Goal: Task Accomplishment & Management: Manage account settings

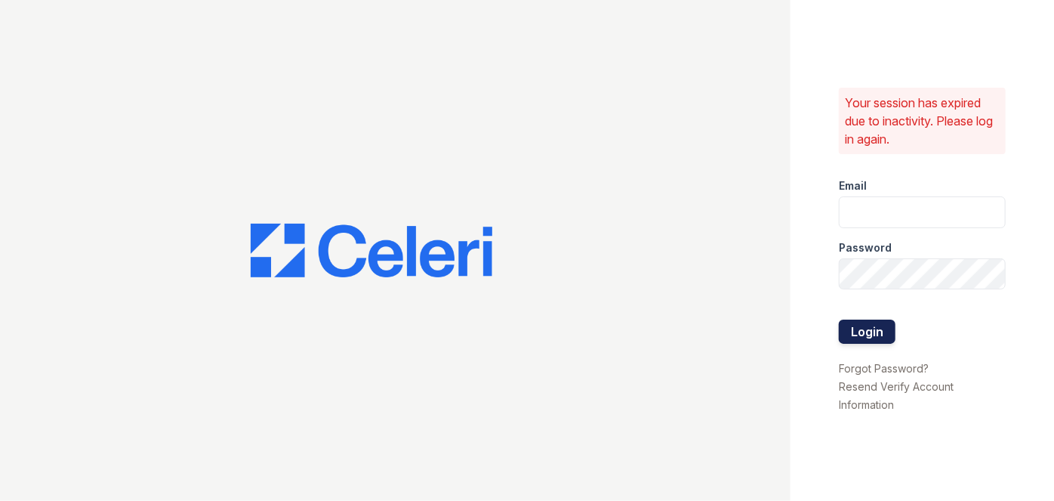
type input "[EMAIL_ADDRESS][PERSON_NAME][DOMAIN_NAME]"
click at [853, 337] on button "Login" at bounding box center [867, 331] width 57 height 24
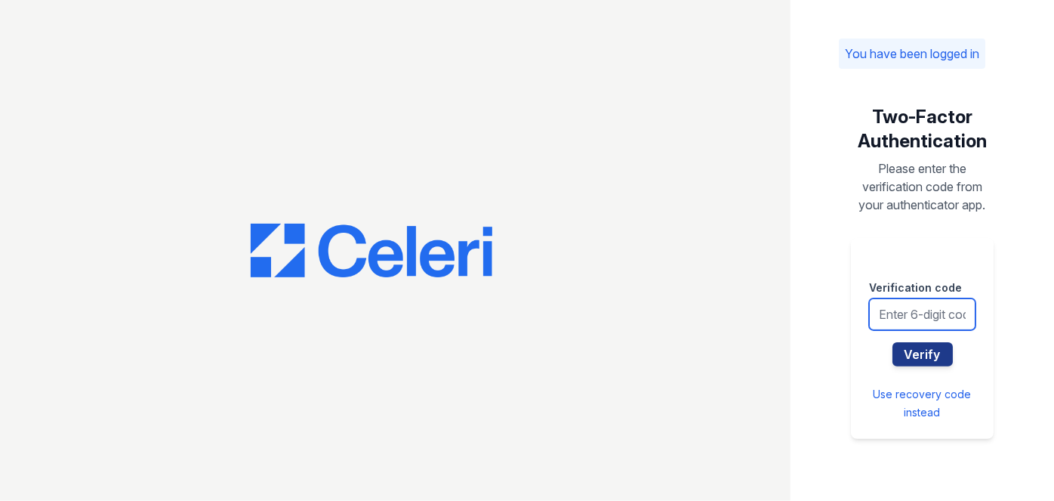
click at [890, 305] on input "text" at bounding box center [922, 314] width 106 height 32
type input "839146"
click at [893, 342] on button "Verify" at bounding box center [923, 354] width 60 height 24
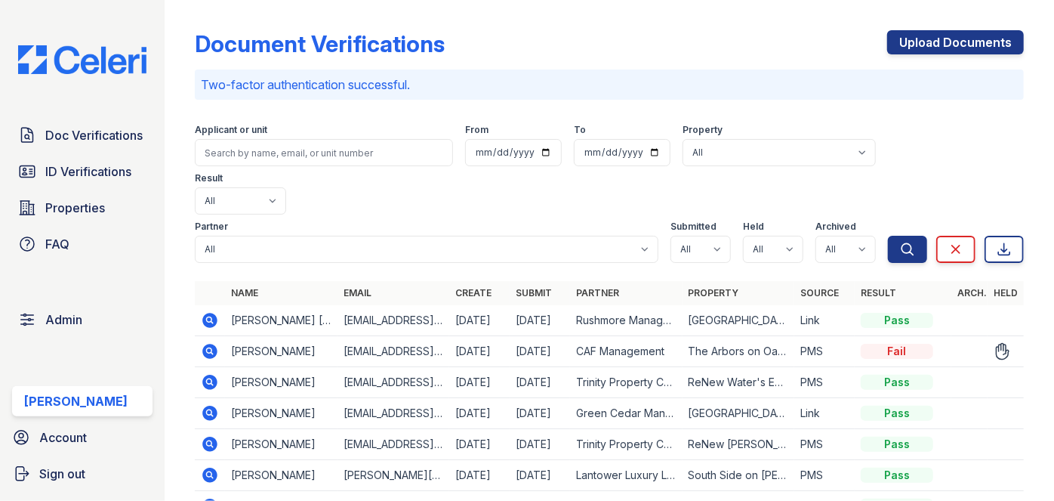
click at [208, 342] on icon at bounding box center [210, 351] width 18 height 18
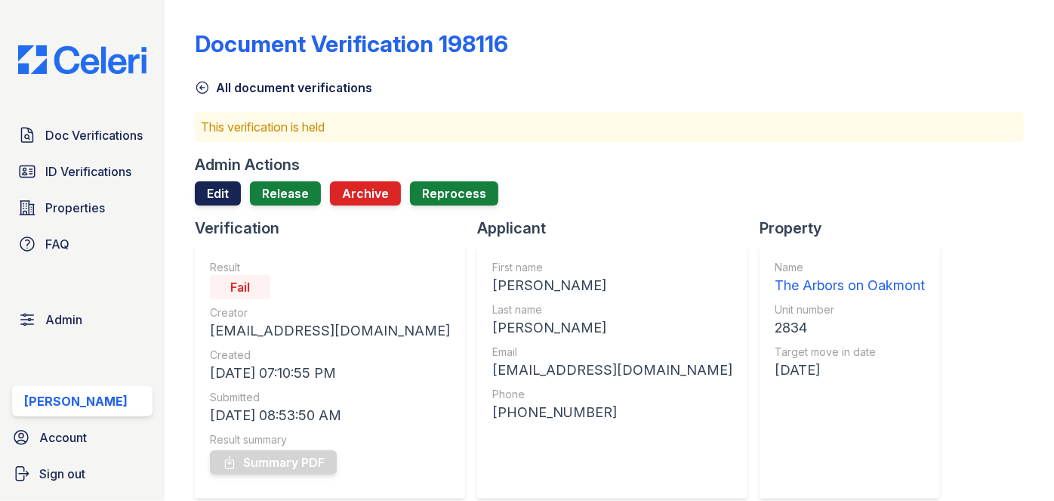
click at [219, 190] on link "Edit" at bounding box center [218, 193] width 46 height 24
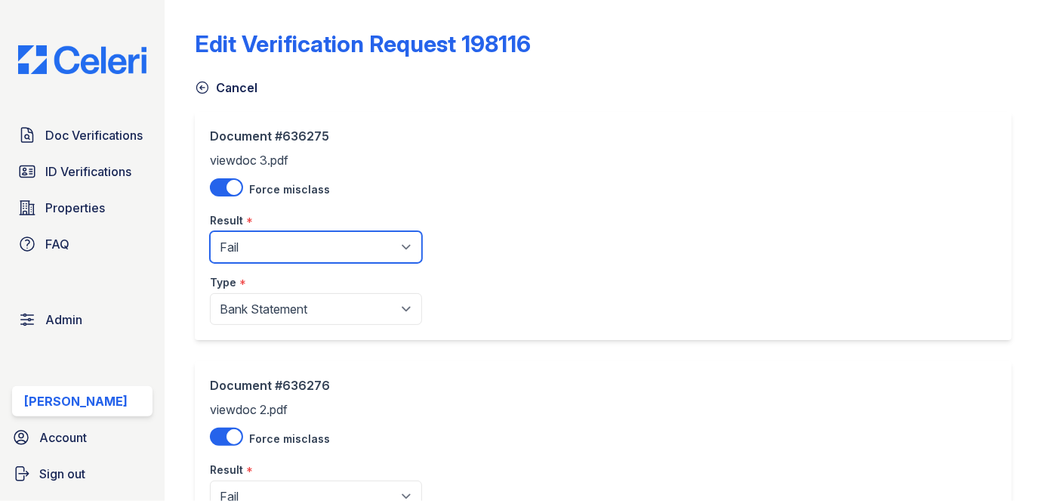
click at [258, 249] on select "Pending Sent Started Processing Pass Fail Caution Error N/A" at bounding box center [316, 247] width 212 height 32
click at [324, 249] on select "Pending Sent Started Processing Pass Fail Caution Error N/A" at bounding box center [316, 247] width 212 height 32
select select "caution"
click at [210, 231] on select "Pending Sent Started Processing Pass Fail Caution Error N/A" at bounding box center [316, 247] width 212 height 32
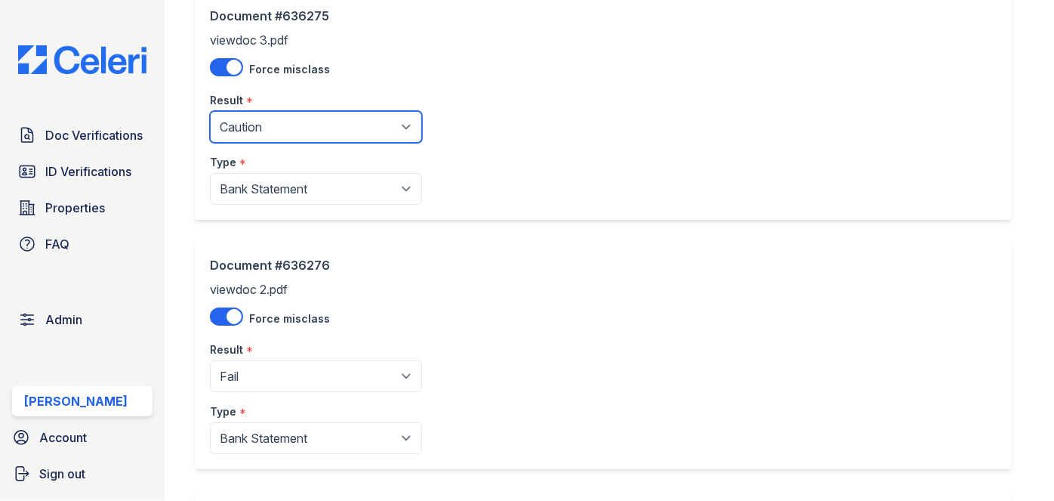
scroll to position [274, 0]
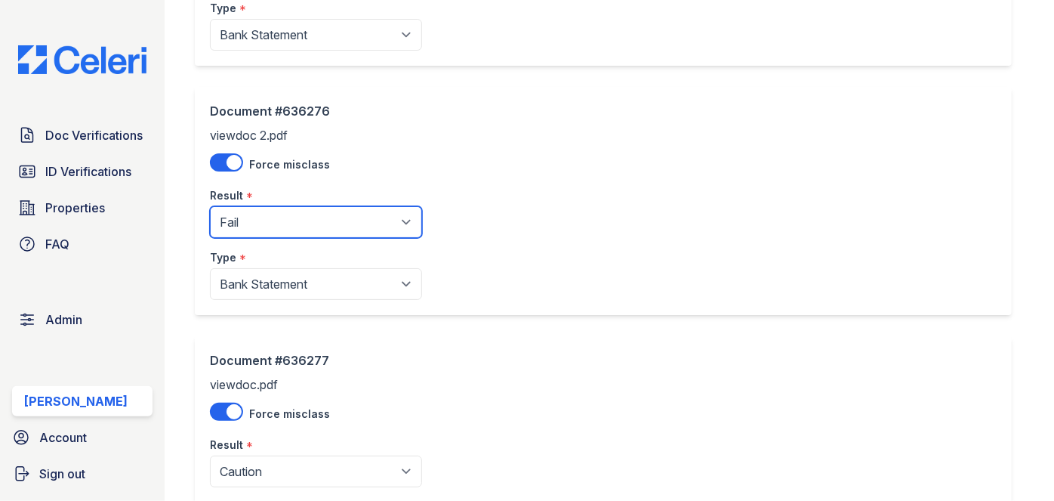
click at [298, 226] on select "Pending Sent Started Processing Pass Fail Caution Error N/A" at bounding box center [316, 222] width 212 height 32
select select "caution"
click at [210, 206] on select "Pending Sent Started Processing Pass Fail Caution Error N/A" at bounding box center [316, 222] width 212 height 32
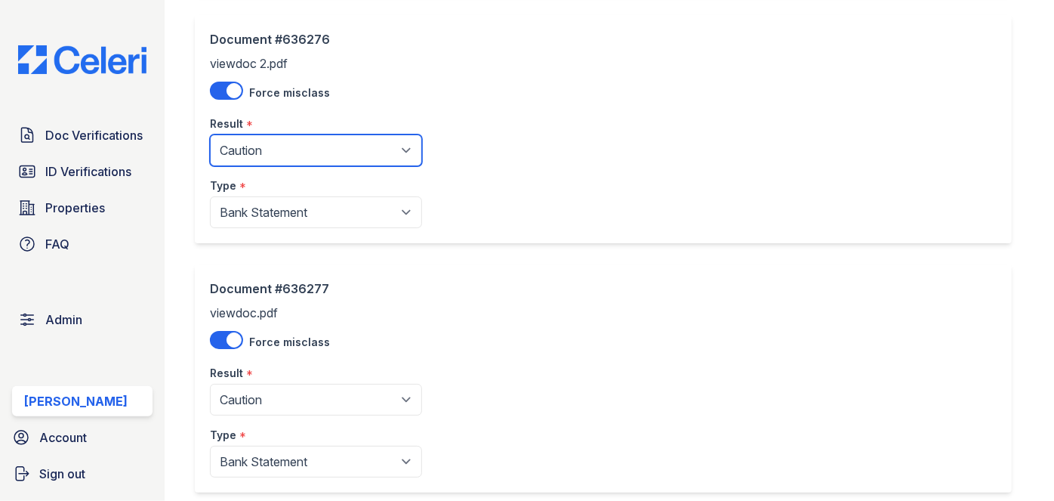
scroll to position [433, 0]
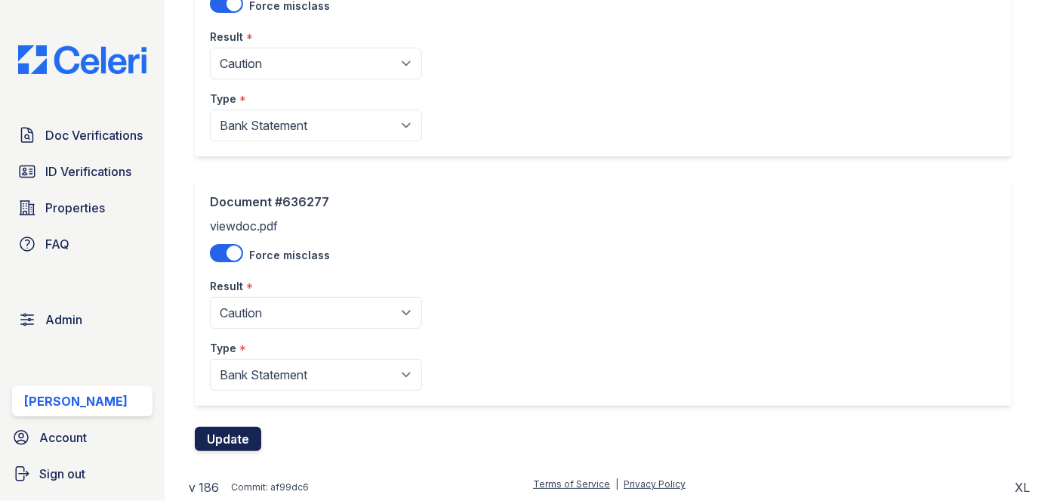
click at [240, 429] on button "Update" at bounding box center [228, 439] width 66 height 24
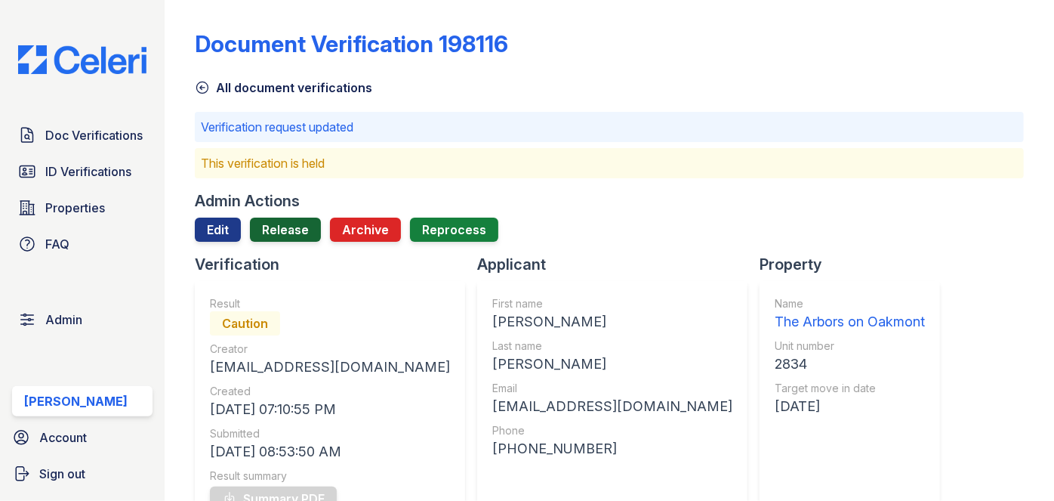
click at [297, 228] on link "Release" at bounding box center [285, 230] width 71 height 24
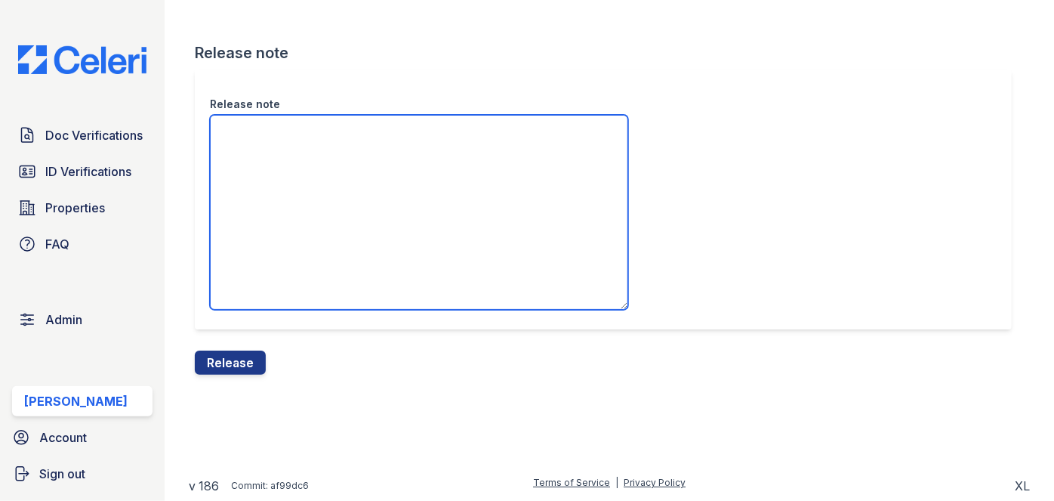
click at [310, 167] on textarea "Release note" at bounding box center [419, 212] width 418 height 195
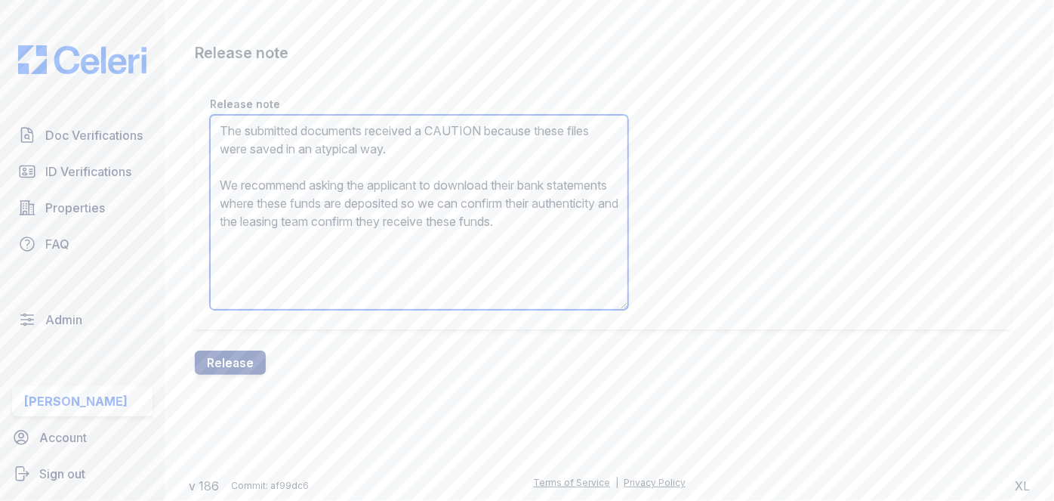
click at [304, 224] on textarea "The submitted documents received a CAUTION because these files were saved in an…" at bounding box center [419, 212] width 418 height 195
click at [305, 224] on textarea "The submitted documents received a CAUTION because these files were saved in an…" at bounding box center [419, 212] width 418 height 195
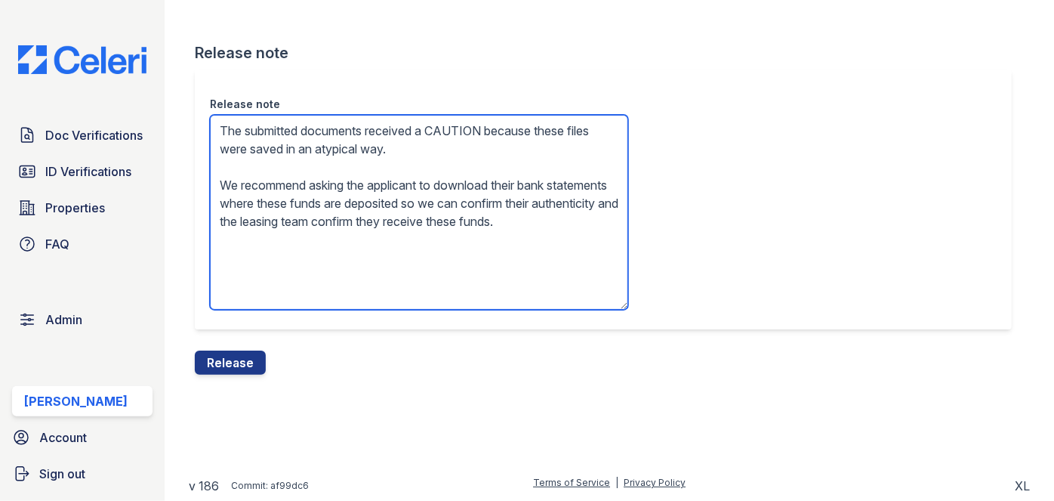
click at [305, 224] on textarea "The submitted documents received a CAUTION because these files were saved in an…" at bounding box center [419, 212] width 418 height 195
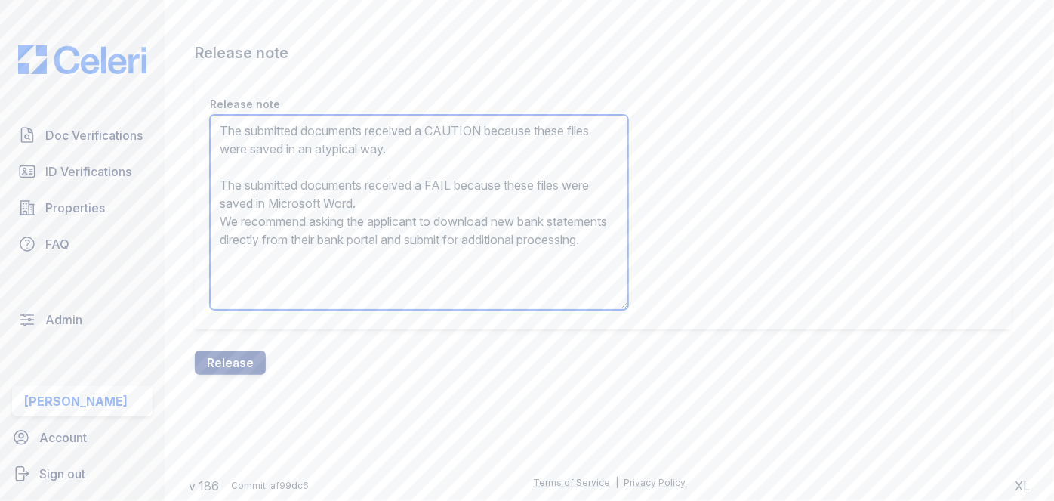
click at [335, 181] on textarea "The submitted documents received a CAUTION because these files were saved in an…" at bounding box center [419, 212] width 418 height 195
click at [337, 181] on textarea "The submitted documents received a CAUTION because these files were saved in an…" at bounding box center [419, 212] width 418 height 195
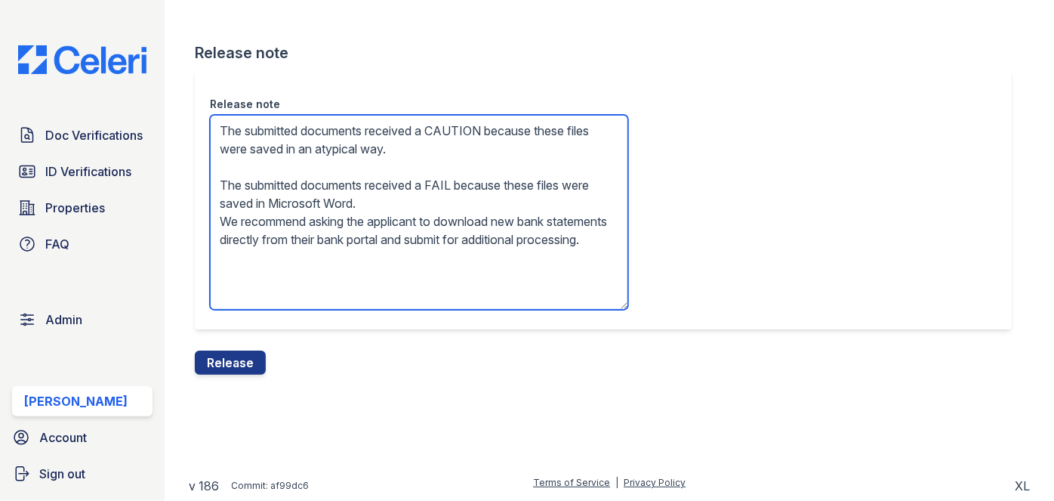
click at [337, 181] on textarea "The submitted documents received a CAUTION because these files were saved in an…" at bounding box center [419, 212] width 418 height 195
click at [338, 181] on textarea "The submitted documents received a CAUTION because these files were saved in an…" at bounding box center [419, 212] width 418 height 195
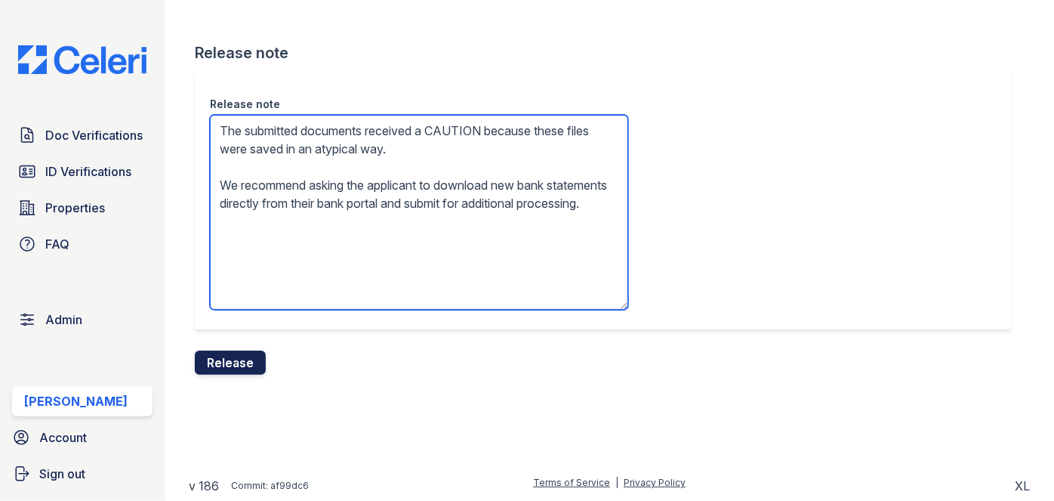
type textarea "The submitted documents received a CAUTION because these files were saved in an…"
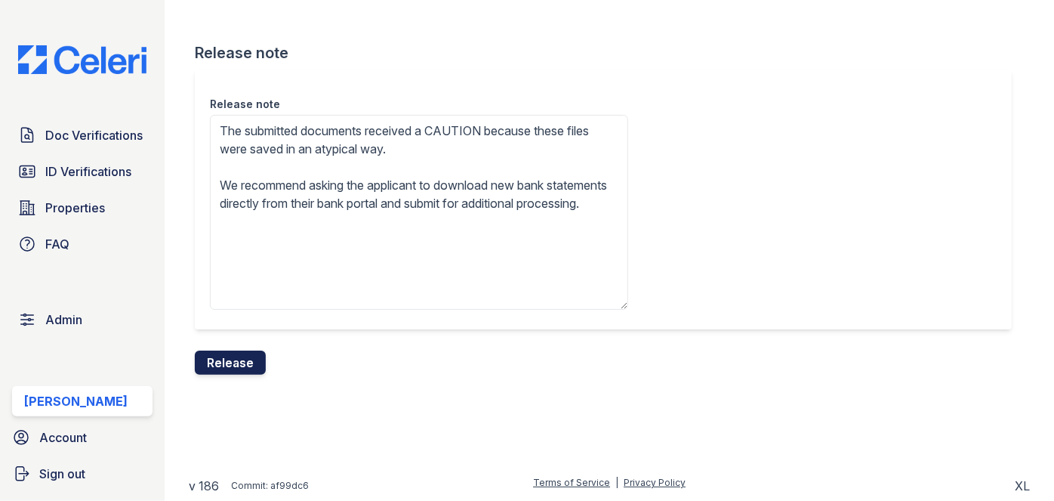
click at [239, 360] on button "Release" at bounding box center [230, 362] width 71 height 24
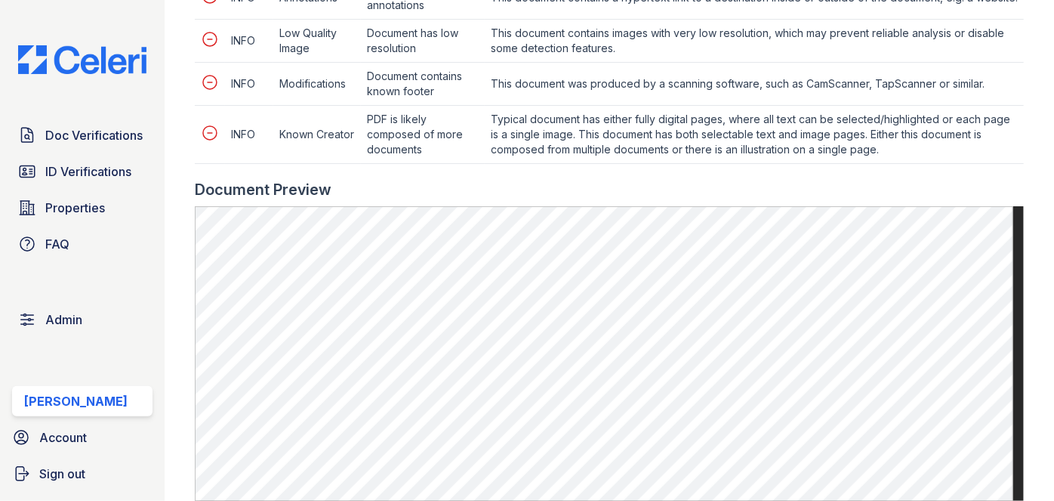
scroll to position [1167, 0]
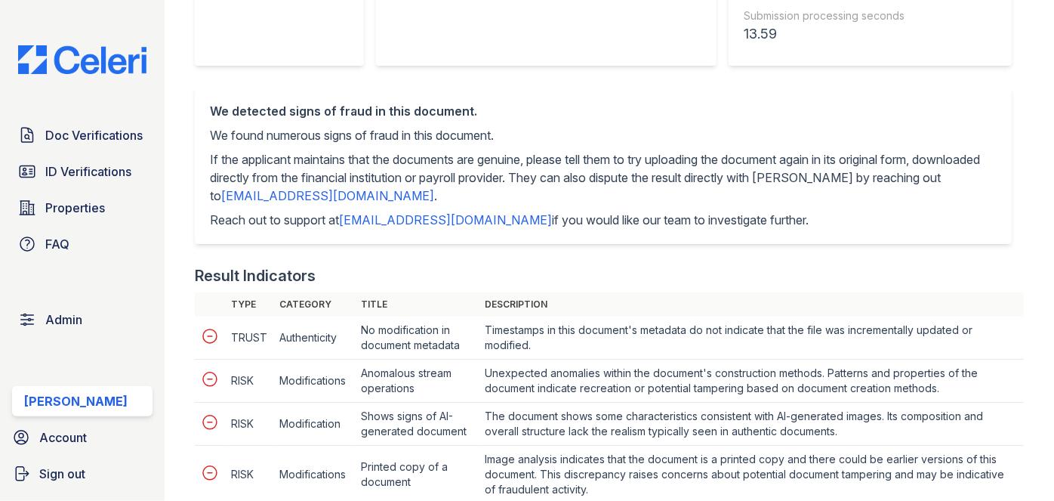
scroll to position [618, 0]
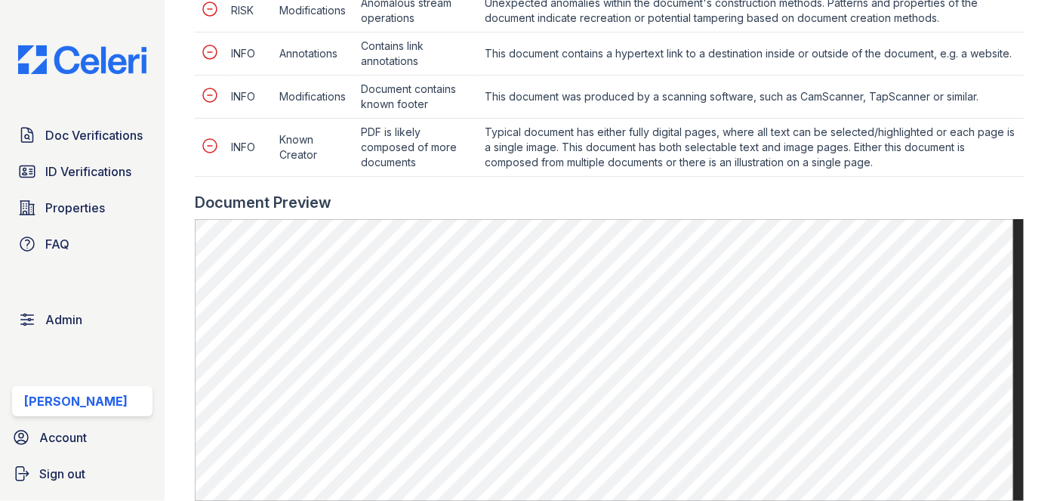
scroll to position [961, 0]
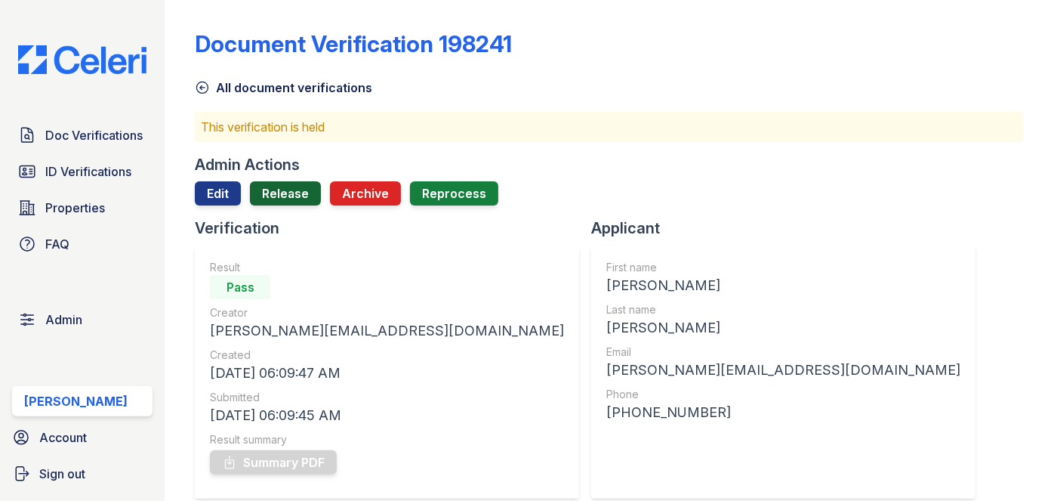
click at [285, 190] on link "Release" at bounding box center [285, 193] width 71 height 24
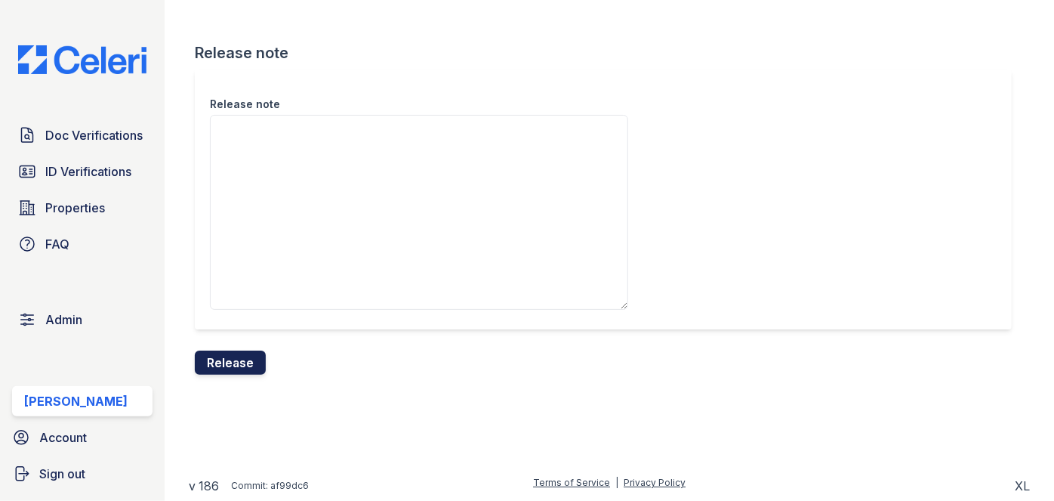
click at [239, 353] on button "Release" at bounding box center [230, 362] width 71 height 24
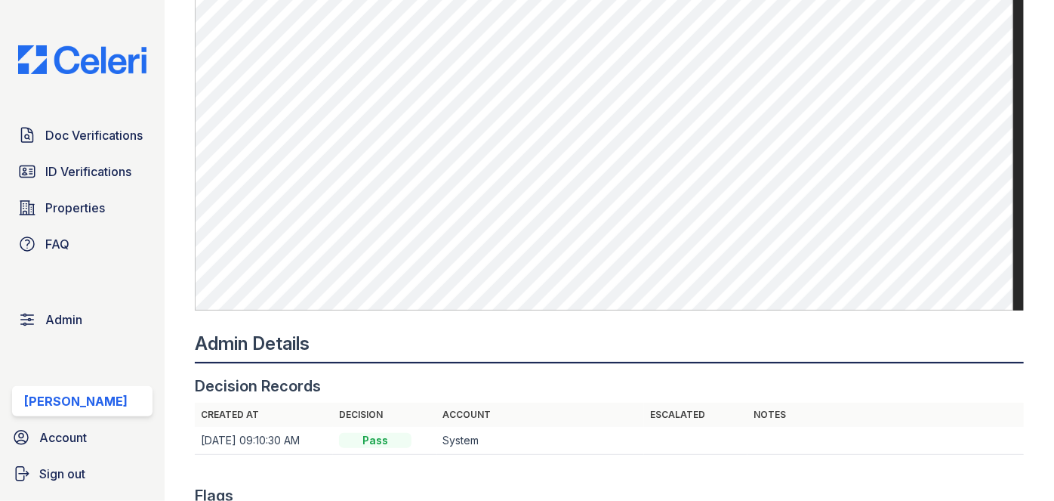
scroll to position [1167, 0]
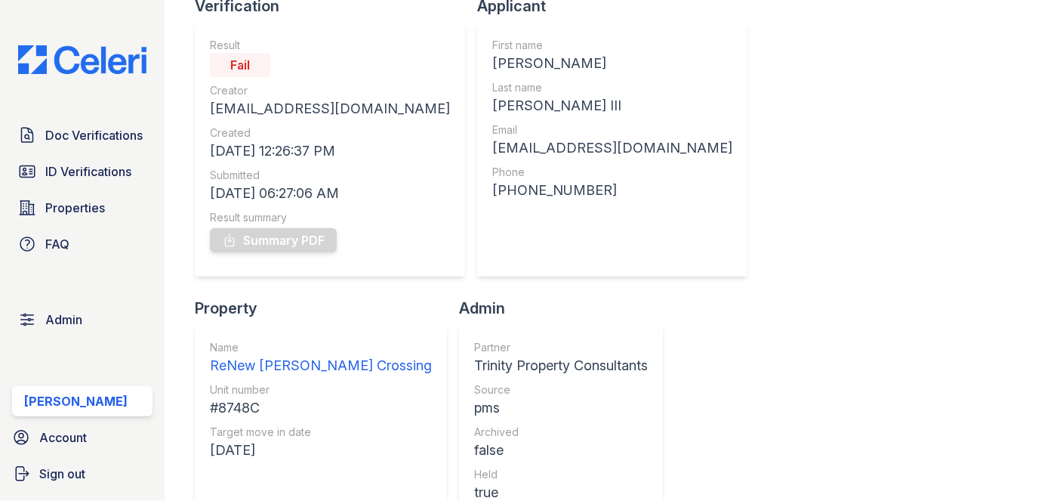
scroll to position [137, 0]
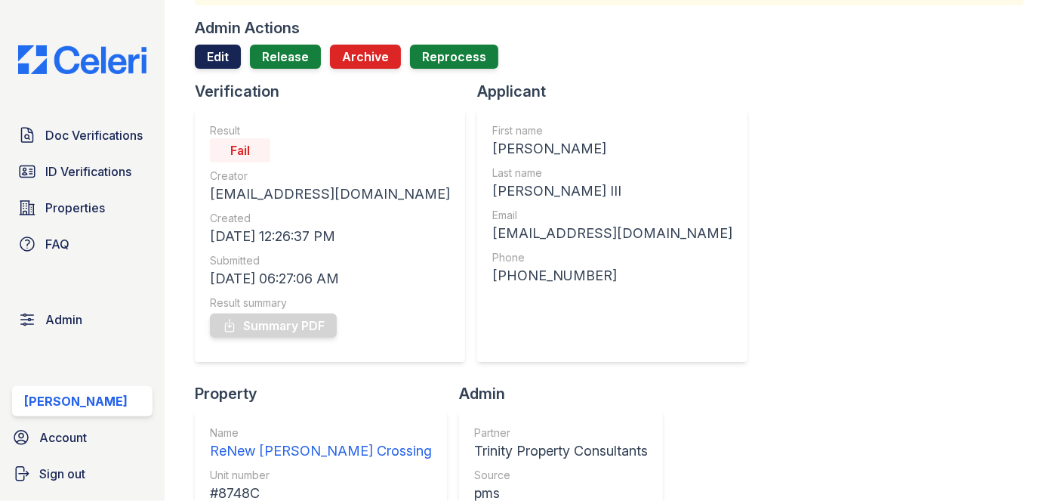
click at [217, 51] on link "Edit" at bounding box center [218, 57] width 46 height 24
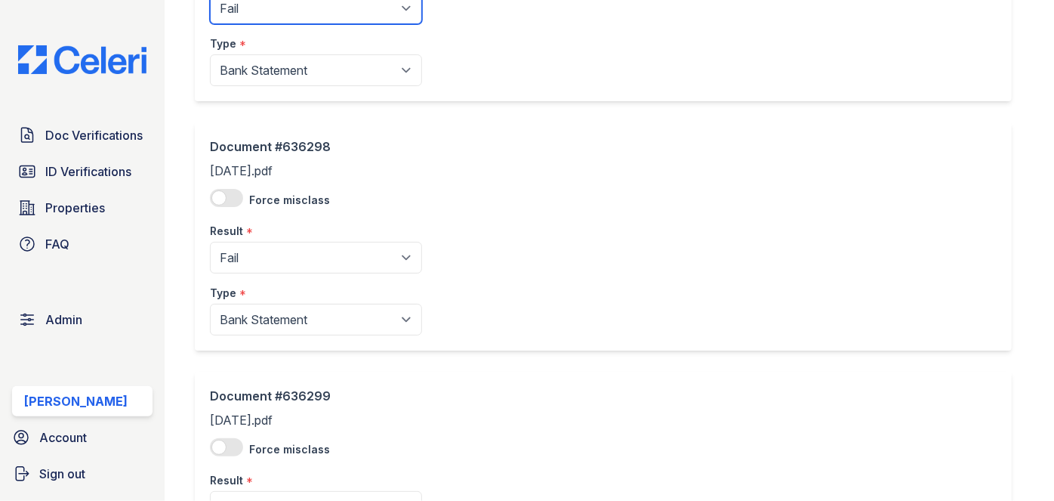
click at [273, 8] on select "Pending Sent Started Processing Pass Fail Caution Error N/A" at bounding box center [316, 8] width 212 height 32
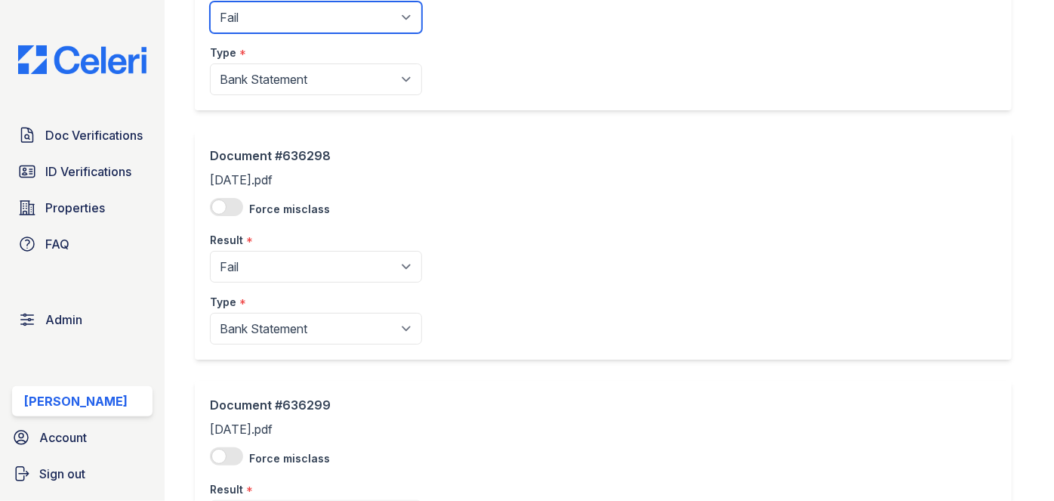
select select "pass"
click at [210, 2] on select "Pending Sent Started Processing Pass Fail Caution Error N/A" at bounding box center [316, 18] width 212 height 32
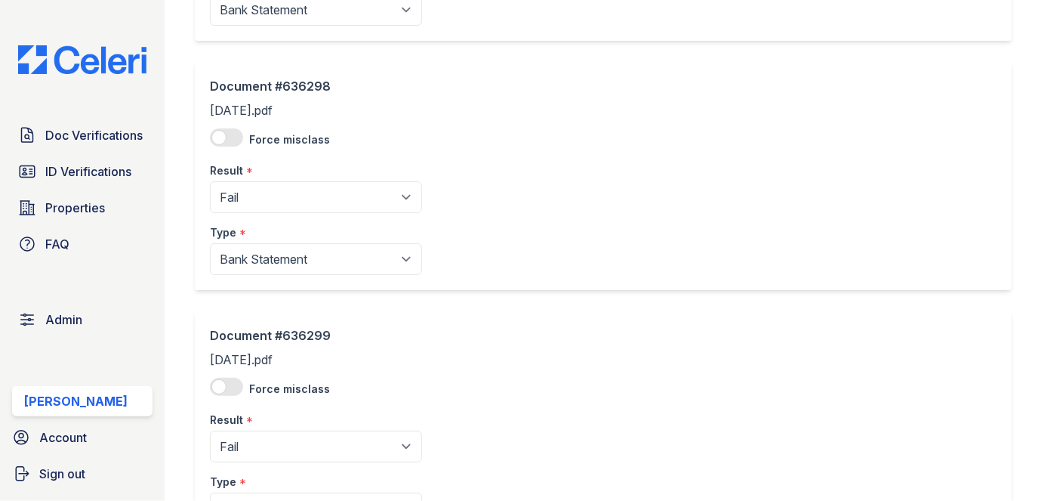
scroll to position [1364, 0]
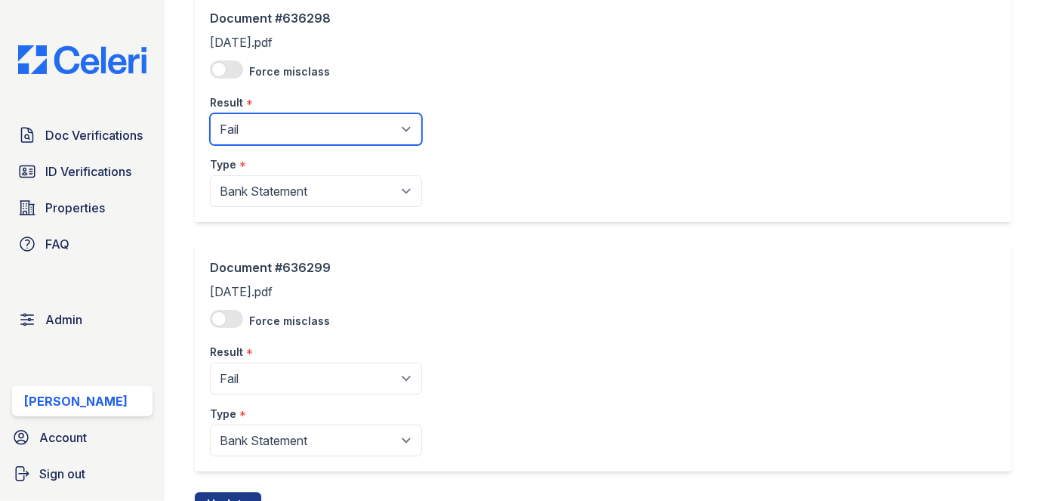
click at [277, 140] on select "Pending Sent Started Processing Pass Fail Caution Error N/A" at bounding box center [316, 129] width 212 height 32
select select "pass"
click at [210, 113] on select "Pending Sent Started Processing Pass Fail Caution Error N/A" at bounding box center [316, 129] width 212 height 32
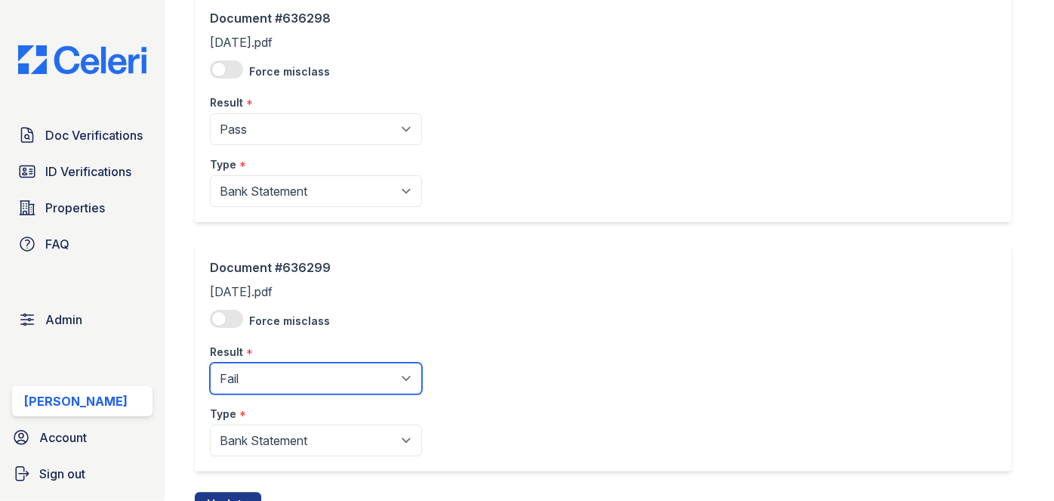
click at [301, 387] on select "Pending Sent Started Processing Pass Fail Caution Error N/A" at bounding box center [316, 379] width 212 height 32
select select "pass"
click at [210, 363] on select "Pending Sent Started Processing Pass Fail Caution Error N/A" at bounding box center [316, 379] width 212 height 32
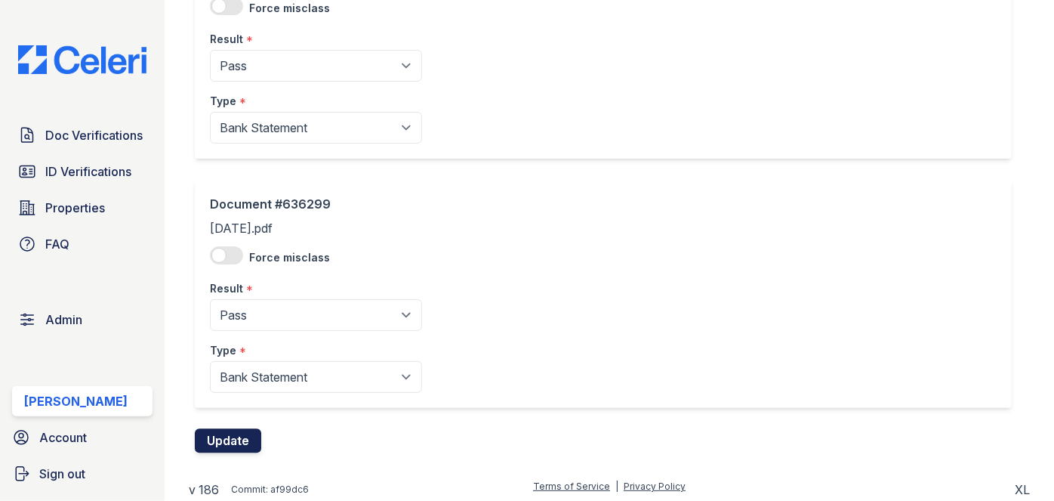
click at [245, 437] on button "Update" at bounding box center [228, 441] width 66 height 24
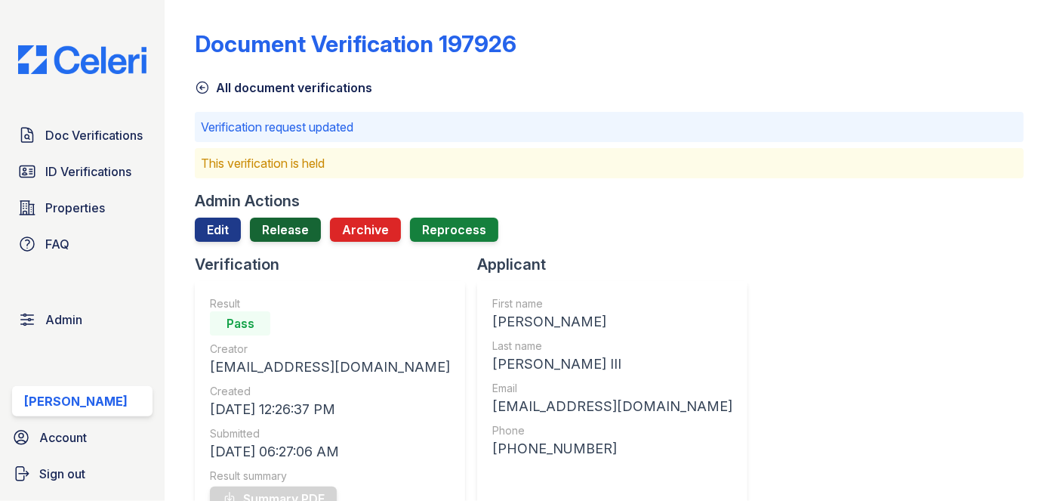
click at [285, 232] on link "Release" at bounding box center [285, 230] width 71 height 24
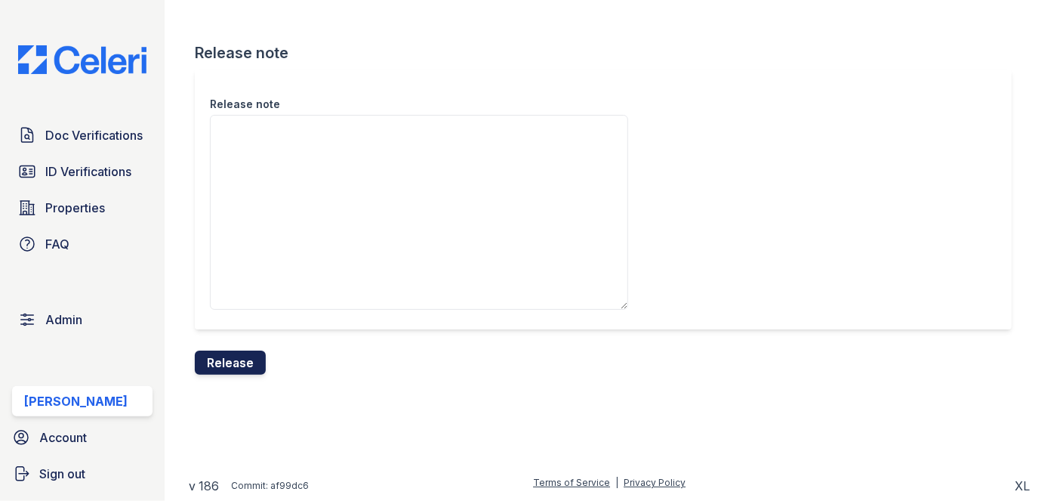
click at [245, 372] on button "Release" at bounding box center [230, 362] width 71 height 24
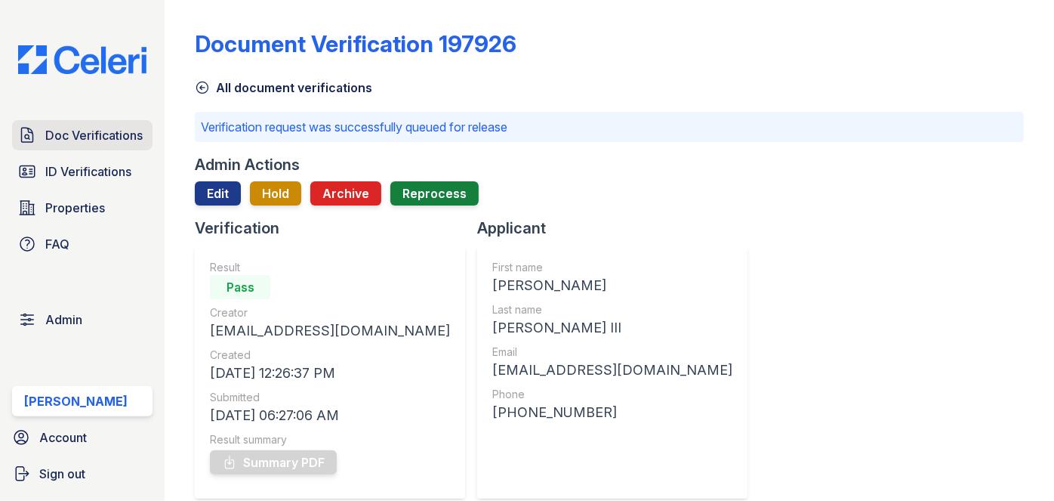
click at [119, 126] on span "Doc Verifications" at bounding box center [93, 135] width 97 height 18
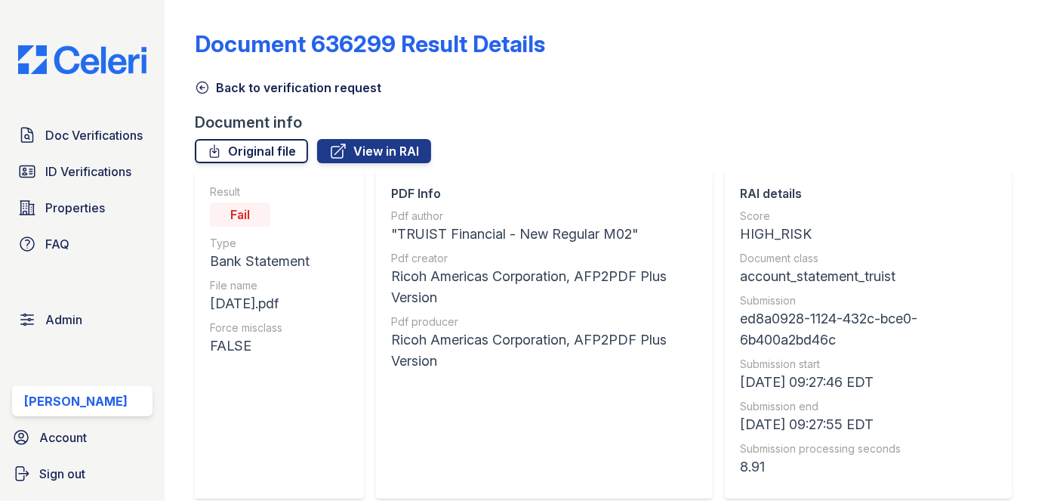
click at [287, 144] on link "Original file" at bounding box center [251, 151] width 113 height 24
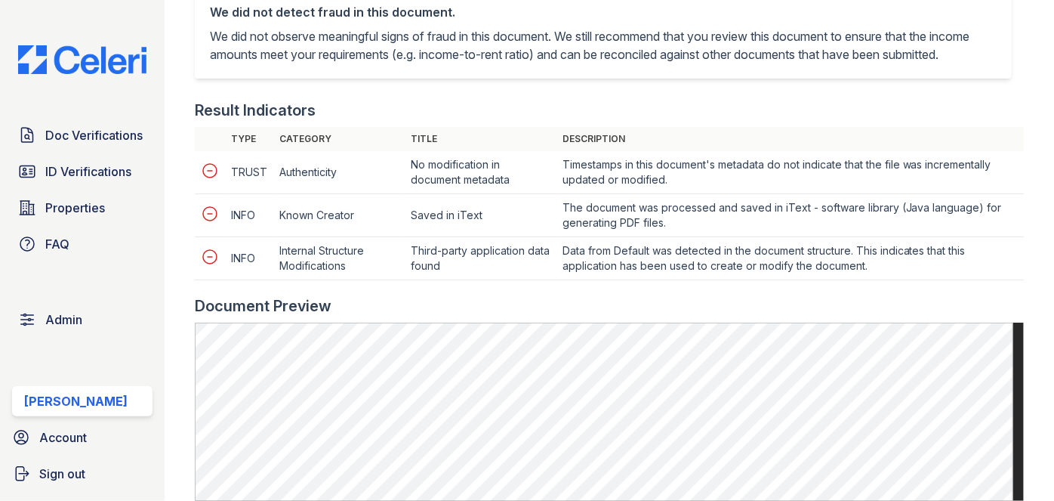
scroll to position [618, 0]
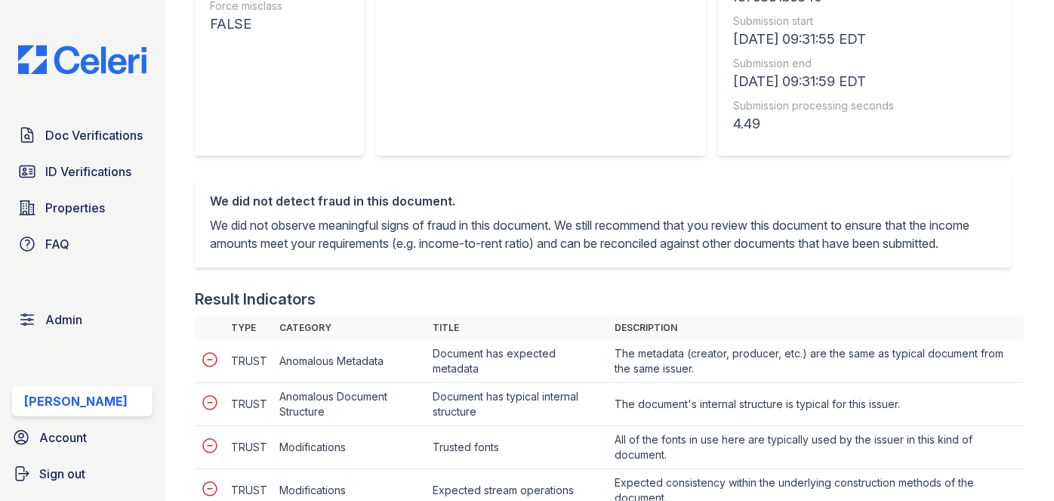
scroll to position [412, 0]
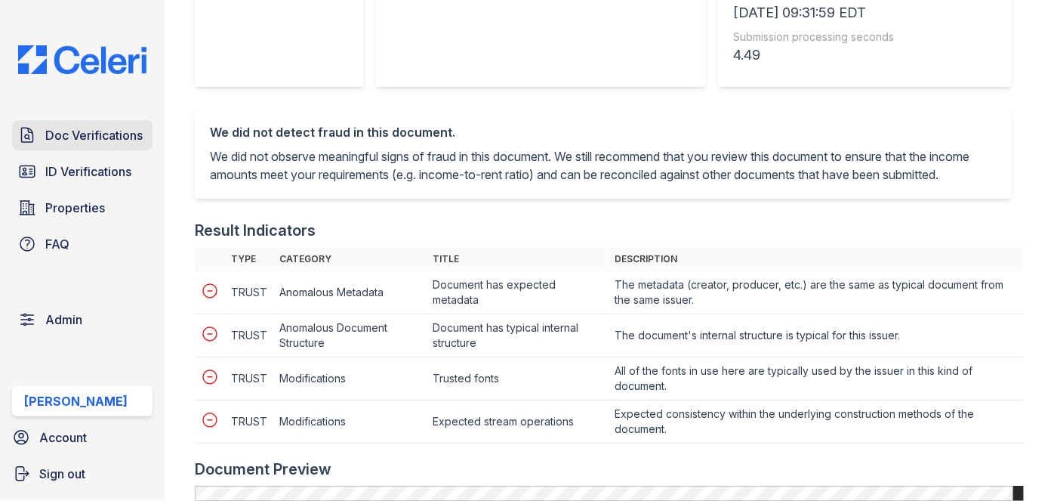
click at [95, 121] on link "Doc Verifications" at bounding box center [82, 135] width 140 height 30
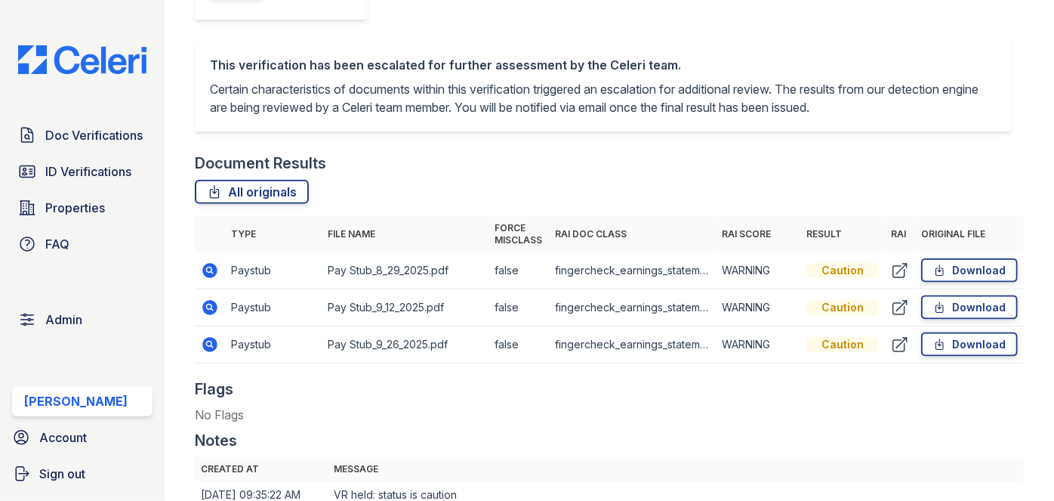
scroll to position [823, 0]
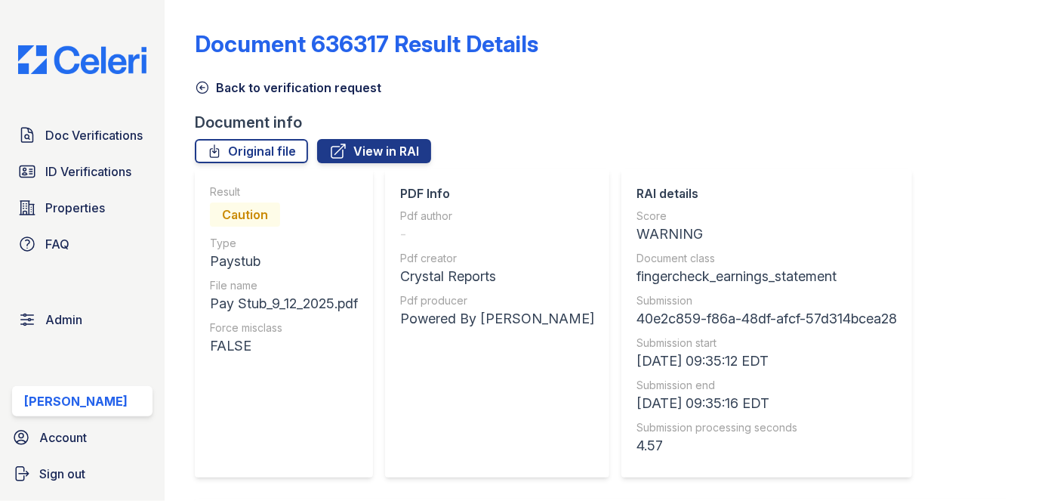
drag, startPoint x: 209, startPoint y: 84, endPoint x: 219, endPoint y: 66, distance: 20.6
click at [208, 84] on icon at bounding box center [202, 87] width 15 height 15
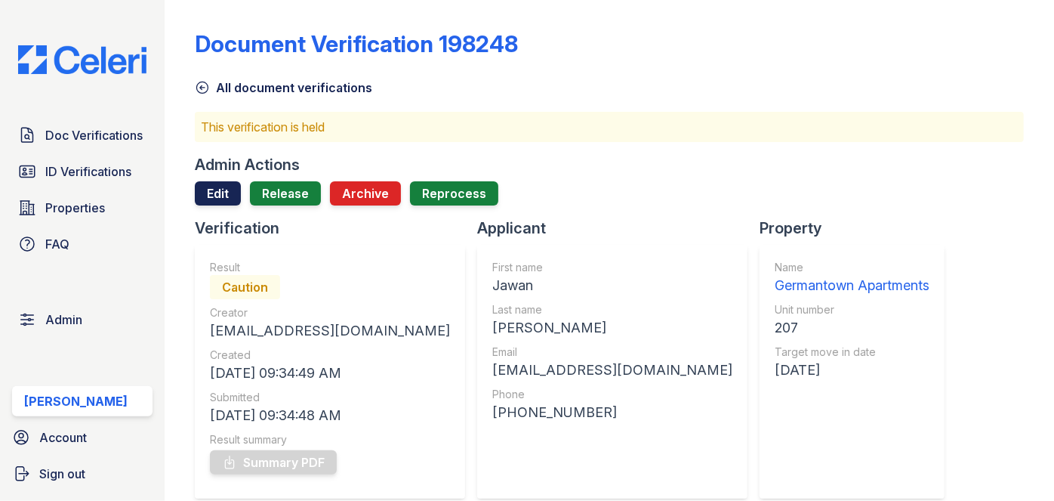
click at [215, 189] on link "Edit" at bounding box center [218, 193] width 46 height 24
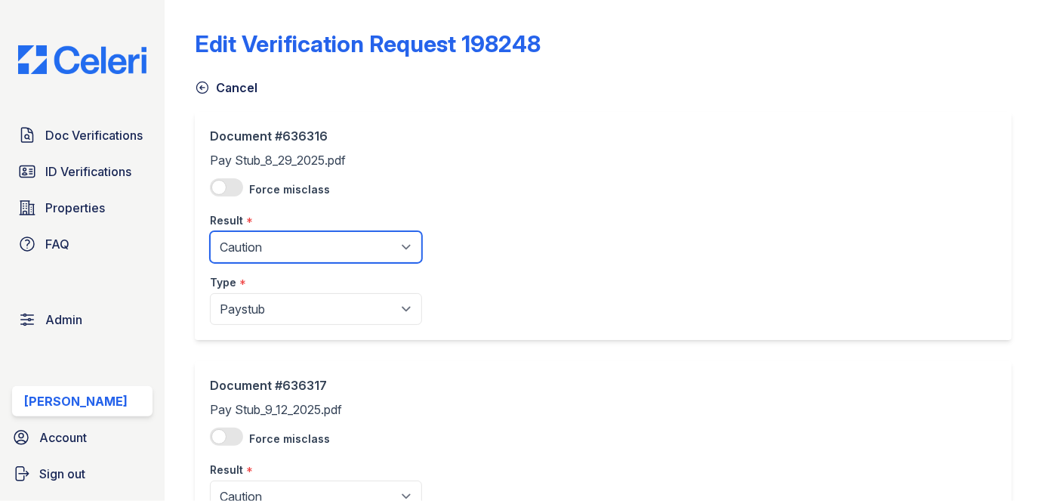
click at [304, 248] on select "Pending Sent Started Processing Pass Fail Caution Error N/A" at bounding box center [316, 247] width 212 height 32
select select "pass"
click at [210, 231] on select "Pending Sent Started Processing Pass Fail Caution Error N/A" at bounding box center [316, 247] width 212 height 32
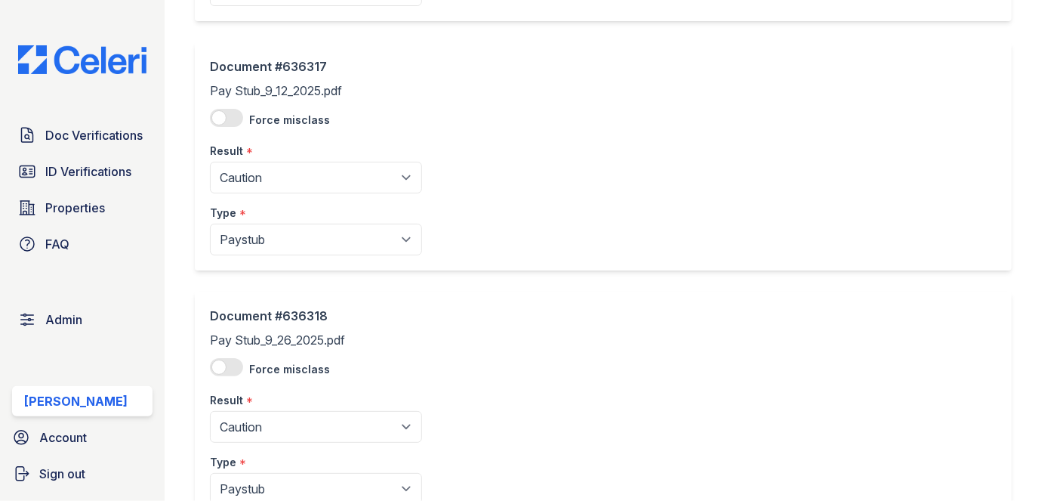
scroll to position [412, 0]
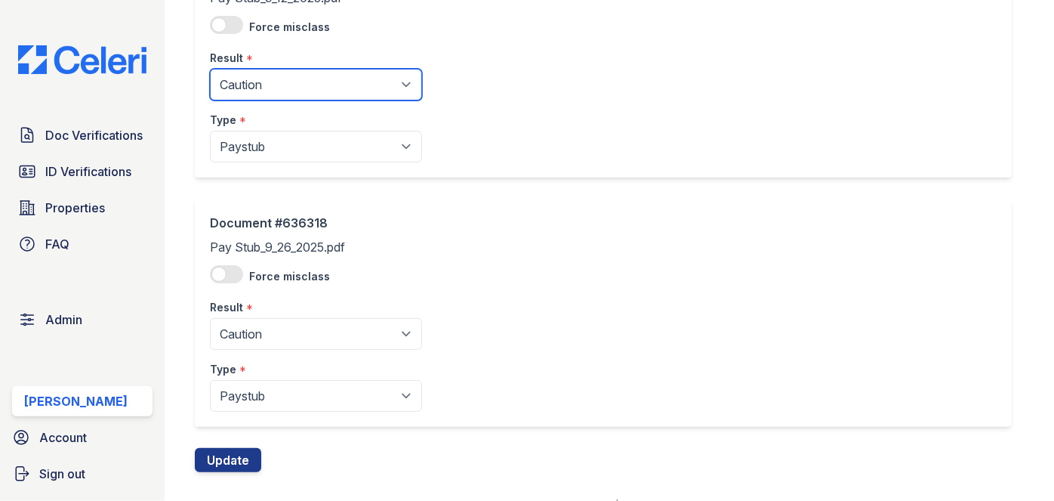
drag, startPoint x: 273, startPoint y: 83, endPoint x: 264, endPoint y: 97, distance: 16.8
click at [273, 83] on select "Pending Sent Started Processing Pass Fail Caution Error N/A" at bounding box center [316, 85] width 212 height 32
select select "pass"
click at [210, 69] on select "Pending Sent Started Processing Pass Fail Caution Error N/A" at bounding box center [316, 85] width 212 height 32
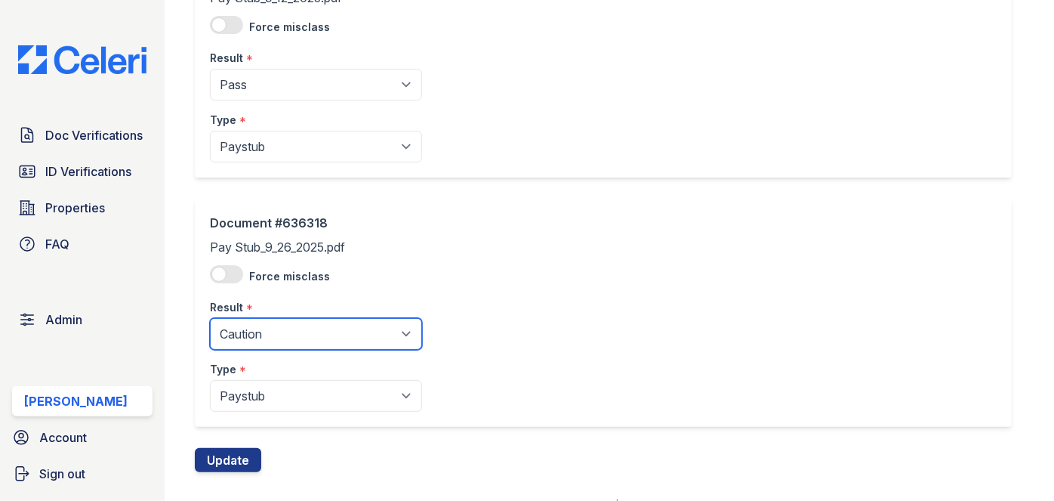
click at [252, 344] on select "Pending Sent Started Processing Pass Fail Caution Error N/A" at bounding box center [316, 334] width 212 height 32
select select "pass"
click at [210, 318] on select "Pending Sent Started Processing Pass Fail Caution Error N/A" at bounding box center [316, 334] width 212 height 32
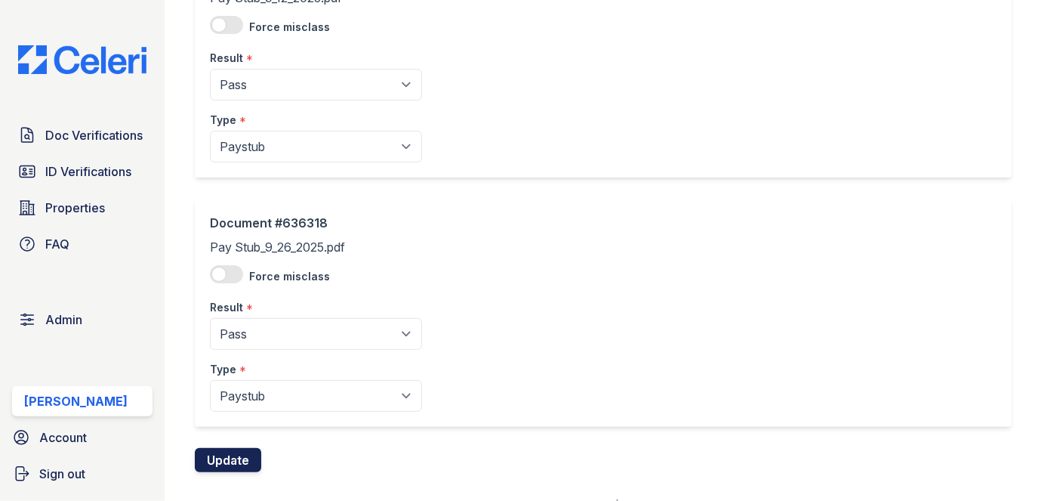
click at [229, 455] on button "Update" at bounding box center [228, 460] width 66 height 24
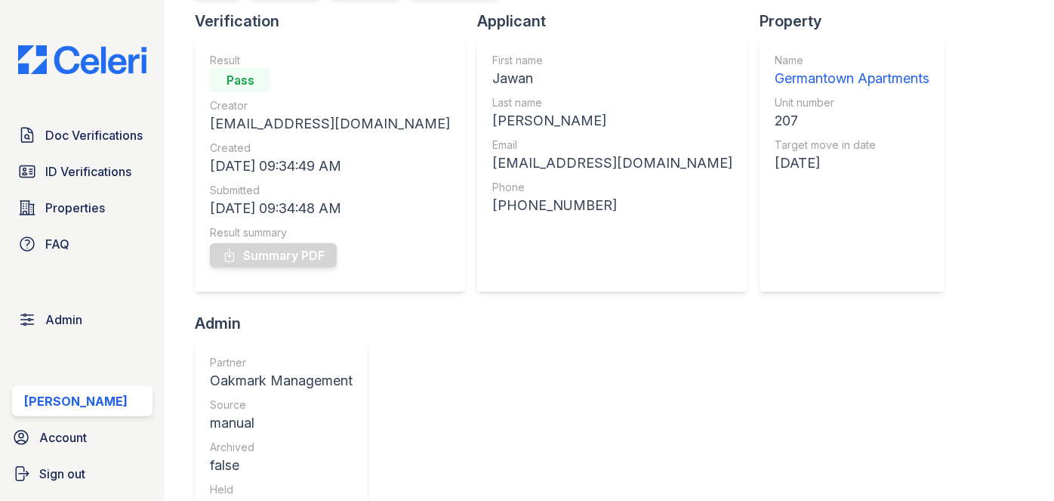
scroll to position [137, 0]
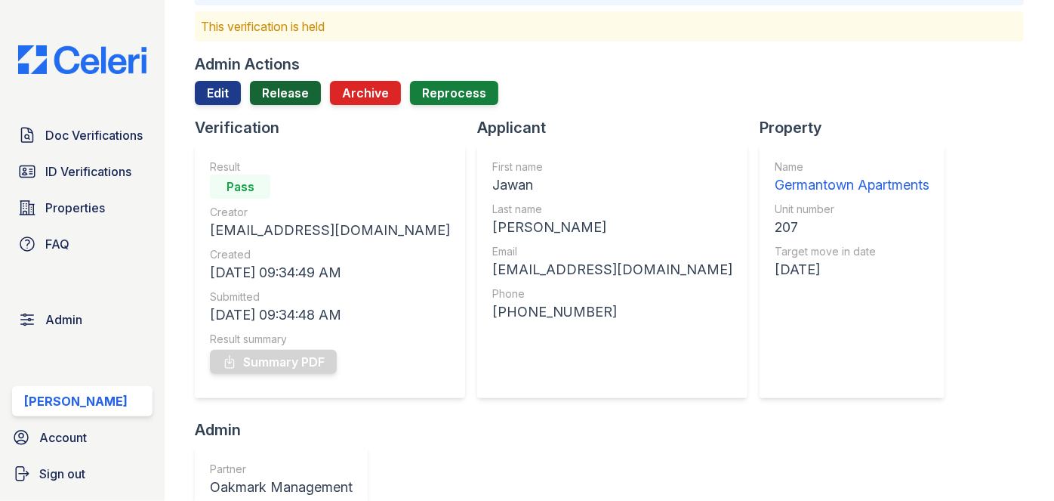
click at [286, 95] on link "Release" at bounding box center [285, 93] width 71 height 24
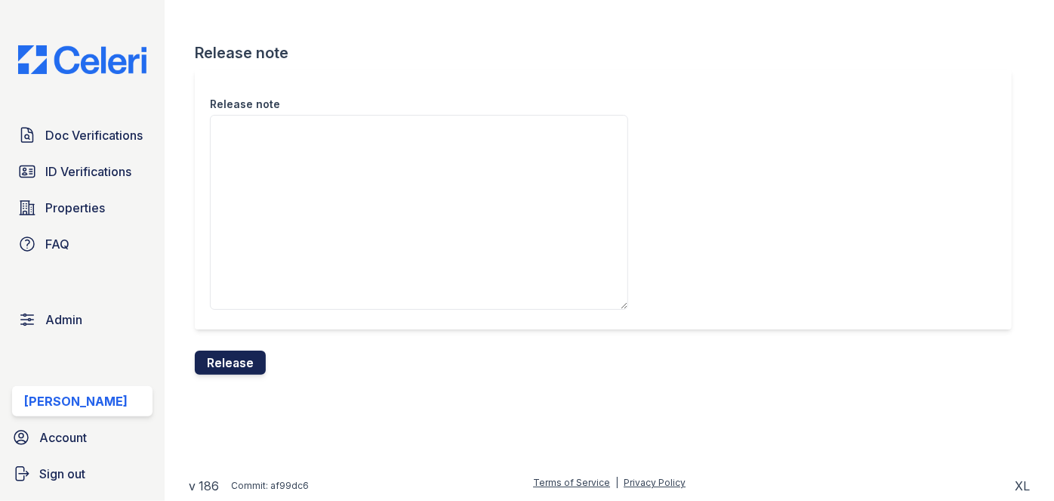
click at [233, 363] on button "Release" at bounding box center [230, 362] width 71 height 24
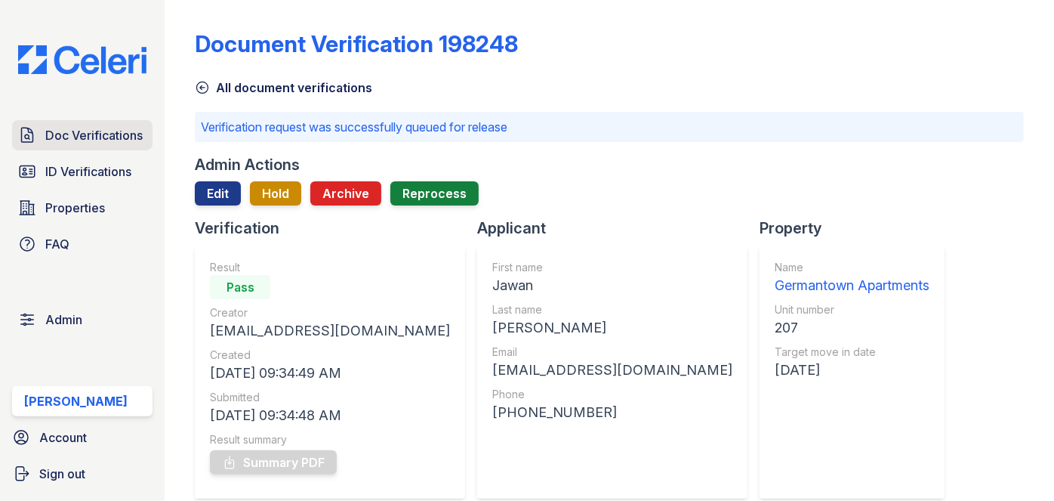
click at [116, 128] on span "Doc Verifications" at bounding box center [93, 135] width 97 height 18
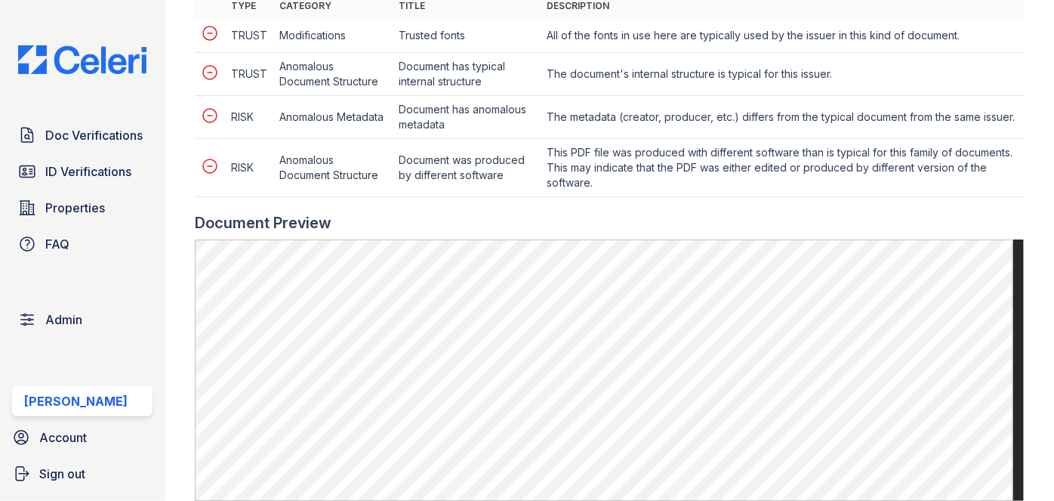
scroll to position [687, 0]
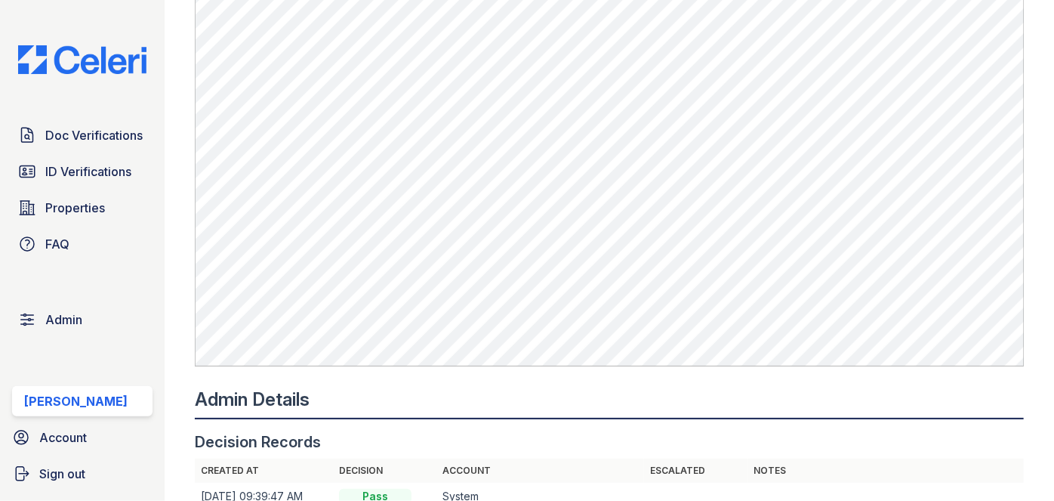
scroll to position [823, 0]
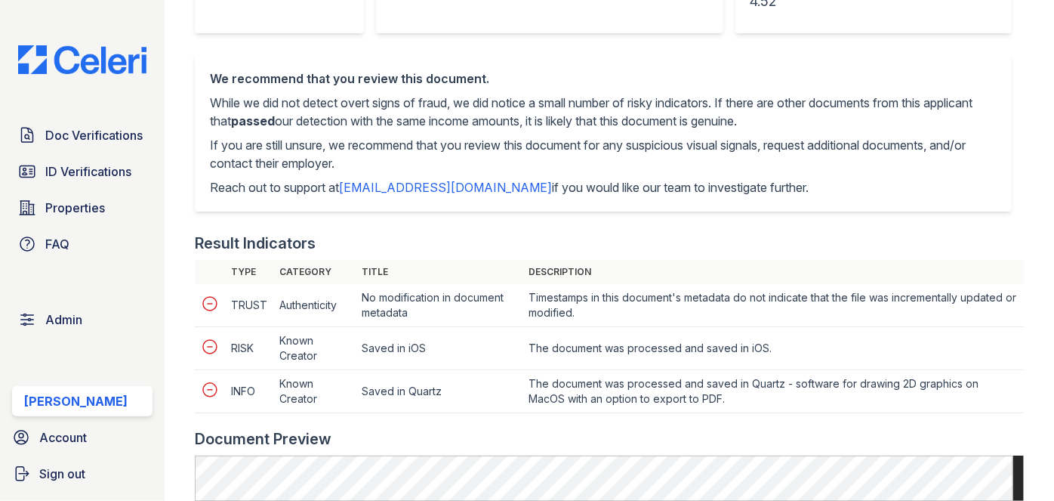
scroll to position [755, 0]
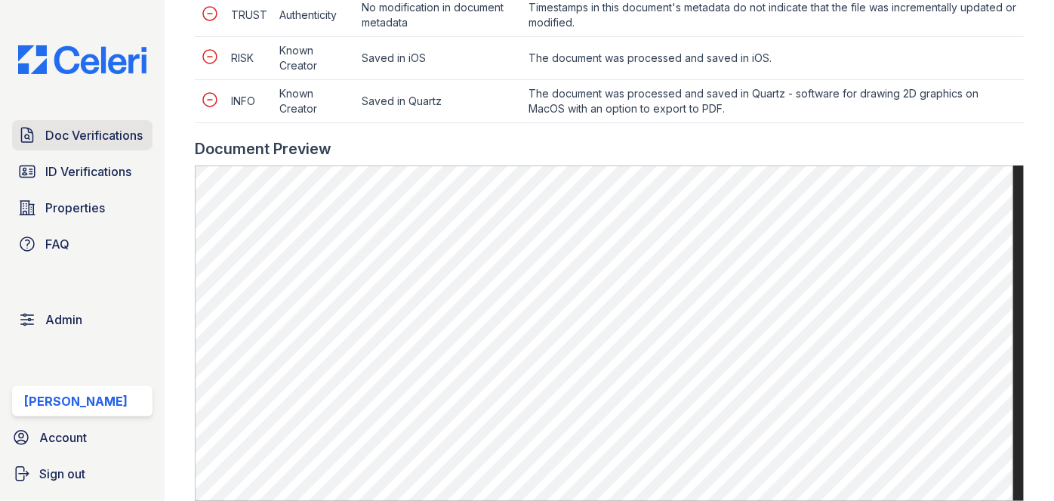
click at [127, 120] on link "Doc Verifications" at bounding box center [82, 135] width 140 height 30
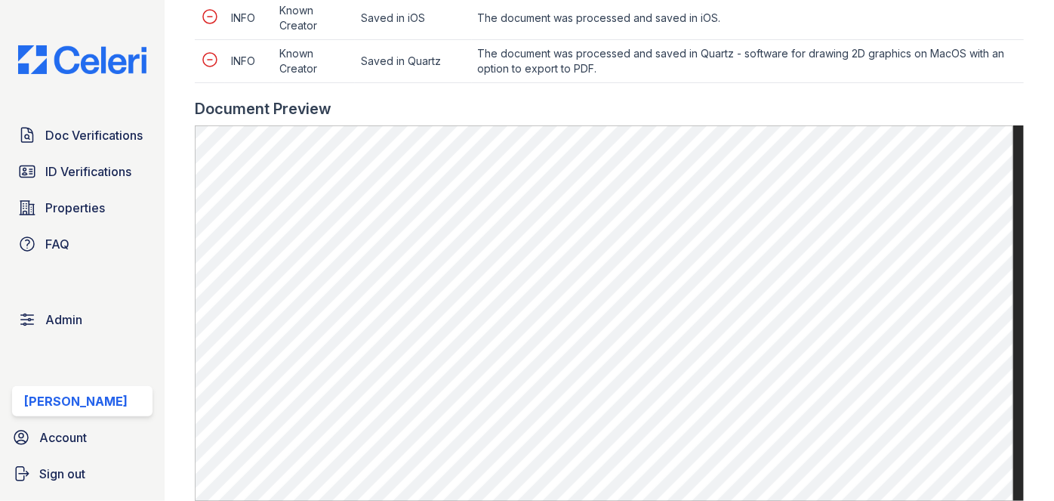
scroll to position [961, 0]
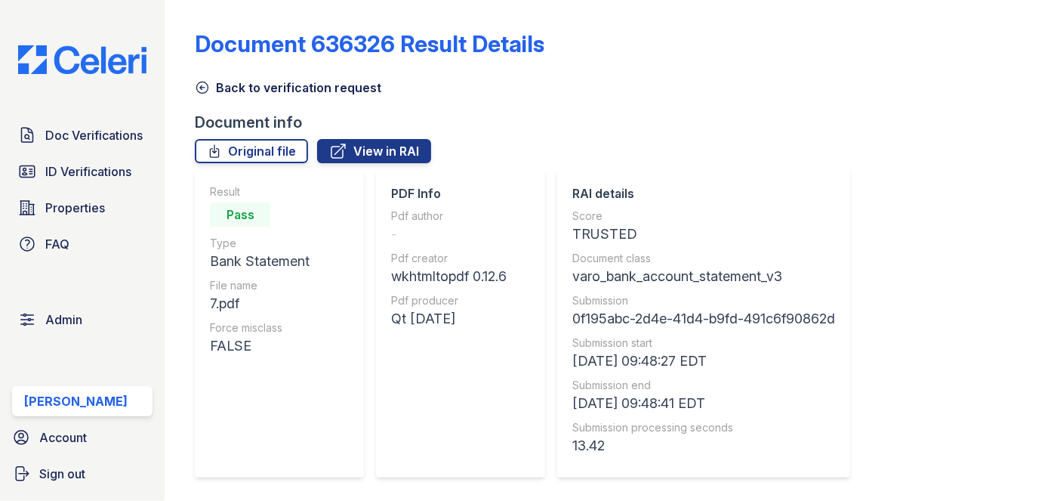
drag, startPoint x: 202, startPoint y: 86, endPoint x: 213, endPoint y: 81, distance: 12.5
click at [202, 86] on icon at bounding box center [202, 87] width 11 height 11
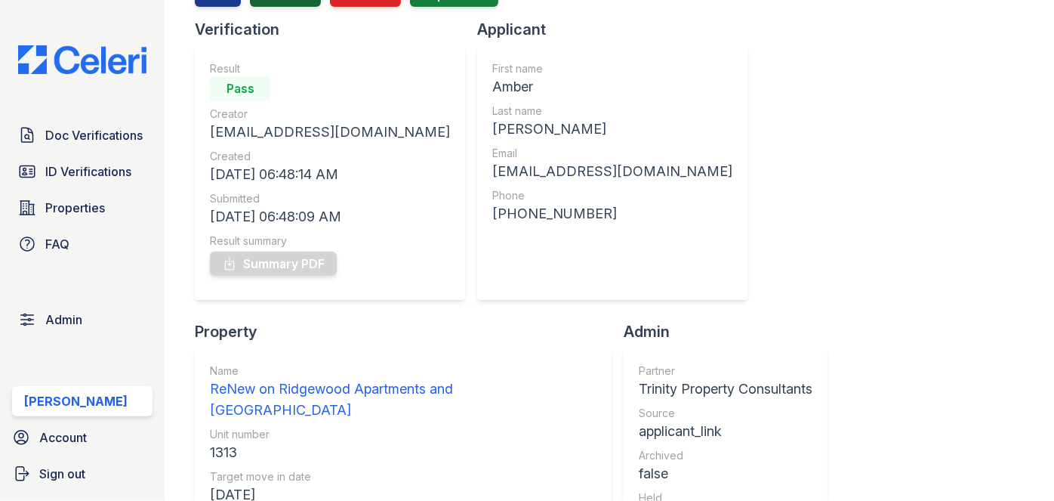
scroll to position [68, 0]
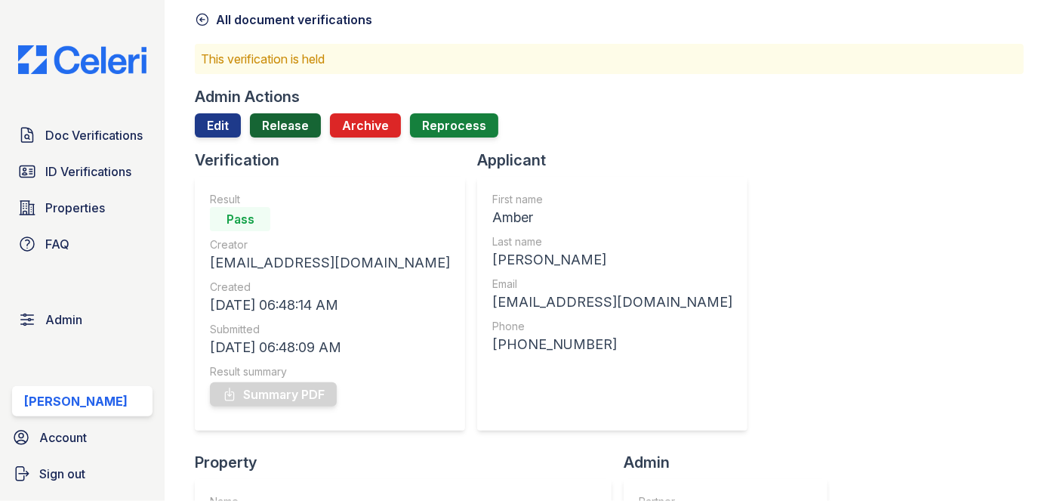
click at [287, 132] on link "Release" at bounding box center [285, 125] width 71 height 24
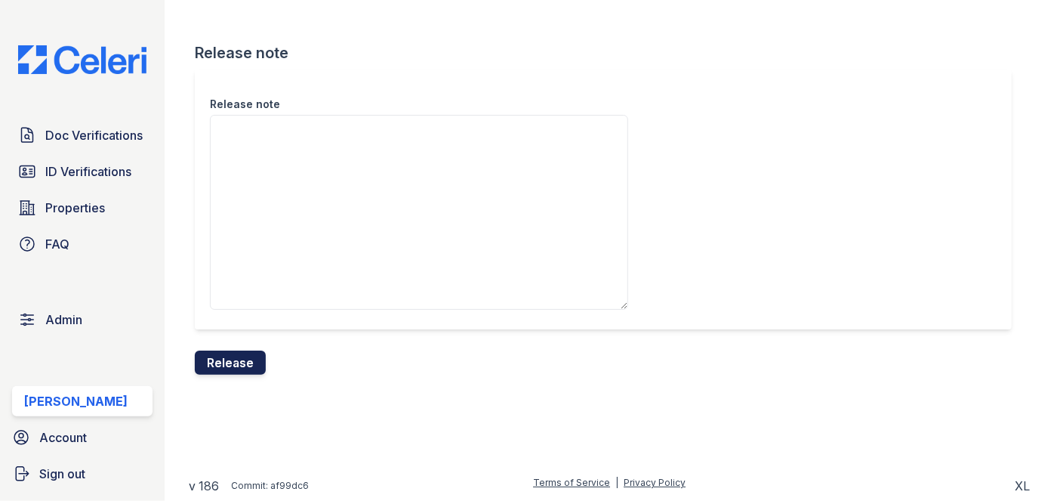
click at [241, 366] on button "Release" at bounding box center [230, 362] width 71 height 24
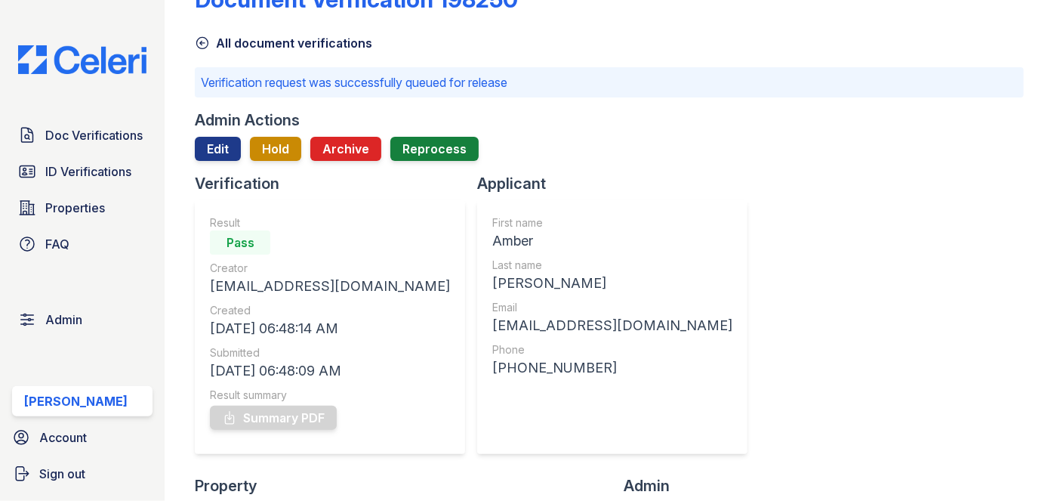
scroll to position [68, 0]
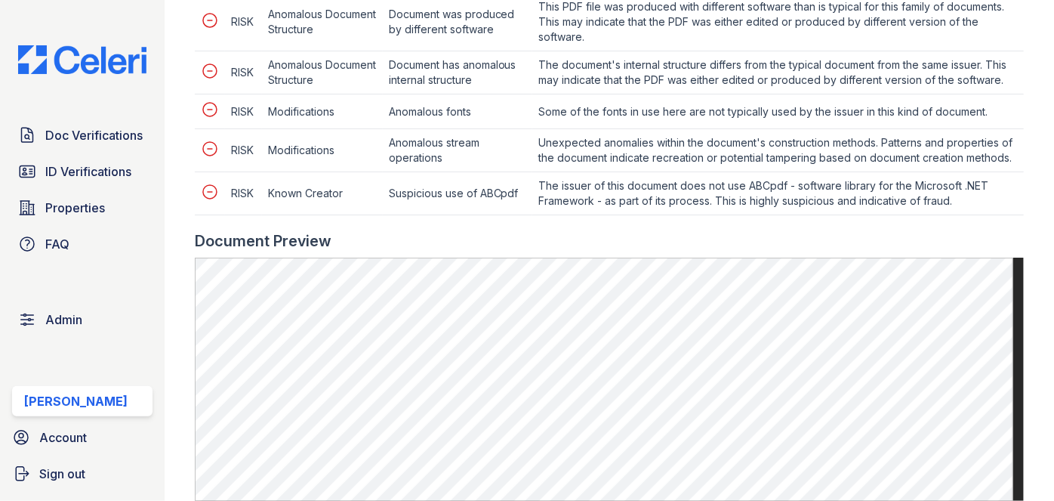
scroll to position [755, 0]
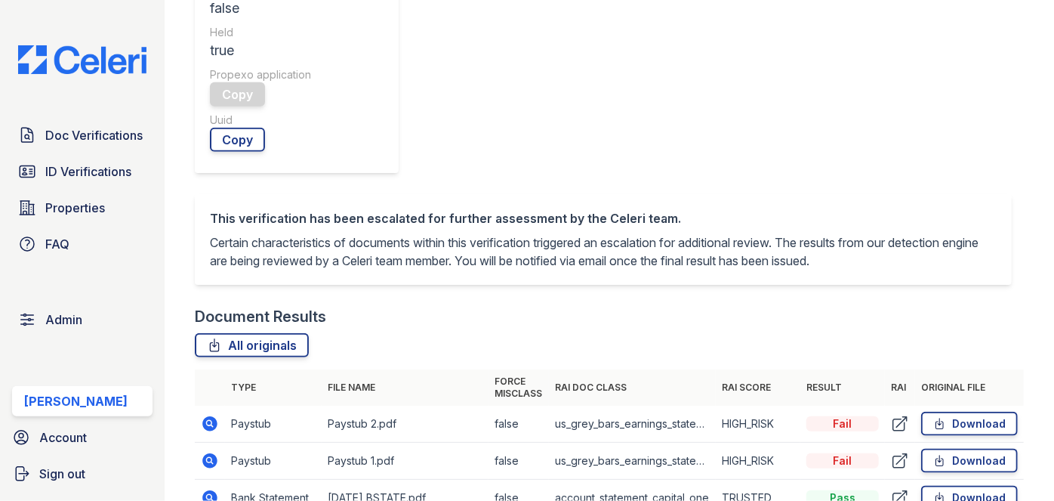
scroll to position [687, 0]
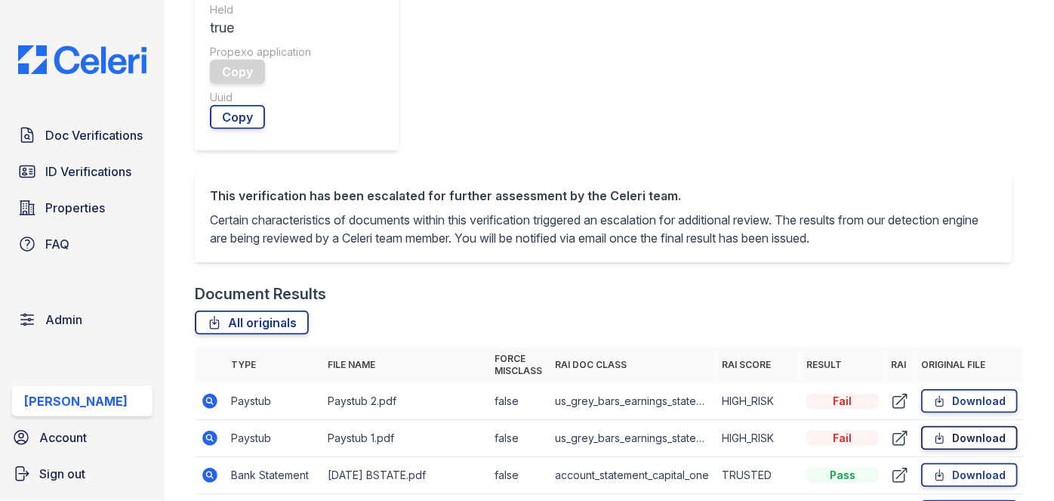
click at [996, 426] on link "Download" at bounding box center [969, 438] width 97 height 24
drag, startPoint x: 207, startPoint y: 99, endPoint x: 233, endPoint y: 116, distance: 31.2
click at [235, 383] on td "Paystub" at bounding box center [273, 401] width 97 height 37
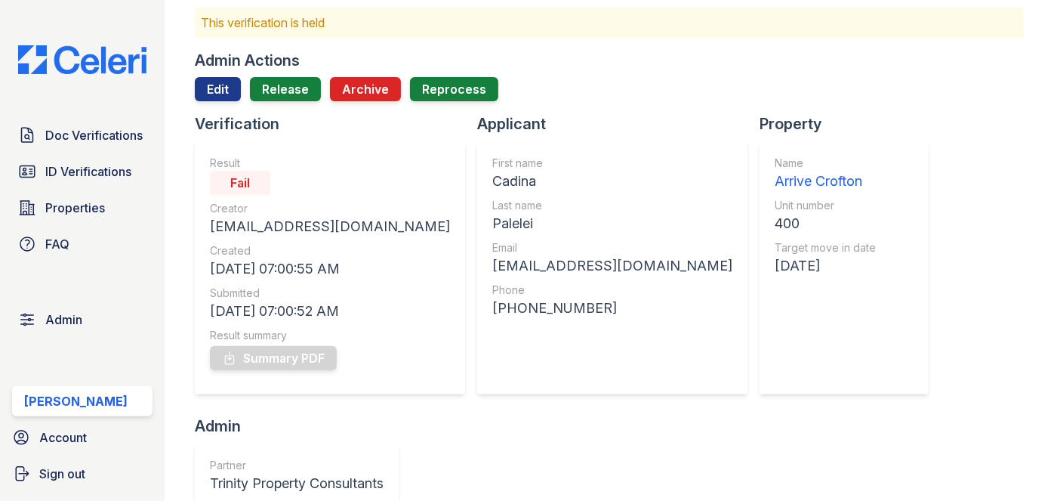
scroll to position [0, 0]
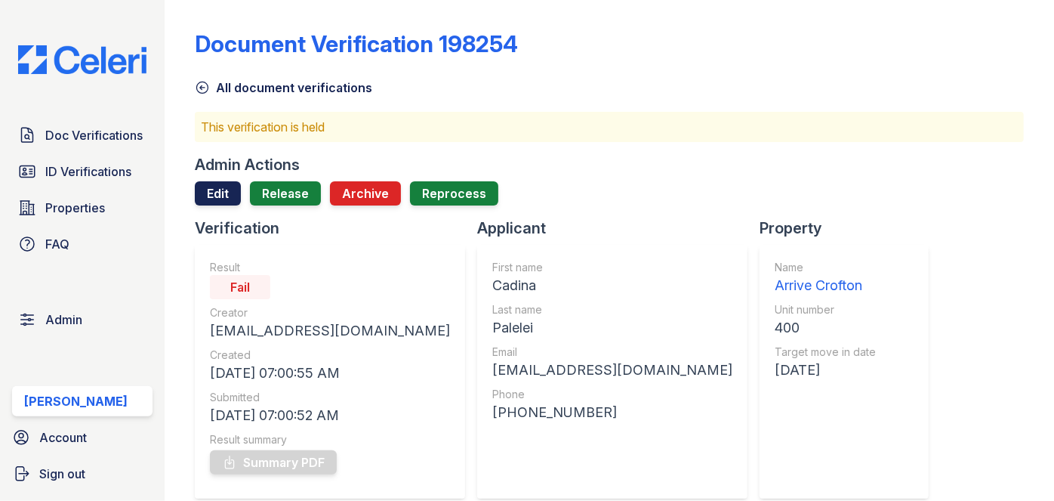
click at [218, 185] on link "Edit" at bounding box center [218, 193] width 46 height 24
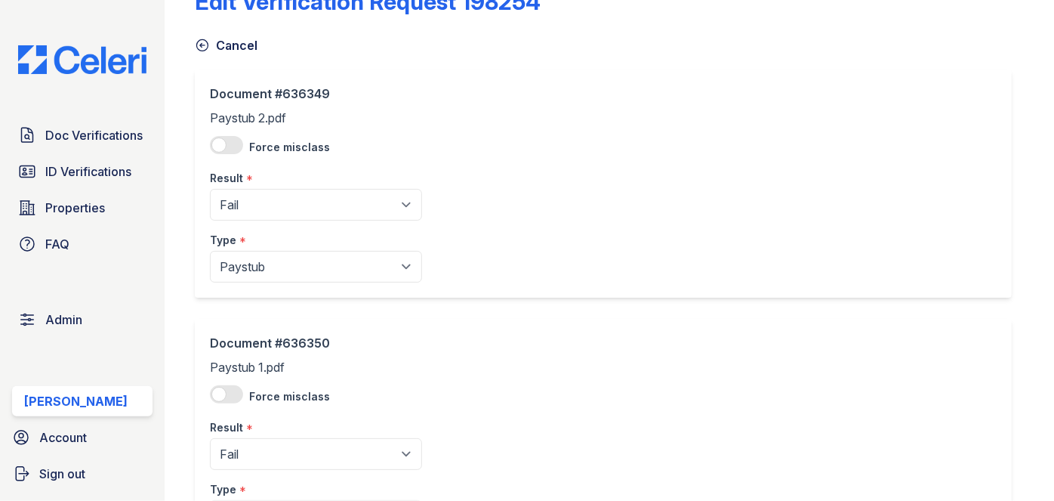
scroll to position [205, 0]
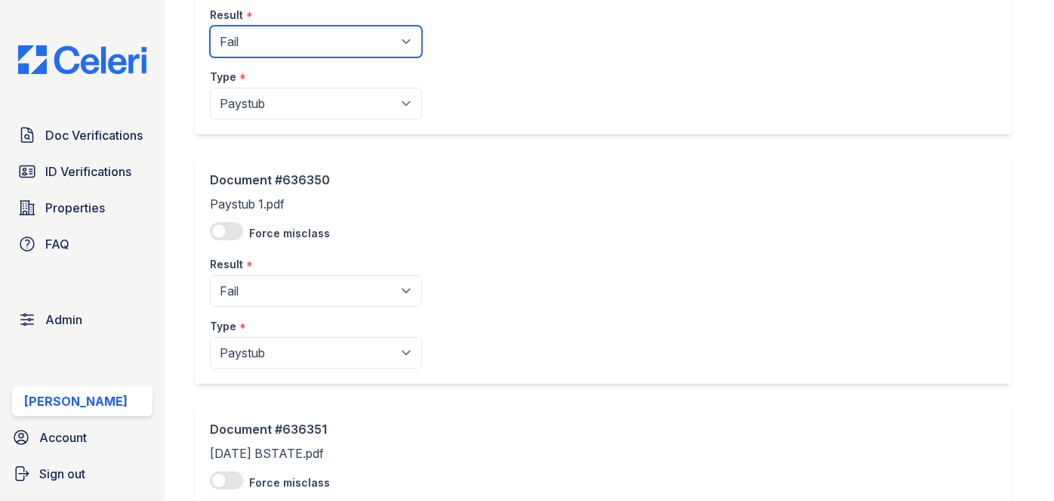
click at [288, 48] on select "Pending Sent Started Processing Pass Fail Caution Error N/A" at bounding box center [316, 42] width 212 height 32
click at [210, 26] on select "Pending Sent Started Processing Pass Fail Caution Error N/A" at bounding box center [316, 42] width 212 height 32
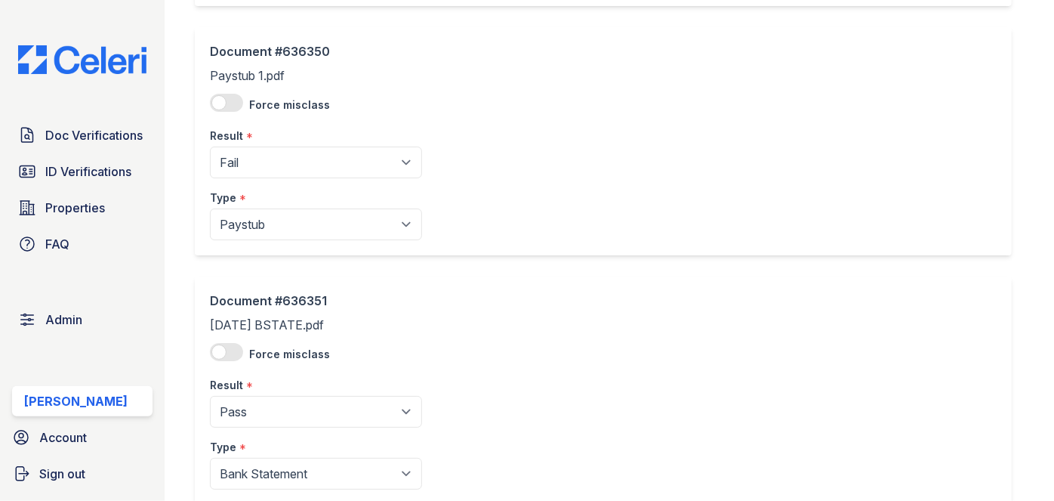
scroll to position [343, 0]
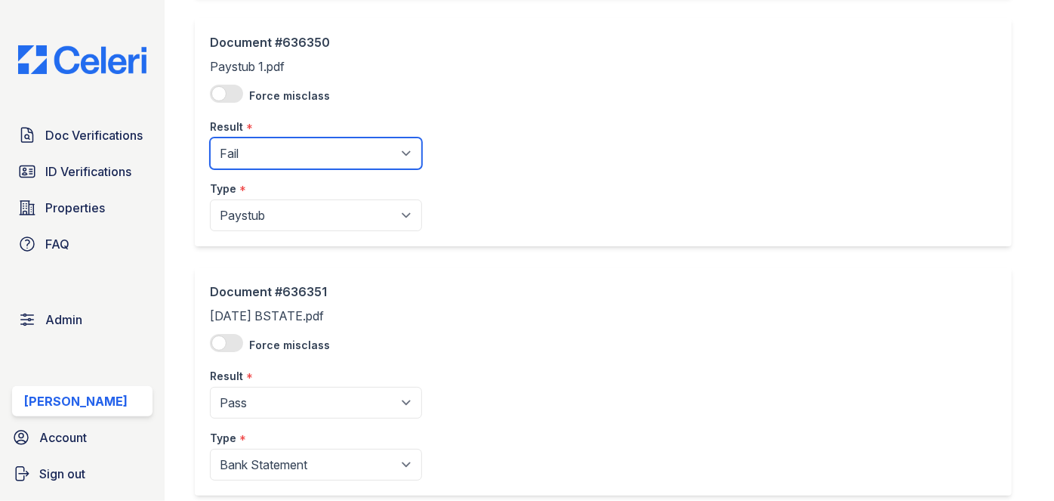
click at [267, 154] on select "Pending Sent Started Processing Pass Fail Caution Error N/A" at bounding box center [316, 153] width 212 height 32
click at [495, 83] on div "Document #636350 Paystub 1.pdf Force misclass Result * Pending Sent Started Pro…" at bounding box center [603, 132] width 817 height 228
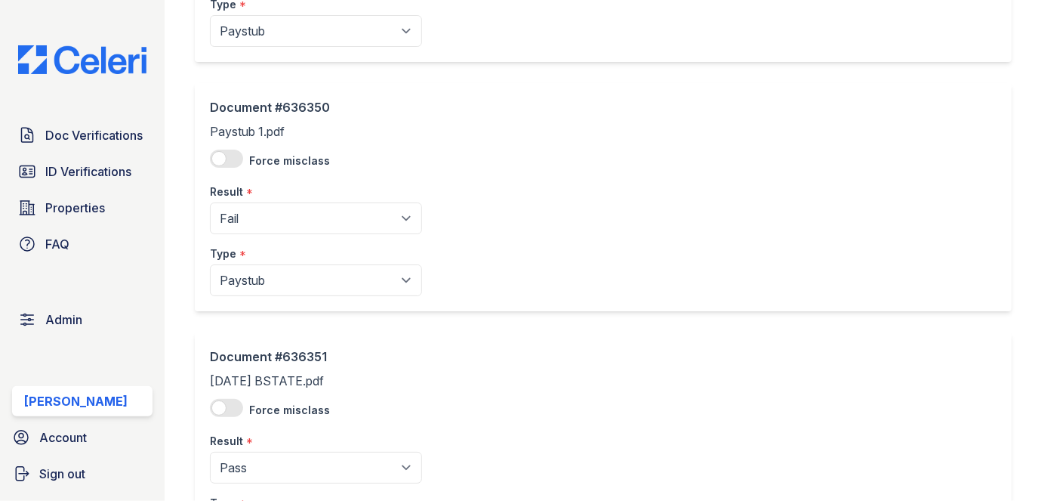
scroll to position [205, 0]
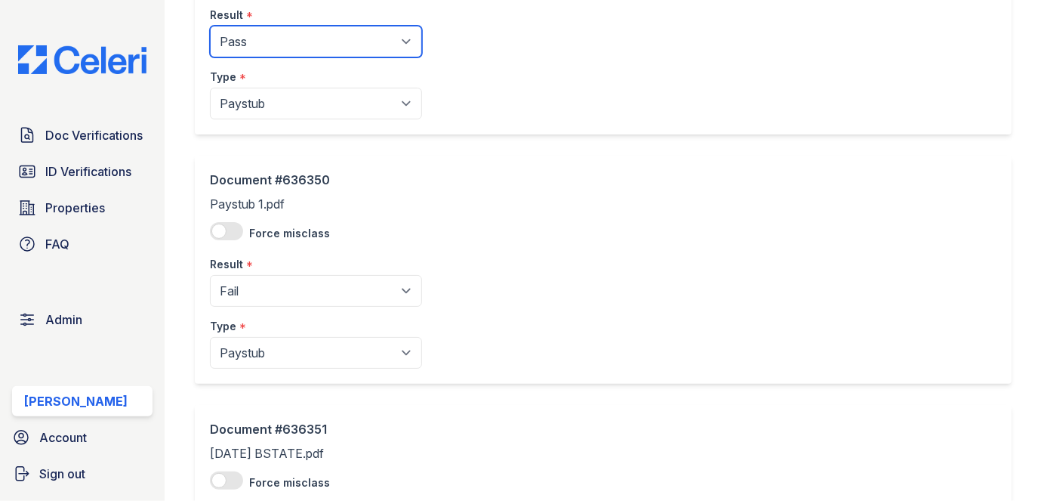
click at [252, 51] on select "Pending Sent Started Processing Pass Fail Caution Error N/A" at bounding box center [316, 42] width 212 height 32
select select "caution"
click at [210, 26] on select "Pending Sent Started Processing Pass Fail Caution Error N/A" at bounding box center [316, 42] width 212 height 32
click at [248, 32] on select "Pending Sent Started Processing Pass Fail Caution Error N/A" at bounding box center [316, 42] width 212 height 32
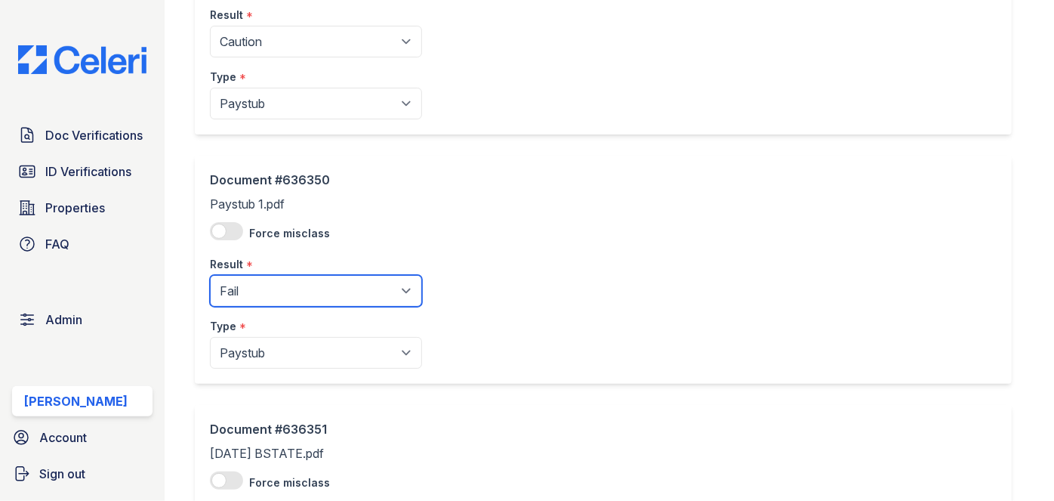
click at [261, 293] on select "Pending Sent Started Processing Pass Fail Caution Error N/A" at bounding box center [316, 291] width 212 height 32
select select "caution"
click at [210, 275] on select "Pending Sent Started Processing Pass Fail Caution Error N/A" at bounding box center [316, 291] width 212 height 32
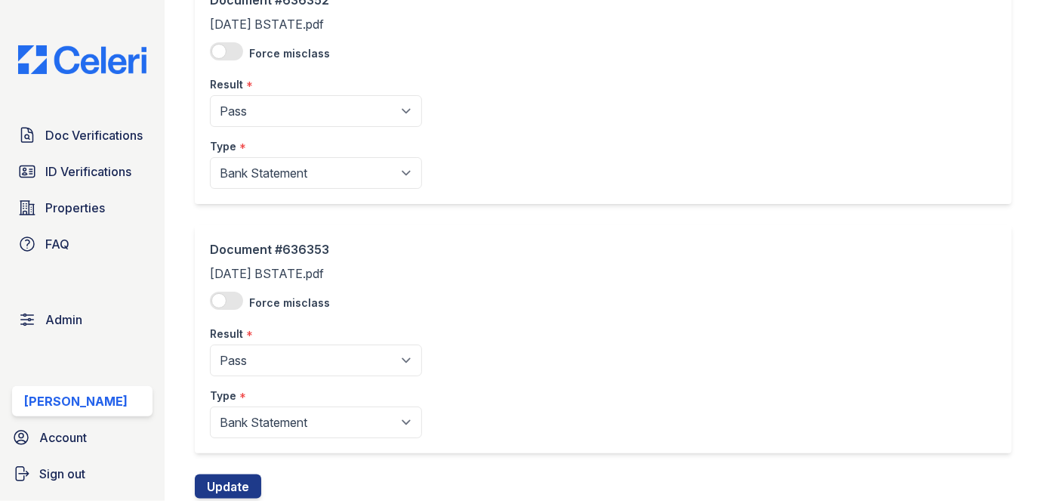
scroll to position [931, 0]
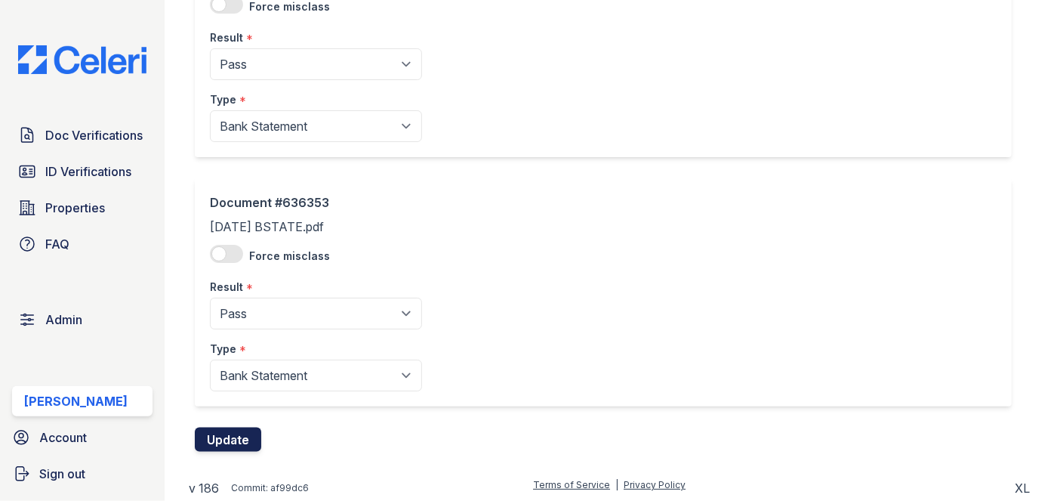
click at [230, 434] on button "Update" at bounding box center [228, 439] width 66 height 24
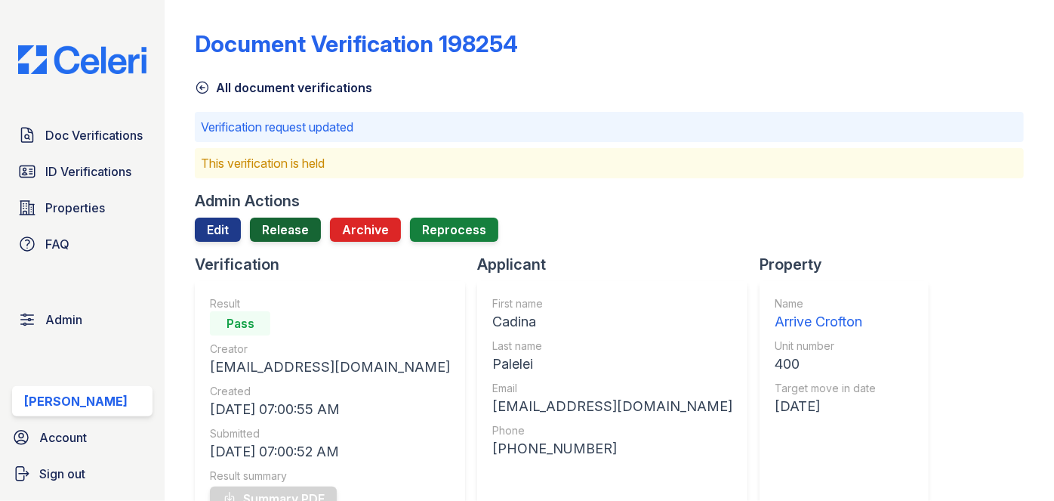
click at [304, 220] on link "Release" at bounding box center [285, 230] width 71 height 24
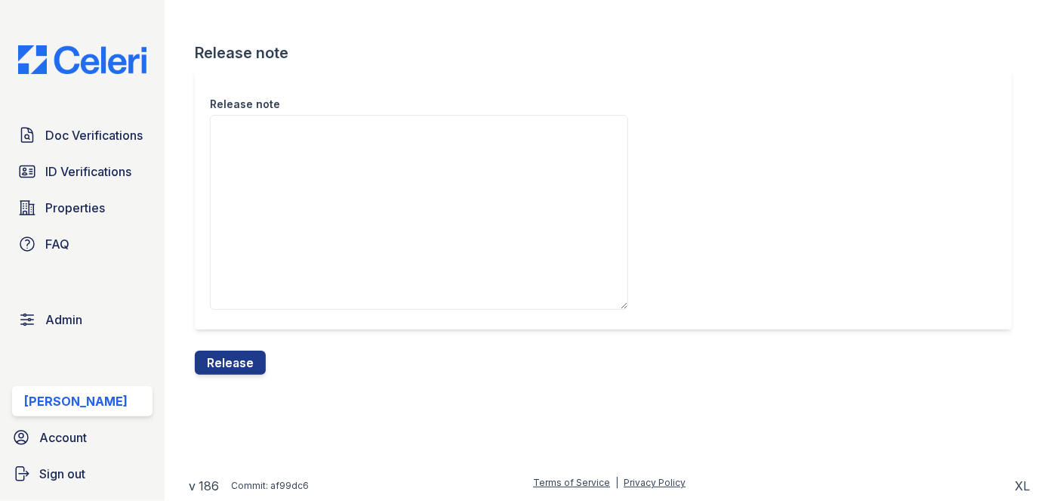
click at [243, 377] on div "Release note Release note Release" at bounding box center [609, 199] width 841 height 399
click at [255, 353] on button "Release" at bounding box center [230, 362] width 71 height 24
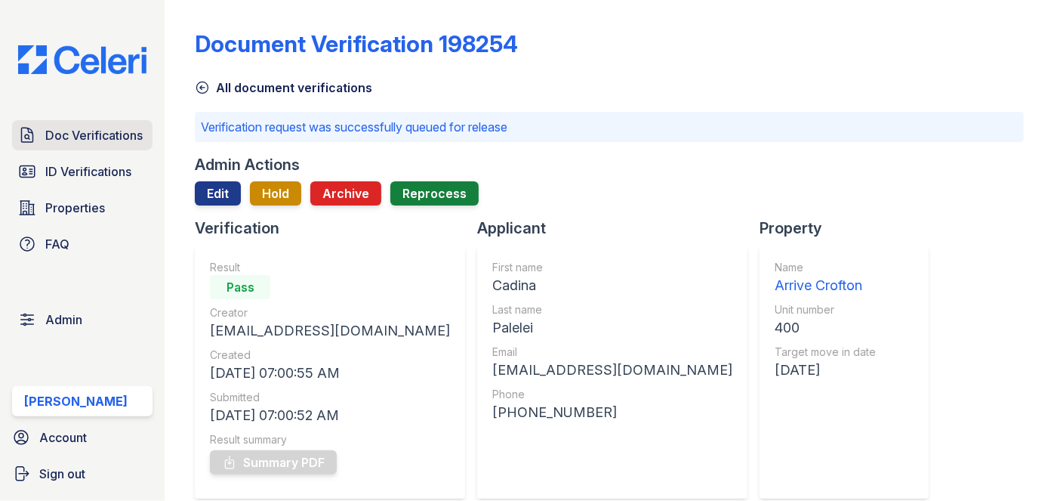
click at [97, 123] on link "Doc Verifications" at bounding box center [82, 135] width 140 height 30
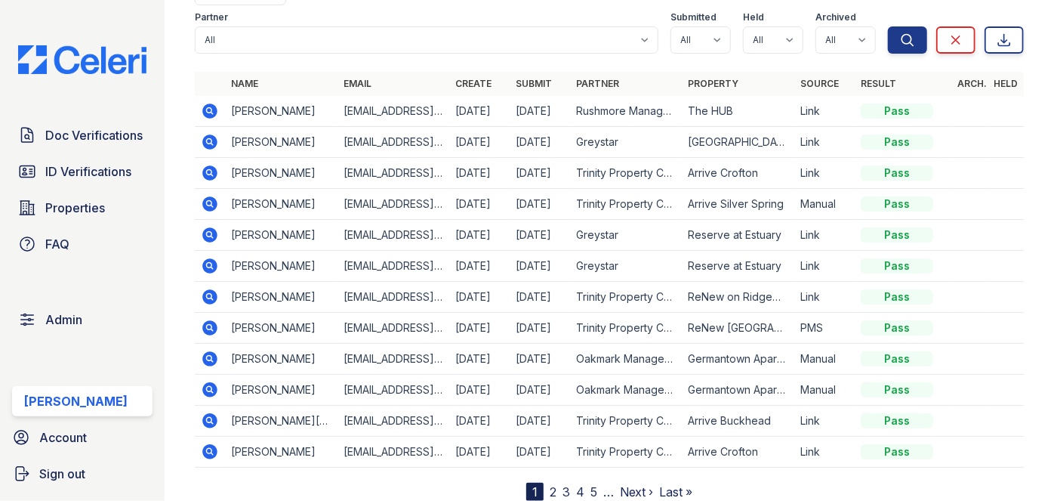
scroll to position [98, 0]
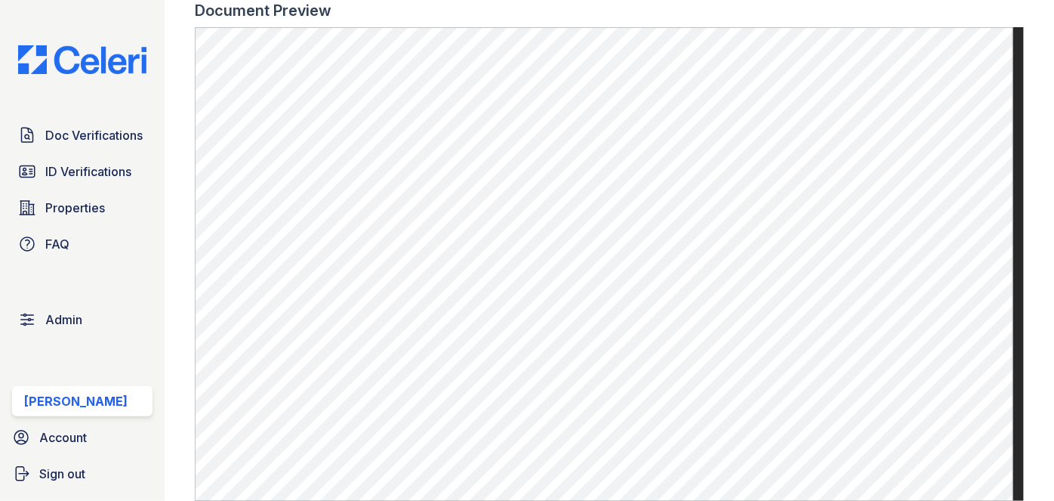
scroll to position [1029, 0]
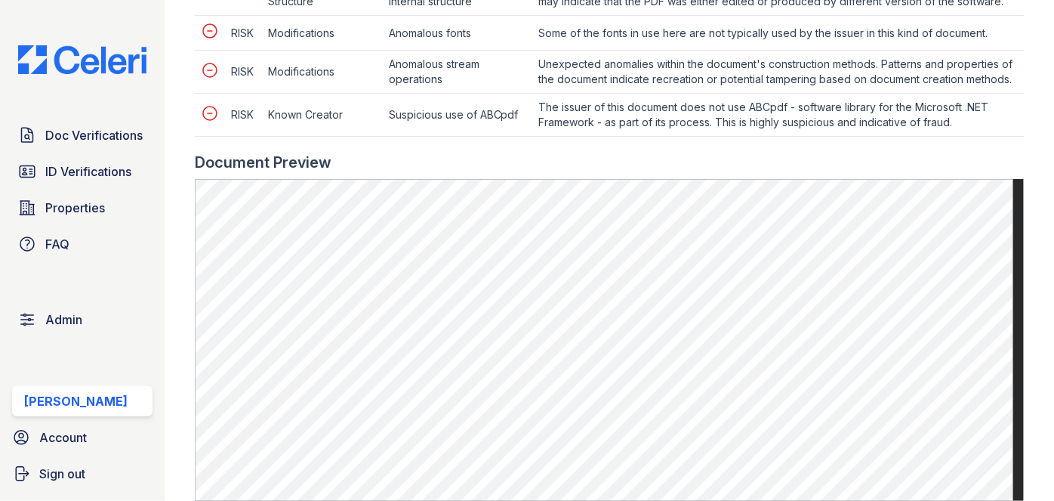
scroll to position [961, 0]
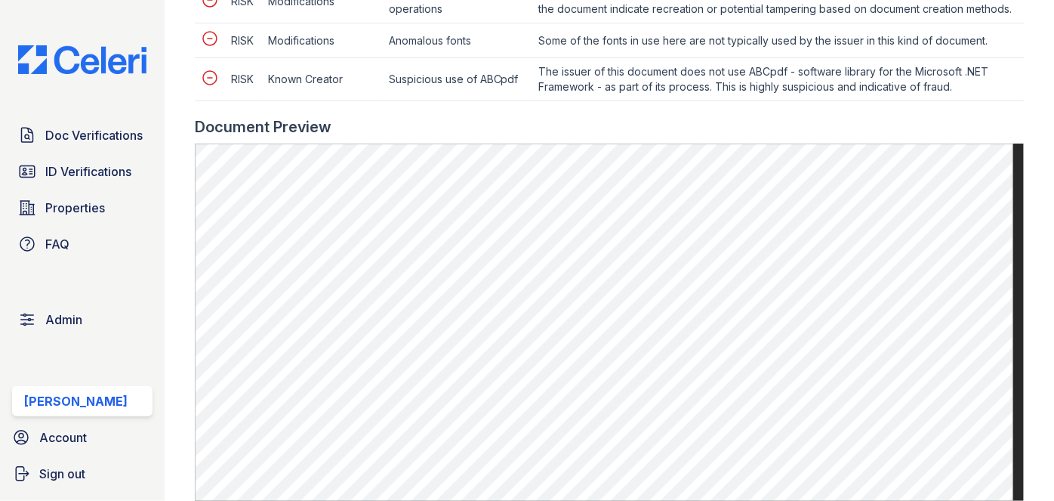
scroll to position [961, 0]
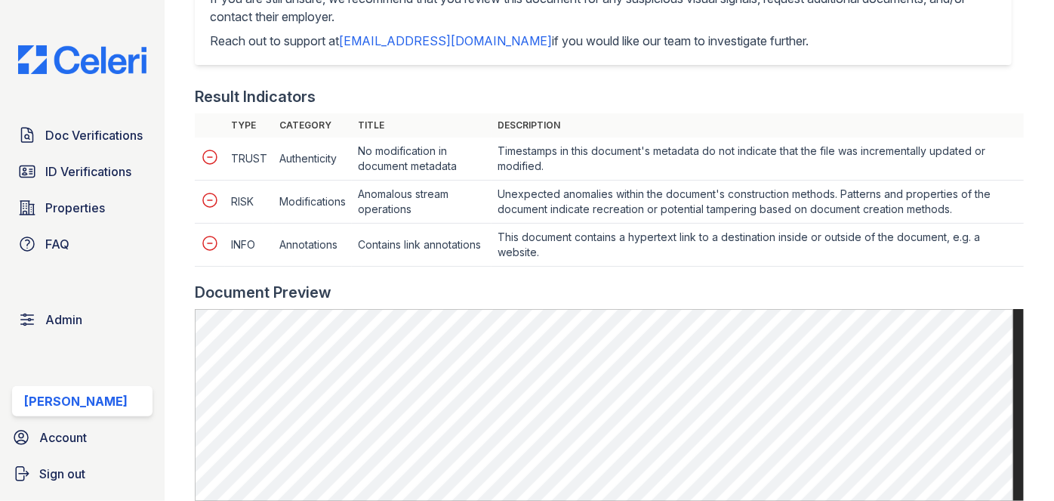
scroll to position [687, 0]
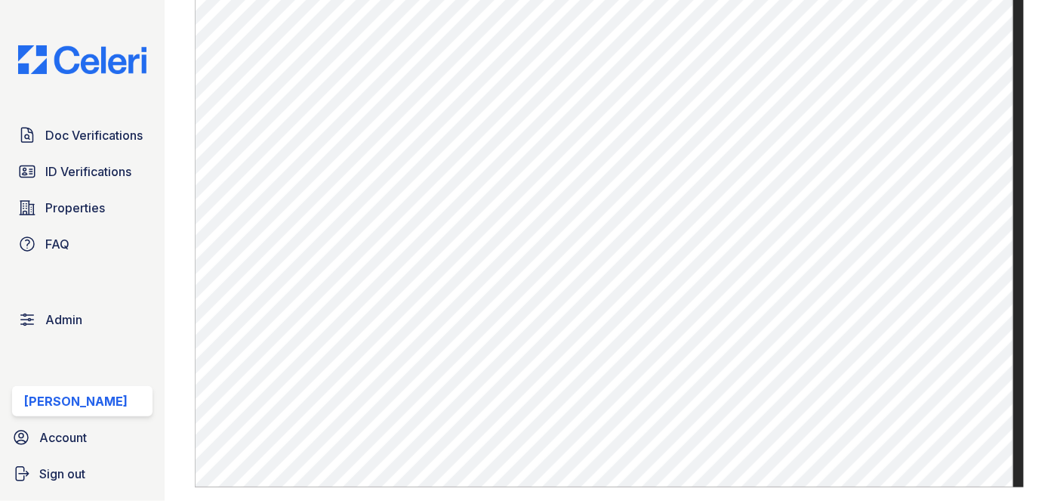
scroll to position [549, 0]
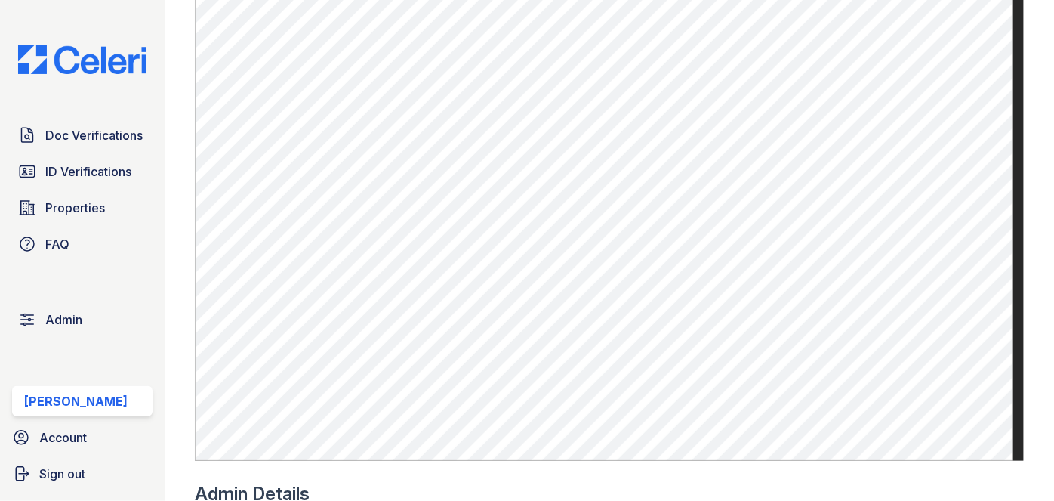
scroll to position [618, 0]
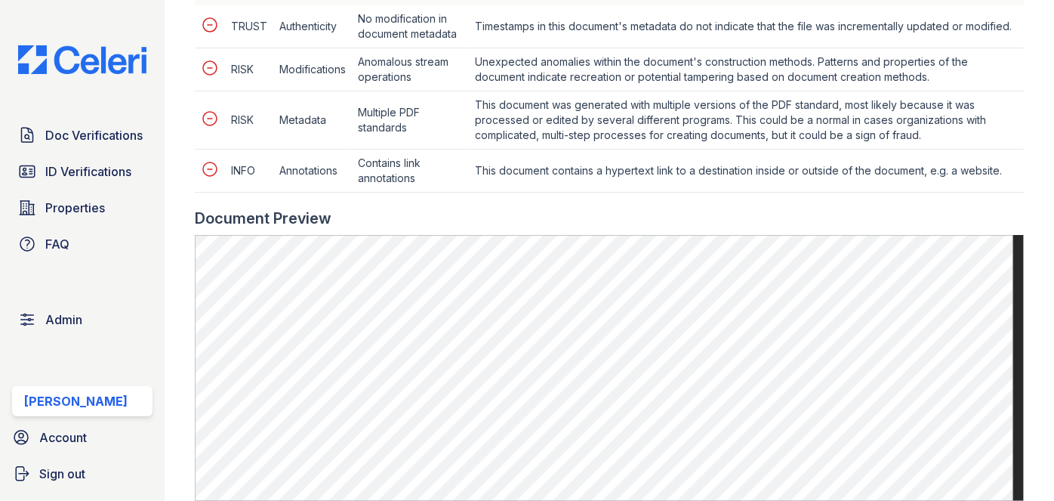
scroll to position [755, 0]
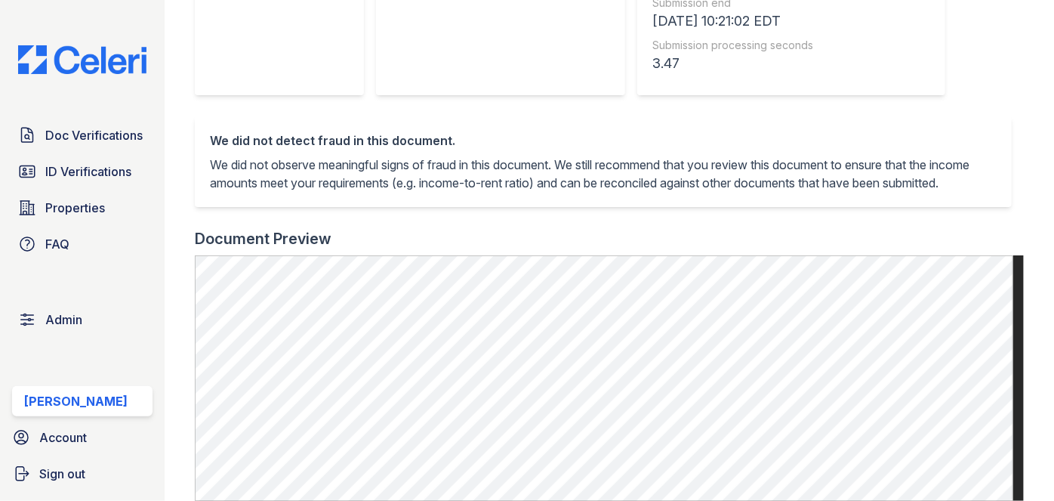
scroll to position [549, 0]
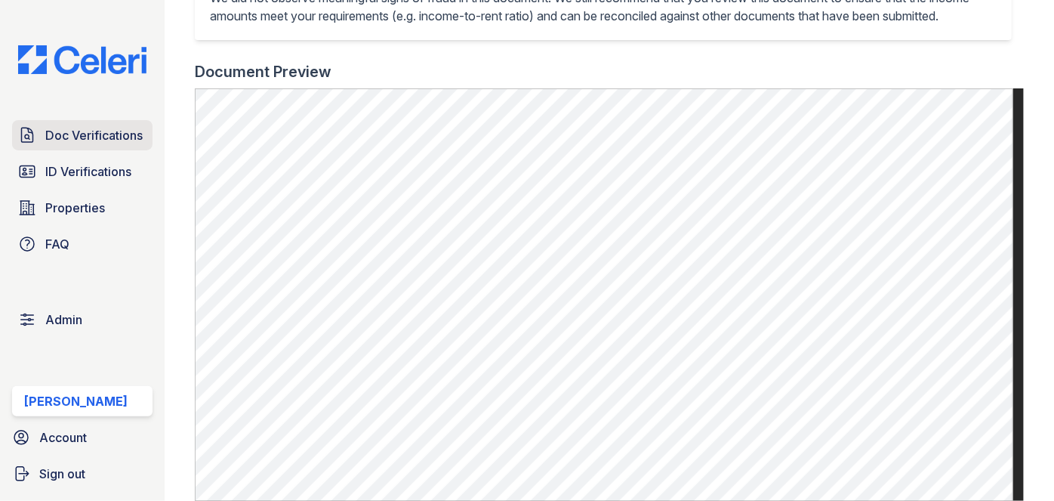
click at [144, 133] on link "Doc Verifications" at bounding box center [82, 135] width 140 height 30
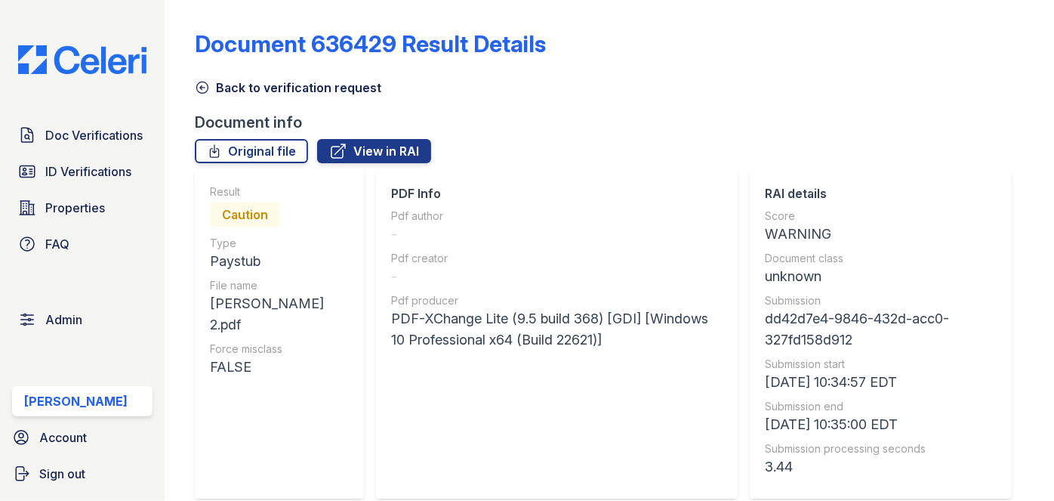
click at [199, 91] on icon at bounding box center [202, 87] width 15 height 15
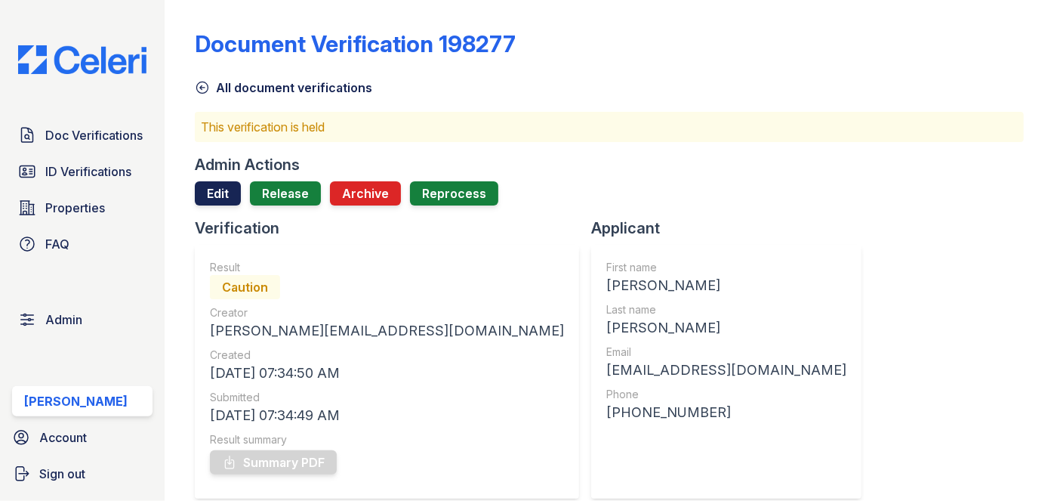
click at [220, 186] on link "Edit" at bounding box center [218, 193] width 46 height 24
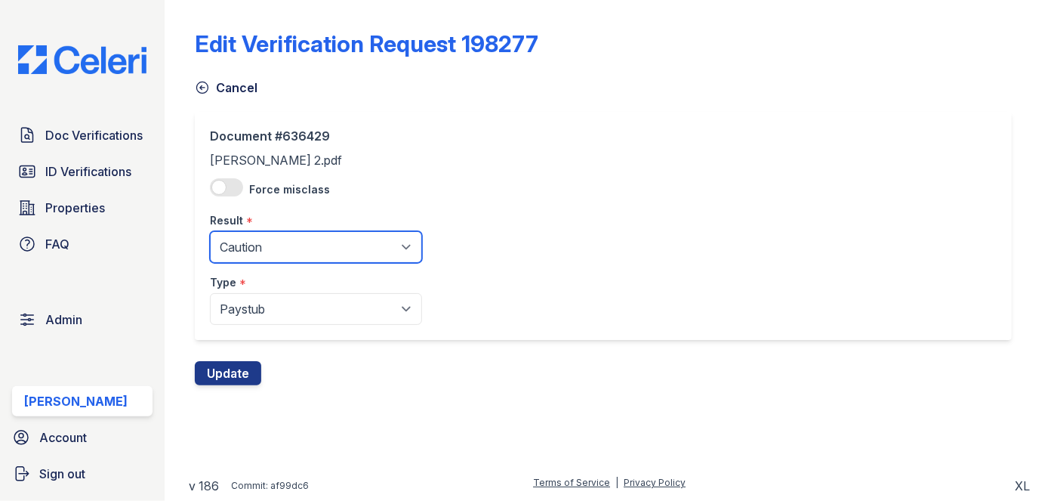
click at [267, 247] on select "Pending Sent Started Processing Pass Fail Caution Error N/A" at bounding box center [316, 247] width 212 height 32
select select "fail"
click at [210, 231] on select "Pending Sent Started Processing Pass Fail Caution Error N/A" at bounding box center [316, 247] width 212 height 32
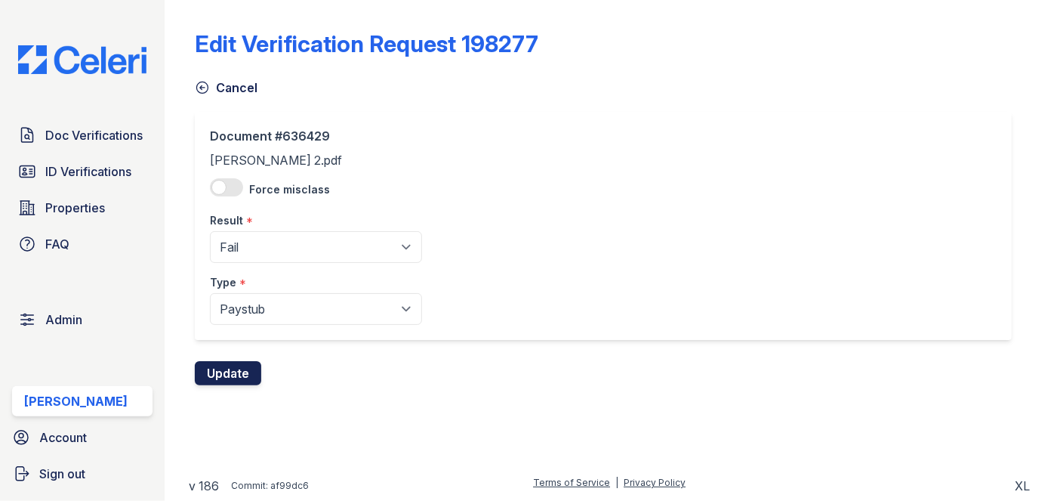
click at [238, 371] on button "Update" at bounding box center [228, 373] width 66 height 24
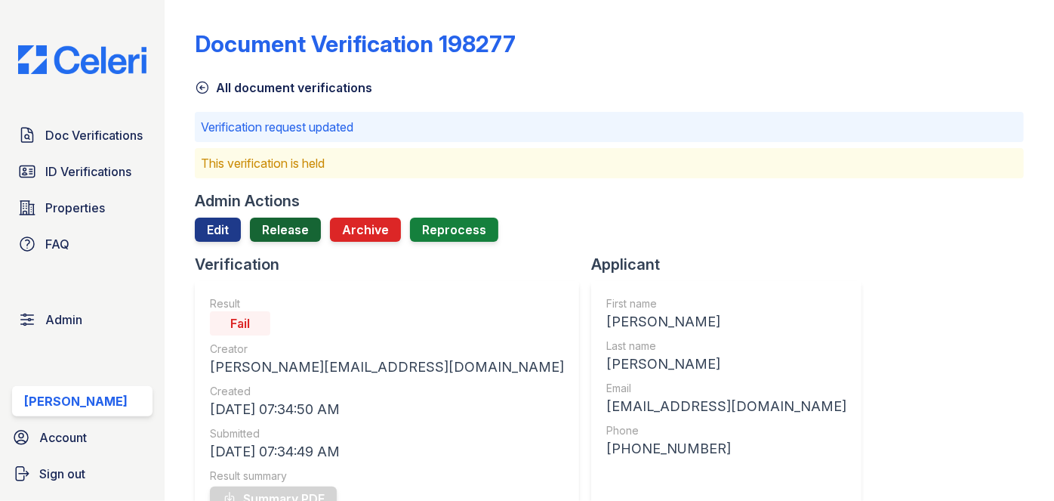
click at [299, 221] on link "Release" at bounding box center [285, 230] width 71 height 24
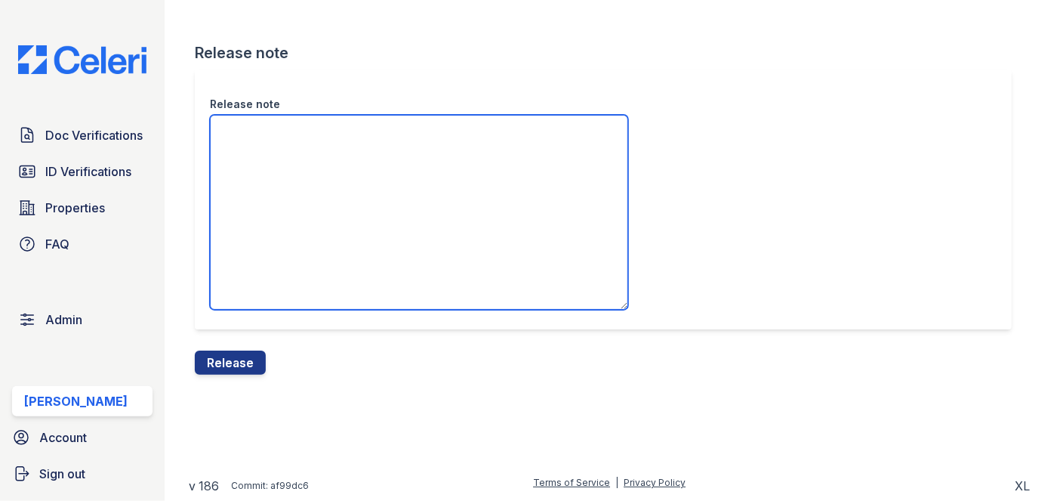
click at [286, 163] on textarea "Release note" at bounding box center [419, 212] width 418 height 195
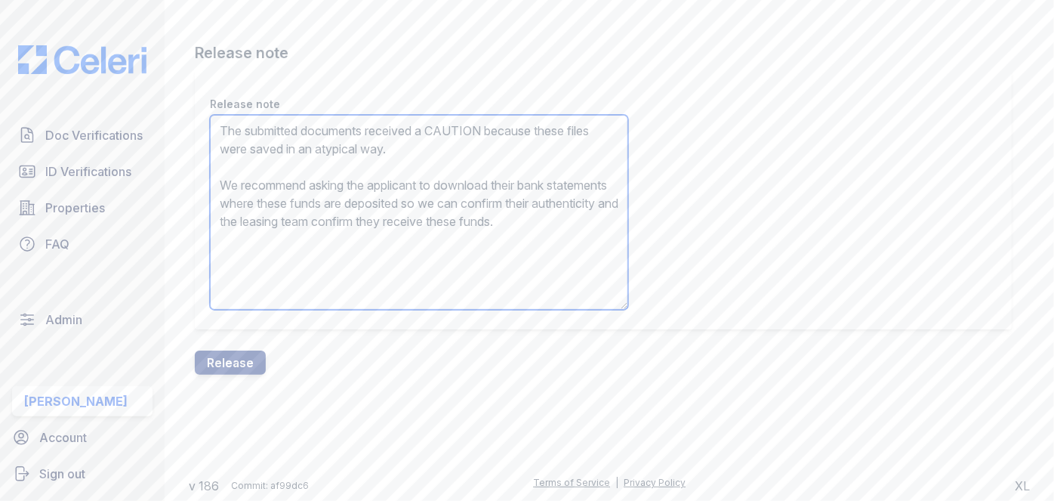
click at [459, 127] on textarea "The submitted documents received a CAUTION because these files were saved in an…" at bounding box center [419, 212] width 418 height 195
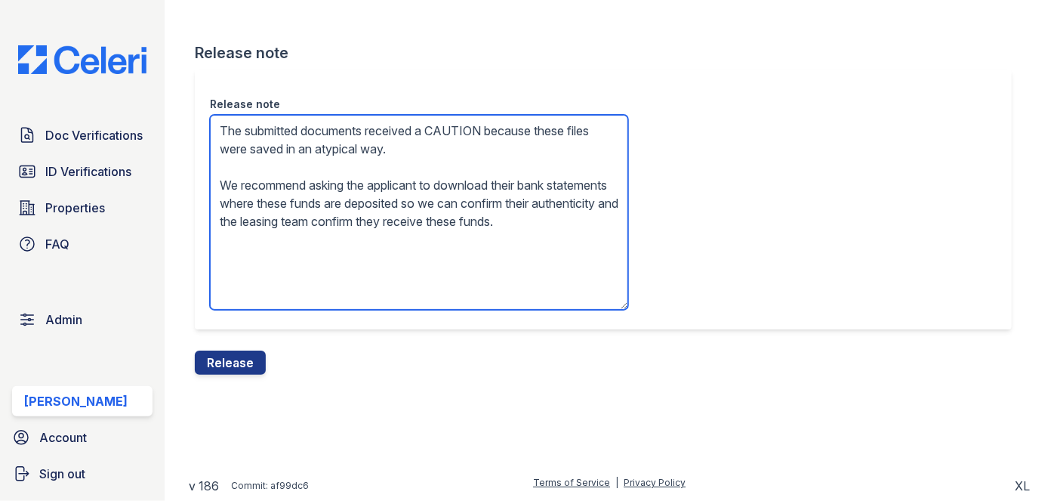
click at [459, 127] on textarea "The submitted documents received a CAUTION because these files were saved in an…" at bounding box center [419, 212] width 418 height 195
type textarea "The submitted documents received a FAIL because these files were saved in an at…"
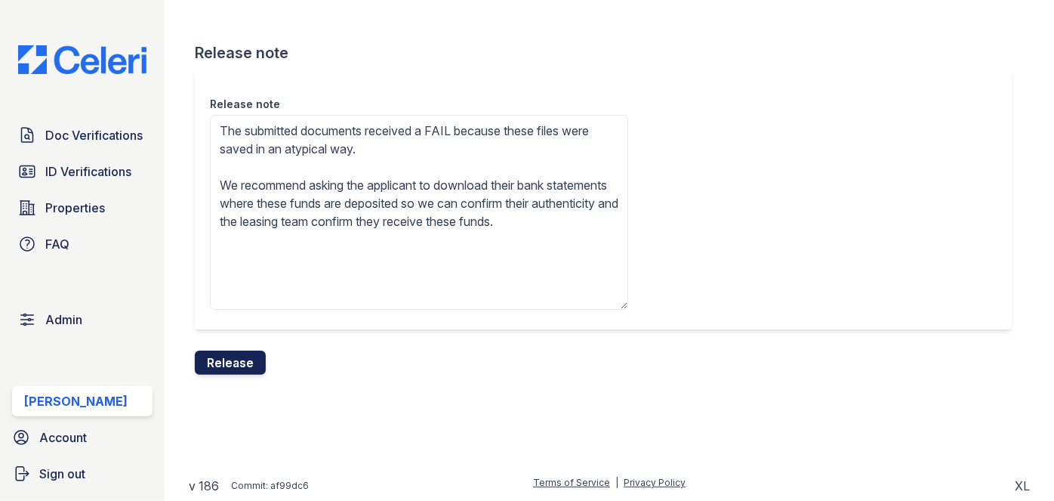
click at [243, 362] on button "Release" at bounding box center [230, 362] width 71 height 24
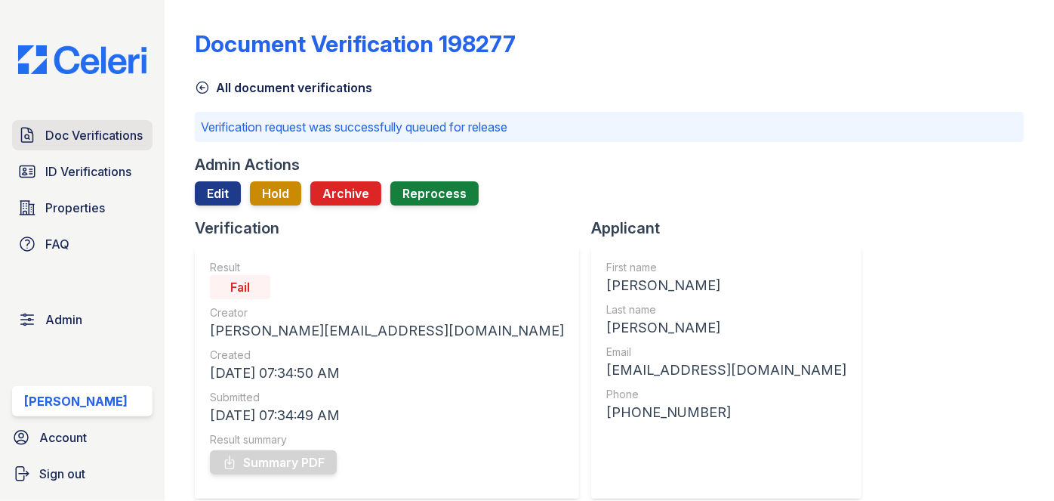
click at [91, 129] on span "Doc Verifications" at bounding box center [93, 135] width 97 height 18
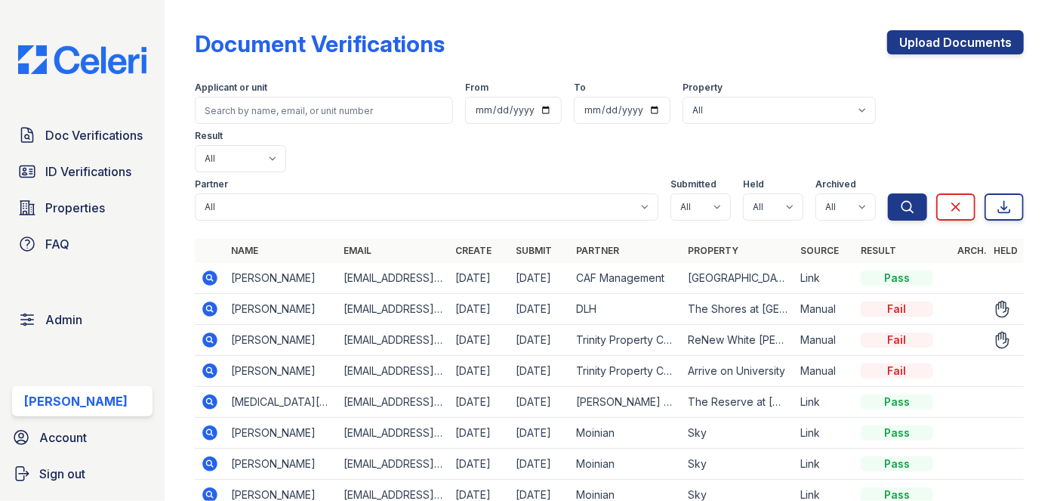
scroll to position [68, 0]
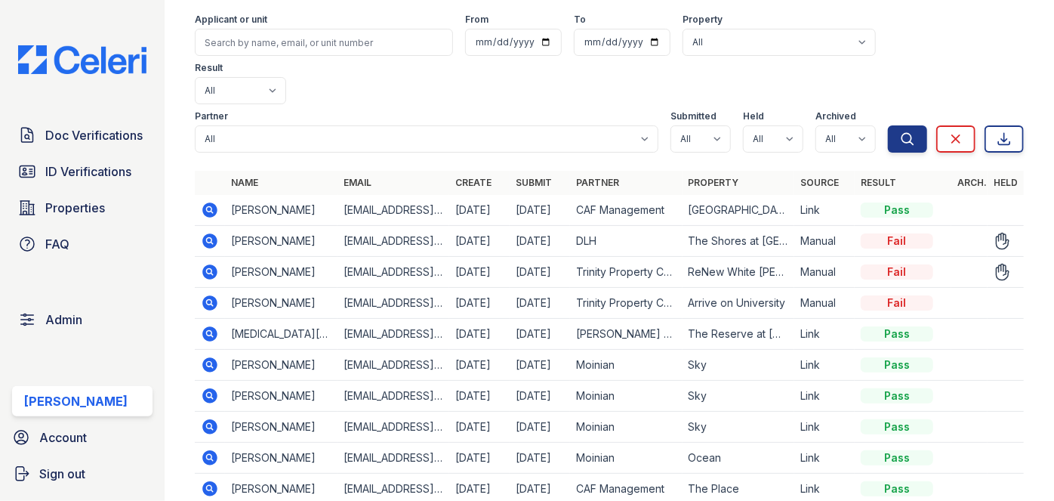
drag, startPoint x: 1023, startPoint y: 240, endPoint x: 1017, endPoint y: 232, distance: 9.8
click at [1023, 240] on div "Document Verifications Upload Documents Filter Applicant or unit From To Proper…" at bounding box center [610, 182] width 890 height 501
click at [205, 264] on icon at bounding box center [210, 271] width 15 height 15
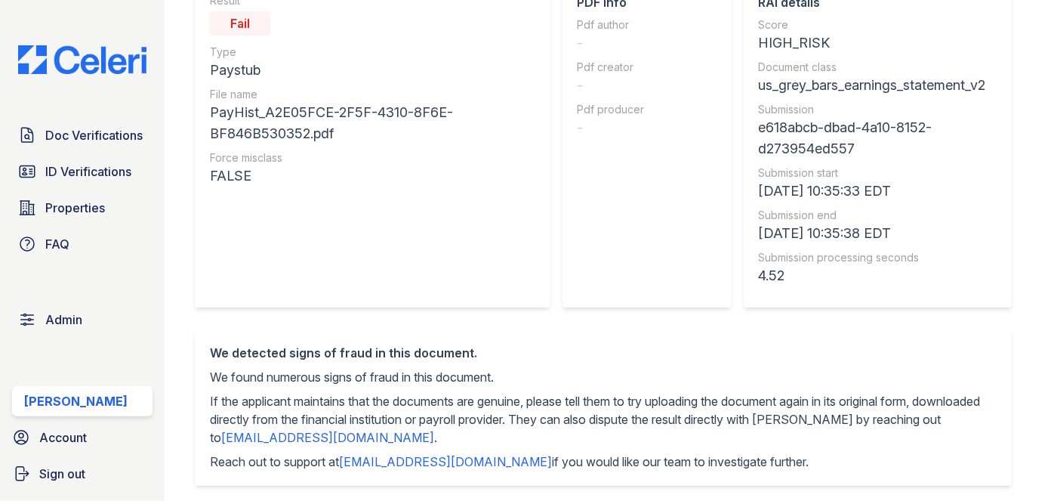
scroll to position [68, 0]
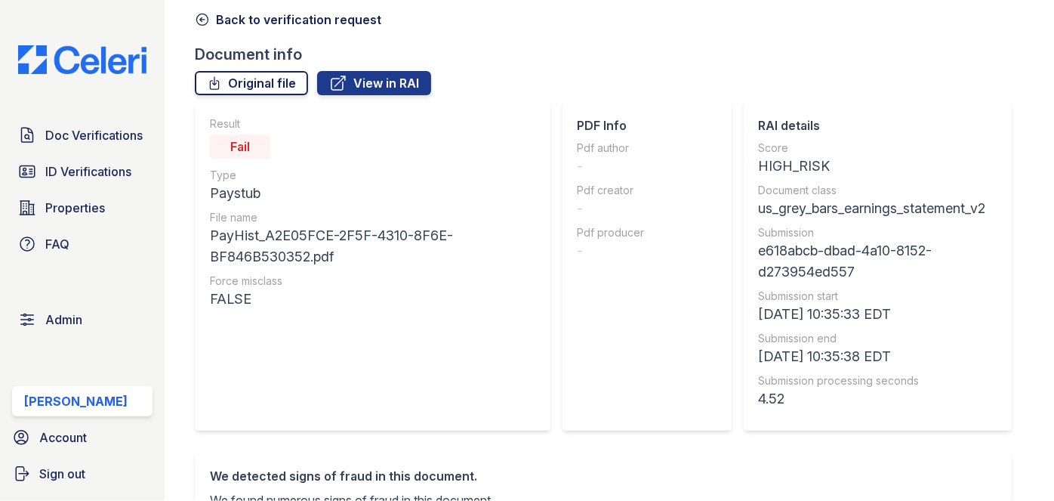
click at [275, 88] on link "Original file" at bounding box center [251, 83] width 113 height 24
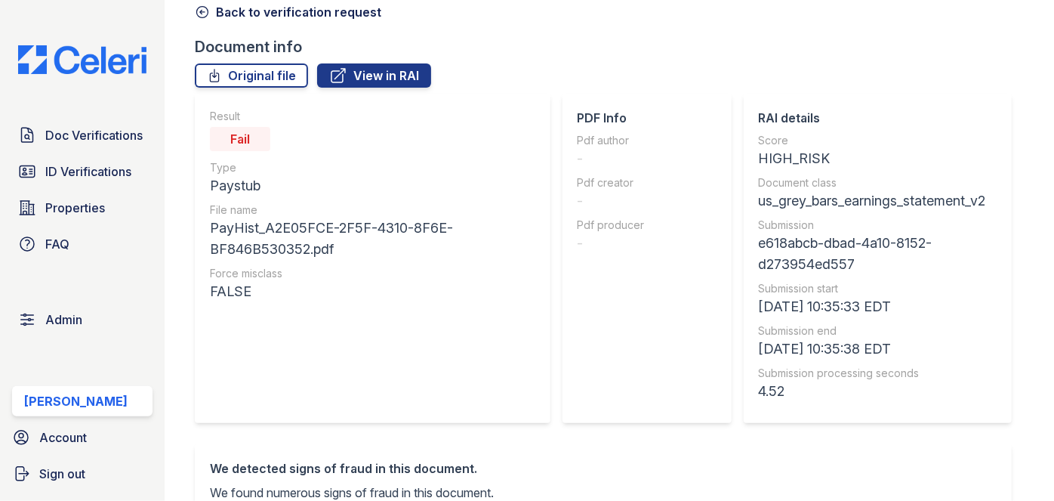
scroll to position [0, 0]
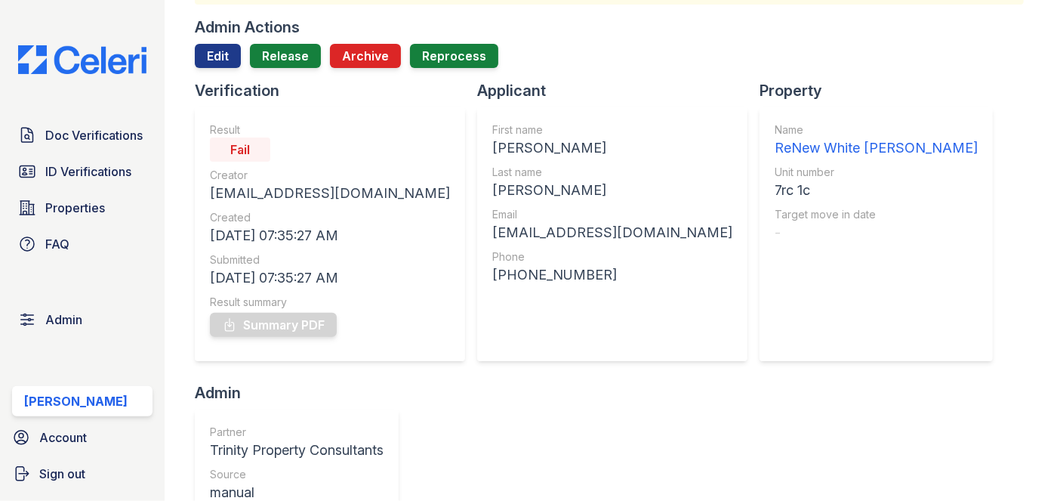
scroll to position [137, 0]
click at [216, 51] on link "Edit" at bounding box center [218, 57] width 46 height 24
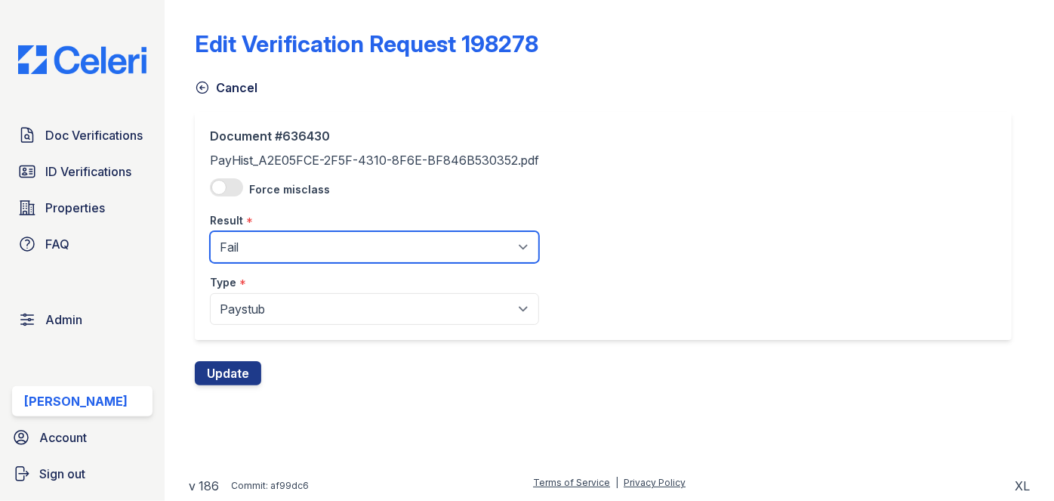
click at [236, 243] on select "Pending Sent Started Processing Pass Fail Caution Error N/A" at bounding box center [374, 247] width 329 height 32
select select "pass"
click at [210, 231] on select "Pending Sent Started Processing Pass Fail Caution Error N/A" at bounding box center [374, 247] width 329 height 32
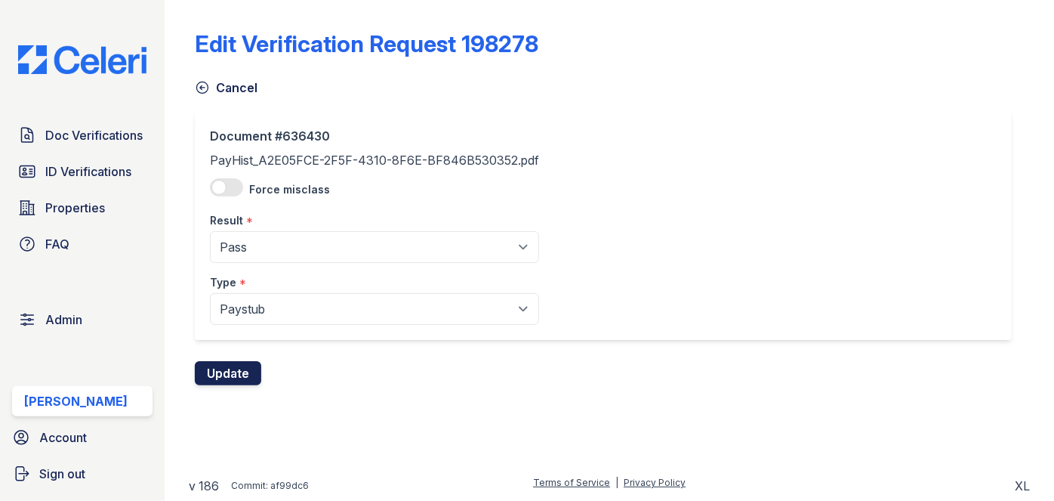
click at [231, 371] on button "Update" at bounding box center [228, 373] width 66 height 24
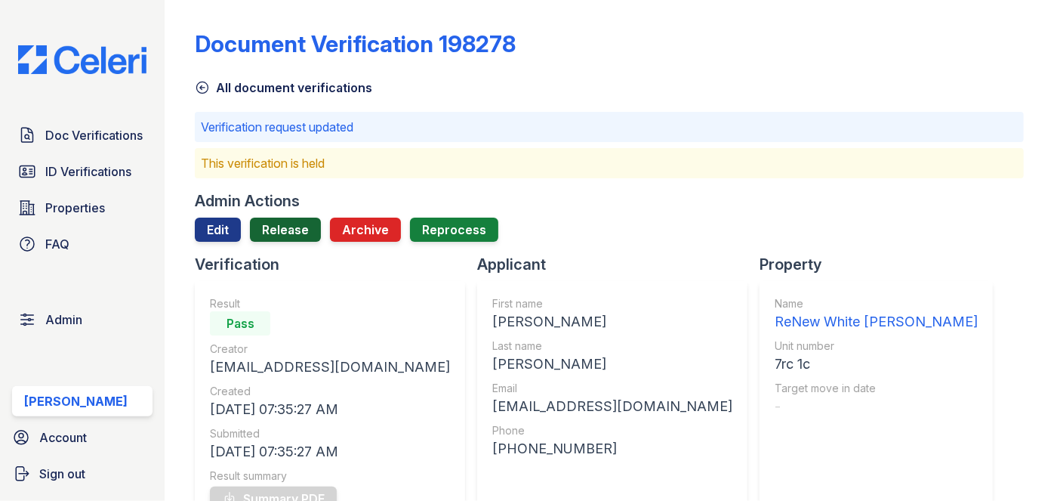
click at [306, 226] on link "Release" at bounding box center [285, 230] width 71 height 24
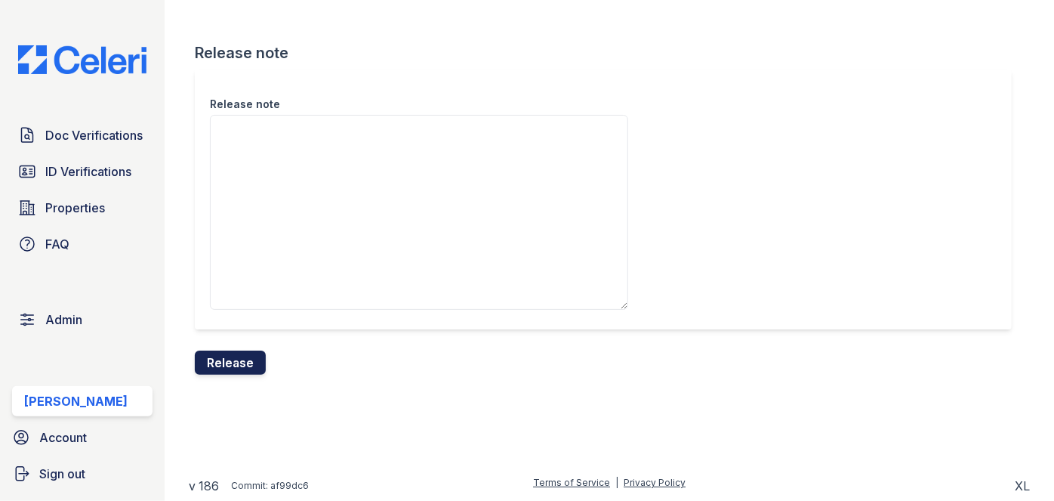
click at [230, 361] on button "Release" at bounding box center [230, 362] width 71 height 24
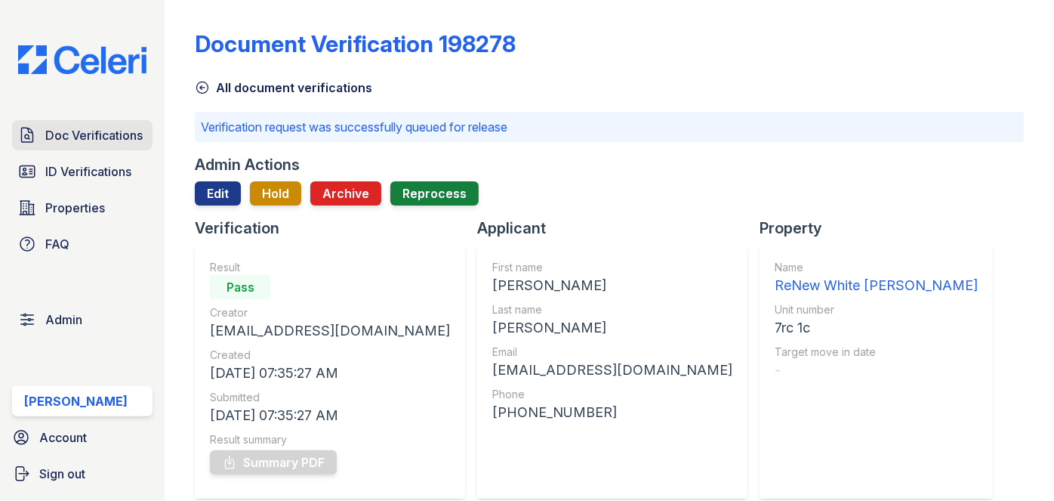
click at [63, 137] on span "Doc Verifications" at bounding box center [93, 135] width 97 height 18
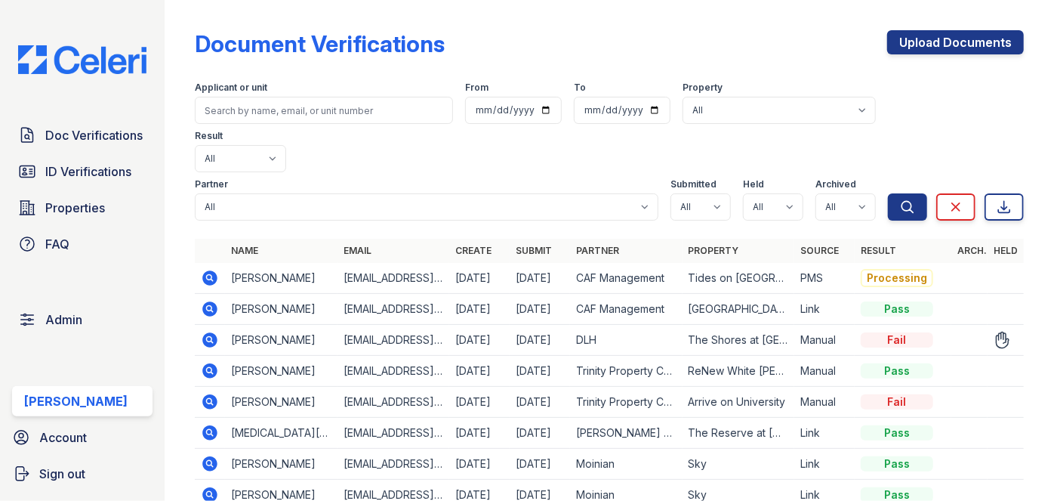
click at [215, 301] on icon at bounding box center [210, 308] width 15 height 15
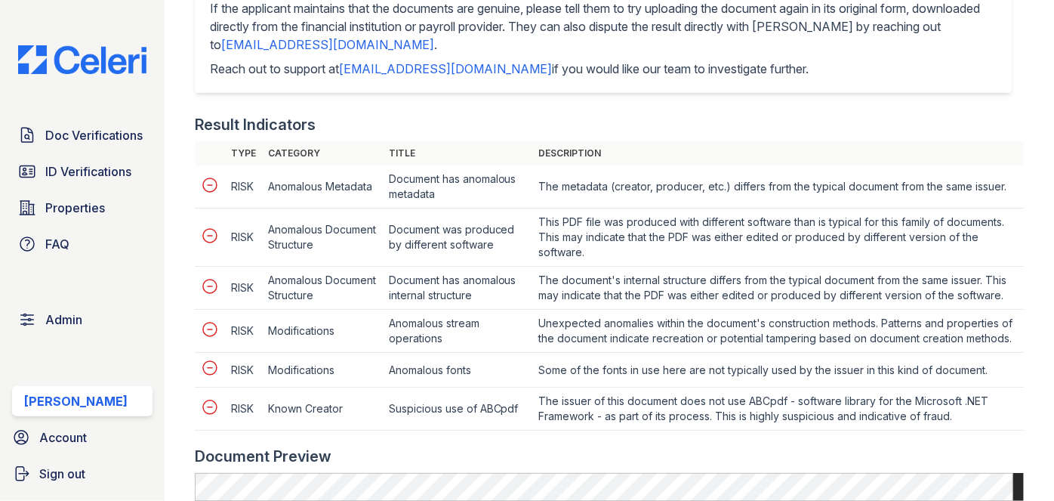
scroll to position [687, 0]
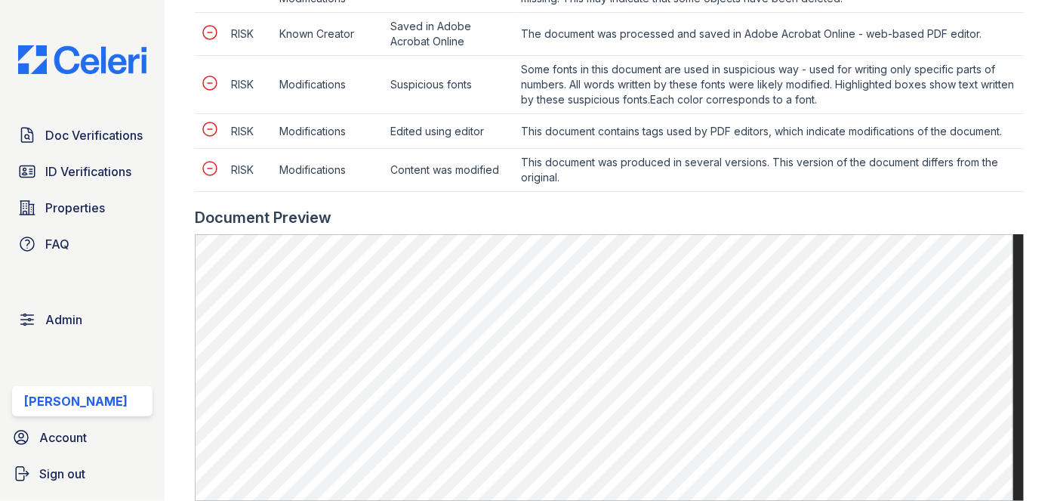
scroll to position [1167, 0]
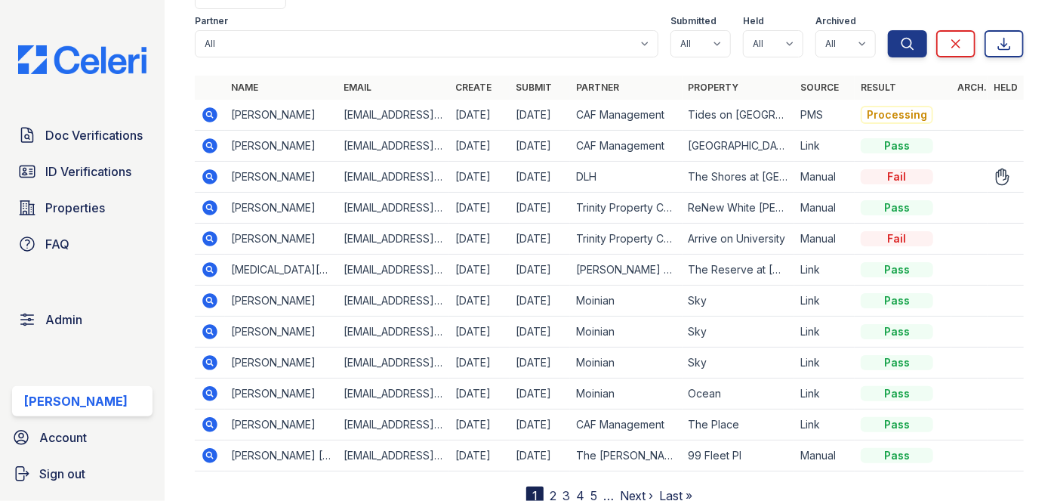
scroll to position [167, 0]
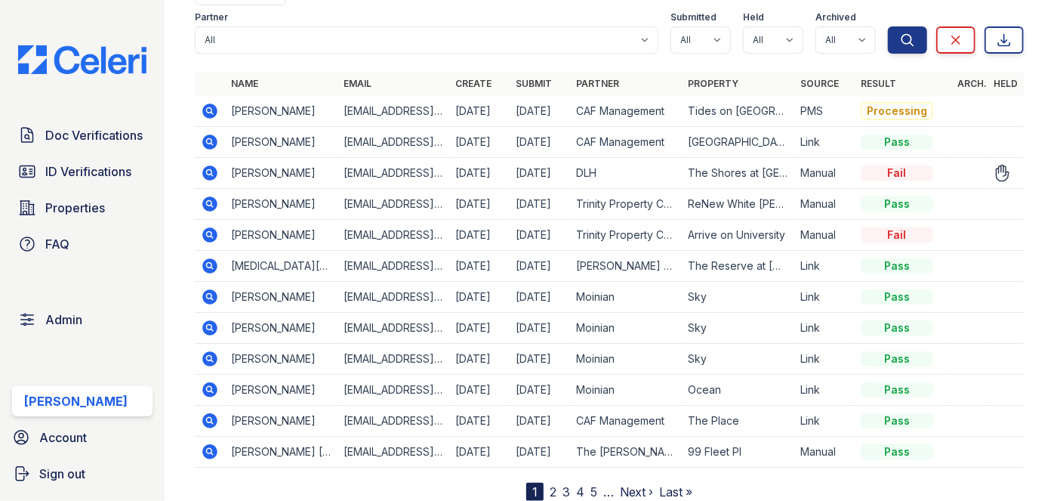
click at [207, 164] on icon at bounding box center [210, 173] width 18 height 18
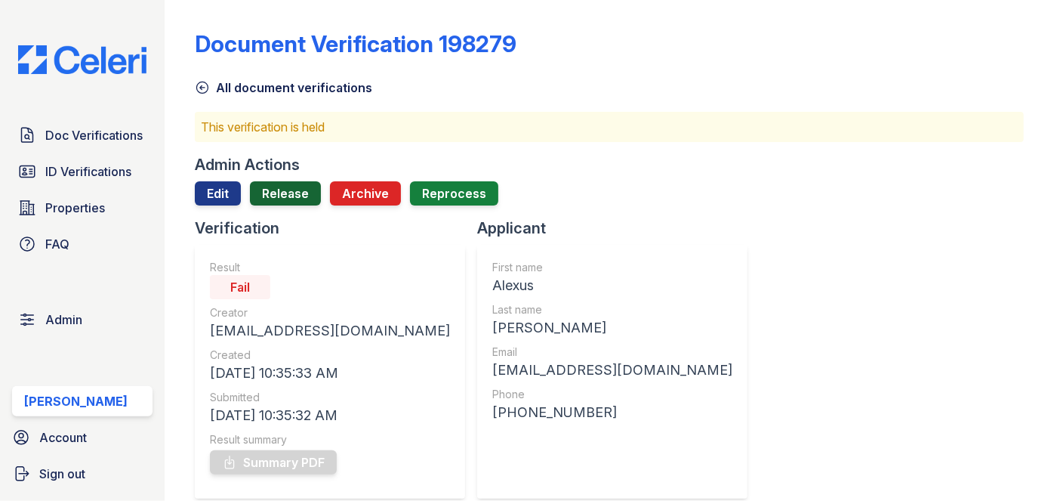
click at [282, 191] on link "Release" at bounding box center [285, 193] width 71 height 24
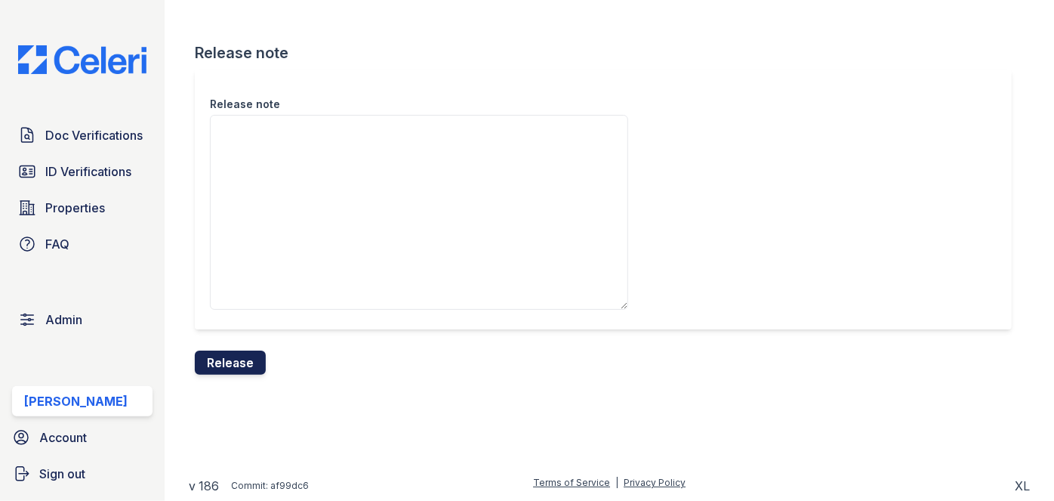
click at [253, 358] on button "Release" at bounding box center [230, 362] width 71 height 24
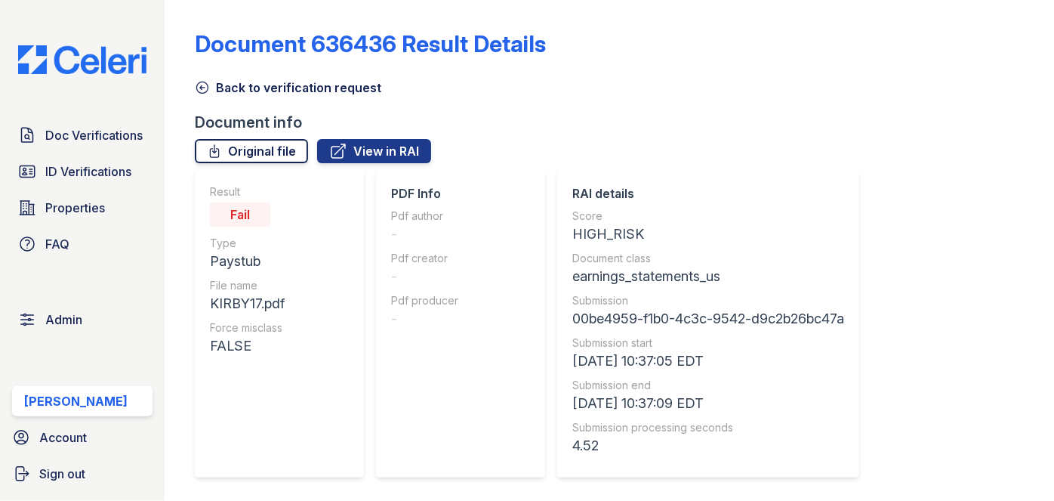
click at [294, 144] on link "Original file" at bounding box center [251, 151] width 113 height 24
click at [206, 82] on icon at bounding box center [202, 87] width 15 height 15
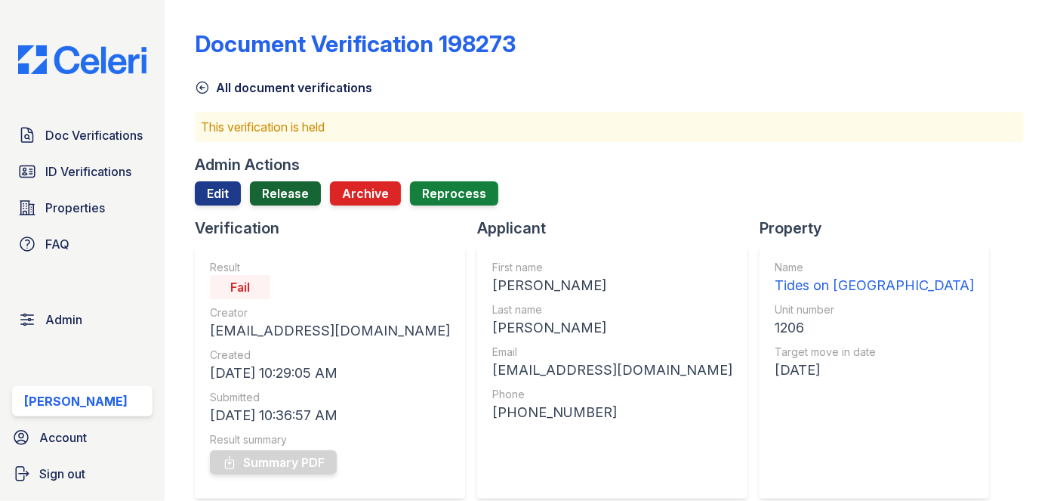
click at [302, 187] on link "Release" at bounding box center [285, 193] width 71 height 24
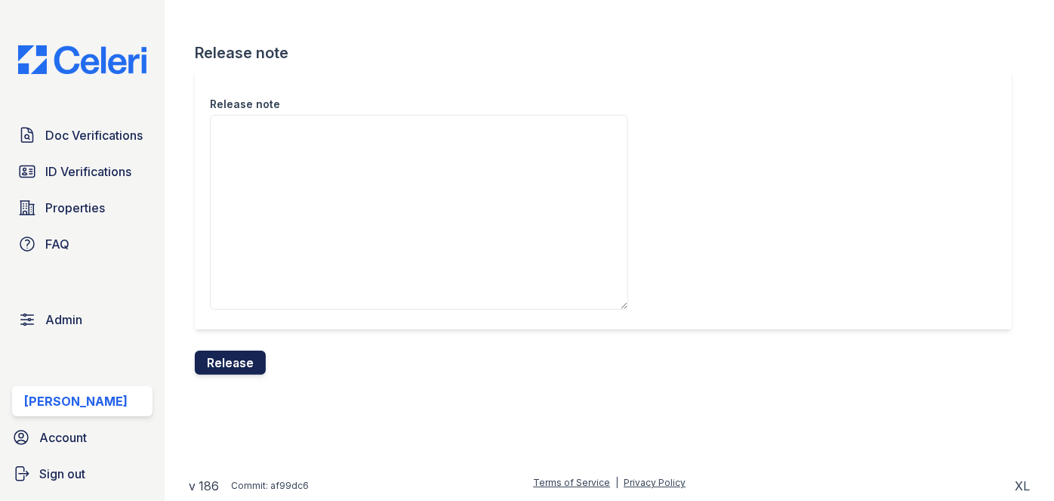
click at [248, 358] on button "Release" at bounding box center [230, 362] width 71 height 24
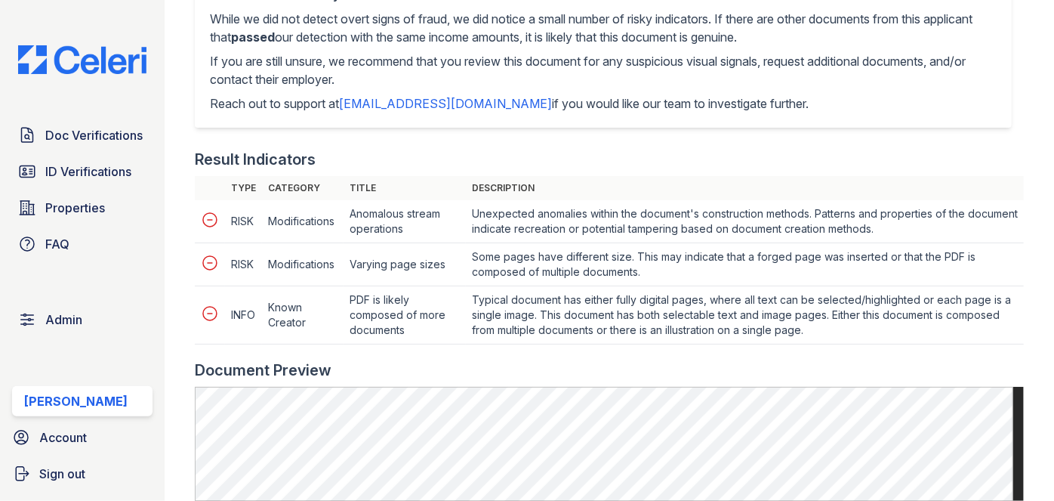
scroll to position [755, 0]
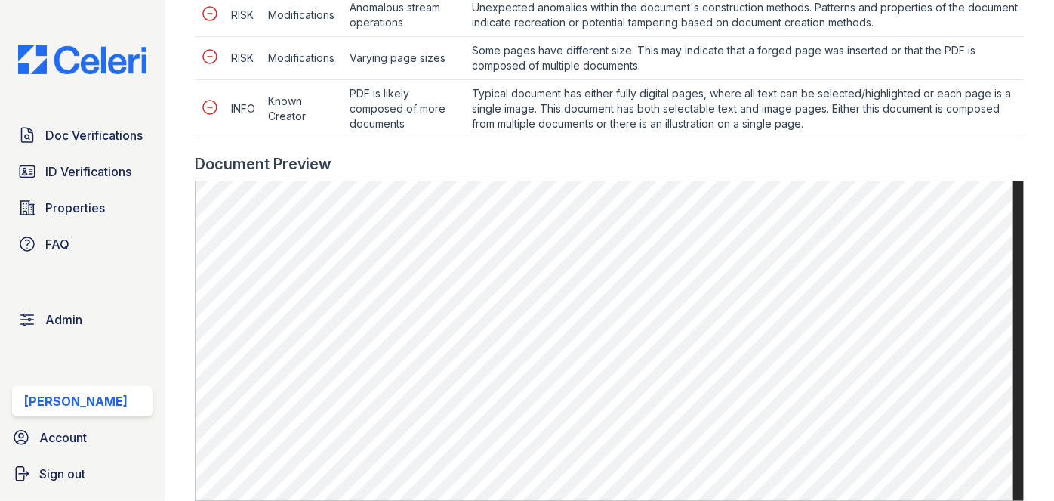
click at [145, 13] on div "Doc Verifications ID Verifications Properties FAQ Admin [PERSON_NAME] Account S…" at bounding box center [82, 250] width 165 height 501
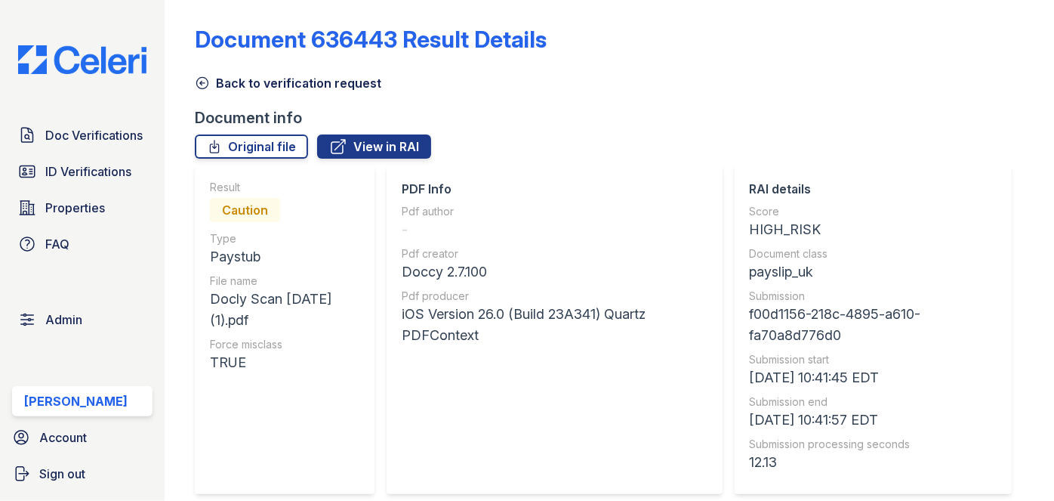
scroll to position [0, 0]
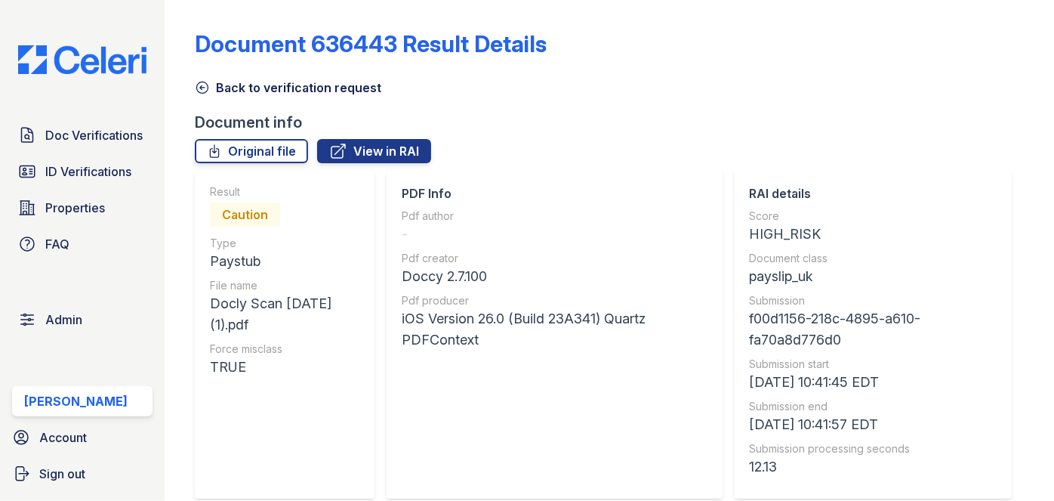
click at [205, 83] on icon at bounding box center [202, 87] width 15 height 15
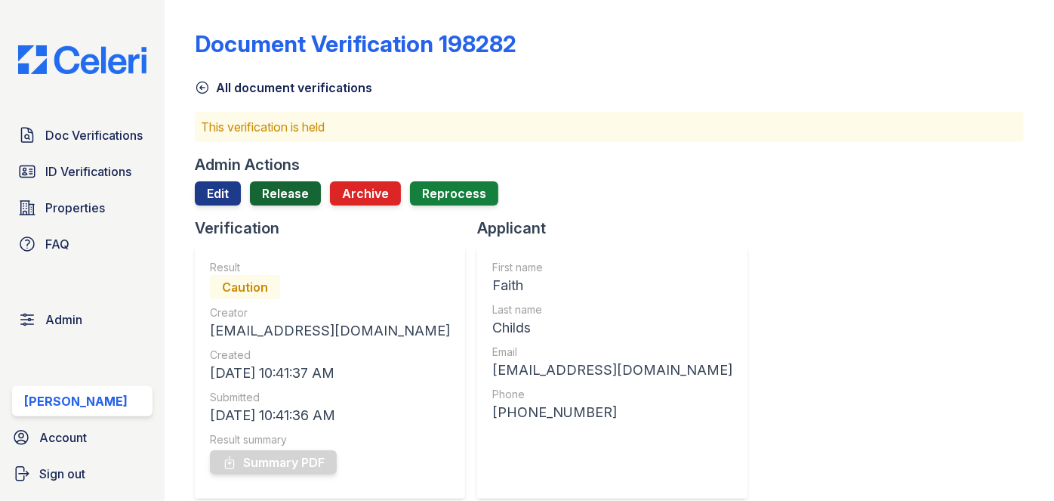
click at [300, 187] on link "Release" at bounding box center [285, 193] width 71 height 24
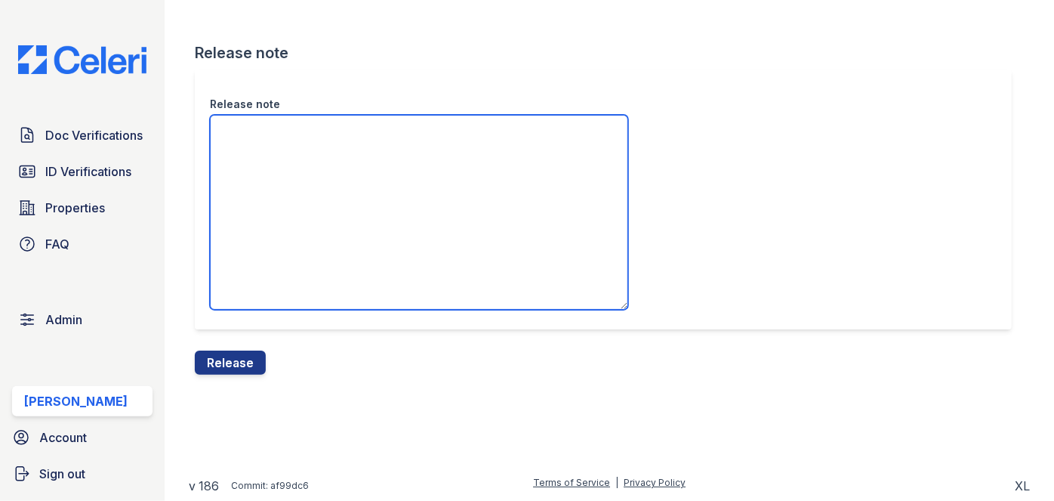
click at [288, 155] on textarea "Release note" at bounding box center [419, 212] width 418 height 195
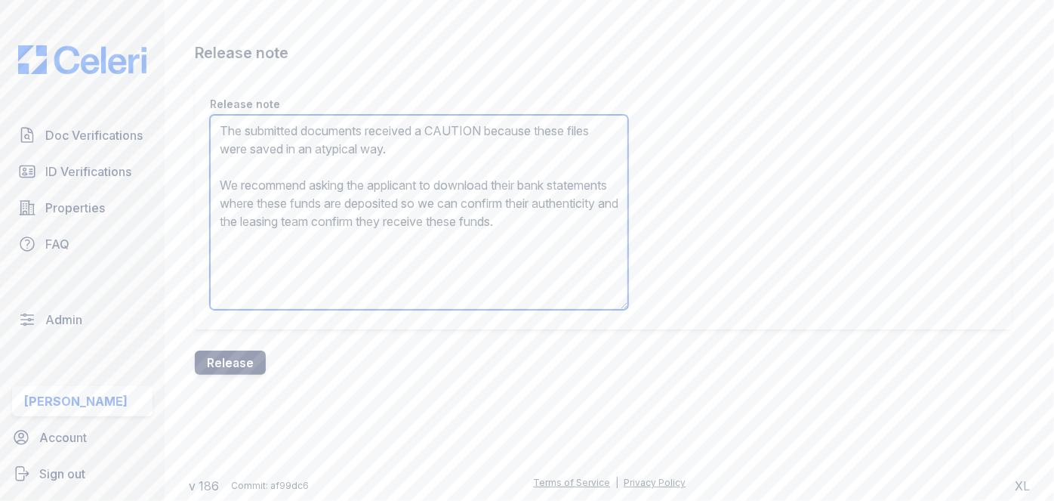
type textarea "The submitted documents received a CAUTION because these files were saved in an…"
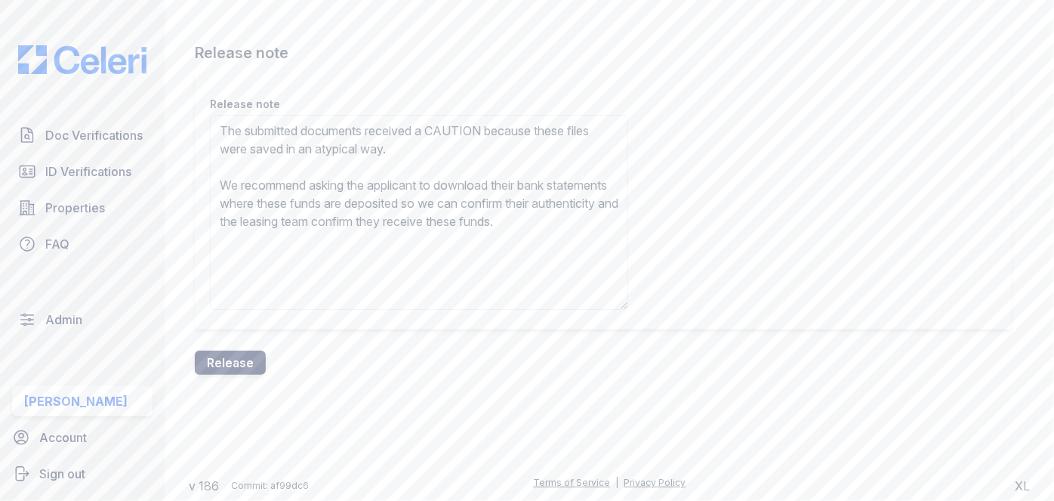
click at [248, 362] on button "Release" at bounding box center [230, 362] width 71 height 24
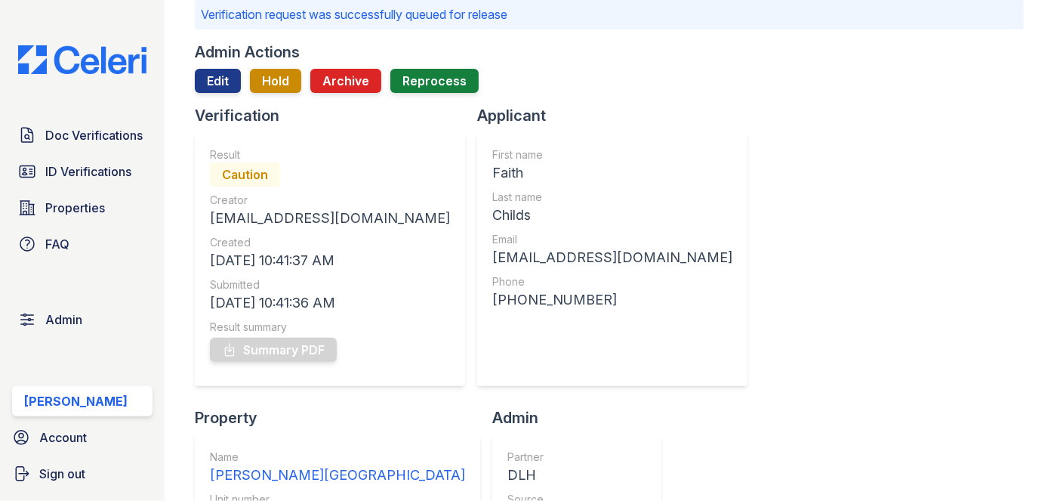
scroll to position [137, 0]
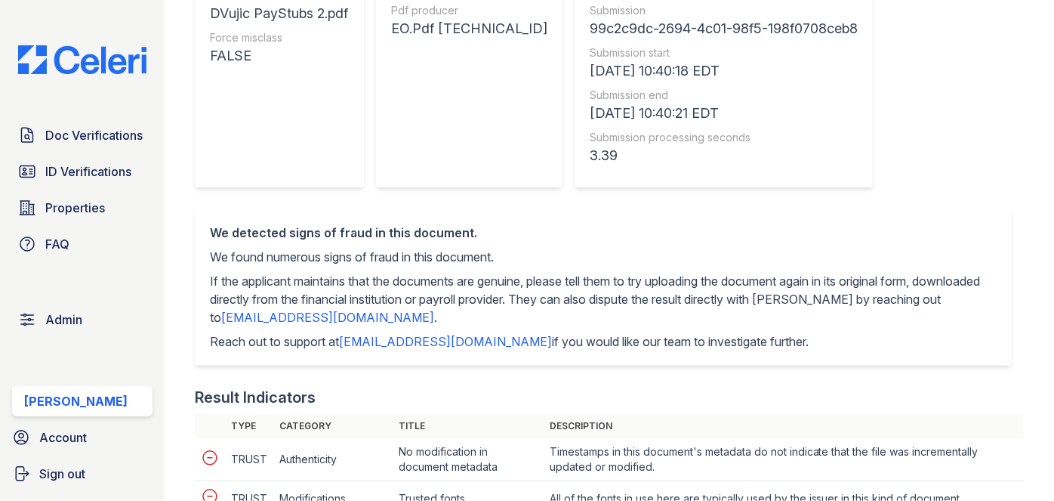
scroll to position [137, 0]
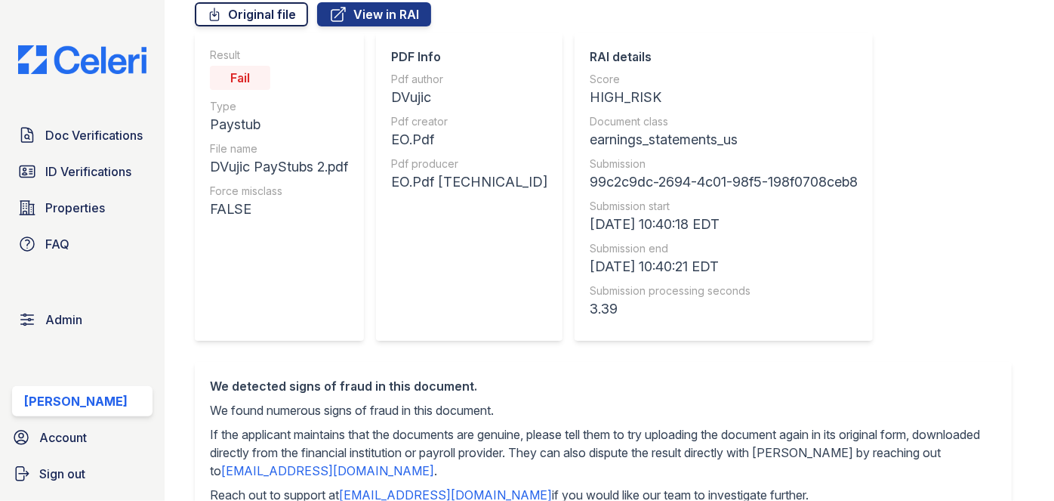
click at [254, 18] on link "Original file" at bounding box center [251, 14] width 113 height 24
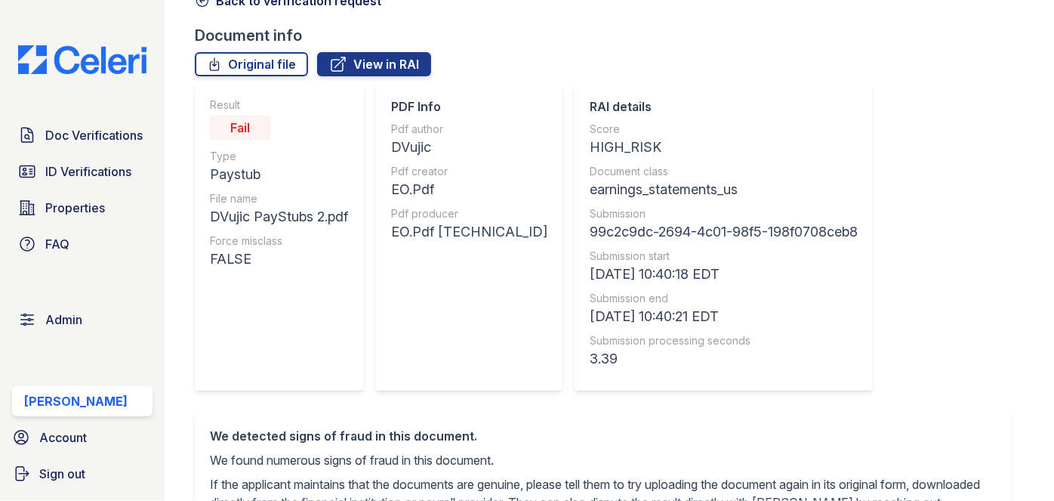
scroll to position [0, 0]
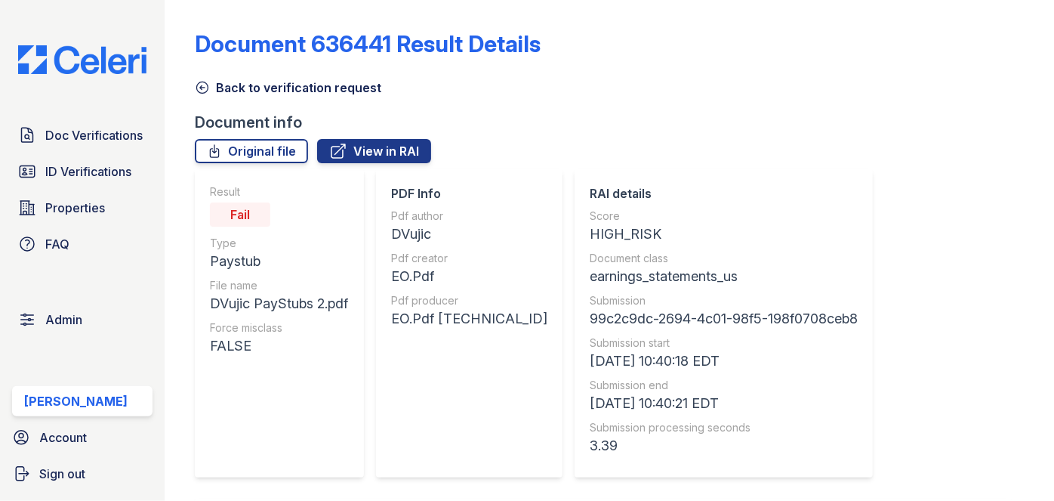
click at [195, 85] on icon at bounding box center [202, 87] width 15 height 15
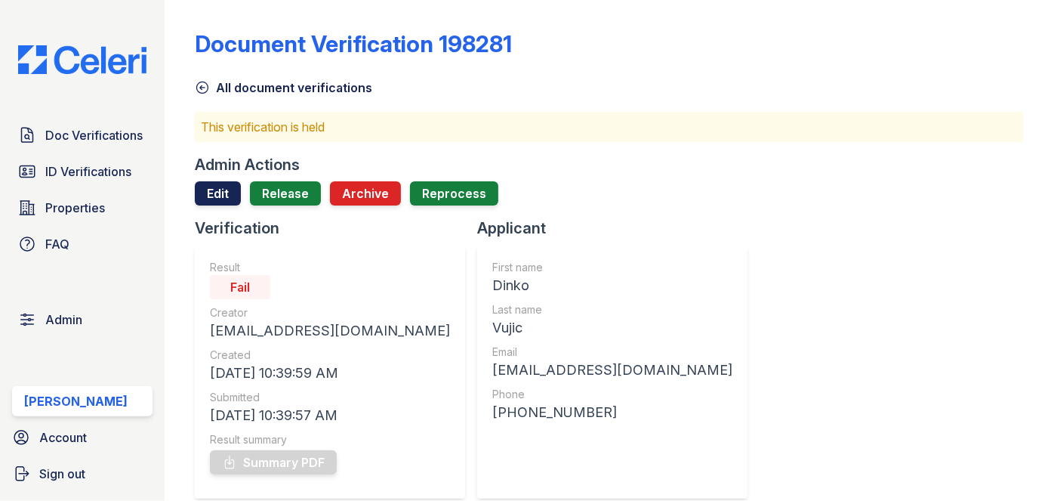
drag, startPoint x: 211, startPoint y: 172, endPoint x: 211, endPoint y: 188, distance: 15.9
click at [211, 180] on div "Admin Actions Edit Release Archive Reprocess" at bounding box center [609, 185] width 829 height 63
click at [211, 188] on link "Edit" at bounding box center [218, 193] width 46 height 24
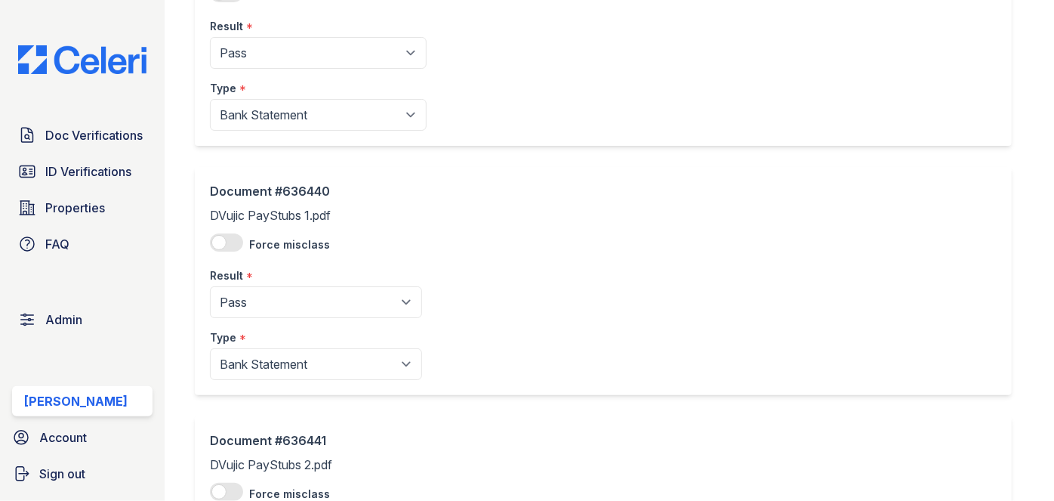
scroll to position [205, 0]
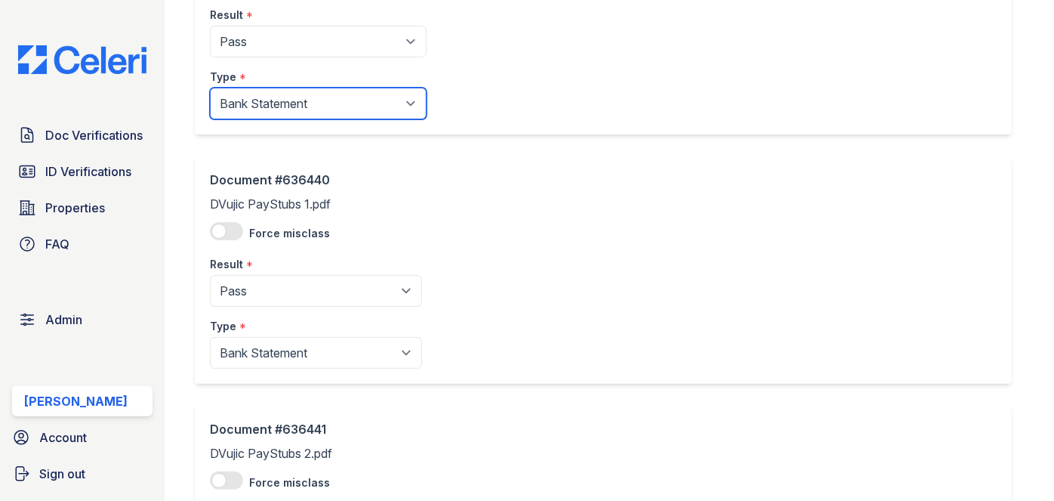
click at [249, 115] on select "Paystub Bank Statement Offer Letter Tax Documents Benefit Award Letter Investme…" at bounding box center [318, 104] width 217 height 32
select select "other"
click at [210, 88] on select "Paystub Bank Statement Offer Letter Tax Documents Benefit Award Letter Investme…" at bounding box center [318, 104] width 217 height 32
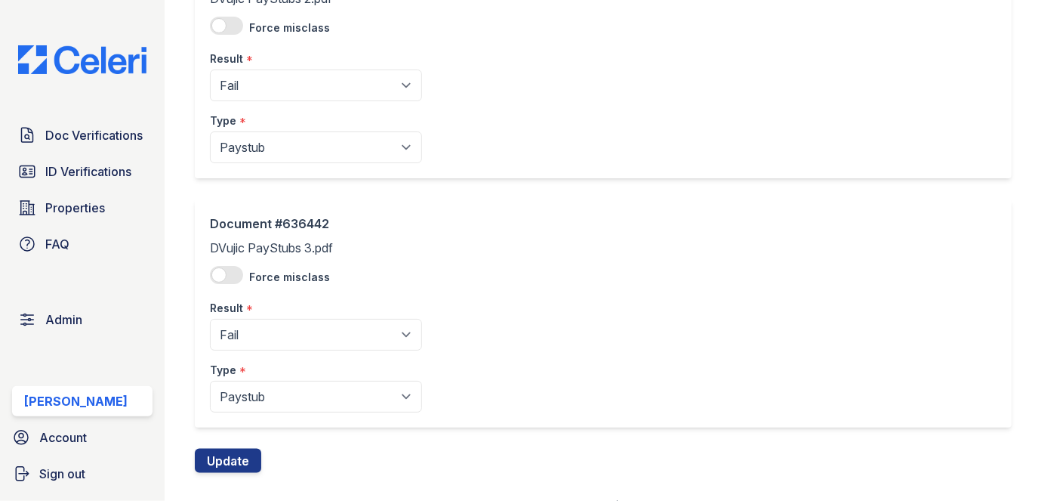
scroll to position [681, 0]
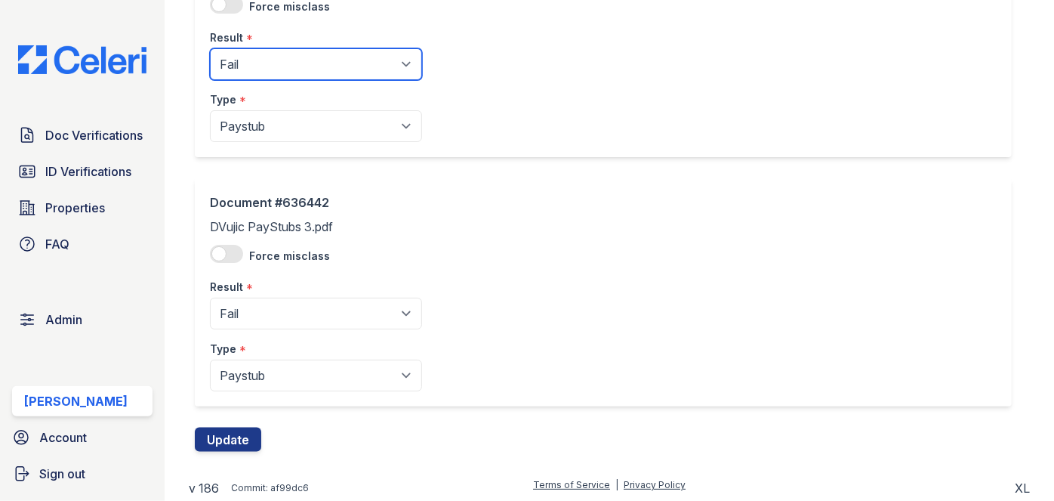
drag, startPoint x: 248, startPoint y: 66, endPoint x: 245, endPoint y: 77, distance: 11.0
click at [248, 66] on select "Pending Sent Started Processing Pass Fail Caution Error N/A" at bounding box center [316, 64] width 212 height 32
select select "caution"
click at [210, 48] on select "Pending Sent Started Processing Pass Fail Caution Error N/A" at bounding box center [316, 64] width 212 height 32
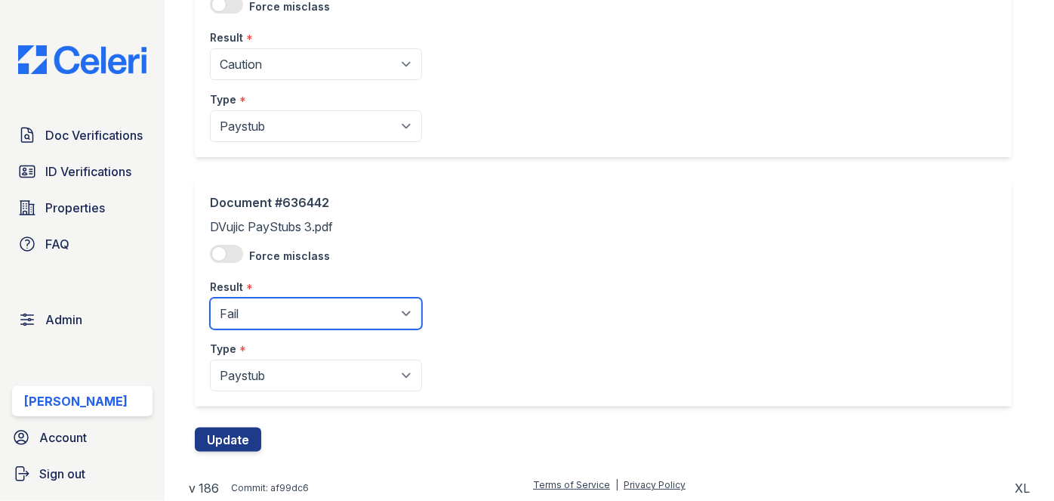
drag, startPoint x: 261, startPoint y: 319, endPoint x: 255, endPoint y: 296, distance: 23.5
click at [261, 319] on select "Pending Sent Started Processing Pass Fail Caution Error N/A" at bounding box center [316, 314] width 212 height 32
select select "caution"
click at [210, 298] on select "Pending Sent Started Processing Pass Fail Caution Error N/A" at bounding box center [316, 314] width 212 height 32
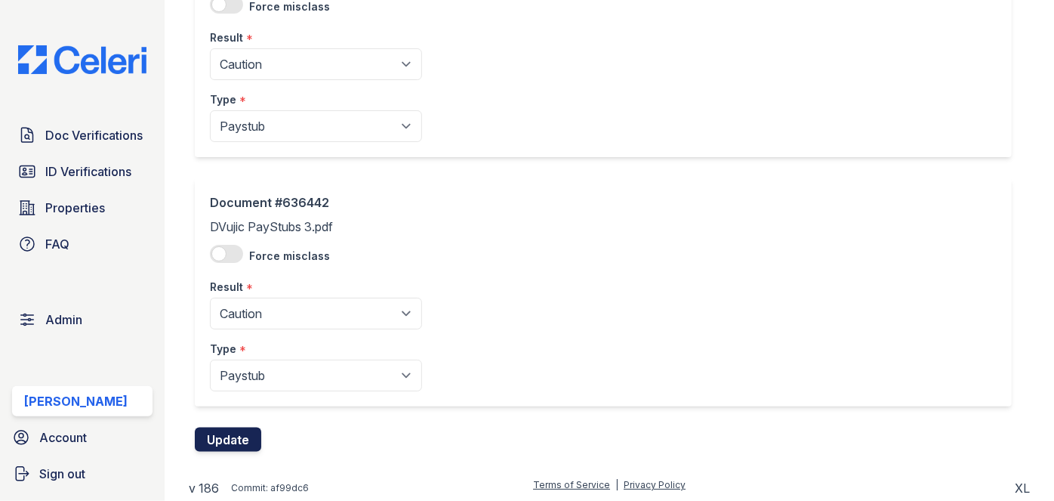
click at [244, 427] on button "Update" at bounding box center [228, 439] width 66 height 24
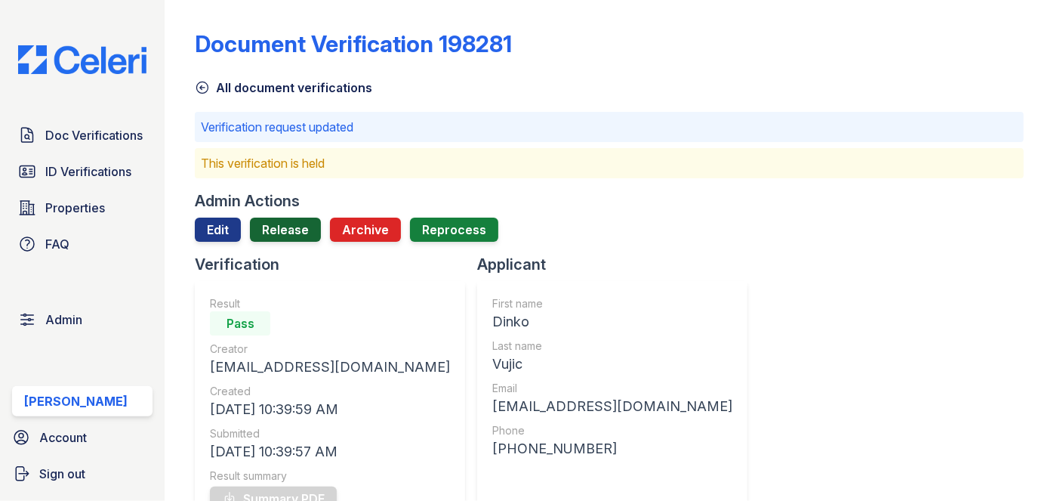
click at [294, 222] on link "Release" at bounding box center [285, 230] width 71 height 24
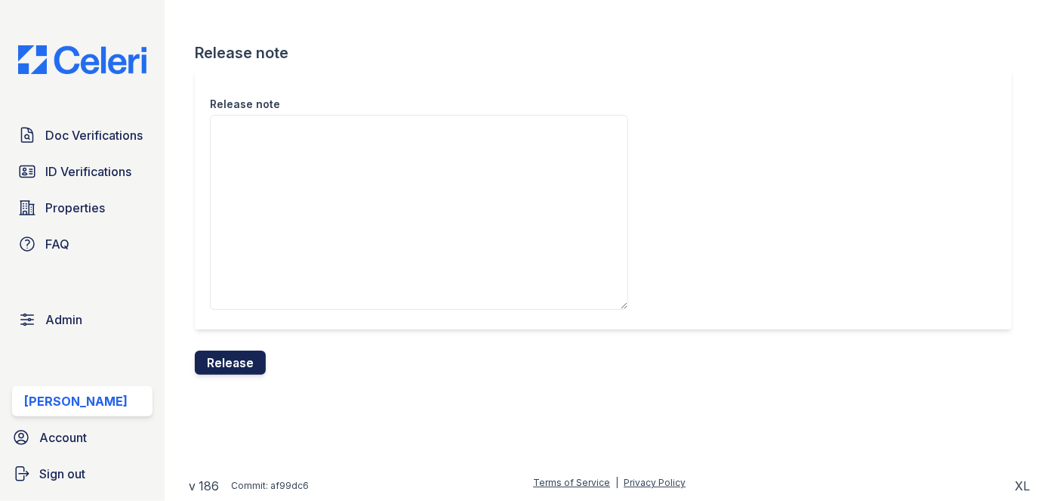
click at [233, 371] on button "Release" at bounding box center [230, 362] width 71 height 24
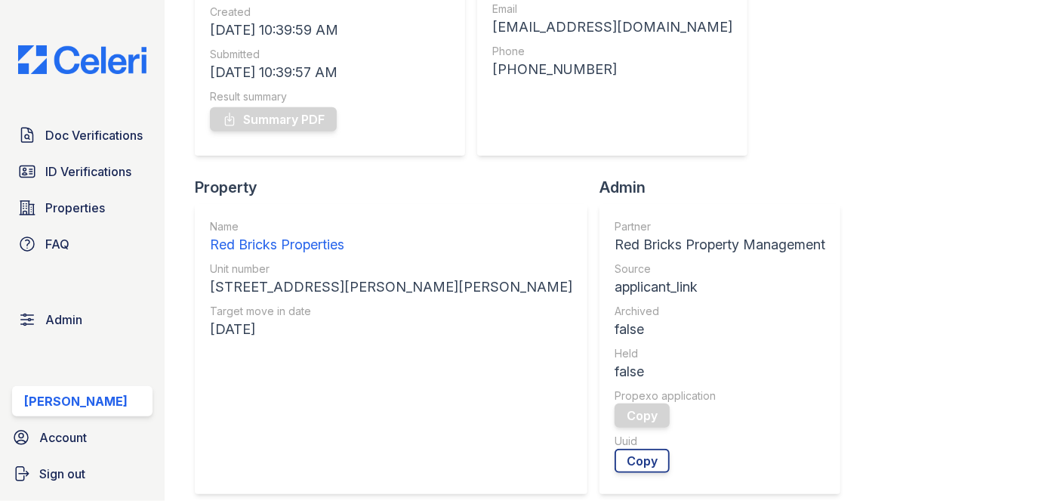
scroll to position [480, 0]
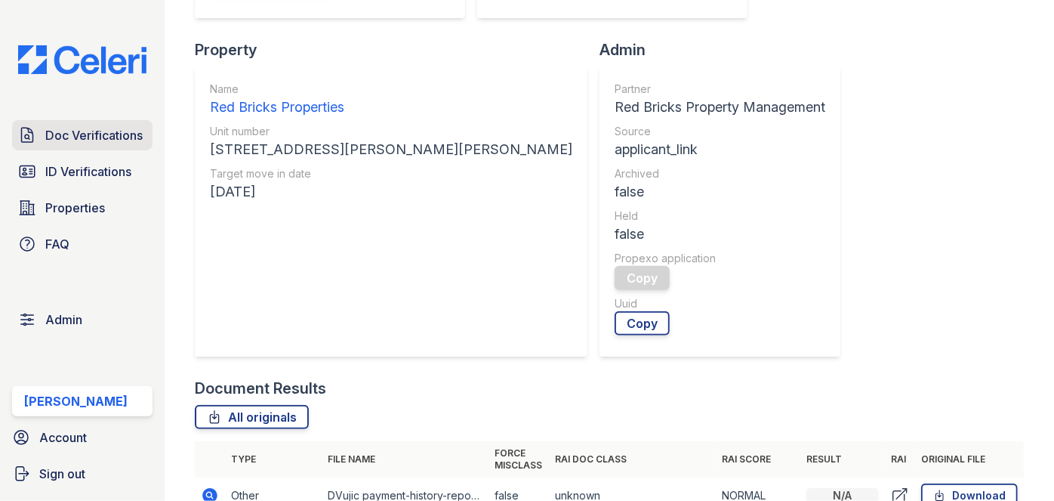
click at [92, 131] on span "Doc Verifications" at bounding box center [93, 135] width 97 height 18
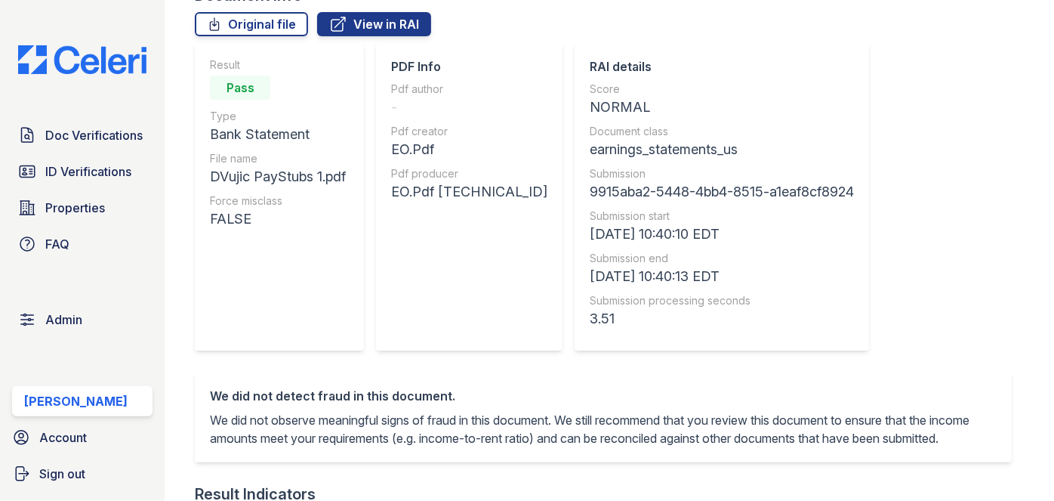
scroll to position [68, 0]
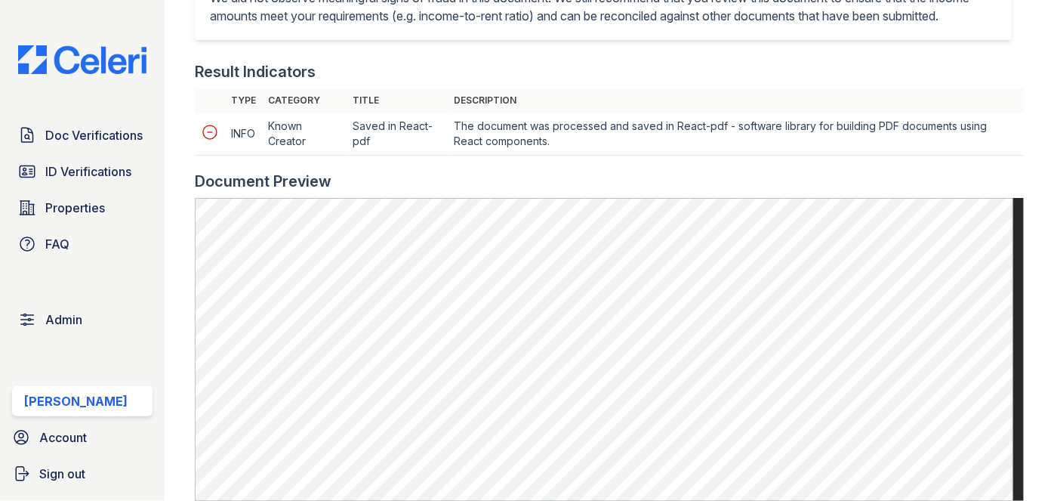
scroll to position [618, 0]
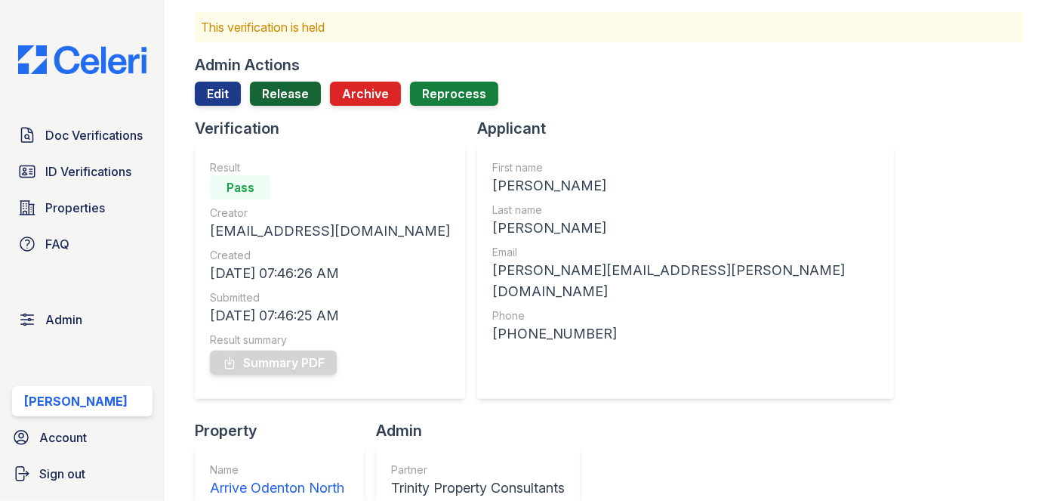
scroll to position [68, 0]
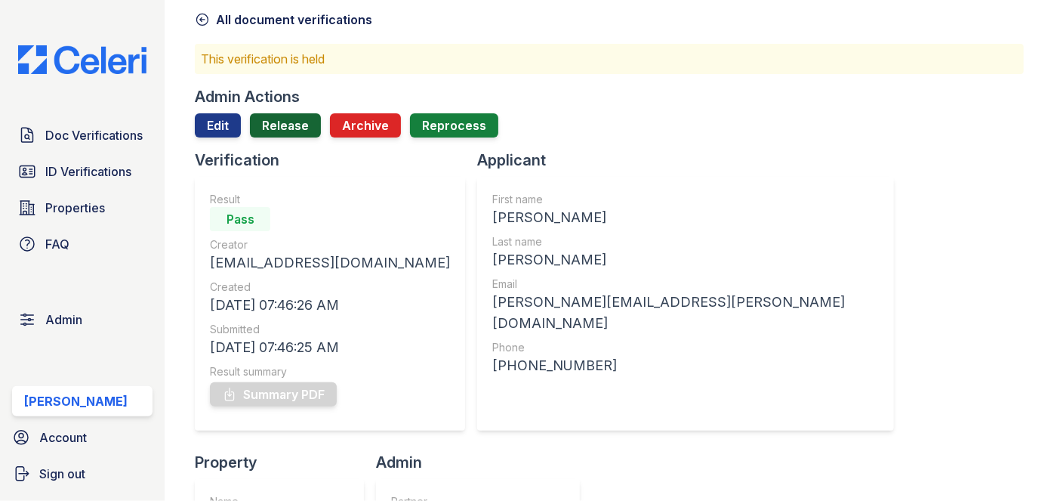
click at [292, 117] on link "Release" at bounding box center [285, 125] width 71 height 24
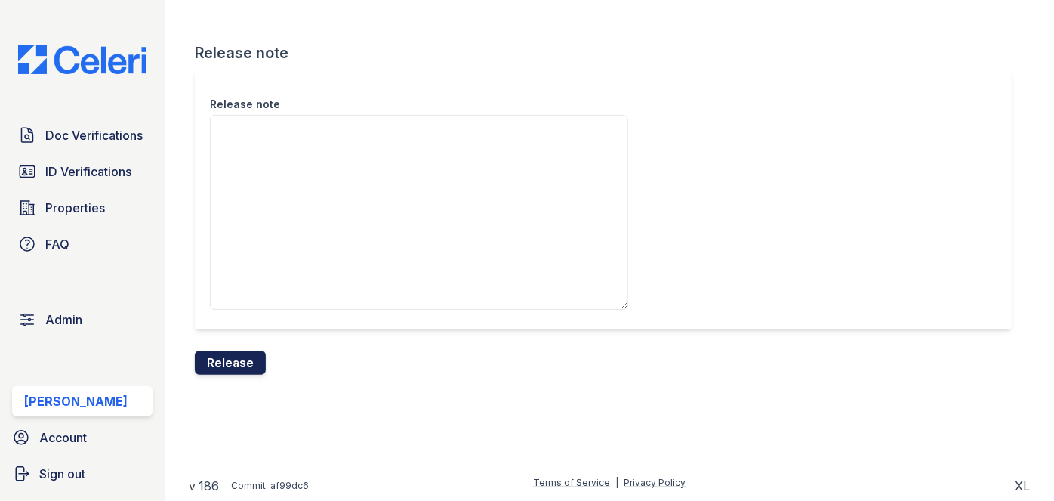
click at [246, 362] on button "Release" at bounding box center [230, 362] width 71 height 24
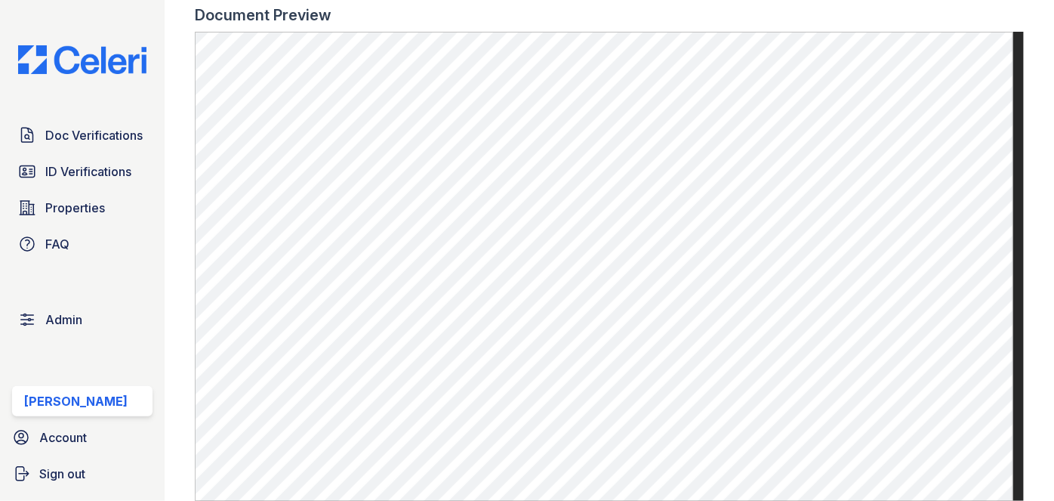
scroll to position [892, 0]
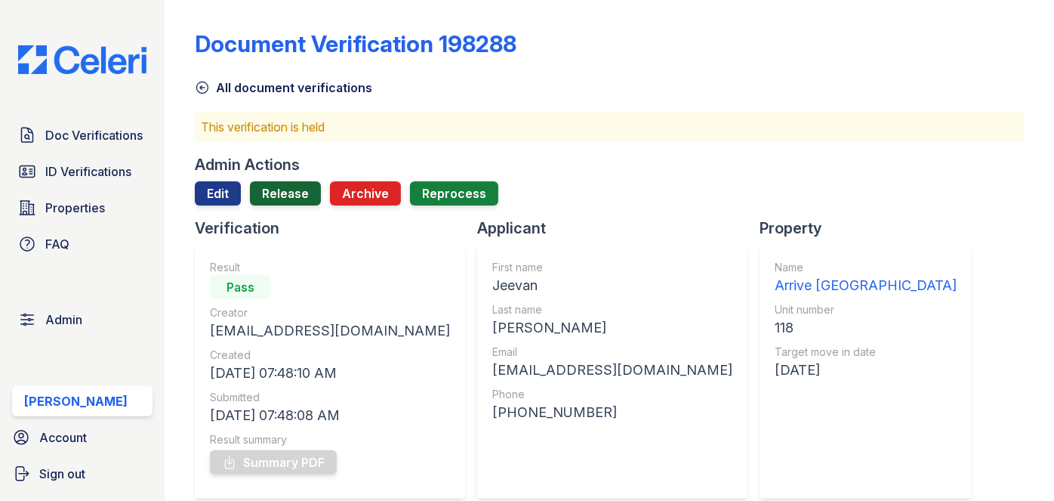
click at [297, 193] on link "Release" at bounding box center [285, 193] width 71 height 24
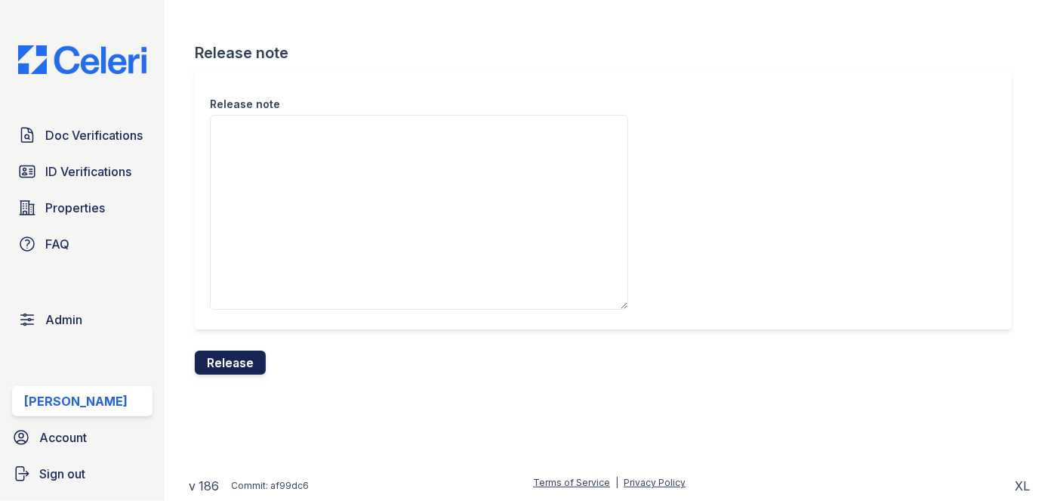
drag, startPoint x: 249, startPoint y: 363, endPoint x: 576, endPoint y: 84, distance: 429.7
click at [249, 362] on button "Release" at bounding box center [230, 362] width 71 height 24
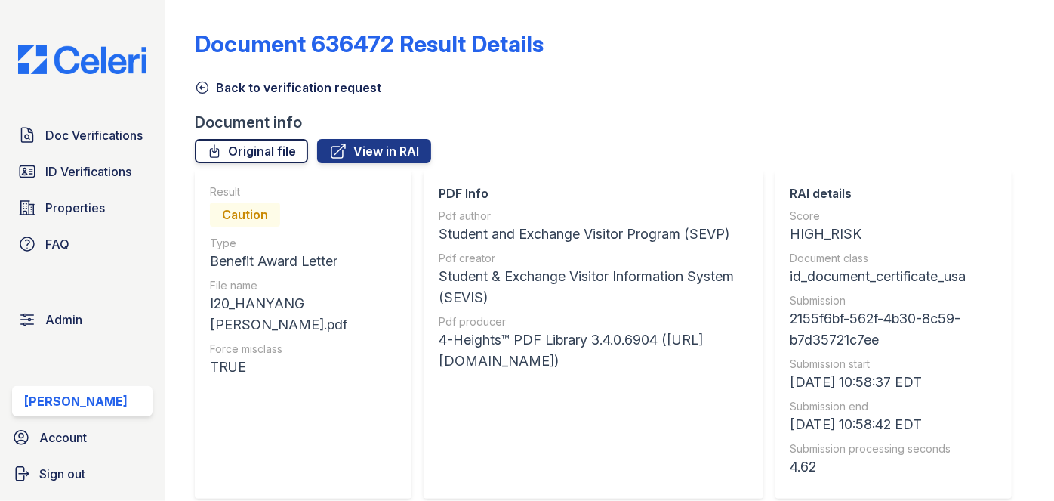
click at [258, 155] on link "Original file" at bounding box center [251, 151] width 113 height 24
click at [202, 89] on icon at bounding box center [202, 87] width 11 height 11
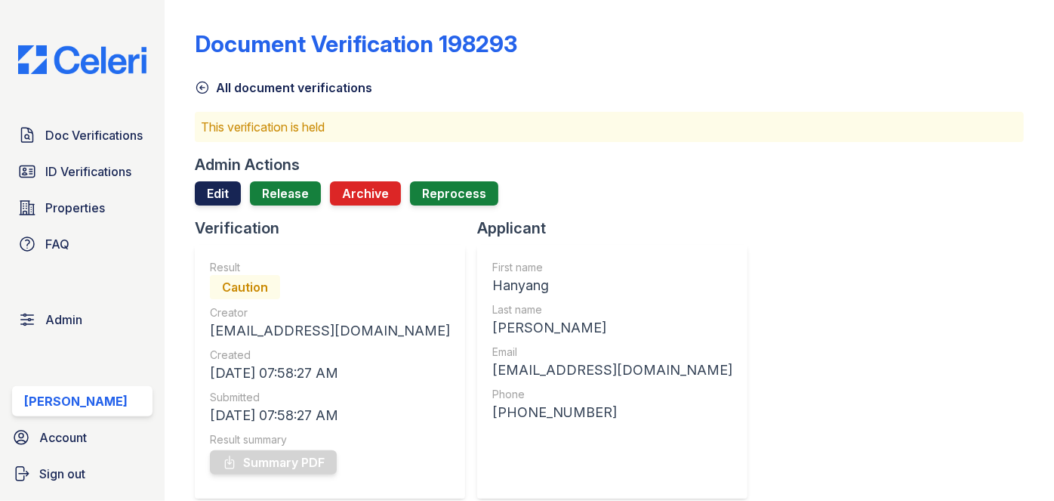
click at [217, 181] on link "Edit" at bounding box center [218, 193] width 46 height 24
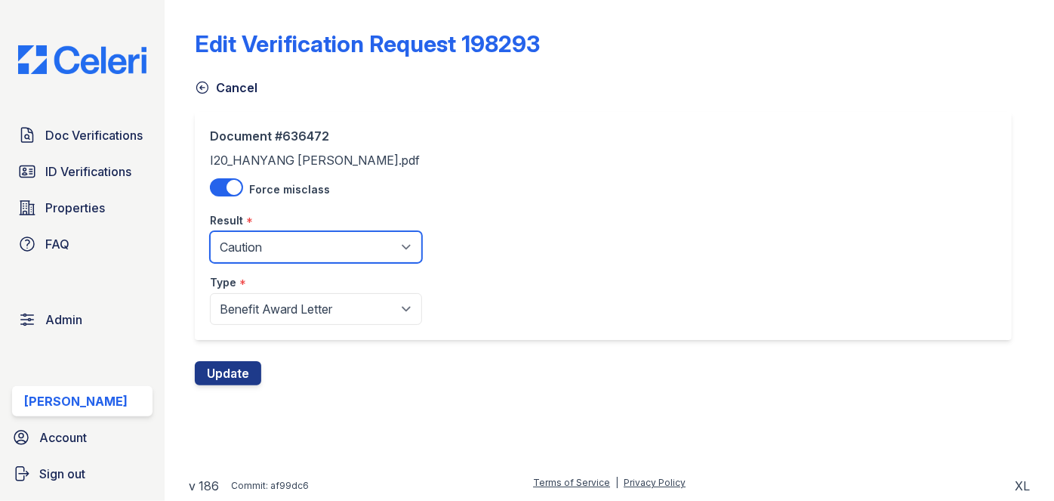
click at [274, 245] on select "Pending Sent Started Processing Pass Fail Caution Error N/A" at bounding box center [316, 247] width 212 height 32
click at [263, 251] on select "Pending Sent Started Processing Pass Fail Caution Error N/A" at bounding box center [316, 247] width 212 height 32
select select "pass"
click at [210, 231] on select "Pending Sent Started Processing Pass Fail Caution Error N/A" at bounding box center [316, 247] width 212 height 32
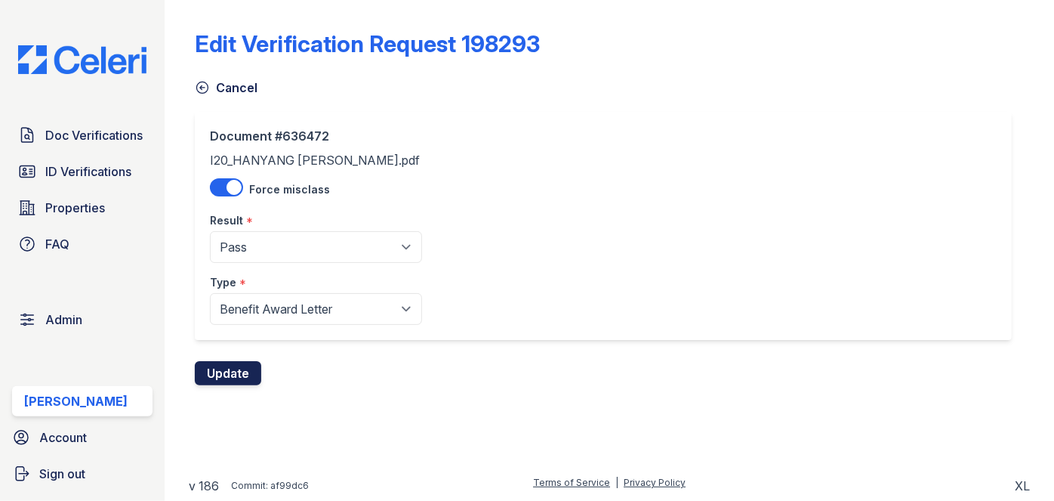
click at [231, 372] on button "Update" at bounding box center [228, 373] width 66 height 24
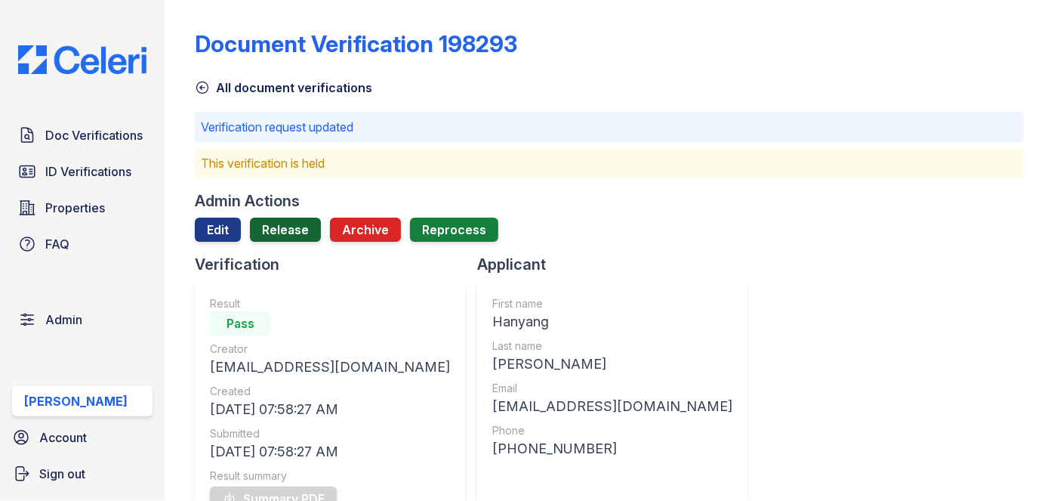
click at [285, 221] on link "Release" at bounding box center [285, 230] width 71 height 24
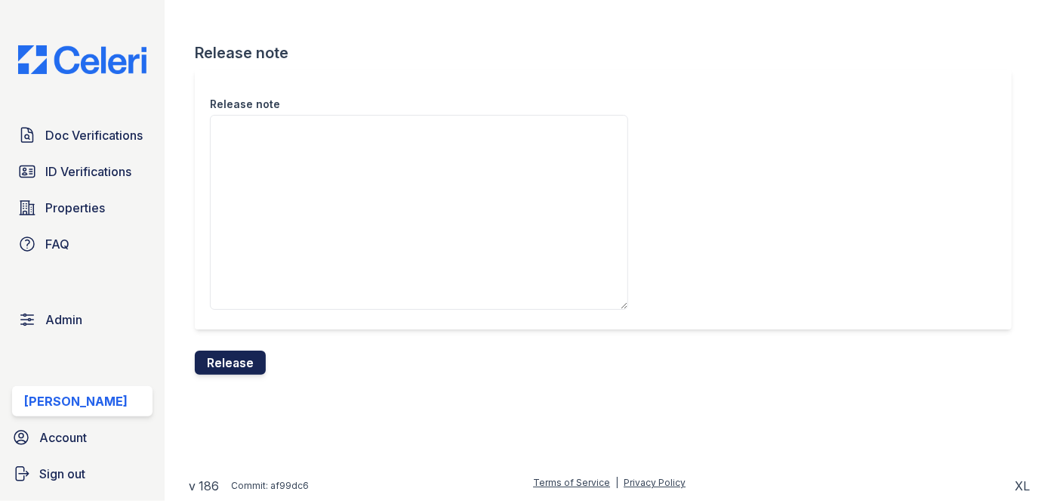
click at [224, 367] on button "Release" at bounding box center [230, 362] width 71 height 24
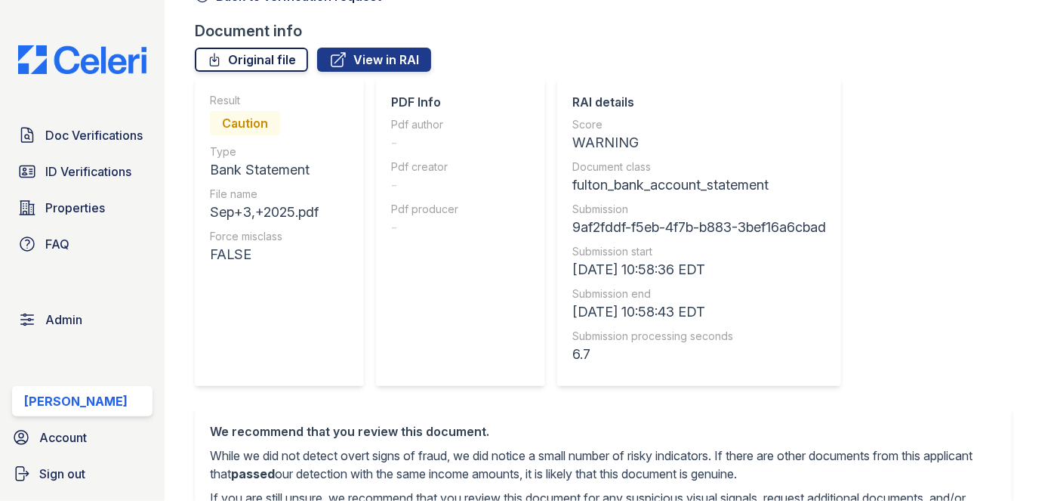
scroll to position [68, 0]
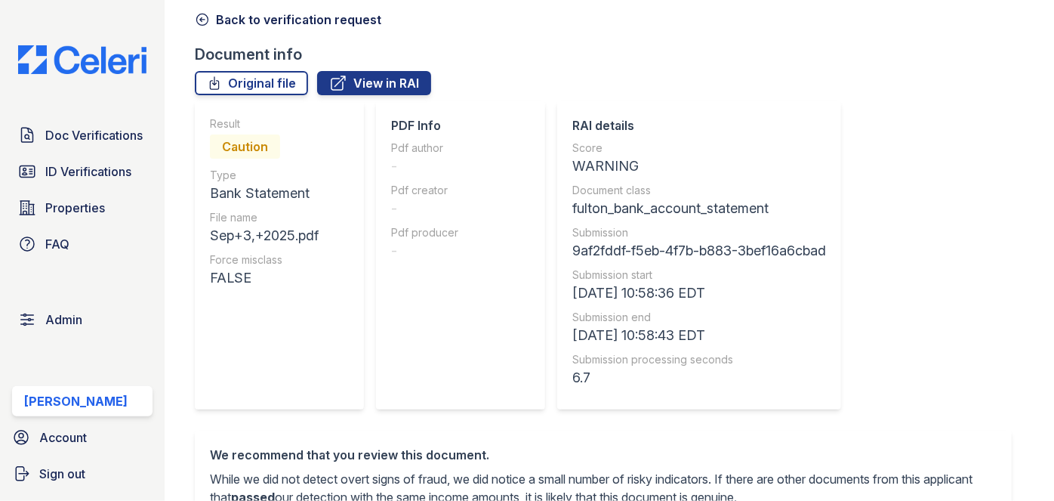
click at [202, 17] on icon at bounding box center [202, 19] width 15 height 15
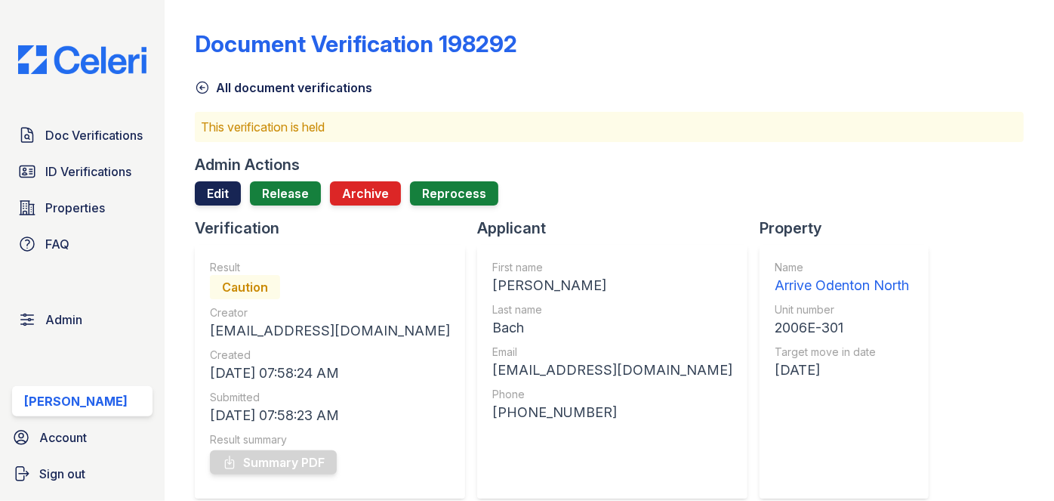
click at [230, 188] on link "Edit" at bounding box center [218, 193] width 46 height 24
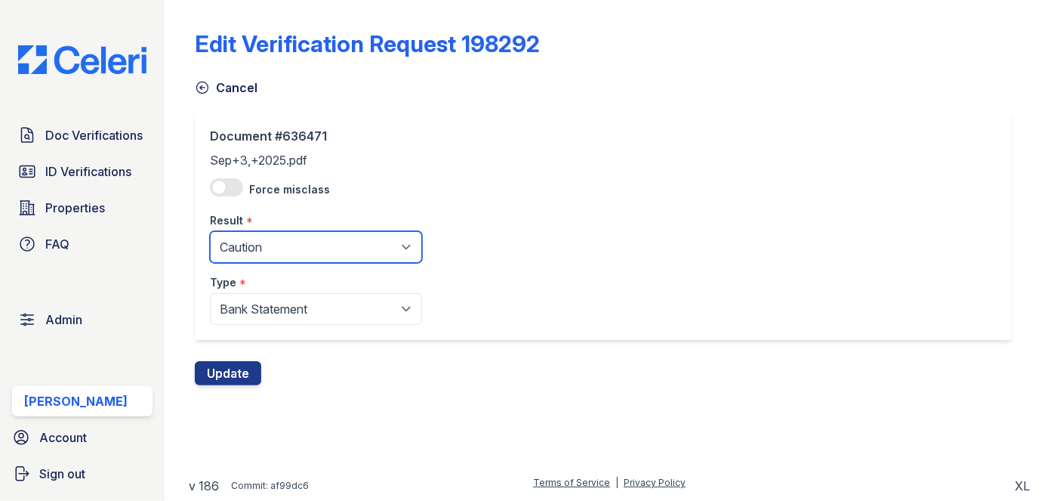
click at [269, 253] on select "Pending Sent Started Processing Pass Fail Caution Error N/A" at bounding box center [316, 247] width 212 height 32
select select "fail"
click at [210, 231] on select "Pending Sent Started Processing Pass Fail Caution Error N/A" at bounding box center [316, 247] width 212 height 32
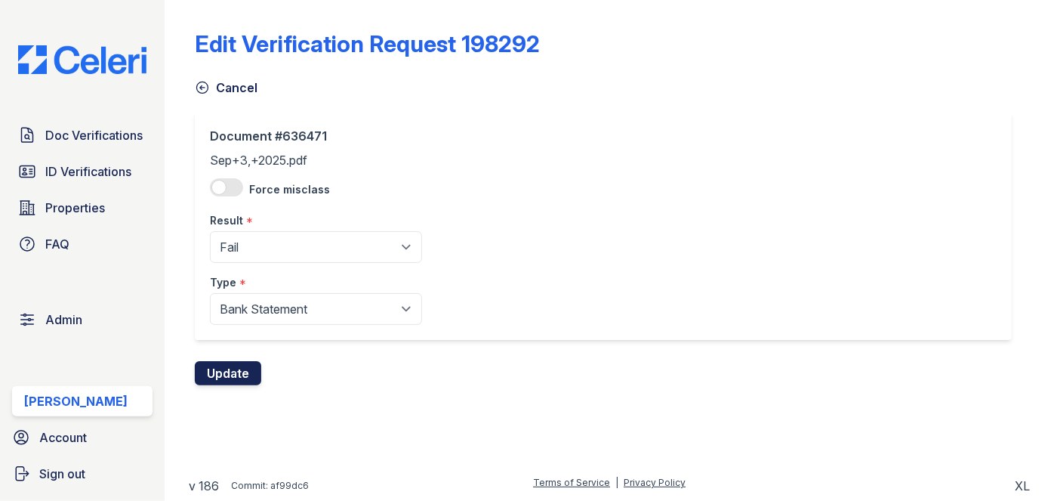
click at [248, 370] on button "Update" at bounding box center [228, 373] width 66 height 24
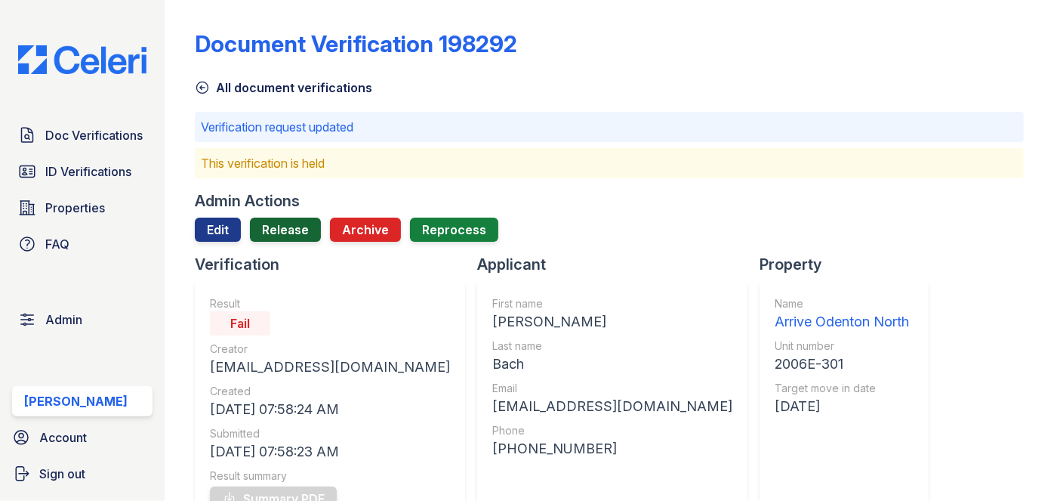
click at [280, 227] on link "Release" at bounding box center [285, 230] width 71 height 24
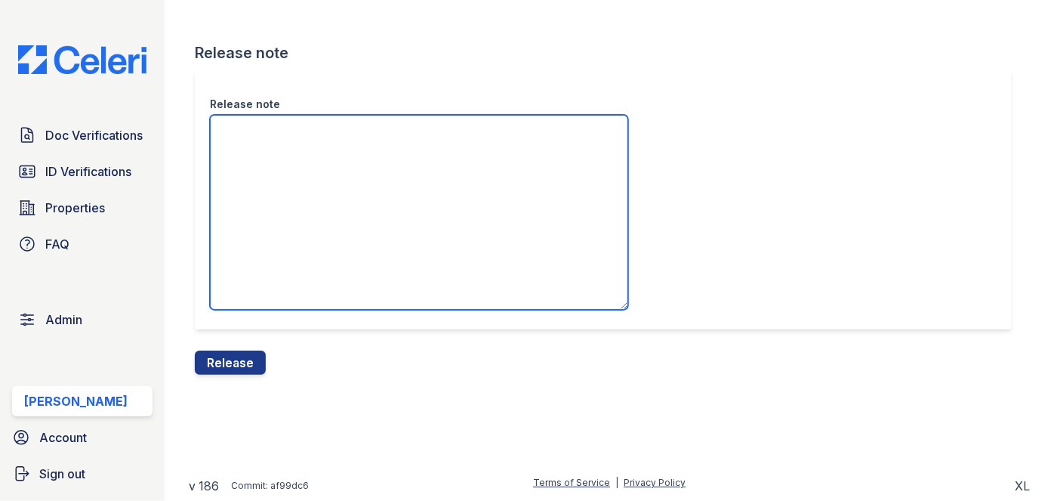
click at [294, 194] on textarea "Release note" at bounding box center [419, 212] width 418 height 195
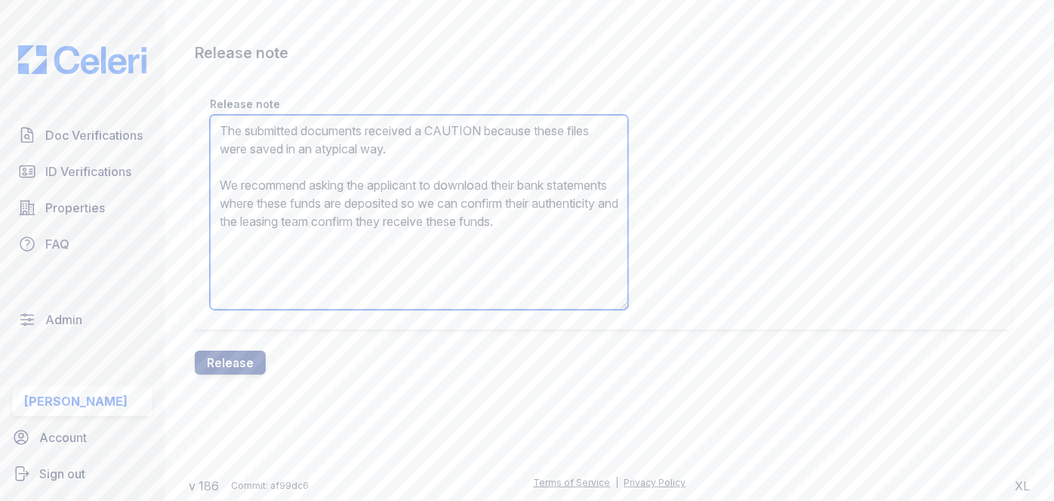
click at [461, 122] on textarea "The submitted documents received a CAUTION because these files were saved in an…" at bounding box center [419, 212] width 418 height 195
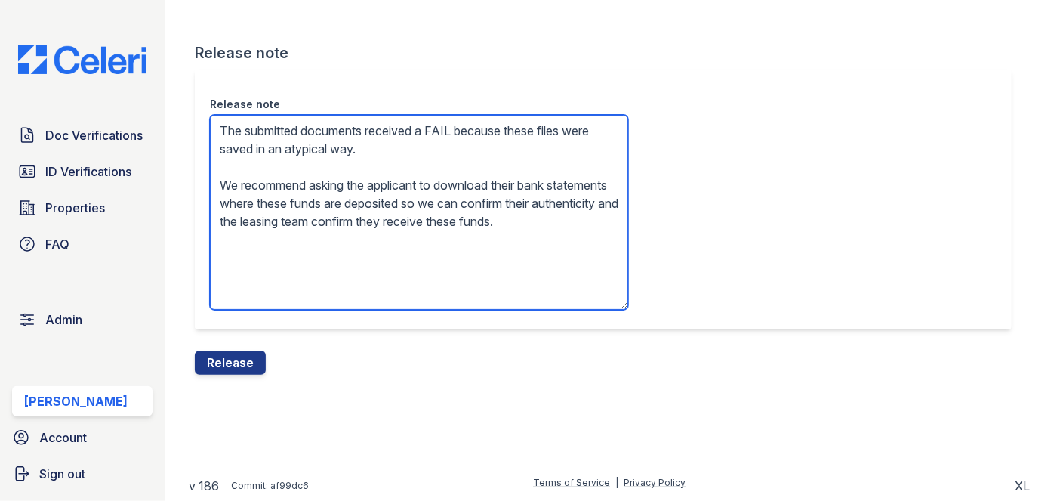
click at [446, 186] on textarea "The submitted documents received a FAIL because these files were saved in an at…" at bounding box center [419, 212] width 418 height 195
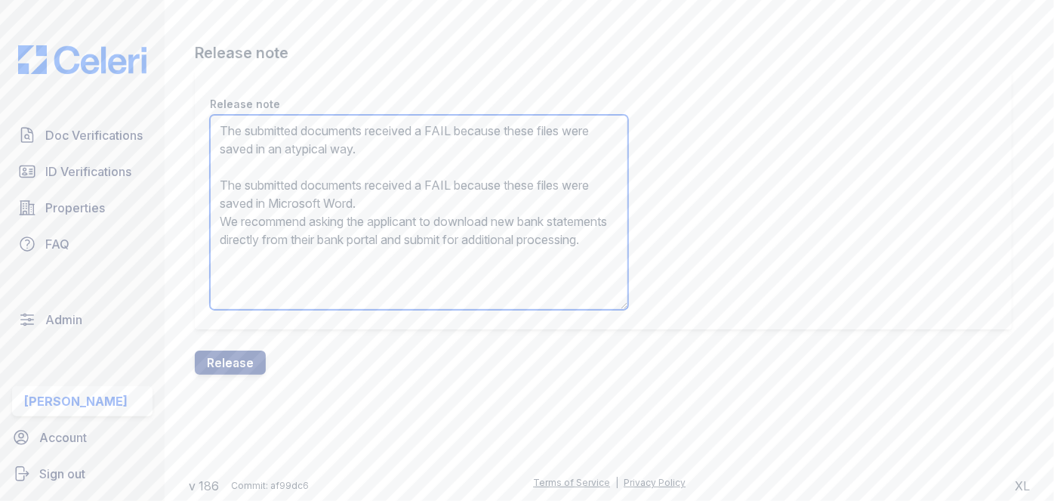
click at [409, 195] on textarea "The submitted documents received a FAIL because these files were saved in an at…" at bounding box center [419, 212] width 418 height 195
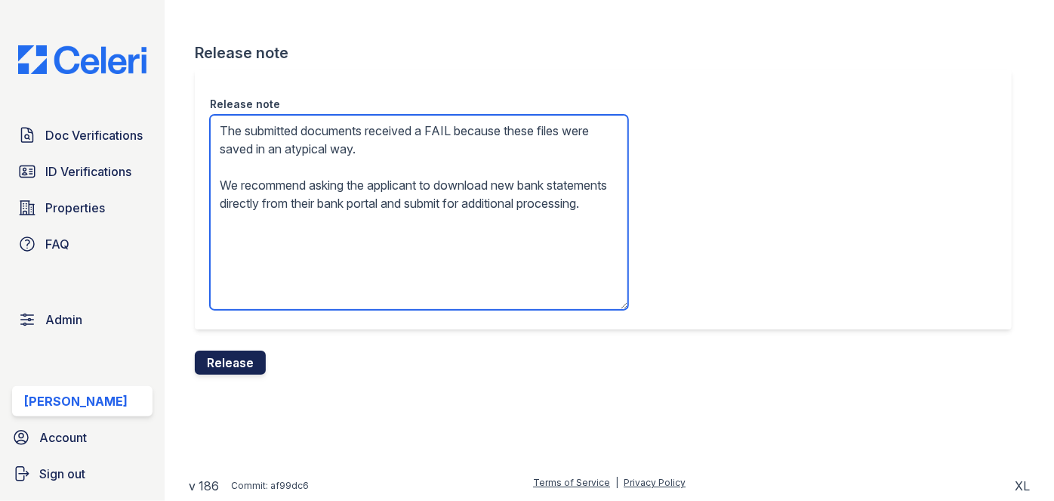
type textarea "The submitted documents received a FAIL because these files were saved in an at…"
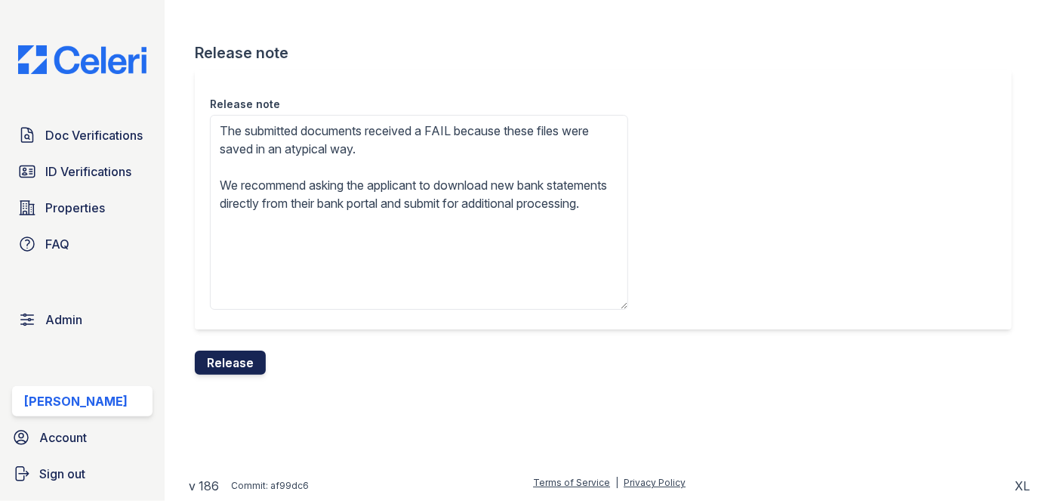
click at [243, 367] on button "Release" at bounding box center [230, 362] width 71 height 24
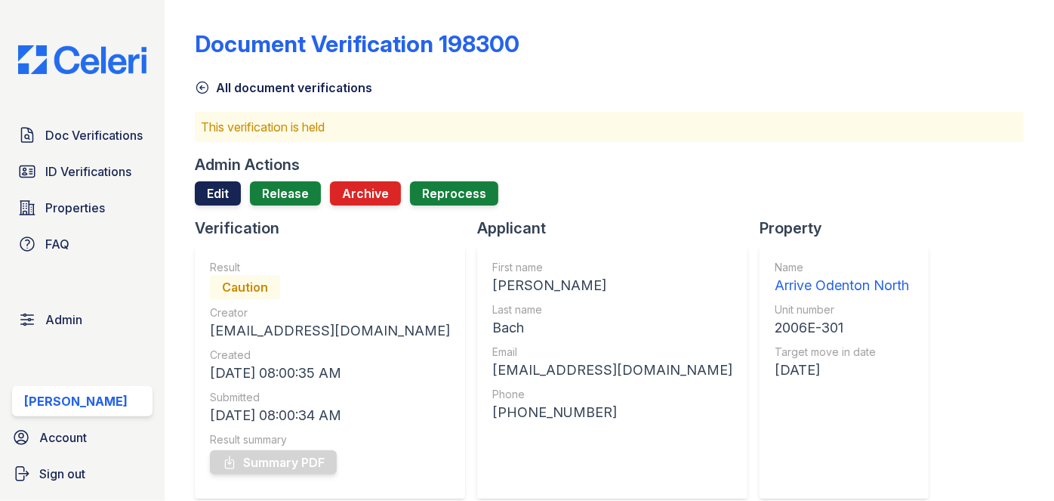
click at [210, 190] on link "Edit" at bounding box center [218, 193] width 46 height 24
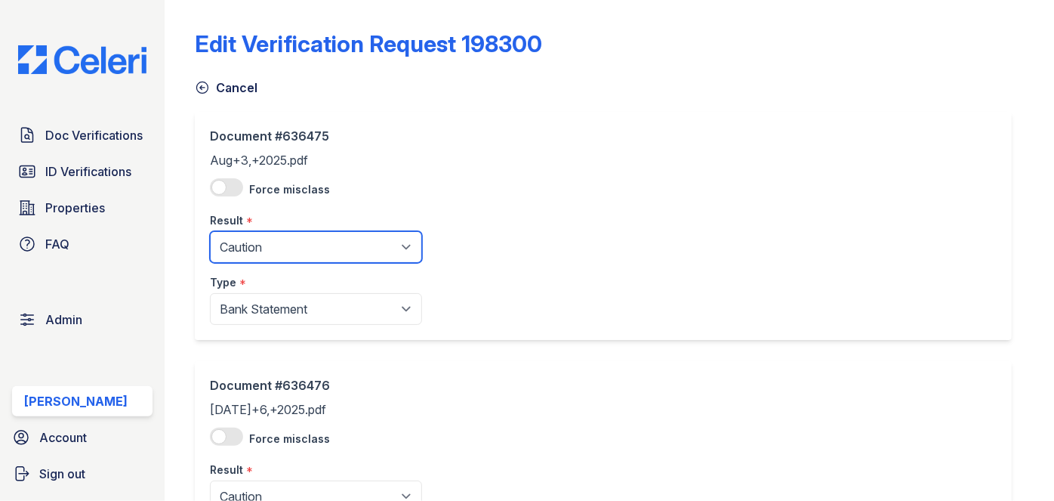
click at [252, 250] on select "Pending Sent Started Processing Pass Fail Caution Error N/A" at bounding box center [316, 247] width 212 height 32
select select "fail"
click at [210, 231] on select "Pending Sent Started Processing Pass Fail Caution Error N/A" at bounding box center [316, 247] width 212 height 32
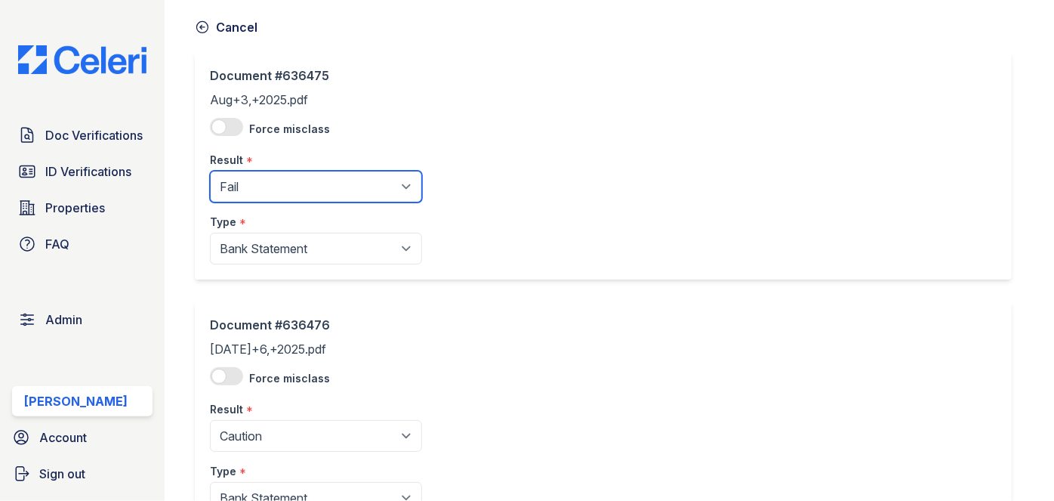
scroll to position [184, 0]
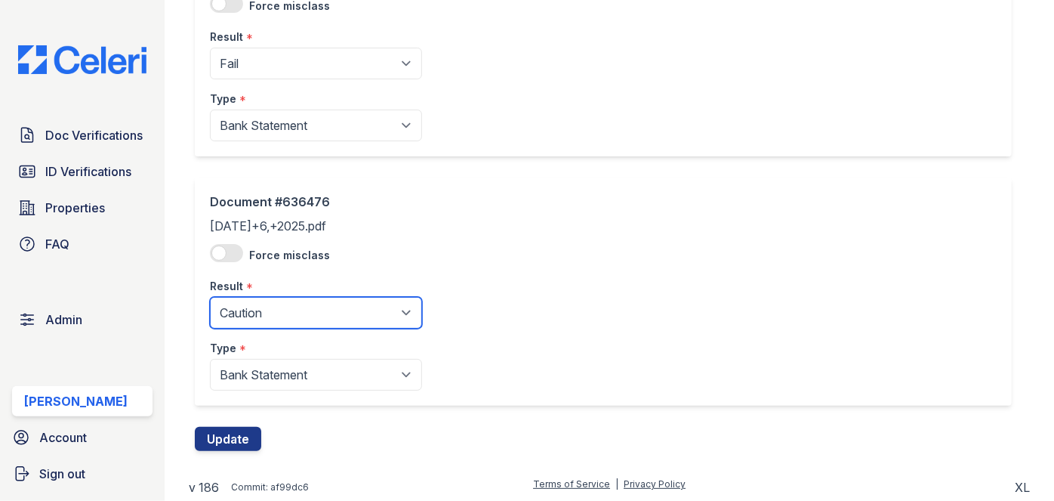
click at [285, 305] on select "Pending Sent Started Processing Pass Fail Caution Error N/A" at bounding box center [316, 313] width 212 height 32
select select "fail"
click at [210, 297] on select "Pending Sent Started Processing Pass Fail Caution Error N/A" at bounding box center [316, 313] width 212 height 32
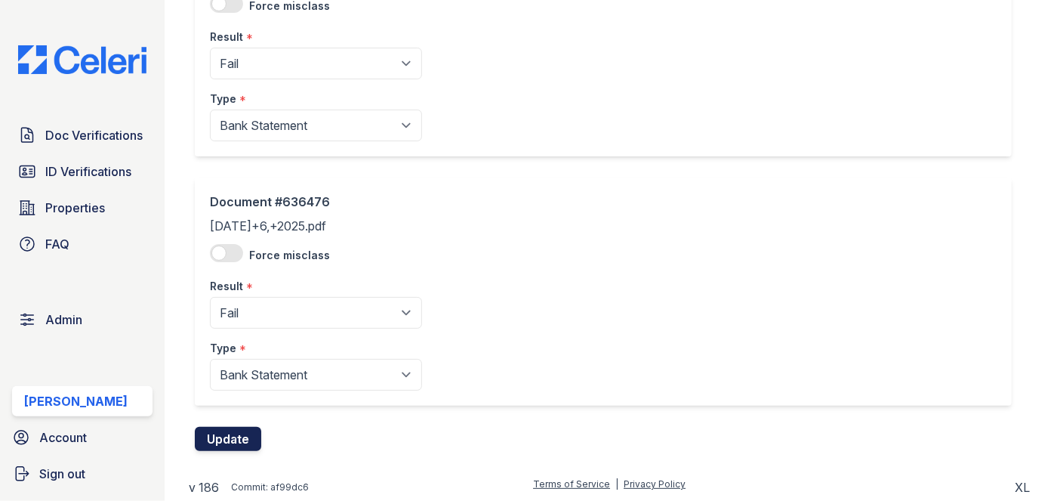
click at [248, 435] on button "Update" at bounding box center [228, 439] width 66 height 24
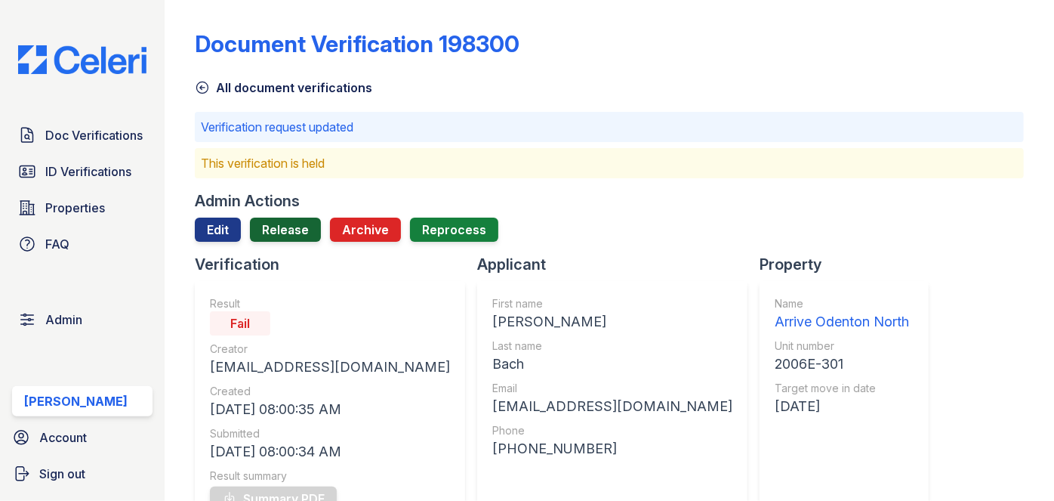
click at [298, 232] on link "Release" at bounding box center [285, 230] width 71 height 24
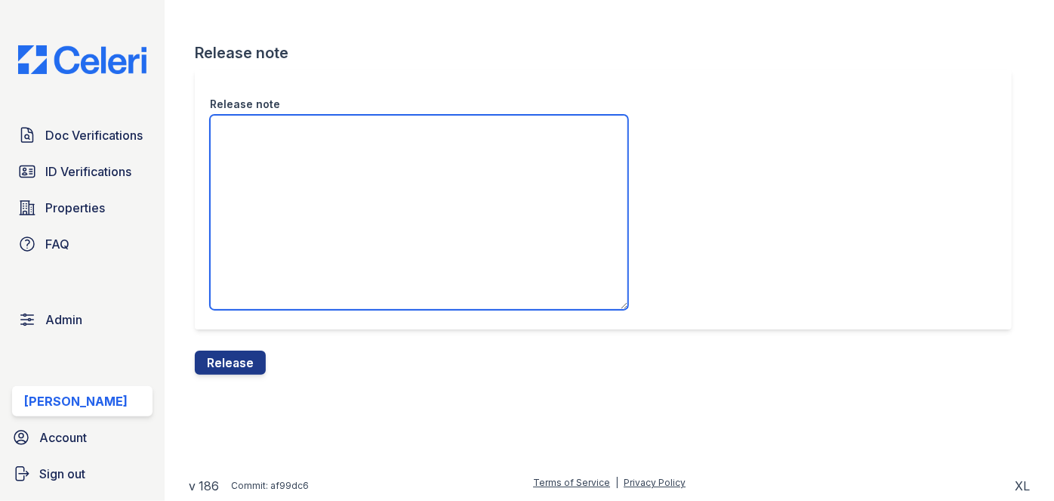
click at [281, 187] on textarea "Release note" at bounding box center [419, 212] width 418 height 195
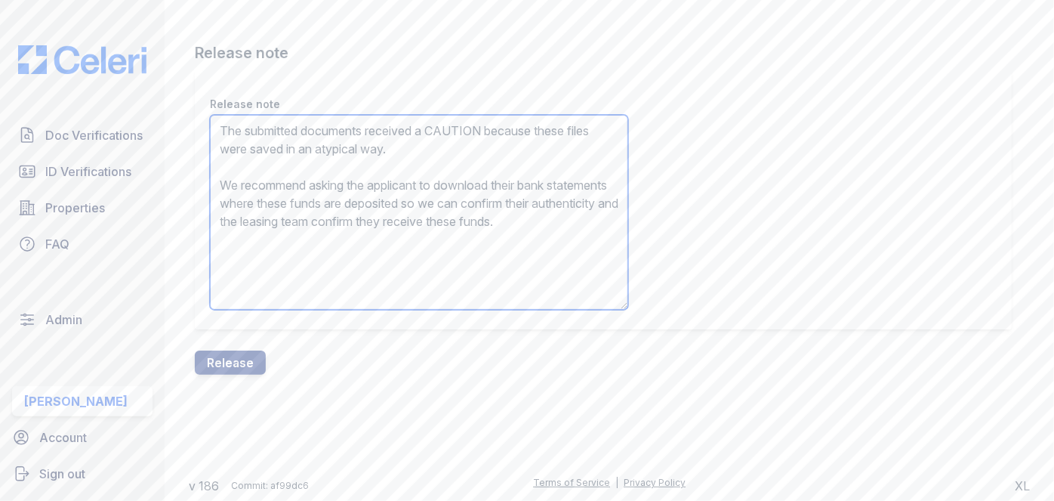
click at [458, 126] on textarea "The submitted documents received a CAUTION because these files were saved in an…" at bounding box center [419, 212] width 418 height 195
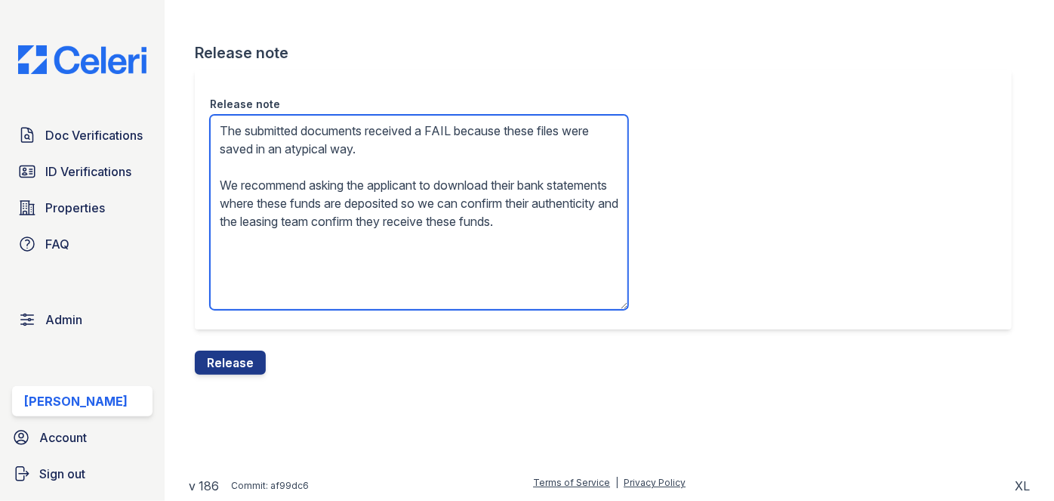
click at [443, 184] on textarea "The submitted documents received a FAIL because these files were saved in an at…" at bounding box center [419, 212] width 418 height 195
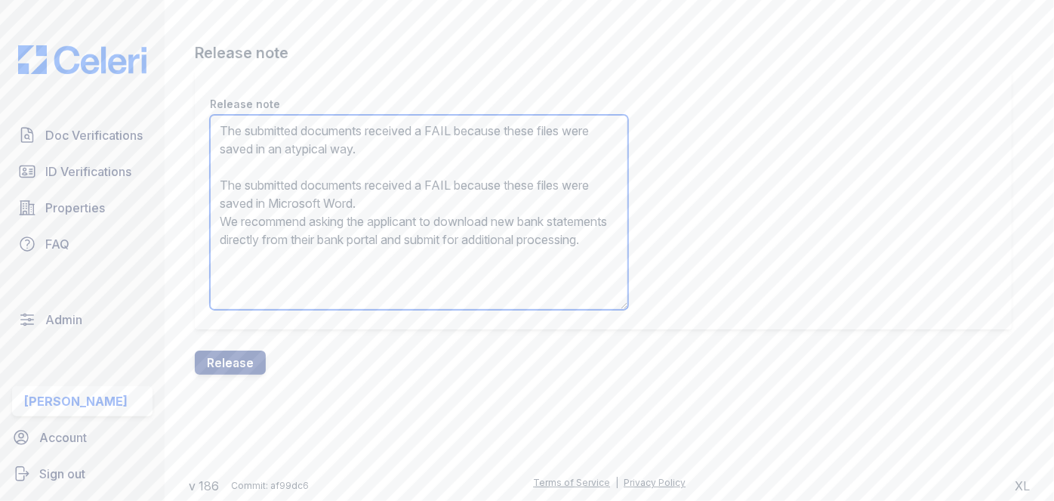
click at [443, 184] on textarea "The submitted documents received a FAIL because these files were saved in an at…" at bounding box center [419, 212] width 418 height 195
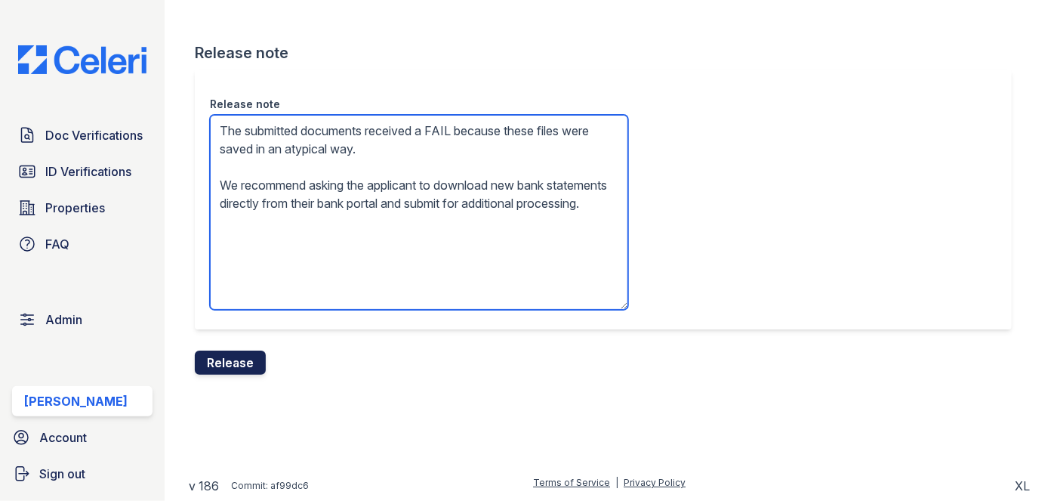
type textarea "The submitted documents received a FAIL because these files were saved in an at…"
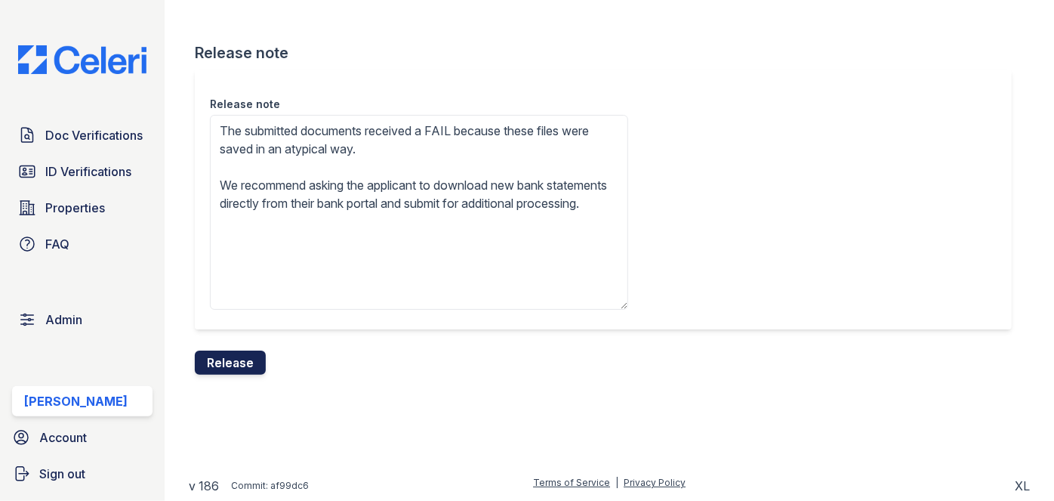
click at [251, 358] on button "Release" at bounding box center [230, 362] width 71 height 24
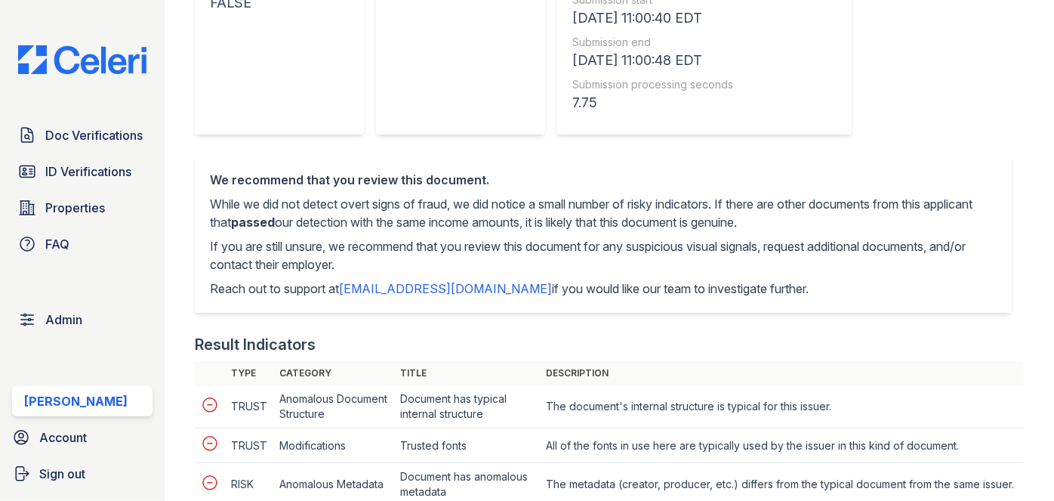
scroll to position [205, 0]
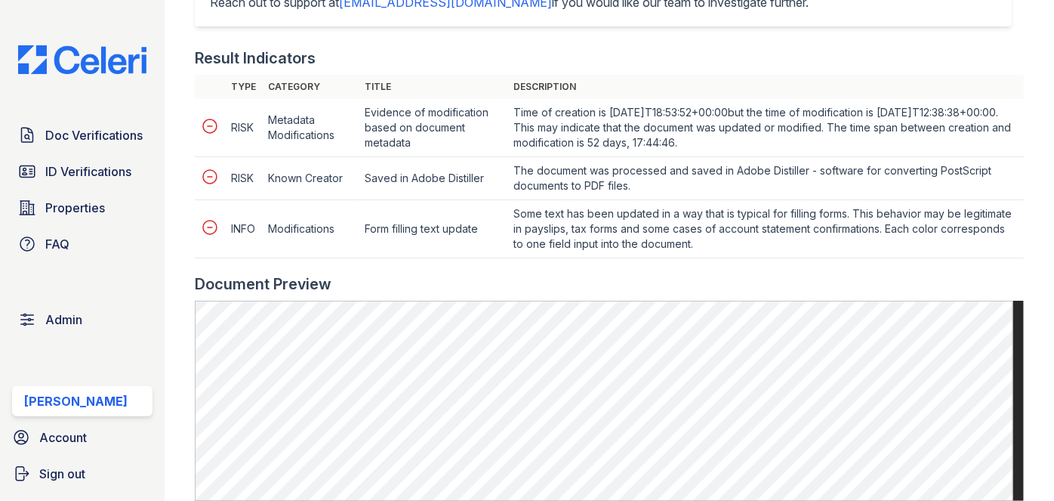
scroll to position [823, 0]
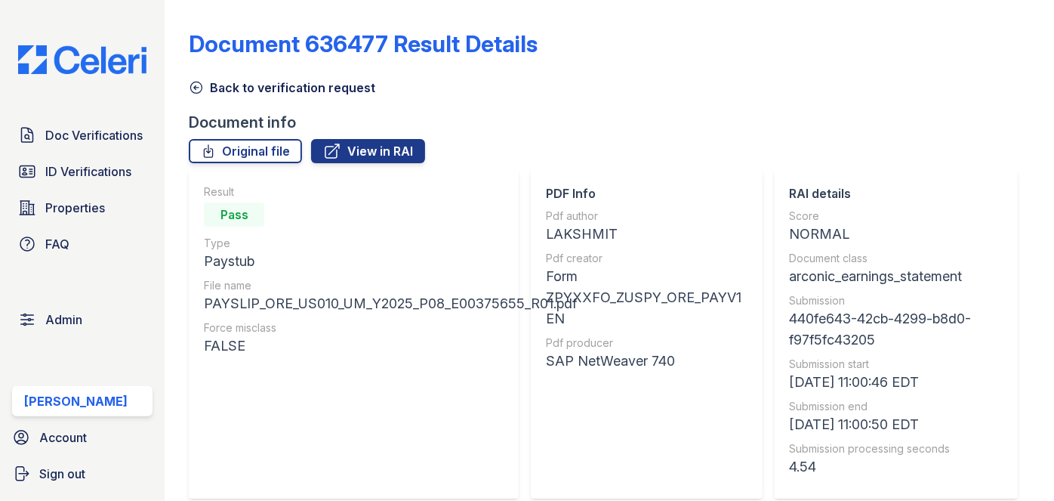
drag, startPoint x: 192, startPoint y: 91, endPoint x: 287, endPoint y: 19, distance: 119.6
click at [193, 91] on icon at bounding box center [196, 87] width 15 height 15
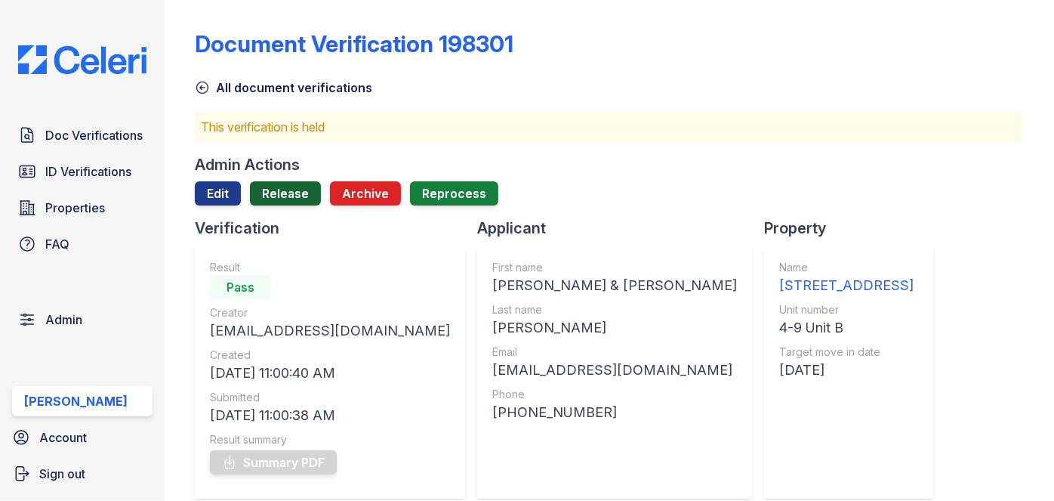
click at [288, 184] on link "Release" at bounding box center [285, 193] width 71 height 24
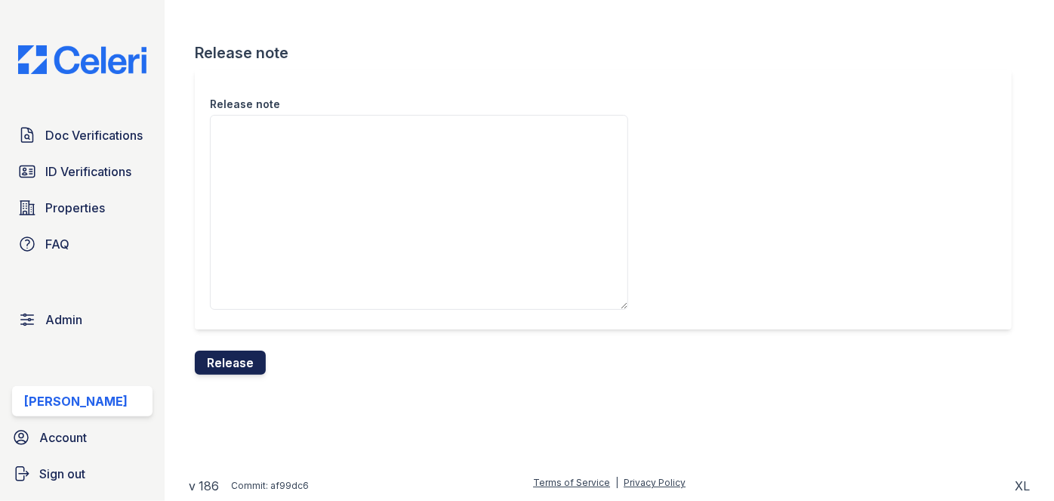
click at [242, 362] on button "Release" at bounding box center [230, 362] width 71 height 24
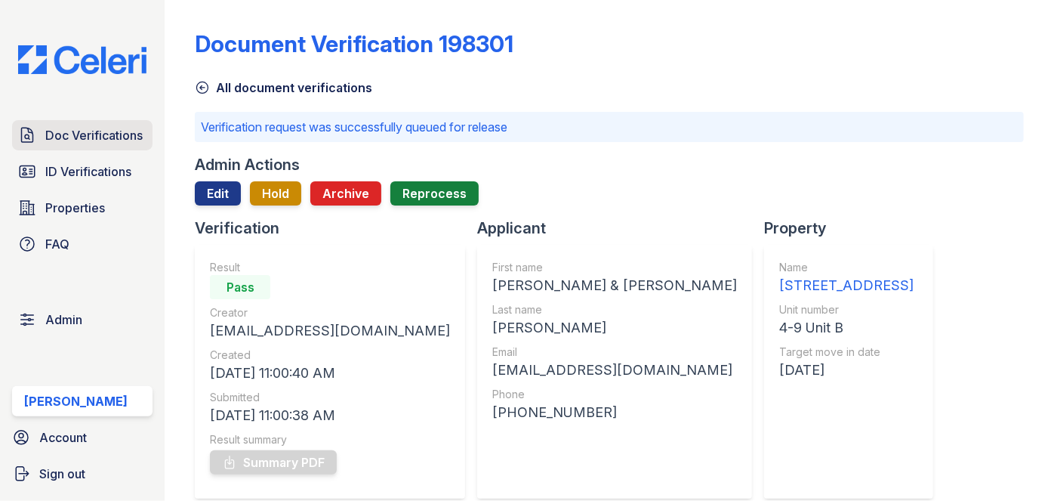
click at [63, 131] on span "Doc Verifications" at bounding box center [93, 135] width 97 height 18
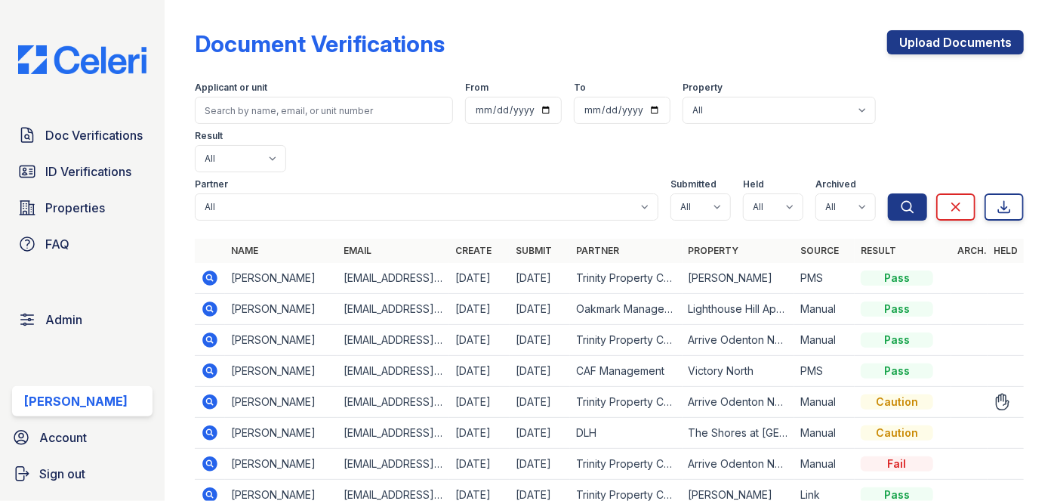
drag, startPoint x: 1026, startPoint y: 413, endPoint x: 955, endPoint y: 363, distance: 86.7
click at [1026, 413] on div "Document Verifications Upload Documents Filter Applicant or unit From To Proper…" at bounding box center [610, 250] width 890 height 501
click at [211, 394] on icon at bounding box center [210, 401] width 15 height 15
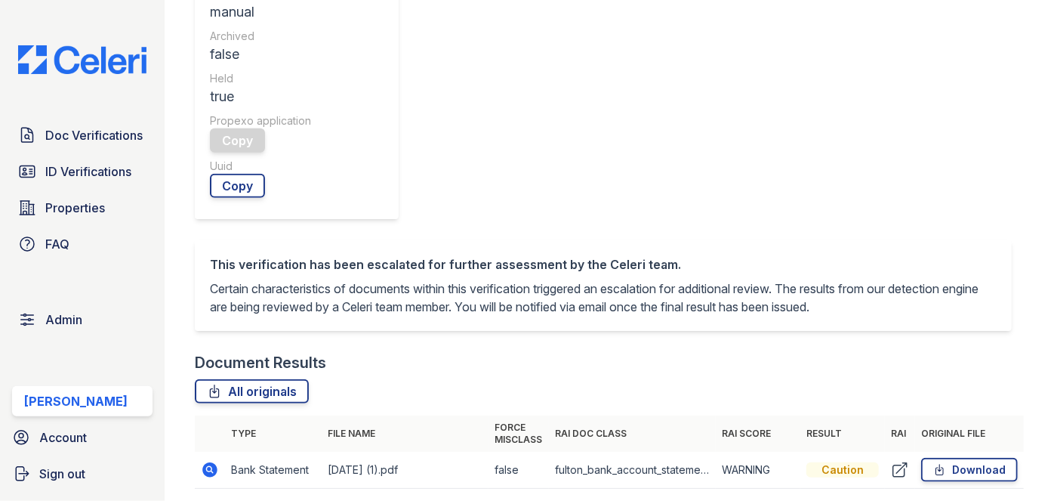
scroll to position [823, 0]
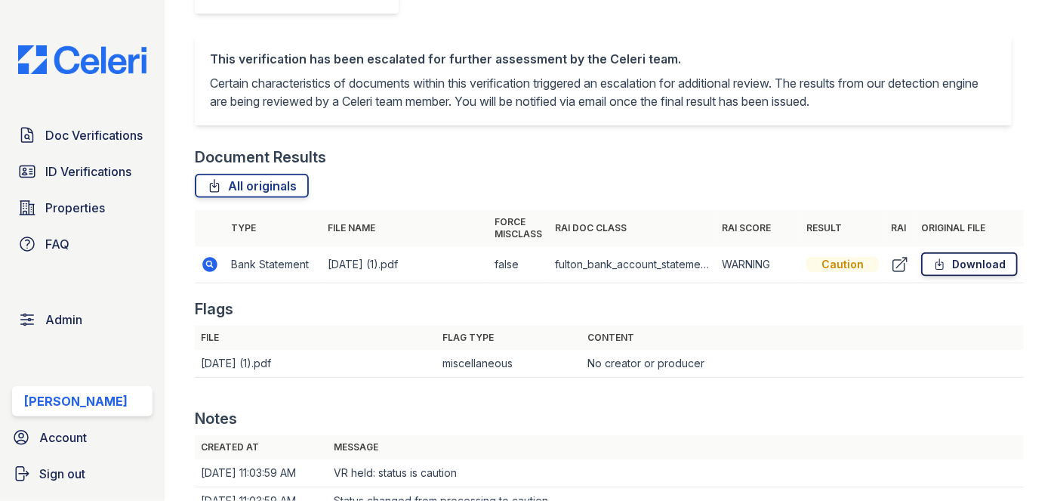
click at [985, 268] on link "Download" at bounding box center [969, 264] width 97 height 24
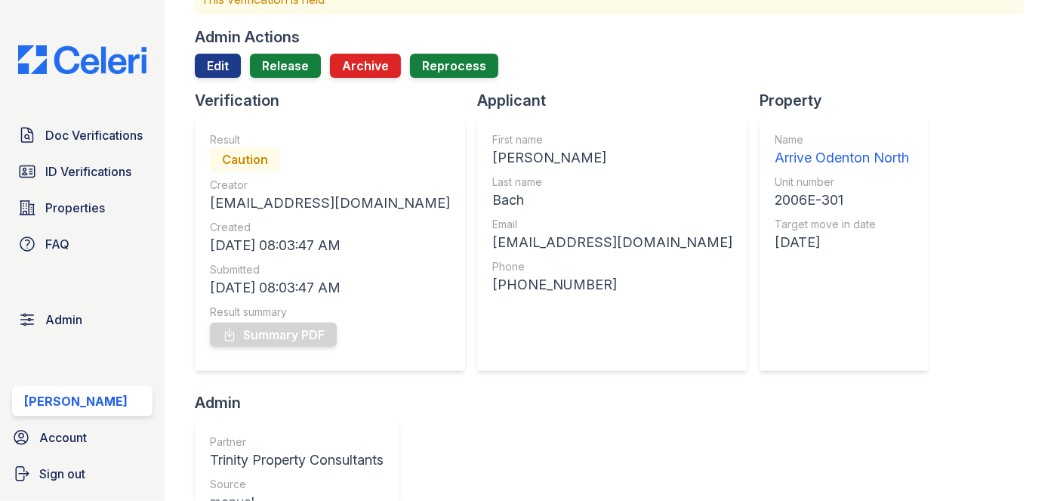
scroll to position [68, 0]
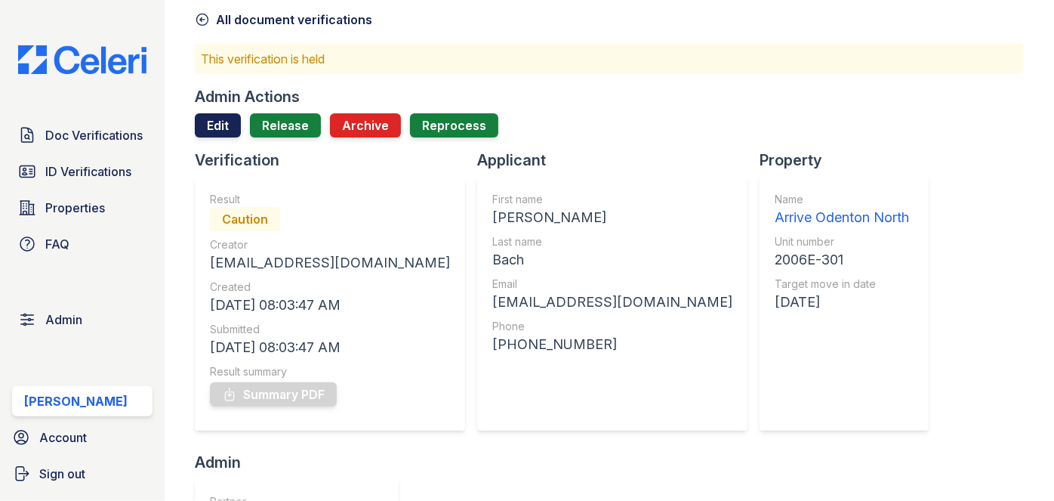
click at [209, 123] on link "Edit" at bounding box center [218, 125] width 46 height 24
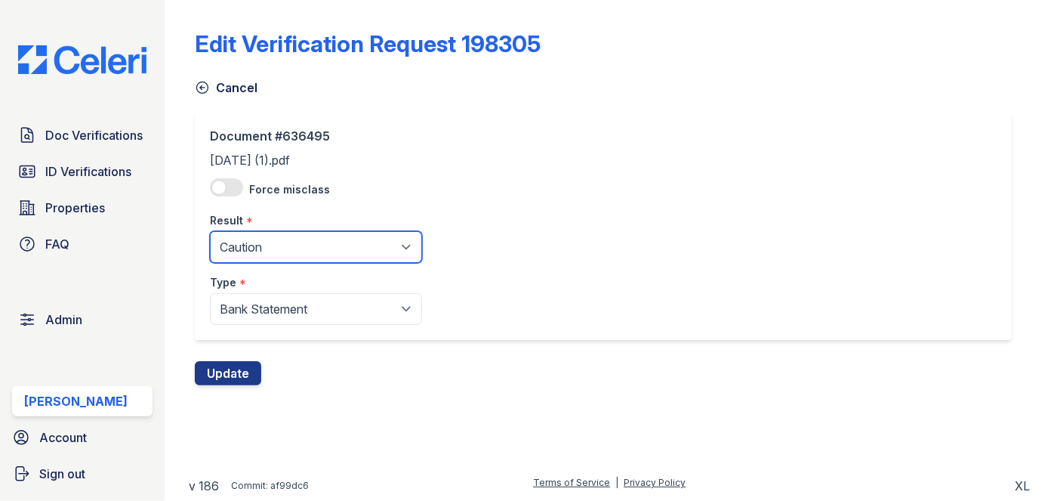
drag, startPoint x: 268, startPoint y: 235, endPoint x: 264, endPoint y: 246, distance: 12.2
click at [268, 235] on select "Pending Sent Started Processing Pass Fail Caution Error N/A" at bounding box center [316, 247] width 212 height 32
select select "fail"
click at [210, 231] on select "Pending Sent Started Processing Pass Fail Caution Error N/A" at bounding box center [316, 247] width 212 height 32
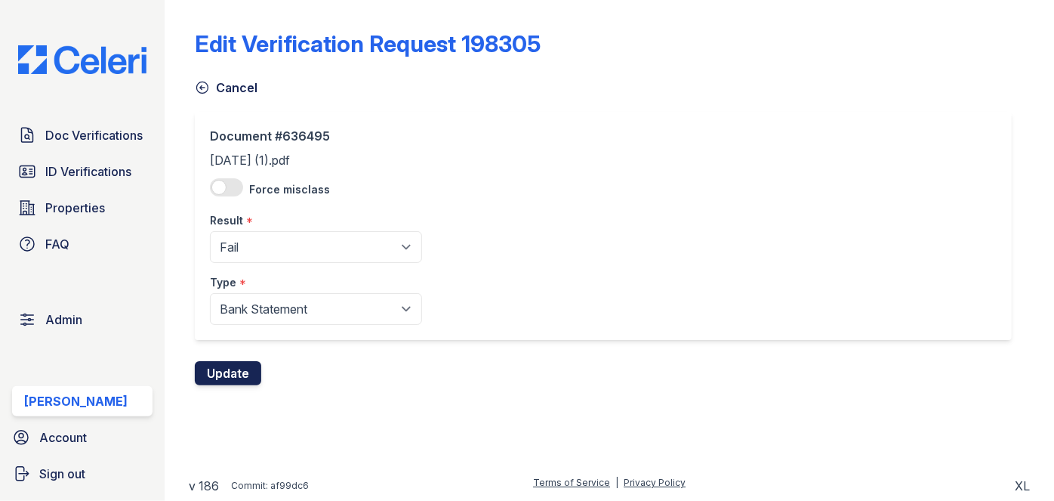
click at [245, 369] on button "Update" at bounding box center [228, 373] width 66 height 24
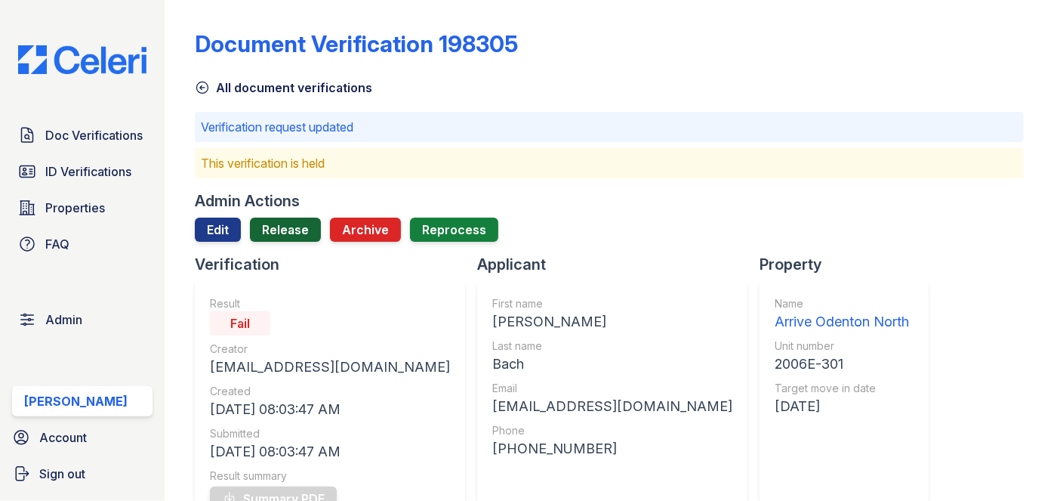
click at [301, 226] on link "Release" at bounding box center [285, 230] width 71 height 24
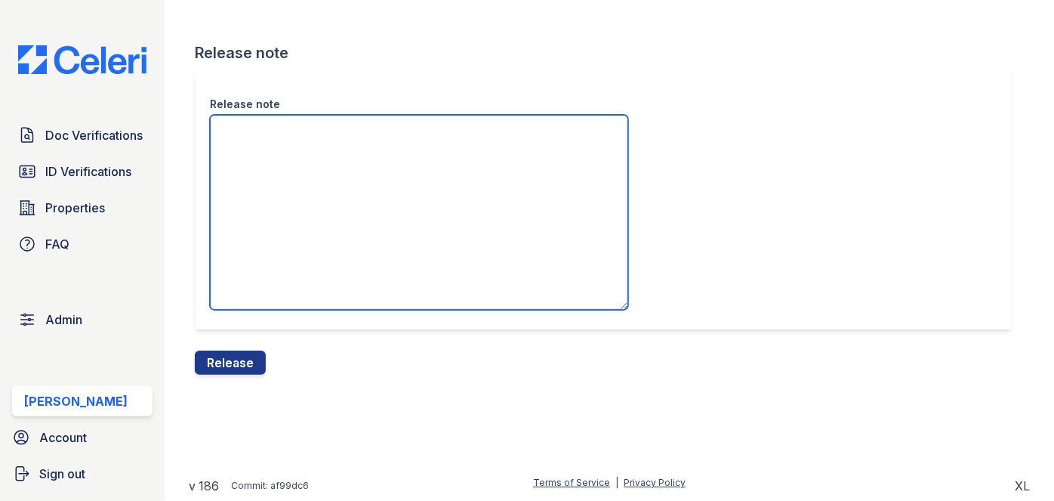
click at [270, 181] on textarea "Release note" at bounding box center [419, 212] width 418 height 195
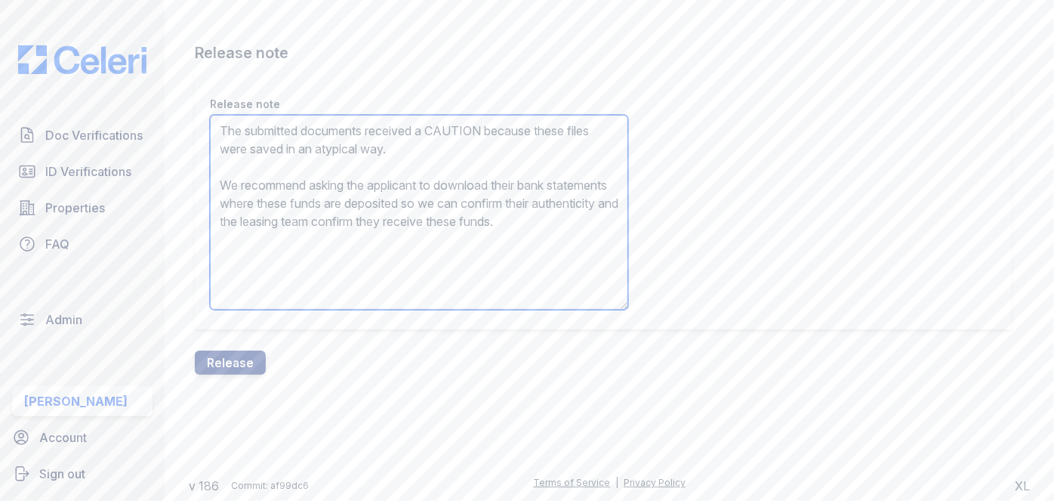
click at [465, 121] on textarea "The submitted documents received a CAUTION because these files were saved in an…" at bounding box center [419, 212] width 418 height 195
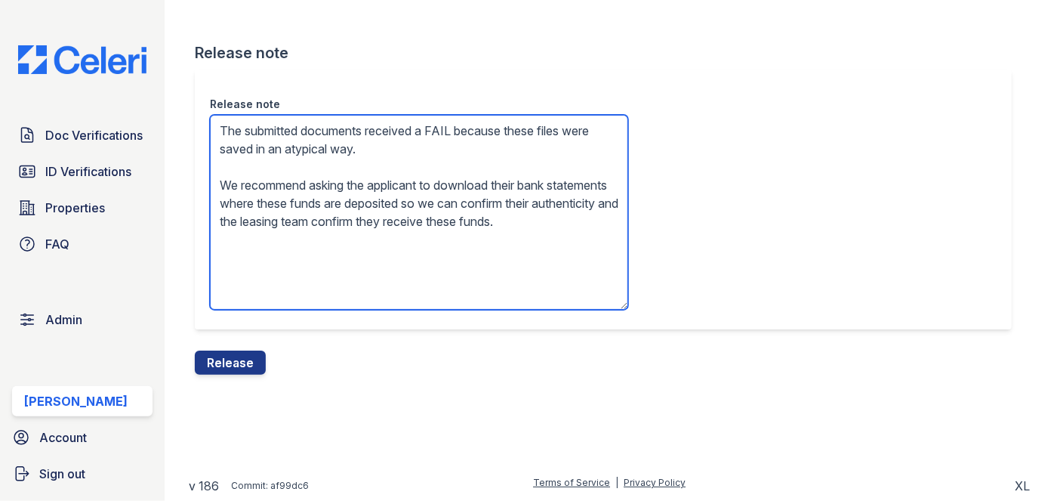
click at [415, 194] on textarea "The submitted documents received a FAIL because these files were saved in an at…" at bounding box center [419, 212] width 418 height 195
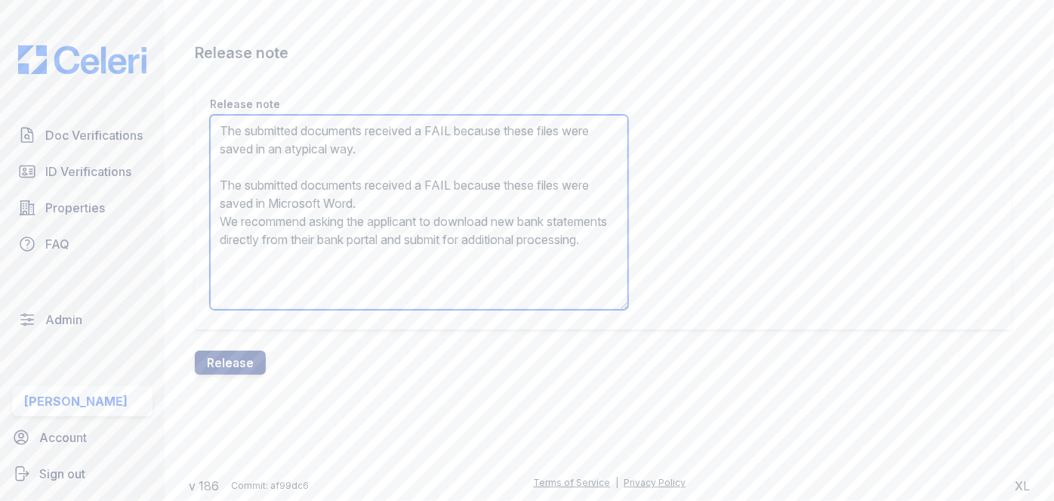
click at [415, 194] on textarea "The submitted documents received a FAIL because these files were saved in an at…" at bounding box center [419, 212] width 418 height 195
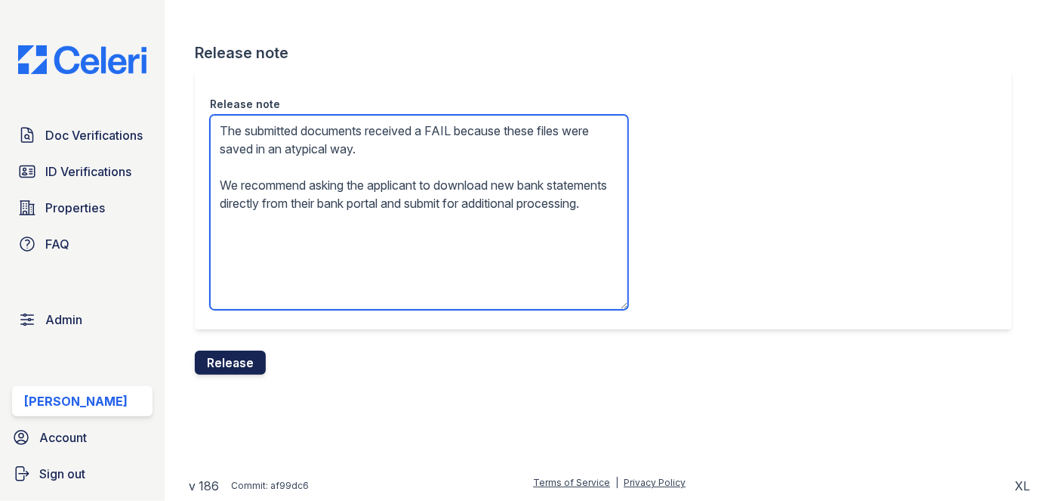
type textarea "The submitted documents received a FAIL because these files were saved in an at…"
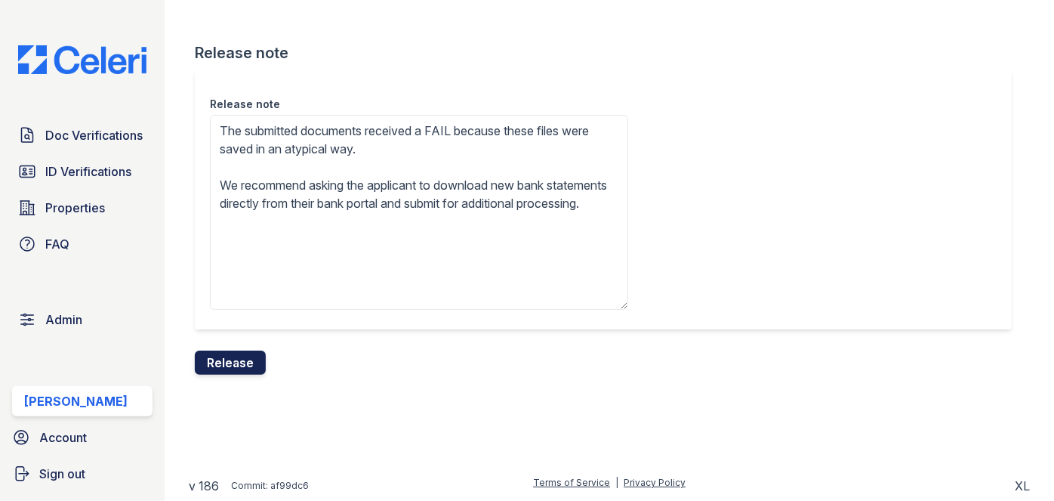
click at [255, 360] on button "Release" at bounding box center [230, 362] width 71 height 24
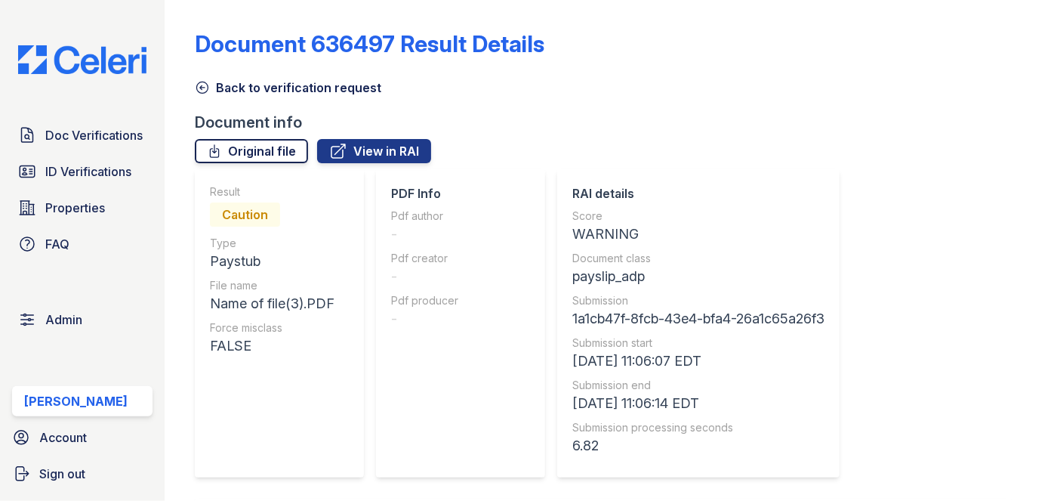
click at [279, 147] on link "Original file" at bounding box center [251, 151] width 113 height 24
click at [195, 89] on icon at bounding box center [202, 87] width 15 height 15
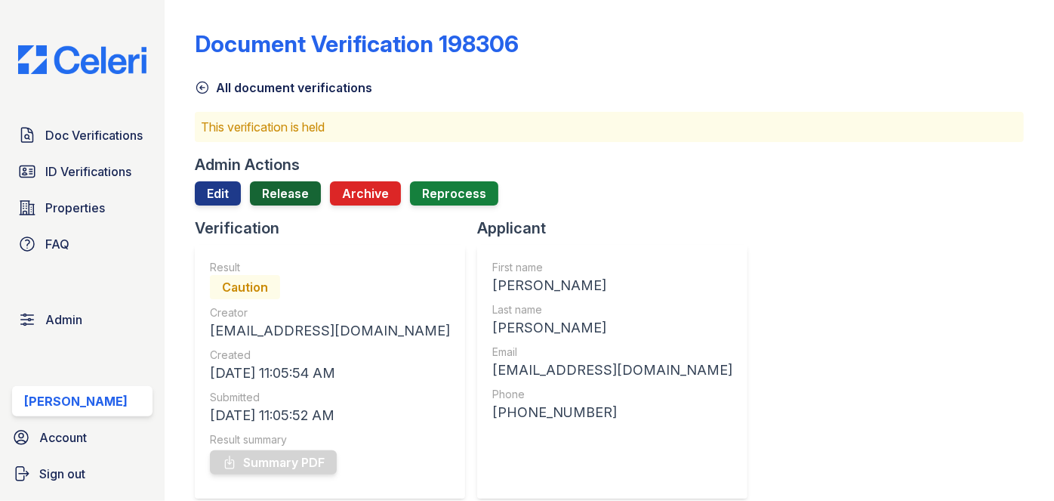
click at [282, 193] on link "Release" at bounding box center [285, 193] width 71 height 24
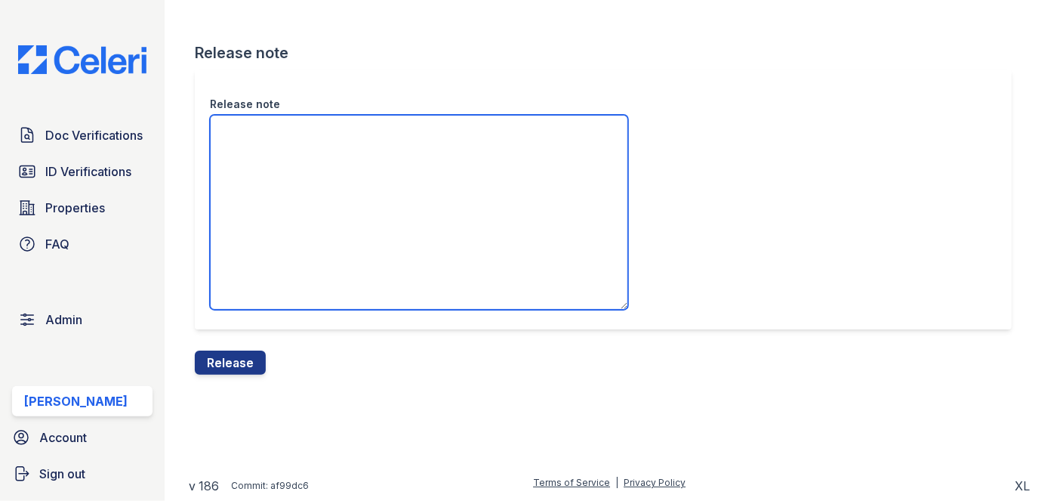
click at [317, 147] on textarea "Release note" at bounding box center [419, 212] width 418 height 195
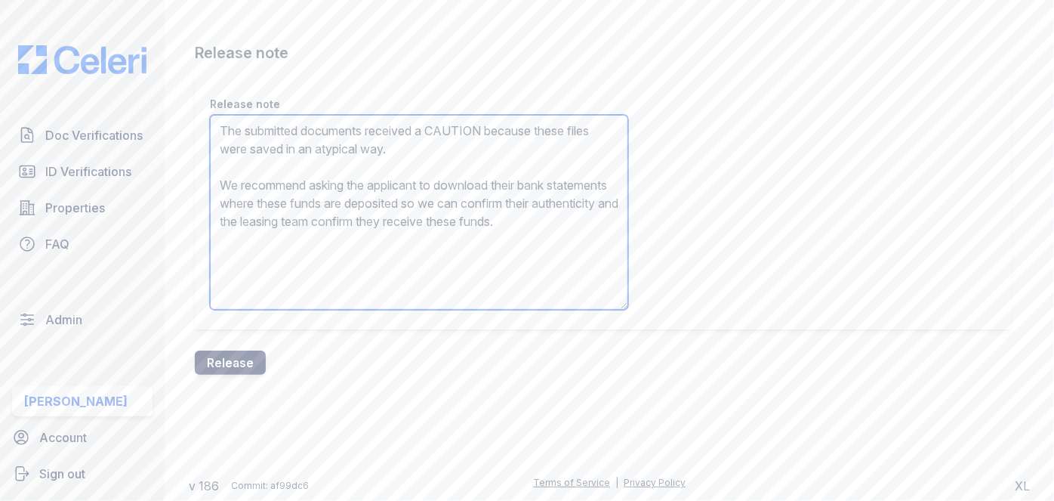
type textarea "The submitted documents received a CAUTION because these files were saved in an…"
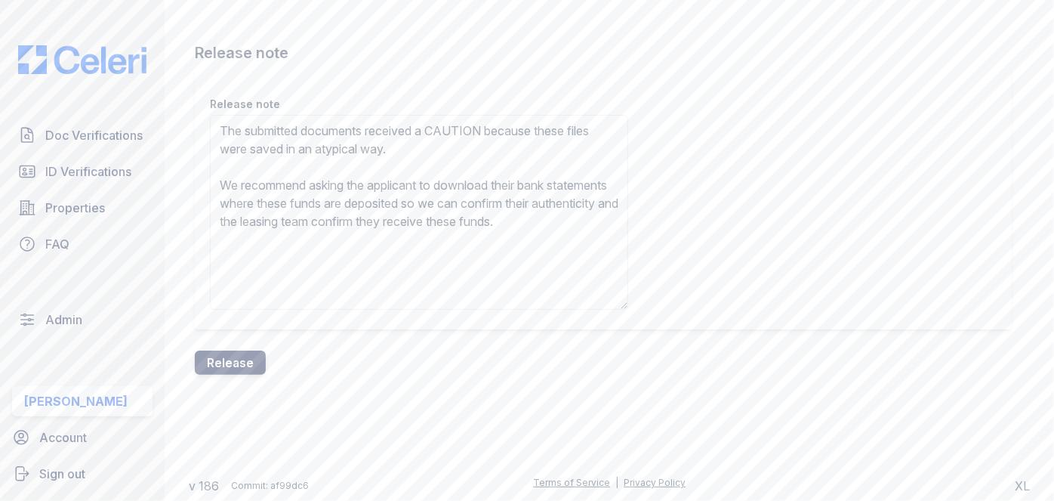
click at [245, 360] on button "Release" at bounding box center [230, 362] width 71 height 24
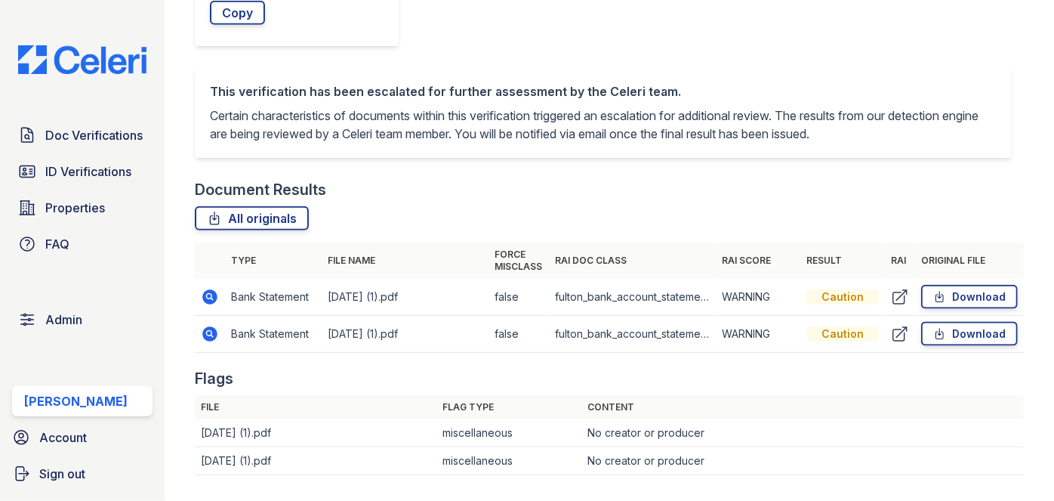
scroll to position [545, 0]
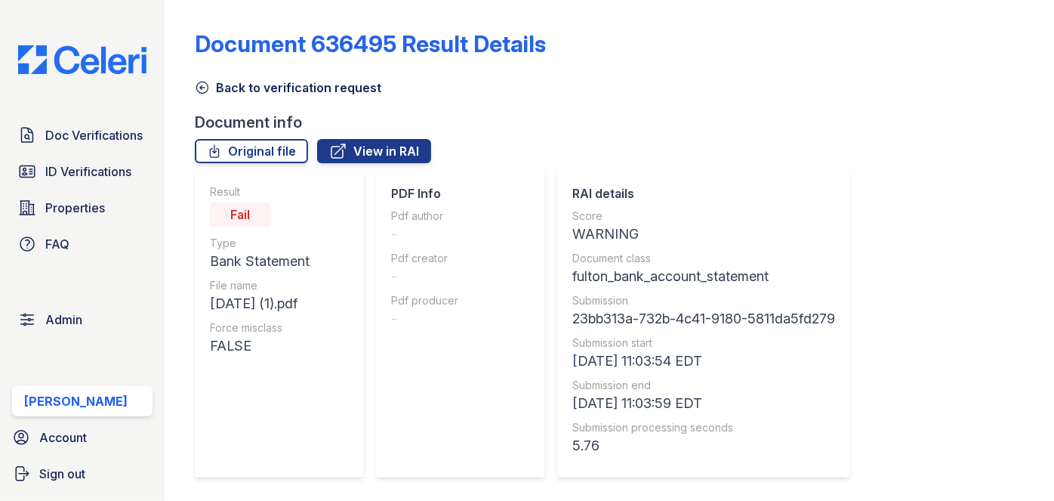
click at [205, 84] on icon at bounding box center [202, 87] width 15 height 15
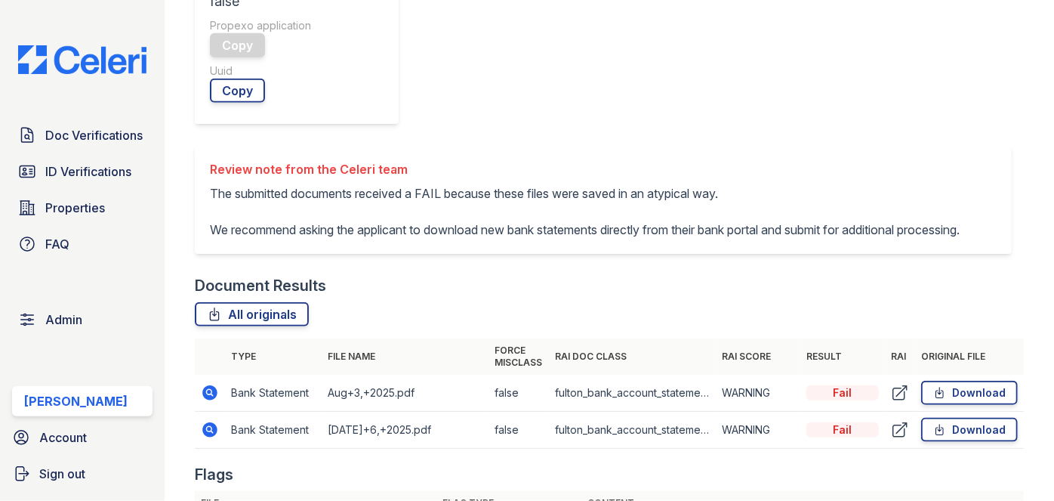
scroll to position [755, 0]
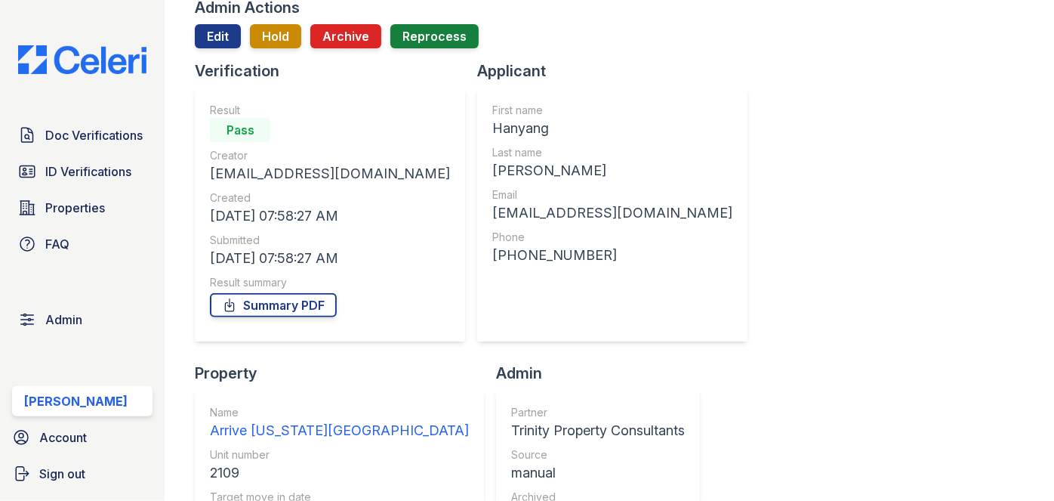
scroll to position [137, 0]
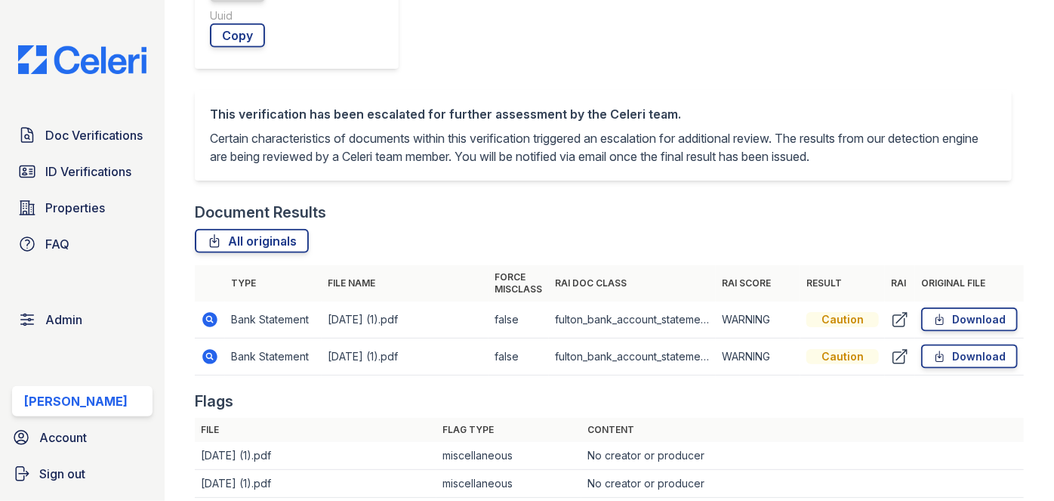
scroll to position [892, 0]
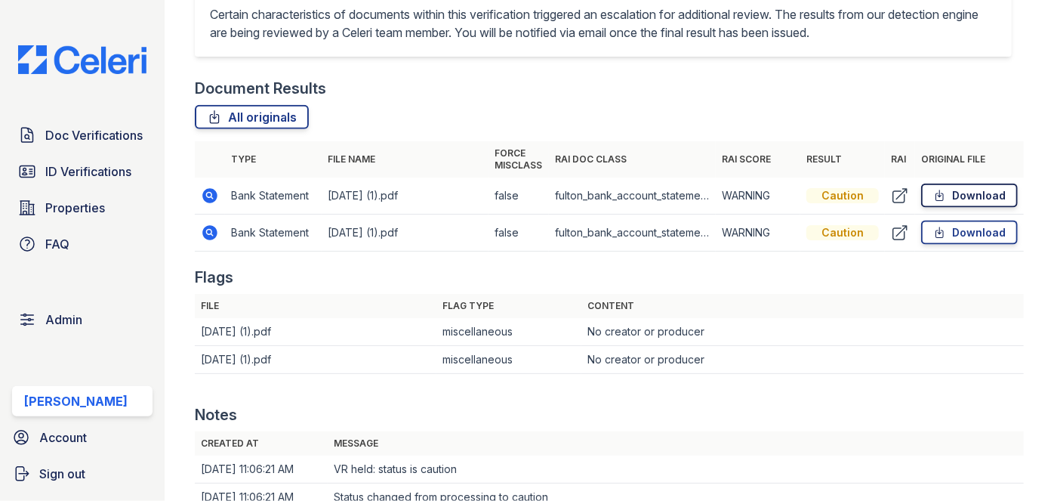
click at [958, 191] on link "Download" at bounding box center [969, 196] width 97 height 24
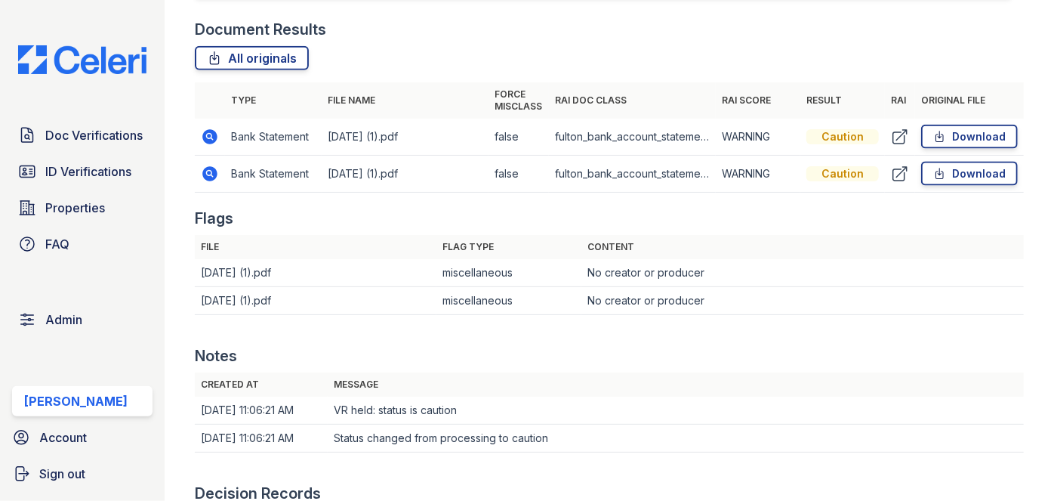
scroll to position [1029, 0]
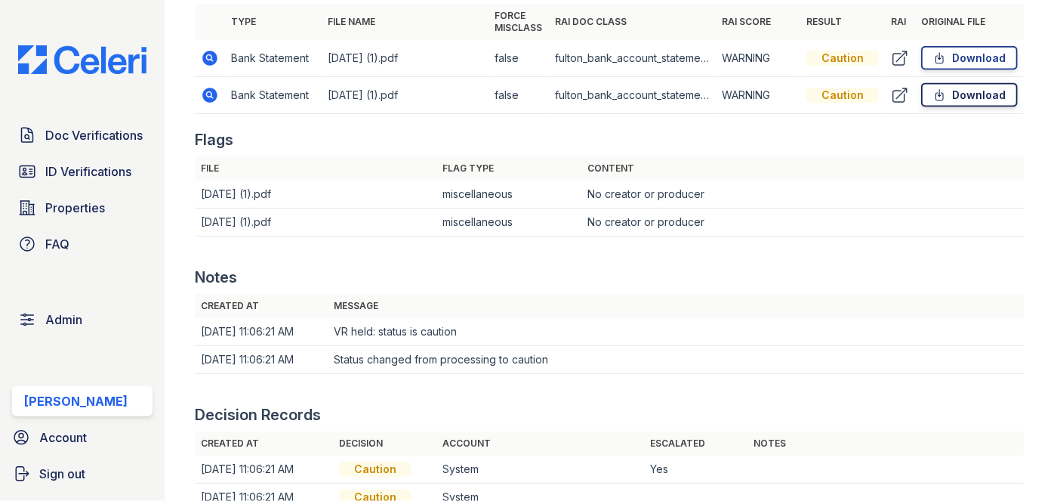
click at [998, 92] on link "Download" at bounding box center [969, 95] width 97 height 24
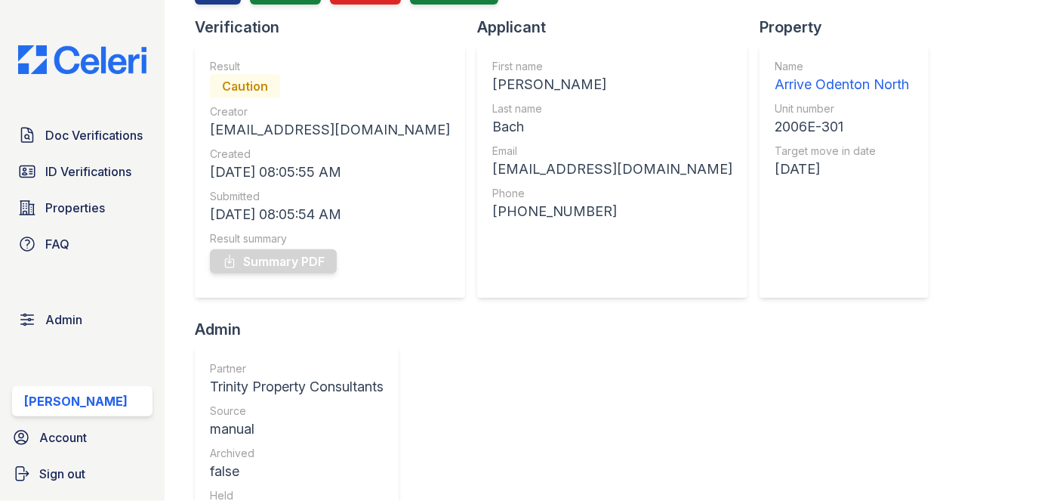
scroll to position [68, 0]
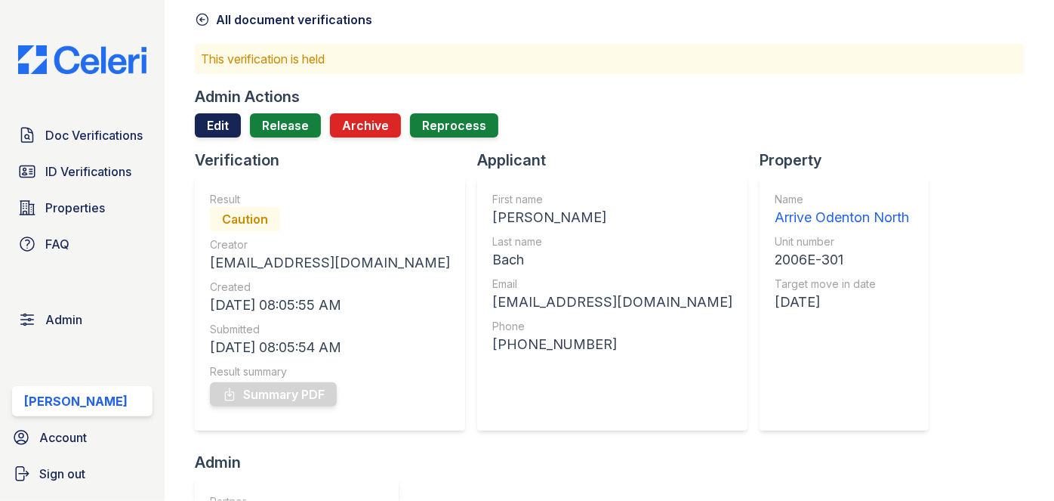
click at [218, 128] on link "Edit" at bounding box center [218, 125] width 46 height 24
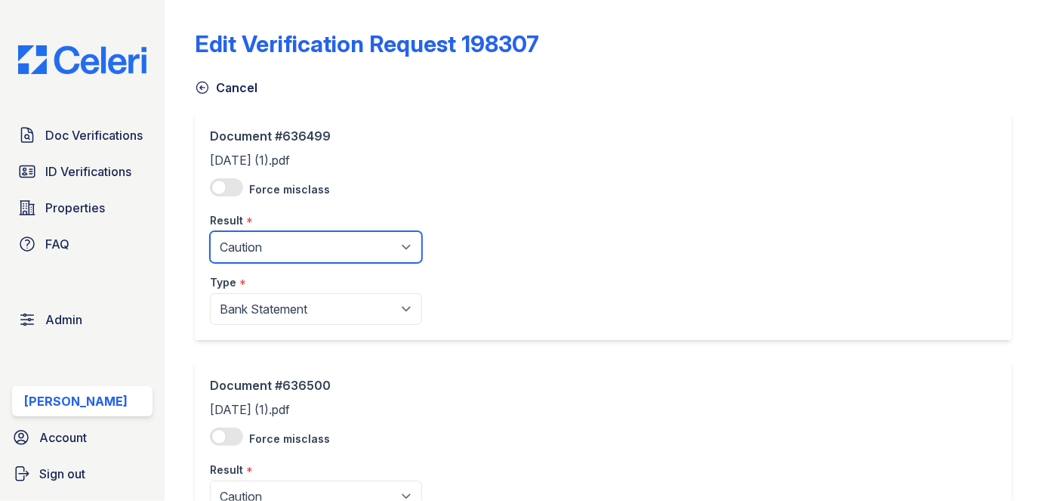
click at [246, 248] on select "Pending Sent Started Processing Pass Fail Caution Error N/A" at bounding box center [316, 247] width 212 height 32
select select "pass"
click at [210, 231] on select "Pending Sent Started Processing Pass Fail Caution Error N/A" at bounding box center [316, 247] width 212 height 32
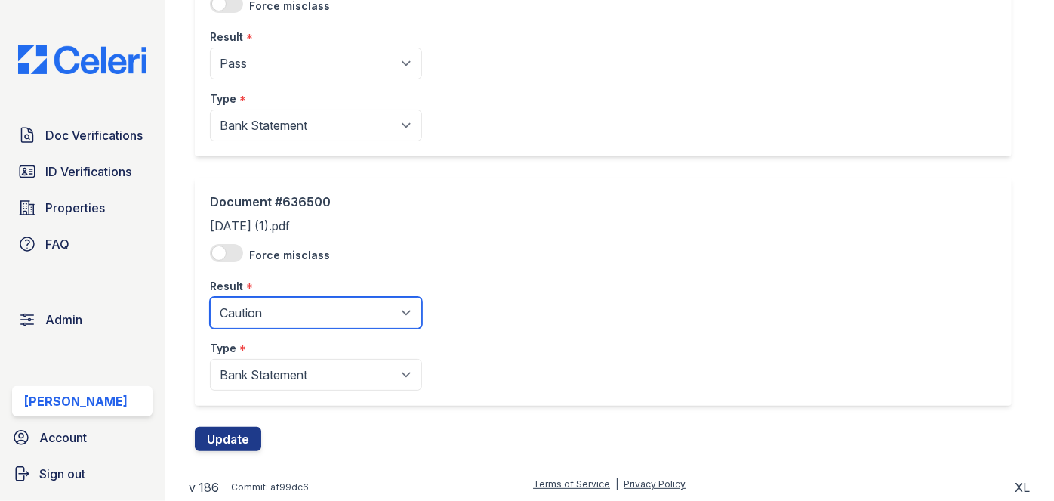
drag, startPoint x: 270, startPoint y: 310, endPoint x: 264, endPoint y: 299, distance: 12.8
click at [270, 311] on select "Pending Sent Started Processing Pass Fail Caution Error N/A" at bounding box center [316, 313] width 212 height 32
select select "pass"
click at [210, 297] on select "Pending Sent Started Processing Pass Fail Caution Error N/A" at bounding box center [316, 313] width 212 height 32
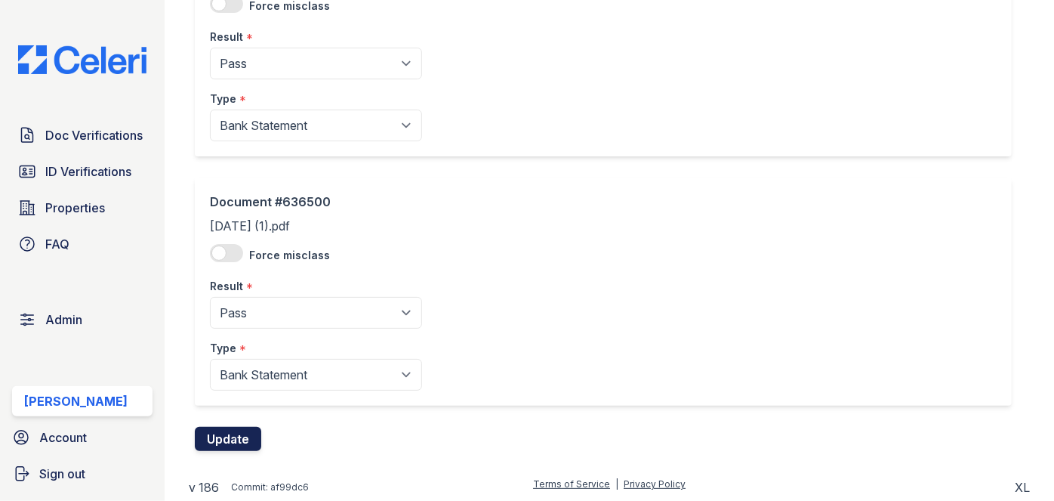
click at [222, 440] on button "Update" at bounding box center [228, 439] width 66 height 24
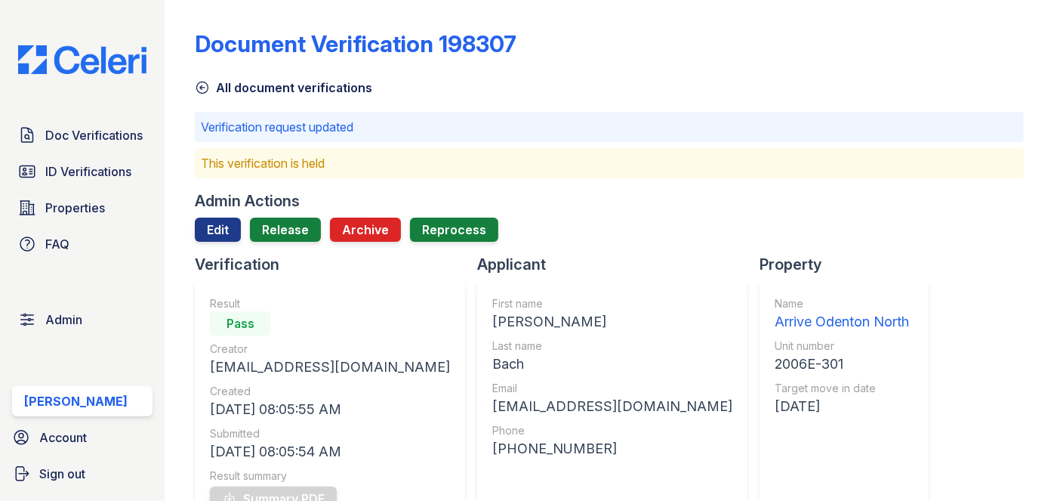
drag, startPoint x: 279, startPoint y: 232, endPoint x: 279, endPoint y: 242, distance: 10.6
click at [280, 232] on link "Release" at bounding box center [285, 230] width 71 height 24
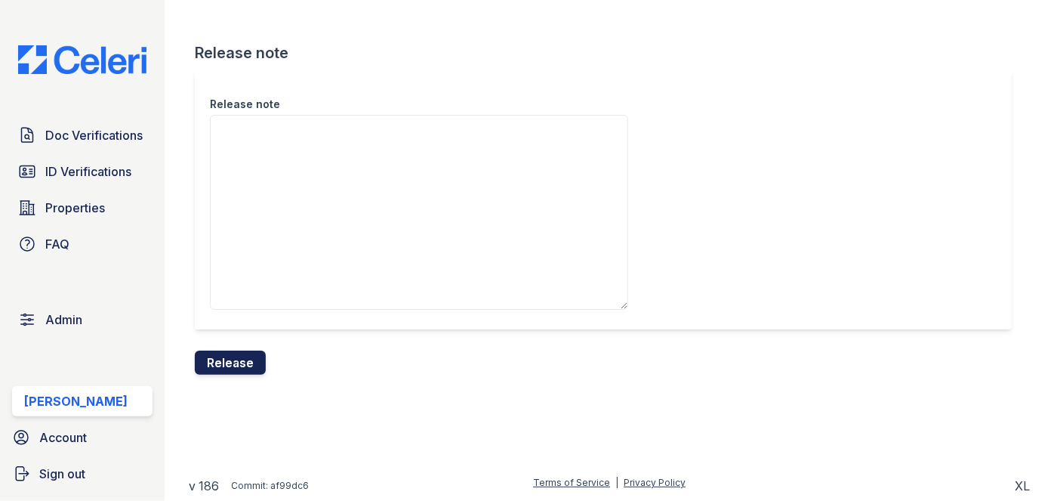
click at [248, 359] on button "Release" at bounding box center [230, 362] width 71 height 24
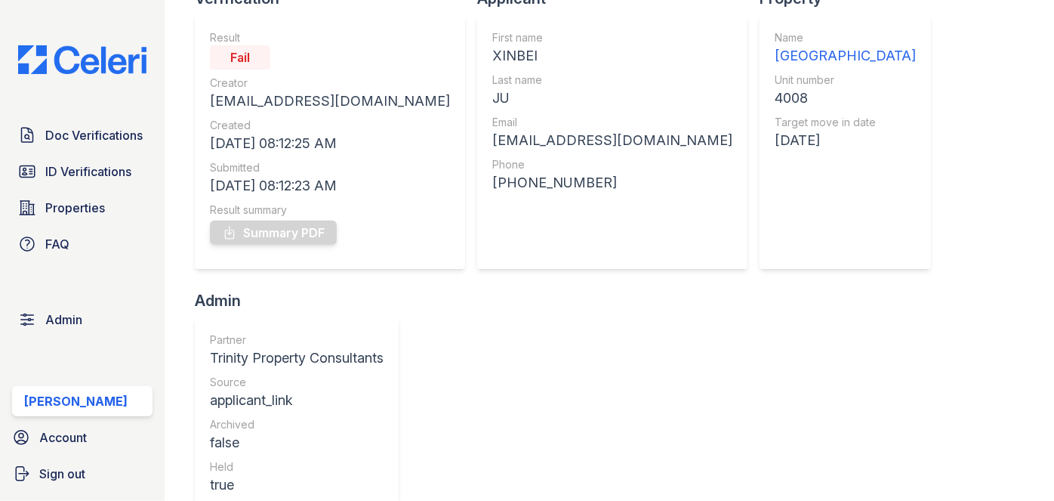
scroll to position [137, 0]
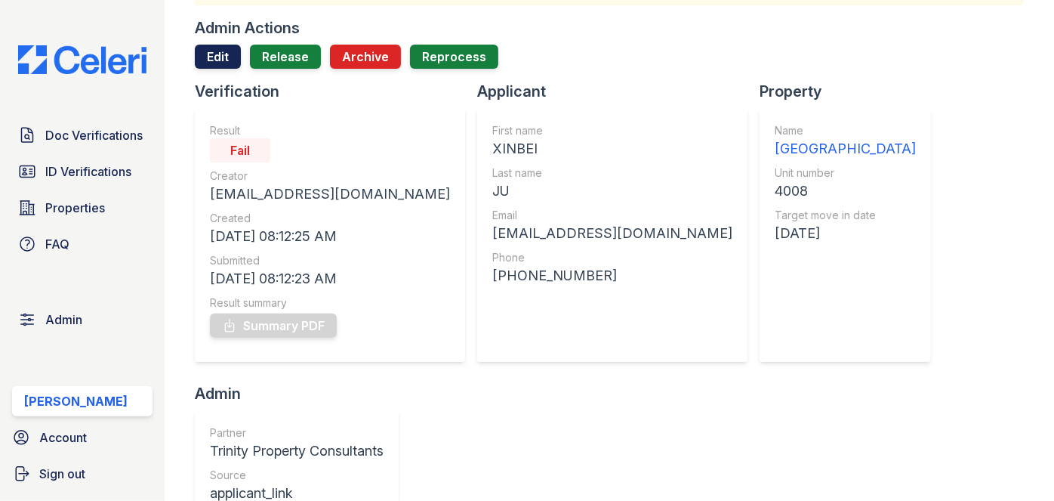
click at [206, 60] on link "Edit" at bounding box center [218, 57] width 46 height 24
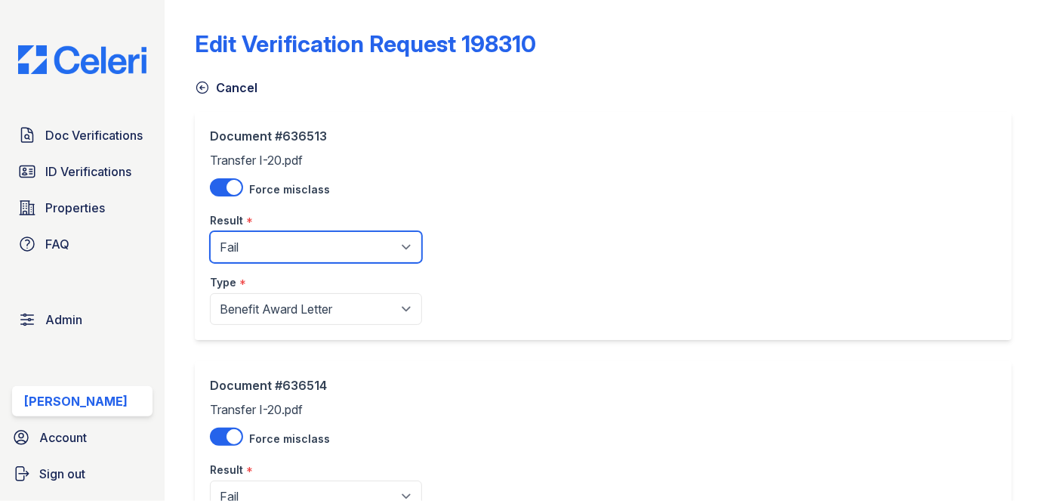
click at [241, 254] on select "Pending Sent Started Processing Pass Fail Caution Error N/A" at bounding box center [316, 247] width 212 height 32
click at [210, 231] on select "Pending Sent Started Processing Pass Fail Caution Error N/A" at bounding box center [316, 247] width 212 height 32
click at [261, 243] on select "Pending Sent Started Processing Pass Fail Caution Error N/A" at bounding box center [316, 247] width 212 height 32
select select "pass"
click at [210, 231] on select "Pending Sent Started Processing Pass Fail Caution Error N/A" at bounding box center [316, 247] width 212 height 32
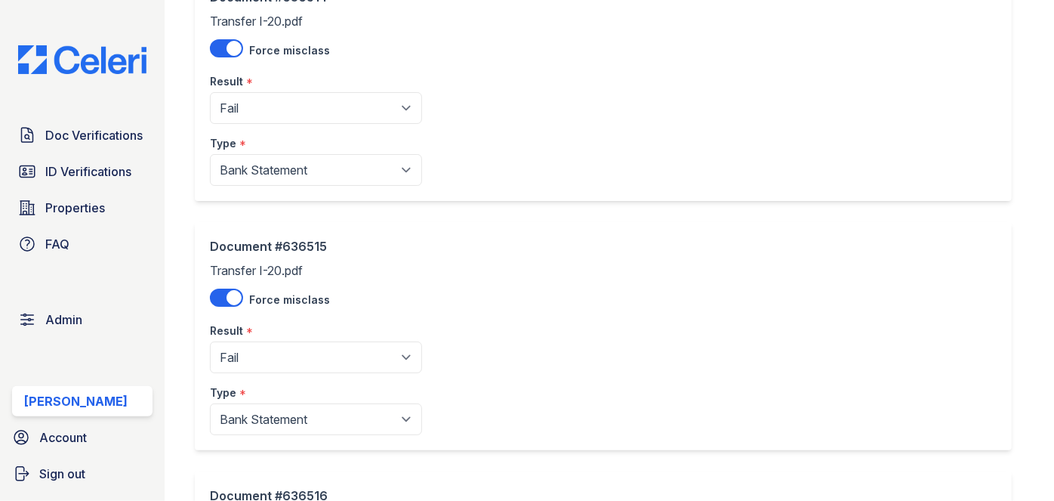
scroll to position [412, 0]
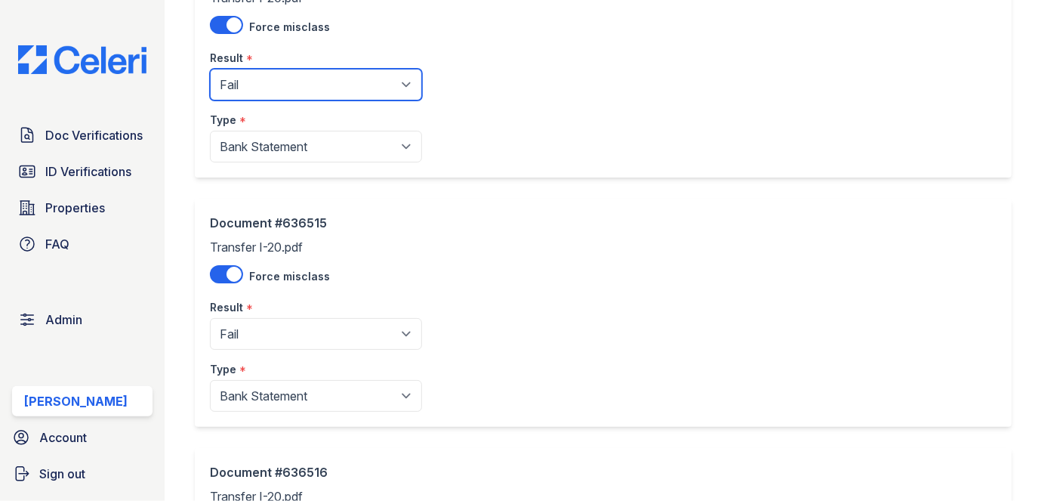
drag, startPoint x: 261, startPoint y: 77, endPoint x: 261, endPoint y: 87, distance: 9.8
click at [261, 77] on select "Pending Sent Started Processing Pass Fail Caution Error N/A" at bounding box center [316, 85] width 212 height 32
select select "pass"
click at [210, 69] on select "Pending Sent Started Processing Pass Fail Caution Error N/A" at bounding box center [316, 85] width 212 height 32
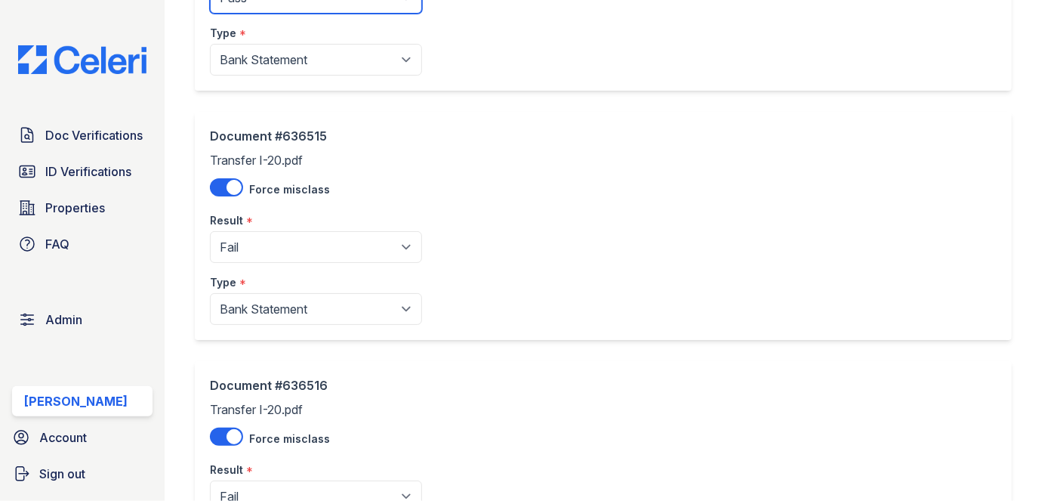
scroll to position [681, 0]
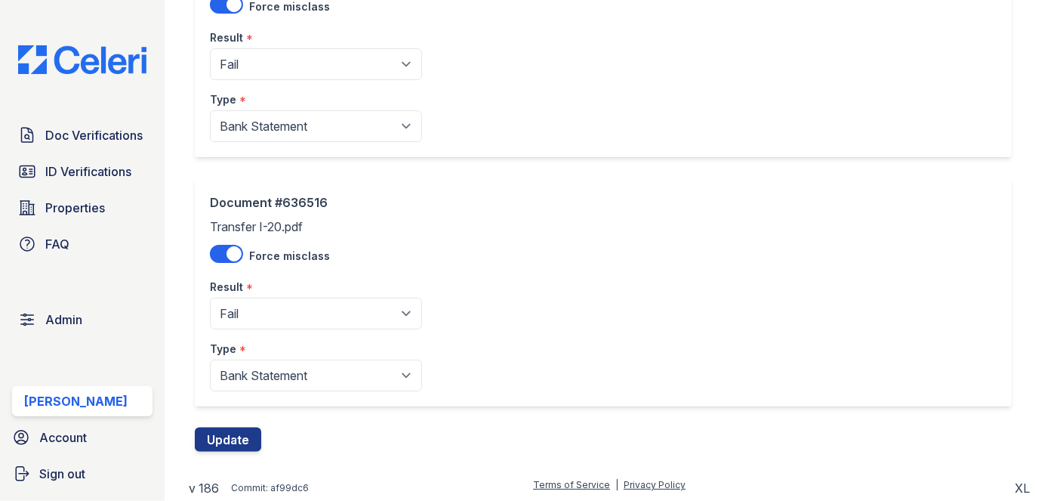
drag, startPoint x: 292, startPoint y: 83, endPoint x: 292, endPoint y: 70, distance: 12.8
click at [292, 82] on div "Type *" at bounding box center [316, 95] width 212 height 30
click at [291, 69] on select "Pending Sent Started Processing Pass Fail Caution Error N/A" at bounding box center [316, 64] width 212 height 32
select select "pass"
click at [210, 48] on select "Pending Sent Started Processing Pass Fail Caution Error N/A" at bounding box center [316, 64] width 212 height 32
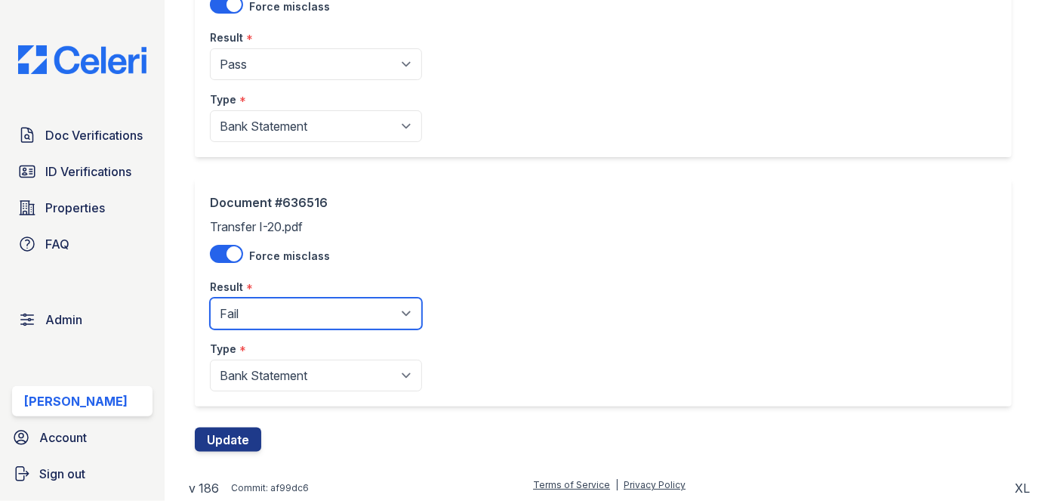
click at [257, 314] on select "Pending Sent Started Processing Pass Fail Caution Error N/A" at bounding box center [316, 314] width 212 height 32
click at [261, 314] on select "Pending Sent Started Processing Pass Fail Caution Error N/A" at bounding box center [316, 314] width 212 height 32
select select "pass"
click at [210, 298] on select "Pending Sent Started Processing Pass Fail Caution Error N/A" at bounding box center [316, 314] width 212 height 32
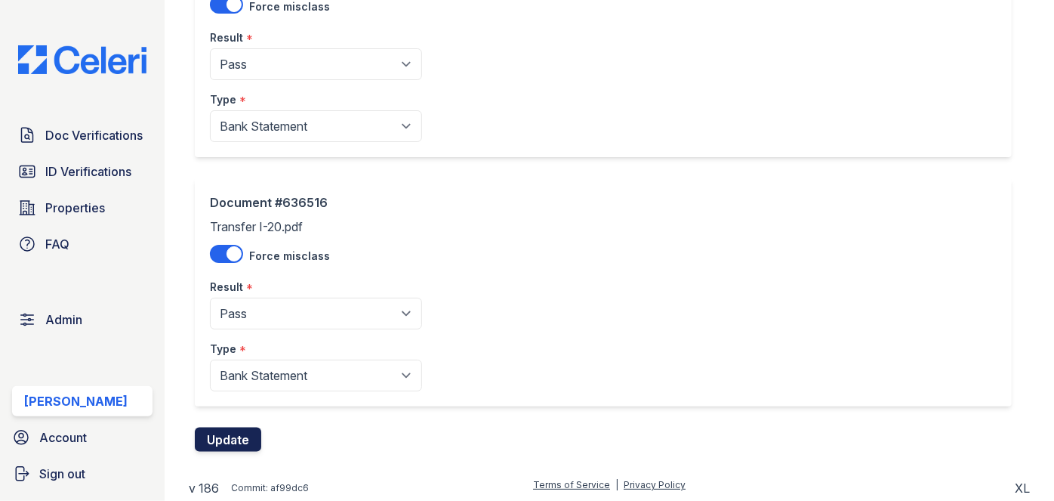
click at [237, 434] on button "Update" at bounding box center [228, 439] width 66 height 24
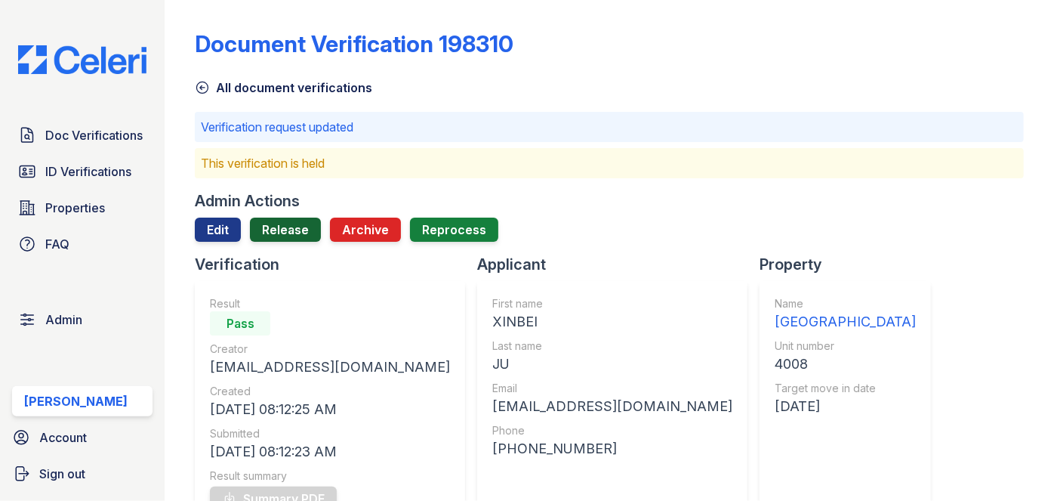
click at [285, 231] on link "Release" at bounding box center [285, 230] width 71 height 24
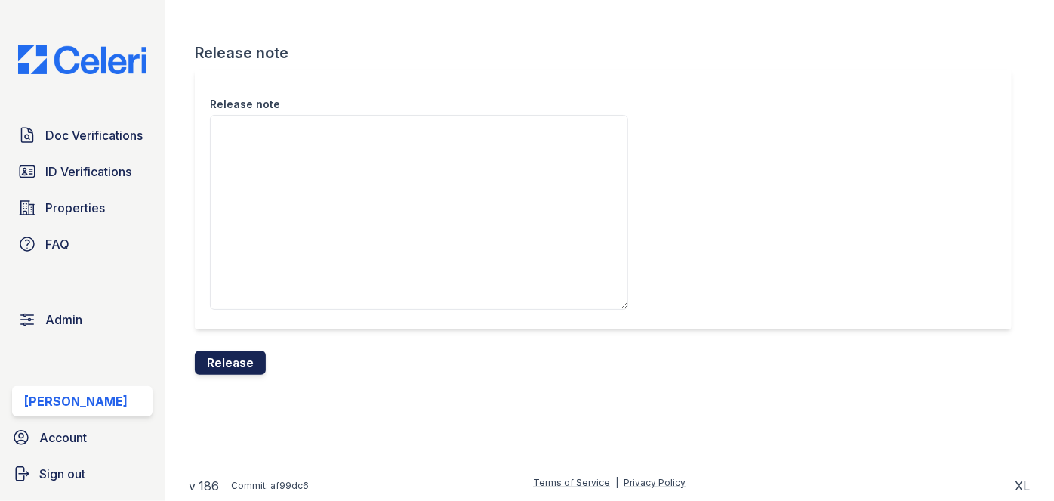
click at [243, 371] on button "Release" at bounding box center [230, 362] width 71 height 24
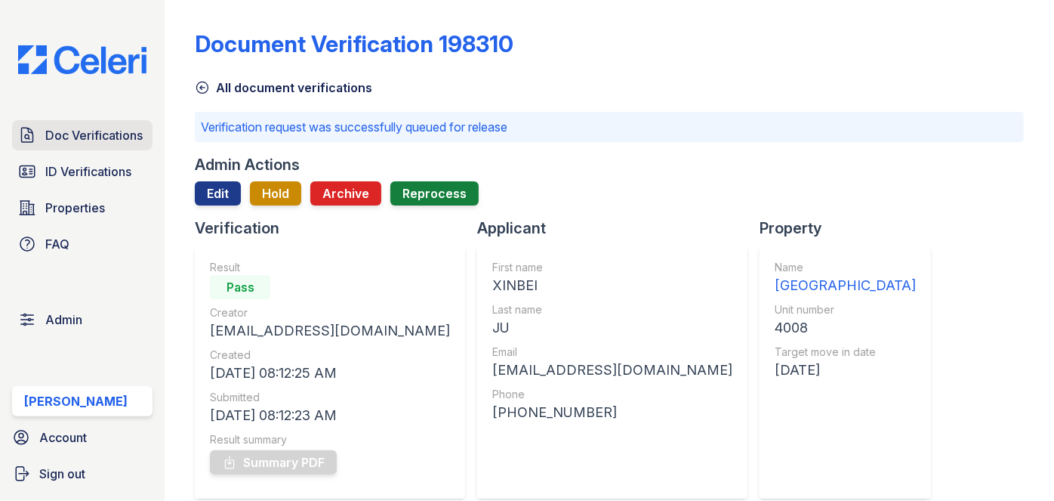
click at [116, 145] on link "Doc Verifications" at bounding box center [82, 135] width 140 height 30
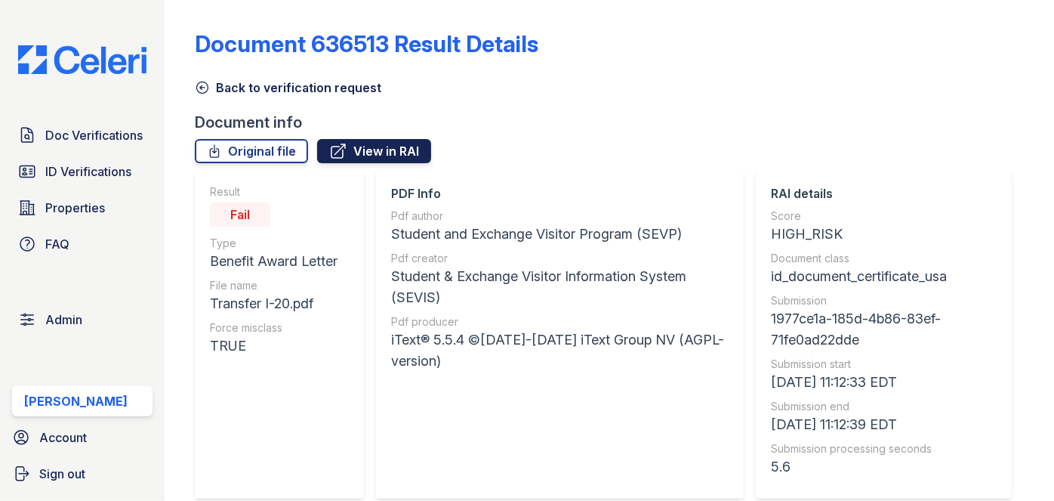
click at [401, 147] on link "View in RAI" at bounding box center [374, 151] width 114 height 24
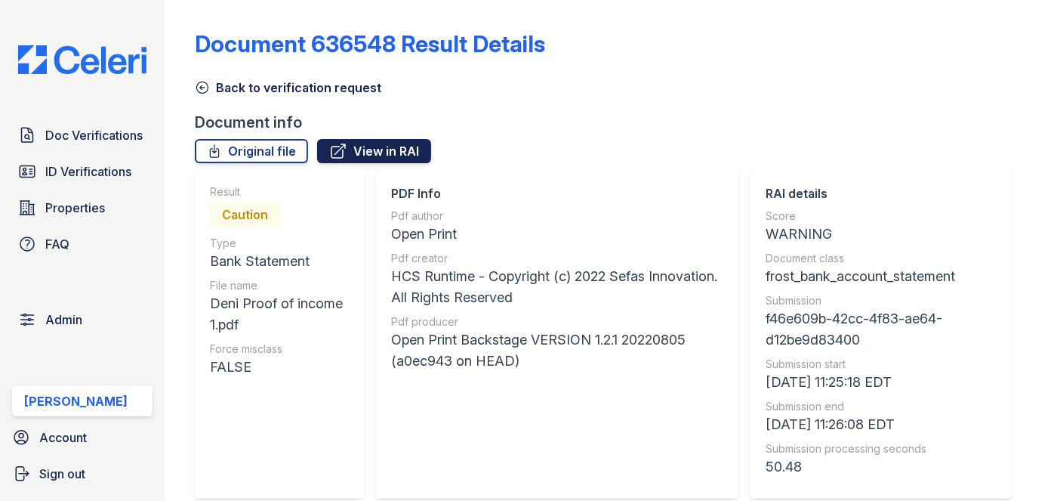
click at [406, 150] on link "View in RAI" at bounding box center [374, 151] width 114 height 24
click at [199, 87] on icon at bounding box center [202, 87] width 15 height 15
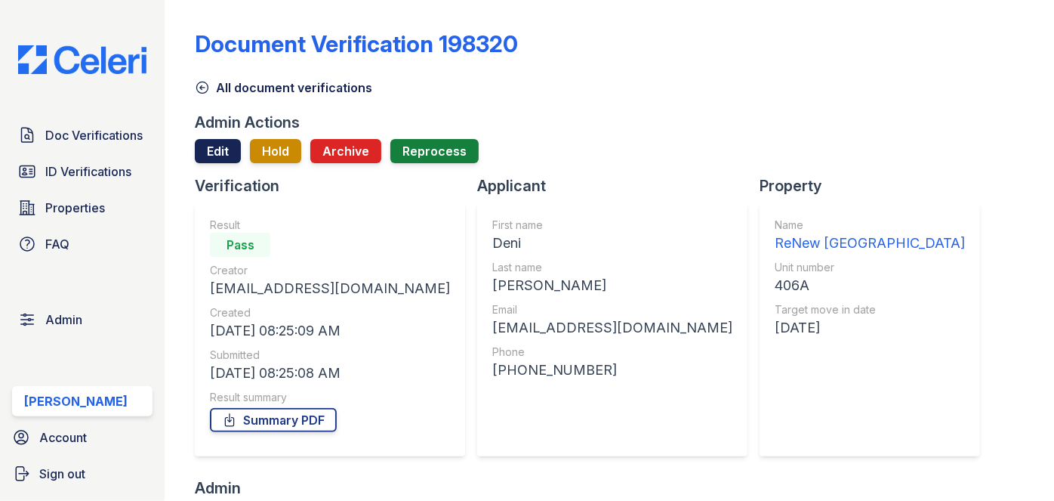
click at [221, 153] on link "Edit" at bounding box center [218, 151] width 46 height 24
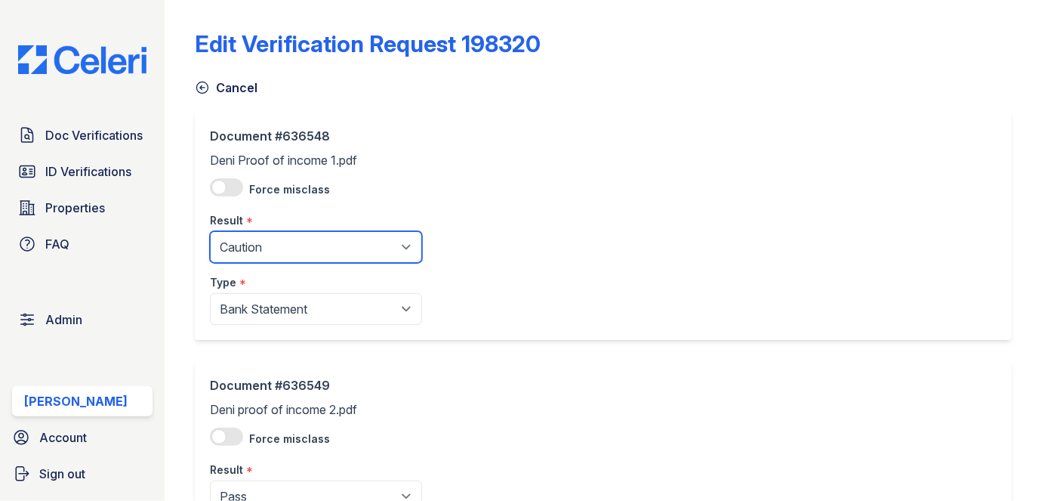
drag, startPoint x: 293, startPoint y: 240, endPoint x: 289, endPoint y: 248, distance: 8.8
click at [293, 240] on select "Pending Sent Started Processing Pass Fail Caution Error N/A" at bounding box center [316, 247] width 212 height 32
select select "pass"
click at [210, 231] on select "Pending Sent Started Processing Pass Fail Caution Error N/A" at bounding box center [316, 247] width 212 height 32
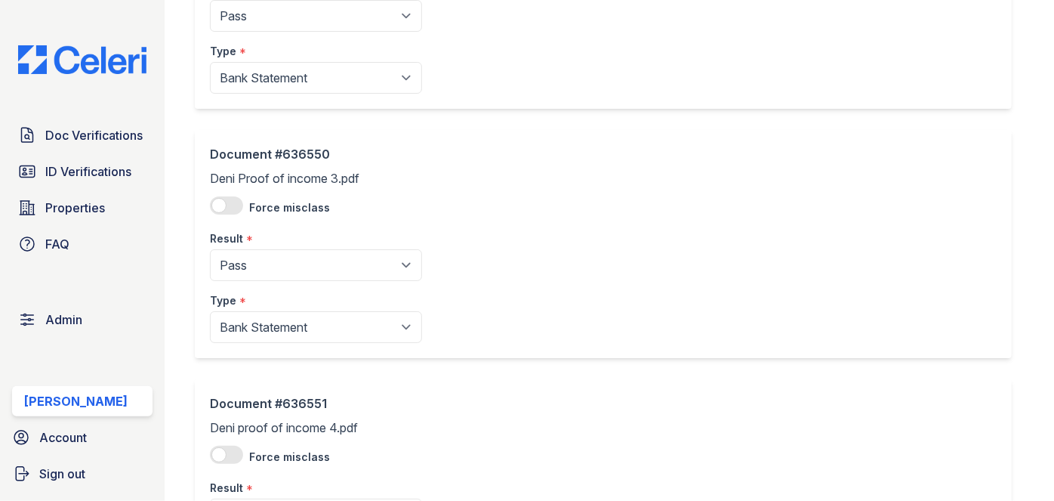
scroll to position [681, 0]
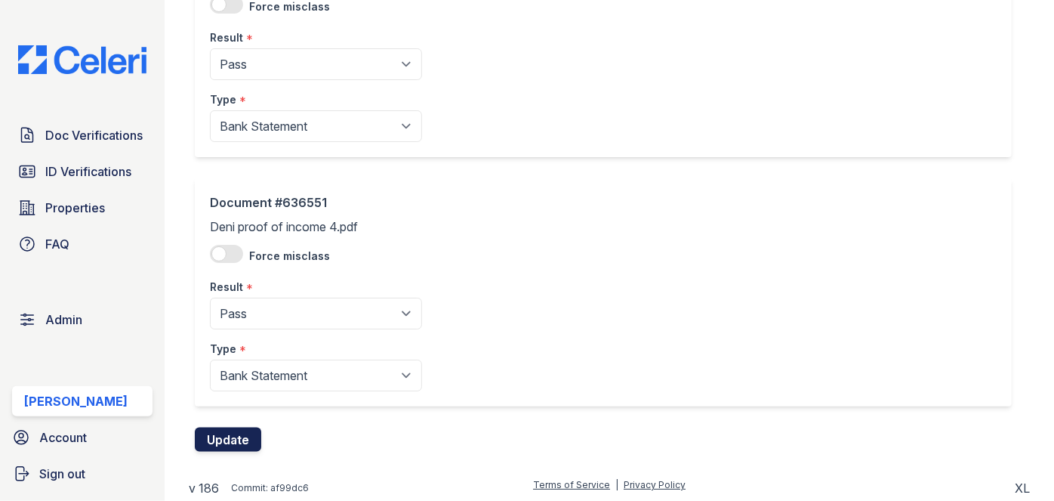
click at [239, 437] on button "Update" at bounding box center [228, 439] width 66 height 24
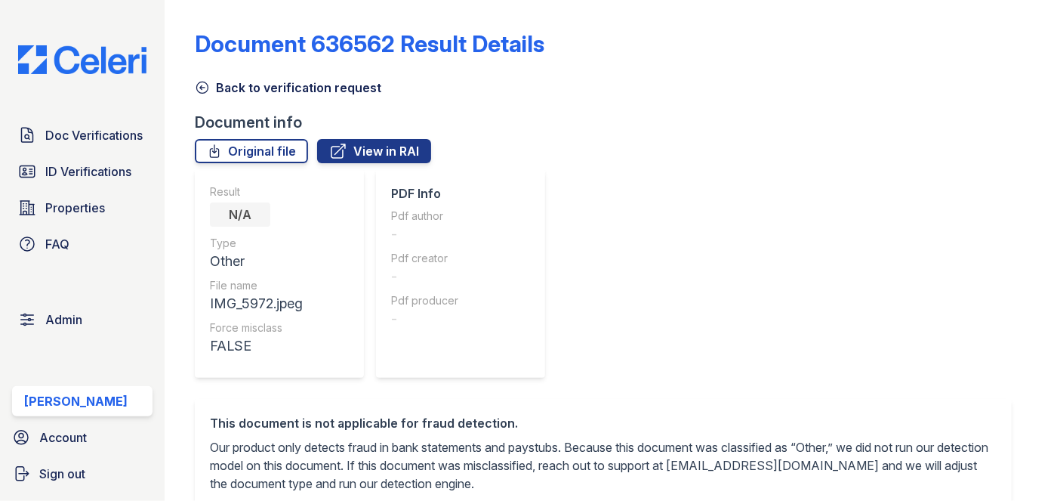
click at [203, 88] on icon at bounding box center [202, 87] width 11 height 11
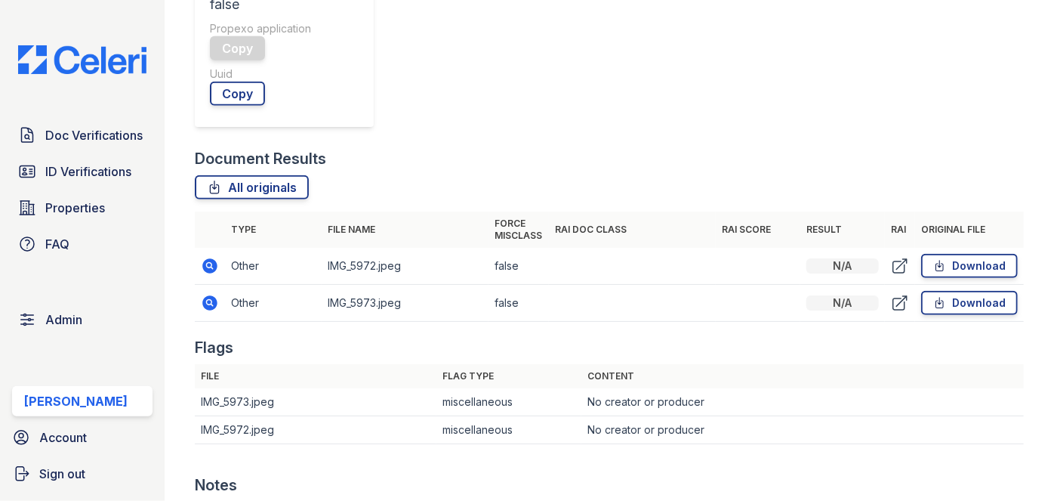
scroll to position [823, 0]
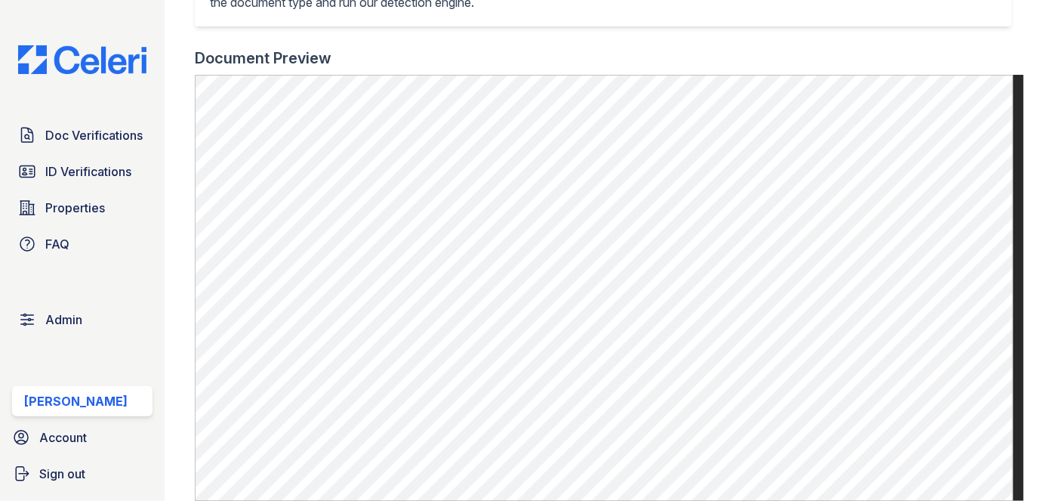
scroll to position [549, 0]
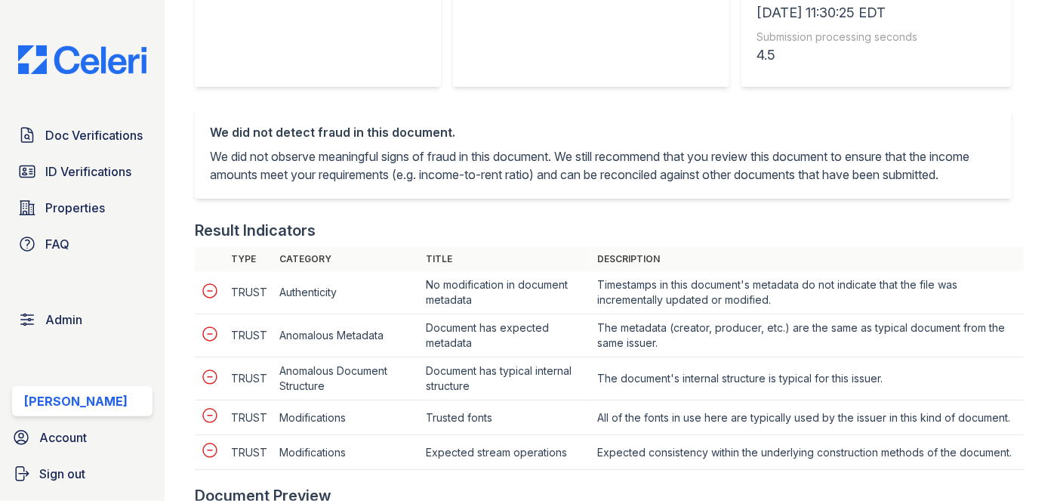
scroll to position [687, 0]
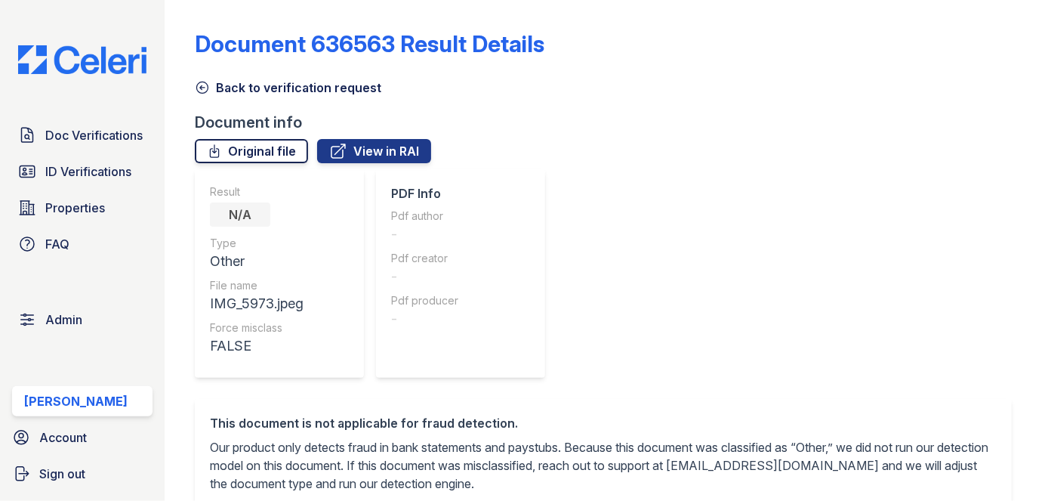
click at [273, 147] on link "Original file" at bounding box center [251, 151] width 113 height 24
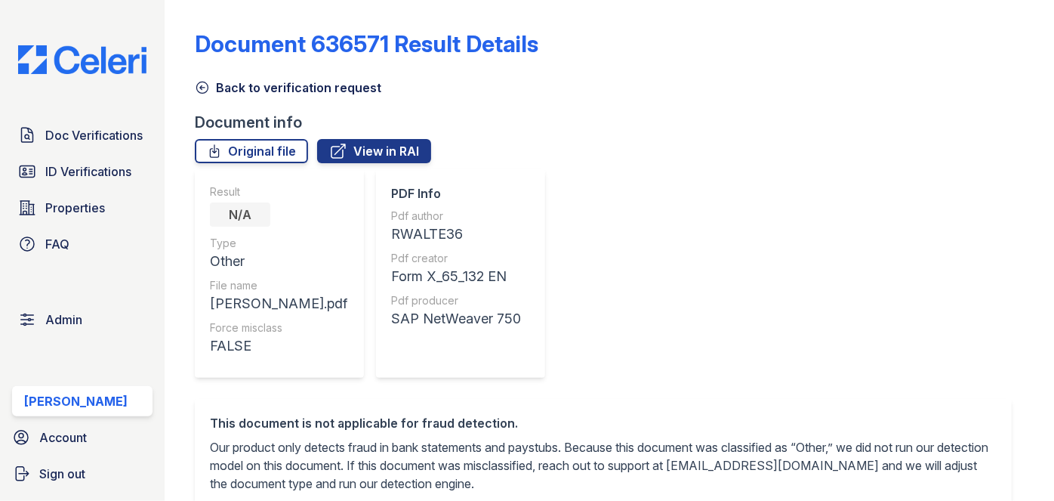
click at [205, 80] on icon at bounding box center [202, 87] width 15 height 15
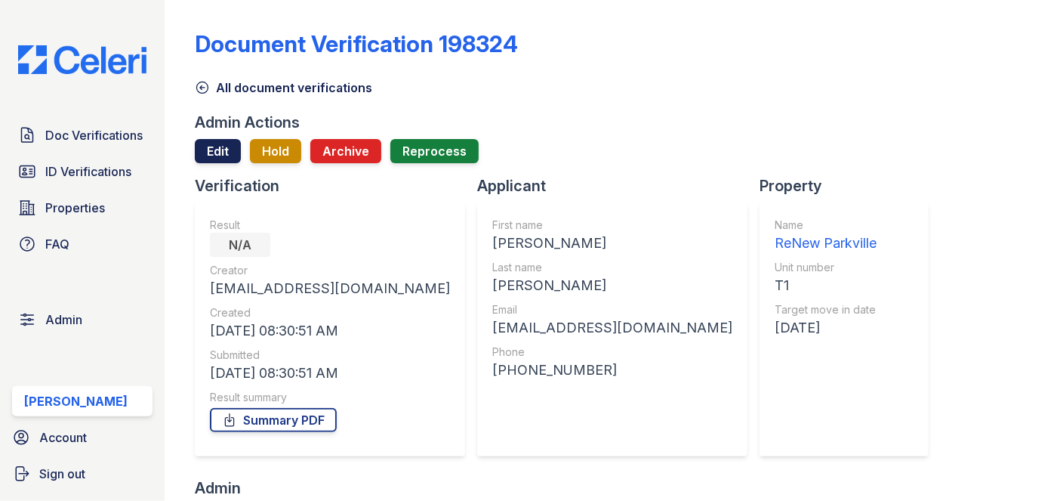
click at [199, 147] on link "Edit" at bounding box center [218, 151] width 46 height 24
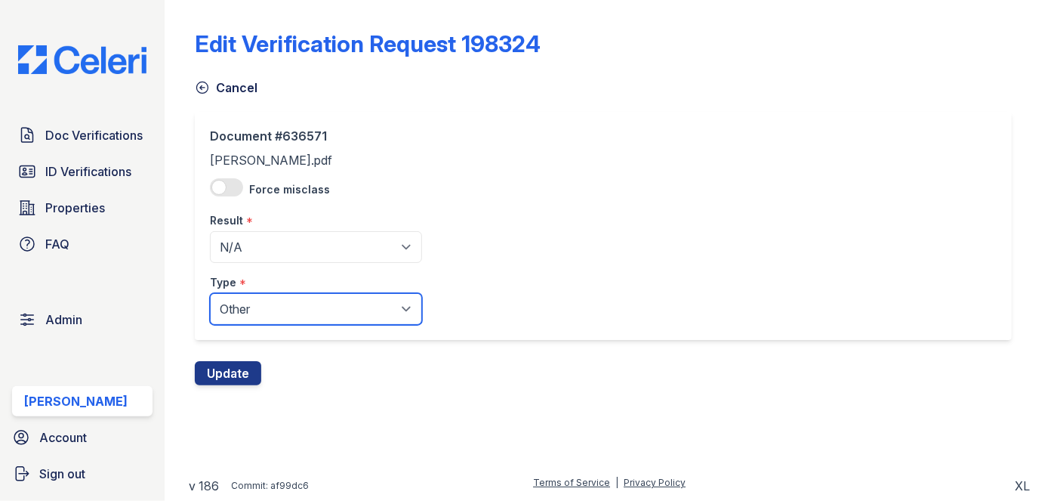
click at [252, 310] on select "Paystub Bank Statement Offer Letter Tax Documents Benefit Award Letter Investme…" at bounding box center [316, 309] width 212 height 32
click at [210, 293] on select "Paystub Bank Statement Offer Letter Tax Documents Benefit Award Letter Investme…" at bounding box center [316, 309] width 212 height 32
click at [252, 308] on select "Paystub Bank Statement Offer Letter Tax Documents Benefit Award Letter Investme…" at bounding box center [316, 309] width 212 height 32
select select "paystub"
click at [210, 293] on select "Paystub Bank Statement Offer Letter Tax Documents Benefit Award Letter Investme…" at bounding box center [316, 309] width 212 height 32
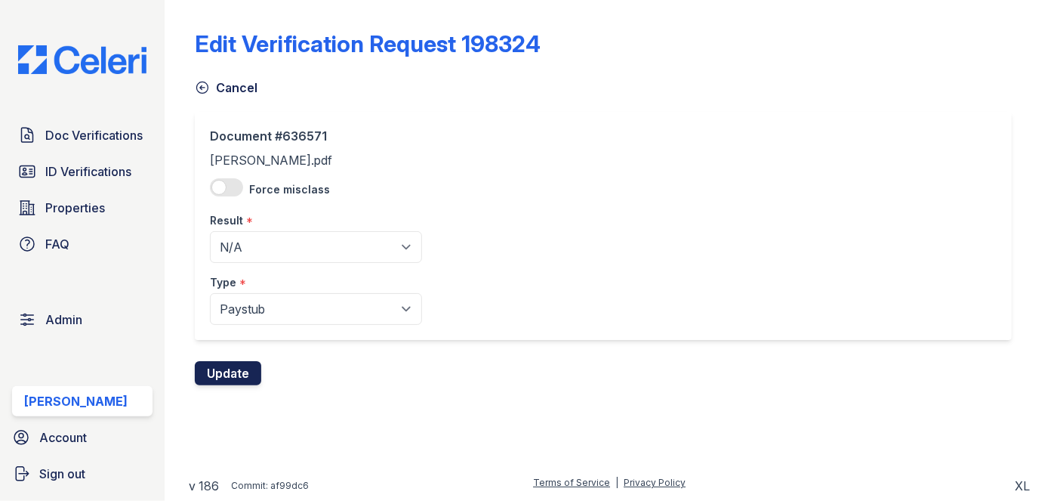
click at [247, 369] on button "Update" at bounding box center [228, 373] width 66 height 24
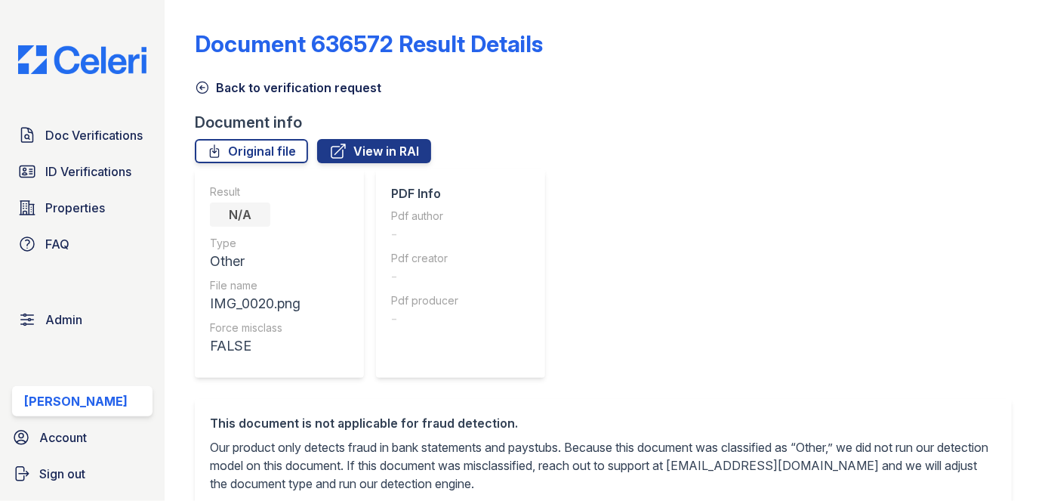
click at [203, 81] on icon at bounding box center [202, 87] width 15 height 15
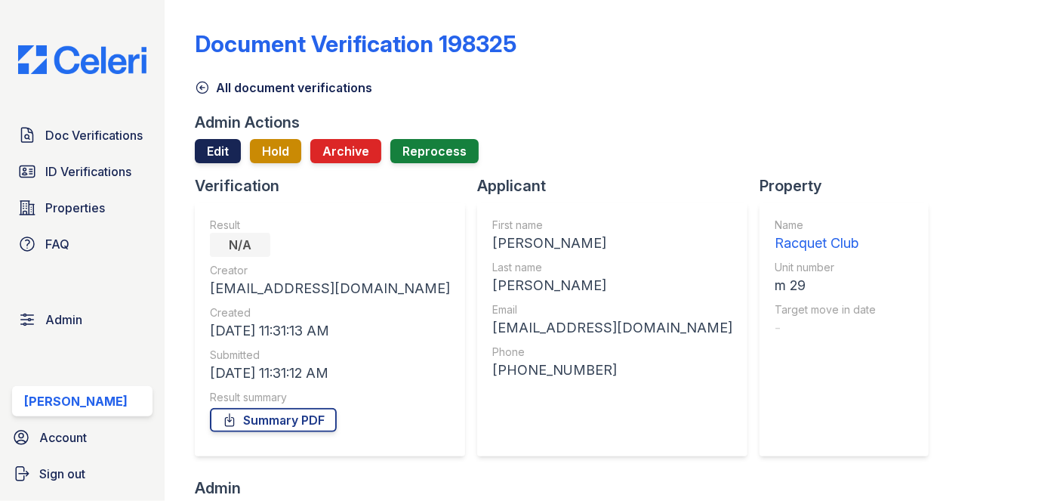
click at [231, 145] on link "Edit" at bounding box center [218, 151] width 46 height 24
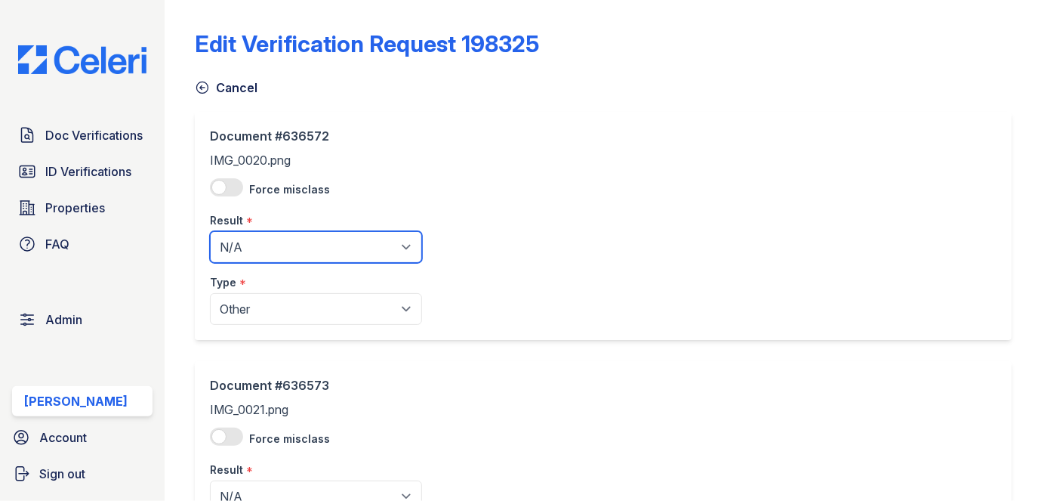
click at [243, 242] on select "Pending Sent Started Processing Pass Fail Caution Error N/A" at bounding box center [316, 247] width 212 height 32
select select "caution"
click at [210, 231] on select "Pending Sent Started Processing Pass Fail Caution Error N/A" at bounding box center [316, 247] width 212 height 32
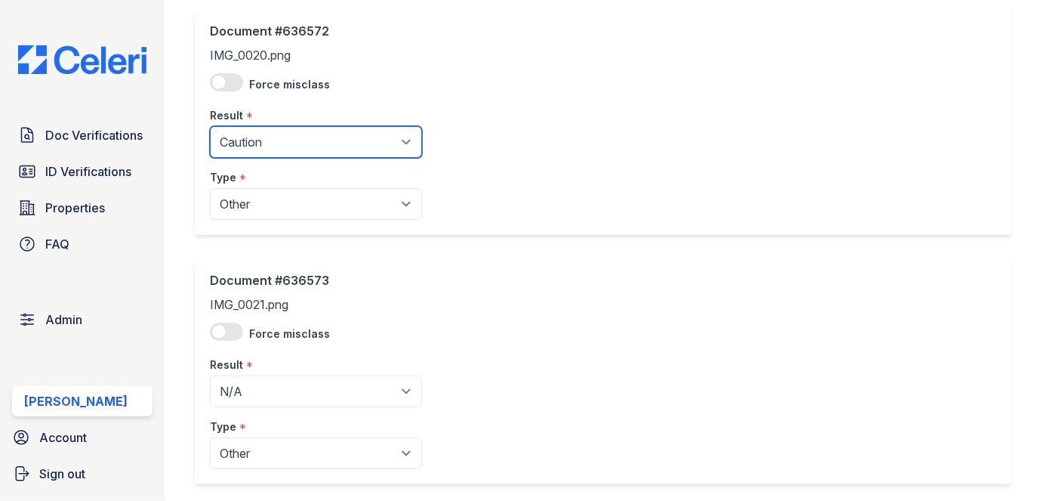
scroll to position [184, 0]
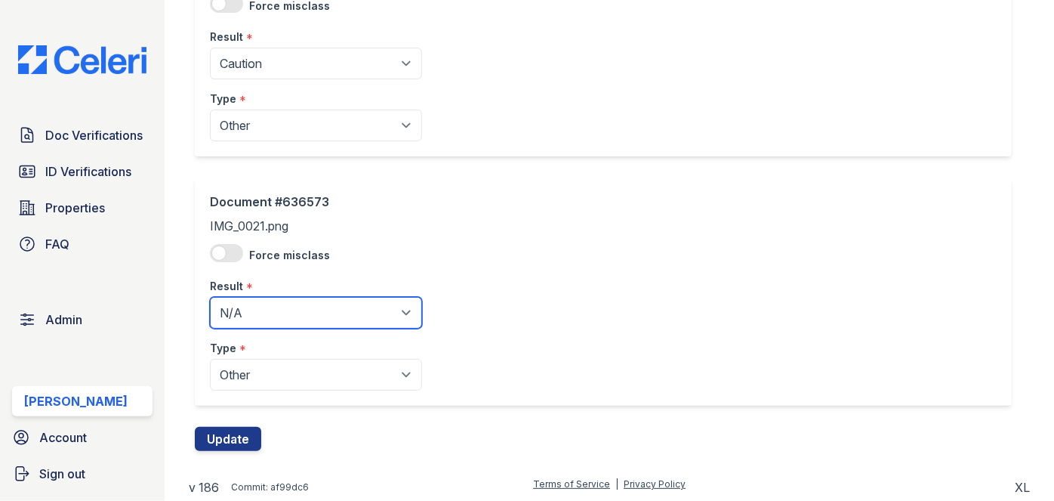
click at [268, 315] on select "Pending Sent Started Processing Pass Fail Caution Error N/A" at bounding box center [316, 313] width 212 height 32
select select "caution"
click at [210, 297] on select "Pending Sent Started Processing Pass Fail Caution Error N/A" at bounding box center [316, 313] width 212 height 32
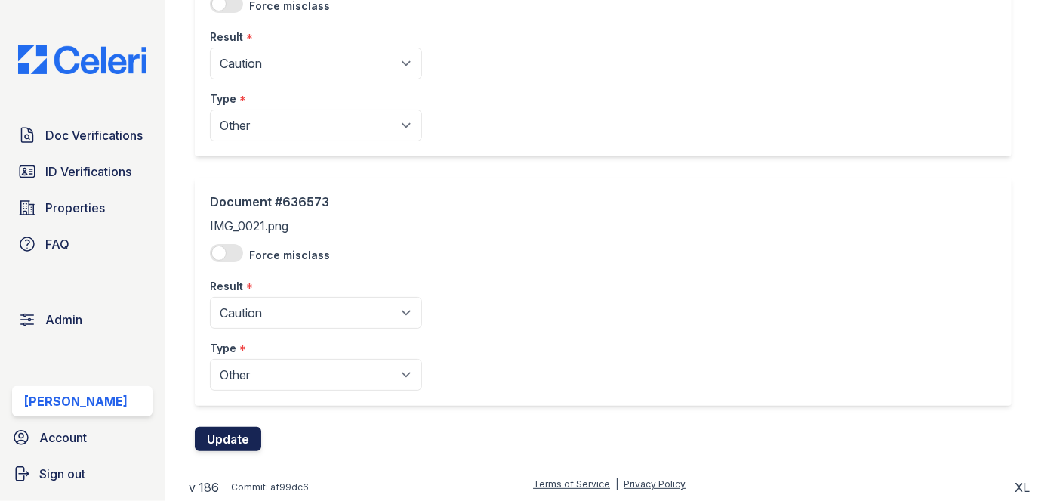
click at [251, 427] on button "Update" at bounding box center [228, 439] width 66 height 24
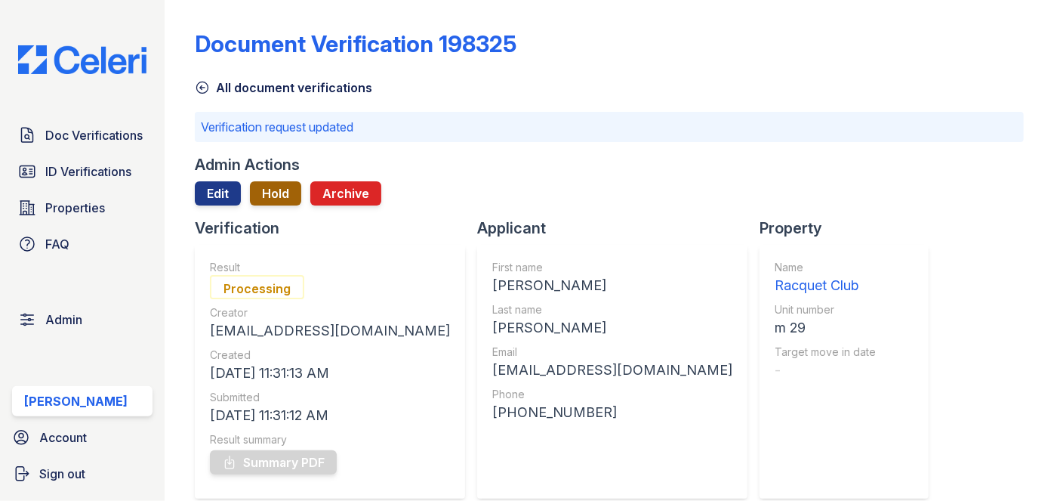
click at [273, 199] on button "Hold" at bounding box center [275, 193] width 51 height 24
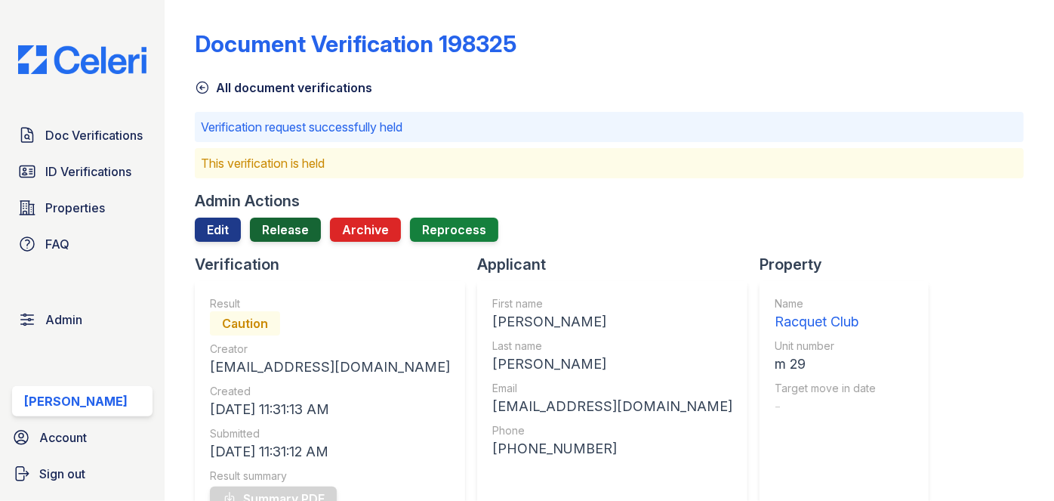
click at [295, 235] on link "Release" at bounding box center [285, 230] width 71 height 24
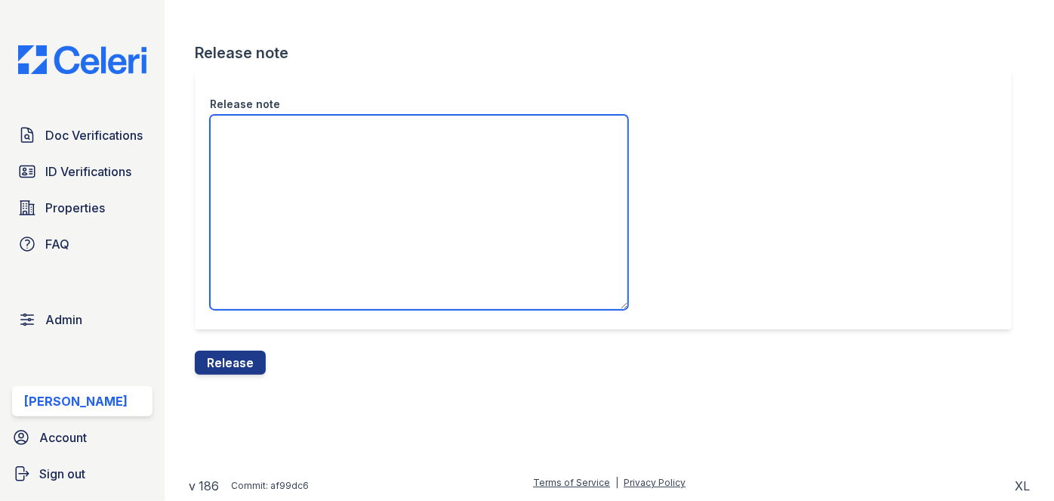
drag, startPoint x: 300, startPoint y: 153, endPoint x: 301, endPoint y: 146, distance: 7.6
click at [298, 150] on textarea "Release note" at bounding box center [419, 212] width 418 height 195
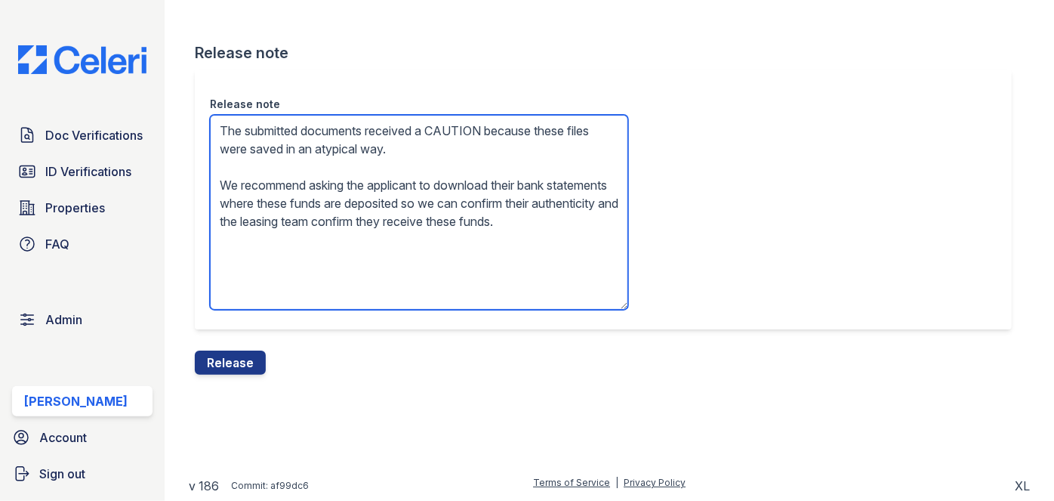
click at [281, 149] on textarea "The submitted documents received a CAUTION because these files were saved in an…" at bounding box center [419, 212] width 418 height 195
click at [498, 227] on textarea "The submitted documents received a CAUTION because these files were scanned and…" at bounding box center [419, 212] width 418 height 195
type textarea "The submitted documents received a CAUTION because these files were scanned and…"
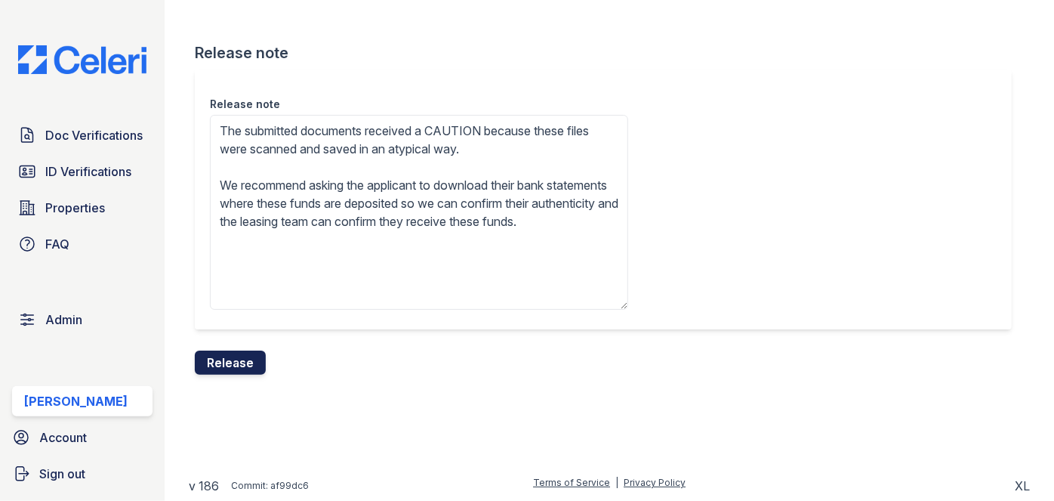
click at [239, 367] on button "Release" at bounding box center [230, 362] width 71 height 24
click at [582, 88] on div "Release note The submitted documents received a CAUTION because these files wer…" at bounding box center [603, 199] width 817 height 260
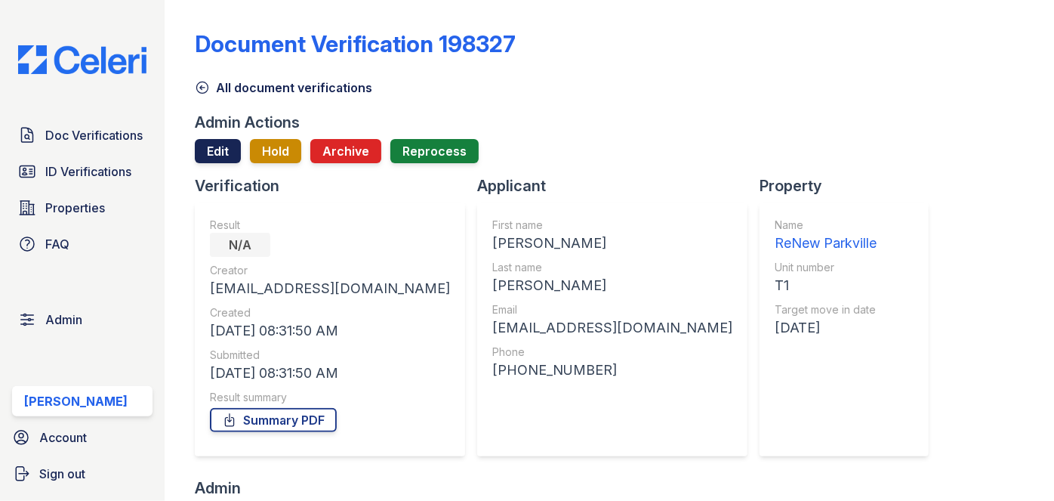
click at [219, 153] on link "Edit" at bounding box center [218, 151] width 46 height 24
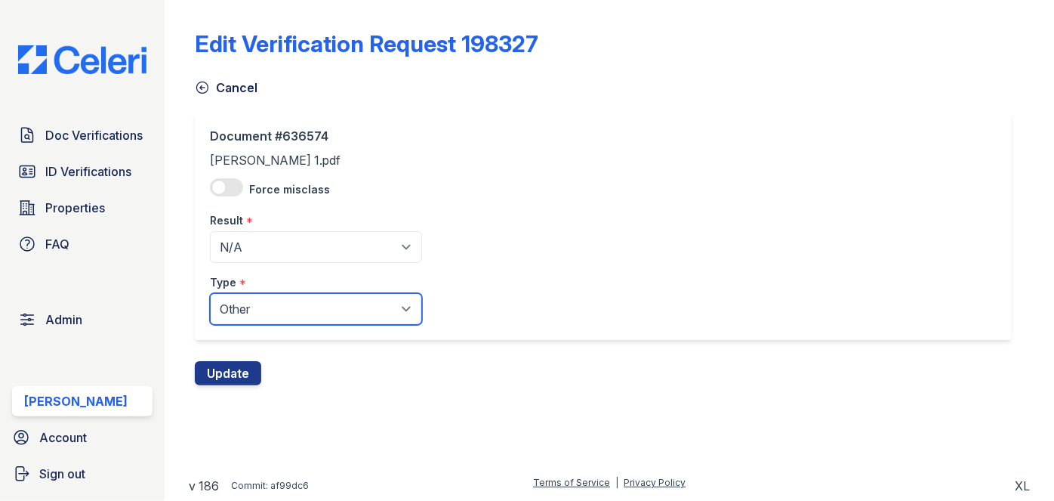
click at [254, 307] on select "Paystub Bank Statement Offer Letter Tax Documents Benefit Award Letter Investme…" at bounding box center [316, 309] width 212 height 32
select select "paystub"
click at [210, 293] on select "Paystub Bank Statement Offer Letter Tax Documents Benefit Award Letter Investme…" at bounding box center [316, 309] width 212 height 32
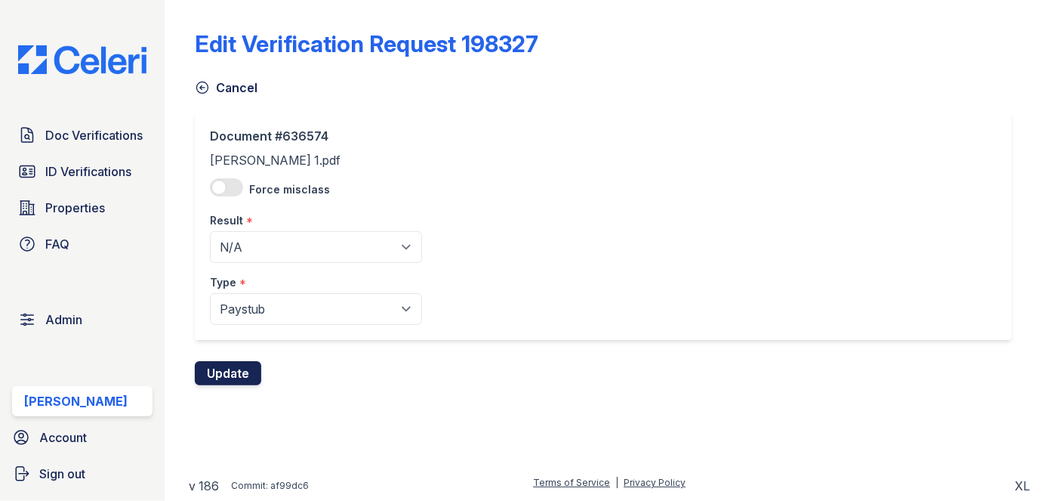
click at [240, 368] on button "Update" at bounding box center [228, 373] width 66 height 24
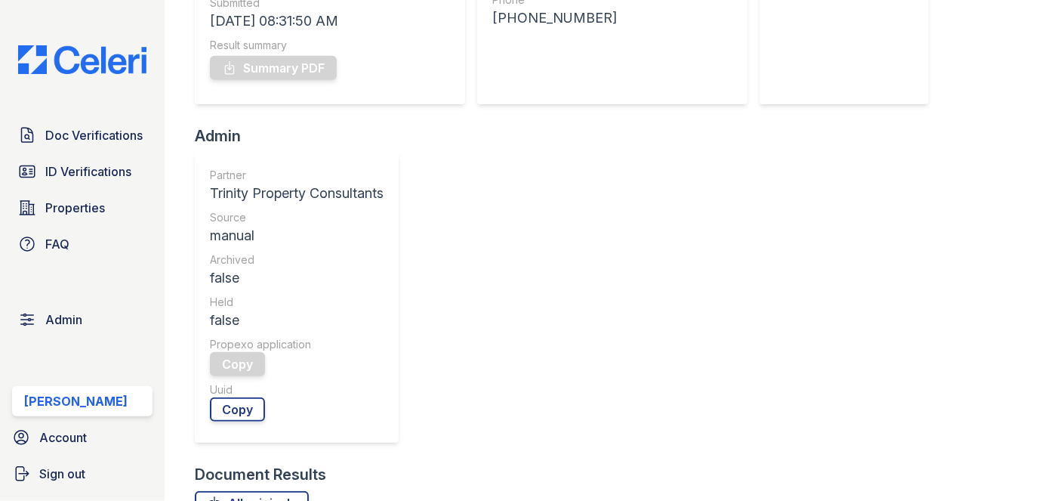
scroll to position [480, 0]
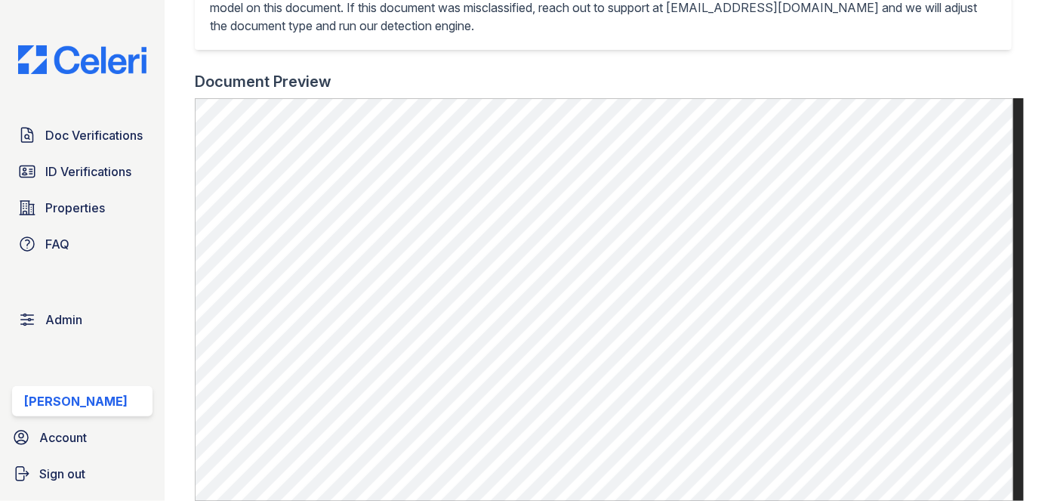
scroll to position [480, 0]
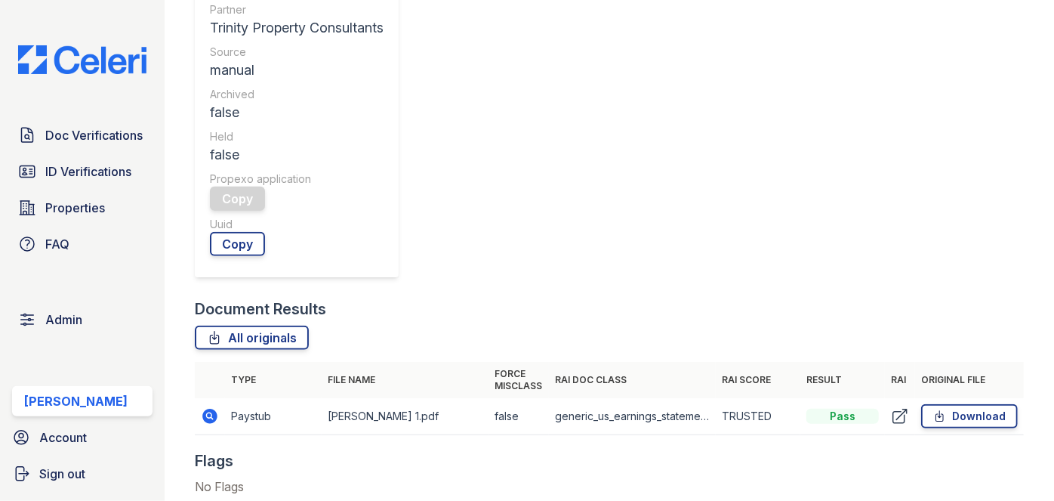
scroll to position [618, 0]
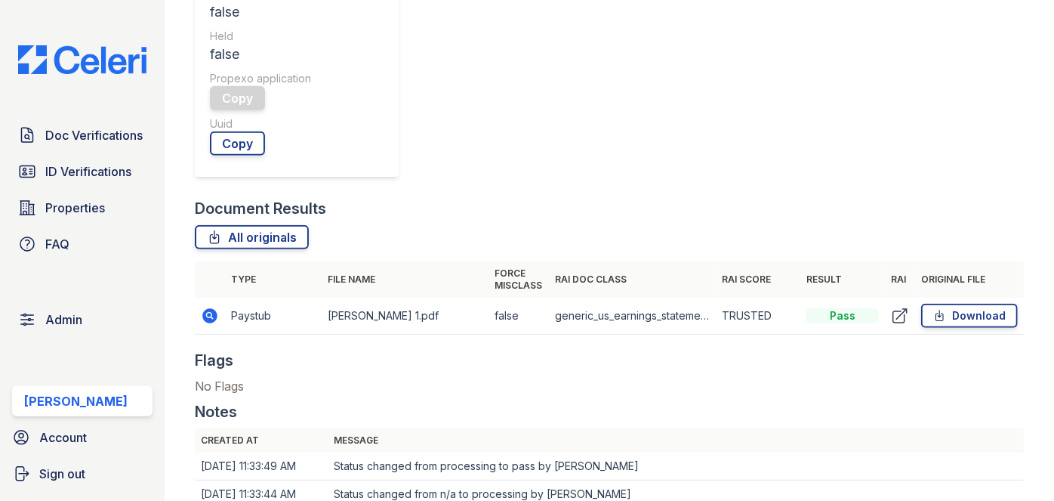
drag, startPoint x: 211, startPoint y: 313, endPoint x: 218, endPoint y: 304, distance: 10.3
click at [211, 313] on icon at bounding box center [210, 315] width 15 height 15
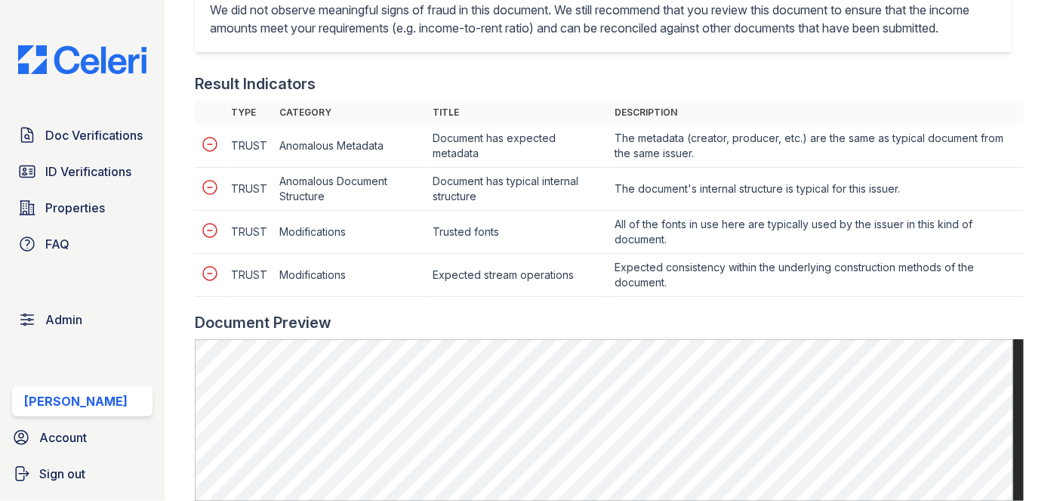
scroll to position [687, 0]
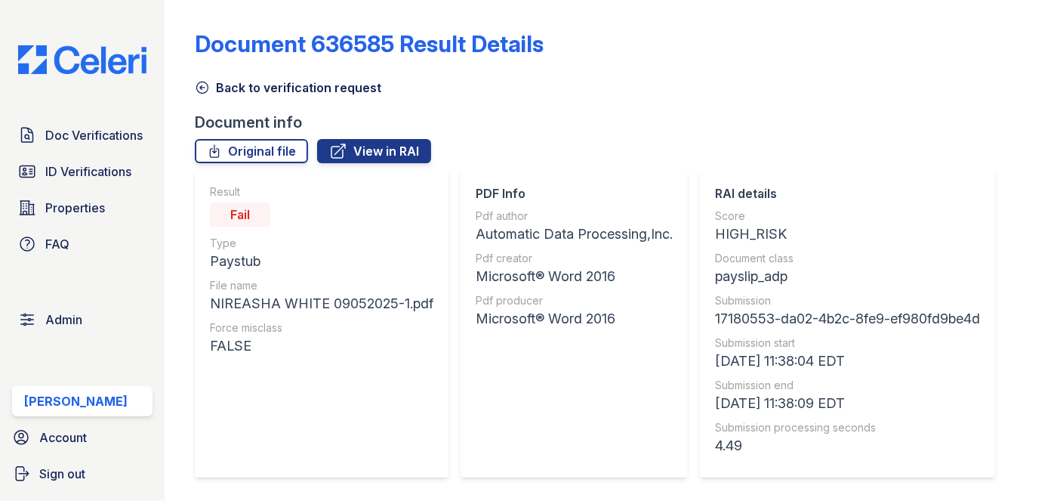
click at [205, 85] on icon at bounding box center [202, 87] width 15 height 15
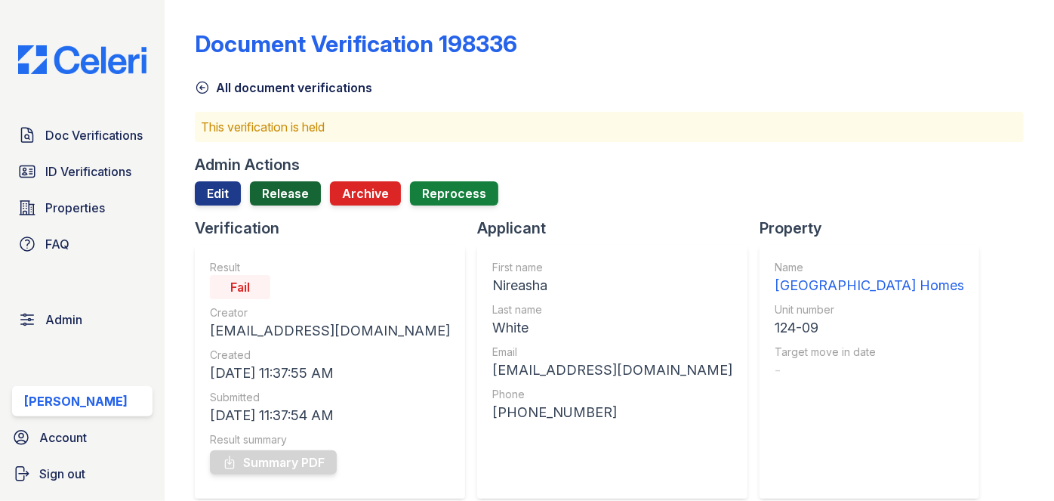
click at [279, 190] on link "Release" at bounding box center [285, 193] width 71 height 24
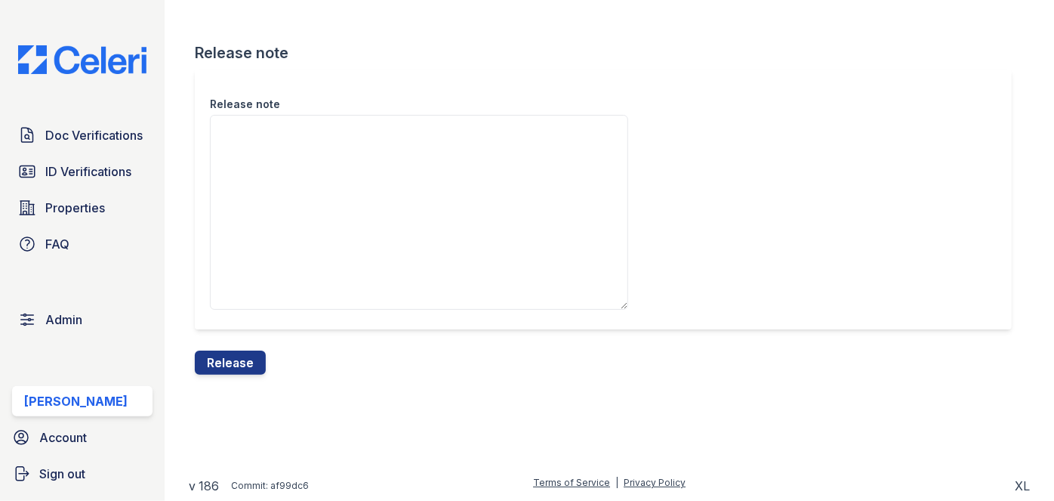
click at [233, 377] on div "Release note Release note Release" at bounding box center [609, 199] width 841 height 399
click at [237, 363] on button "Release" at bounding box center [230, 362] width 71 height 24
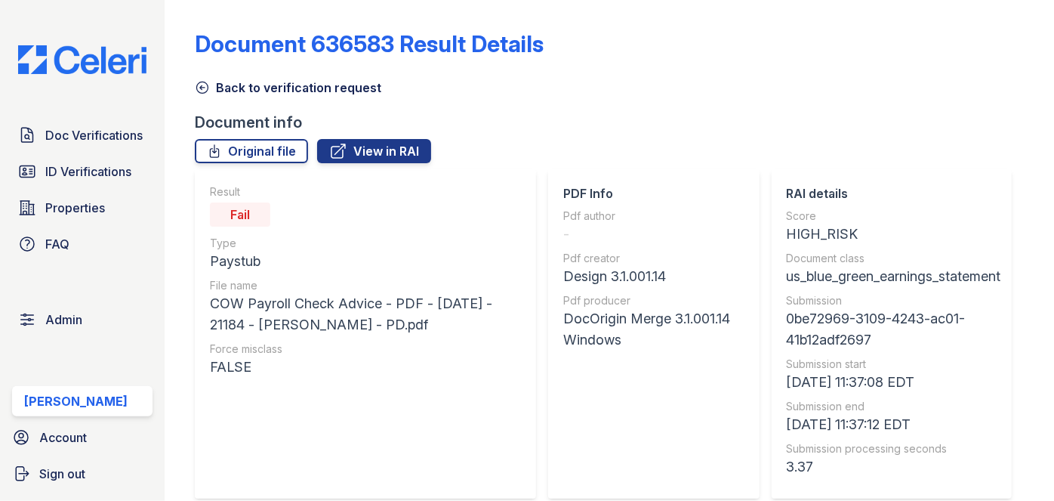
click at [197, 88] on icon at bounding box center [202, 87] width 11 height 11
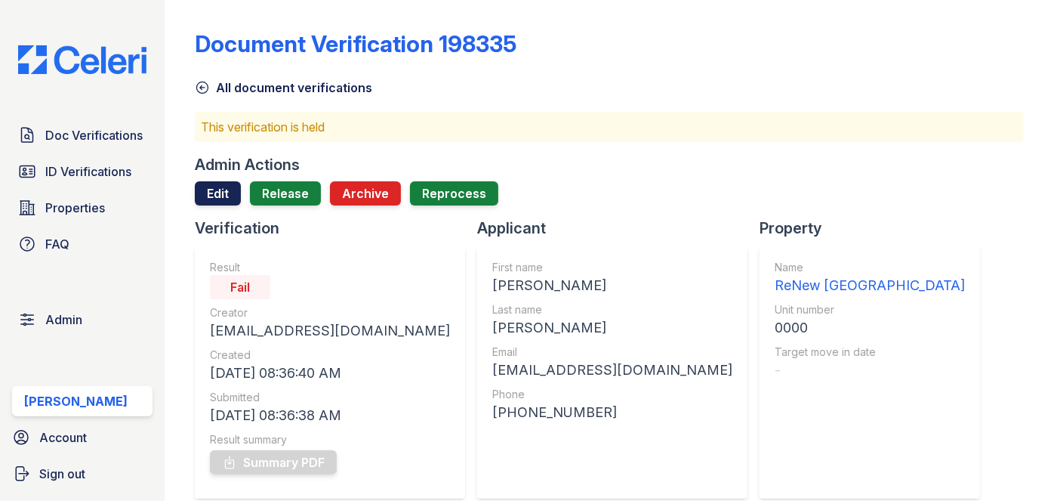
click at [218, 185] on link "Edit" at bounding box center [218, 193] width 46 height 24
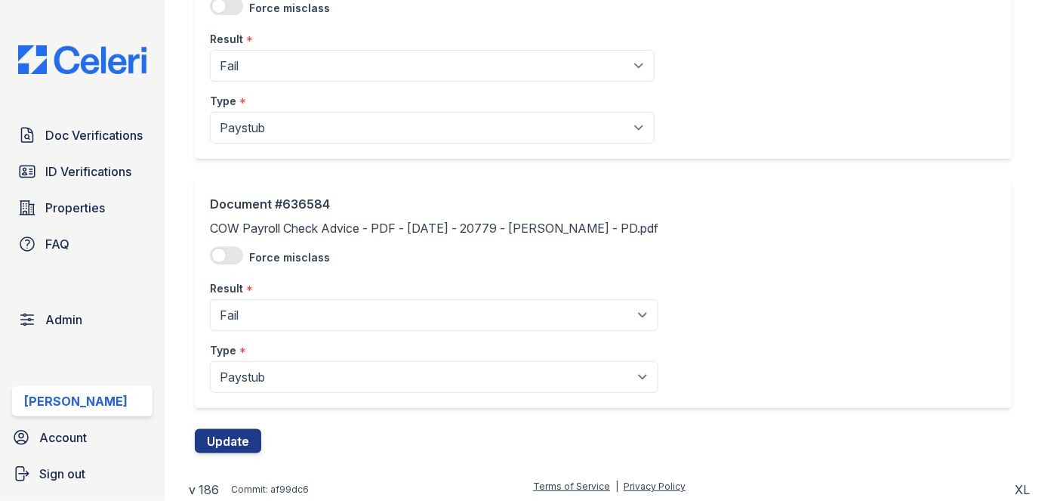
scroll to position [931, 0]
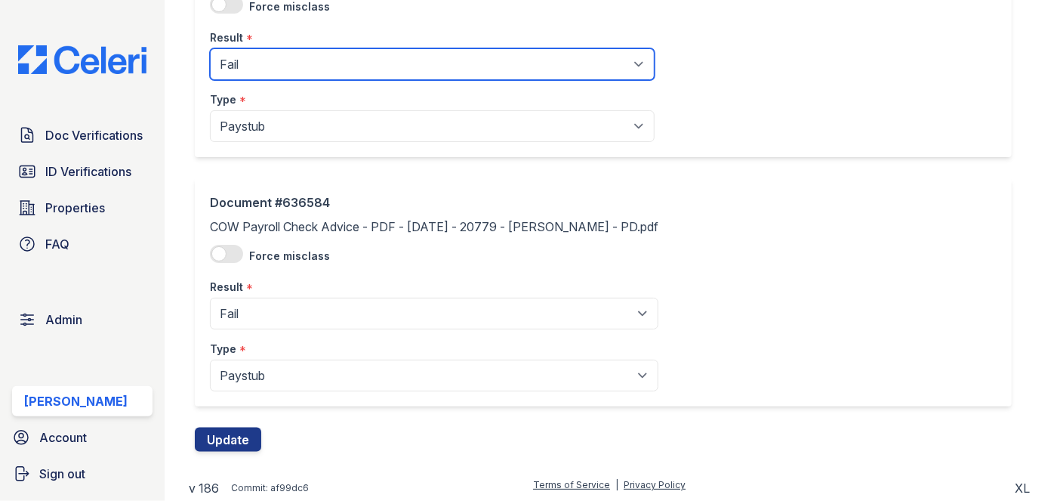
click at [258, 77] on select "Pending Sent Started Processing Pass Fail Caution Error N/A" at bounding box center [432, 64] width 445 height 32
select select "pass"
click at [210, 48] on select "Pending Sent Started Processing Pass Fail Caution Error N/A" at bounding box center [432, 64] width 445 height 32
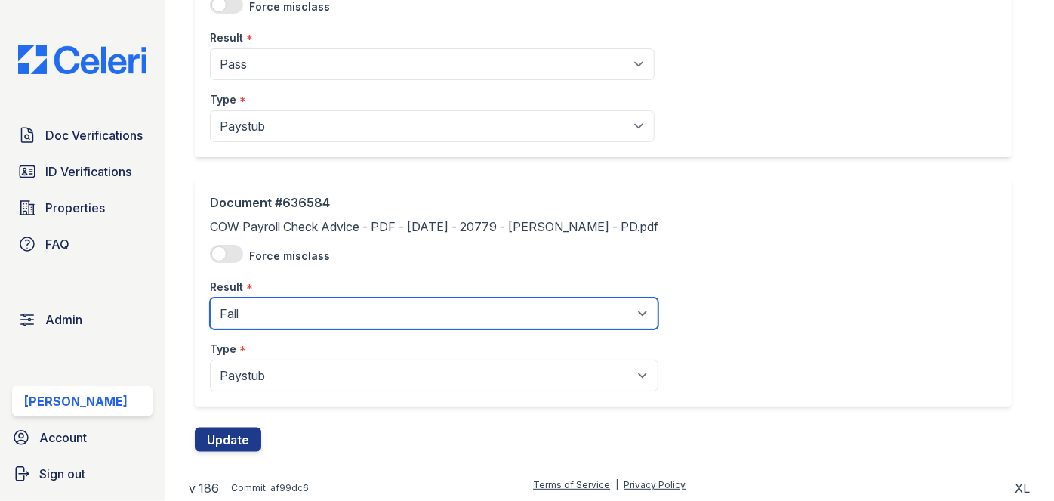
drag, startPoint x: 248, startPoint y: 307, endPoint x: 248, endPoint y: 298, distance: 8.3
click at [248, 307] on select "Pending Sent Started Processing Pass Fail Caution Error N/A" at bounding box center [434, 314] width 449 height 32
select select "pass"
click at [210, 298] on select "Pending Sent Started Processing Pass Fail Caution Error N/A" at bounding box center [434, 314] width 449 height 32
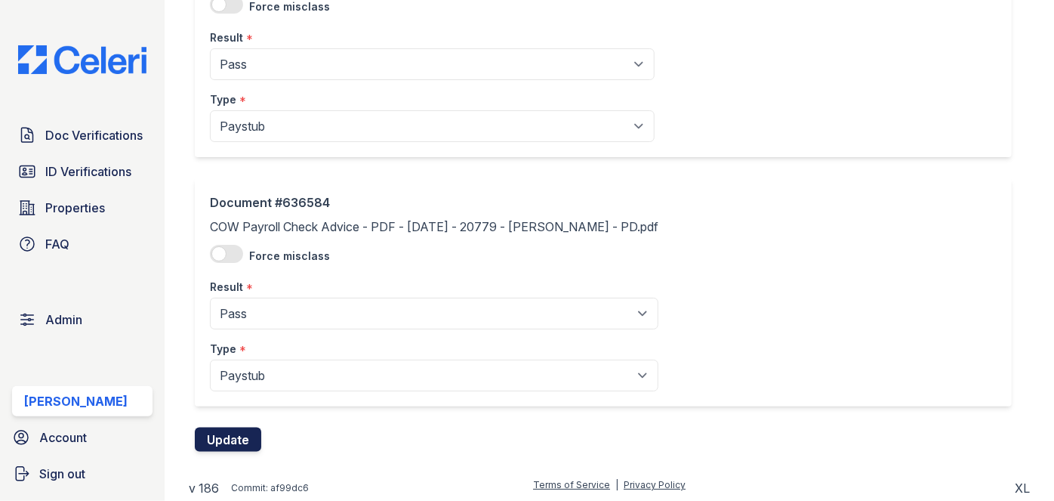
click at [232, 440] on button "Update" at bounding box center [228, 439] width 66 height 24
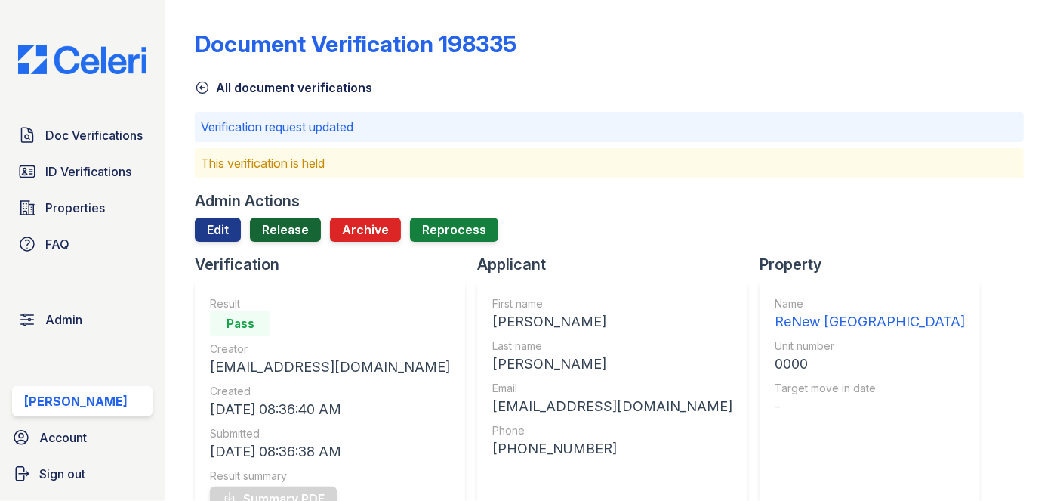
click at [285, 227] on link "Release" at bounding box center [285, 230] width 71 height 24
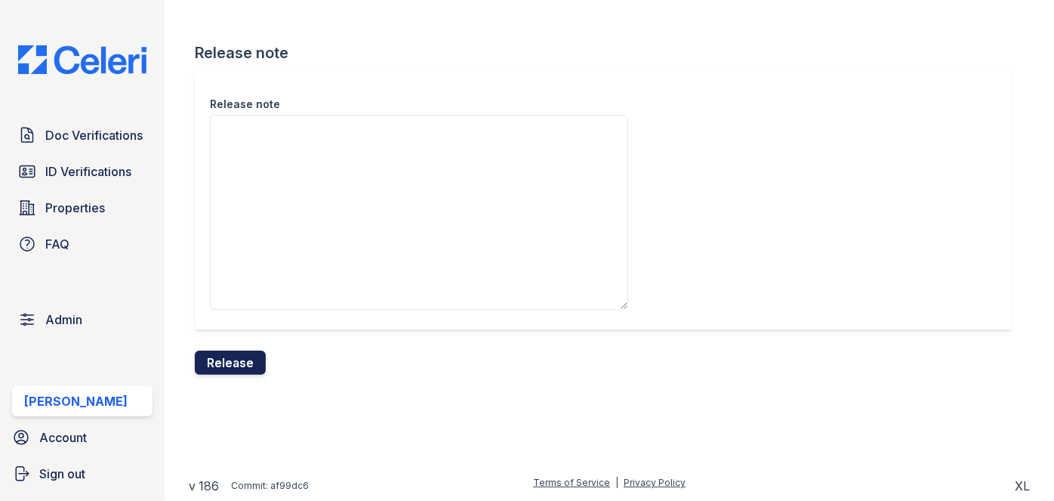
click at [252, 357] on button "Release" at bounding box center [230, 362] width 71 height 24
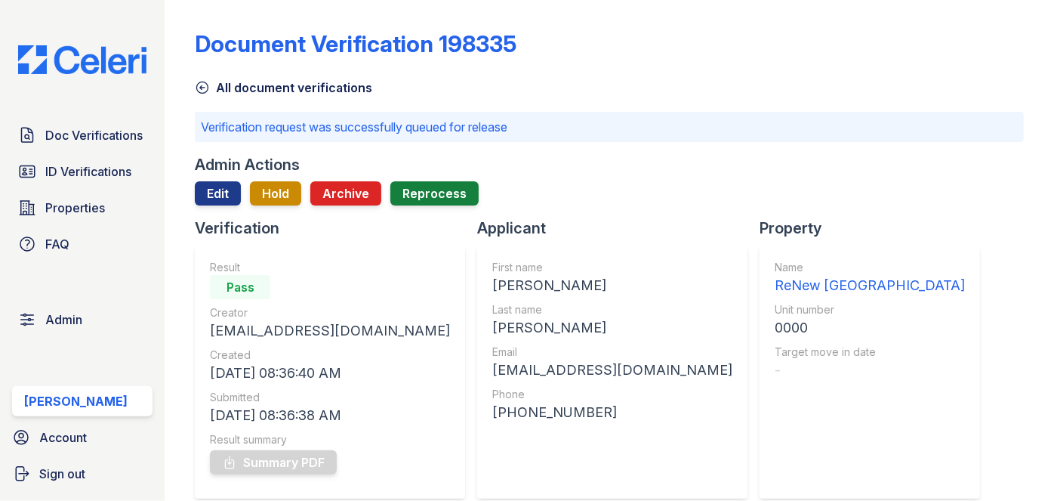
click at [144, 17] on div "Doc Verifications ID Verifications Properties FAQ Admin Darija Dedic Account Si…" at bounding box center [82, 250] width 165 height 501
click at [122, 126] on span "Doc Verifications" at bounding box center [93, 135] width 97 height 18
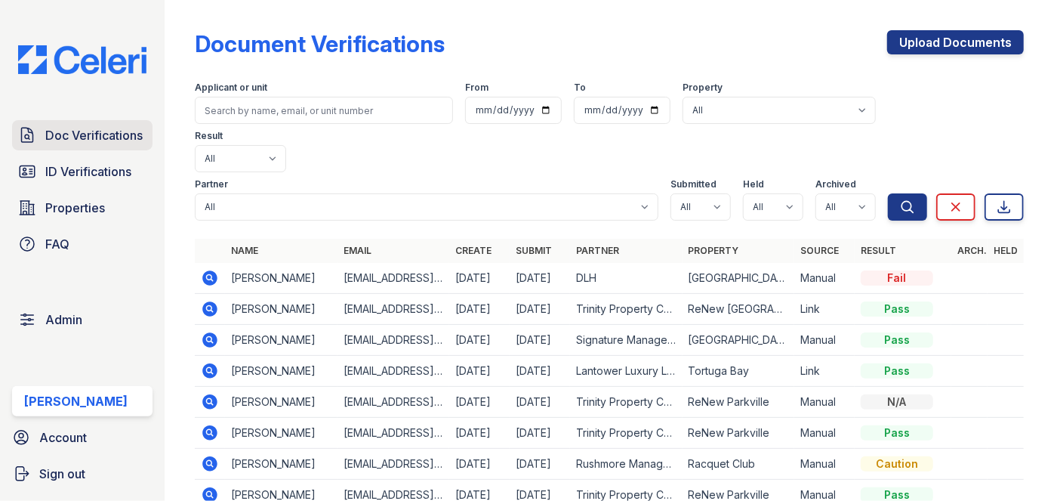
click at [124, 129] on span "Doc Verifications" at bounding box center [93, 135] width 97 height 18
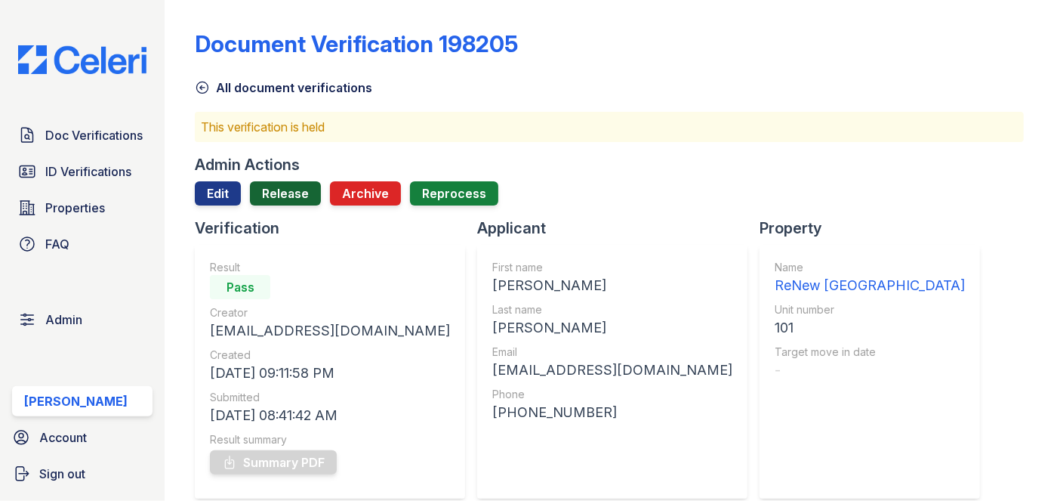
click at [294, 188] on link "Release" at bounding box center [285, 193] width 71 height 24
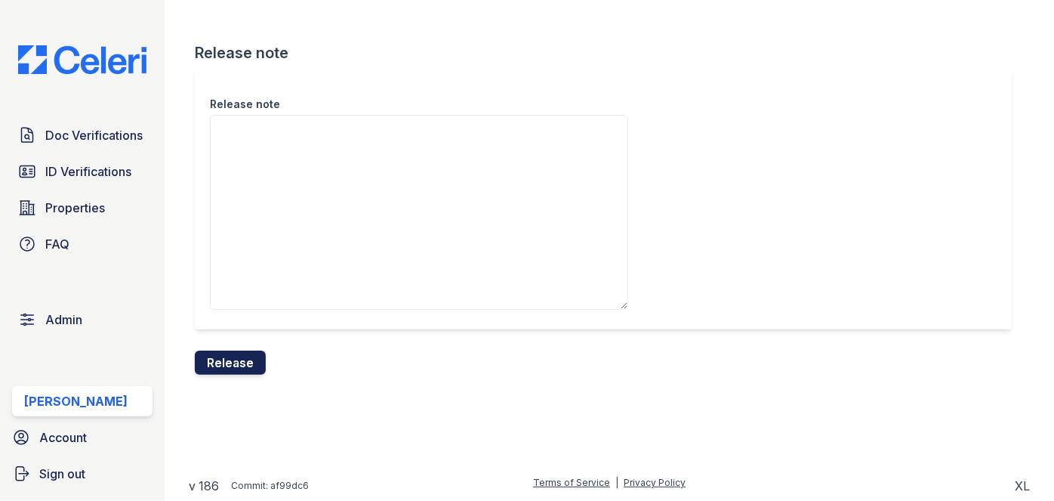
drag, startPoint x: 259, startPoint y: 326, endPoint x: 253, endPoint y: 363, distance: 36.8
click at [255, 338] on div "Release note" at bounding box center [609, 209] width 829 height 281
click at [253, 366] on button "Release" at bounding box center [230, 362] width 71 height 24
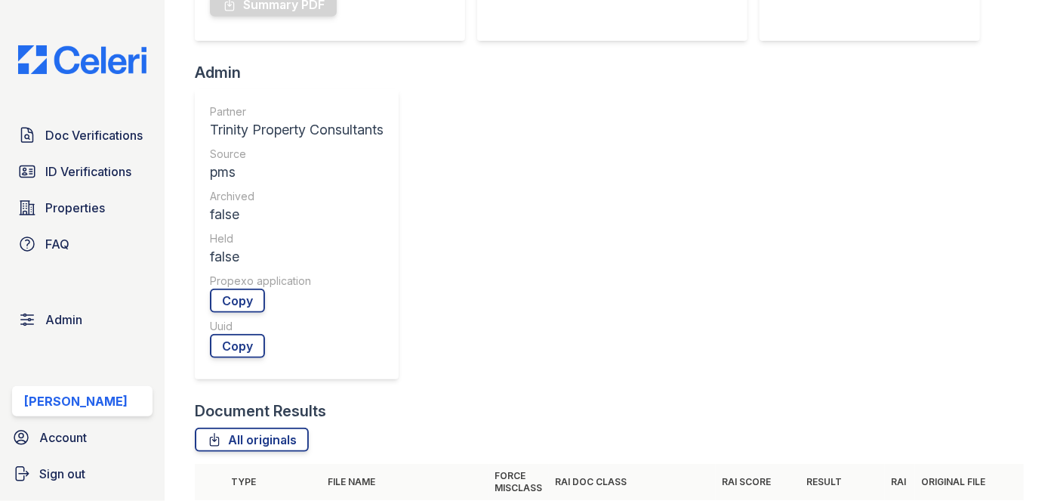
scroll to position [343, 0]
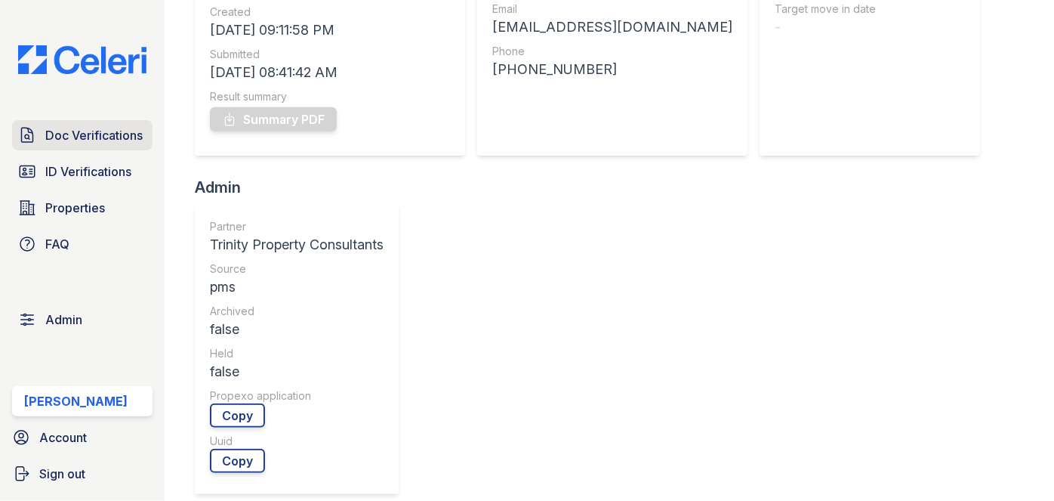
click at [149, 125] on link "Doc Verifications" at bounding box center [82, 135] width 140 height 30
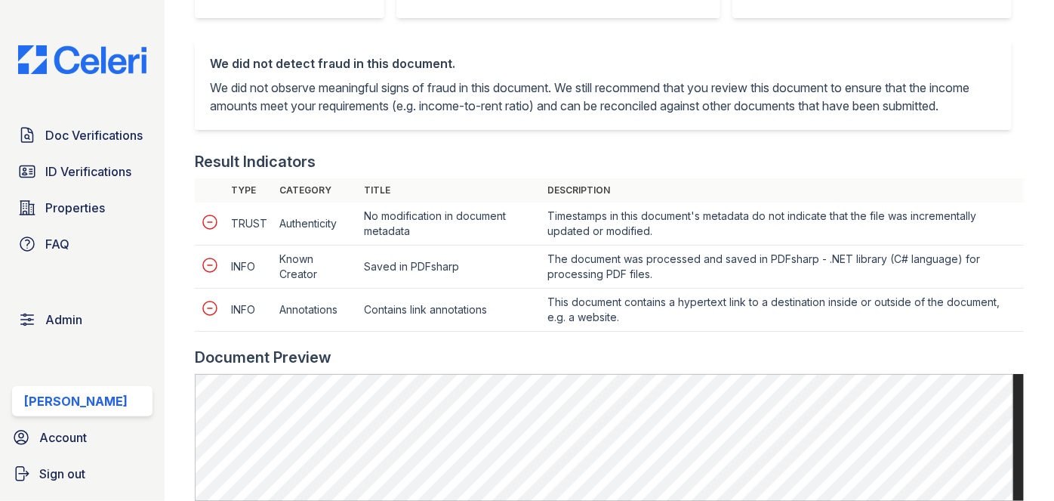
scroll to position [755, 0]
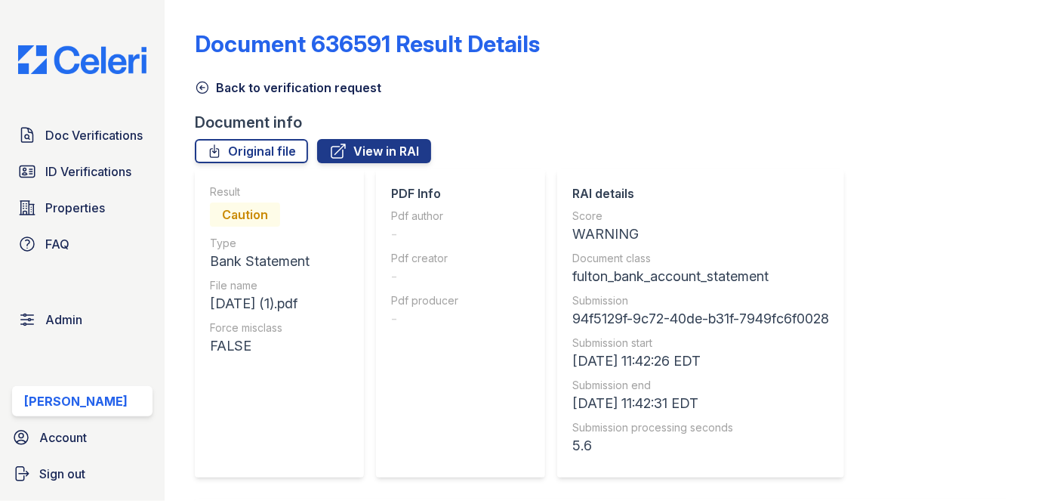
click at [201, 92] on icon at bounding box center [202, 87] width 15 height 15
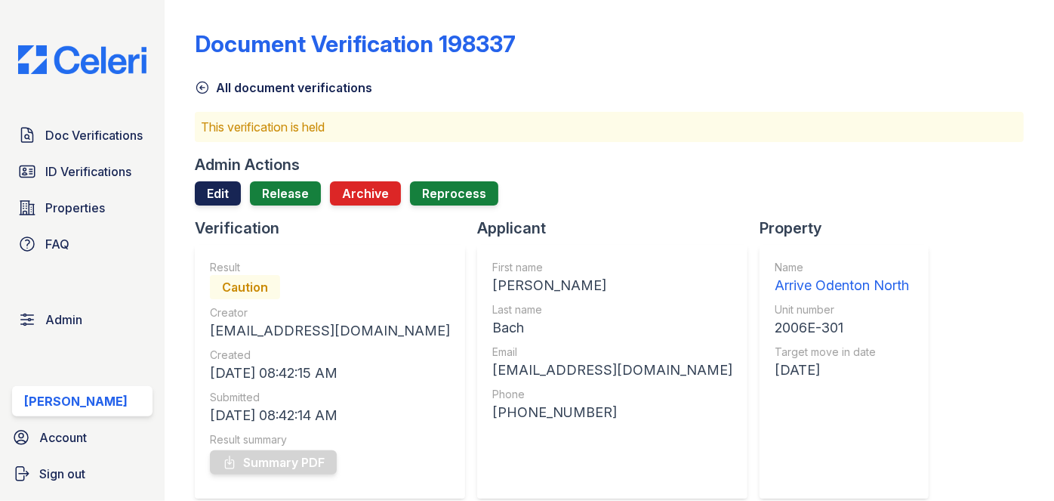
click at [222, 190] on link "Edit" at bounding box center [218, 193] width 46 height 24
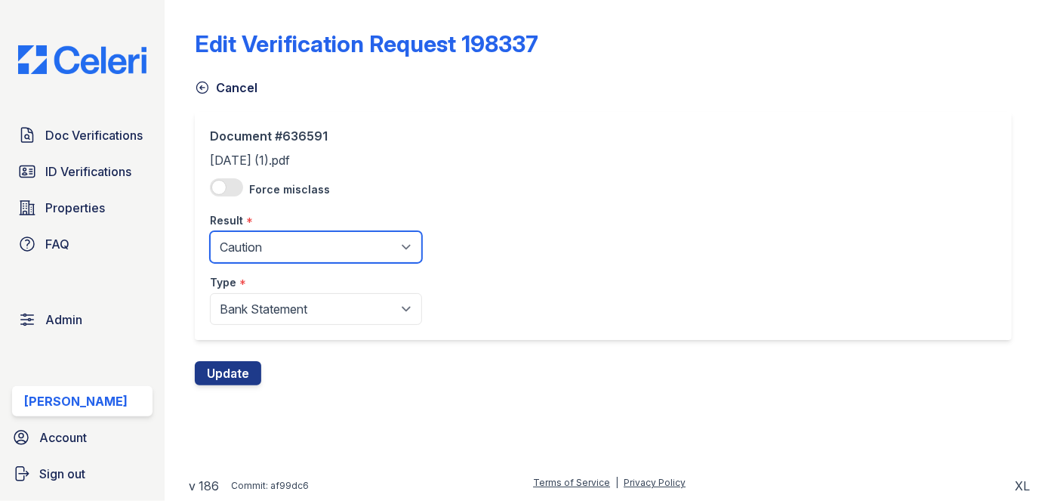
click at [277, 249] on select "Pending Sent Started Processing Pass Fail Caution Error N/A" at bounding box center [316, 247] width 212 height 32
select select "pass"
click at [210, 231] on select "Pending Sent Started Processing Pass Fail Caution Error N/A" at bounding box center [316, 247] width 212 height 32
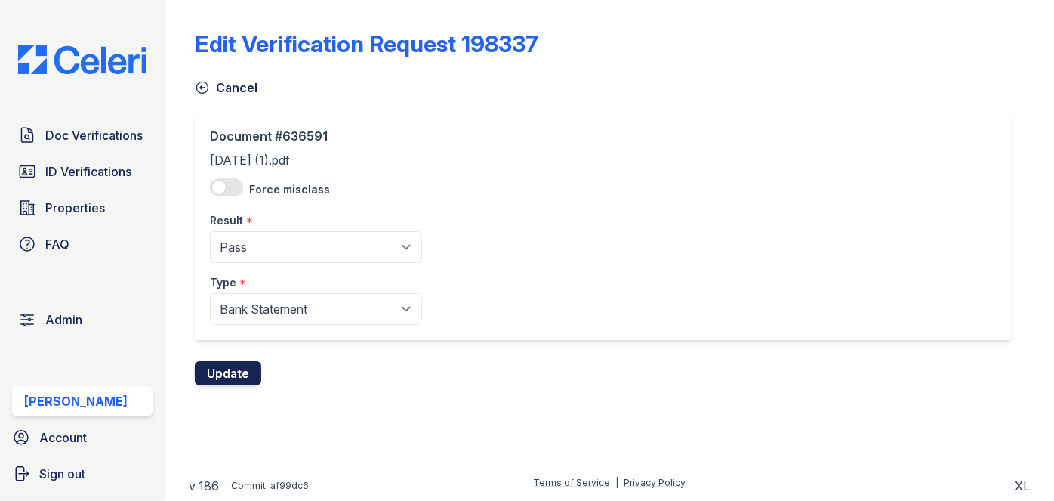
click at [252, 367] on button "Update" at bounding box center [228, 373] width 66 height 24
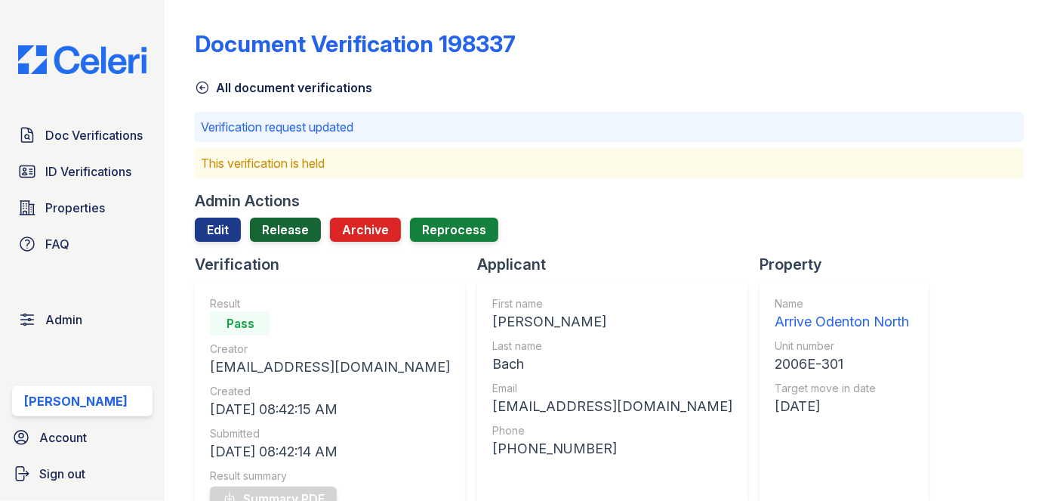
click at [294, 230] on link "Release" at bounding box center [285, 230] width 71 height 24
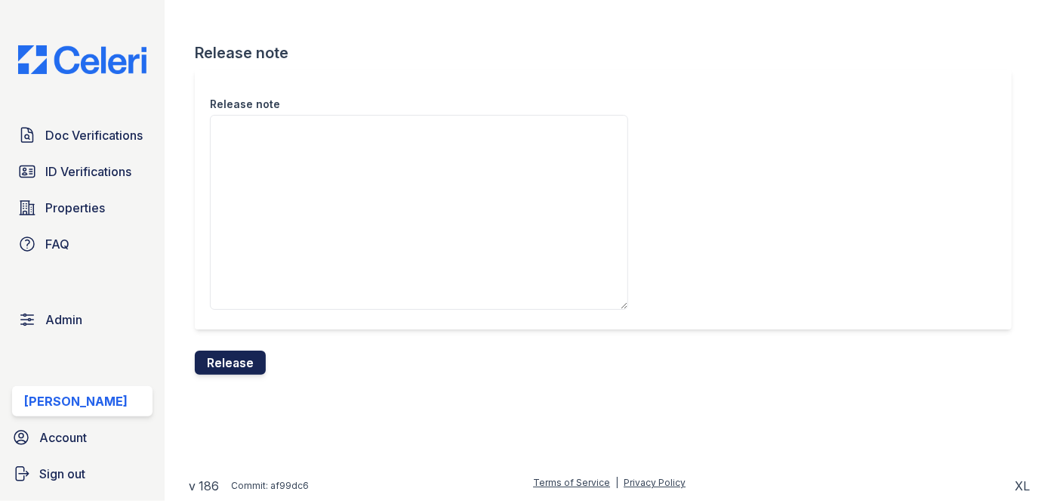
click at [263, 353] on button "Release" at bounding box center [230, 362] width 71 height 24
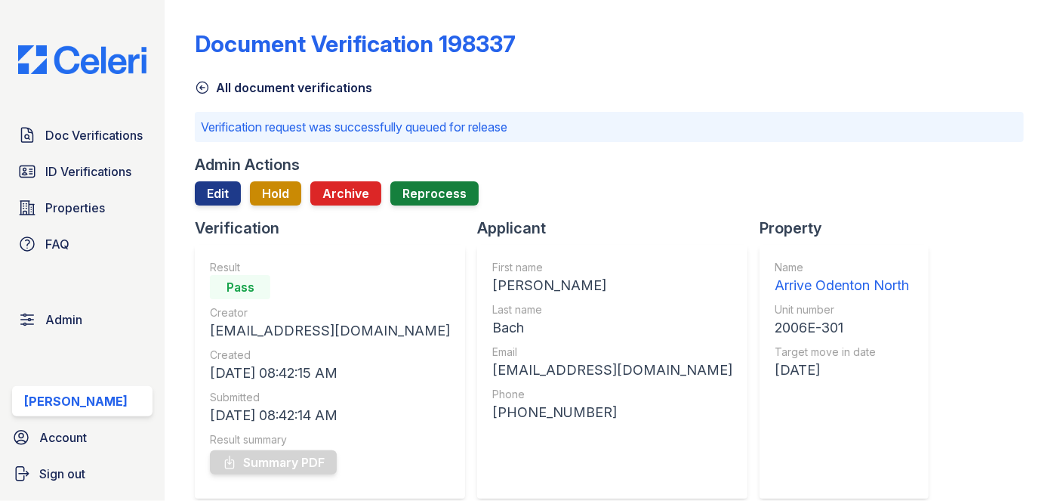
click at [159, 39] on div "Doc Verifications ID Verifications Properties FAQ Admin Darija Dedic Account Si…" at bounding box center [82, 250] width 165 height 501
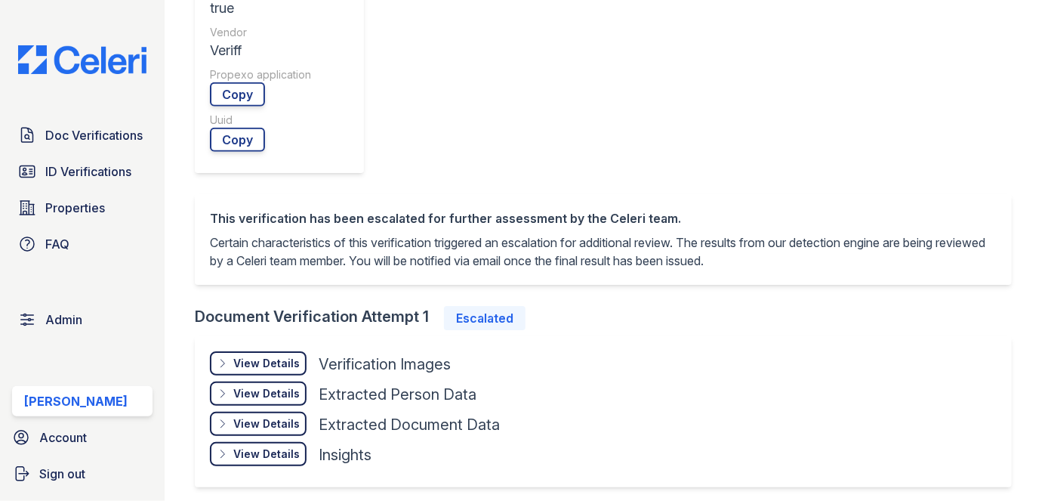
scroll to position [755, 0]
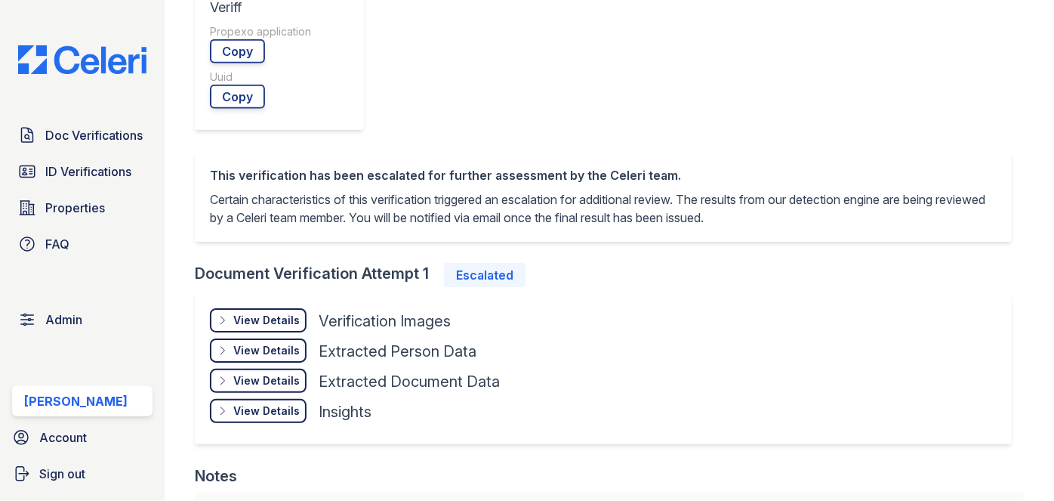
click at [258, 403] on div "View Details" at bounding box center [266, 410] width 66 height 15
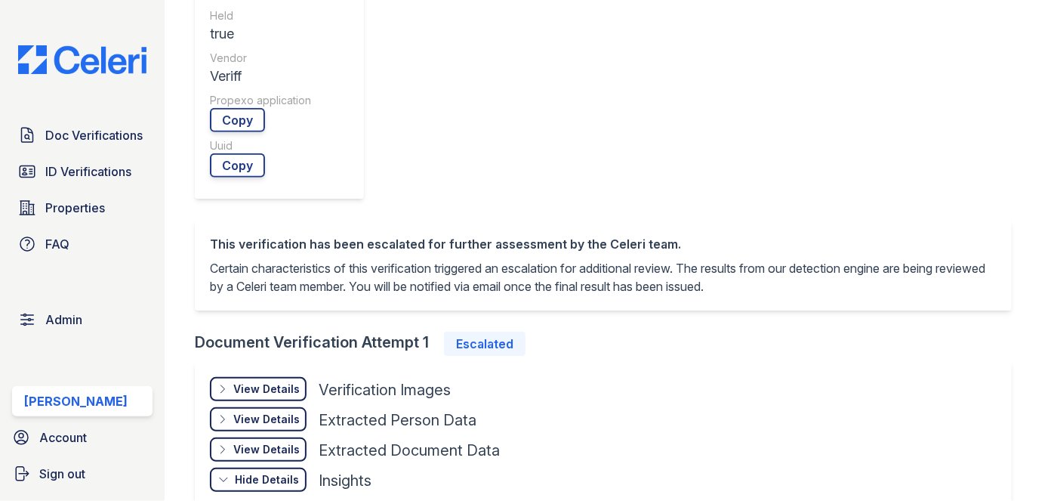
scroll to position [480, 0]
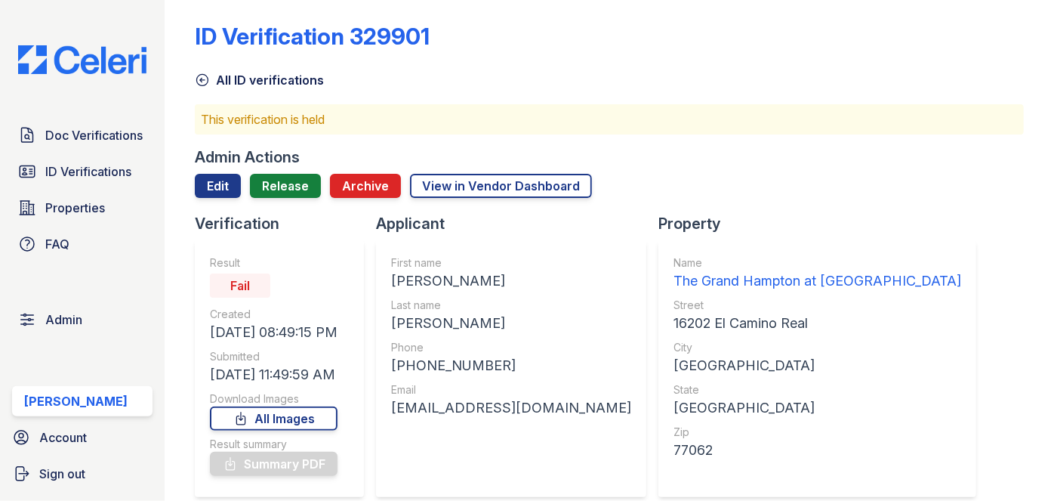
scroll to position [0, 0]
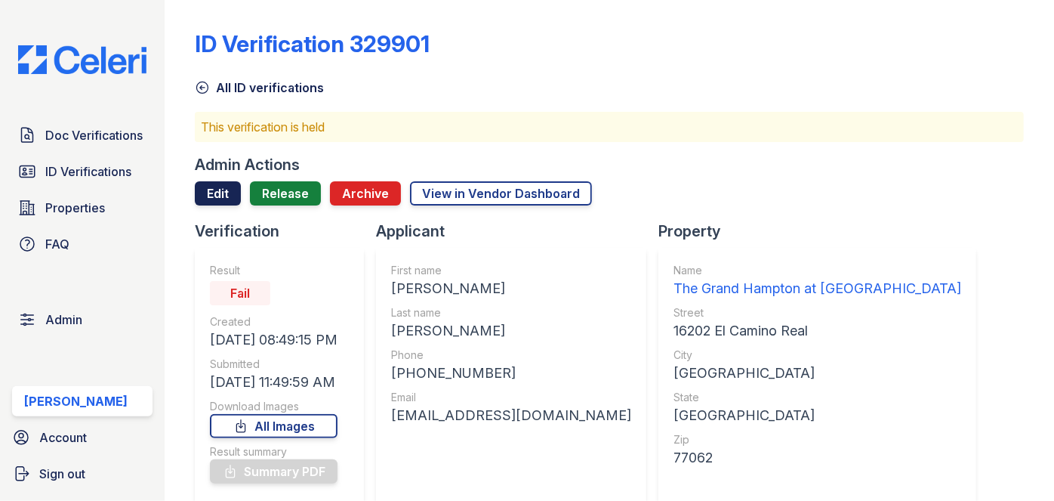
click at [227, 194] on link "Edit" at bounding box center [218, 193] width 46 height 24
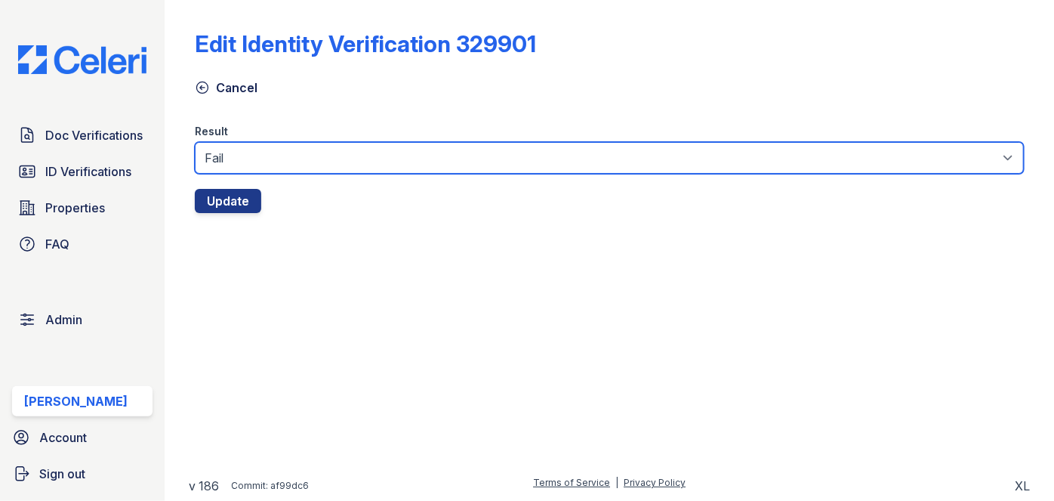
click at [251, 165] on select "Fail Pass" at bounding box center [609, 158] width 829 height 32
select select "pass"
click at [195, 142] on select "Fail Pass" at bounding box center [609, 158] width 829 height 32
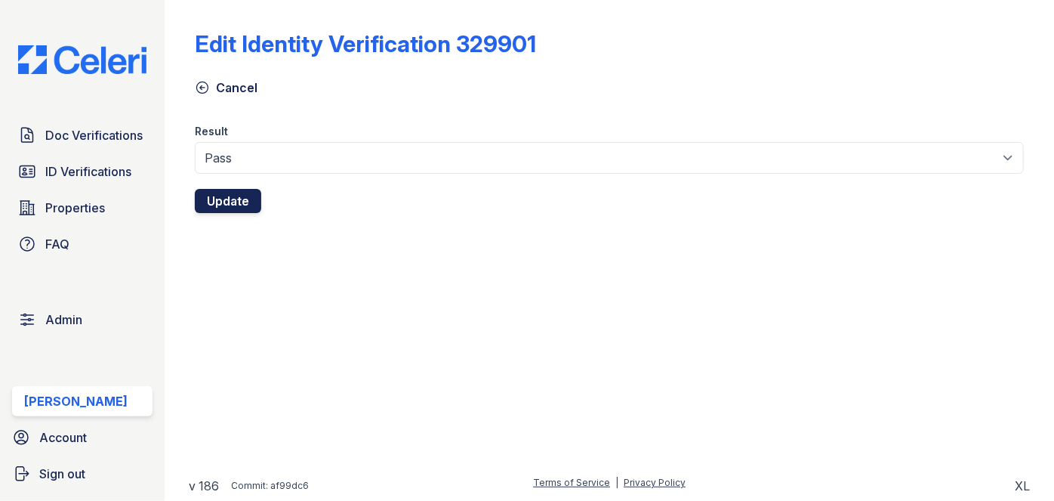
click at [230, 193] on button "Update" at bounding box center [228, 201] width 66 height 24
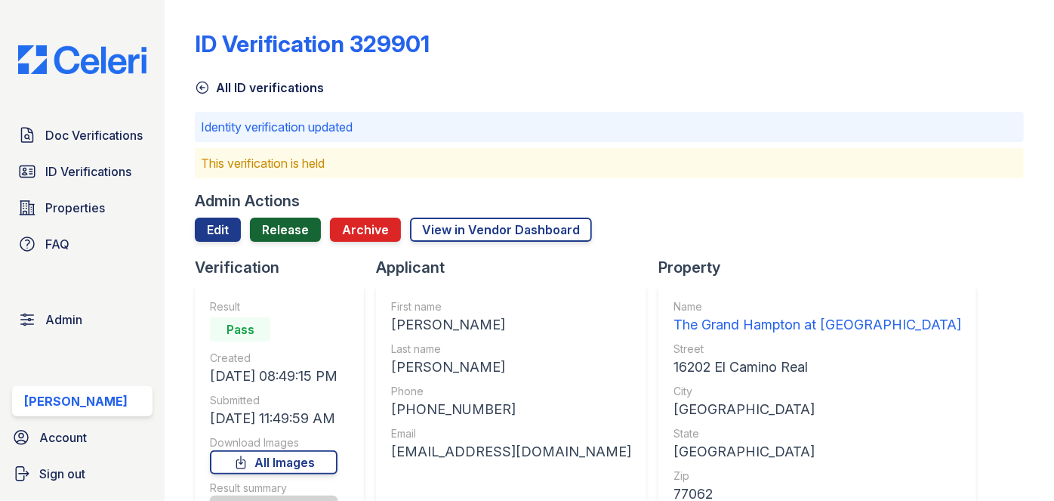
click at [294, 229] on link "Release" at bounding box center [285, 230] width 71 height 24
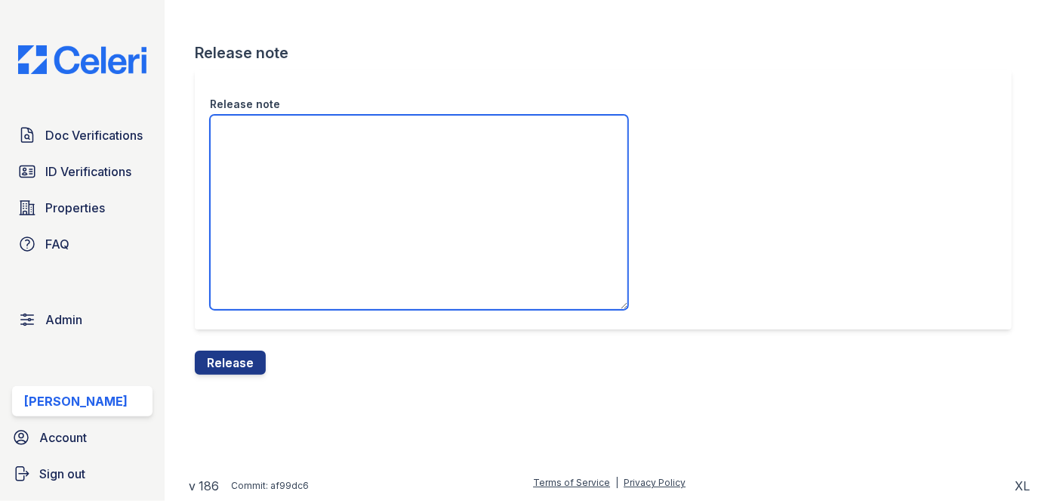
click at [304, 196] on textarea "Release note" at bounding box center [419, 212] width 418 height 195
paste textarea "This document received a PASS."
type textarea "This document received a PASS."
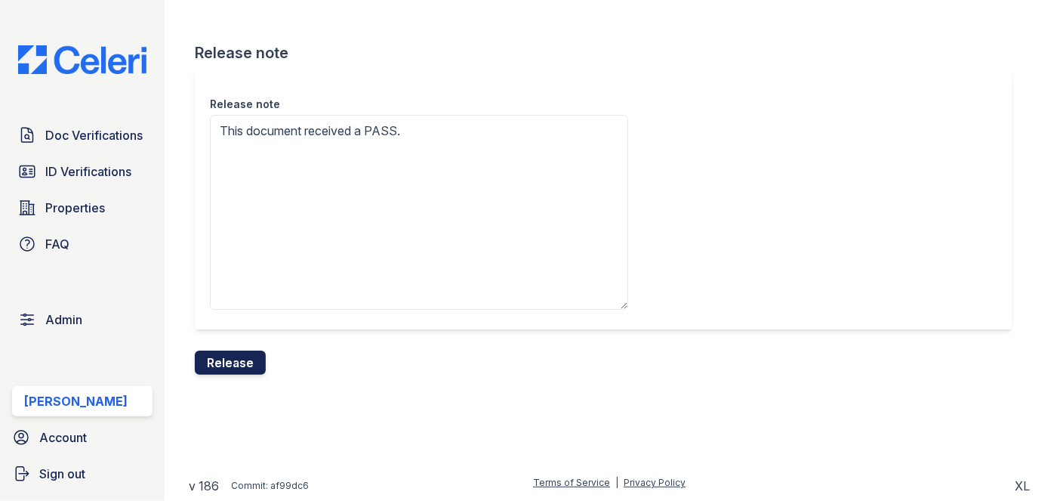
click at [258, 360] on button "Release" at bounding box center [230, 362] width 71 height 24
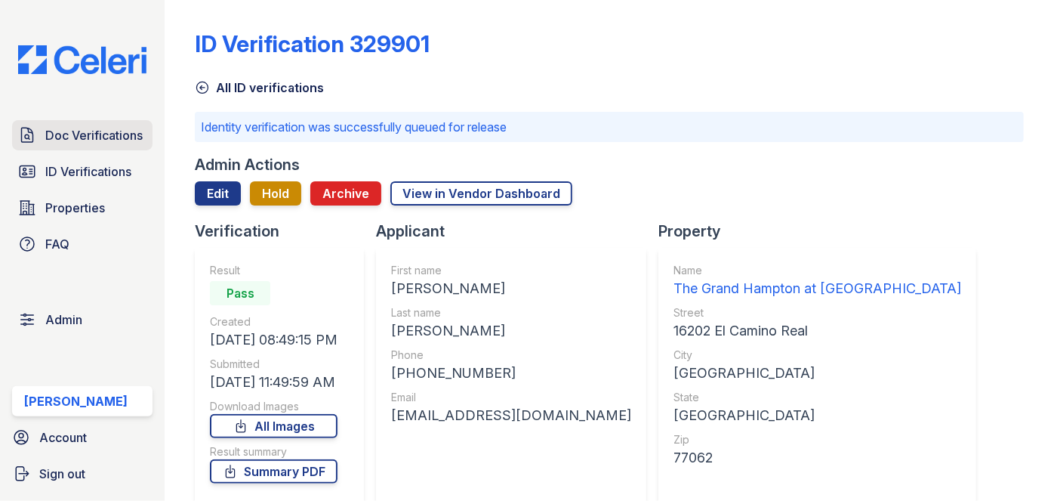
click at [113, 138] on span "Doc Verifications" at bounding box center [93, 135] width 97 height 18
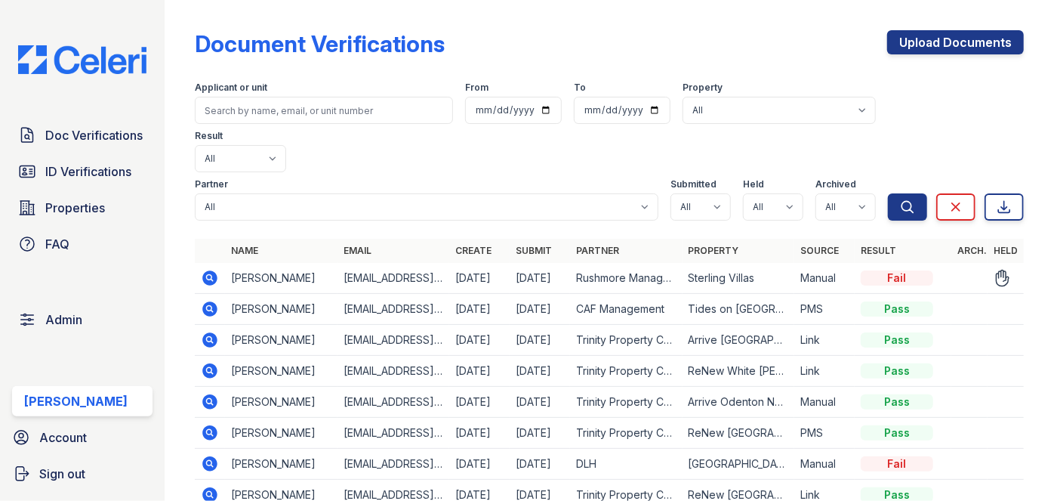
click at [211, 270] on icon at bounding box center [210, 277] width 15 height 15
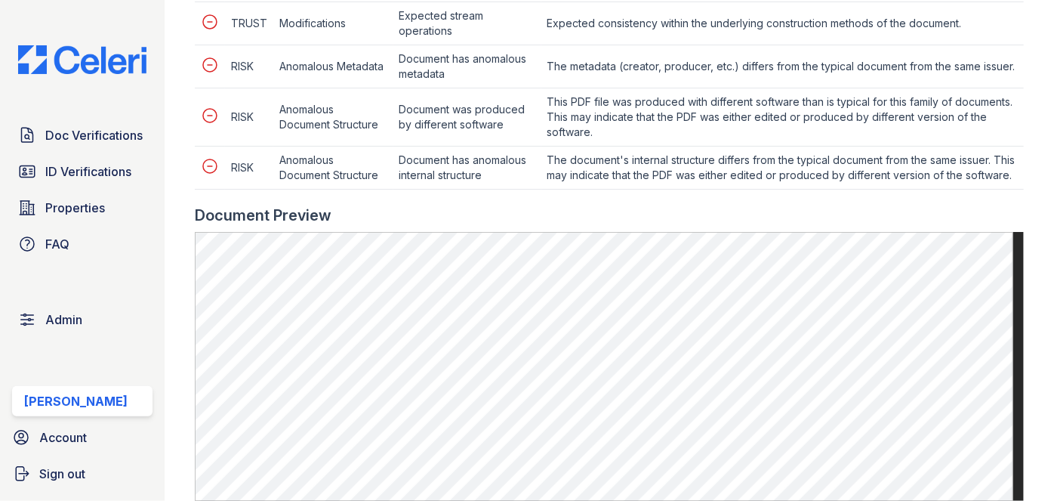
scroll to position [892, 0]
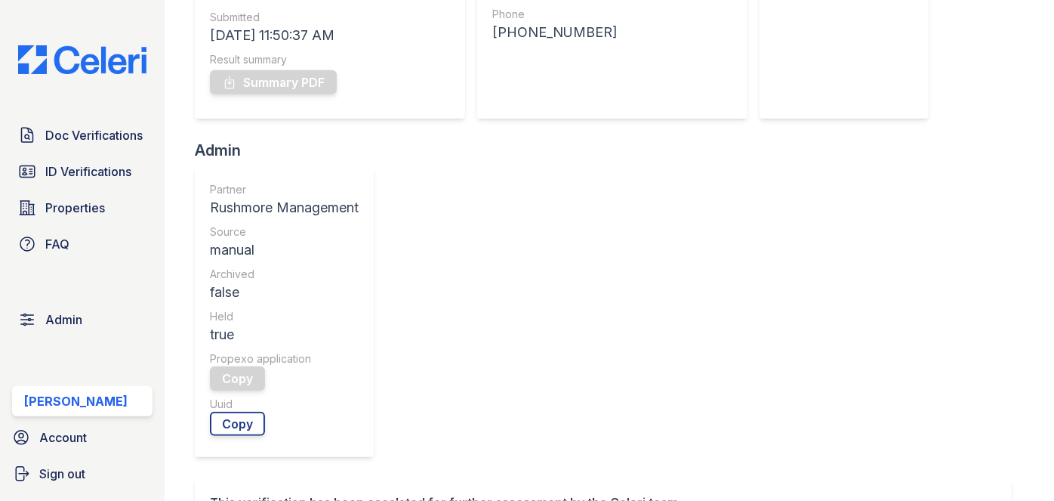
scroll to position [480, 0]
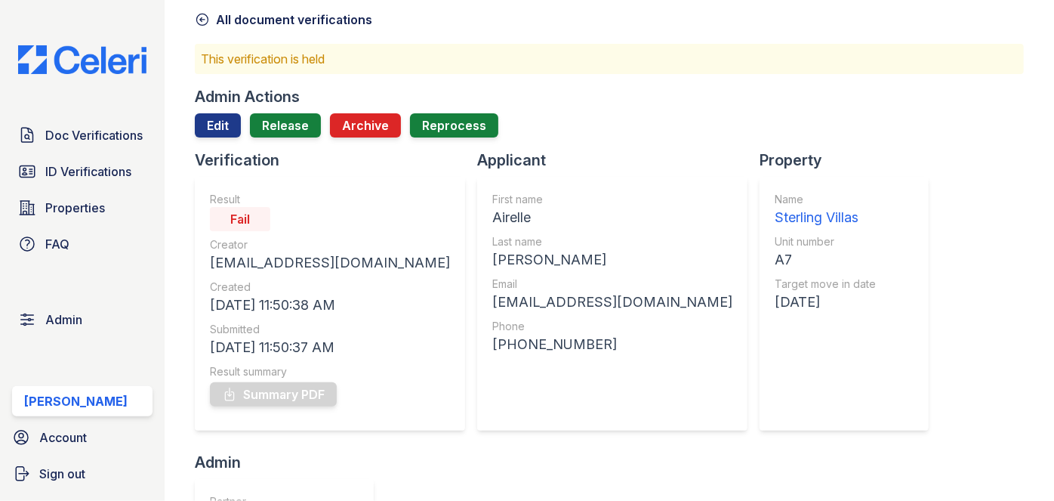
scroll to position [0, 0]
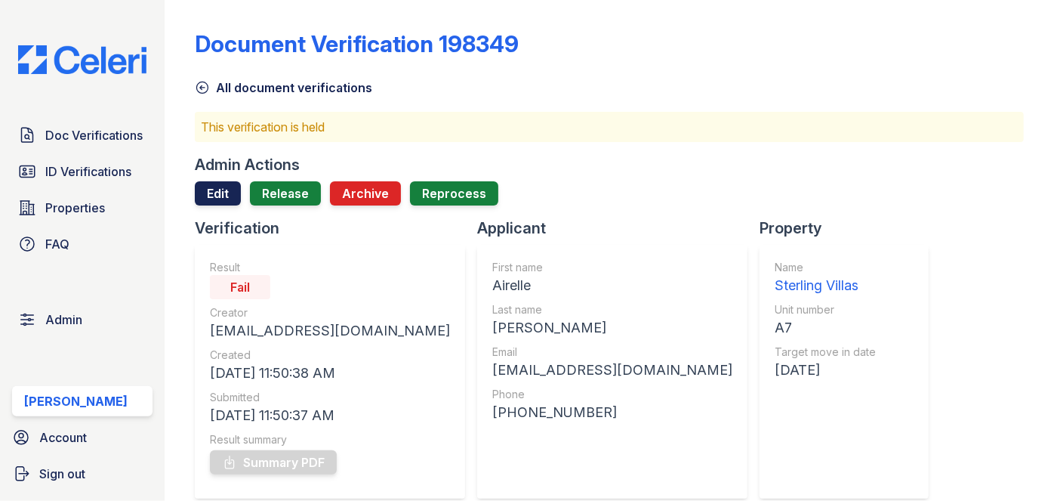
click at [224, 189] on link "Edit" at bounding box center [218, 193] width 46 height 24
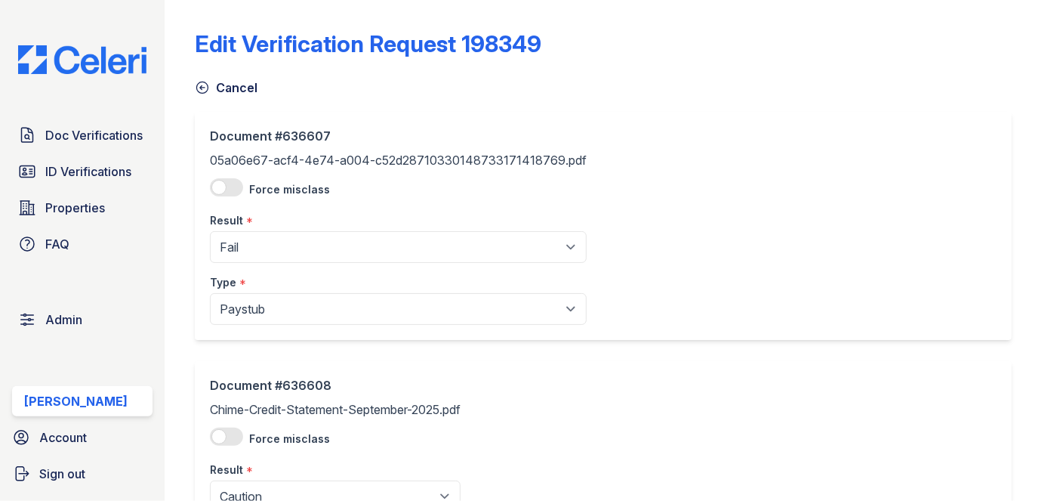
scroll to position [137, 0]
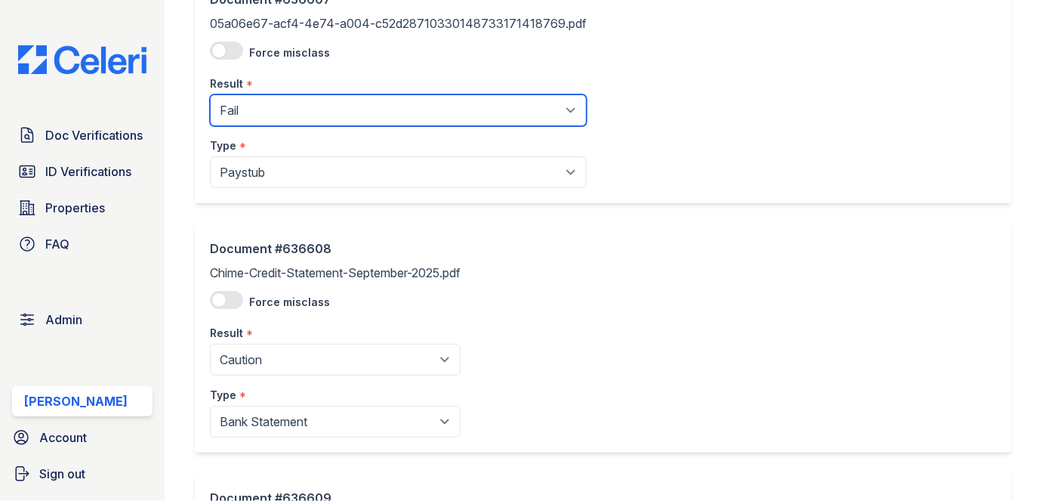
click at [304, 106] on select "Pending Sent Started Processing Pass Fail Caution Error N/A" at bounding box center [398, 110] width 377 height 32
select select "pass"
click at [210, 94] on select "Pending Sent Started Processing Pass Fail Caution Error N/A" at bounding box center [398, 110] width 377 height 32
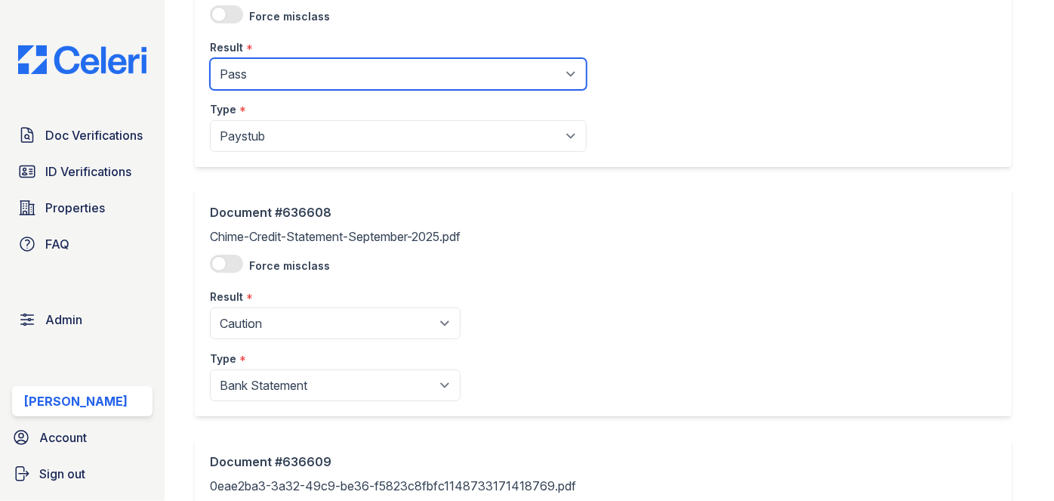
scroll to position [343, 0]
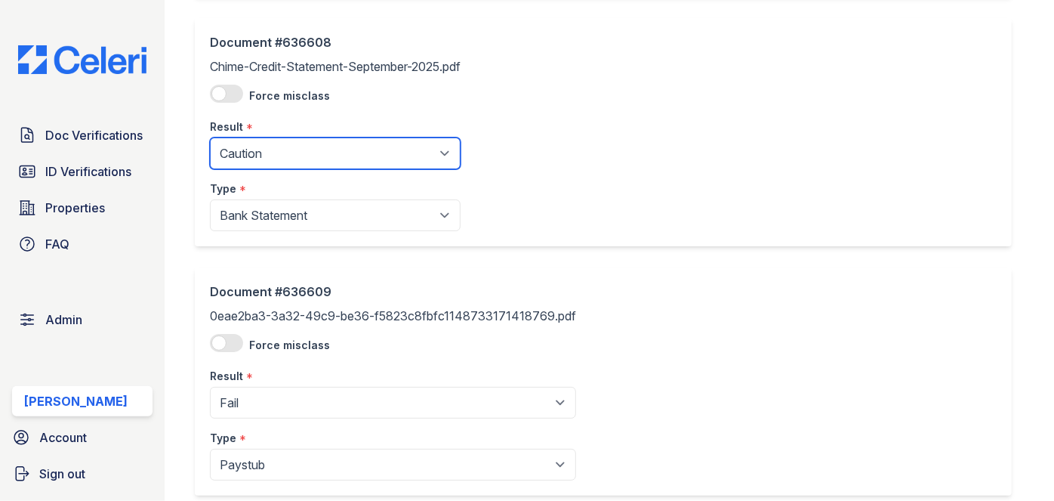
click at [287, 162] on select "Pending Sent Started Processing Pass Fail Caution Error N/A" at bounding box center [335, 153] width 251 height 32
select select "pass"
click at [210, 137] on select "Pending Sent Started Processing Pass Fail Caution Error N/A" at bounding box center [335, 153] width 251 height 32
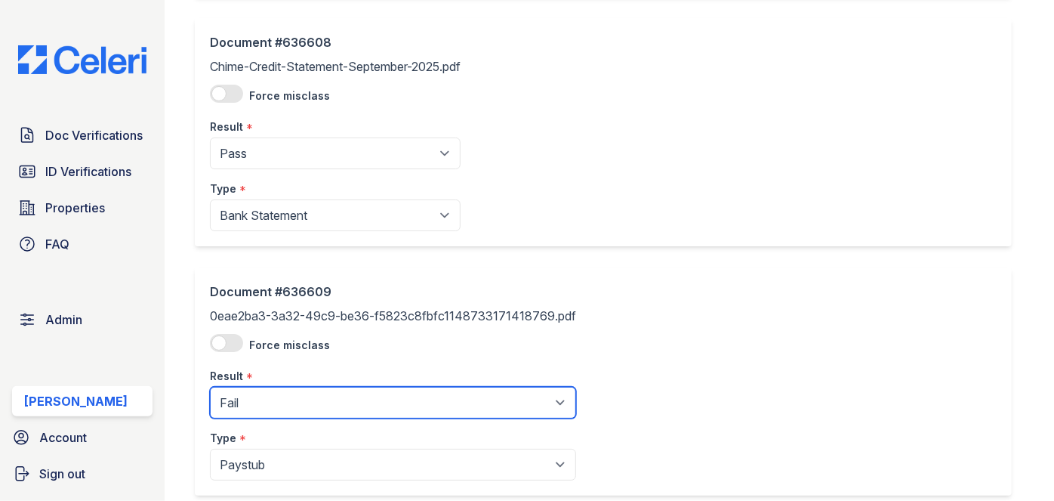
click at [274, 395] on select "Pending Sent Started Processing Pass Fail Caution Error N/A" at bounding box center [393, 403] width 366 height 32
select select "pass"
click at [210, 387] on select "Pending Sent Started Processing Pass Fail Caution Error N/A" at bounding box center [393, 403] width 366 height 32
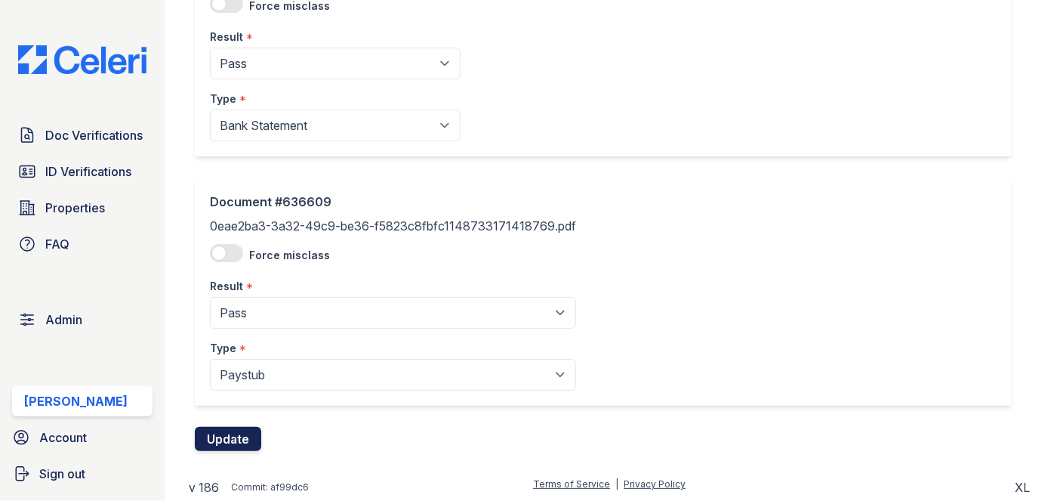
click at [252, 437] on button "Update" at bounding box center [228, 439] width 66 height 24
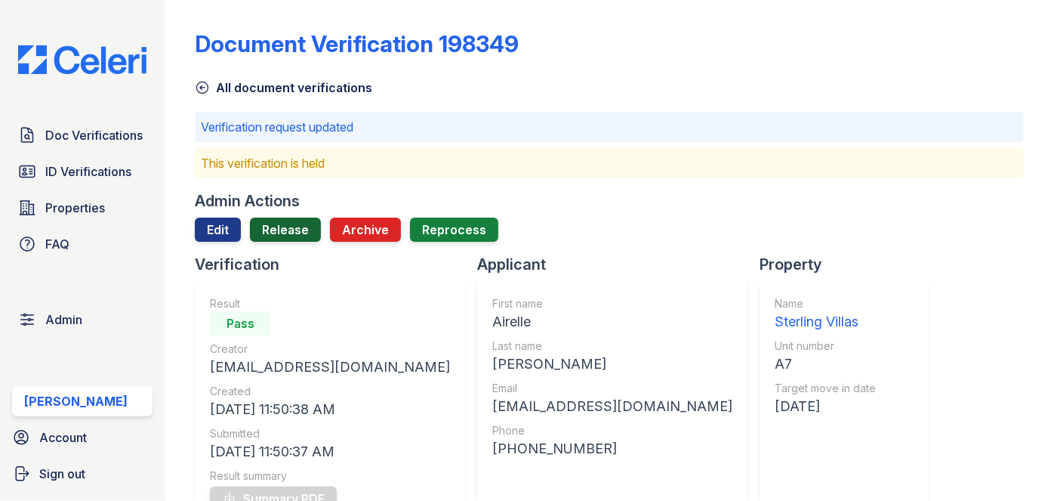
click at [297, 234] on link "Release" at bounding box center [285, 230] width 71 height 24
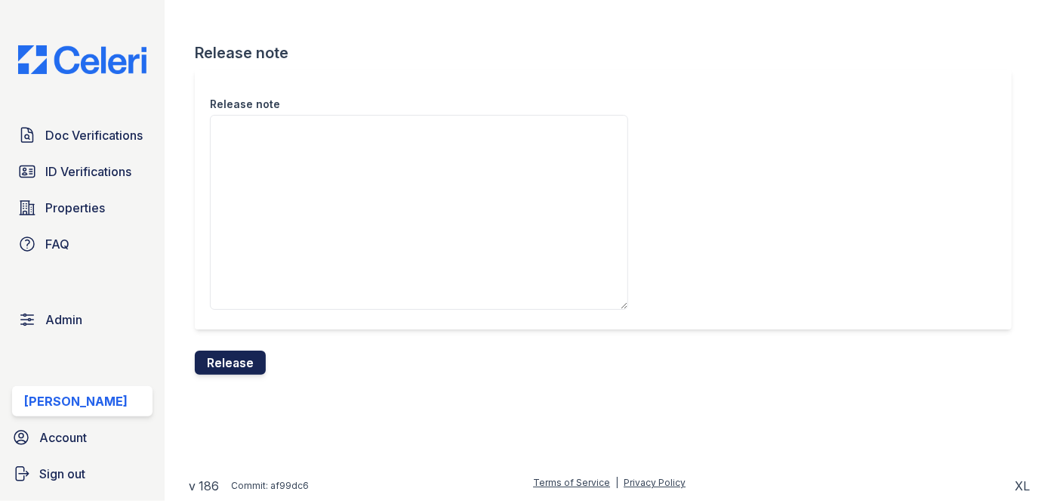
click at [260, 355] on button "Release" at bounding box center [230, 362] width 71 height 24
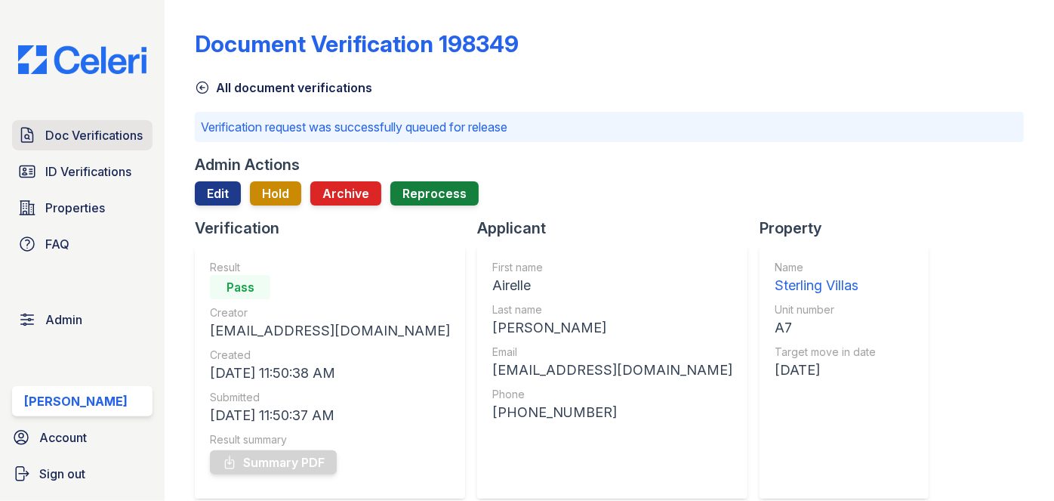
click at [146, 135] on link "Doc Verifications" at bounding box center [82, 135] width 140 height 30
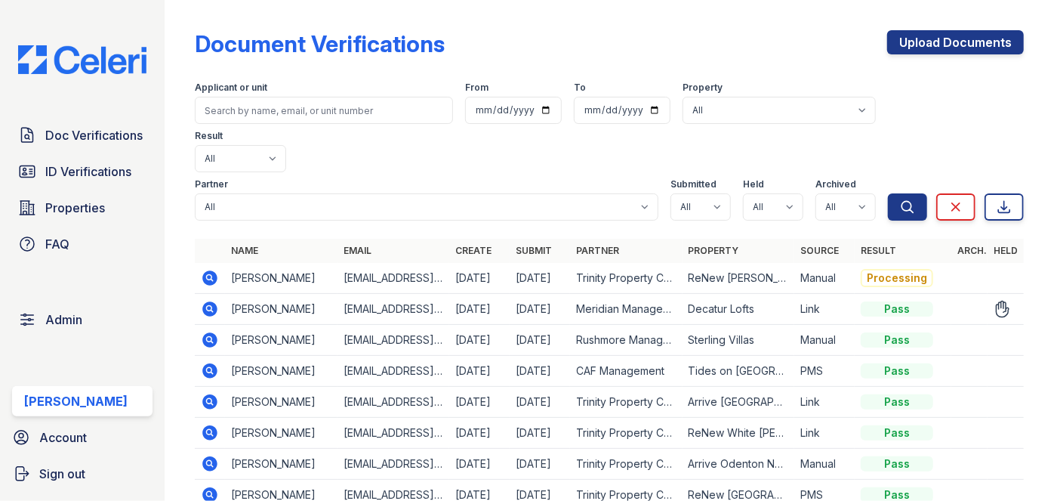
click at [216, 301] on icon at bounding box center [210, 308] width 15 height 15
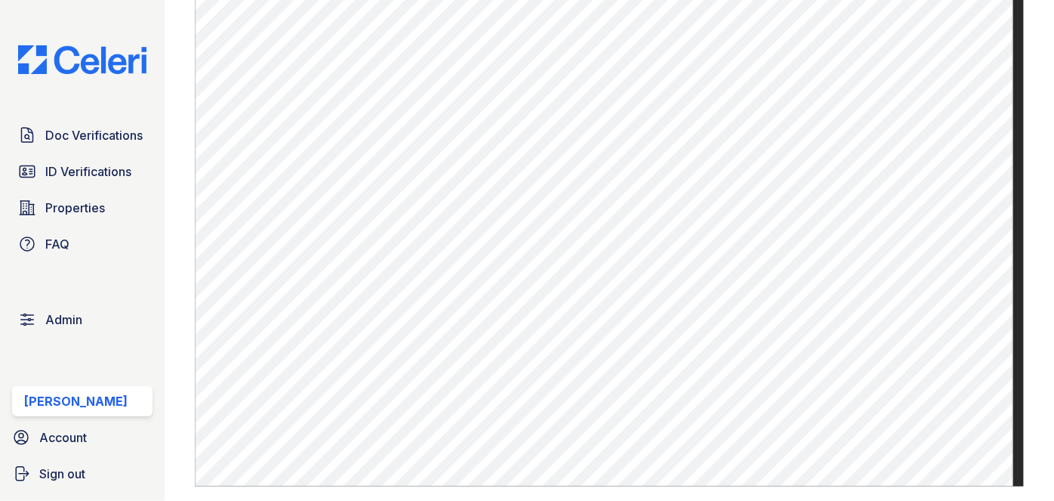
scroll to position [1167, 0]
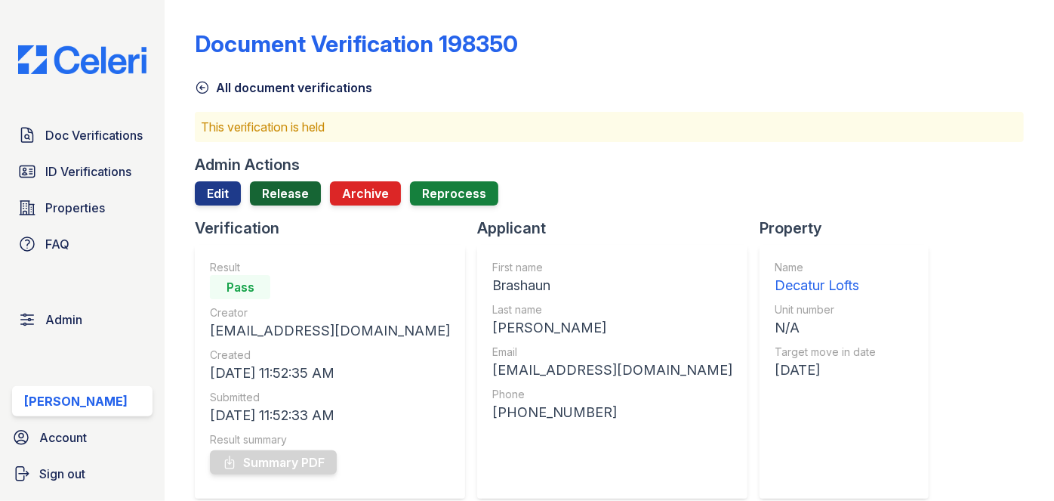
click at [284, 187] on link "Release" at bounding box center [285, 193] width 71 height 24
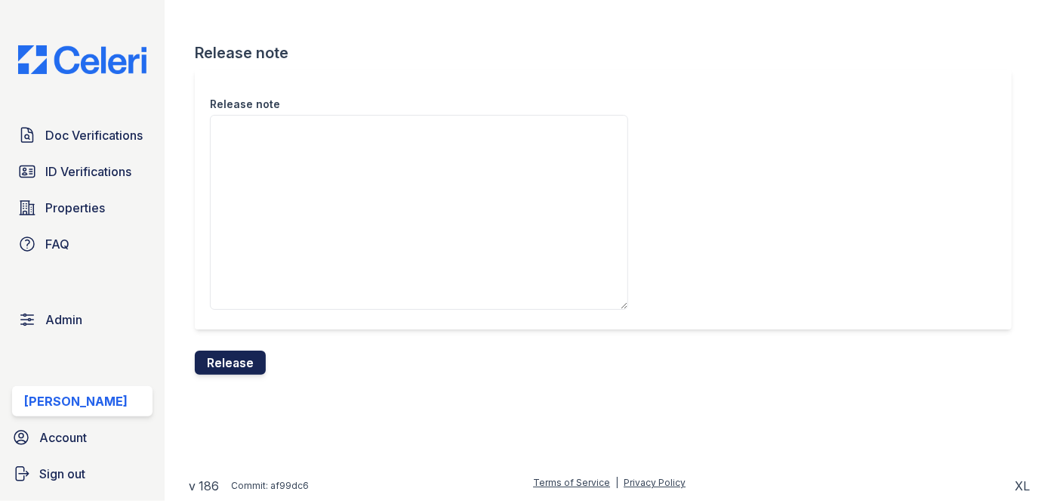
click at [239, 359] on button "Release" at bounding box center [230, 362] width 71 height 24
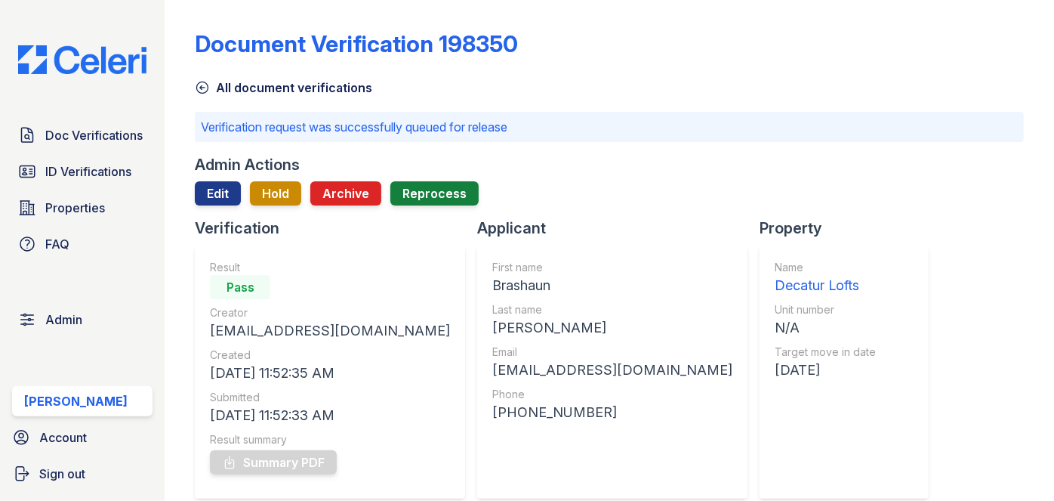
click at [1037, 45] on div "Document Verification 198350 All document verifications Verification request wa…" at bounding box center [610, 250] width 890 height 501
click at [119, 174] on span "ID Verifications" at bounding box center [88, 171] width 86 height 18
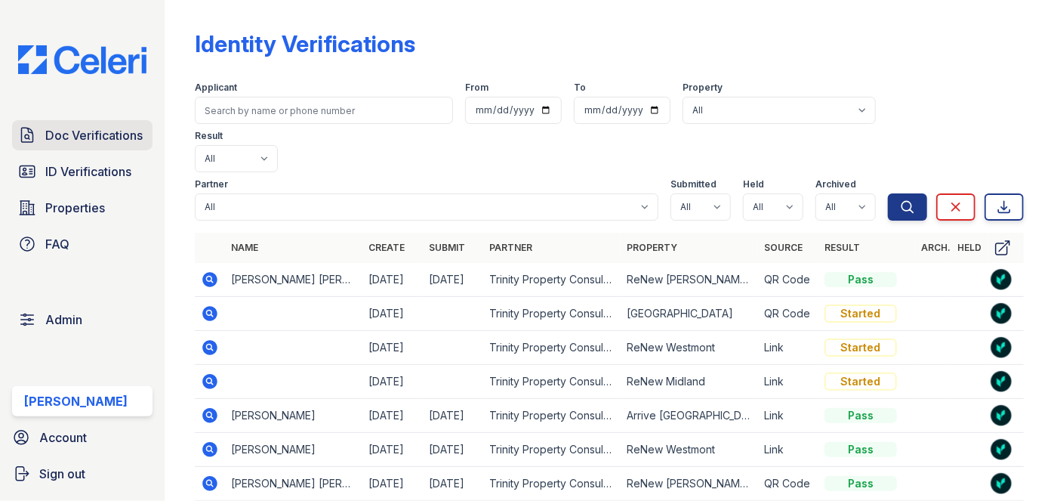
click at [124, 141] on span "Doc Verifications" at bounding box center [93, 135] width 97 height 18
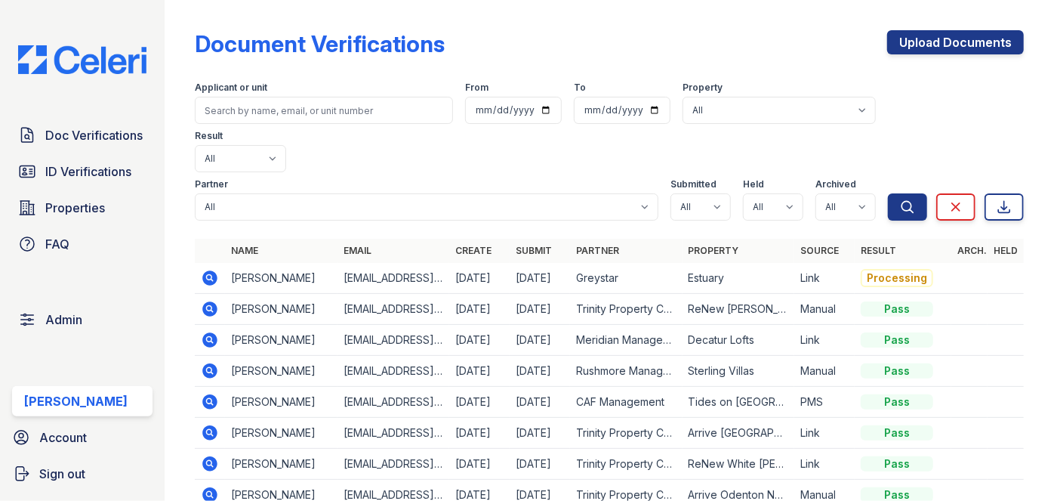
click at [211, 362] on icon at bounding box center [210, 371] width 18 height 18
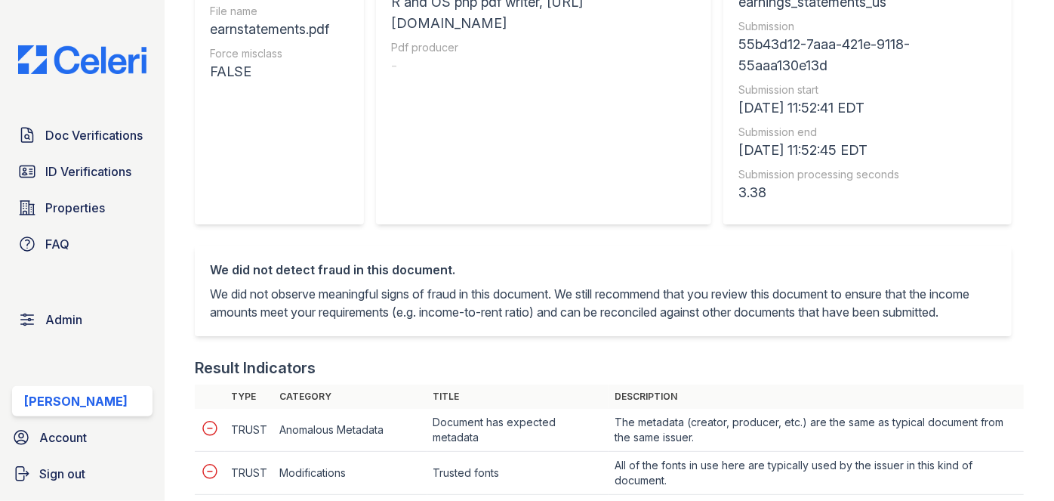
scroll to position [687, 0]
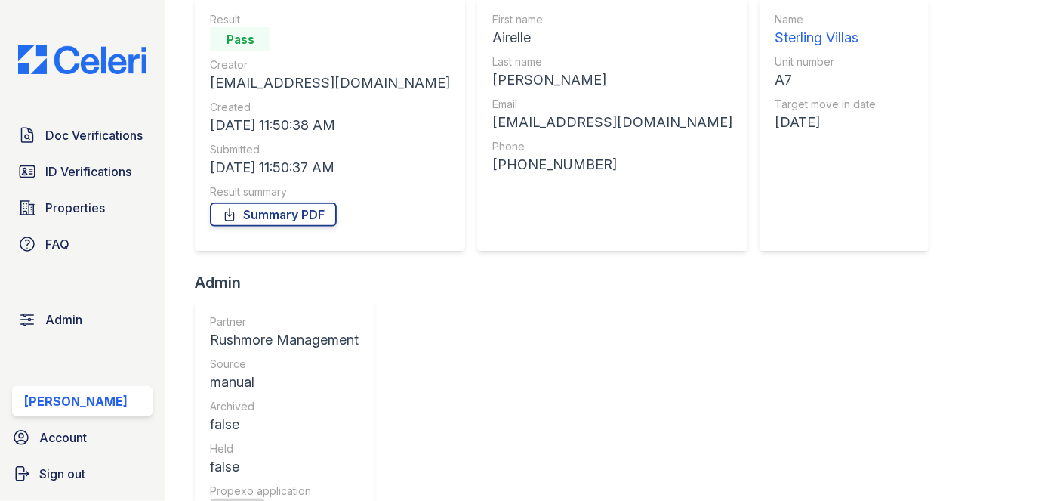
scroll to position [549, 0]
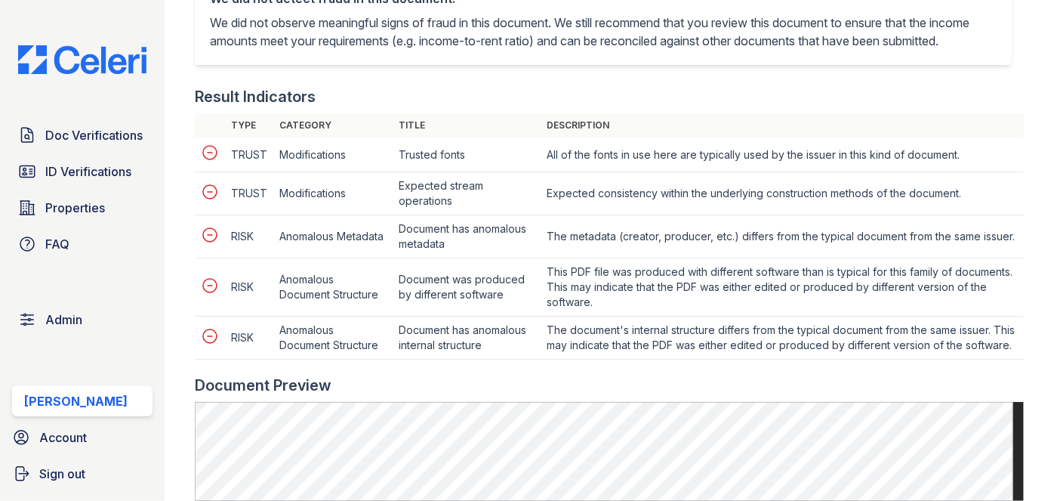
scroll to position [618, 0]
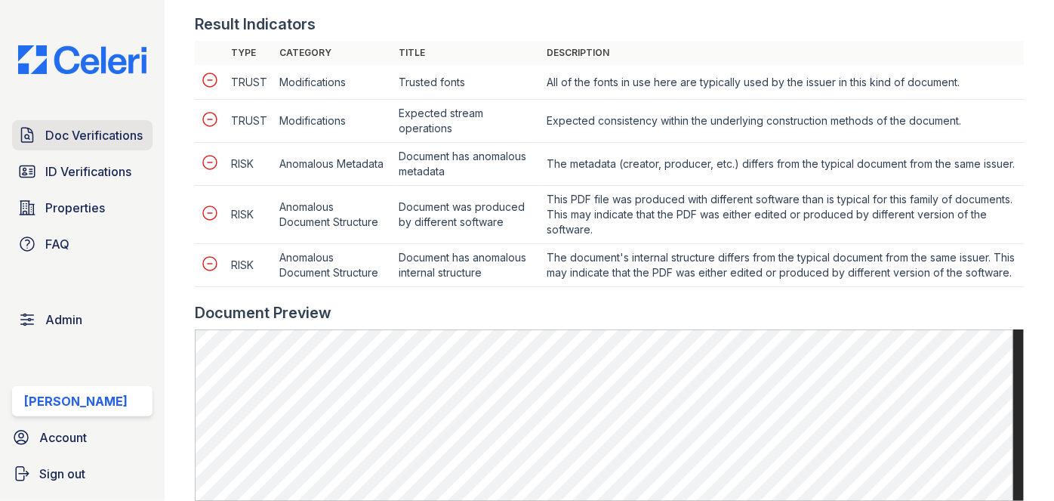
click at [117, 137] on span "Doc Verifications" at bounding box center [93, 135] width 97 height 18
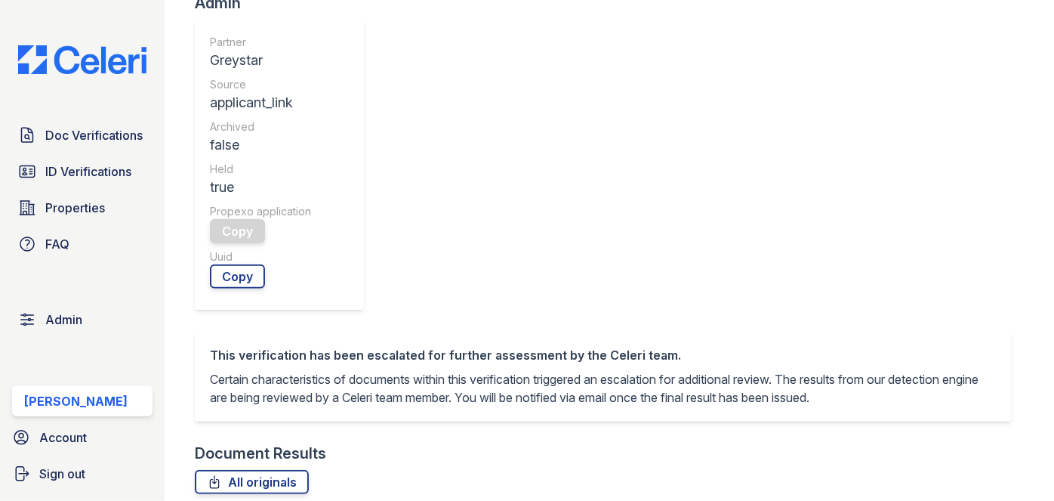
scroll to position [687, 0]
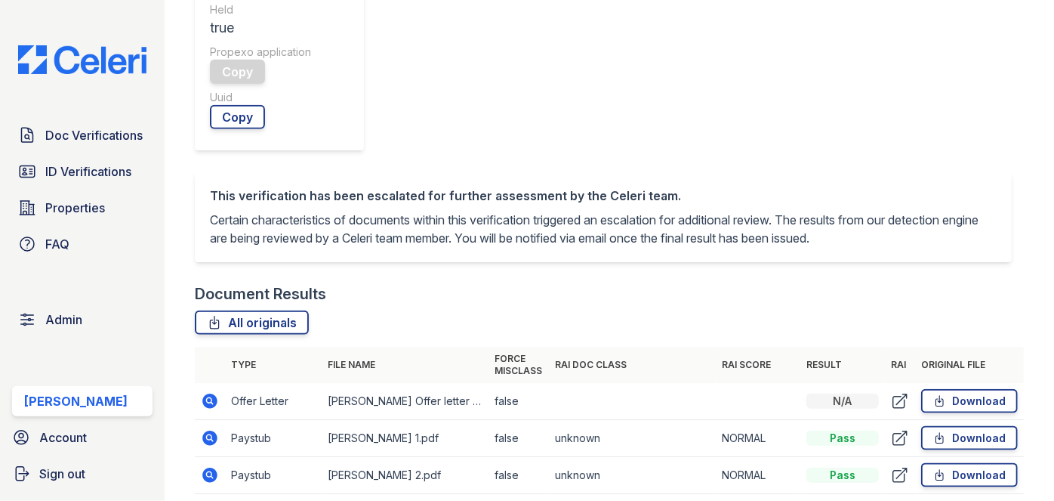
click at [252, 457] on td "Paystub" at bounding box center [273, 475] width 97 height 37
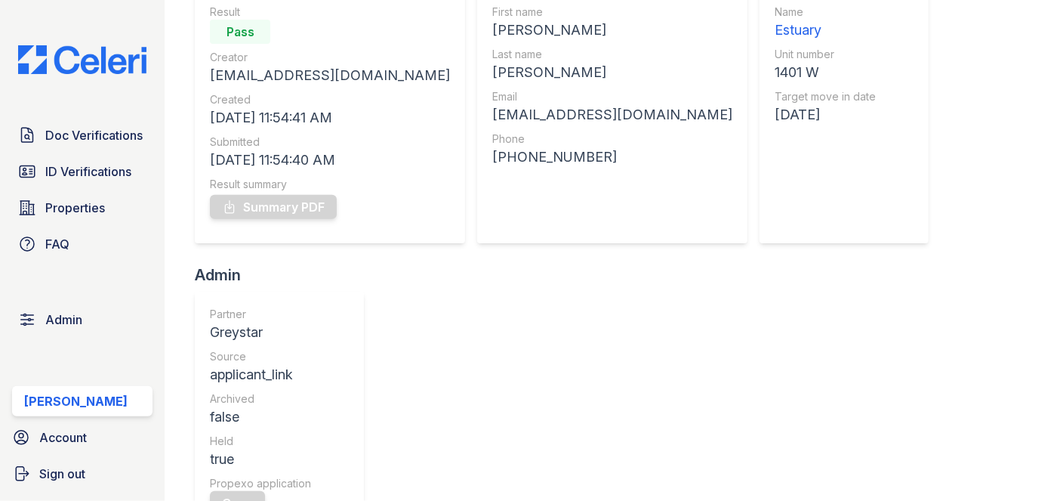
scroll to position [137, 0]
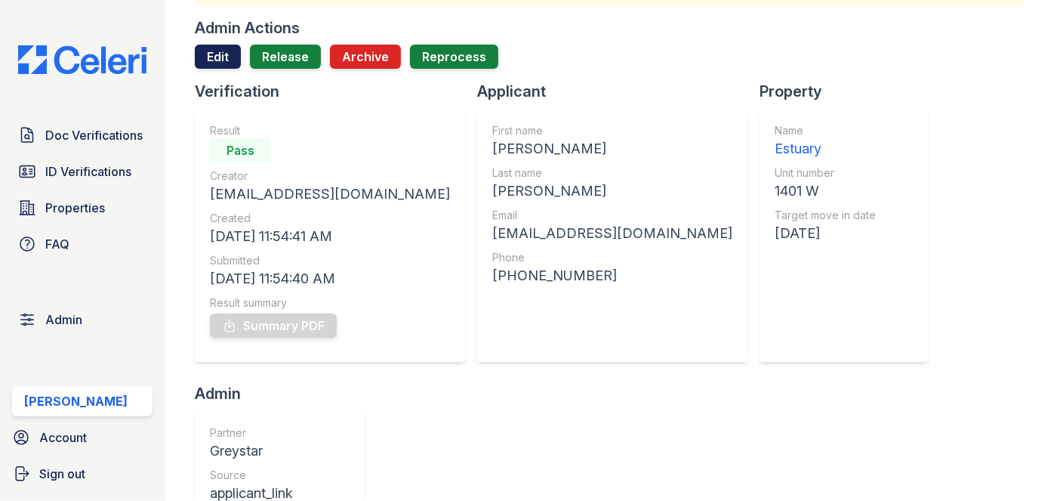
click at [215, 56] on link "Edit" at bounding box center [218, 57] width 46 height 24
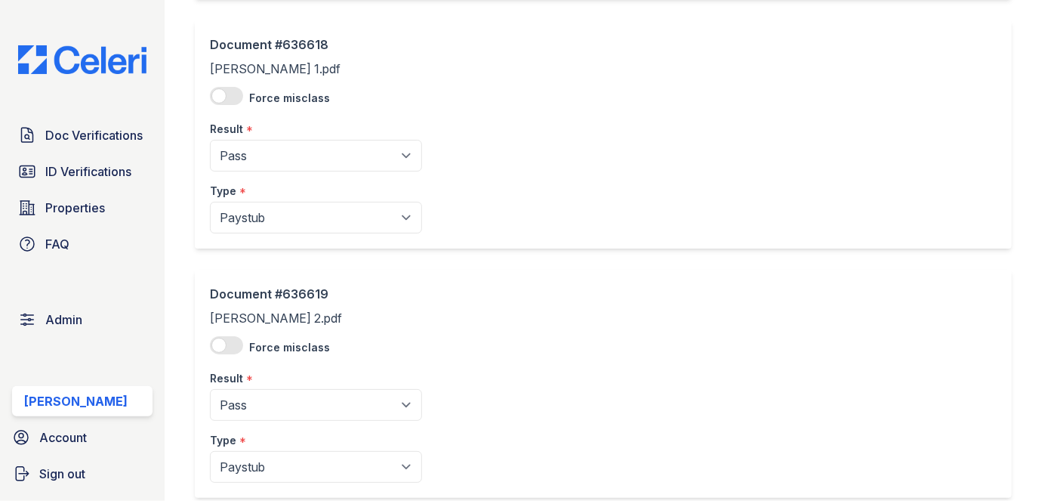
scroll to position [343, 0]
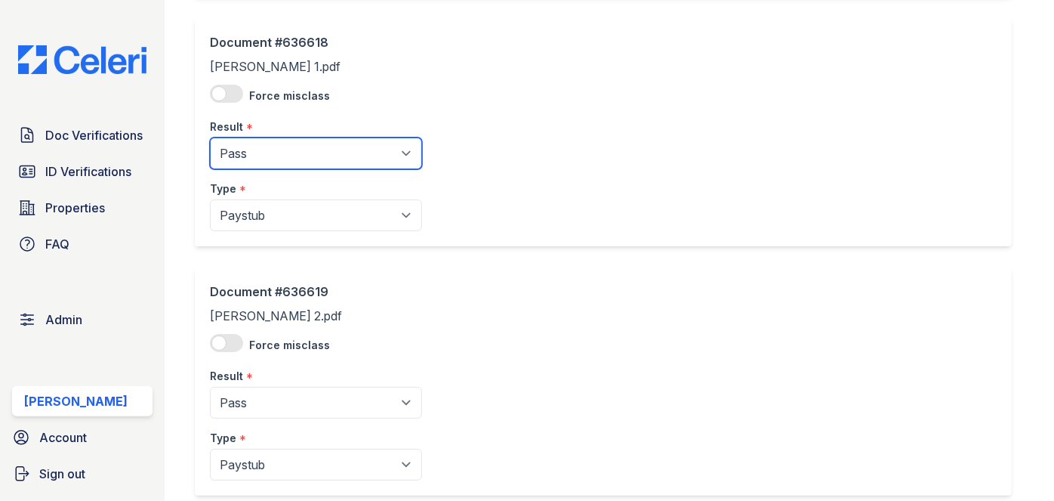
click at [275, 139] on select "Pending Sent Started Processing Pass Fail Caution Error N/A" at bounding box center [316, 153] width 212 height 32
click at [296, 150] on select "Pending Sent Started Processing Pass Fail Caution Error N/A" at bounding box center [316, 153] width 212 height 32
select select "fail"
click at [210, 137] on select "Pending Sent Started Processing Pass Fail Caution Error N/A" at bounding box center [316, 153] width 212 height 32
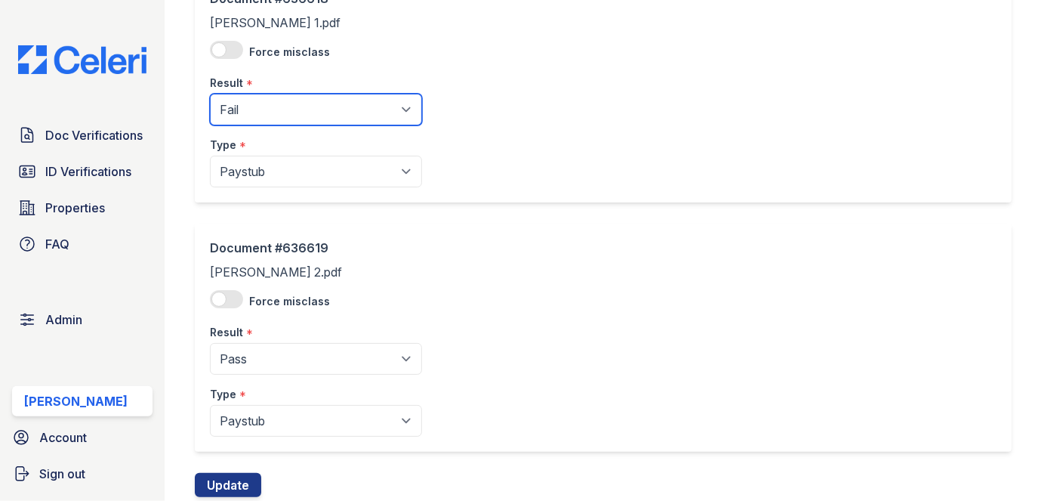
scroll to position [433, 0]
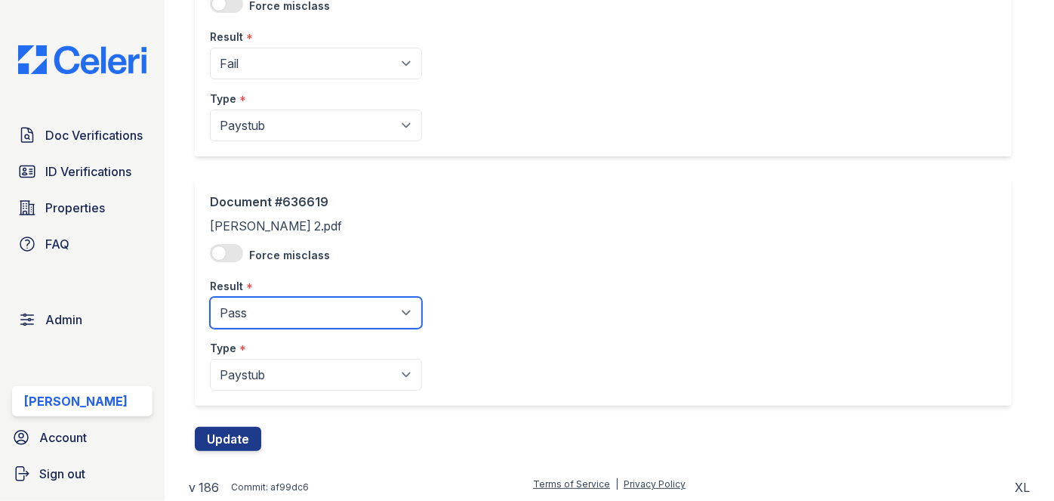
drag, startPoint x: 303, startPoint y: 316, endPoint x: 303, endPoint y: 299, distance: 17.4
click at [303, 316] on select "Pending Sent Started Processing Pass Fail Caution Error N/A" at bounding box center [316, 313] width 212 height 32
select select "fail"
click at [210, 297] on select "Pending Sent Started Processing Pass Fail Caution Error N/A" at bounding box center [316, 313] width 212 height 32
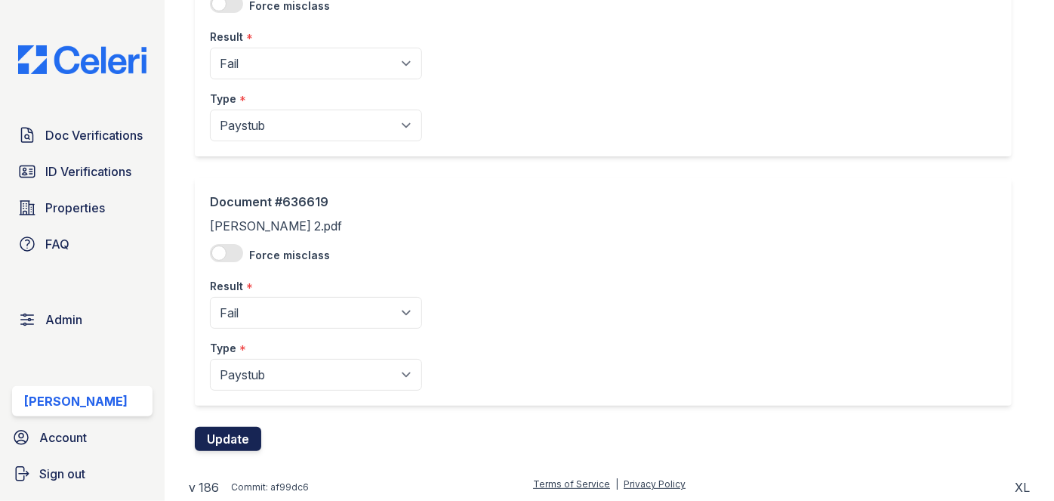
click at [239, 434] on button "Update" at bounding box center [228, 439] width 66 height 24
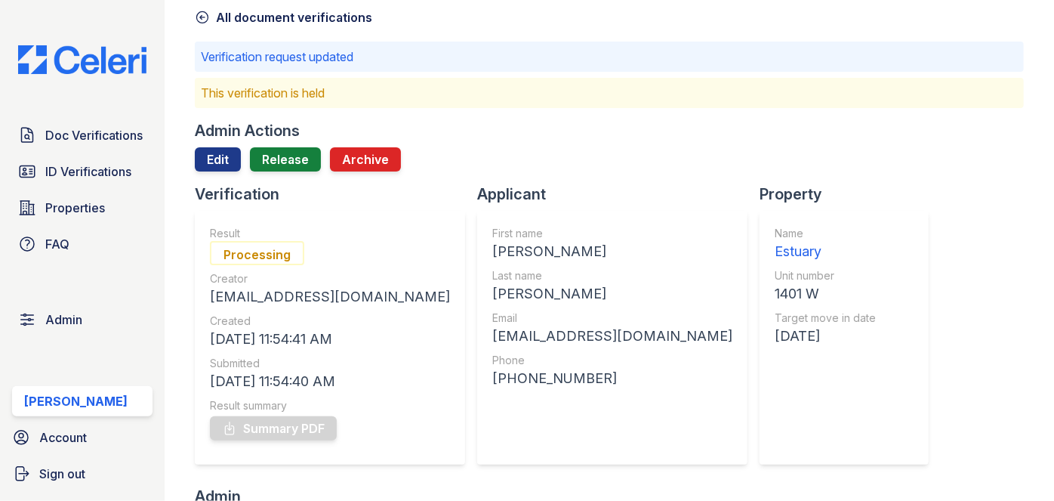
scroll to position [68, 0]
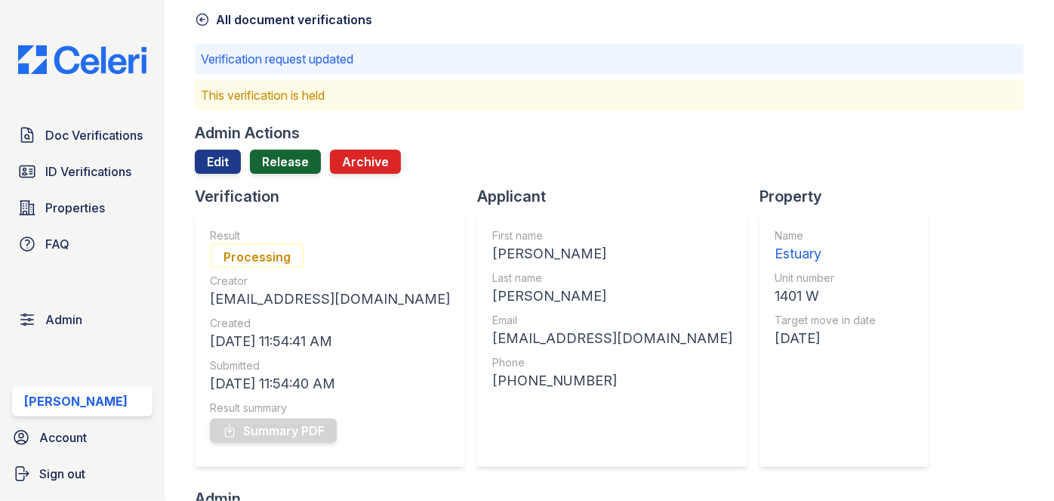
click at [293, 159] on link "Release" at bounding box center [285, 162] width 71 height 24
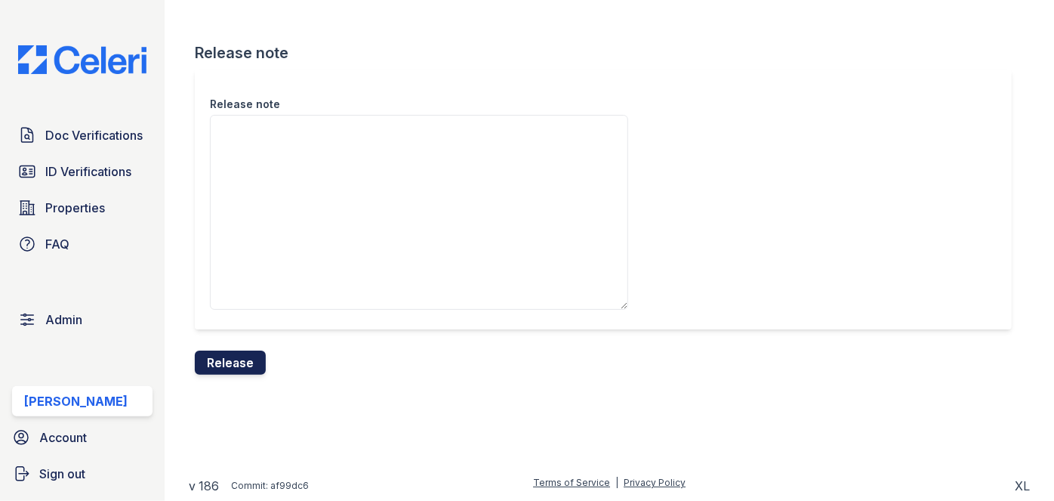
click at [240, 350] on button "Release" at bounding box center [230, 362] width 71 height 24
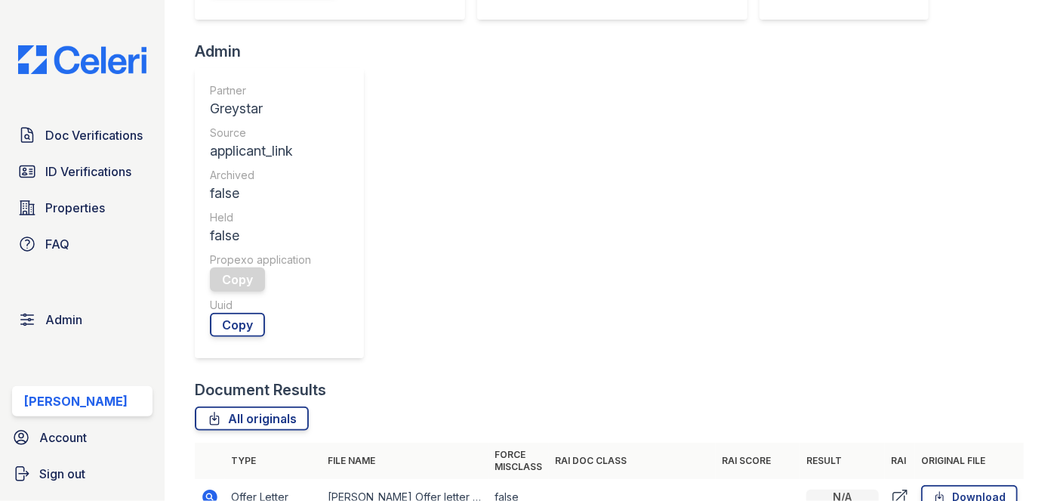
scroll to position [480, 0]
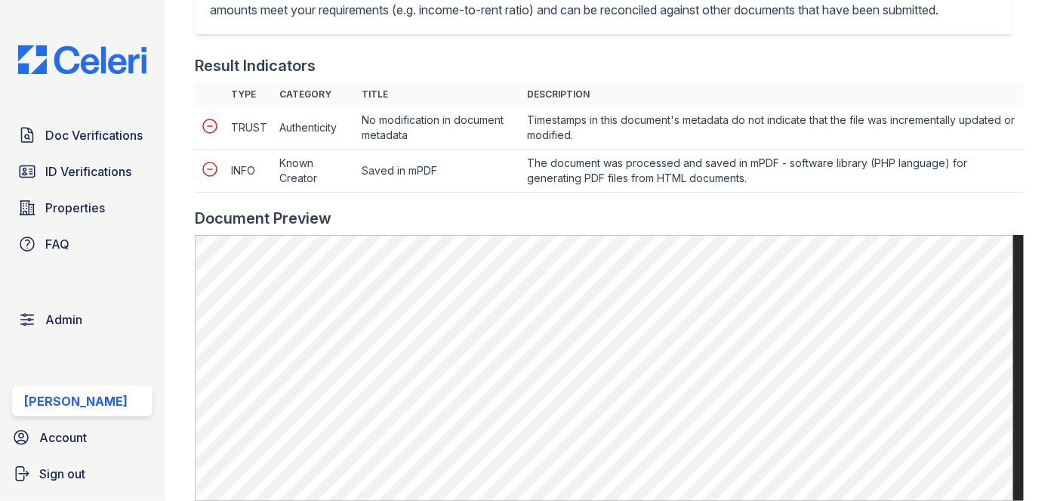
scroll to position [549, 0]
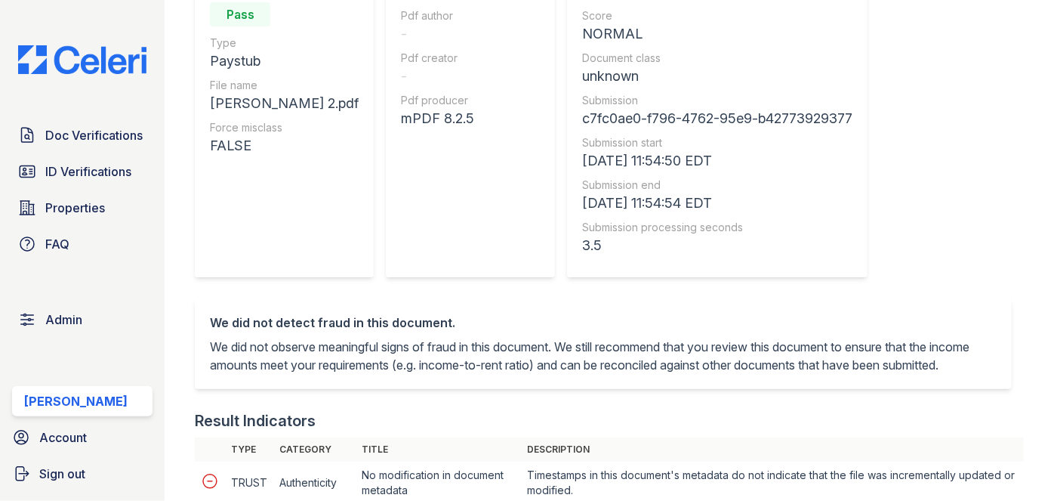
scroll to position [205, 0]
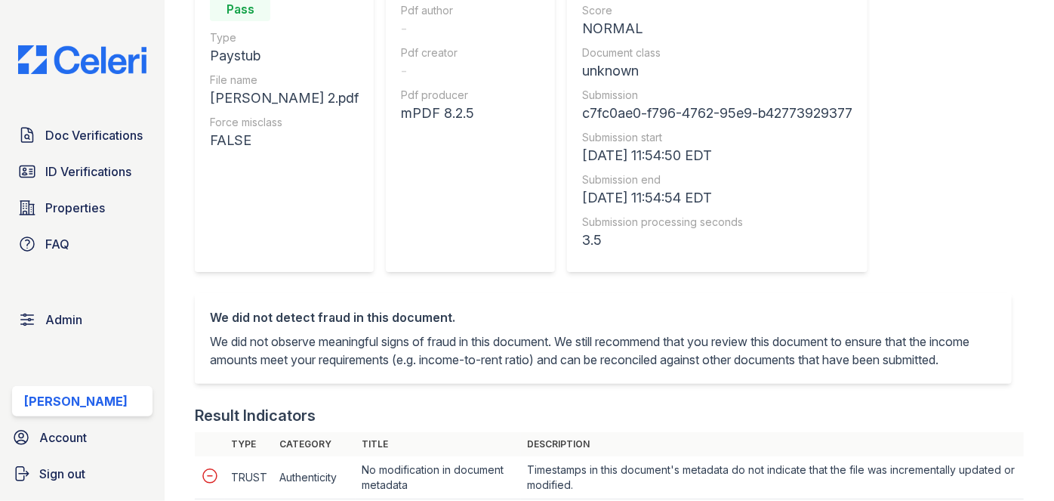
click at [640, 110] on div "c7fc0ae0-f796-4762-95e9-b42773929377" at bounding box center [717, 113] width 270 height 21
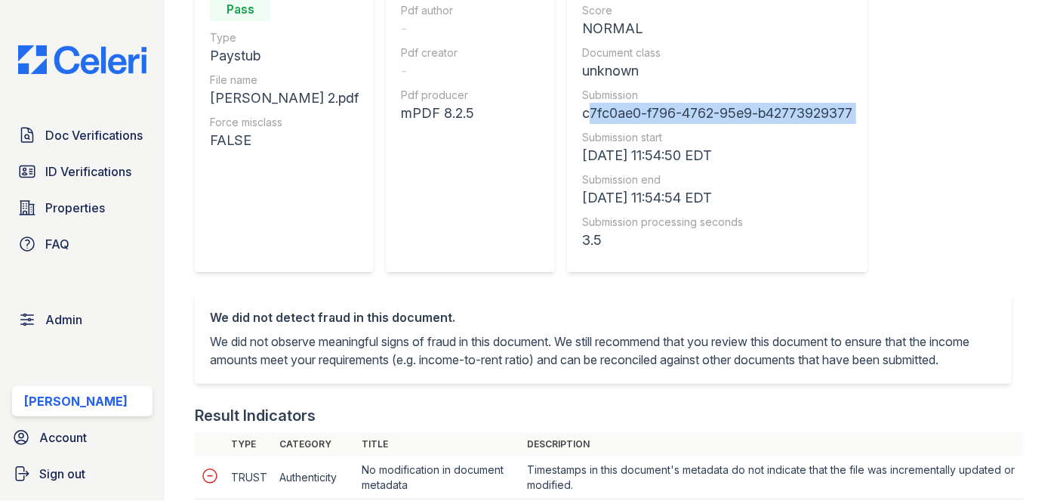
click at [640, 110] on div "c7fc0ae0-f796-4762-95e9-b42773929377" at bounding box center [717, 113] width 270 height 21
copy div "c7fc0ae0-f796-4762-95e9-b42773929377"
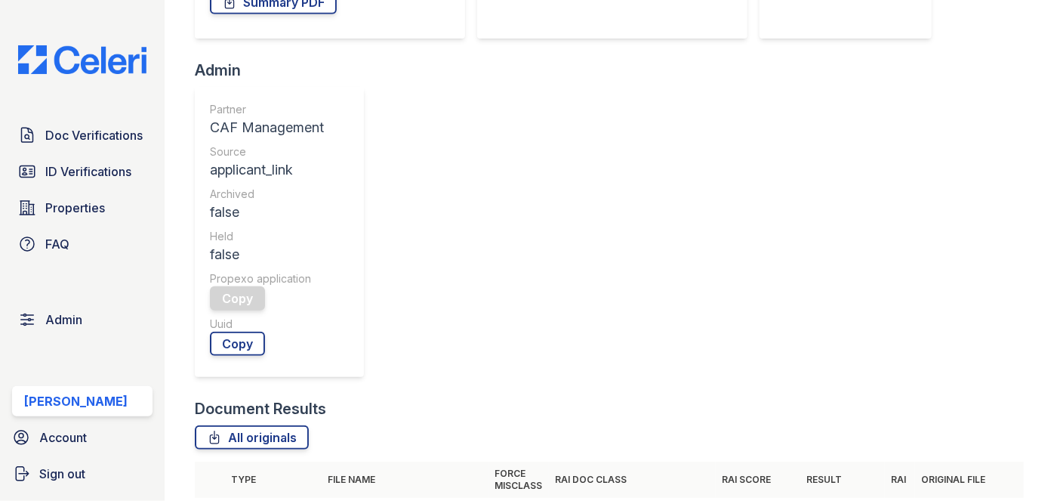
scroll to position [480, 0]
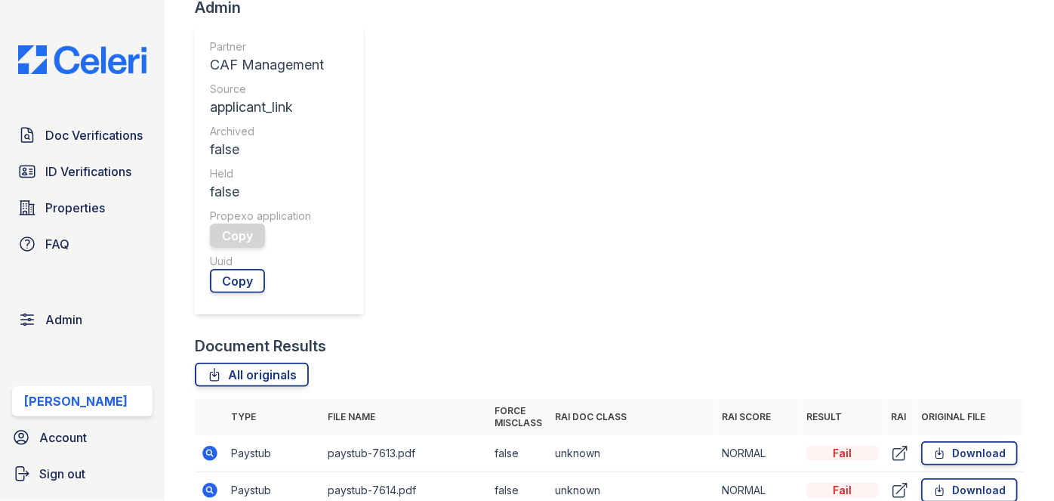
click at [213, 483] on icon at bounding box center [210, 490] width 15 height 15
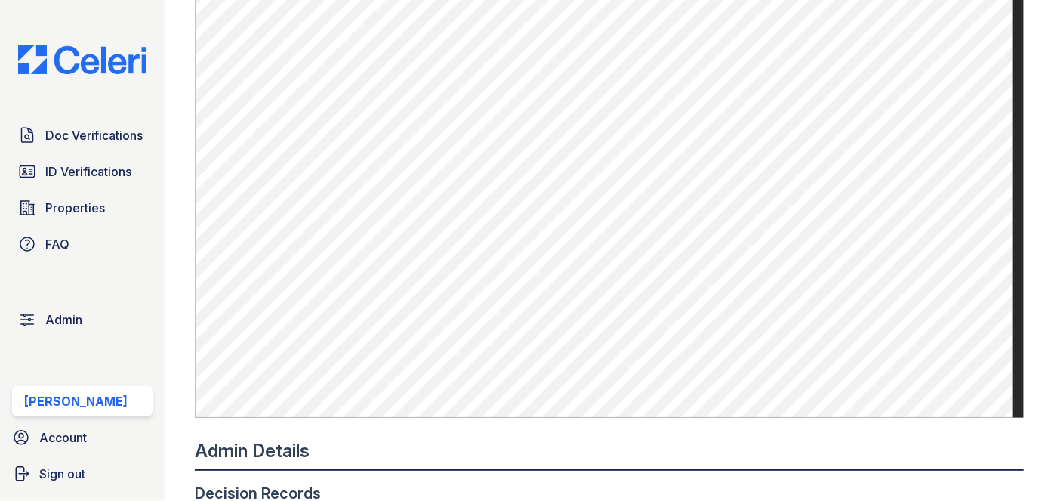
scroll to position [755, 0]
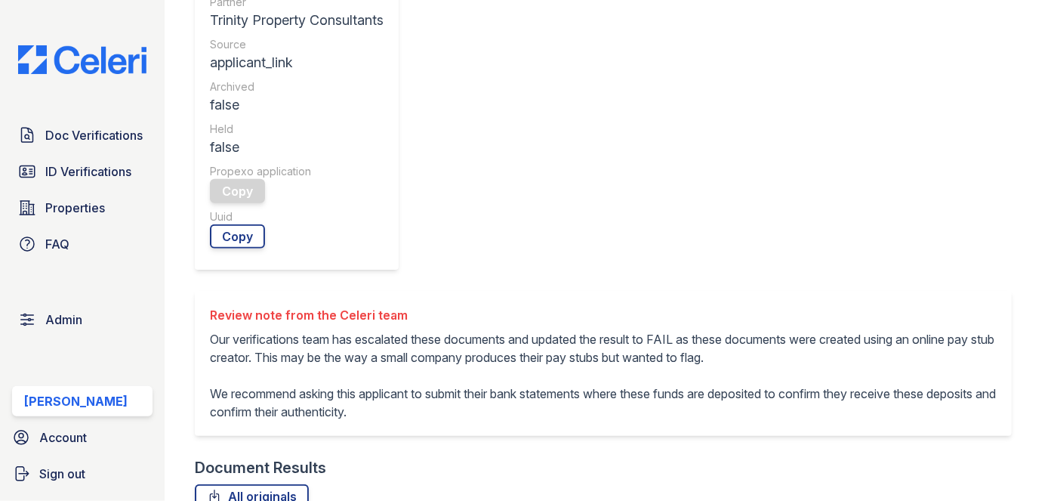
scroll to position [687, 0]
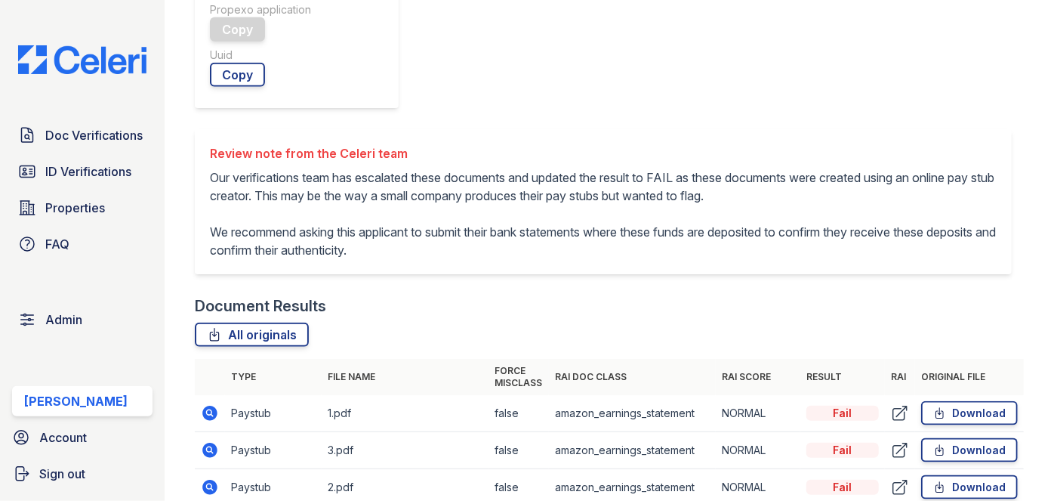
click at [205, 480] on icon at bounding box center [210, 487] width 15 height 15
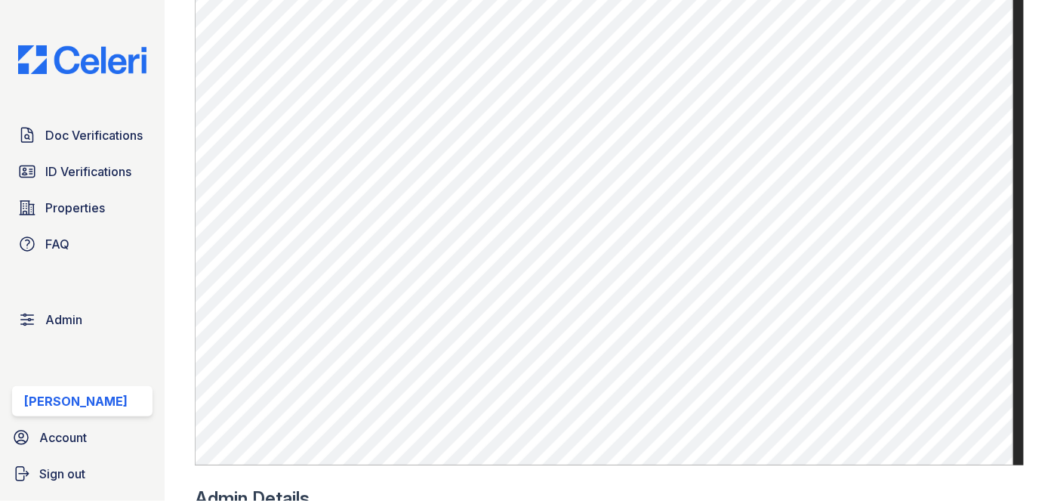
scroll to position [755, 0]
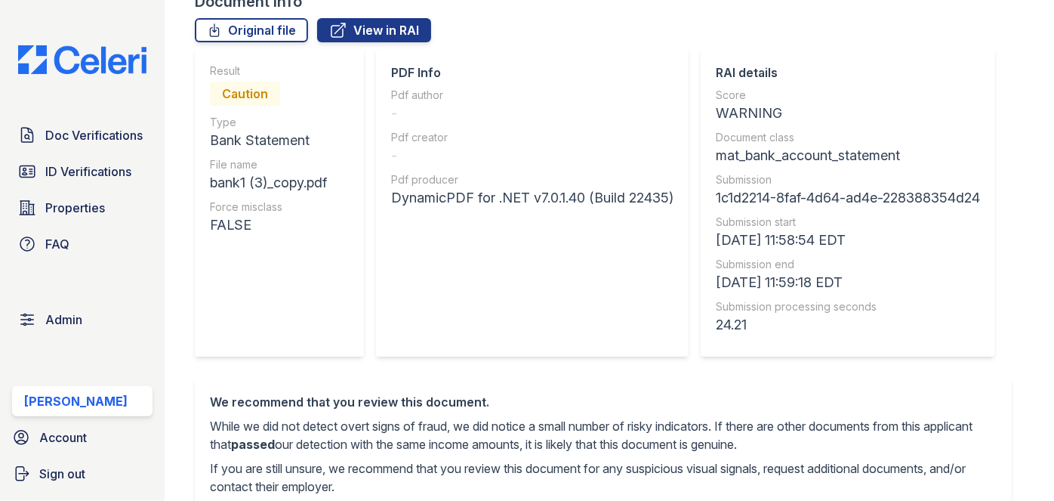
scroll to position [68, 0]
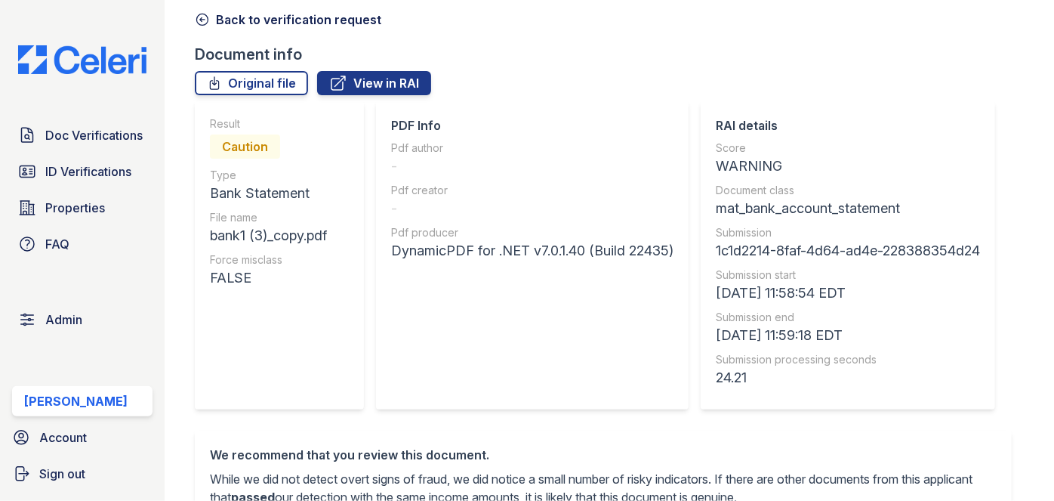
click at [205, 20] on icon at bounding box center [202, 19] width 15 height 15
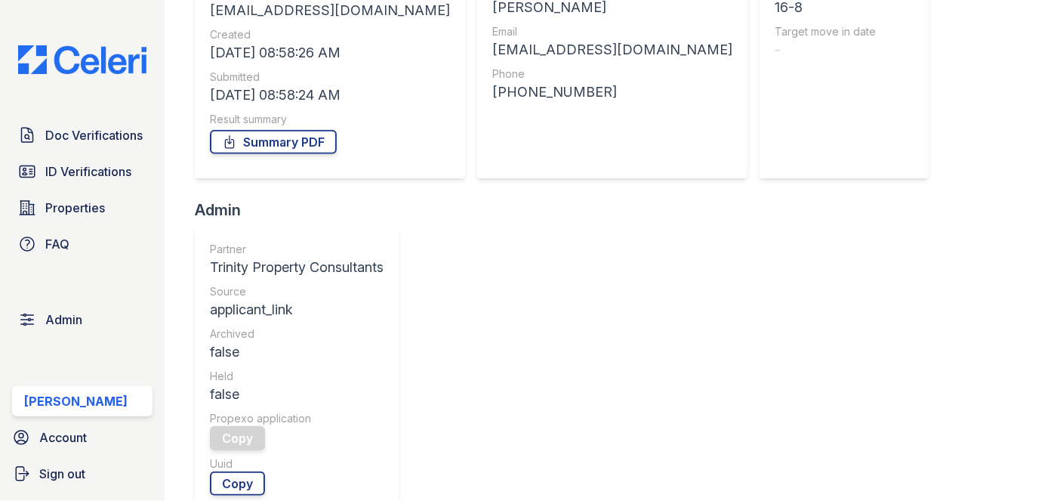
scroll to position [137, 0]
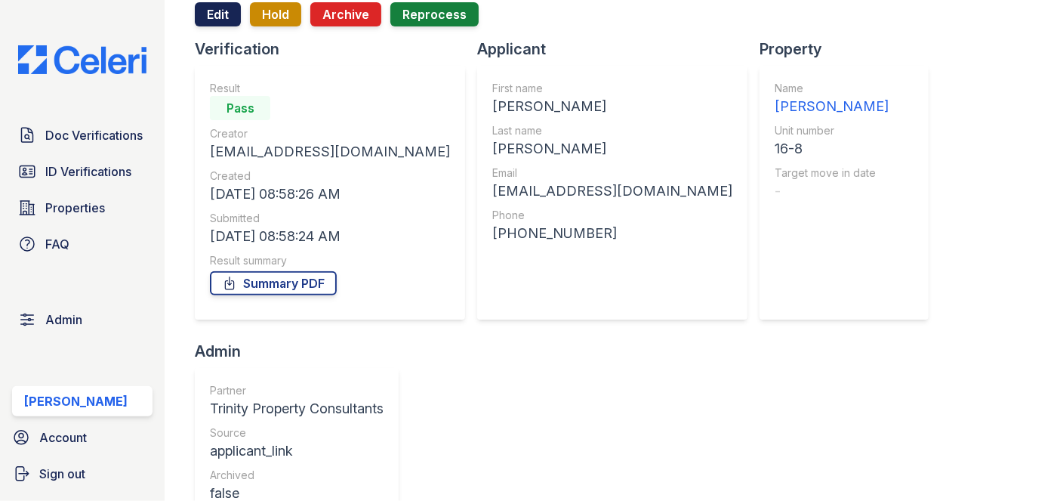
click at [211, 18] on link "Edit" at bounding box center [218, 14] width 46 height 24
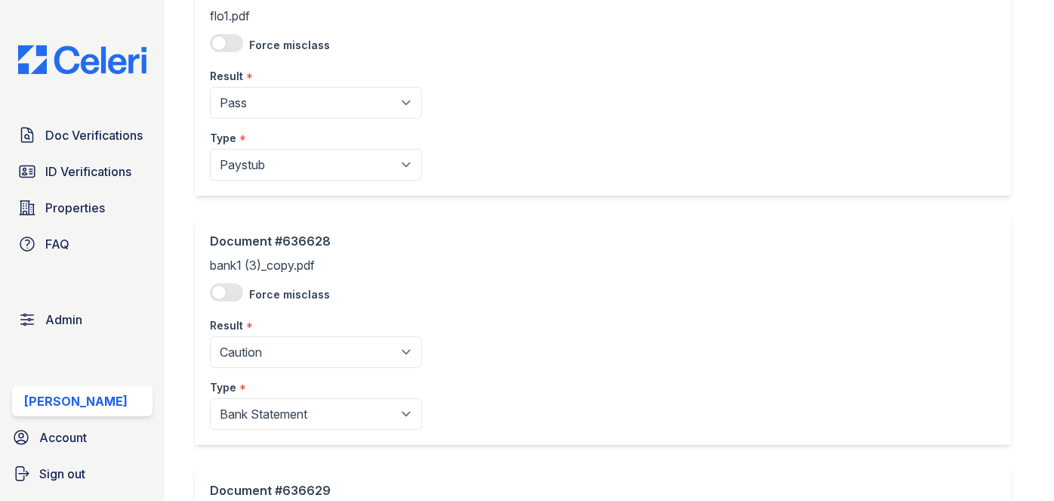
scroll to position [1167, 0]
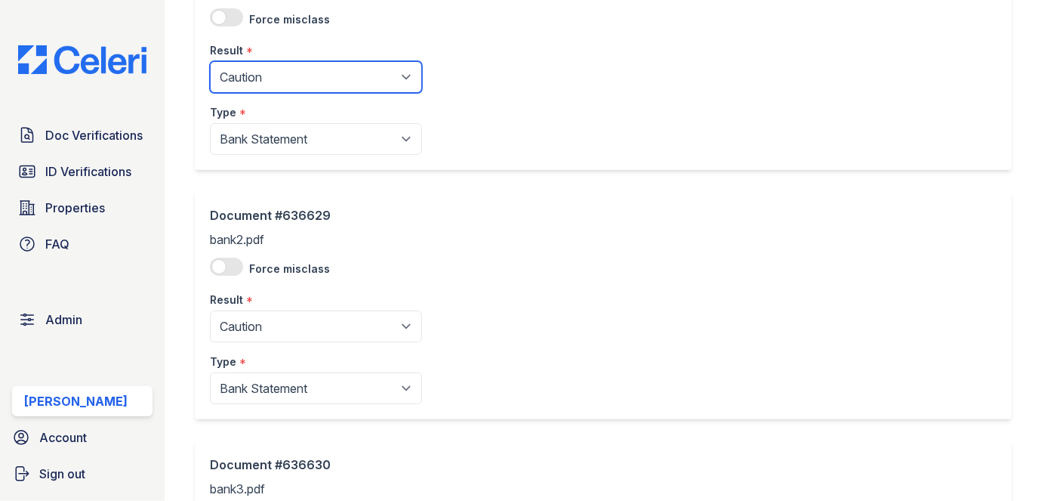
click at [358, 81] on select "Pending Sent Started Processing Pass Fail Caution Error N/A" at bounding box center [316, 77] width 212 height 32
click at [210, 61] on select "Pending Sent Started Processing Pass Fail Caution Error N/A" at bounding box center [316, 77] width 212 height 32
click at [297, 66] on select "Pending Sent Started Processing Pass Fail Caution Error N/A" at bounding box center [316, 77] width 212 height 32
select select "pass"
click at [210, 61] on select "Pending Sent Started Processing Pass Fail Caution Error N/A" at bounding box center [316, 77] width 212 height 32
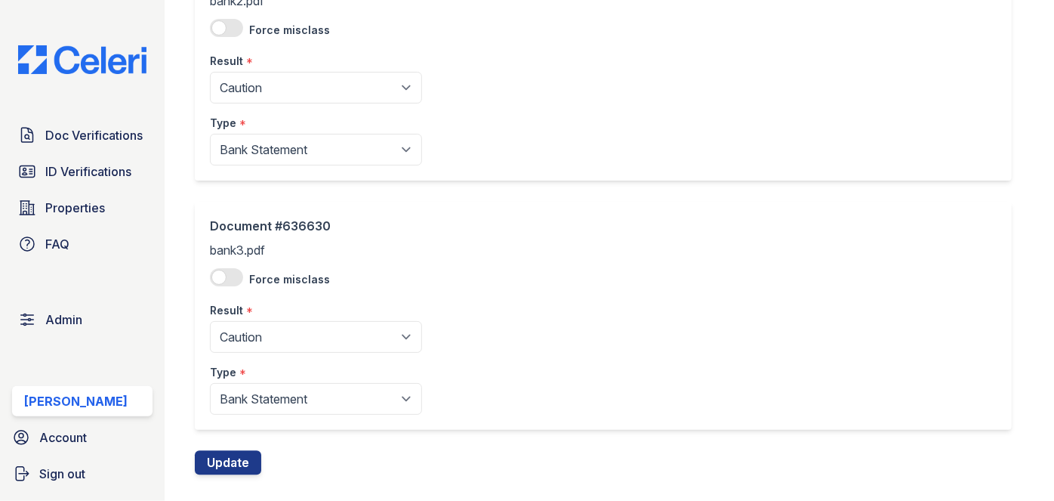
scroll to position [1427, 0]
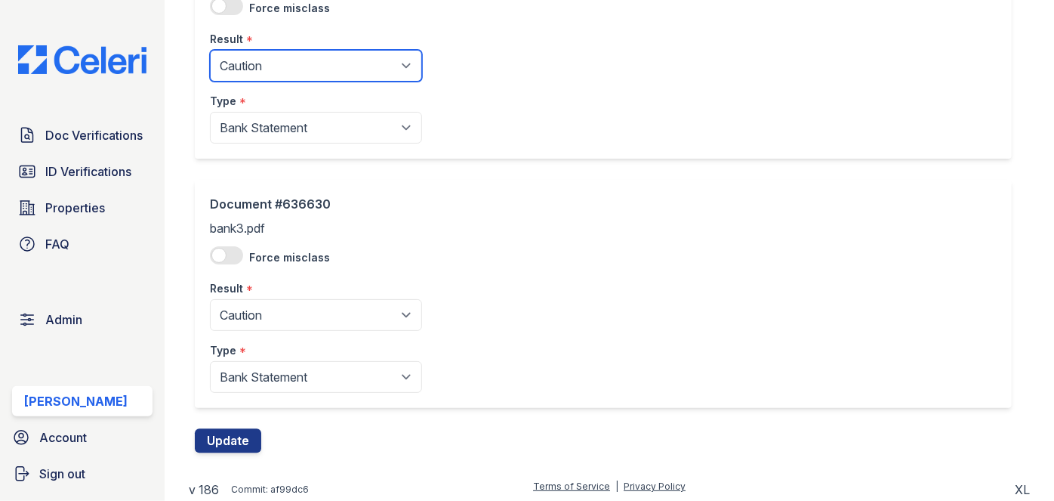
drag, startPoint x: 272, startPoint y: 65, endPoint x: 266, endPoint y: 77, distance: 13.5
click at [272, 65] on select "Pending Sent Started Processing Pass Fail Caution Error N/A" at bounding box center [316, 66] width 212 height 32
select select "pass"
click at [210, 50] on select "Pending Sent Started Processing Pass Fail Caution Error N/A" at bounding box center [316, 66] width 212 height 32
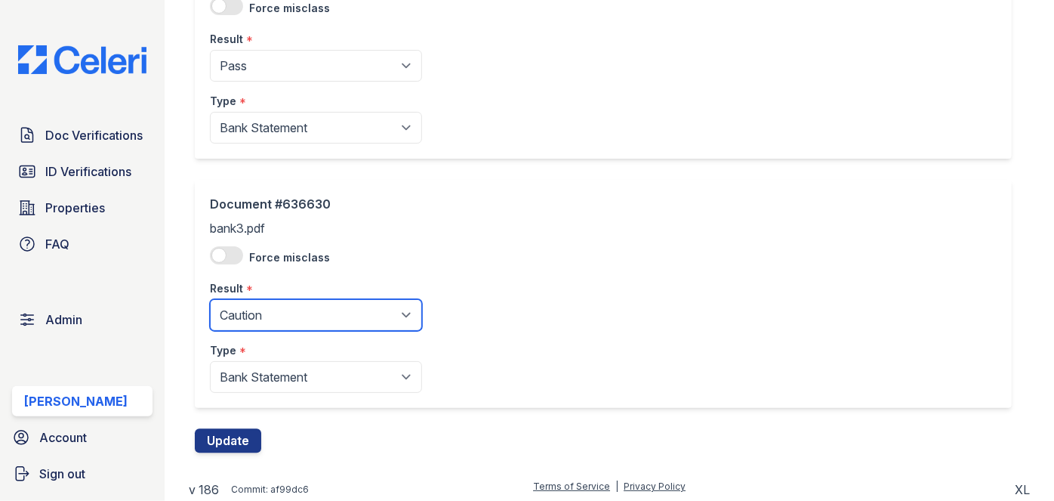
drag, startPoint x: 259, startPoint y: 308, endPoint x: 255, endPoint y: 296, distance: 12.7
click at [259, 308] on select "Pending Sent Started Processing Pass Fail Caution Error N/A" at bounding box center [316, 315] width 212 height 32
select select "pass"
click at [210, 299] on select "Pending Sent Started Processing Pass Fail Caution Error N/A" at bounding box center [316, 315] width 212 height 32
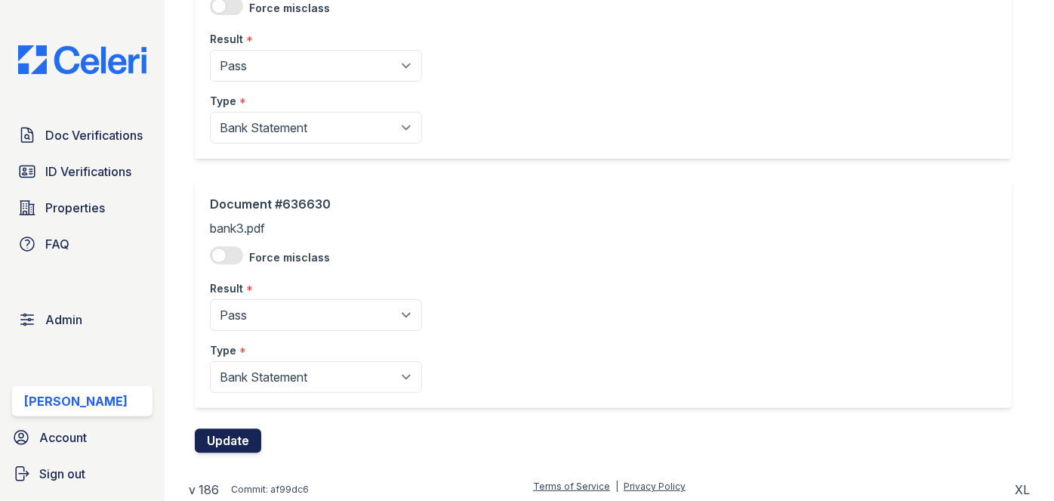
click at [245, 431] on button "Update" at bounding box center [228, 441] width 66 height 24
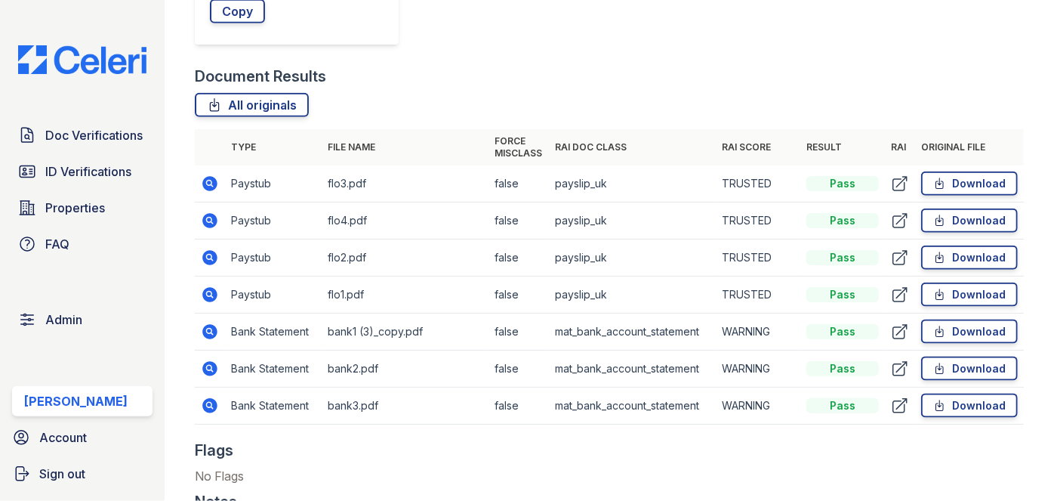
scroll to position [892, 0]
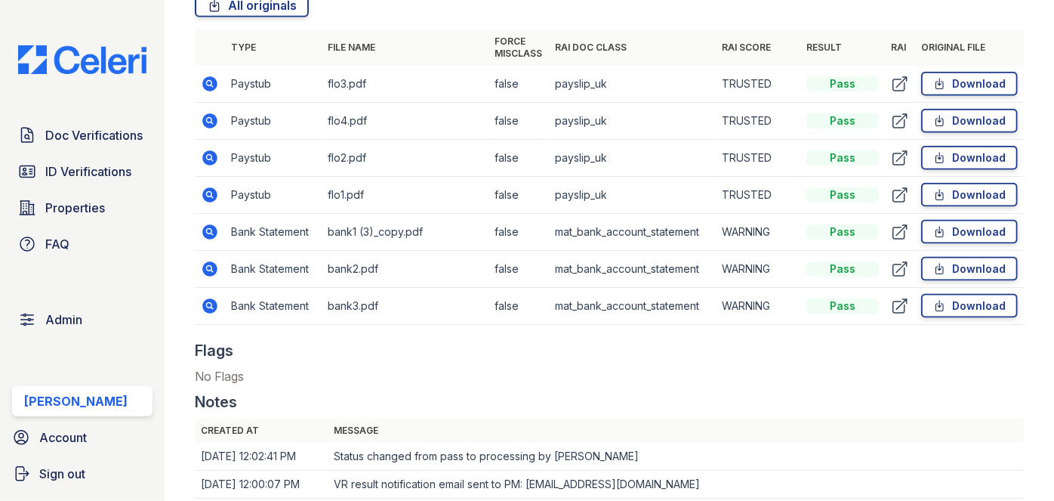
click at [213, 262] on icon at bounding box center [210, 268] width 15 height 15
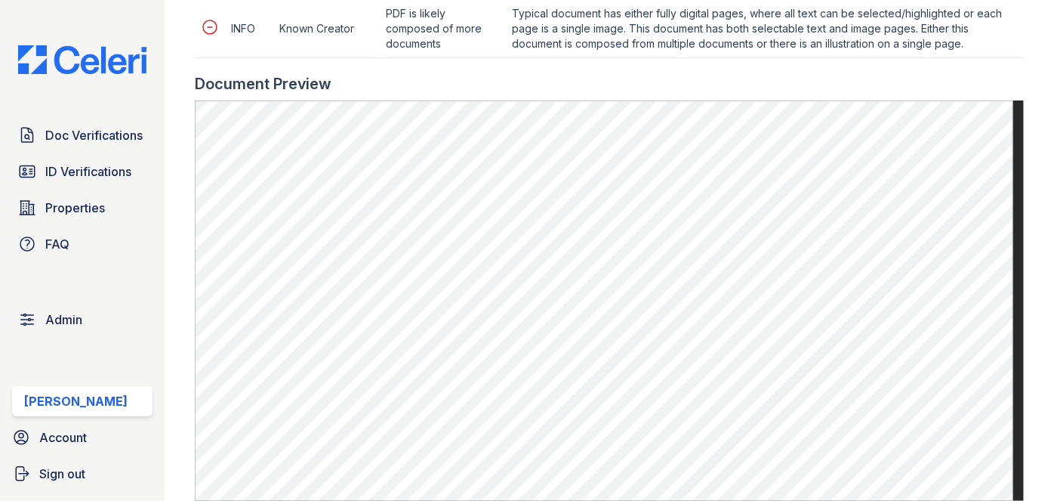
scroll to position [1029, 0]
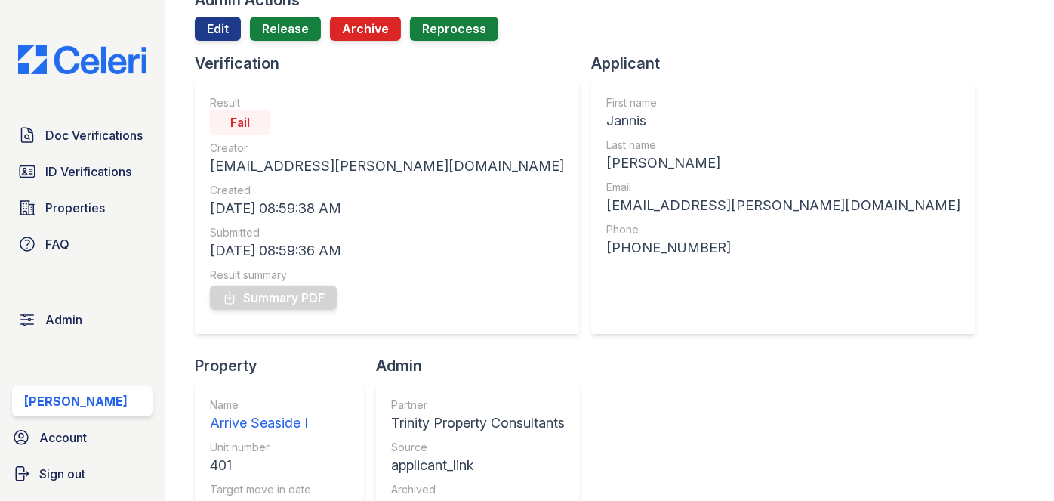
scroll to position [68, 0]
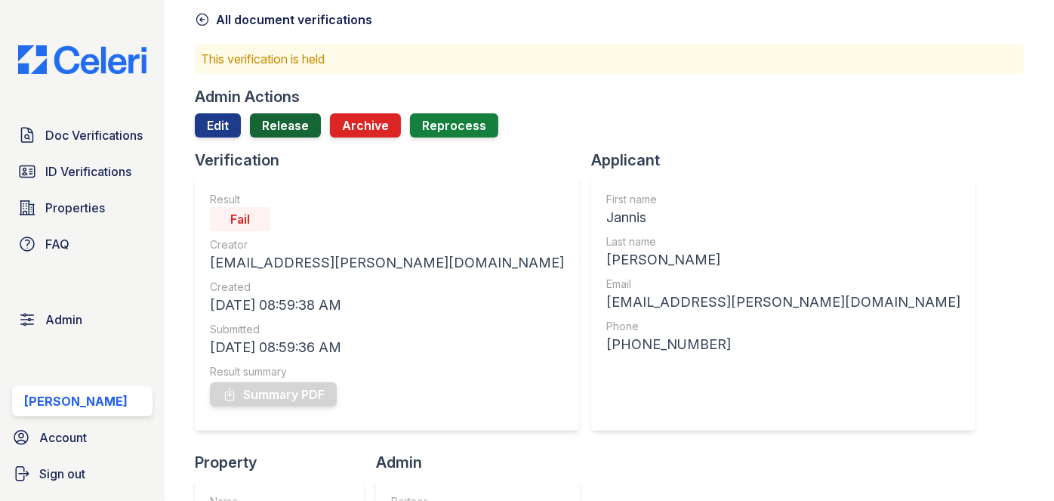
click at [285, 124] on link "Release" at bounding box center [285, 125] width 71 height 24
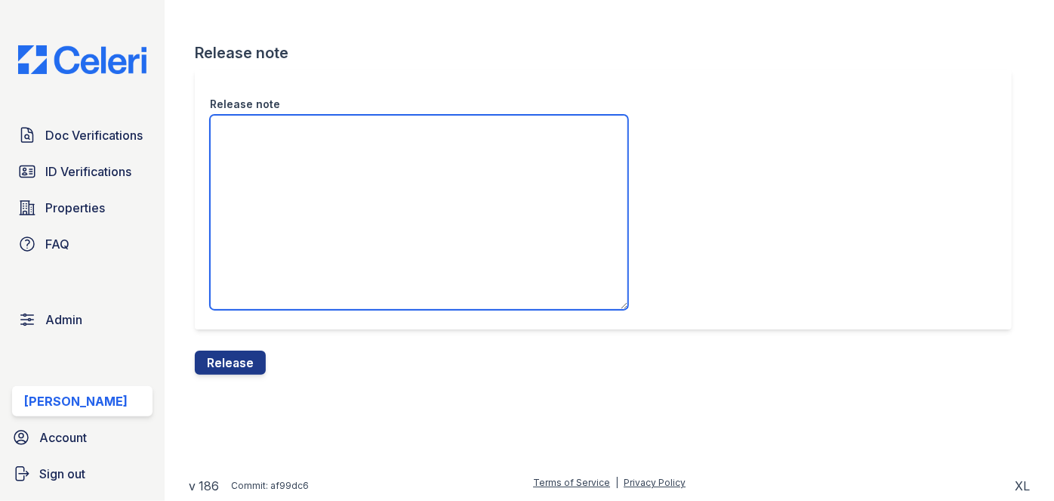
click at [369, 168] on textarea "Release note" at bounding box center [419, 212] width 418 height 195
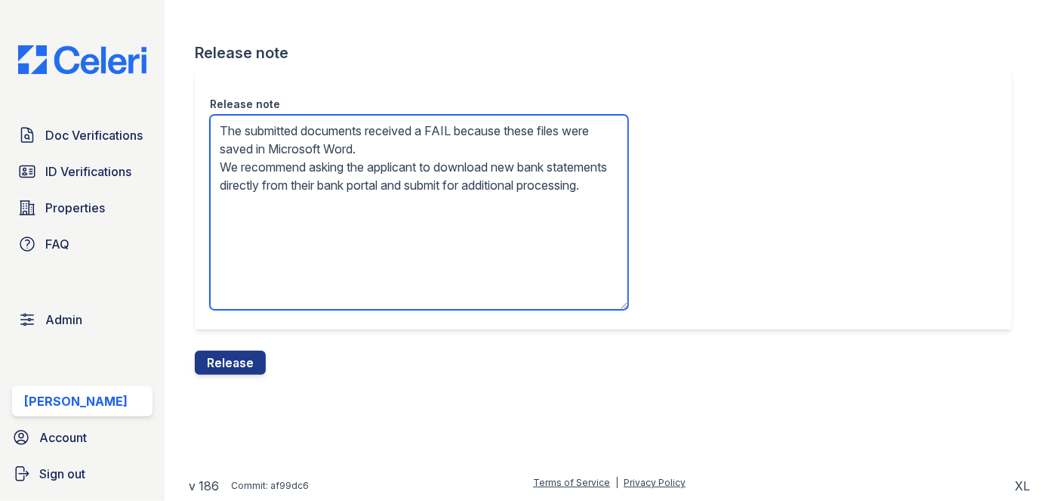
click at [538, 162] on textarea "The submitted documents received a FAIL because these files were saved in Micro…" at bounding box center [419, 212] width 418 height 195
click at [394, 181] on textarea "The submitted documents received a FAIL because these files were saved in Micro…" at bounding box center [419, 212] width 418 height 195
click at [512, 163] on textarea "The submitted documents received a FAIL because these files were saved in Micro…" at bounding box center [419, 212] width 418 height 195
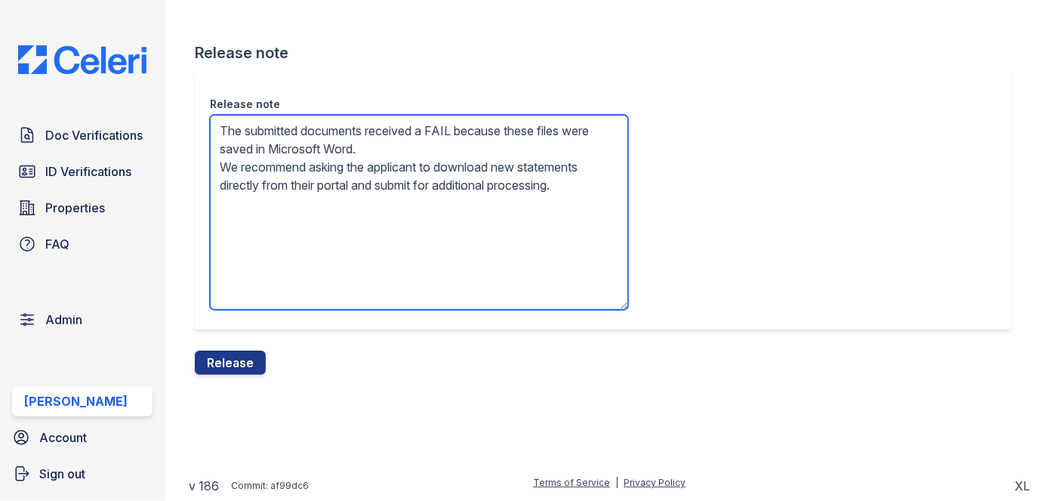
click at [498, 183] on textarea "The submitted documents received a FAIL because these files were saved in Micro…" at bounding box center [419, 212] width 418 height 195
type textarea "The submitted documents received a FAIL because these files were saved in Micro…"
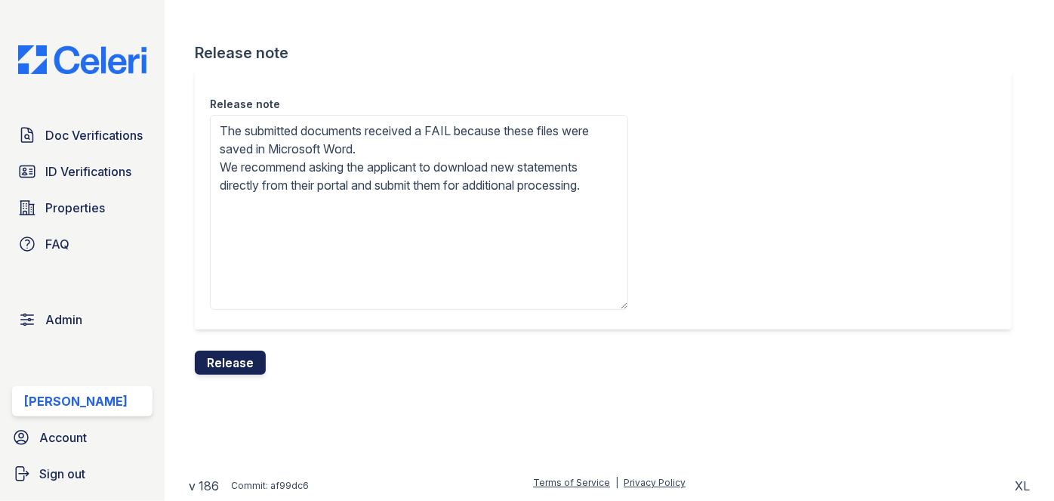
click at [248, 363] on button "Release" at bounding box center [230, 362] width 71 height 24
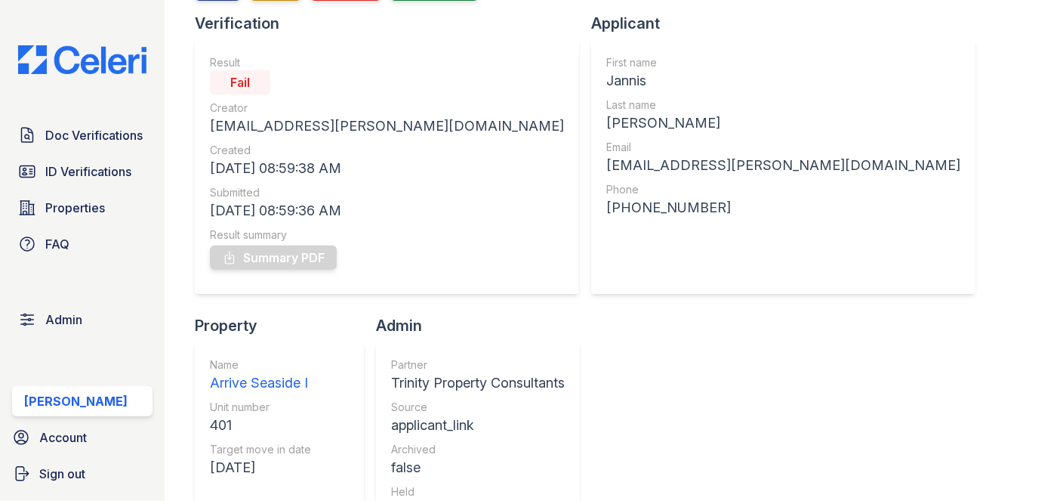
scroll to position [205, 0]
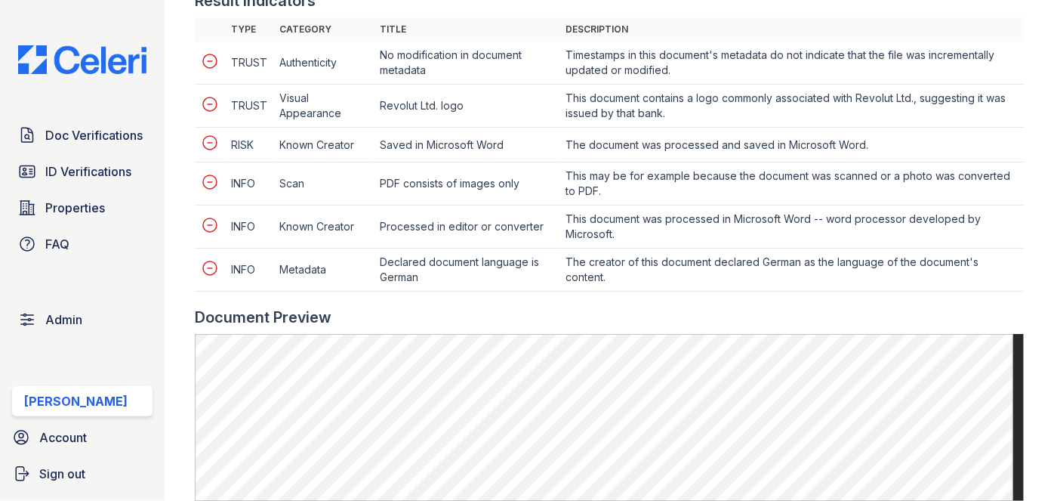
scroll to position [961, 0]
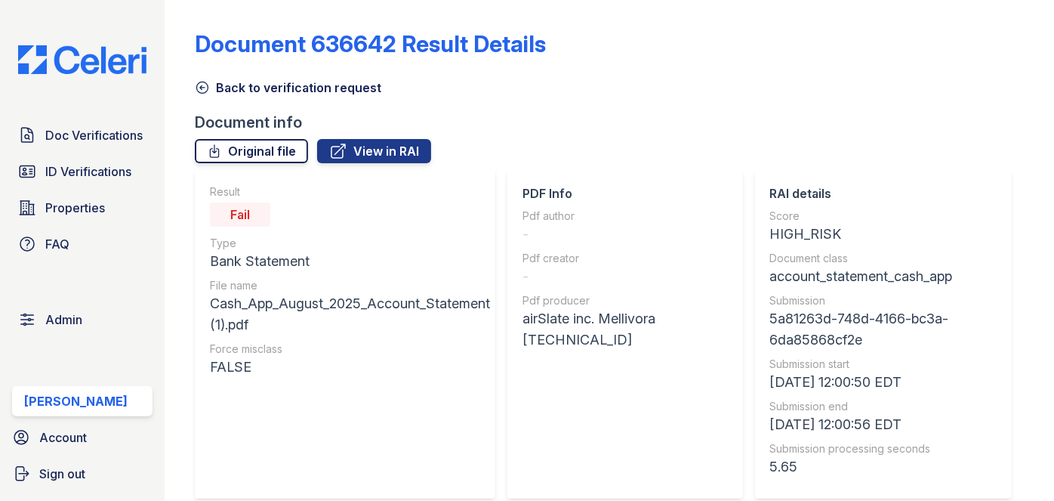
click at [271, 153] on link "Original file" at bounding box center [251, 151] width 113 height 24
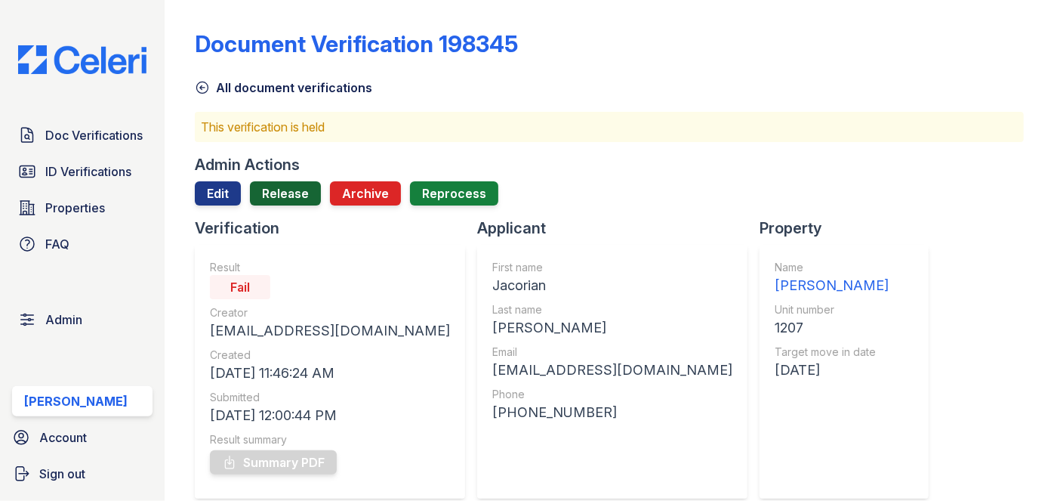
click at [305, 193] on link "Release" at bounding box center [285, 193] width 71 height 24
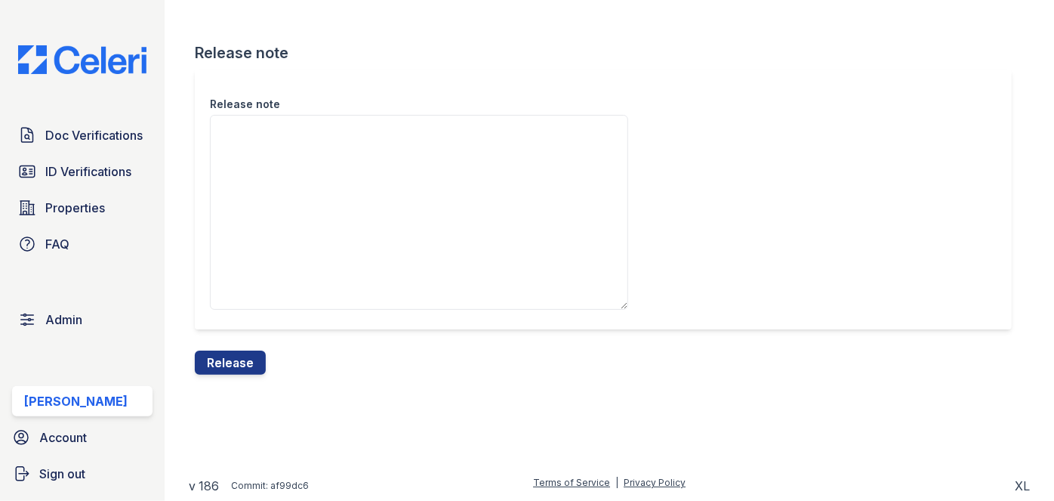
click at [252, 347] on div "Release note" at bounding box center [609, 209] width 829 height 281
drag, startPoint x: 254, startPoint y: 361, endPoint x: 569, endPoint y: 79, distance: 423.6
click at [253, 361] on button "Release" at bounding box center [230, 362] width 71 height 24
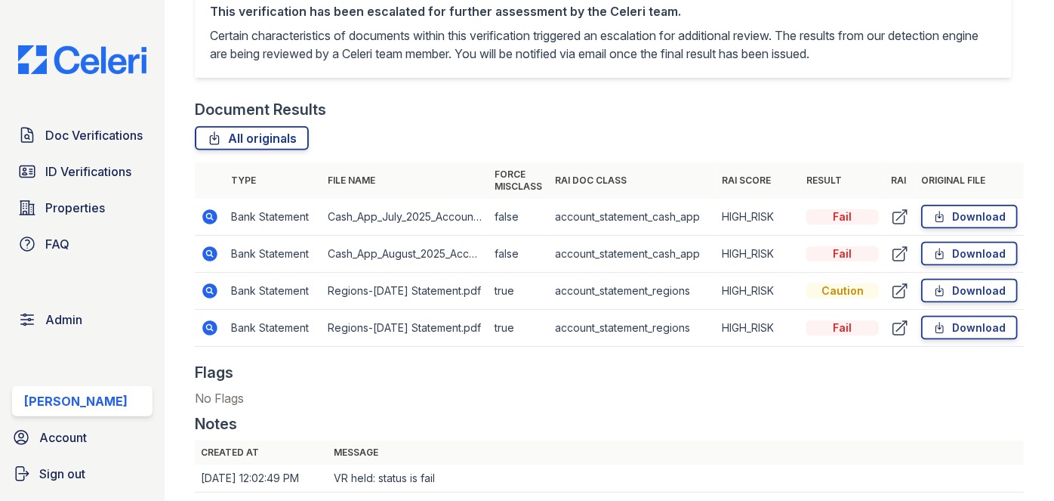
scroll to position [961, 0]
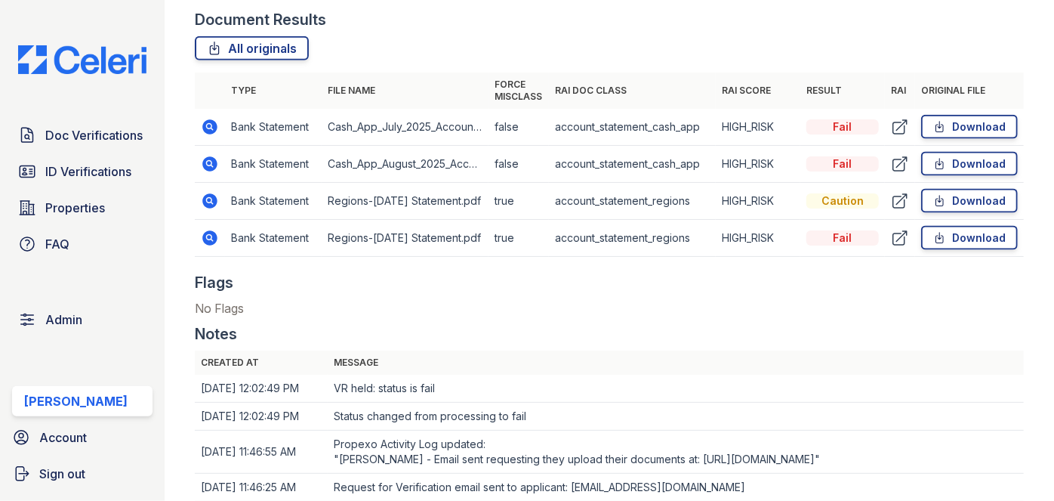
drag, startPoint x: 207, startPoint y: 161, endPoint x: 252, endPoint y: 172, distance: 46.0
click at [252, 172] on td "Bank Statement" at bounding box center [273, 164] width 97 height 37
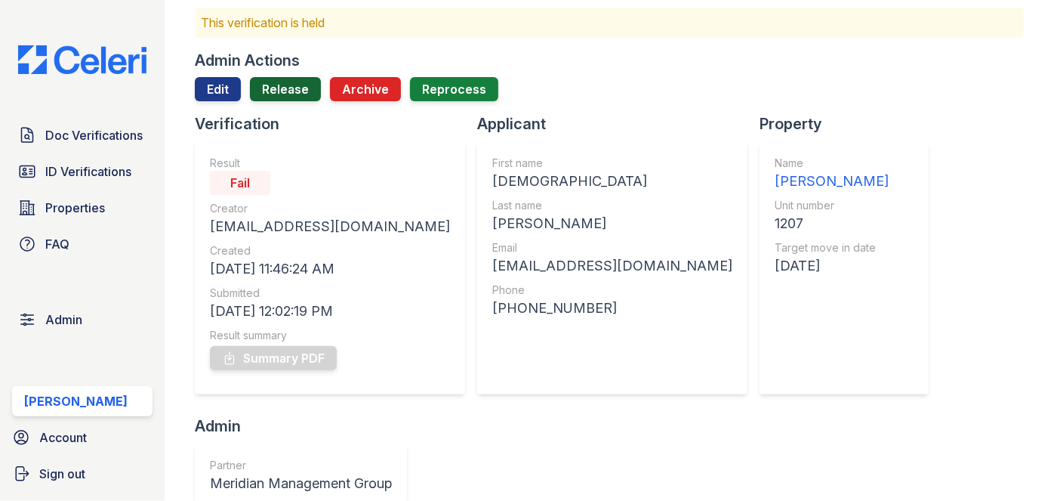
scroll to position [0, 0]
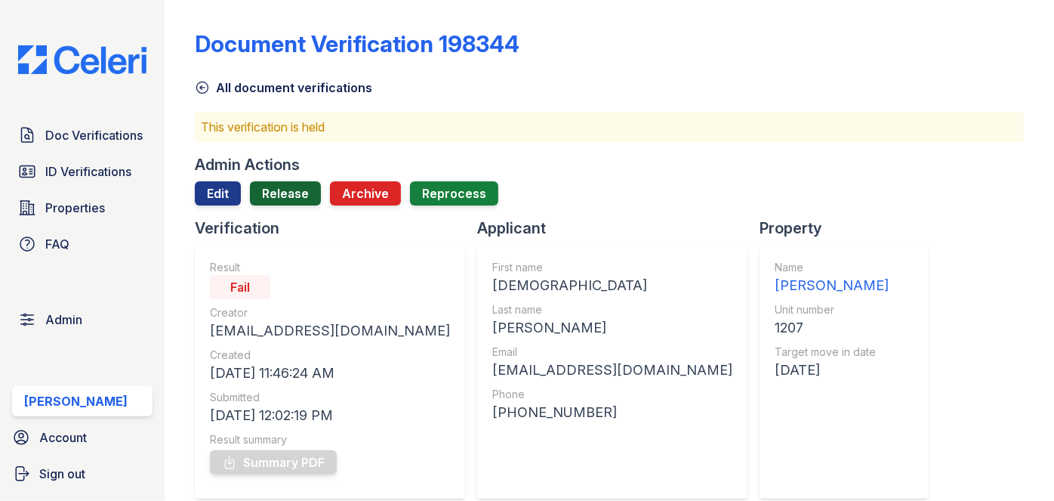
click at [292, 193] on link "Release" at bounding box center [285, 193] width 71 height 24
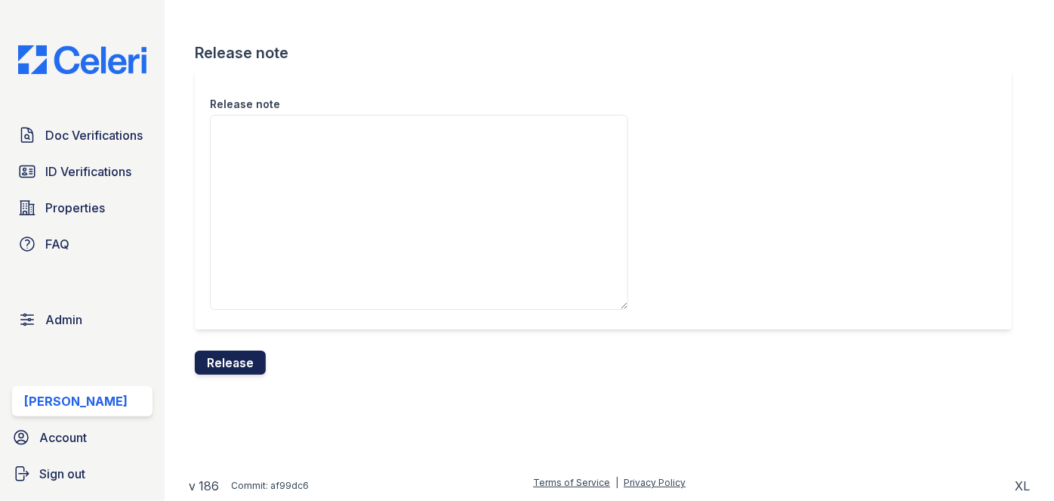
click at [232, 370] on button "Release" at bounding box center [230, 362] width 71 height 24
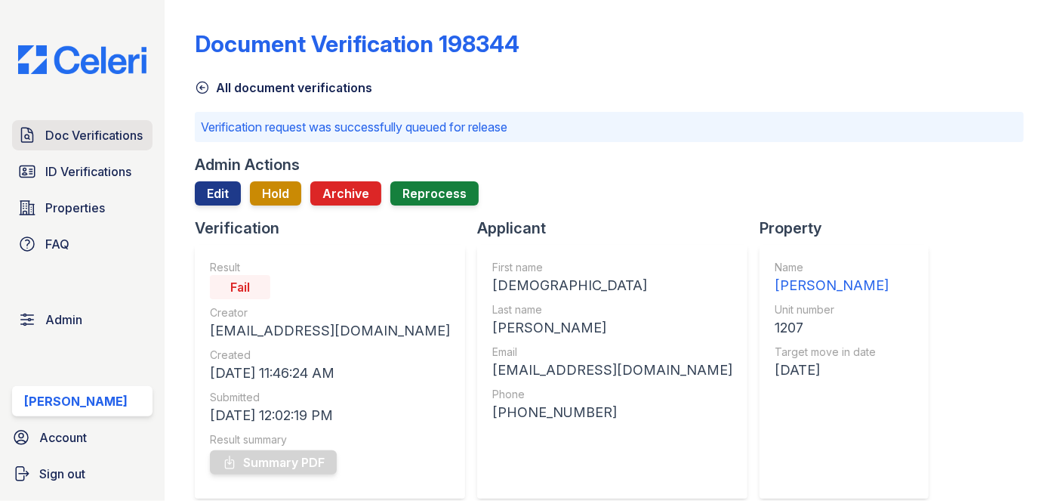
click at [132, 134] on span "Doc Verifications" at bounding box center [93, 135] width 97 height 18
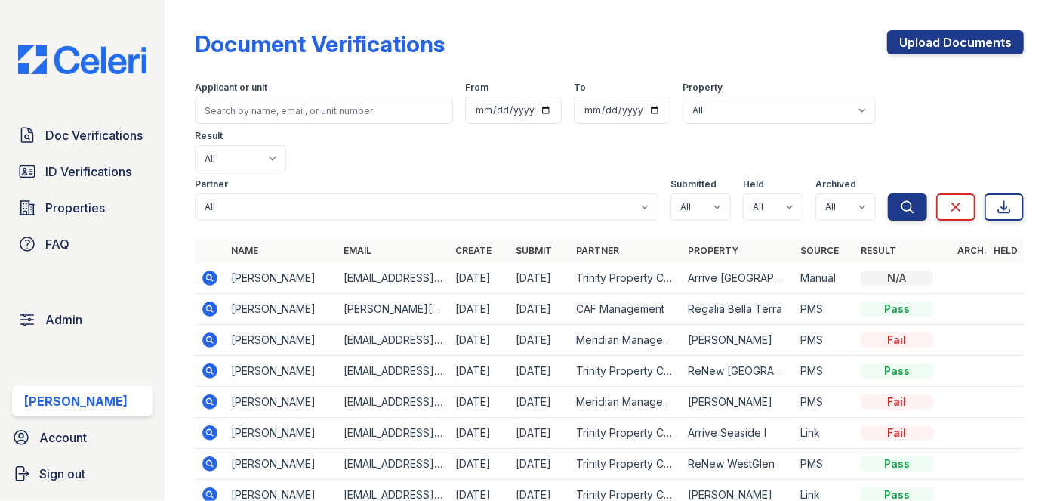
click at [211, 270] on icon at bounding box center [210, 277] width 15 height 15
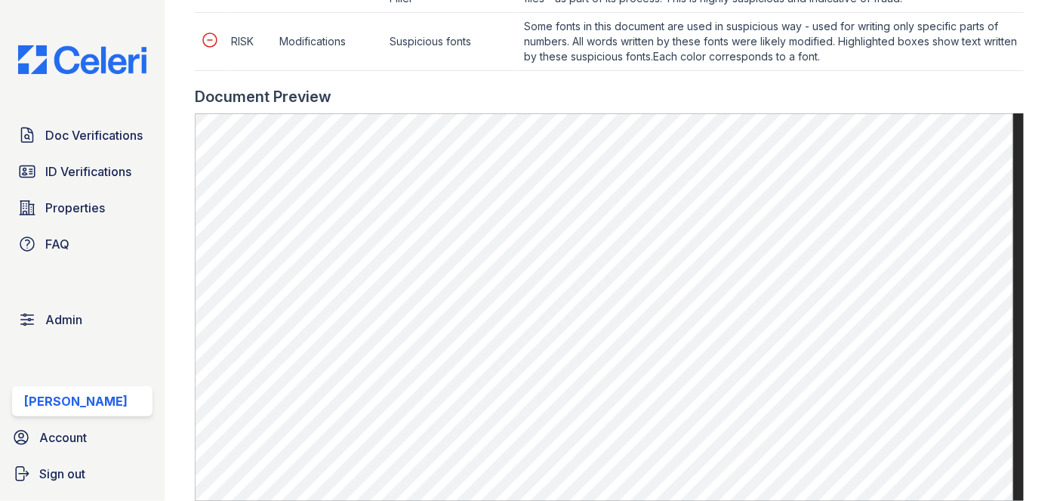
scroll to position [1029, 0]
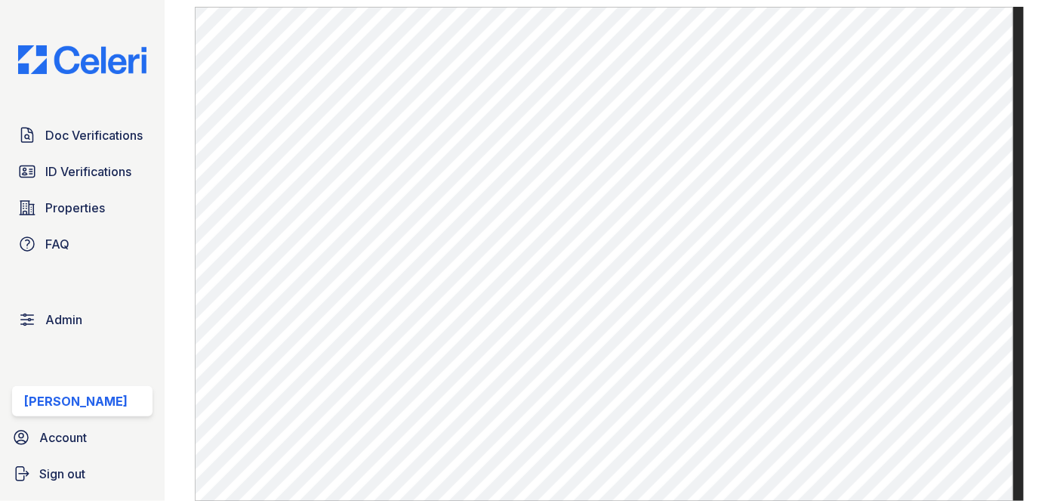
scroll to position [274, 0]
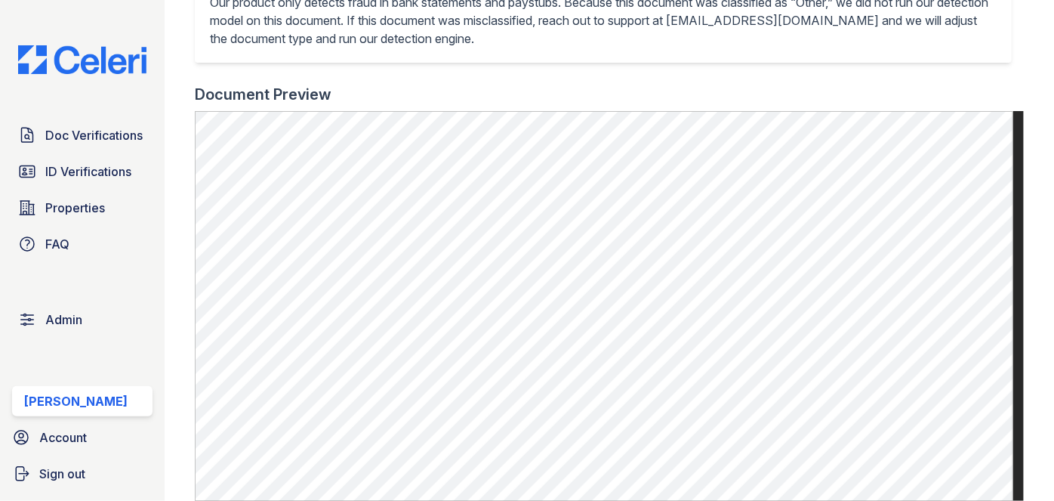
scroll to position [549, 0]
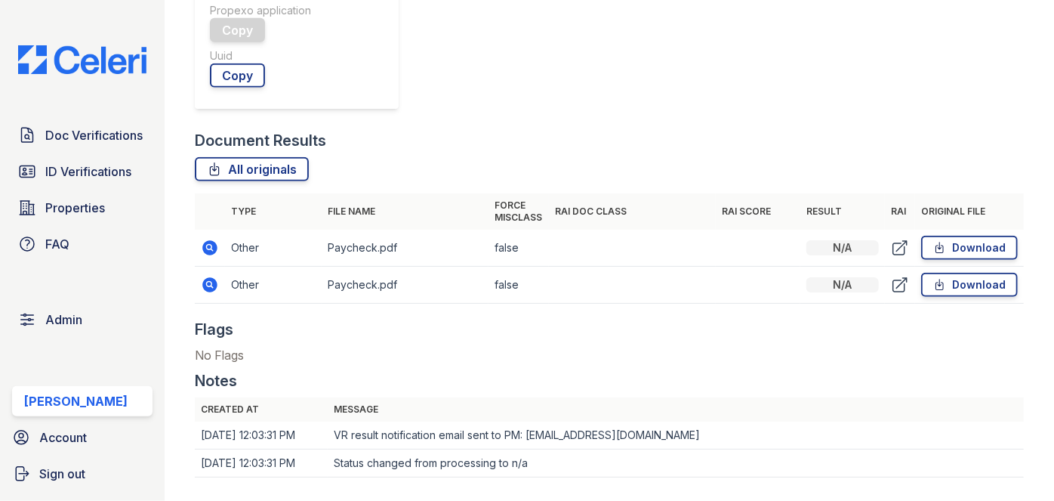
scroll to position [687, 0]
click at [79, 314] on span "Admin" at bounding box center [63, 319] width 37 height 18
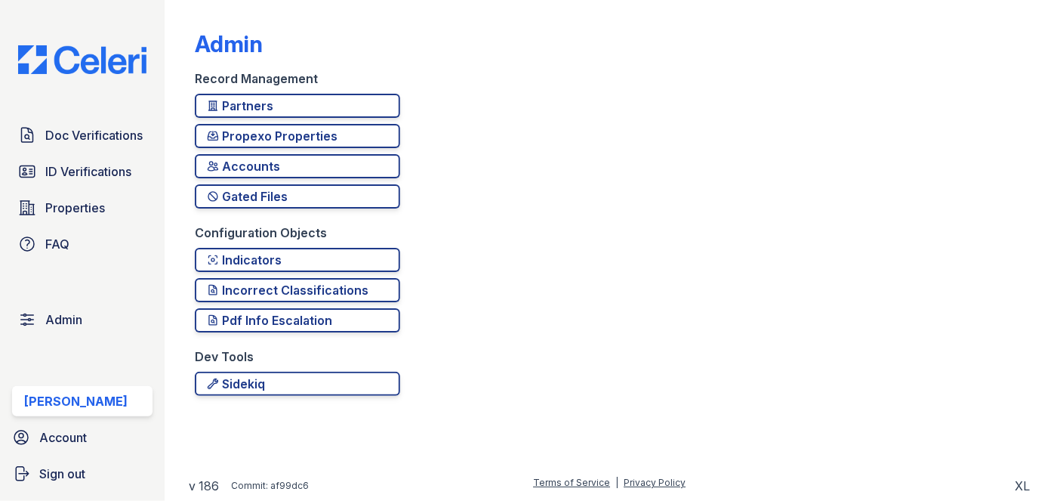
click at [279, 89] on div "Admin Record Management Partners Propexo Properties Accounts Gated Files Config…" at bounding box center [609, 208] width 829 height 405
click at [279, 107] on div "Partners" at bounding box center [297, 106] width 181 height 18
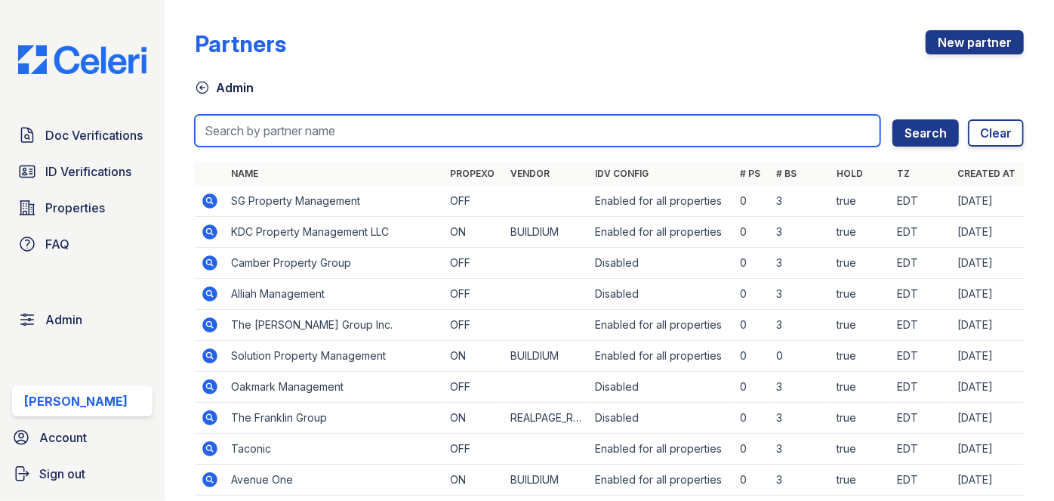
click at [242, 132] on input "search" at bounding box center [538, 131] width 686 height 32
type input "trinity"
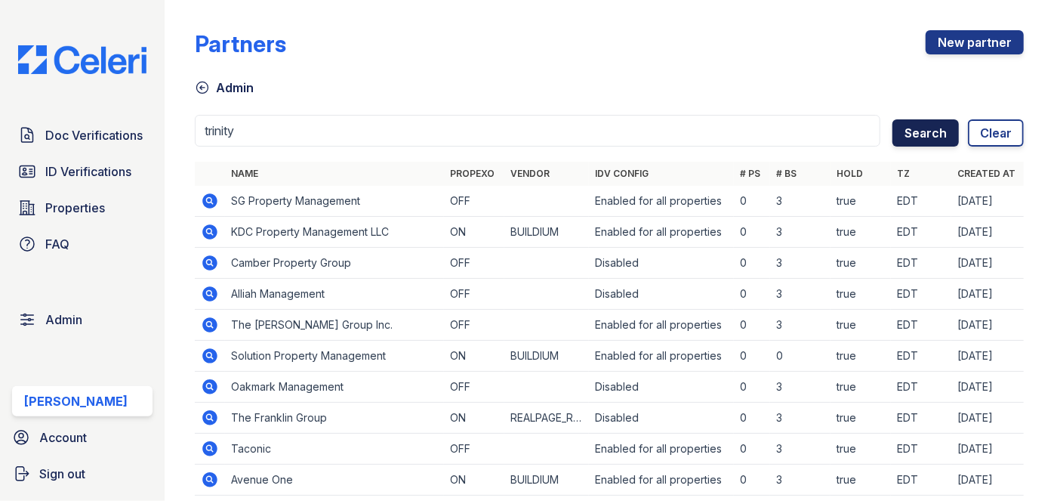
click at [893, 123] on button "Search" at bounding box center [926, 132] width 66 height 27
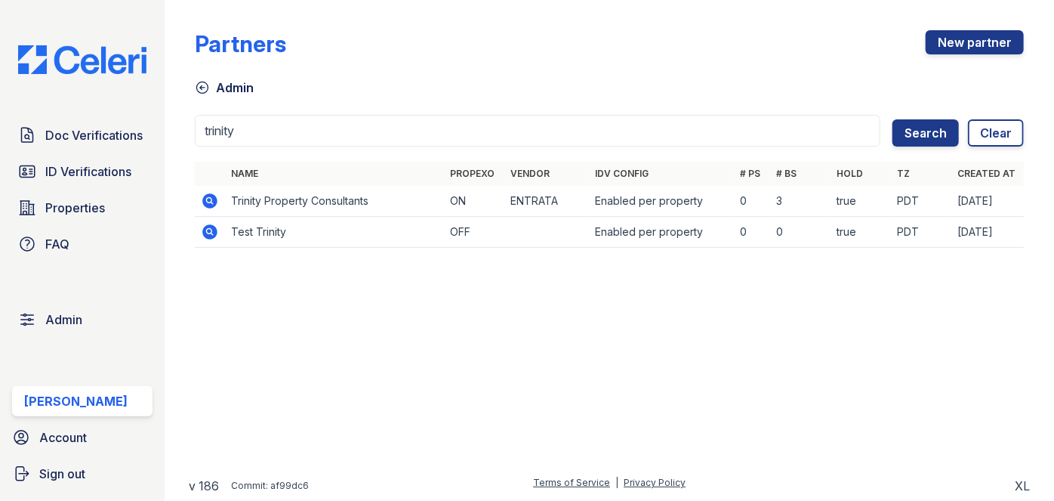
click at [205, 193] on icon at bounding box center [210, 201] width 18 height 18
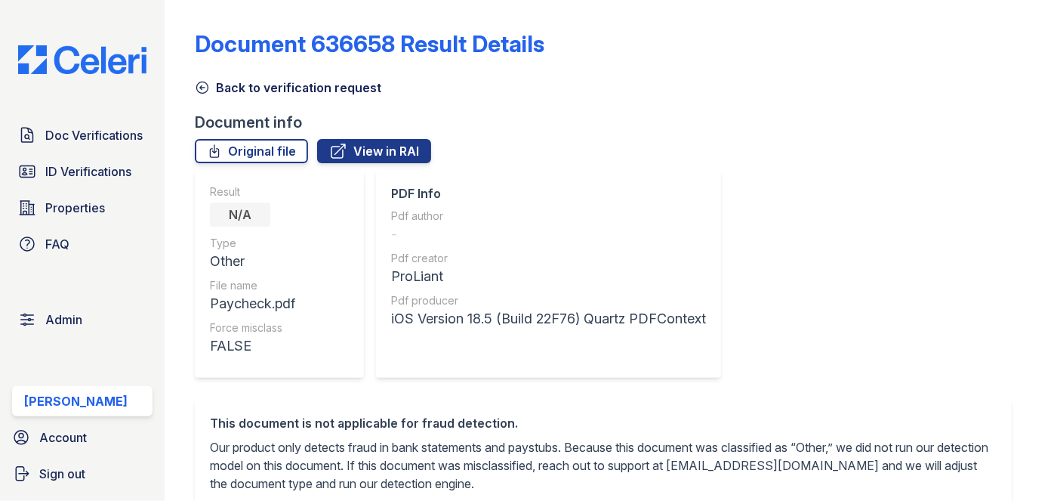
click at [199, 84] on icon at bounding box center [202, 87] width 15 height 15
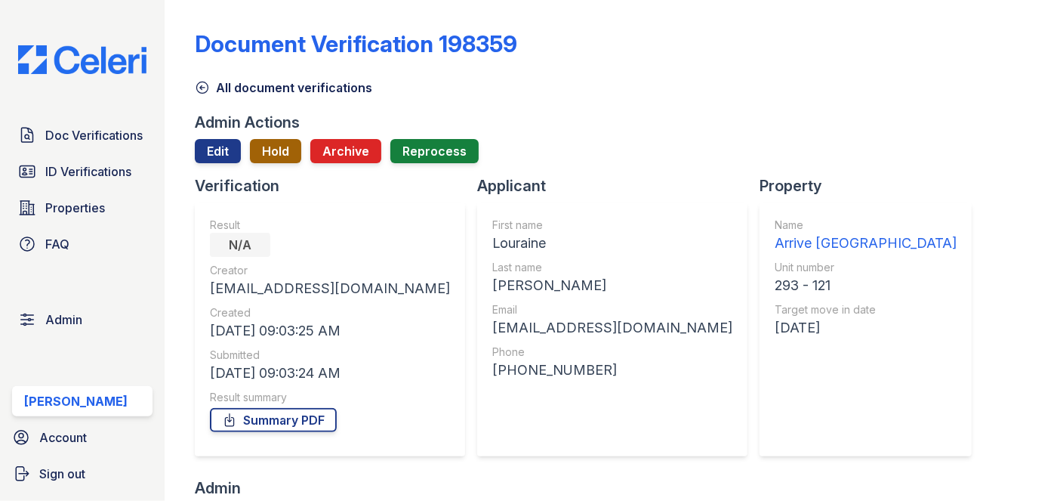
click at [279, 140] on button "Hold" at bounding box center [275, 151] width 51 height 24
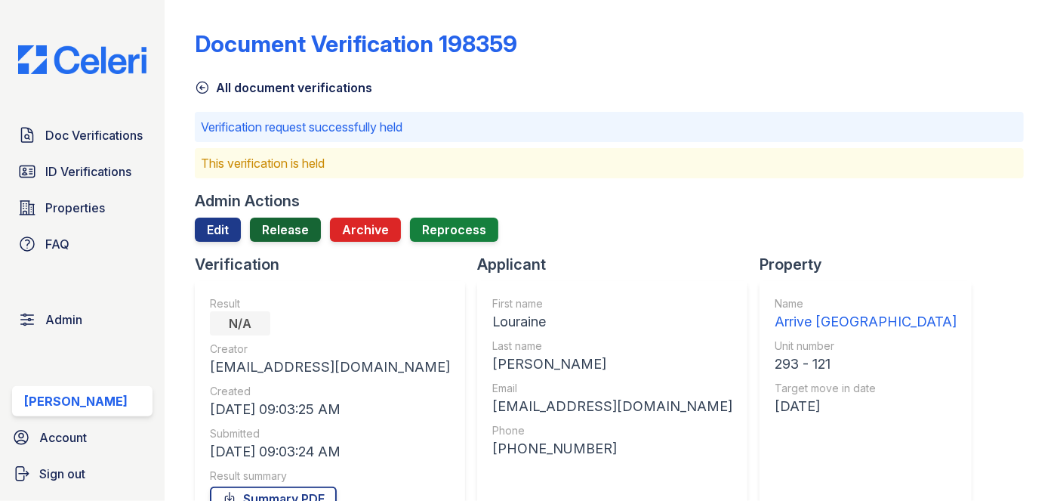
click at [296, 228] on link "Release" at bounding box center [285, 230] width 71 height 24
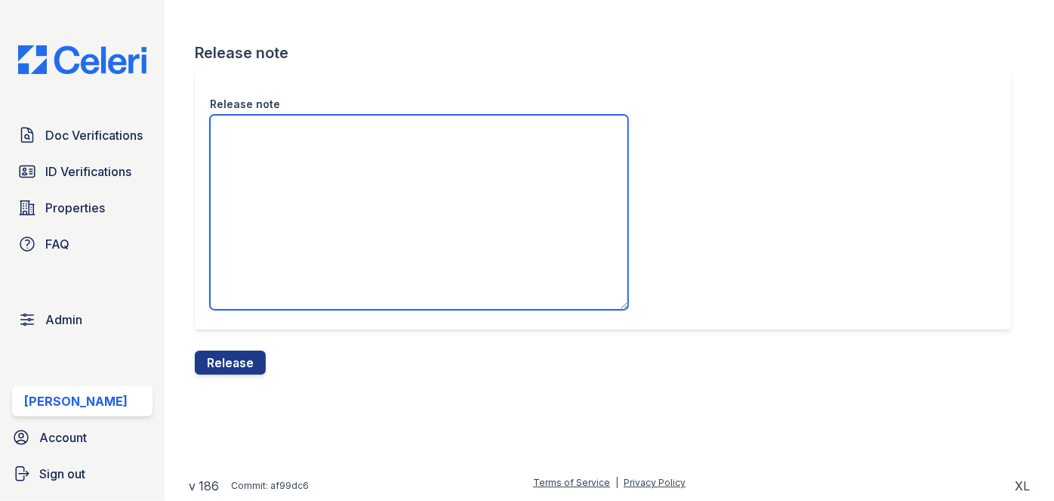
click at [304, 181] on textarea "Release note" at bounding box center [419, 212] width 418 height 195
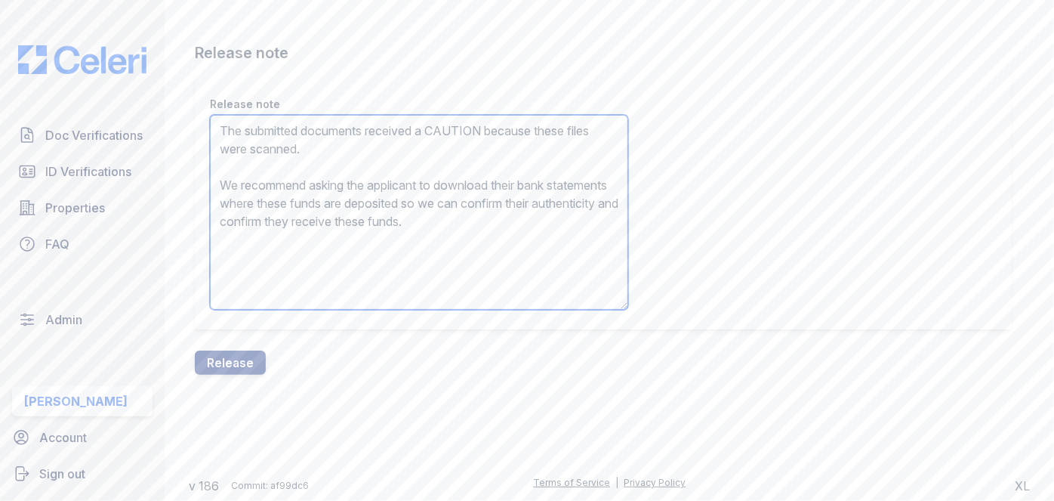
click at [473, 122] on textarea "The submitted documents received a CAUTION because these files were scanned. We…" at bounding box center [419, 212] width 418 height 195
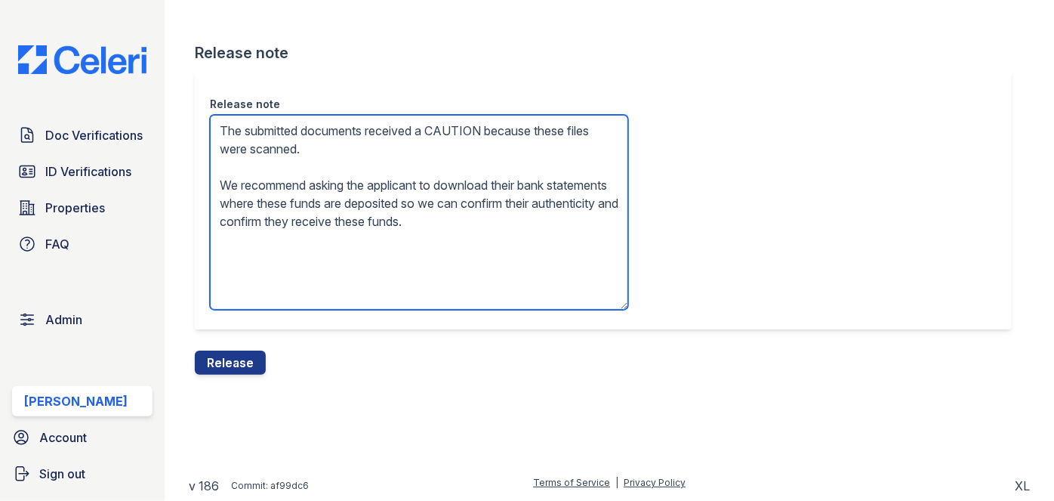
click at [473, 122] on textarea "The submitted documents received a CAUTION because these files were scanned. We…" at bounding box center [419, 212] width 418 height 195
type textarea "The submitted documents received a N/A because these files were scanned. We rec…"
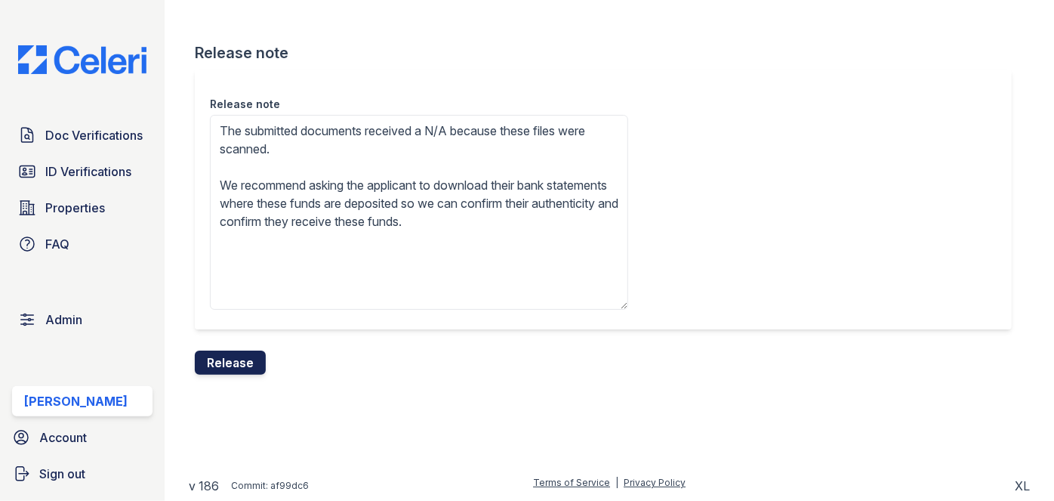
click at [252, 361] on button "Release" at bounding box center [230, 362] width 71 height 24
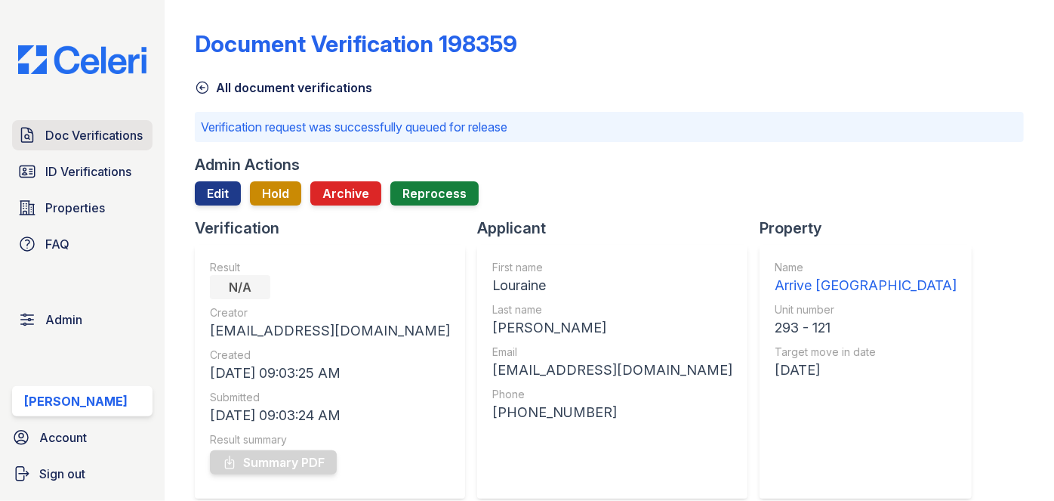
click at [91, 135] on span "Doc Verifications" at bounding box center [93, 135] width 97 height 18
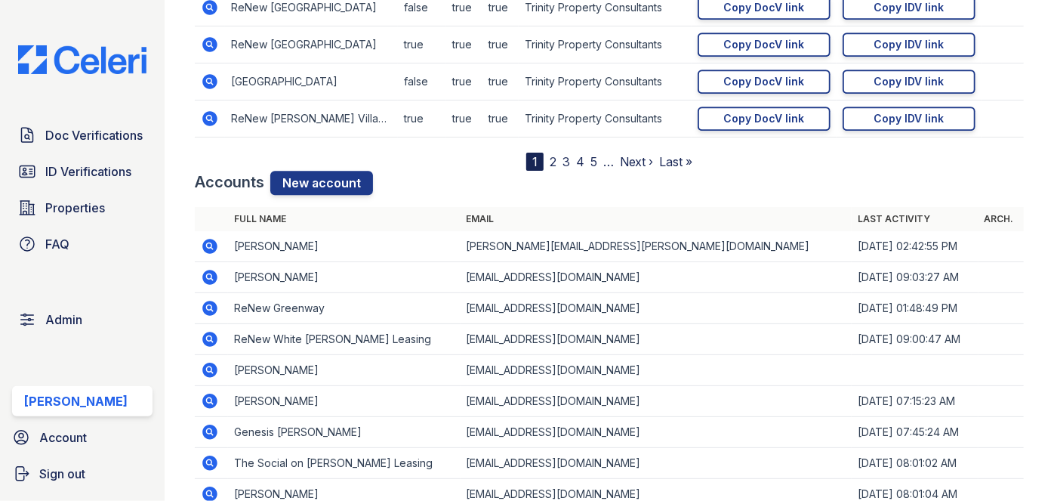
scroll to position [2060, 0]
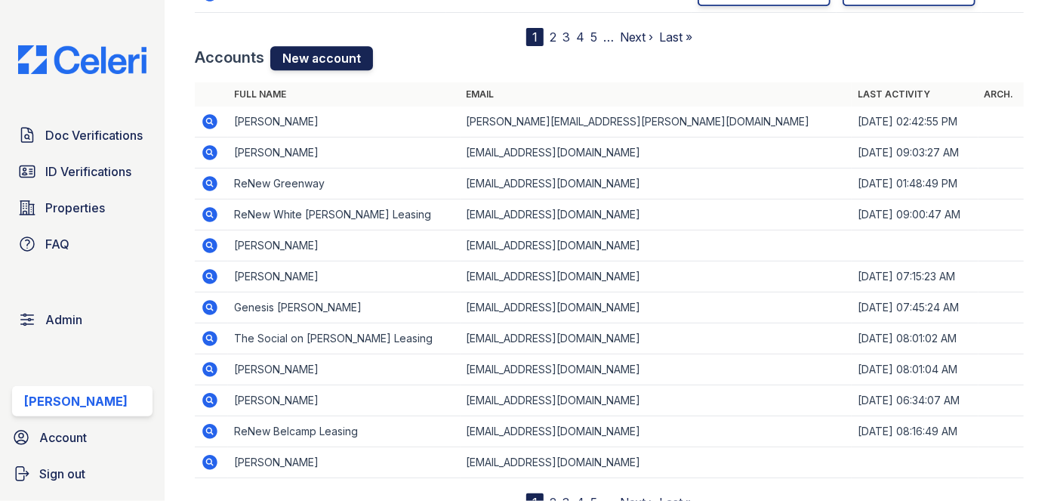
click at [321, 56] on link "New account" at bounding box center [321, 58] width 103 height 24
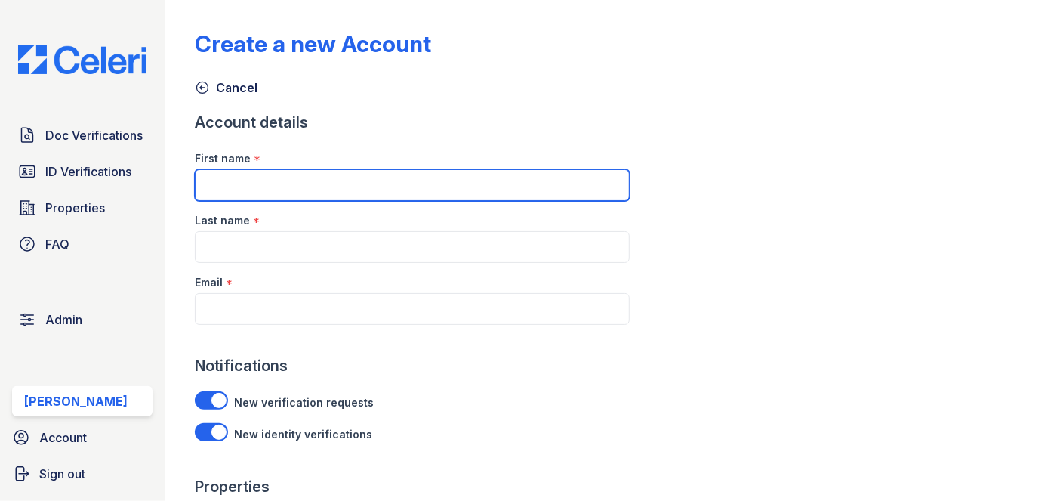
click at [257, 192] on input "First name" at bounding box center [412, 185] width 435 height 32
paste input "Tabitha Kruszynski"
click at [263, 192] on input "Tabitha Kruszynski" at bounding box center [412, 185] width 435 height 32
type input "Tabitha"
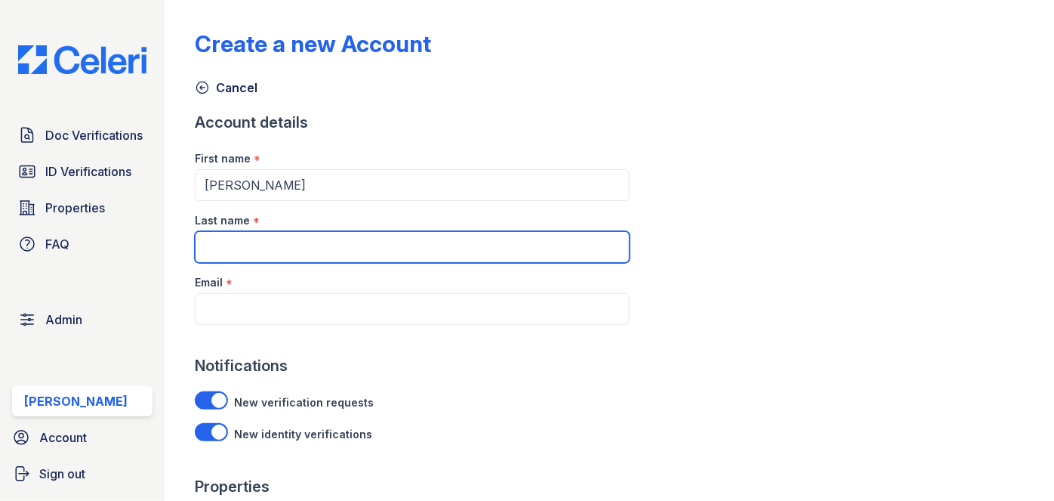
click at [262, 255] on input "Last name" at bounding box center [412, 247] width 435 height 32
paste input "Kruszynski"
type input "Kruszynski"
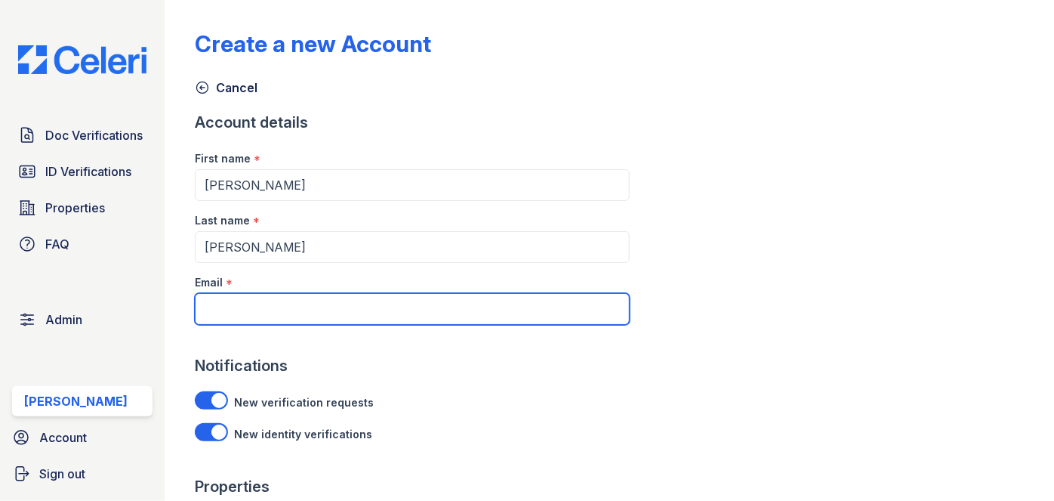
click at [266, 307] on input "Email" at bounding box center [412, 309] width 435 height 32
paste input "TKruszynski@trinity-pm.com"
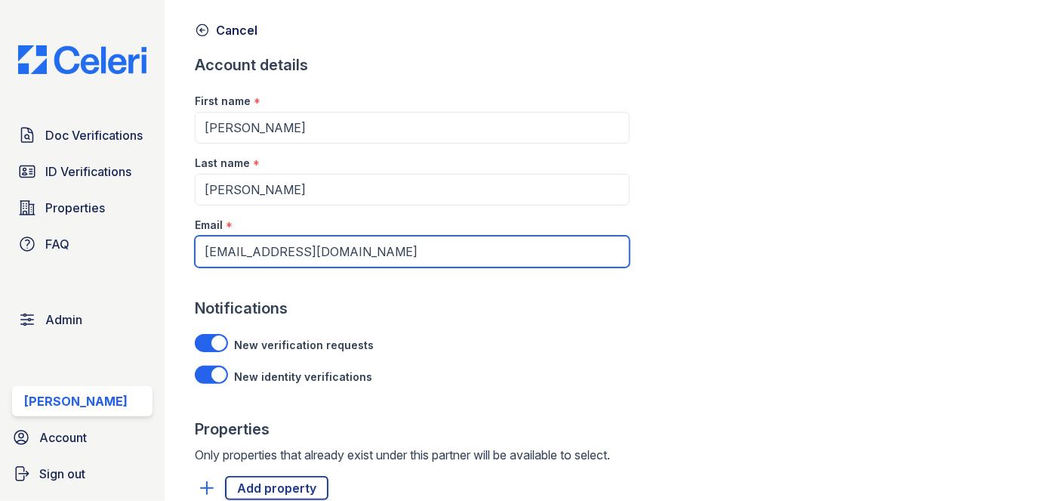
scroll to position [137, 0]
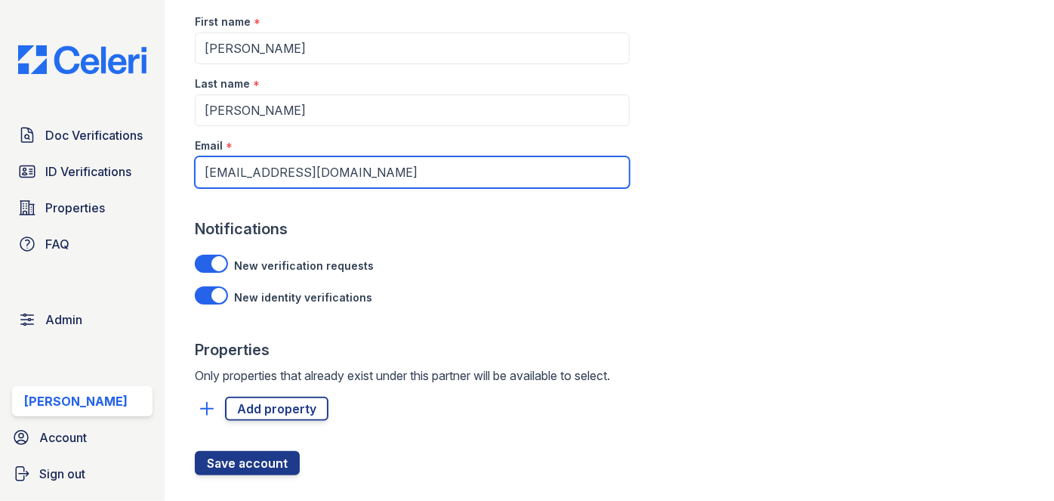
type input "TKruszynski@trinity-pm.com"
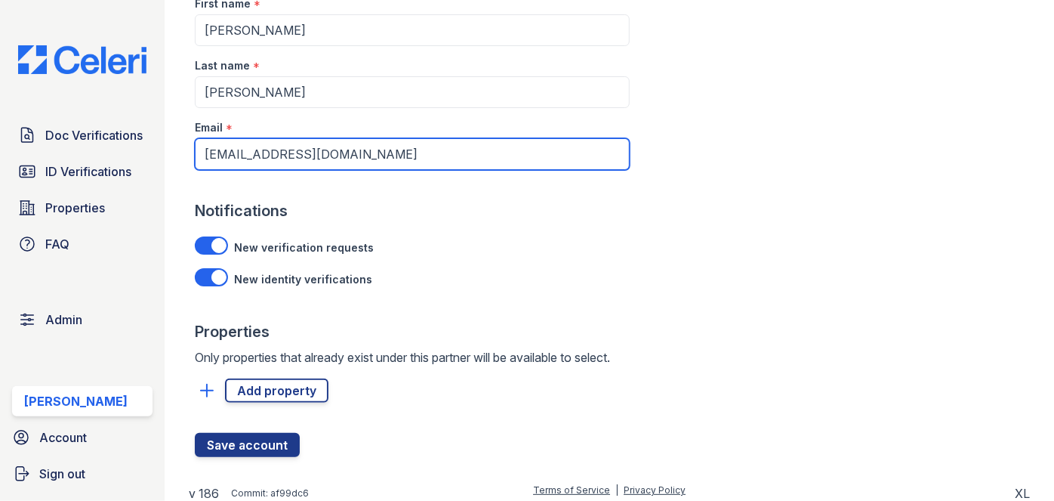
scroll to position [162, 0]
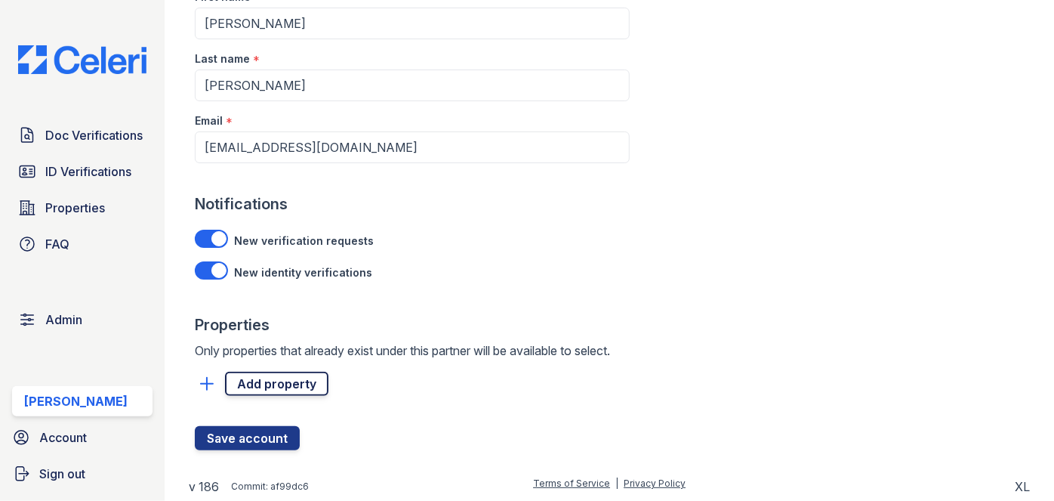
click at [312, 383] on link "Add property" at bounding box center [276, 384] width 103 height 24
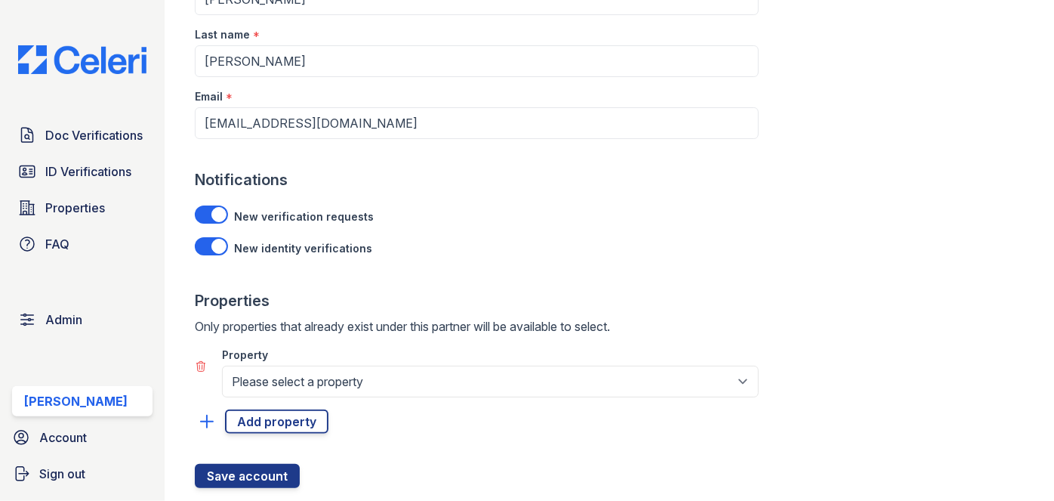
scroll to position [224, 0]
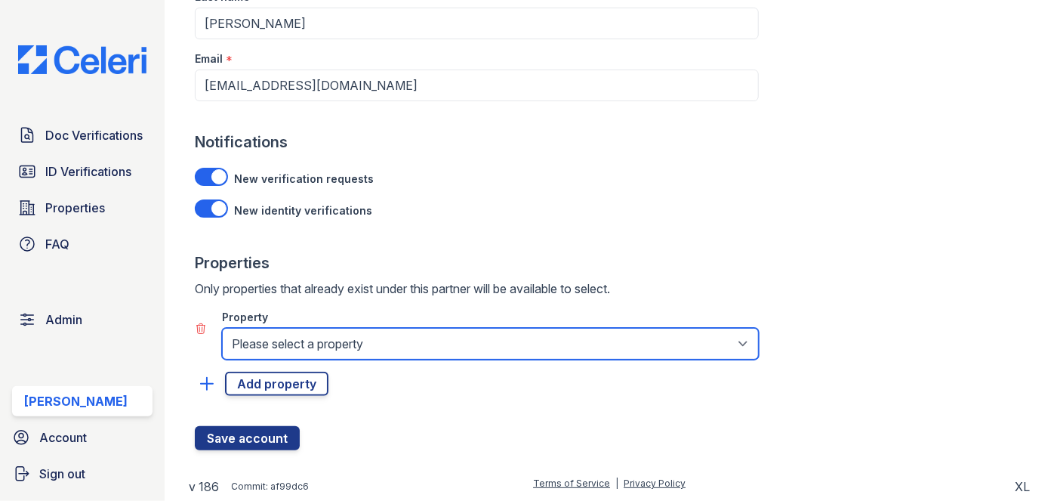
click at [347, 338] on select "Please select a property 888 at Grand Hope Park Alturas Andrews Alturas Cedar H…" at bounding box center [490, 344] width 537 height 32
select select "1807"
click at [222, 328] on select "Please select a property 888 at Grand Hope Park Alturas Andrews Alturas Cedar H…" at bounding box center [490, 344] width 537 height 32
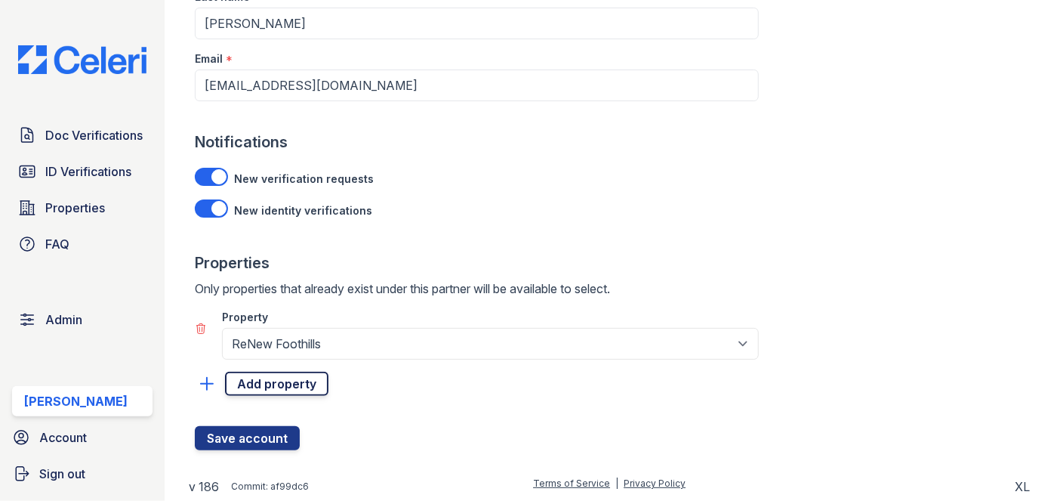
click at [305, 384] on link "Add property" at bounding box center [276, 384] width 103 height 24
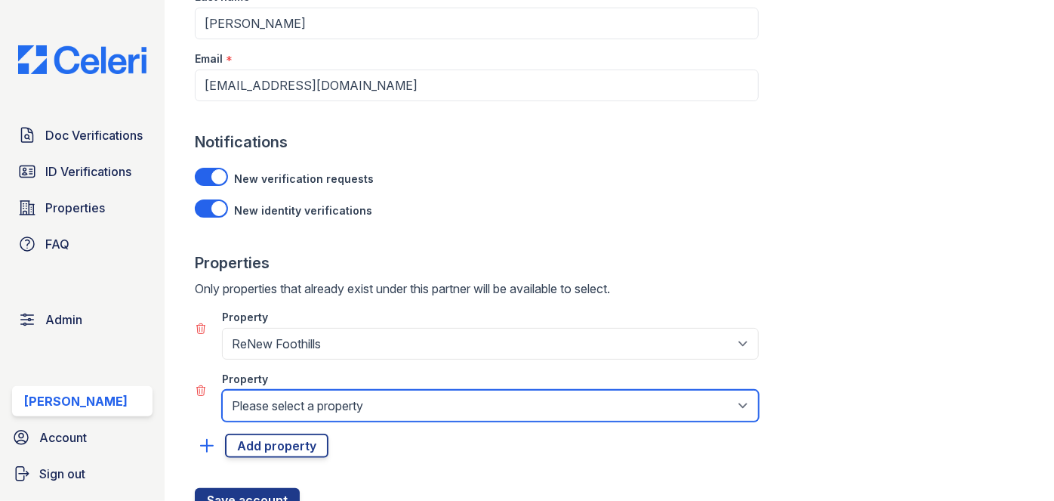
click at [314, 405] on select "Please select a property 888 at Grand Hope Park Alturas Andrews Alturas Cedar H…" at bounding box center [490, 406] width 537 height 32
click at [387, 400] on select "Please select a property 888 at Grand Hope Park Alturas Andrews Alturas Cedar H…" at bounding box center [490, 406] width 537 height 32
select select "1777"
click at [222, 390] on select "Please select a property 888 at Grand Hope Park Alturas Andrews Alturas Cedar H…" at bounding box center [490, 406] width 537 height 32
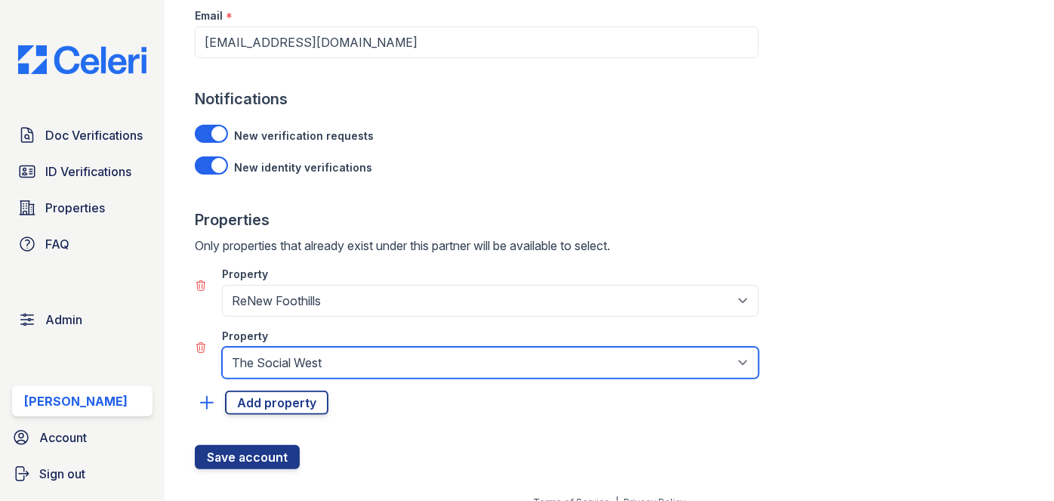
scroll to position [285, 0]
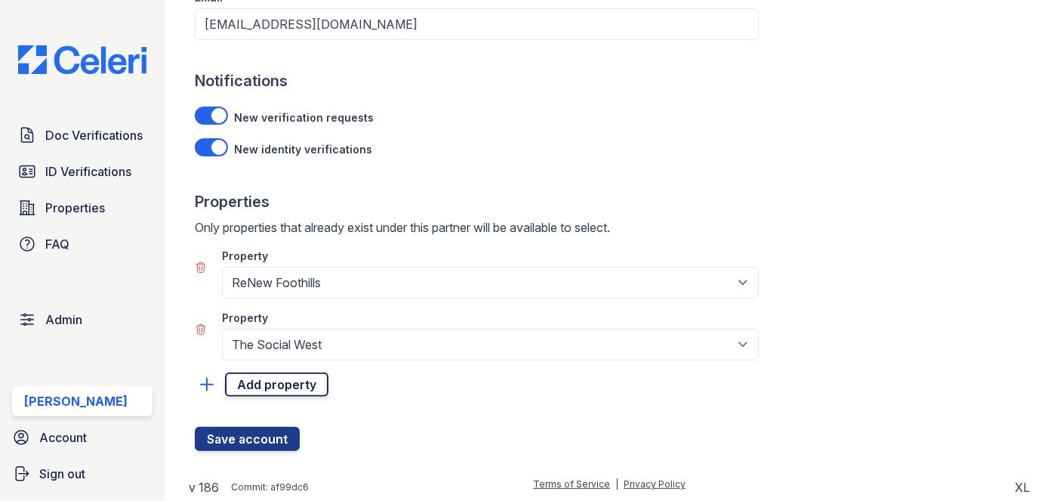
click at [286, 381] on link "Add property" at bounding box center [276, 384] width 103 height 24
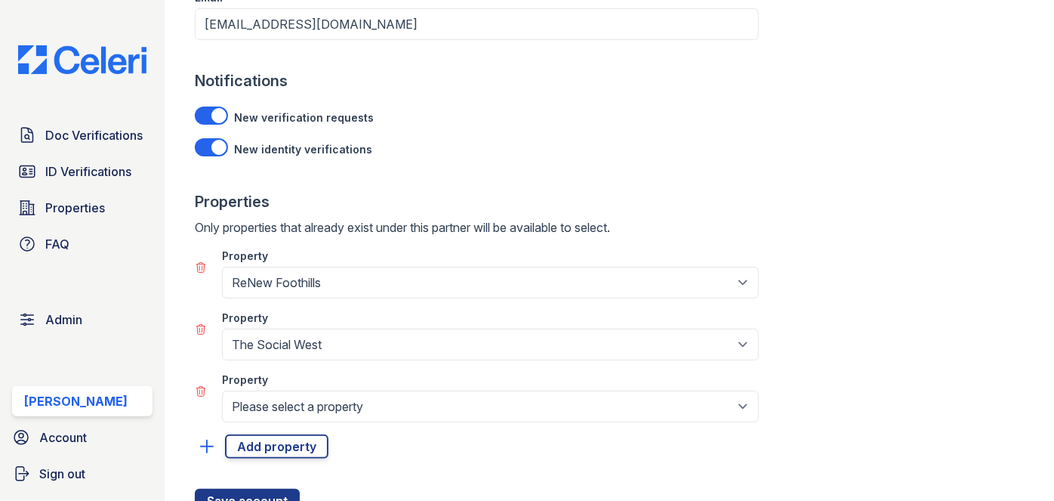
scroll to position [346, 0]
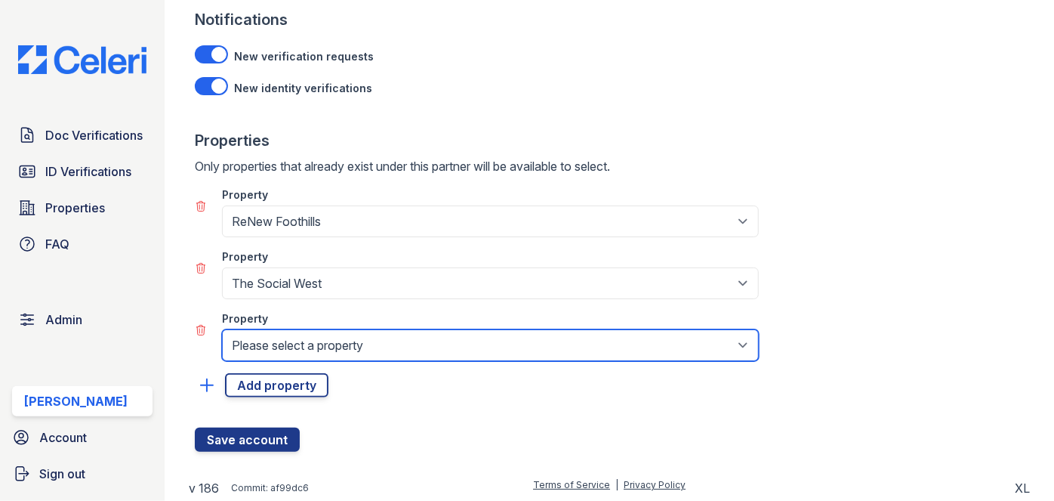
click at [282, 340] on select "Please select a property 888 at Grand Hope Park Alturas Andrews Alturas Cedar H…" at bounding box center [490, 345] width 537 height 32
select select "1779"
click at [222, 329] on select "Please select a property 888 at Grand Hope Park Alturas Andrews Alturas Cedar H…" at bounding box center [490, 345] width 537 height 32
click at [393, 341] on select "Please select a property 888 at Grand Hope Park Alturas Andrews Alturas Cedar H…" at bounding box center [490, 345] width 537 height 32
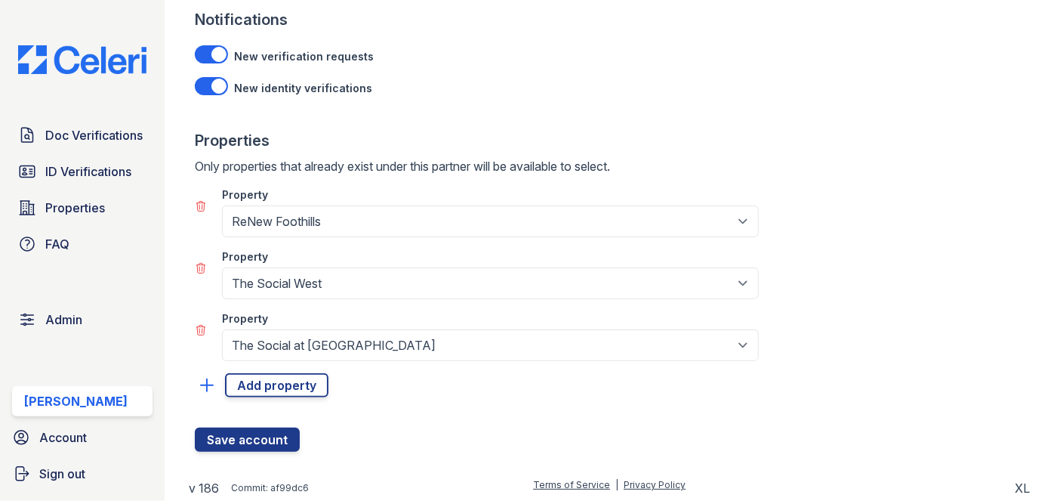
click at [417, 381] on div "Add property" at bounding box center [477, 385] width 564 height 24
click at [232, 434] on button "Save account" at bounding box center [247, 439] width 105 height 24
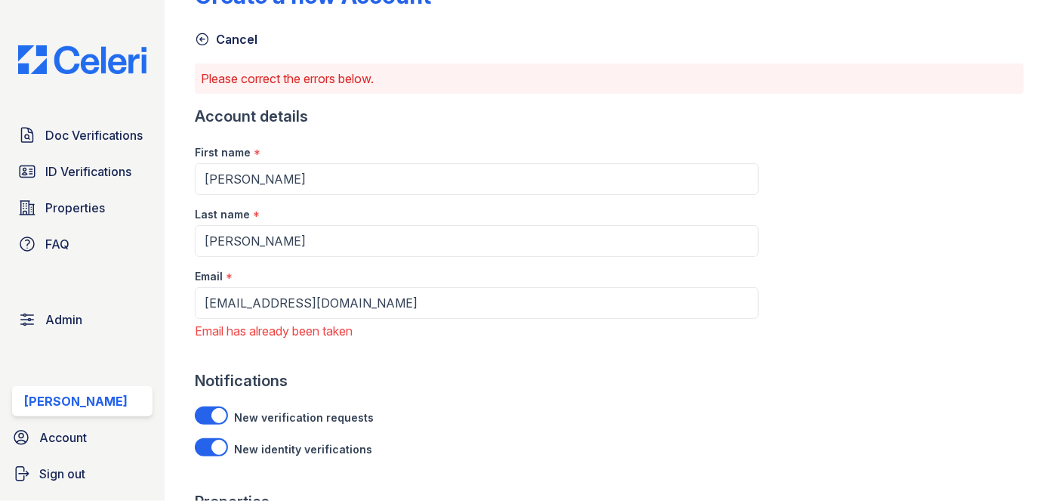
scroll to position [68, 0]
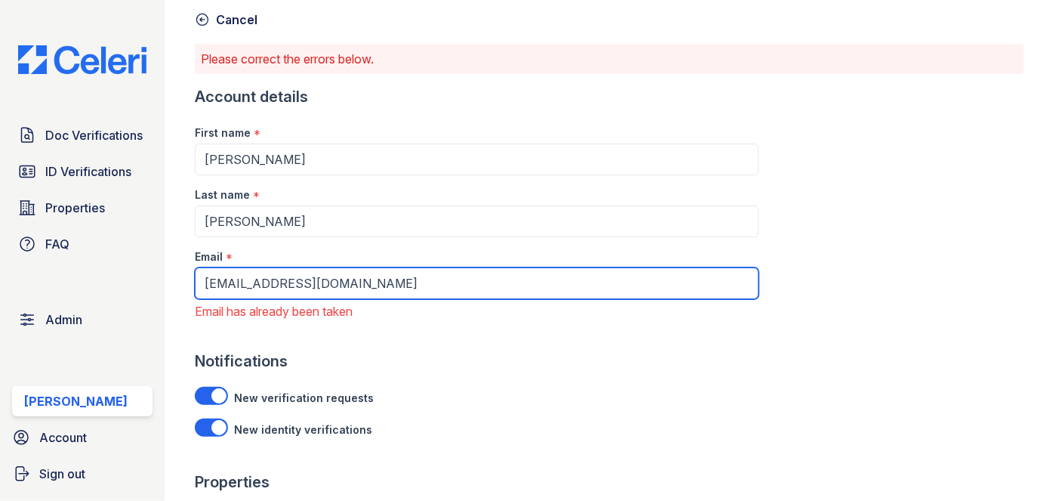
click at [327, 274] on input "TKruszynski@trinity-pm.com" at bounding box center [477, 283] width 564 height 32
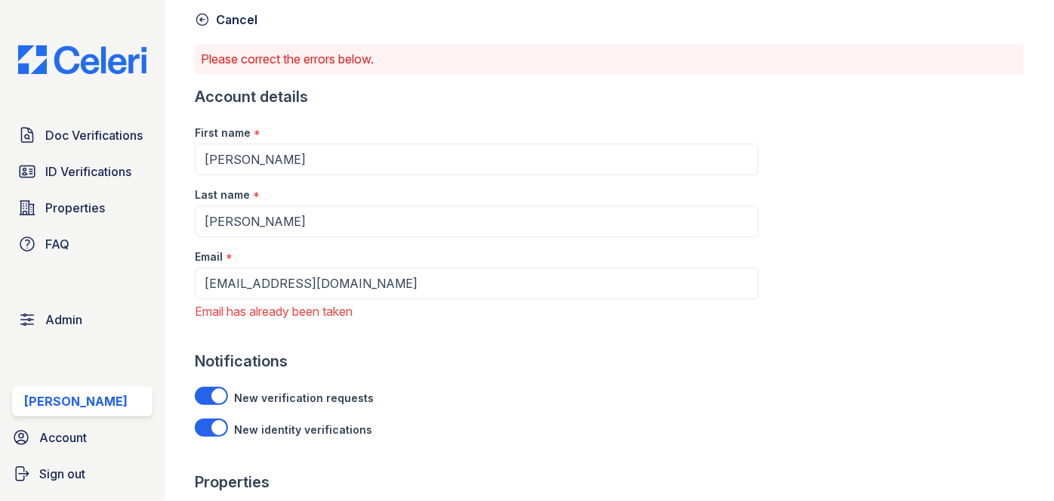
click at [199, 17] on icon at bounding box center [202, 19] width 15 height 15
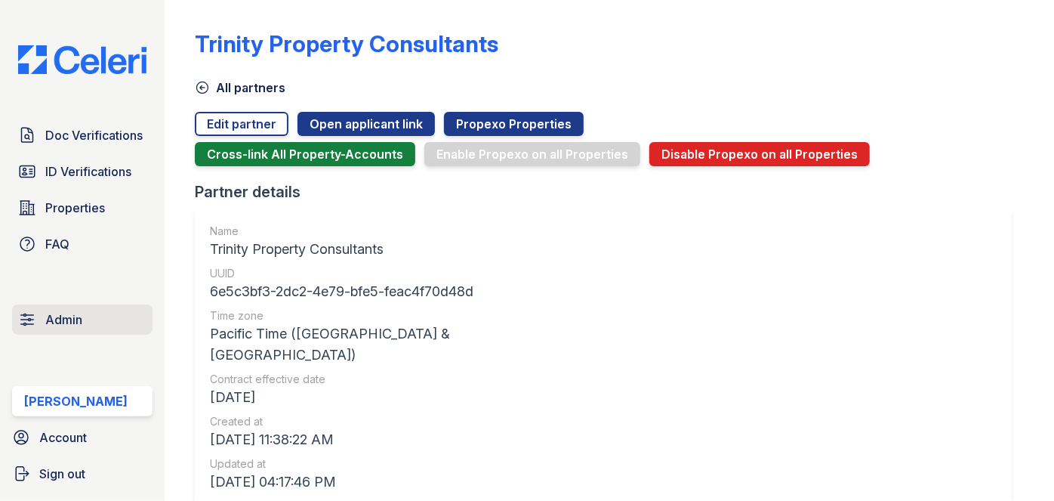
click at [69, 326] on span "Admin" at bounding box center [63, 319] width 37 height 18
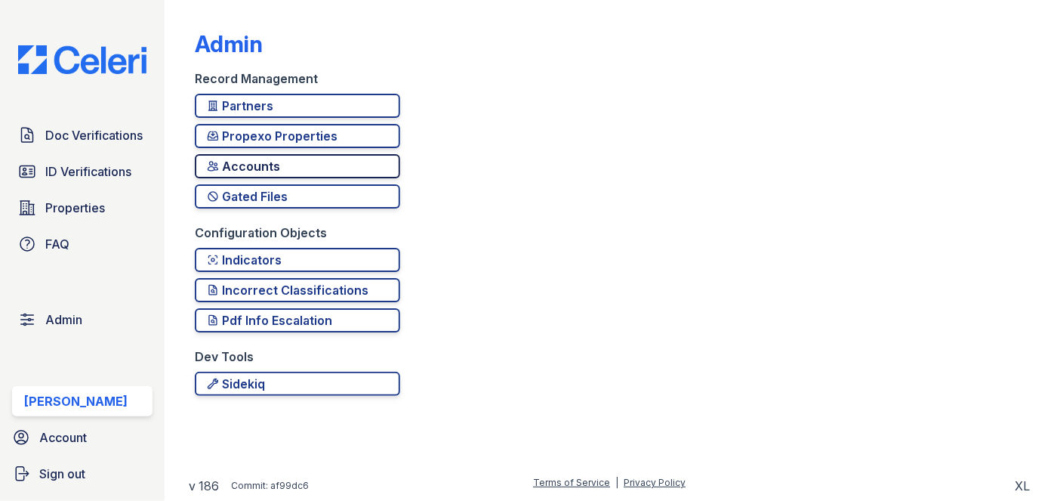
click at [244, 159] on div "Accounts" at bounding box center [297, 166] width 181 height 18
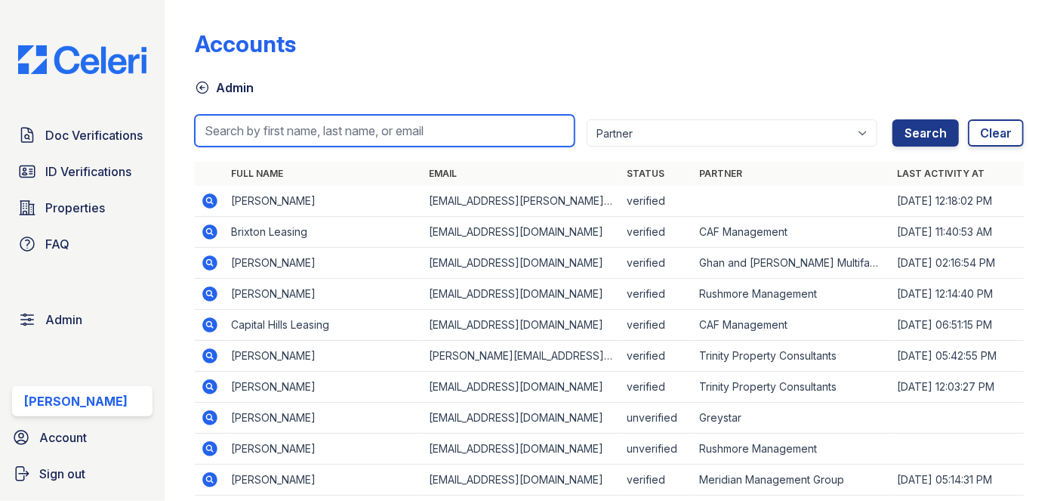
click at [267, 134] on input "search" at bounding box center [385, 131] width 380 height 32
paste input "TKruszynski@trinity-pm.com"
type input "TKruszynski@trinity-pm.com"
click at [893, 119] on button "Search" at bounding box center [926, 132] width 66 height 27
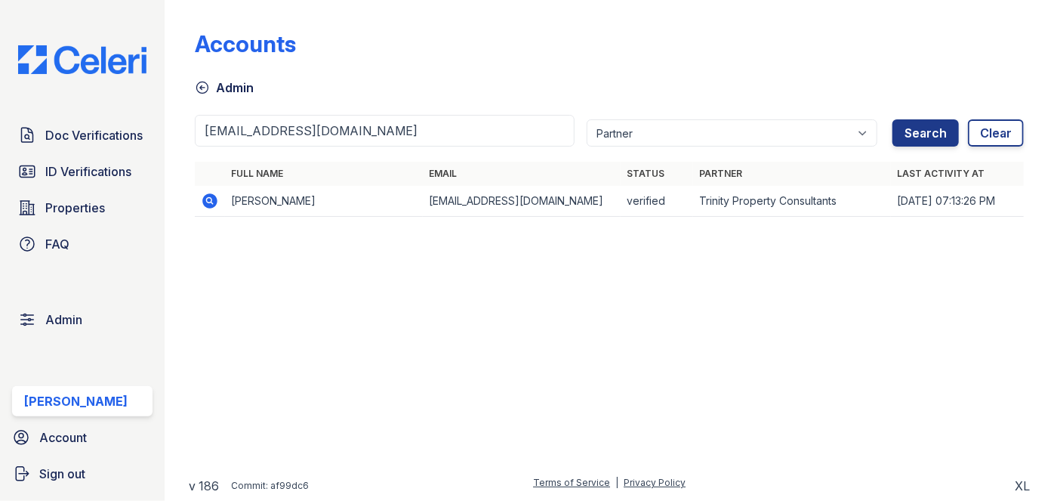
click at [207, 198] on icon at bounding box center [210, 201] width 18 height 18
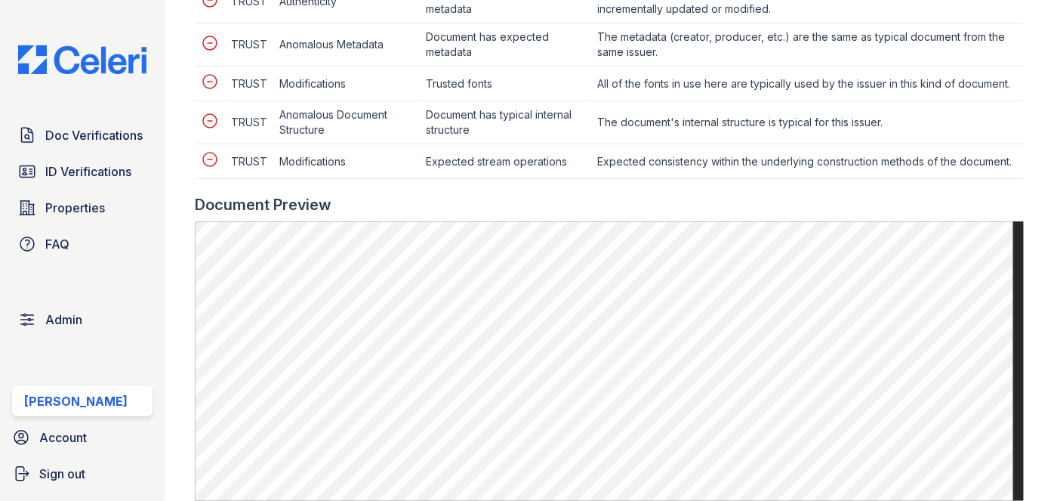
scroll to position [755, 0]
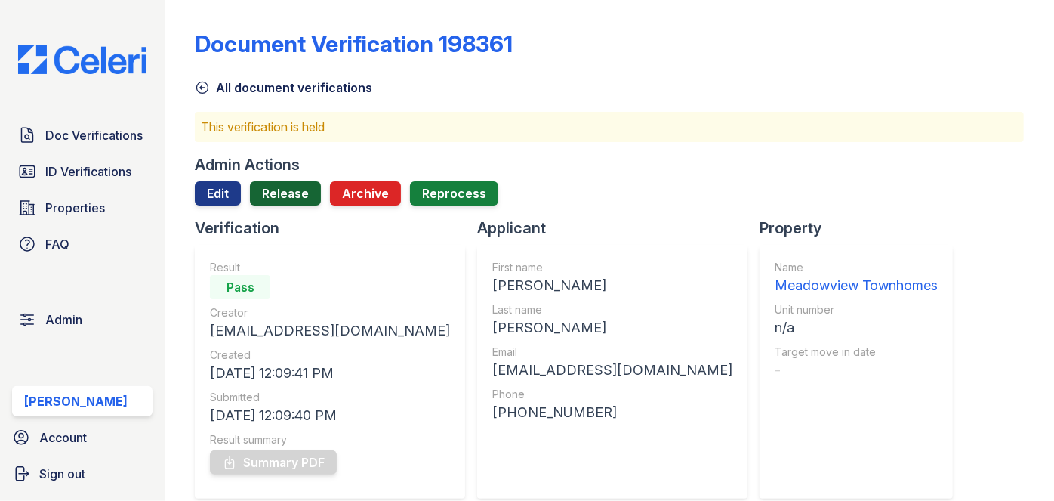
click at [289, 191] on link "Release" at bounding box center [285, 193] width 71 height 24
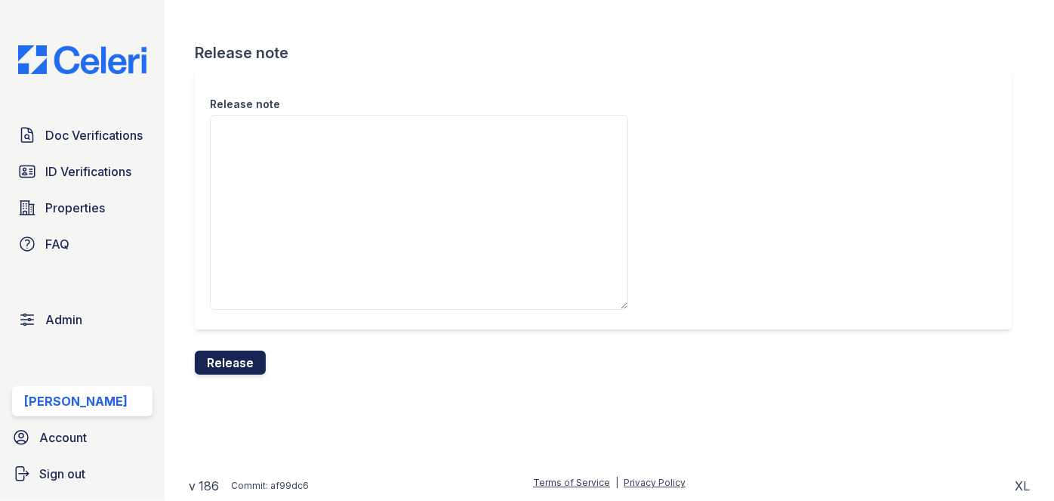
click at [261, 363] on button "Release" at bounding box center [230, 362] width 71 height 24
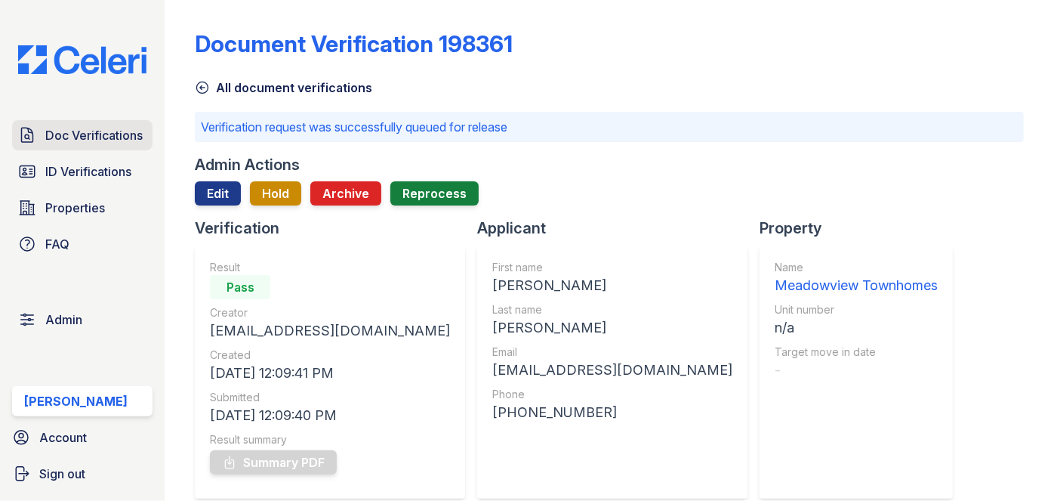
click at [143, 134] on span "Doc Verifications" at bounding box center [93, 135] width 97 height 18
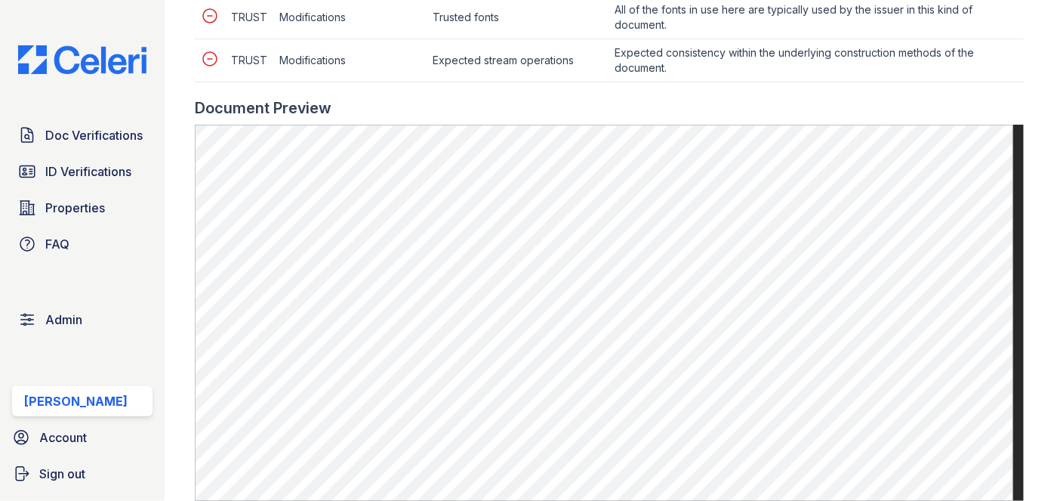
scroll to position [823, 0]
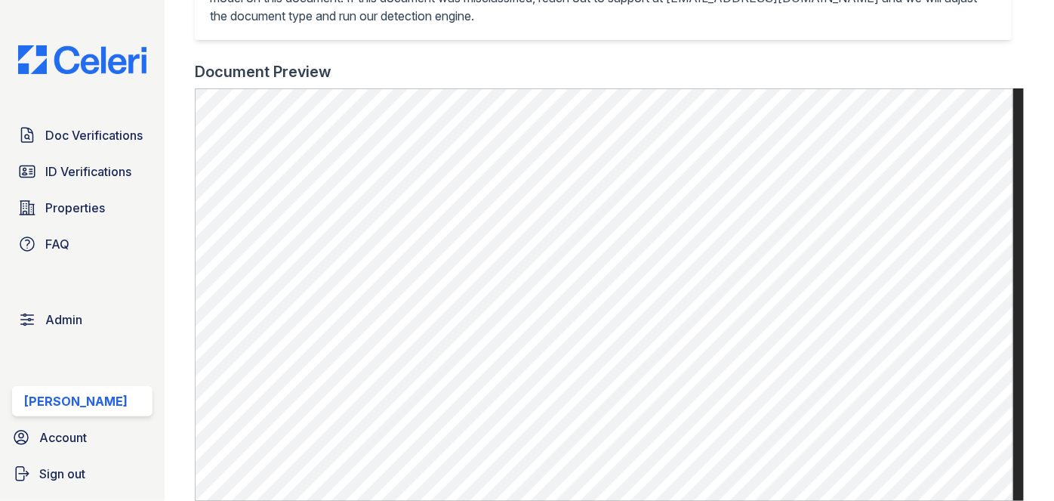
scroll to position [549, 0]
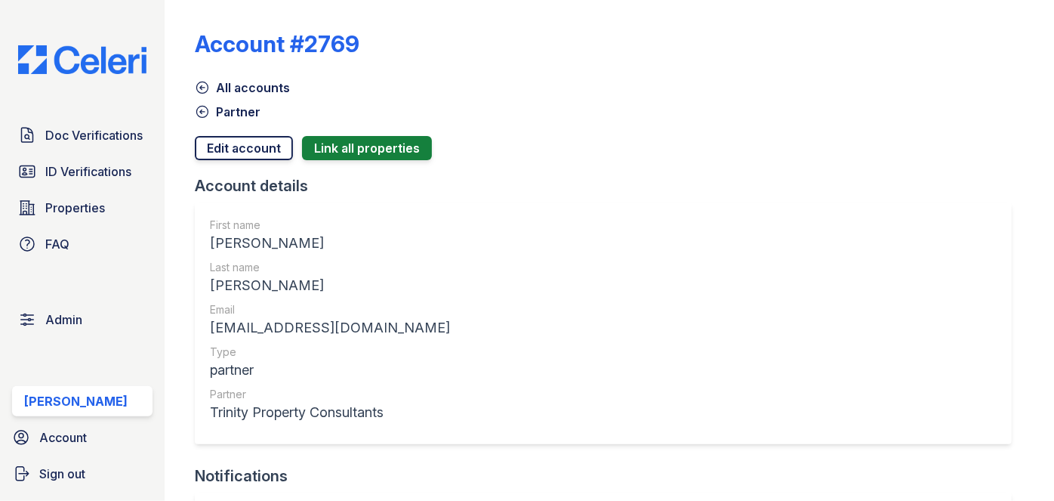
click at [242, 147] on link "Edit account" at bounding box center [244, 148] width 98 height 24
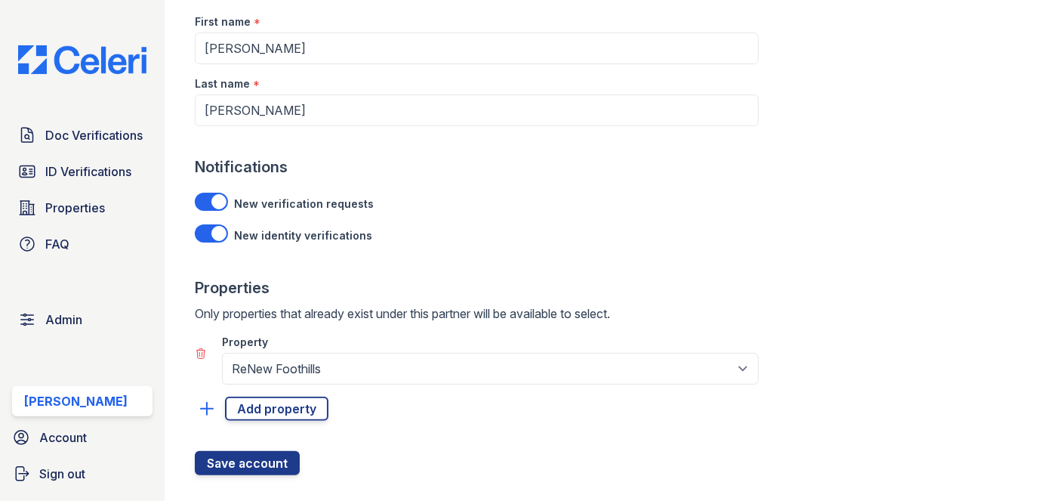
scroll to position [162, 0]
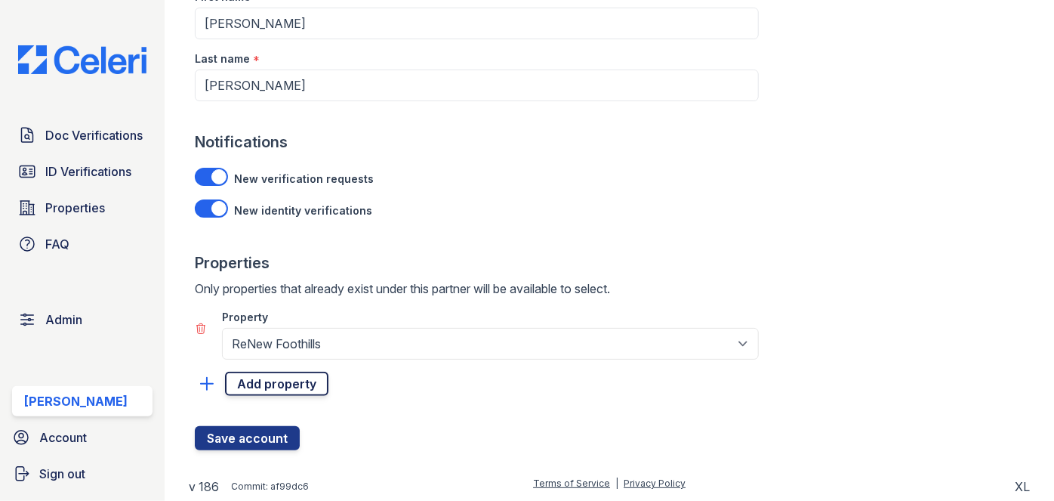
click at [316, 377] on link "Add property" at bounding box center [276, 384] width 103 height 24
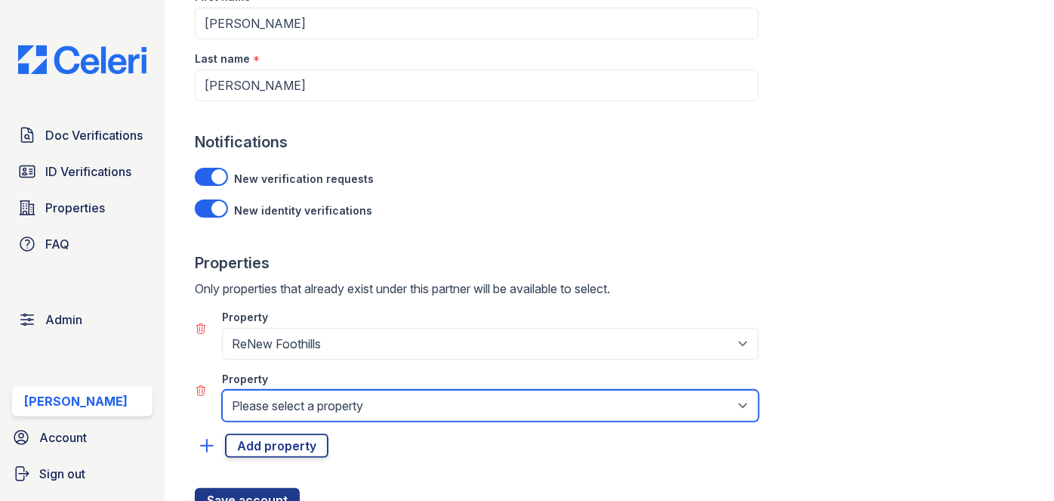
click at [339, 397] on select "Please select a property 888 at Grand Hope Park Alturas Andrews Alturas Cedar H…" at bounding box center [490, 406] width 537 height 32
select select "1779"
click at [222, 390] on select "Please select a property 888 at Grand Hope Park Alturas Andrews Alturas Cedar H…" at bounding box center [490, 406] width 537 height 32
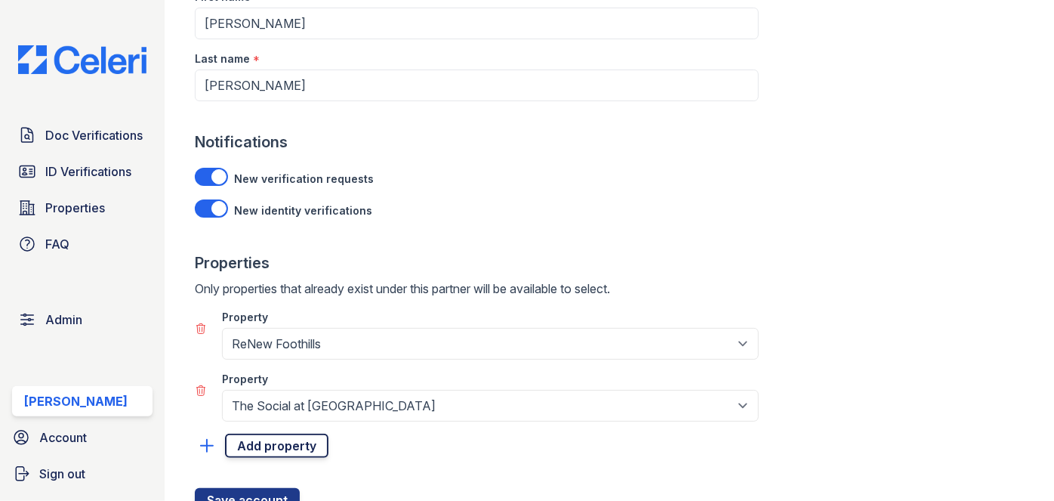
click at [278, 442] on link "Add property" at bounding box center [276, 446] width 103 height 24
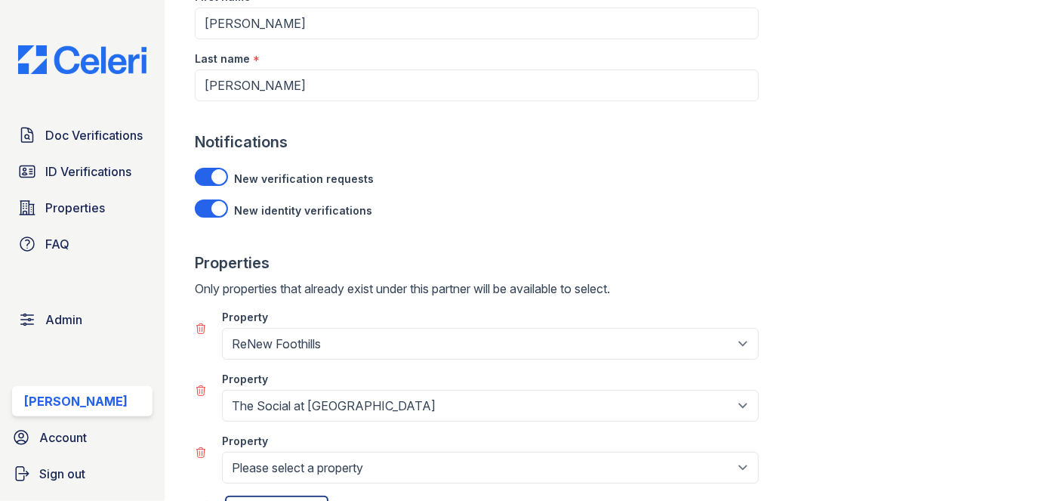
scroll to position [285, 0]
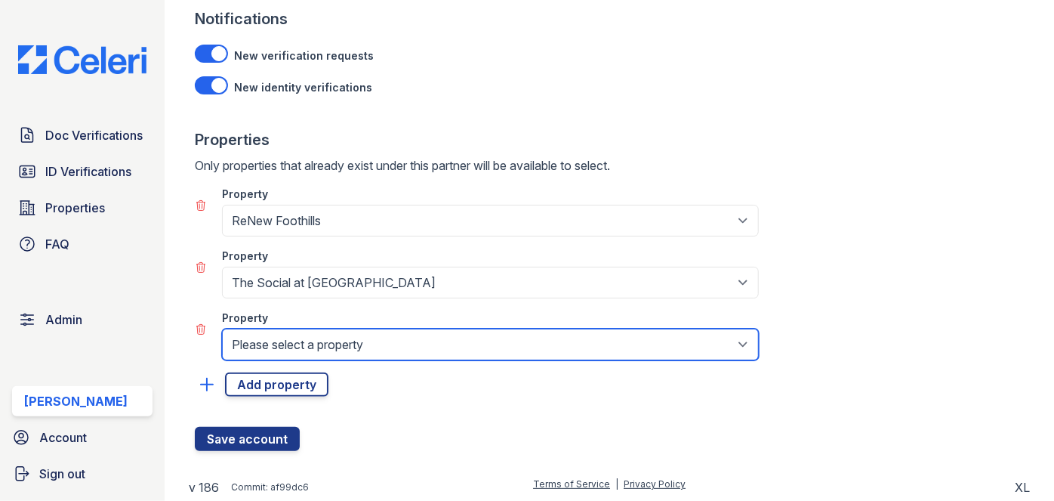
click at [330, 341] on select "Please select a property 888 at Grand Hope Park Alturas Andrews Alturas Cedar H…" at bounding box center [490, 345] width 537 height 32
select select "1777"
click at [222, 329] on select "Please select a property 888 at Grand Hope Park Alturas Andrews Alturas Cedar H…" at bounding box center [490, 345] width 537 height 32
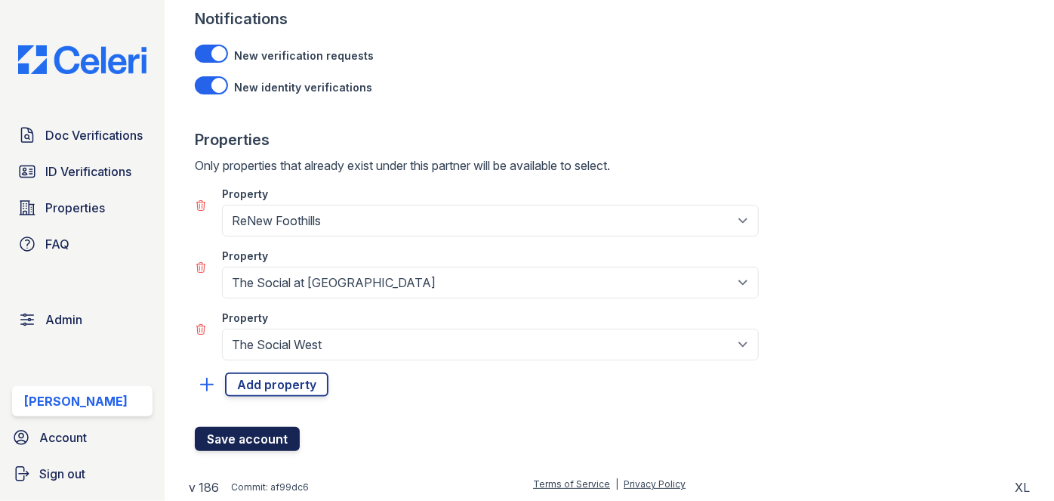
click at [252, 431] on button "Save account" at bounding box center [247, 439] width 105 height 24
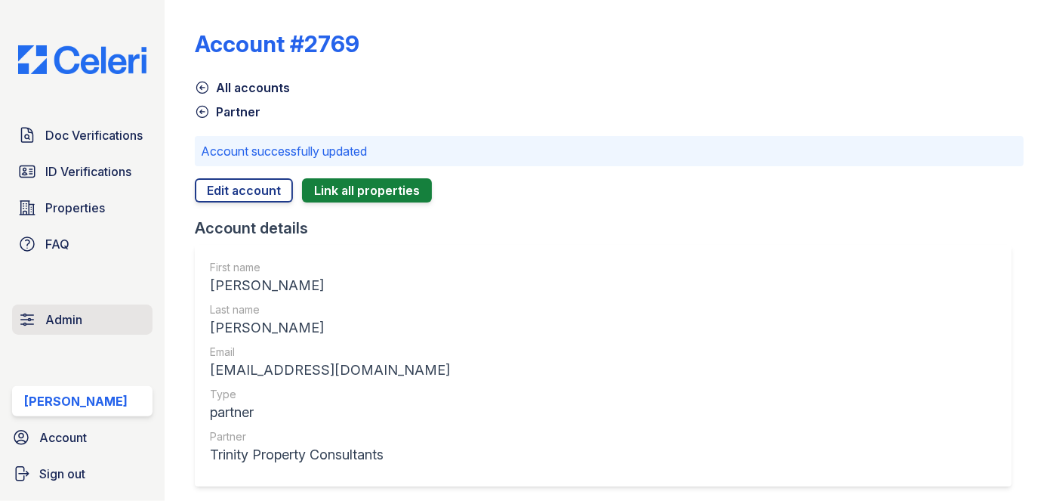
click at [72, 315] on span "Admin" at bounding box center [63, 319] width 37 height 18
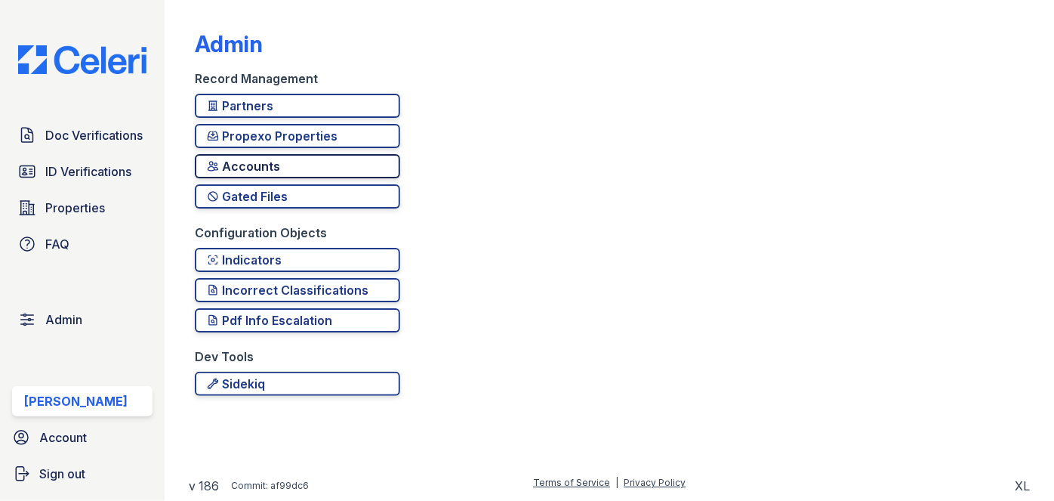
click at [259, 168] on div "Accounts" at bounding box center [297, 166] width 181 height 18
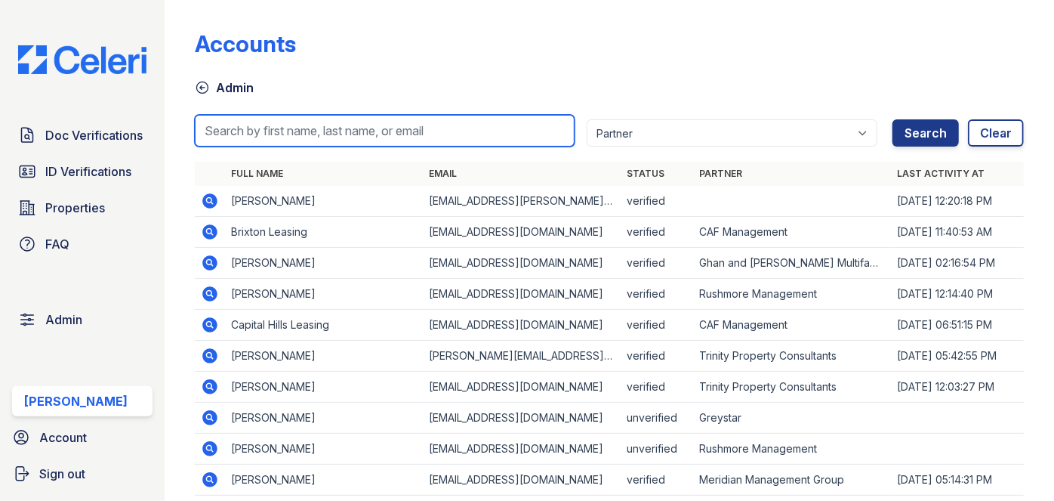
click at [255, 117] on input "search" at bounding box center [385, 131] width 380 height 32
paste input "TKruszynski@trinity-pm.com"
type input "TKruszynski@trinity-pm.com"
click at [893, 119] on button "Search" at bounding box center [926, 132] width 66 height 27
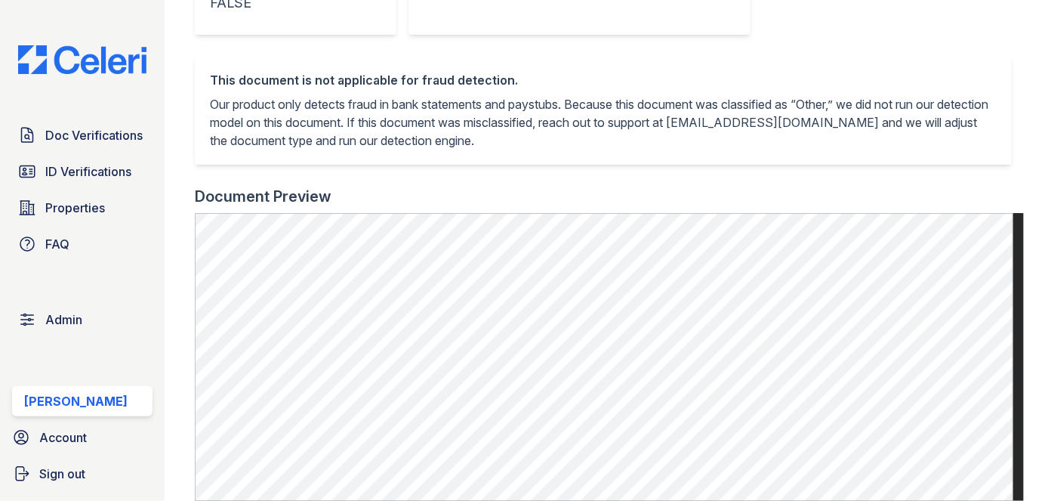
scroll to position [549, 0]
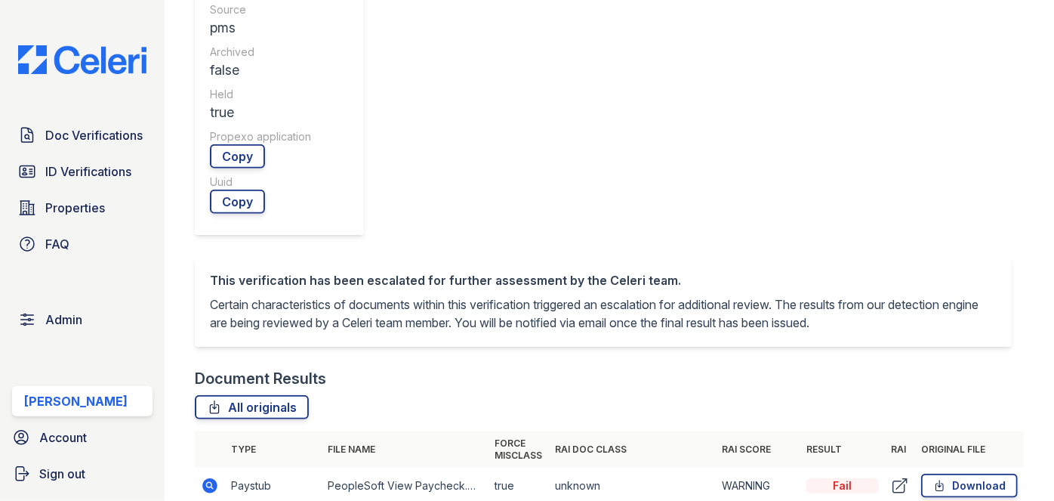
scroll to position [687, 0]
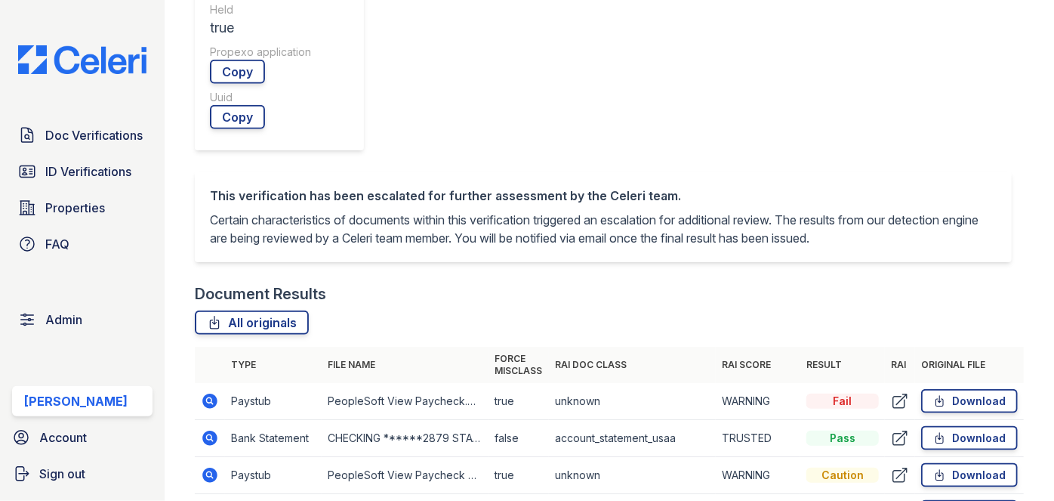
drag, startPoint x: 204, startPoint y: 143, endPoint x: 203, endPoint y: 150, distance: 7.6
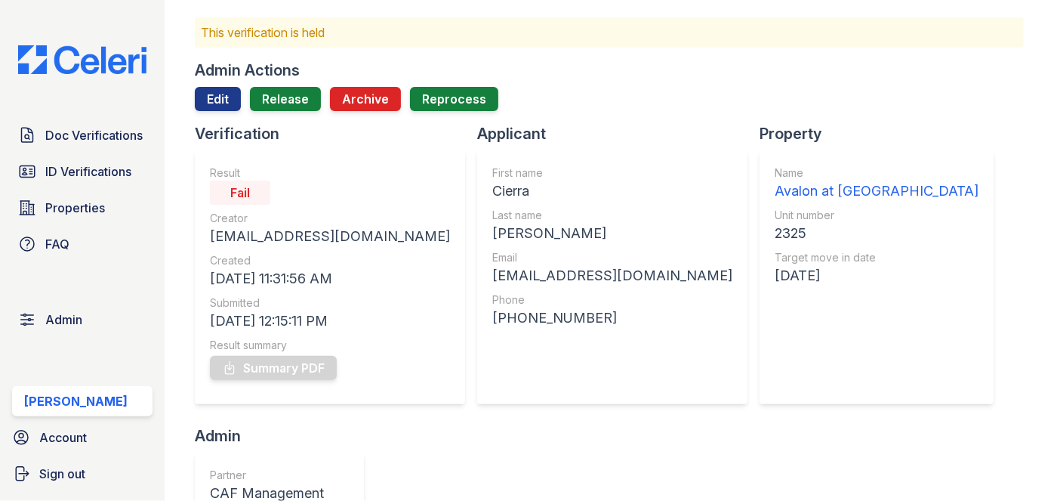
scroll to position [0, 0]
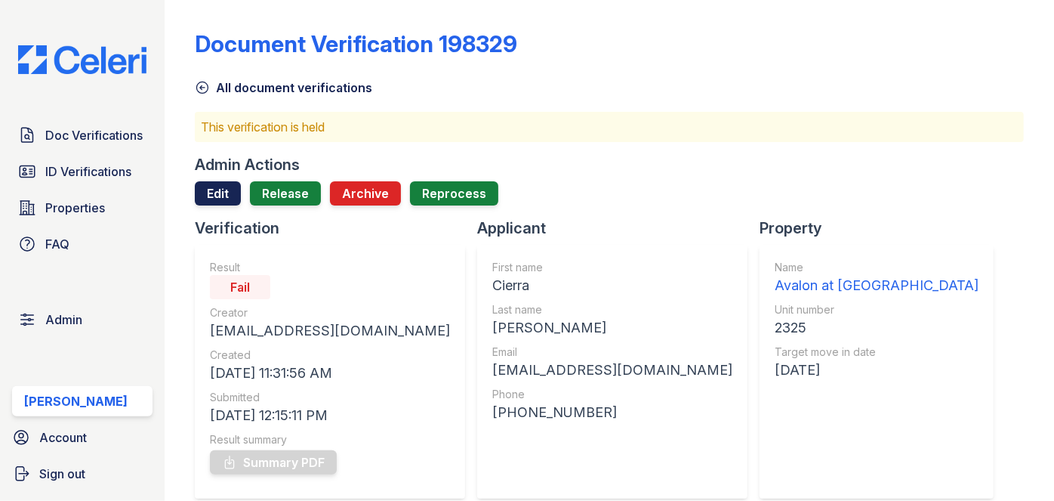
click at [213, 194] on link "Edit" at bounding box center [218, 193] width 46 height 24
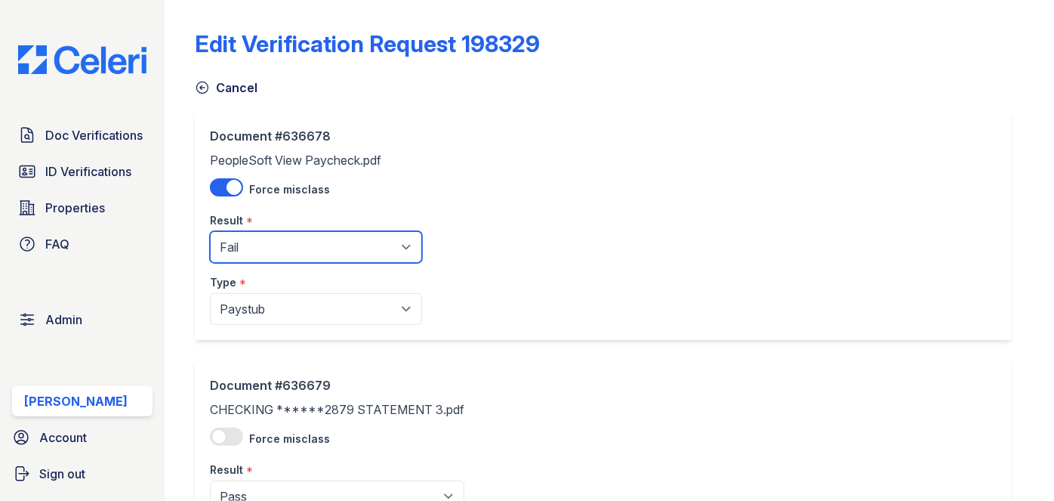
click at [235, 262] on select "Pending Sent Started Processing Pass Fail Caution Error N/A" at bounding box center [316, 247] width 212 height 32
select select "caution"
click at [210, 231] on select "Pending Sent Started Processing Pass Fail Caution Error N/A" at bounding box center [316, 247] width 212 height 32
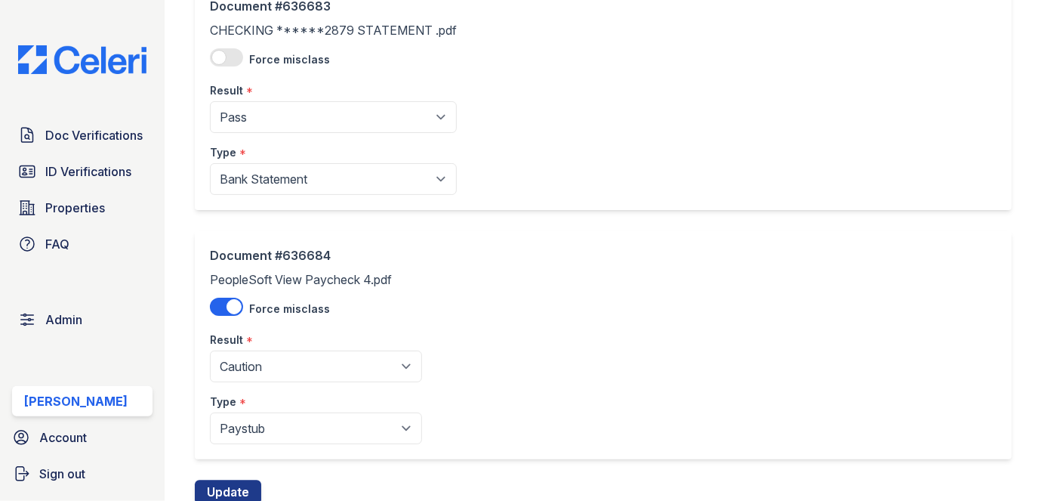
scroll to position [1427, 0]
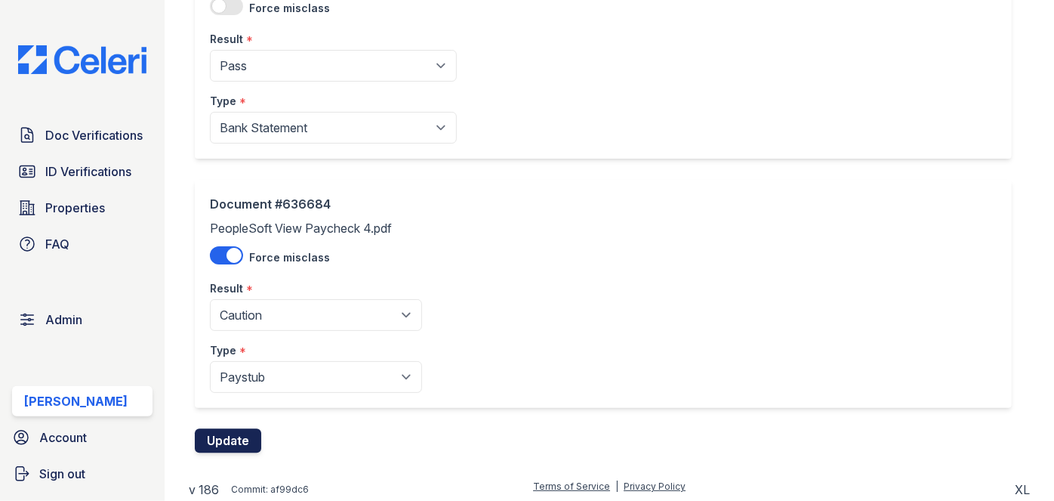
click at [224, 435] on button "Update" at bounding box center [228, 441] width 66 height 24
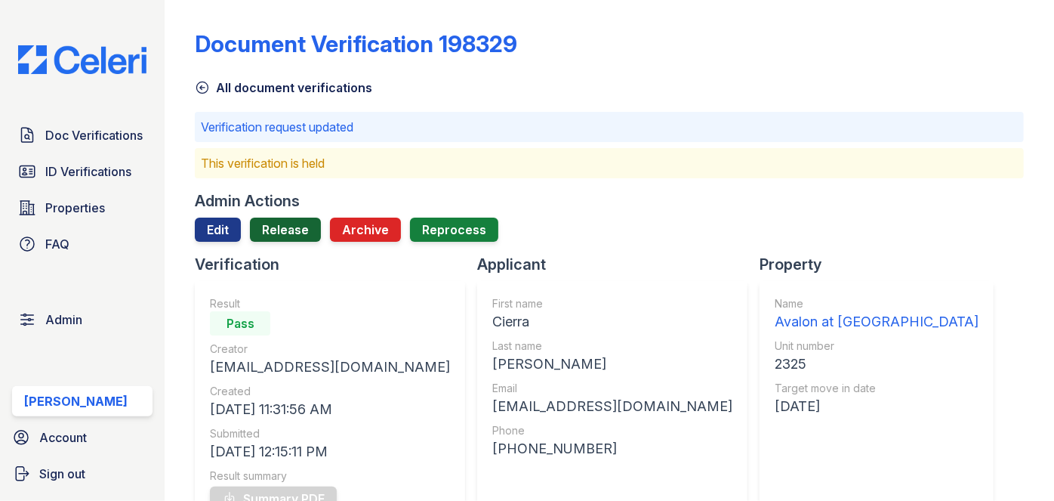
click at [287, 234] on link "Release" at bounding box center [285, 230] width 71 height 24
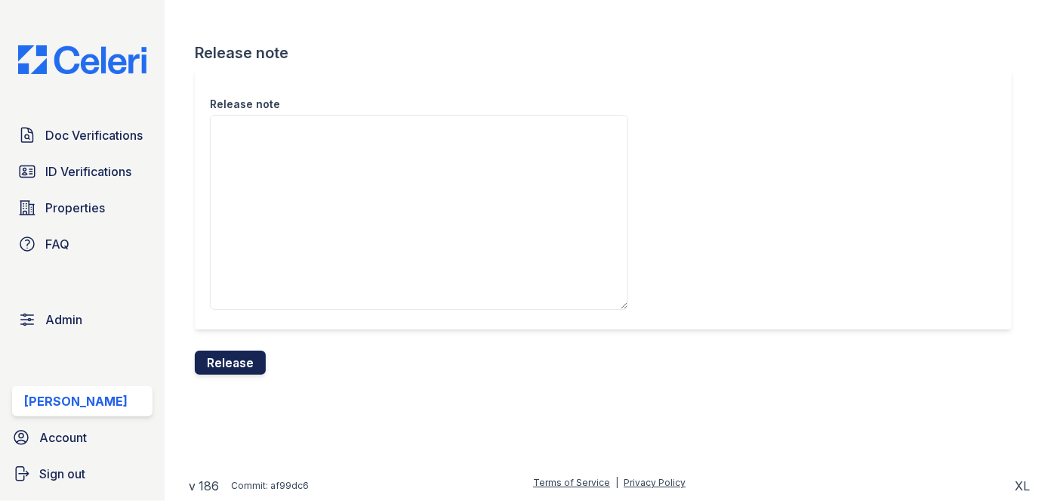
click at [243, 356] on button "Release" at bounding box center [230, 362] width 71 height 24
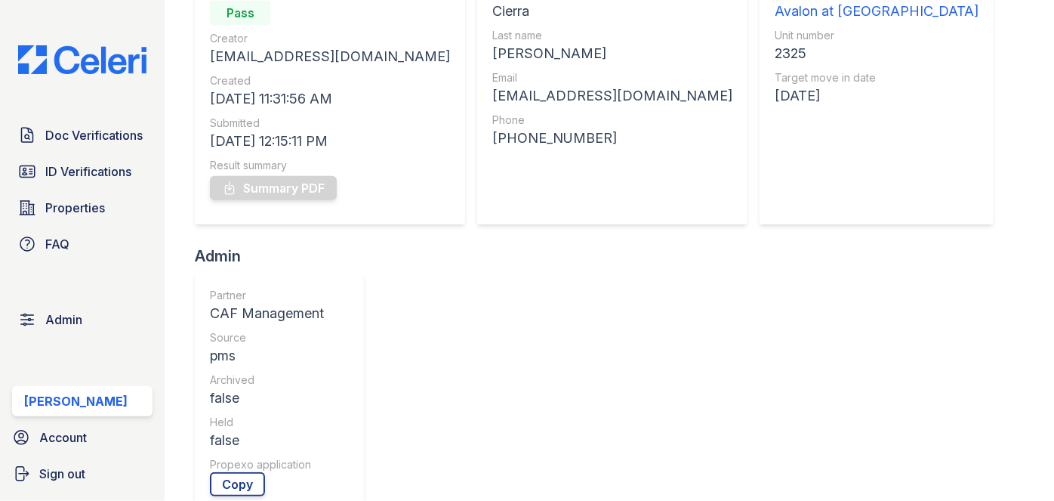
scroll to position [480, 0]
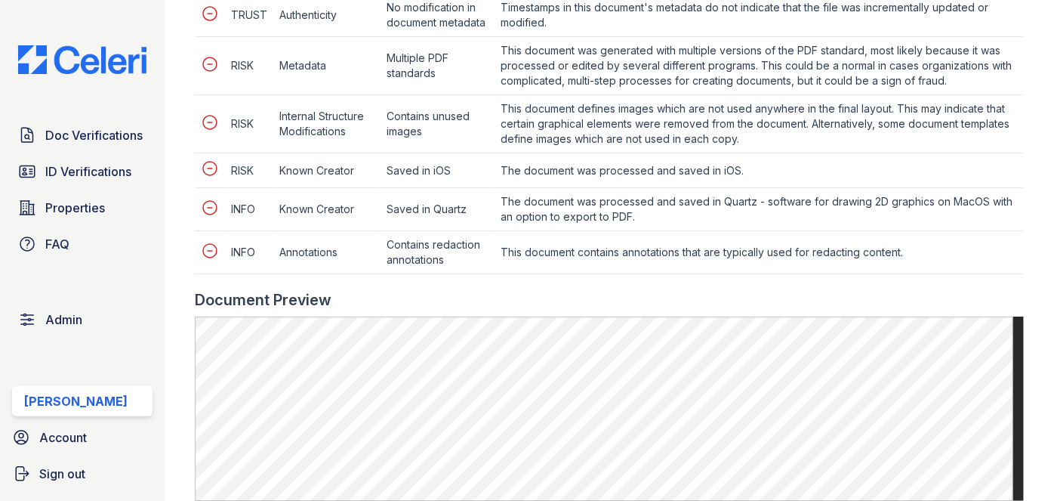
scroll to position [1029, 0]
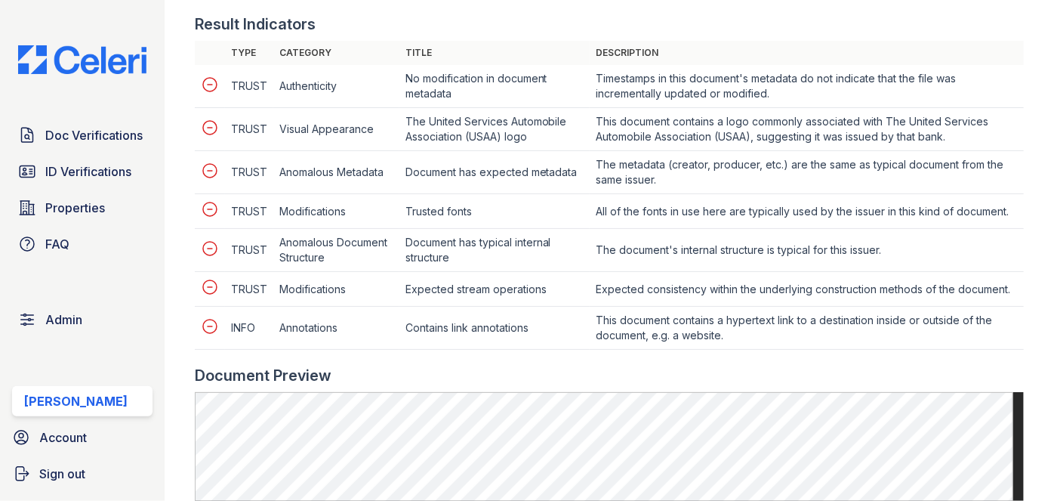
scroll to position [892, 0]
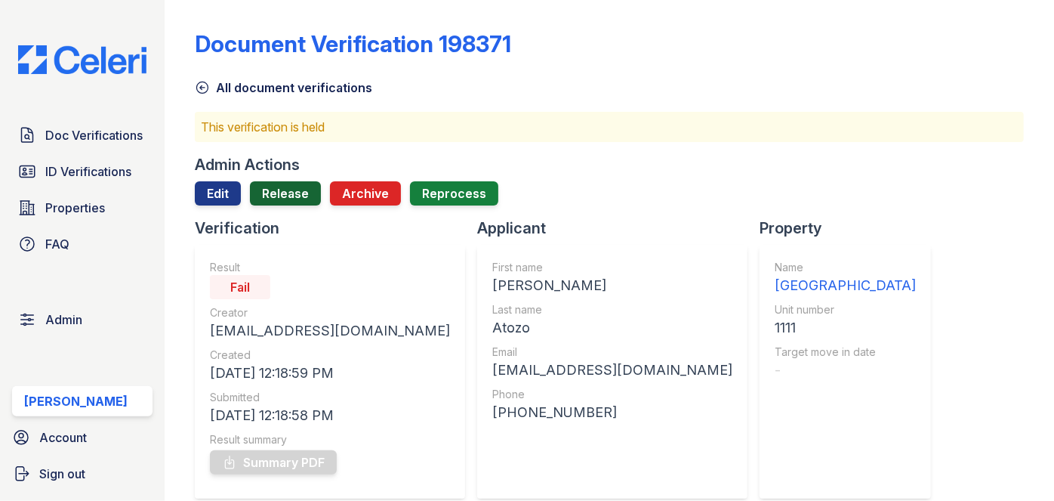
click at [285, 194] on link "Release" at bounding box center [285, 193] width 71 height 24
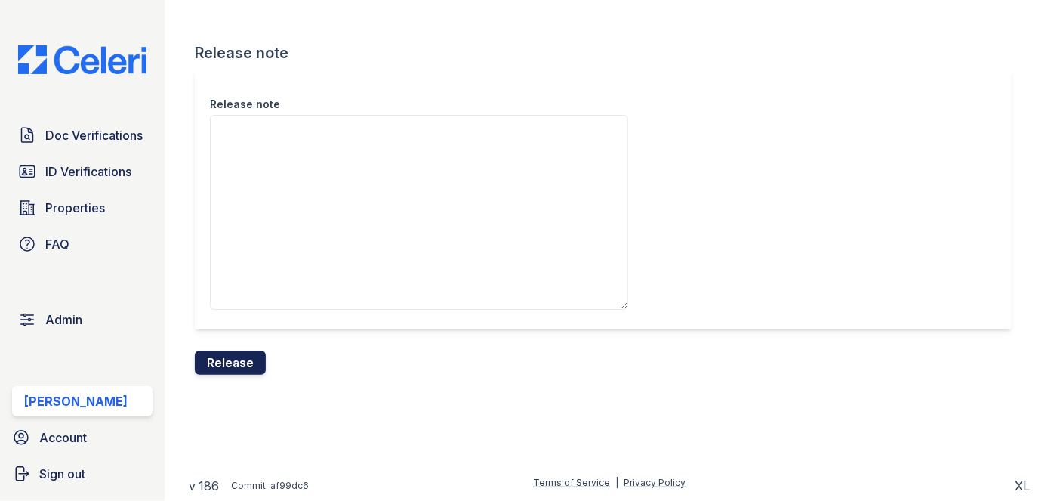
click at [258, 361] on button "Release" at bounding box center [230, 362] width 71 height 24
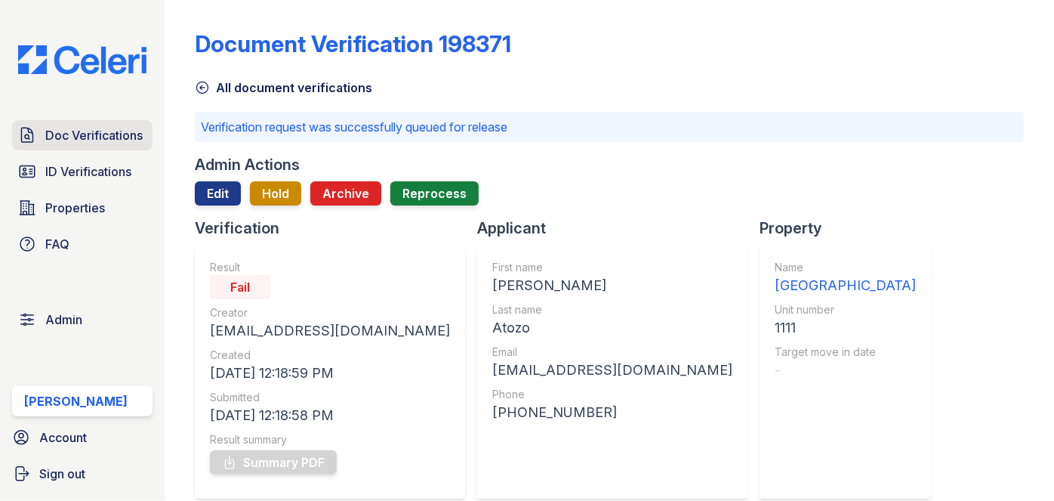
click at [115, 137] on span "Doc Verifications" at bounding box center [93, 135] width 97 height 18
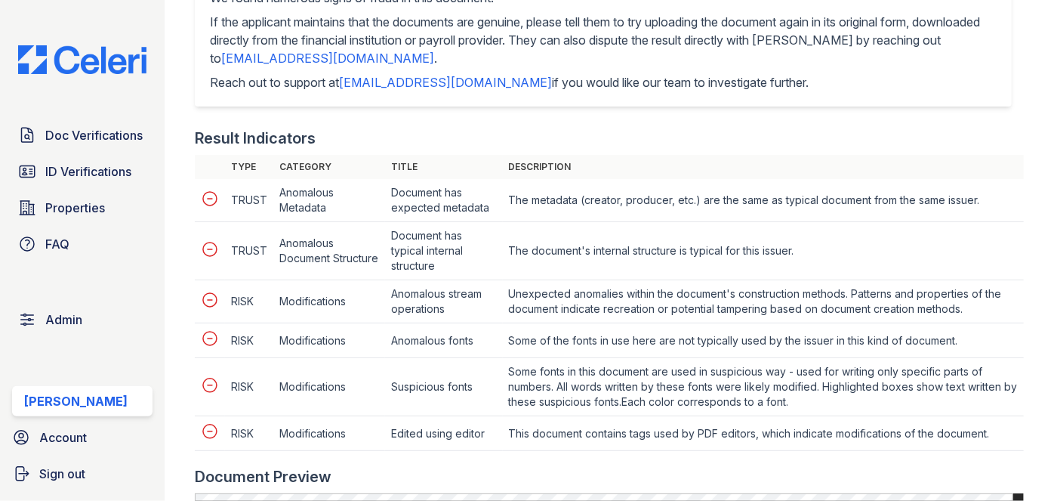
scroll to position [892, 0]
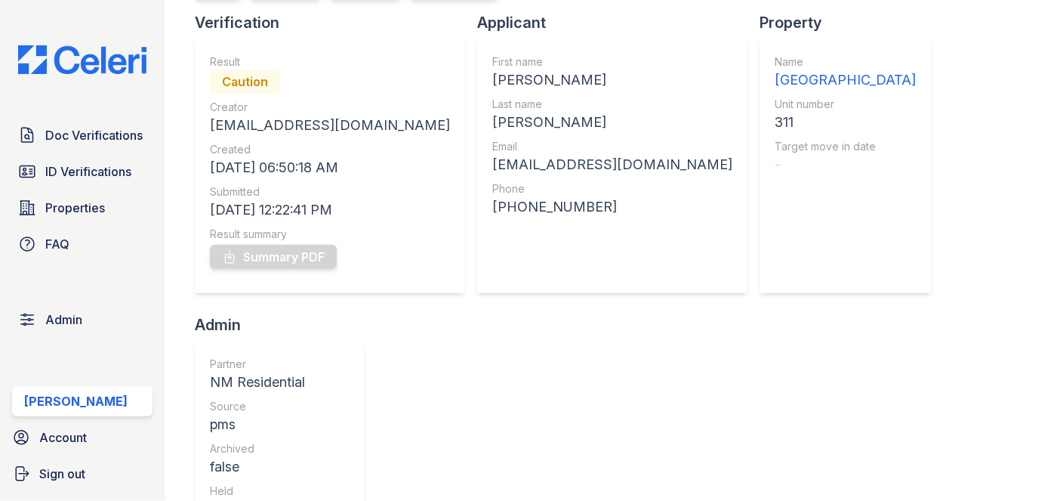
scroll to position [68, 0]
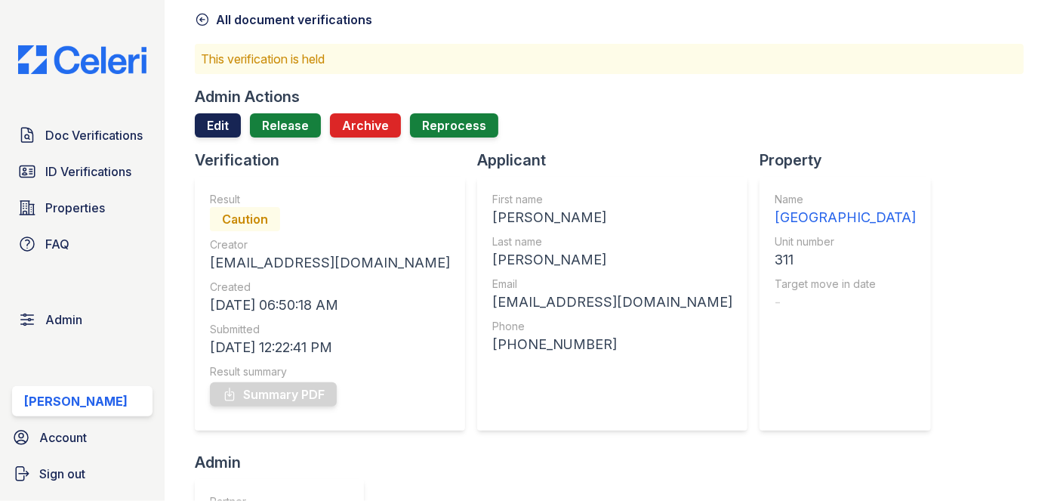
click at [215, 120] on link "Edit" at bounding box center [218, 125] width 46 height 24
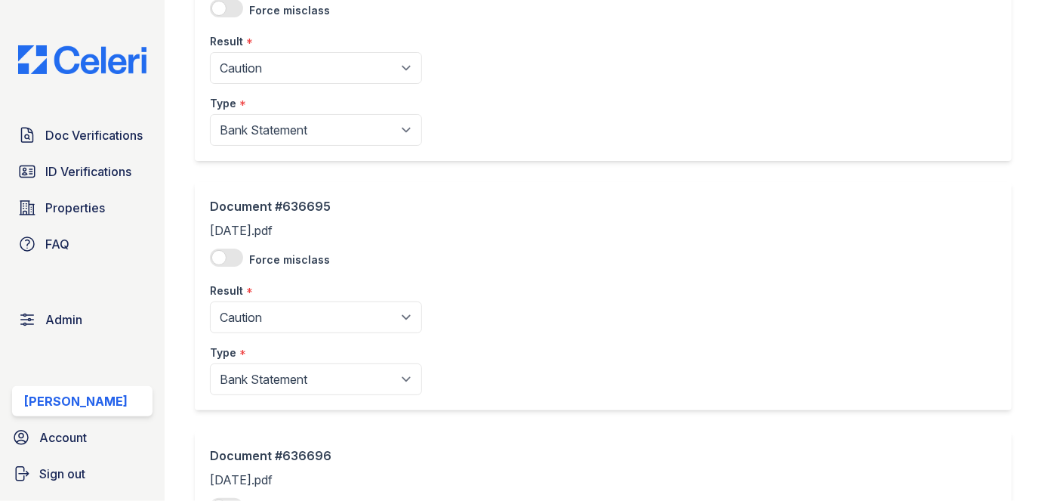
scroll to position [205, 0]
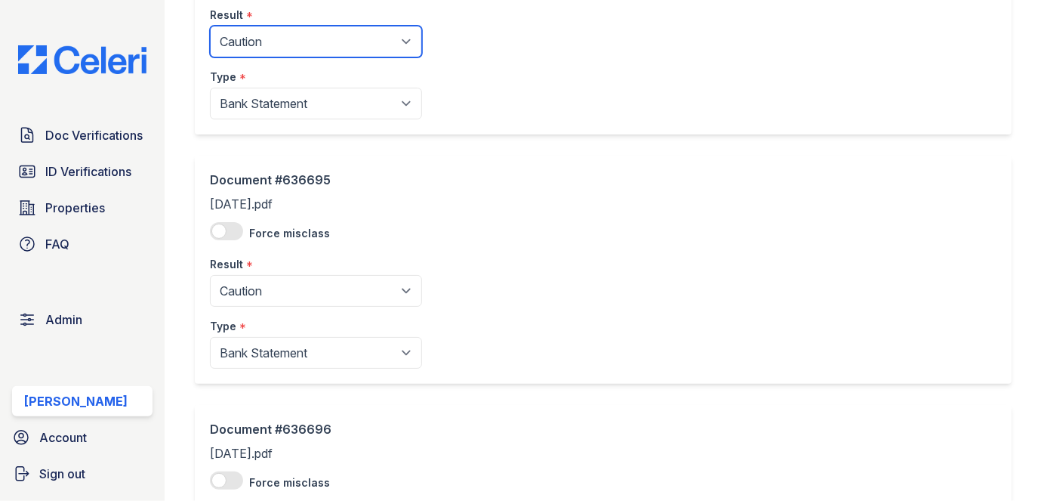
click at [285, 43] on select "Pending Sent Started Processing Pass Fail Caution Error N/A" at bounding box center [316, 42] width 212 height 32
select select "pass"
click at [210, 26] on select "Pending Sent Started Processing Pass Fail Caution Error N/A" at bounding box center [316, 42] width 212 height 32
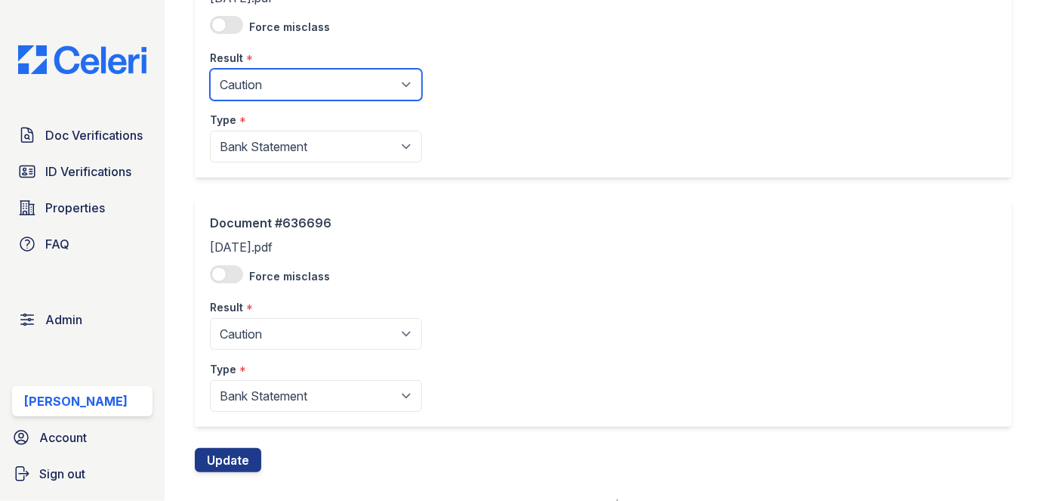
click at [273, 79] on select "Pending Sent Started Processing Pass Fail Caution Error N/A" at bounding box center [316, 85] width 212 height 32
select select "pass"
click at [210, 69] on select "Pending Sent Started Processing Pass Fail Caution Error N/A" at bounding box center [316, 85] width 212 height 32
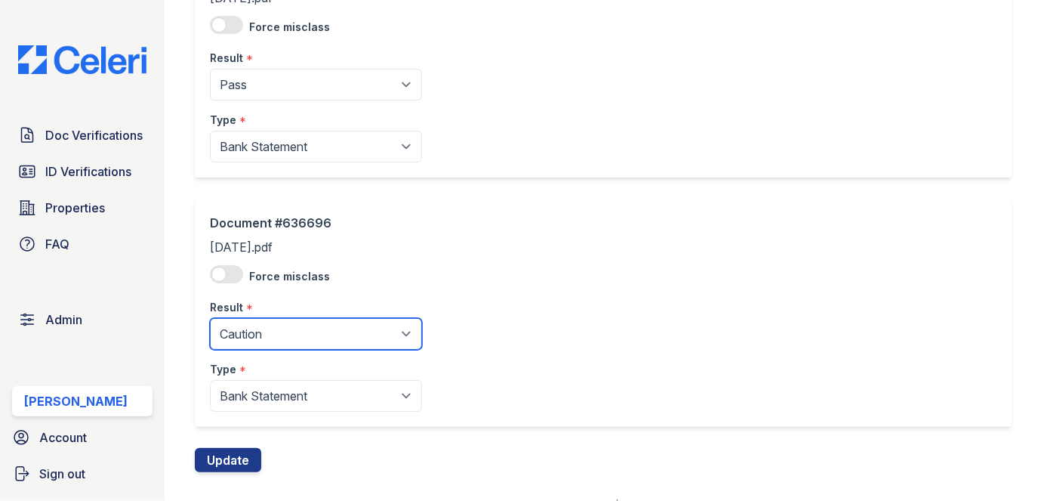
drag, startPoint x: 243, startPoint y: 341, endPoint x: 249, endPoint y: 319, distance: 23.5
click at [243, 341] on select "Pending Sent Started Processing Pass Fail Caution Error N/A" at bounding box center [316, 334] width 212 height 32
select select "pass"
click at [210, 318] on select "Pending Sent Started Processing Pass Fail Caution Error N/A" at bounding box center [316, 334] width 212 height 32
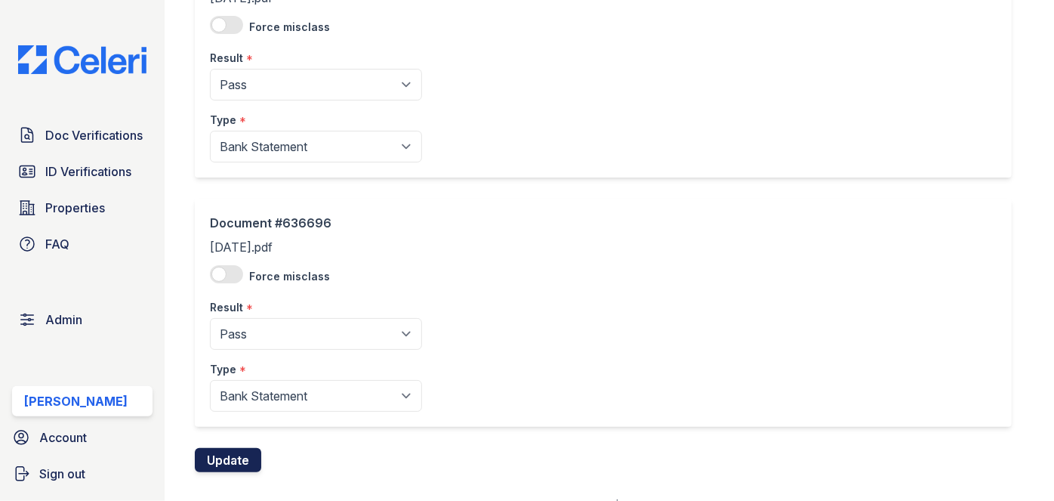
click at [245, 458] on button "Update" at bounding box center [228, 460] width 66 height 24
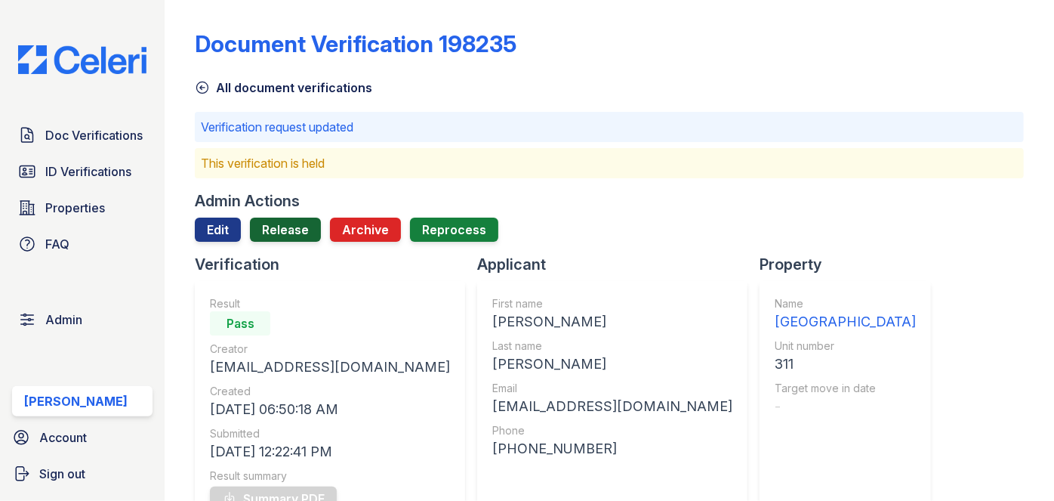
click at [289, 227] on link "Release" at bounding box center [285, 230] width 71 height 24
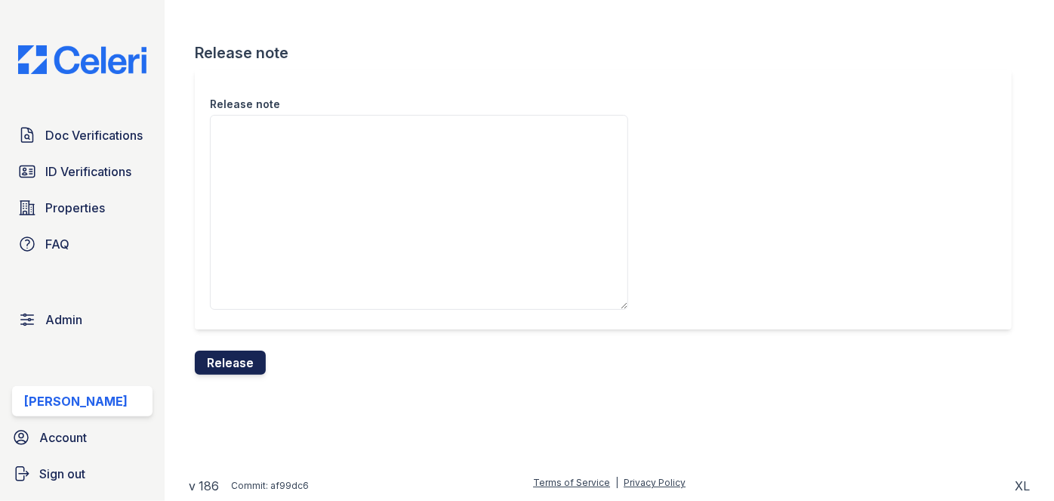
click at [240, 363] on button "Release" at bounding box center [230, 362] width 71 height 24
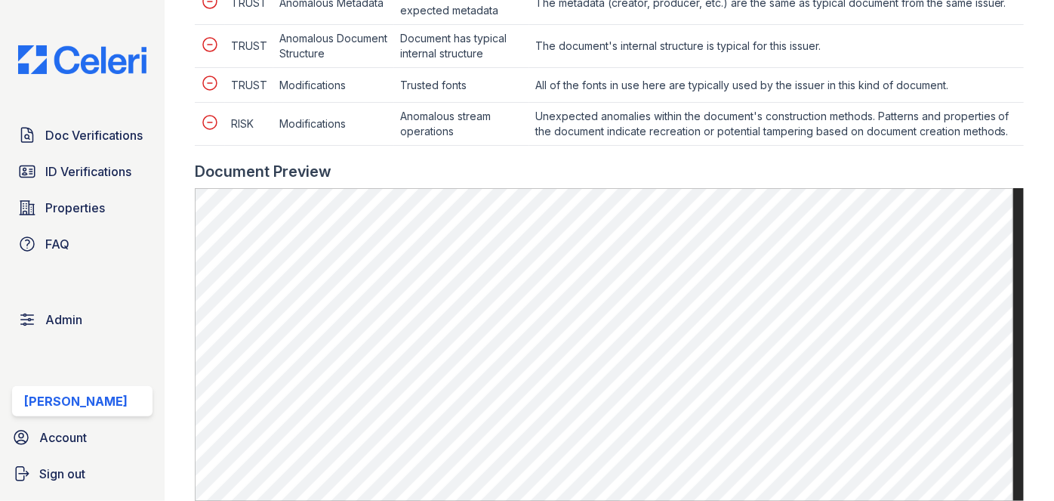
scroll to position [823, 0]
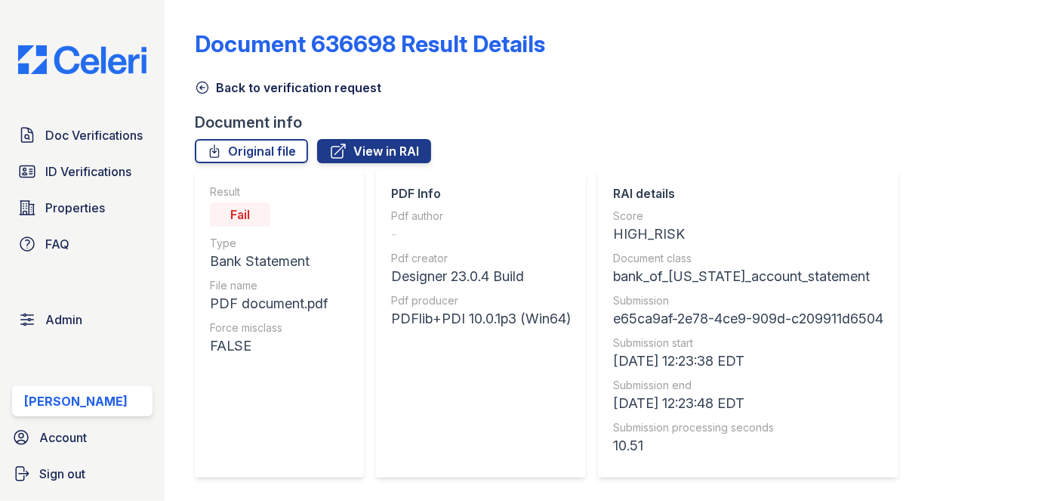
click at [198, 81] on icon at bounding box center [202, 87] width 15 height 15
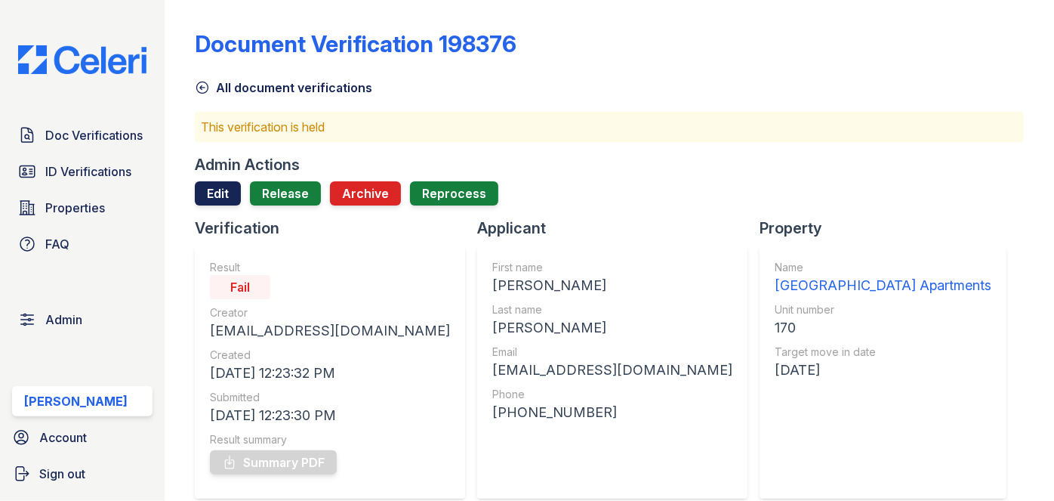
click at [208, 191] on link "Edit" at bounding box center [218, 193] width 46 height 24
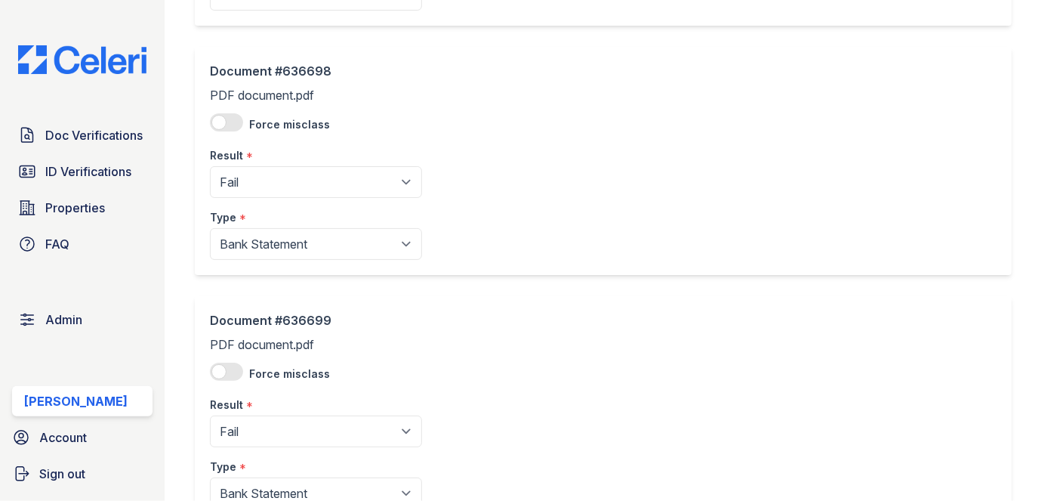
scroll to position [412, 0]
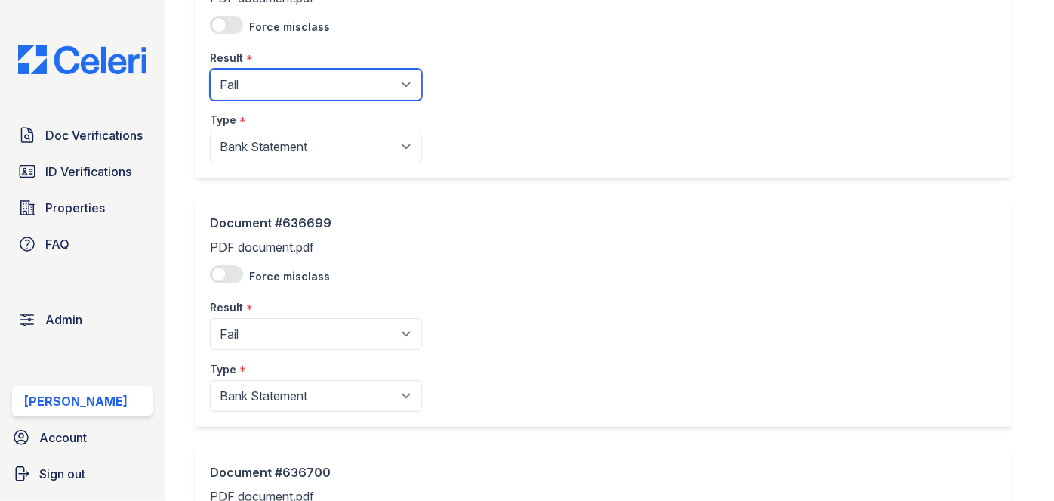
click at [270, 87] on select "Pending Sent Started Processing Pass Fail Caution Error N/A" at bounding box center [316, 85] width 212 height 32
select select "pass"
click at [210, 69] on select "Pending Sent Started Processing Pass Fail Caution Error N/A" at bounding box center [316, 85] width 212 height 32
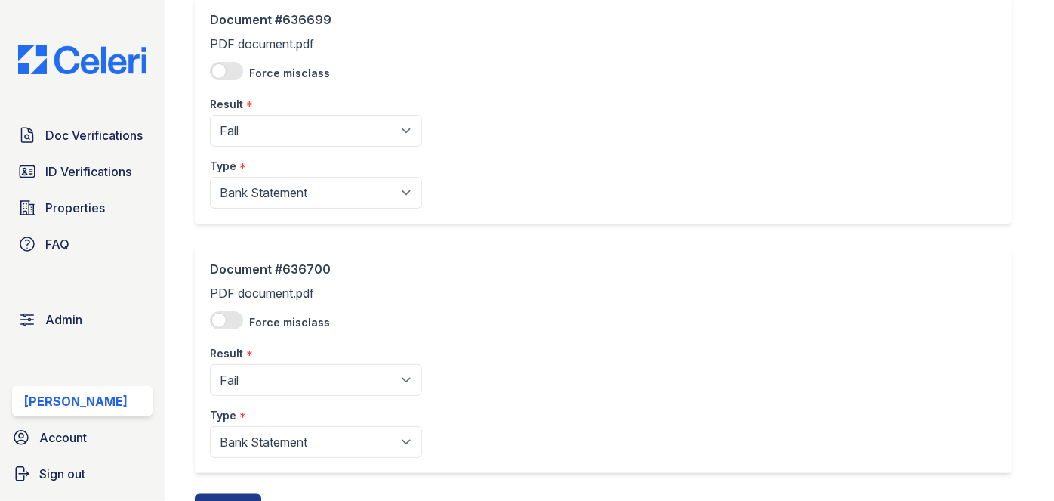
scroll to position [618, 0]
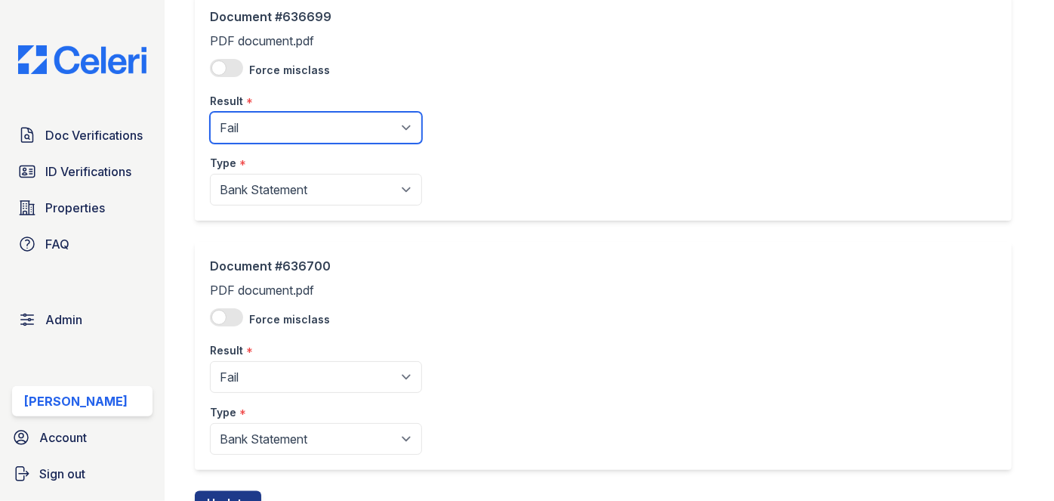
drag, startPoint x: 270, startPoint y: 122, endPoint x: 267, endPoint y: 139, distance: 16.9
click at [270, 122] on select "Pending Sent Started Processing Pass Fail Caution Error N/A" at bounding box center [316, 128] width 212 height 32
select select "pass"
click at [210, 112] on select "Pending Sent Started Processing Pass Fail Caution Error N/A" at bounding box center [316, 128] width 212 height 32
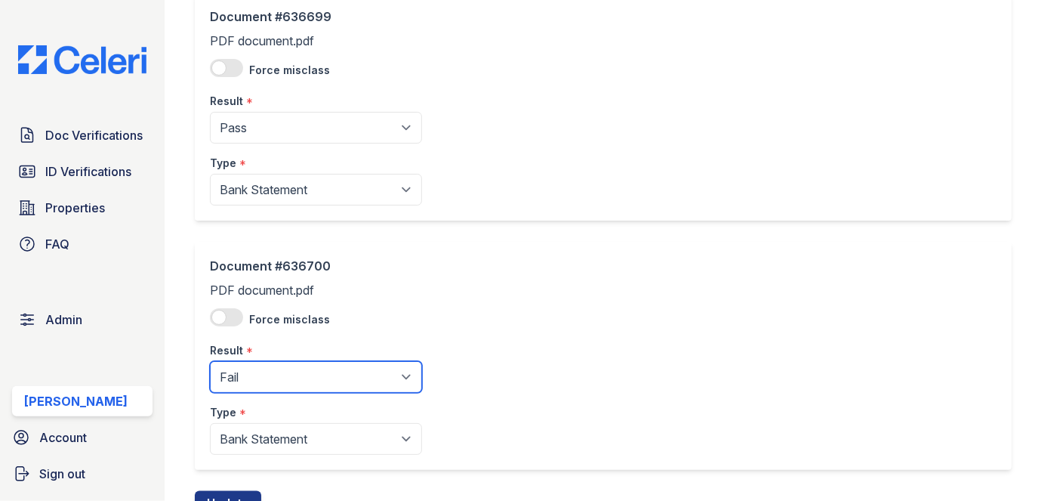
click at [254, 375] on select "Pending Sent Started Processing Pass Fail Caution Error N/A" at bounding box center [316, 377] width 212 height 32
select select "pass"
click at [210, 361] on select "Pending Sent Started Processing Pass Fail Caution Error N/A" at bounding box center [316, 377] width 212 height 32
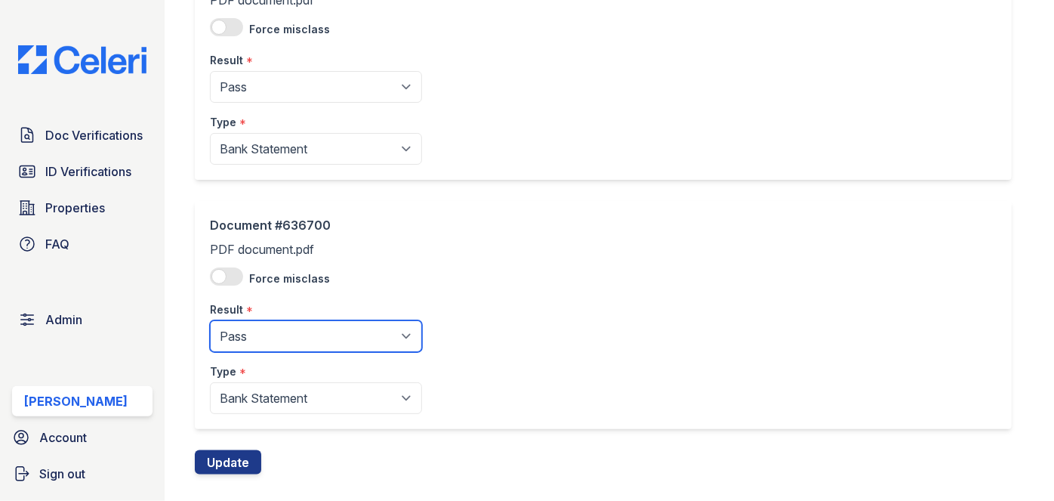
scroll to position [681, 0]
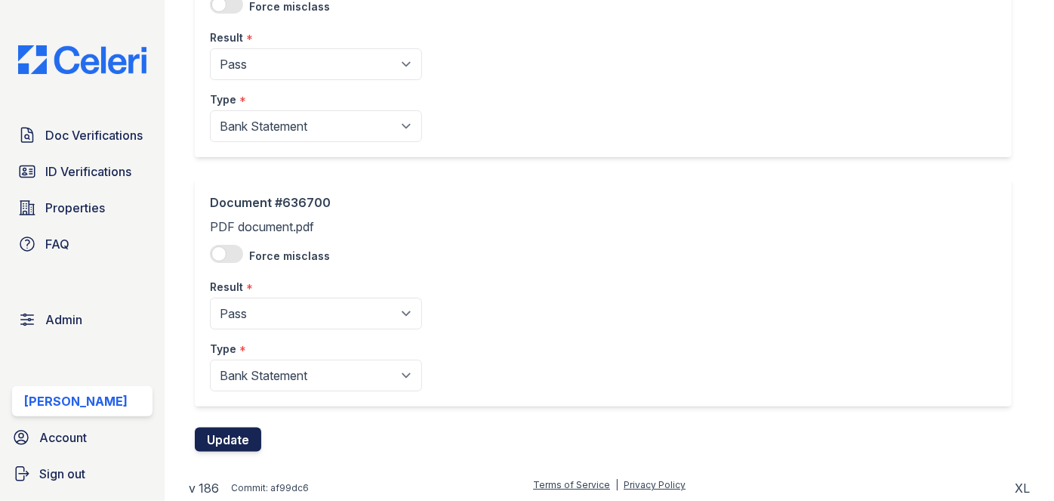
click at [252, 427] on button "Update" at bounding box center [228, 439] width 66 height 24
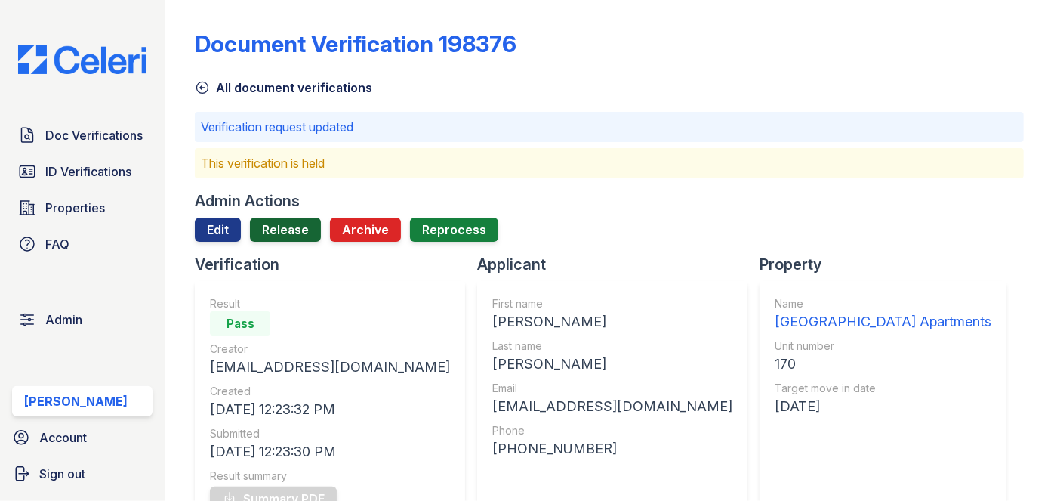
click at [284, 224] on link "Release" at bounding box center [285, 230] width 71 height 24
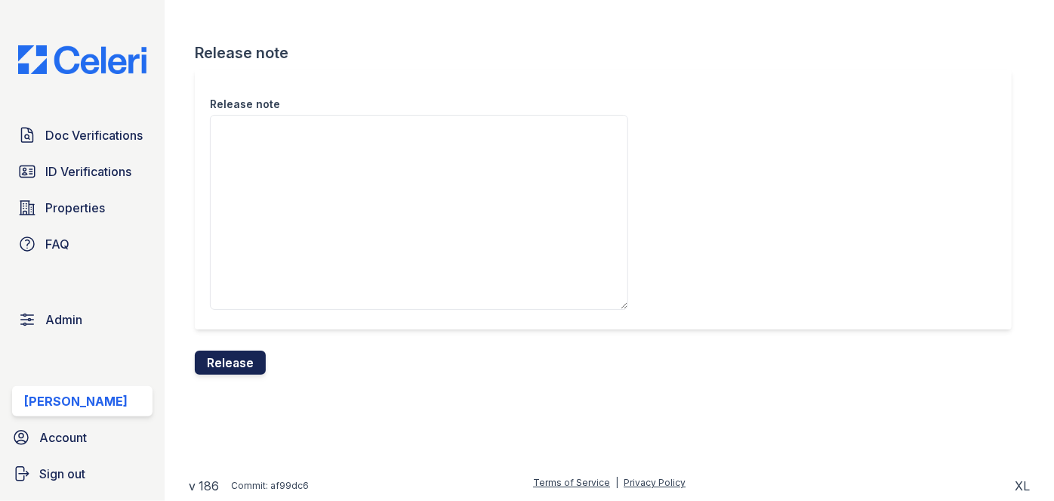
click at [227, 364] on button "Release" at bounding box center [230, 362] width 71 height 24
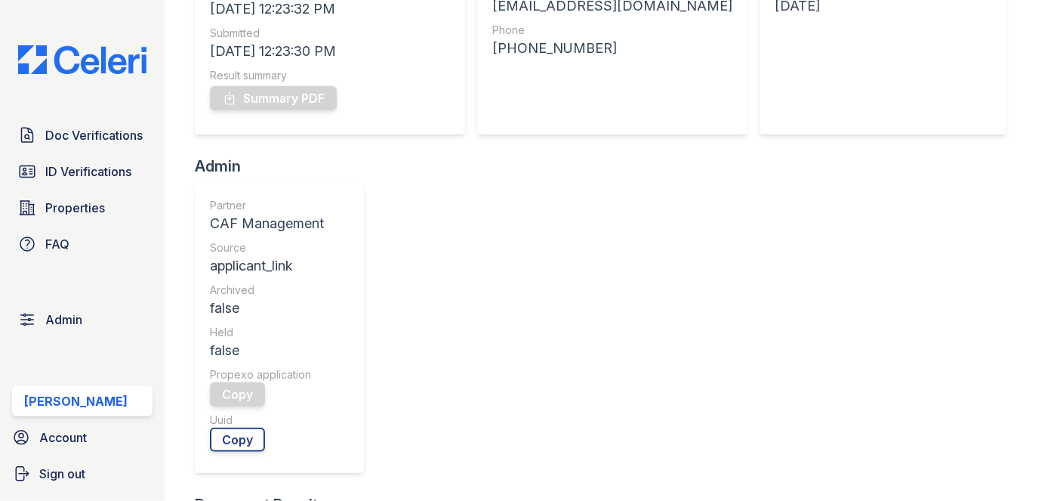
scroll to position [480, 0]
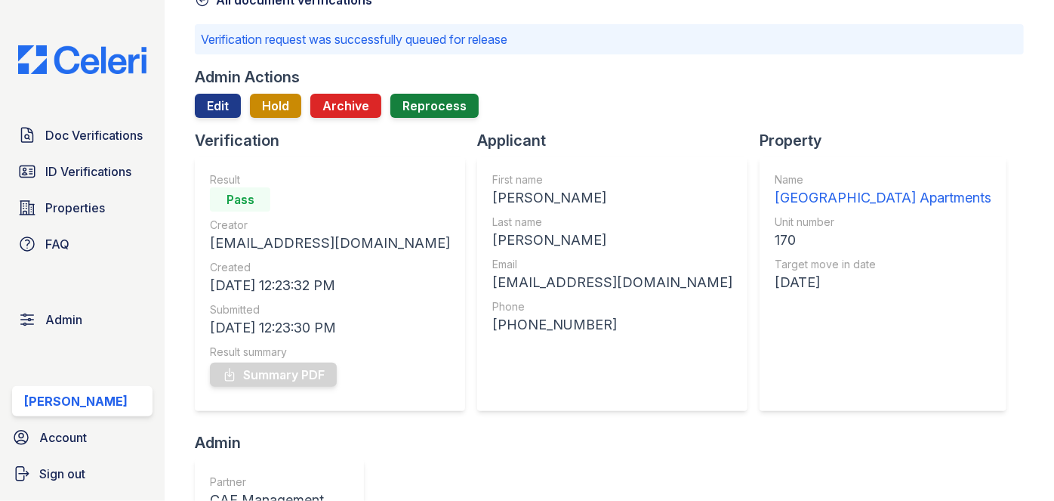
scroll to position [0, 0]
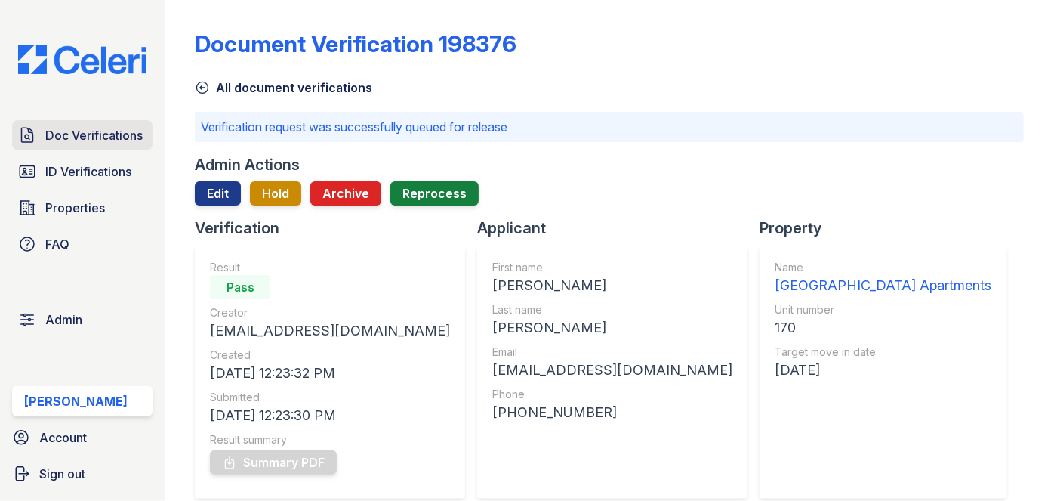
click at [100, 140] on span "Doc Verifications" at bounding box center [93, 135] width 97 height 18
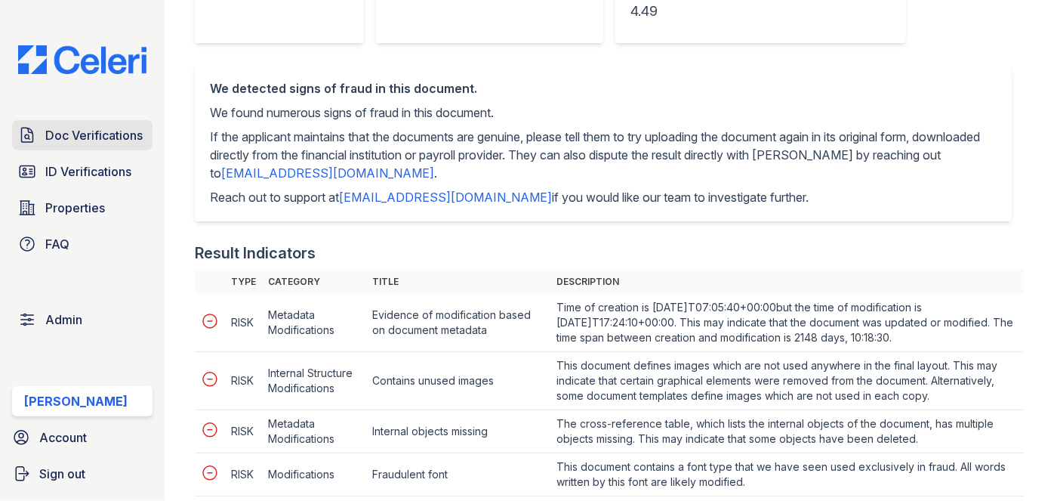
scroll to position [412, 0]
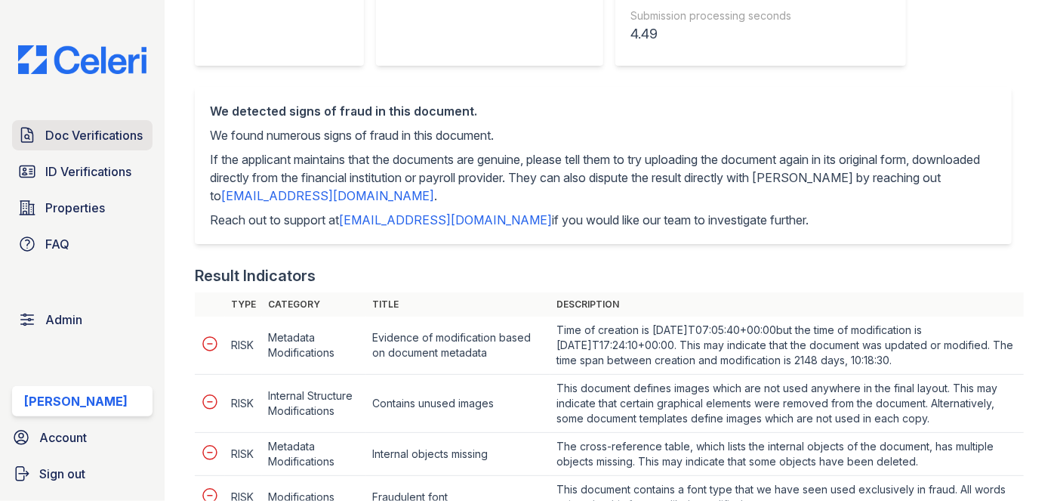
click at [57, 140] on span "Doc Verifications" at bounding box center [93, 135] width 97 height 18
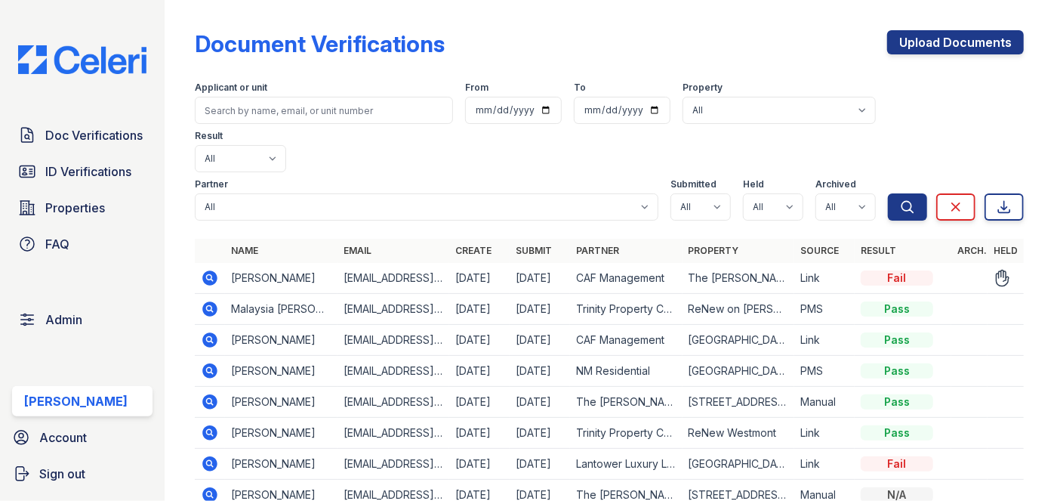
click at [199, 263] on td at bounding box center [210, 278] width 30 height 31
click at [200, 263] on td at bounding box center [210, 278] width 30 height 31
click at [209, 275] on icon at bounding box center [210, 277] width 4 height 4
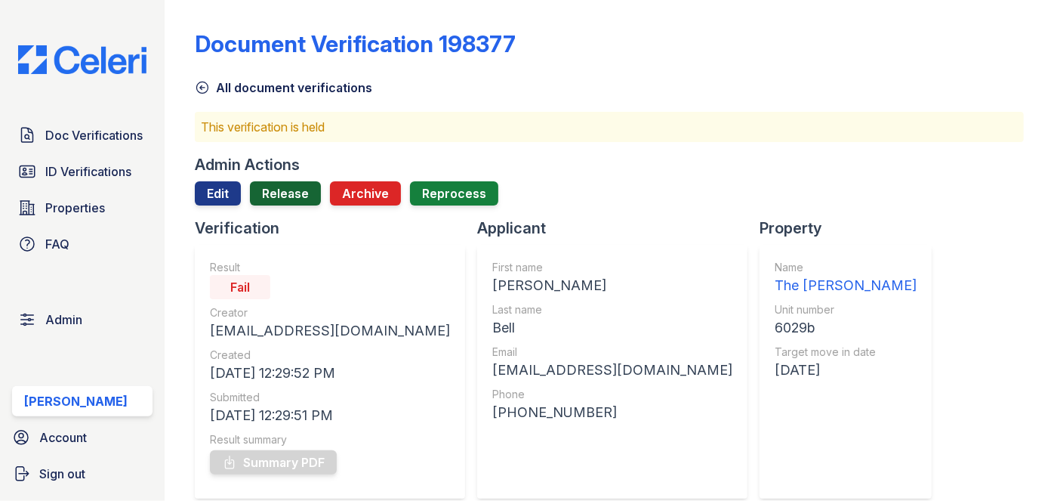
click at [289, 185] on link "Release" at bounding box center [285, 193] width 71 height 24
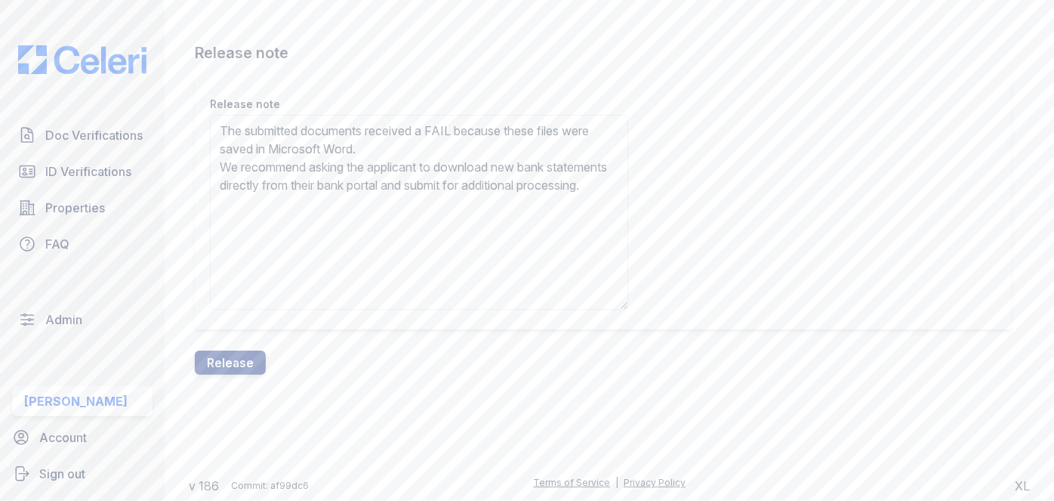
click at [321, 200] on textarea "The submitted documents received a FAIL because these files were saved in Micro…" at bounding box center [419, 212] width 418 height 195
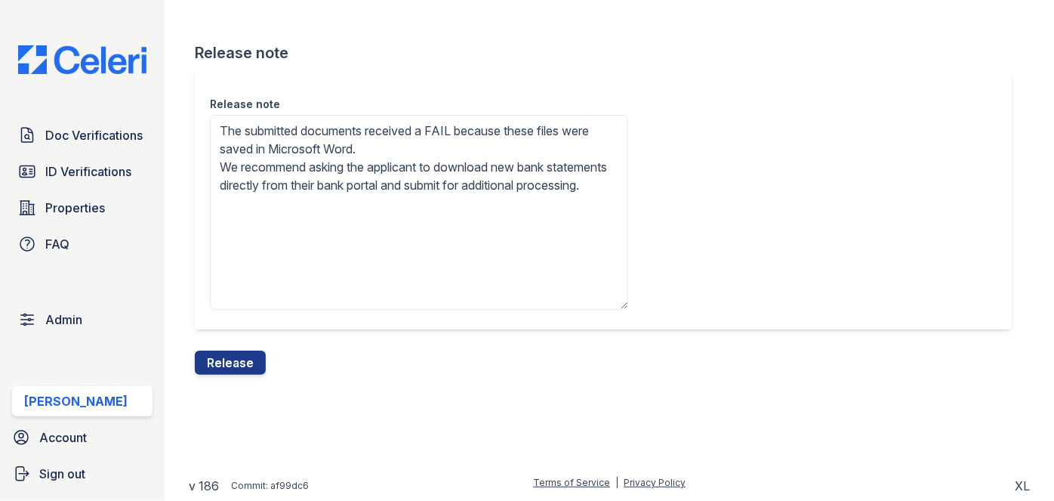
click at [321, 200] on textarea "The submitted documents received a FAIL because these files were saved in Micro…" at bounding box center [419, 212] width 418 height 195
click at [321, 199] on textarea "The submitted documents received a FAIL because these files were saved in Micro…" at bounding box center [419, 212] width 418 height 195
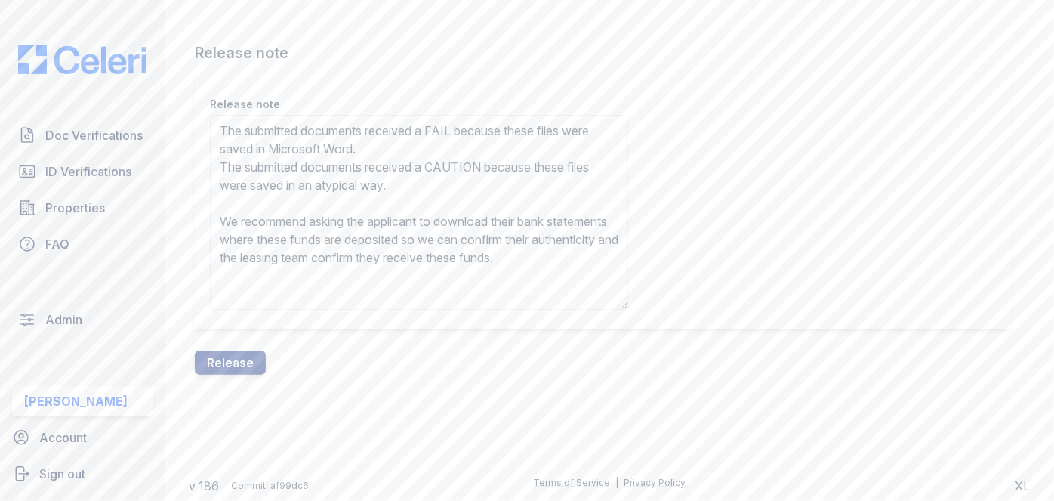
click at [298, 190] on textarea "The submitted documents received a FAIL because these files were saved in Micro…" at bounding box center [419, 212] width 418 height 195
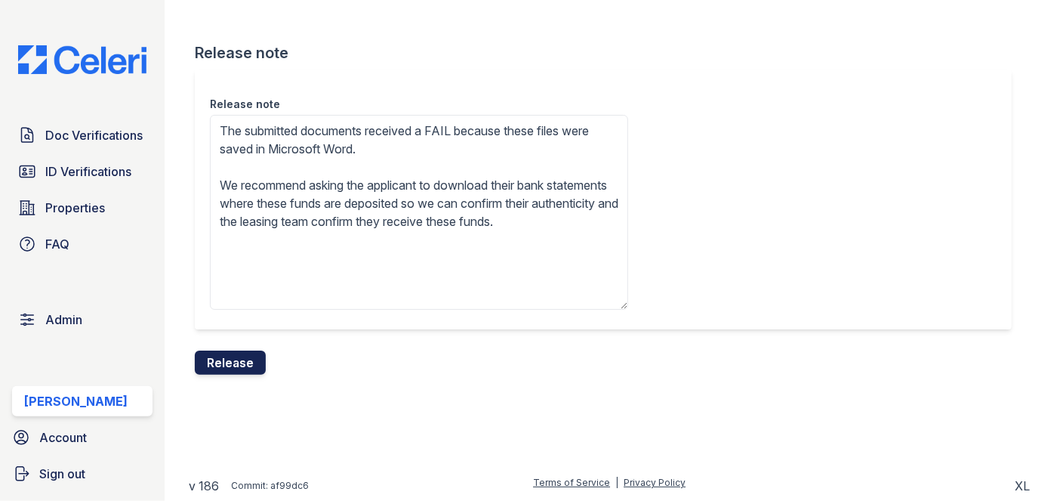
type textarea "The submitted documents received a FAIL because these files were saved in Micro…"
click at [235, 359] on button "Release" at bounding box center [230, 362] width 71 height 24
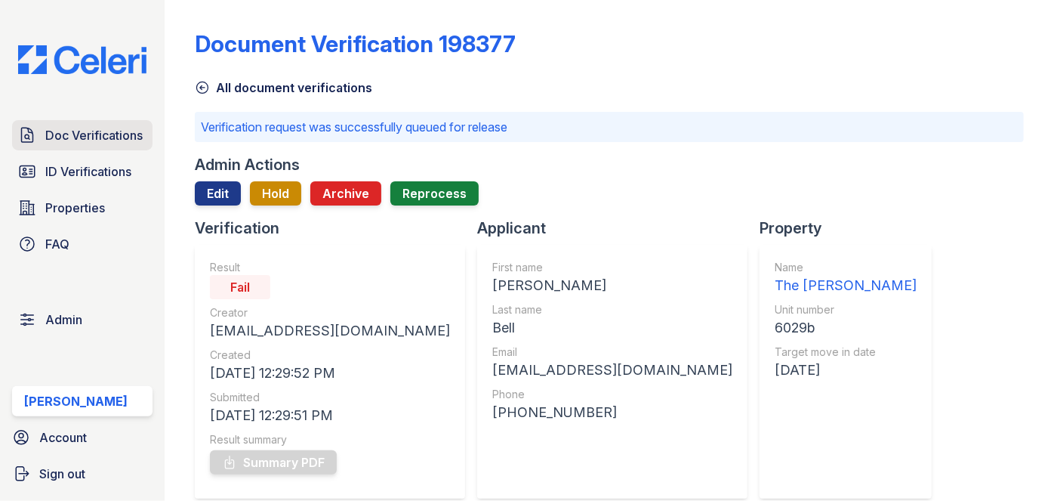
click at [97, 133] on span "Doc Verifications" at bounding box center [93, 135] width 97 height 18
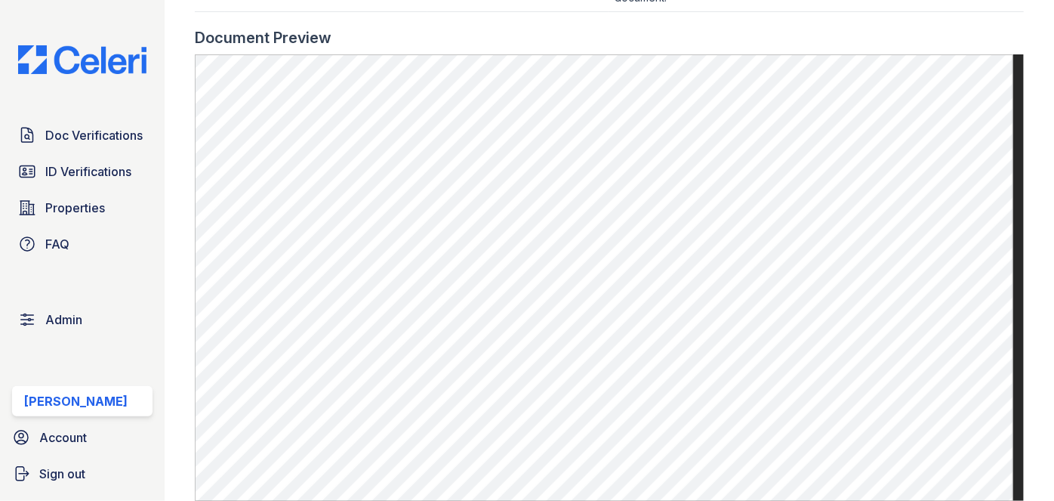
scroll to position [823, 0]
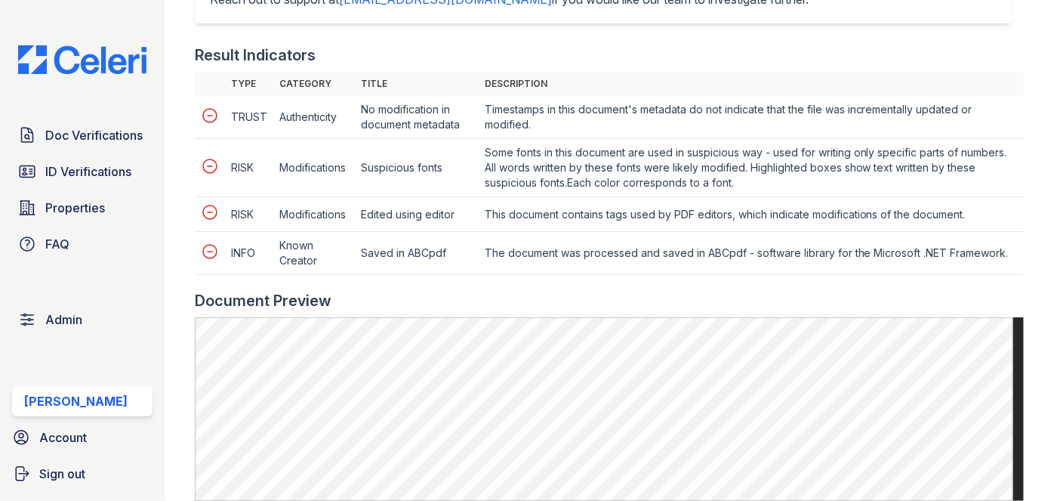
scroll to position [755, 0]
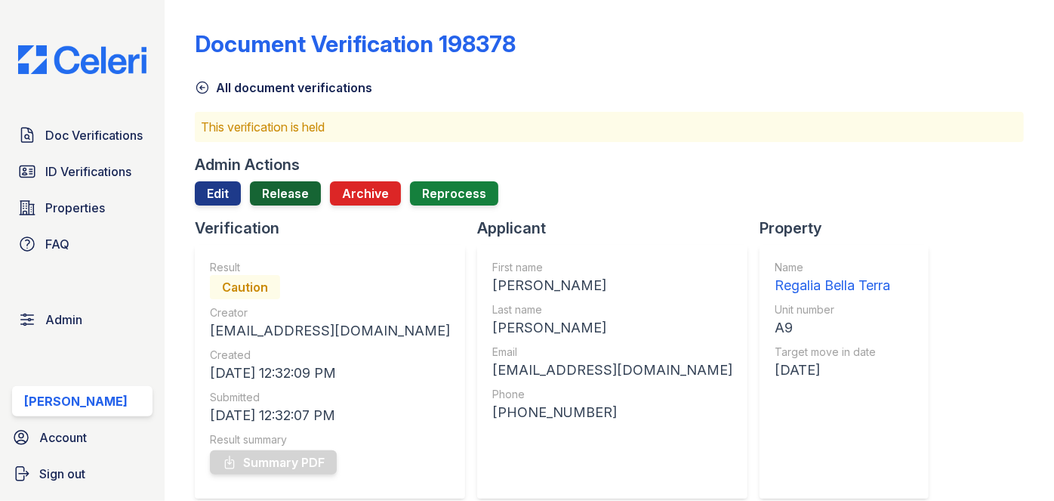
click at [312, 184] on link "Release" at bounding box center [285, 193] width 71 height 24
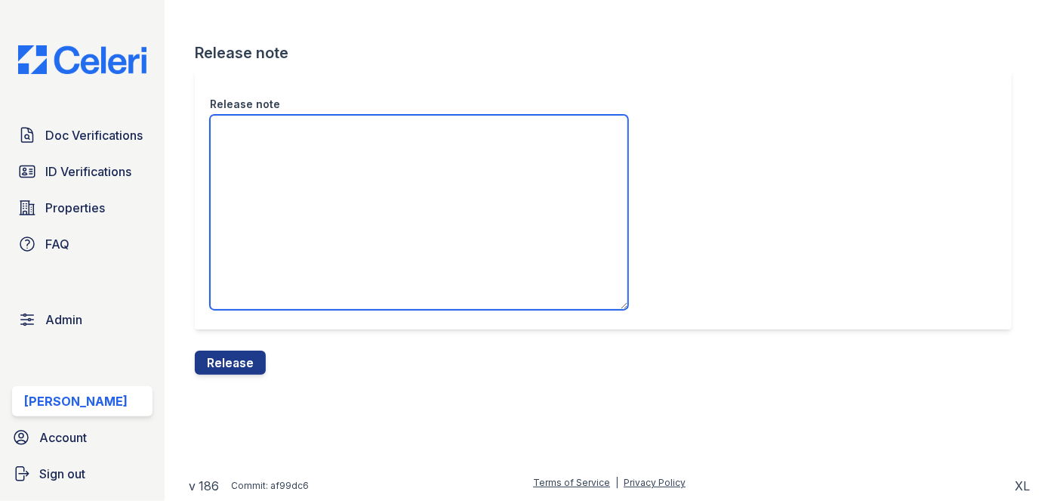
click at [348, 122] on textarea "Release note" at bounding box center [419, 212] width 418 height 195
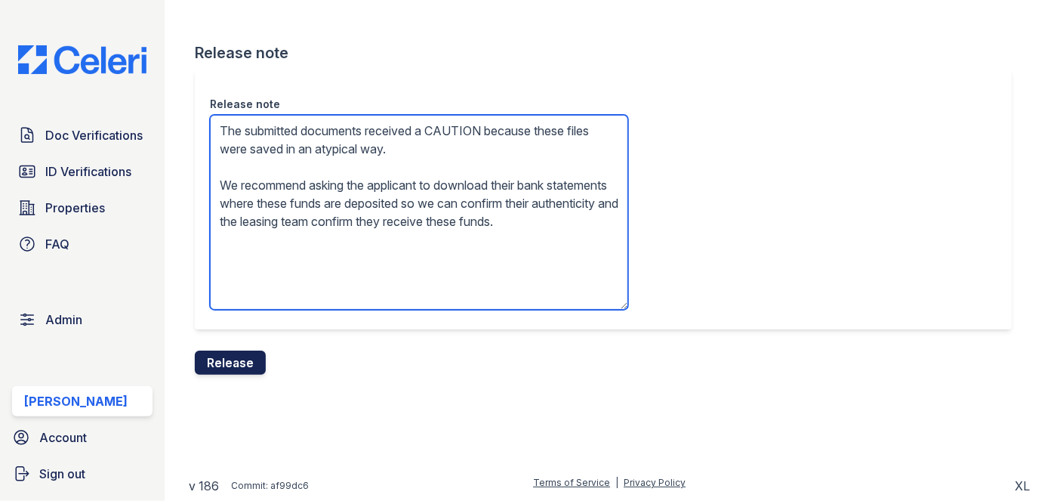
type textarea "The submitted documents received a CAUTION because these files were saved in an…"
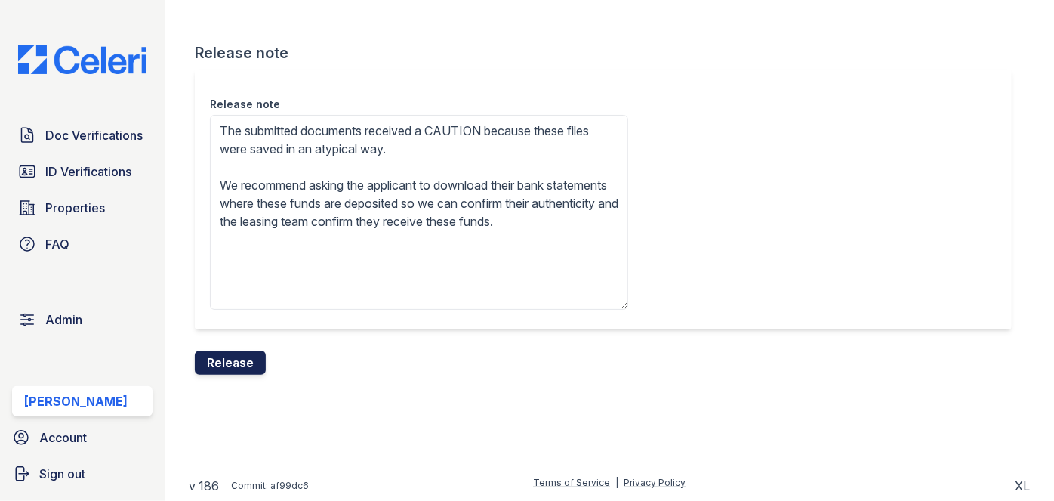
click at [237, 353] on button "Release" at bounding box center [230, 362] width 71 height 24
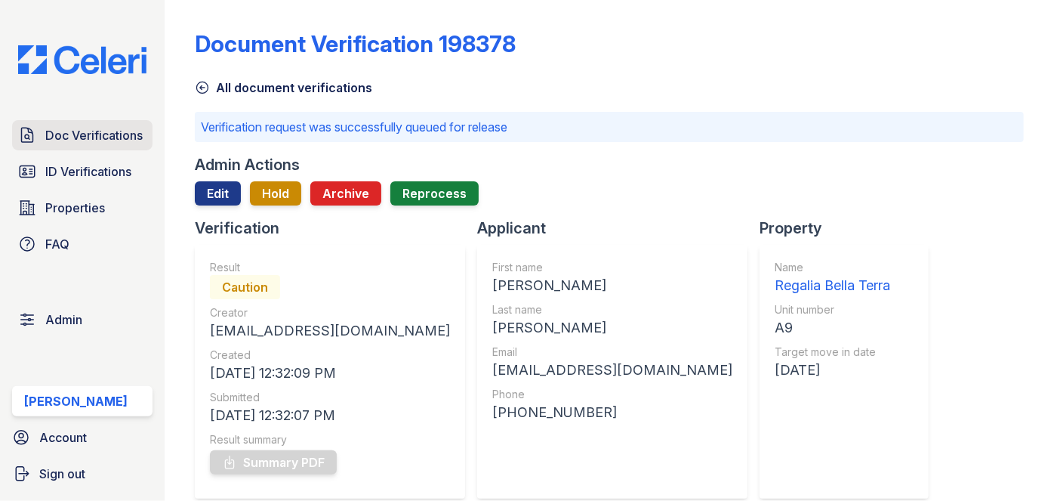
click at [88, 126] on span "Doc Verifications" at bounding box center [93, 135] width 97 height 18
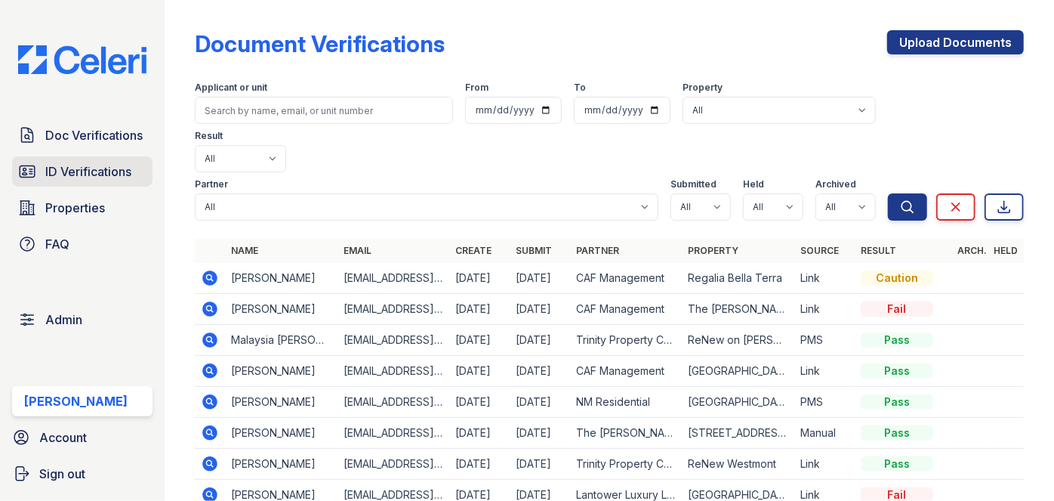
click at [106, 171] on span "ID Verifications" at bounding box center [88, 171] width 86 height 18
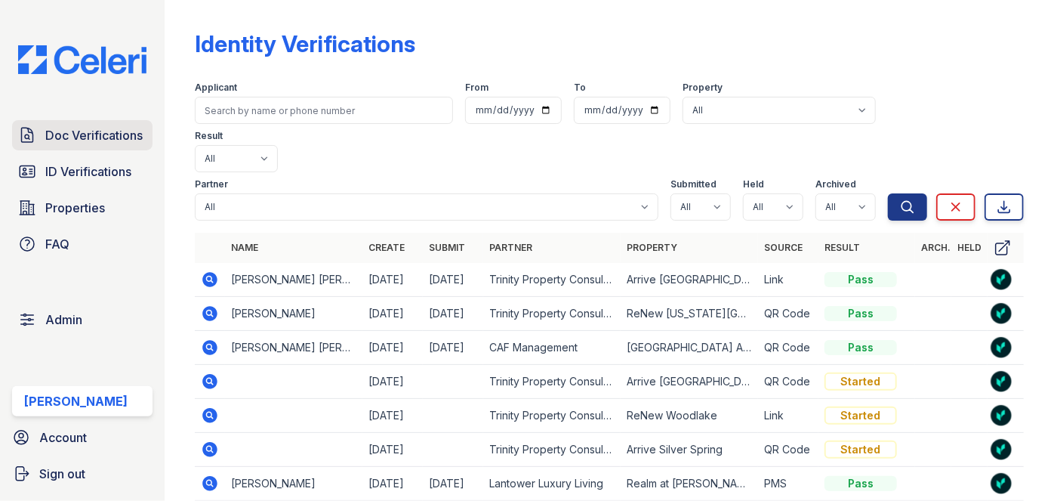
click at [110, 136] on span "Doc Verifications" at bounding box center [93, 135] width 97 height 18
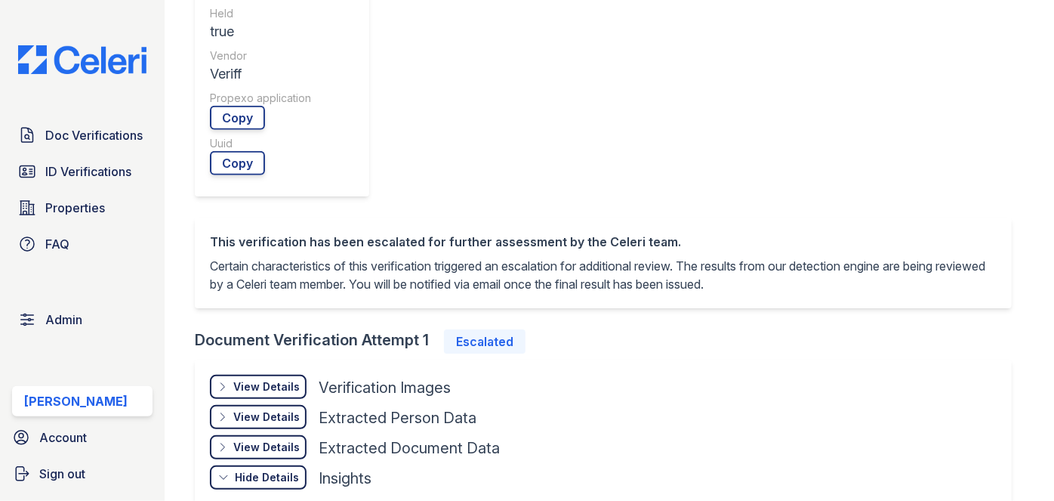
scroll to position [618, 0]
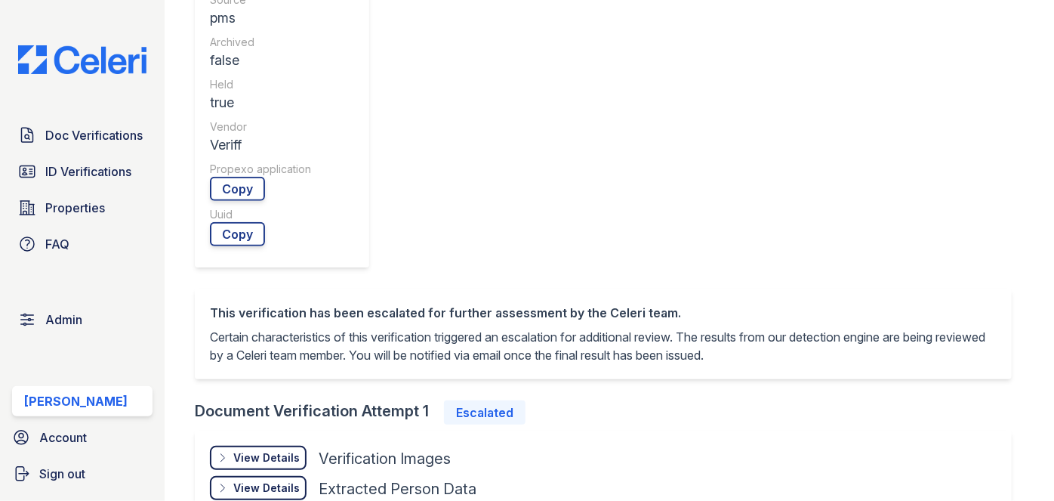
click at [248, 450] on div "View Details" at bounding box center [266, 457] width 66 height 15
click at [250, 491] on link "Open" at bounding box center [249, 503] width 78 height 24
click at [338, 495] on icon at bounding box center [338, 502] width 15 height 15
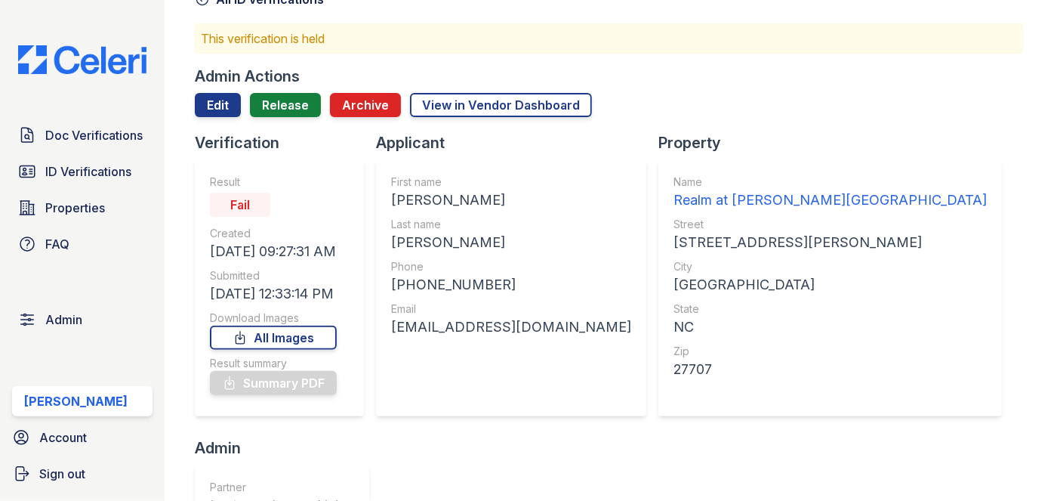
scroll to position [68, 0]
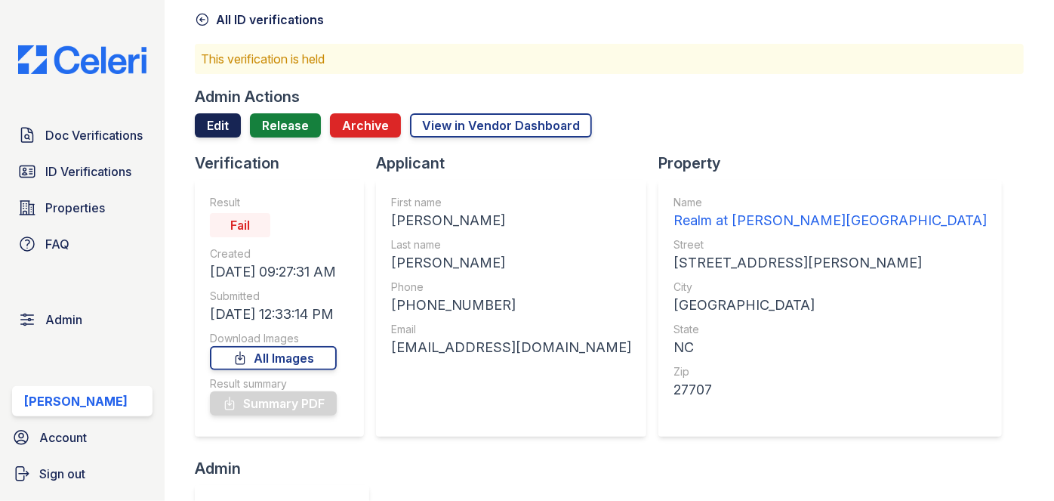
click at [223, 127] on link "Edit" at bounding box center [218, 125] width 46 height 24
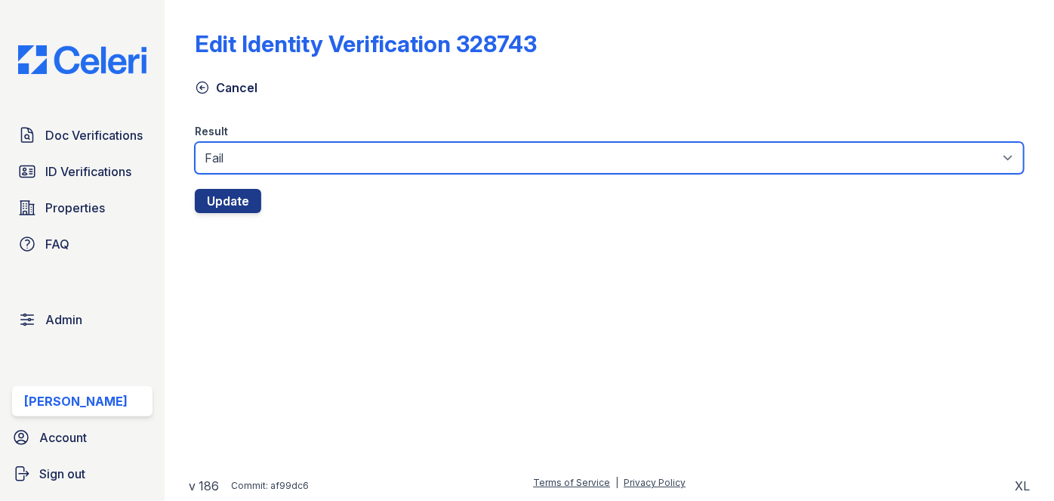
drag, startPoint x: 258, startPoint y: 152, endPoint x: 257, endPoint y: 161, distance: 9.2
click at [258, 152] on select "Fail Pass" at bounding box center [609, 158] width 829 height 32
select select "pass"
click at [195, 142] on select "Fail Pass" at bounding box center [609, 158] width 829 height 32
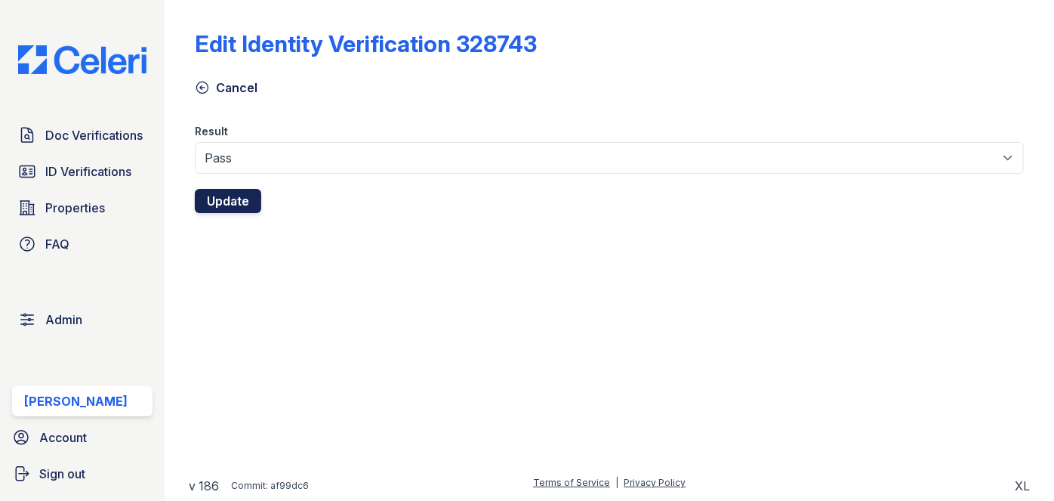
click at [230, 200] on button "Update" at bounding box center [228, 201] width 66 height 24
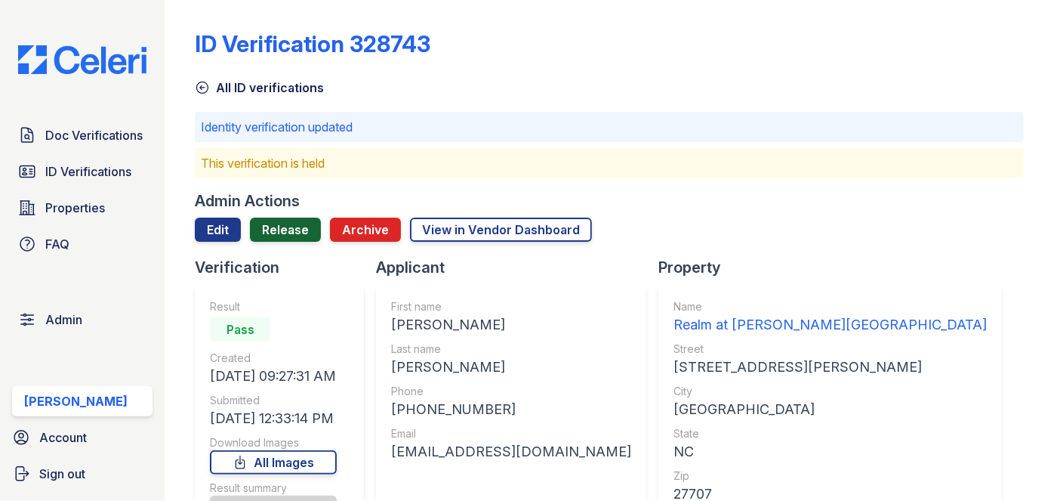
click at [304, 239] on link "Release" at bounding box center [285, 230] width 71 height 24
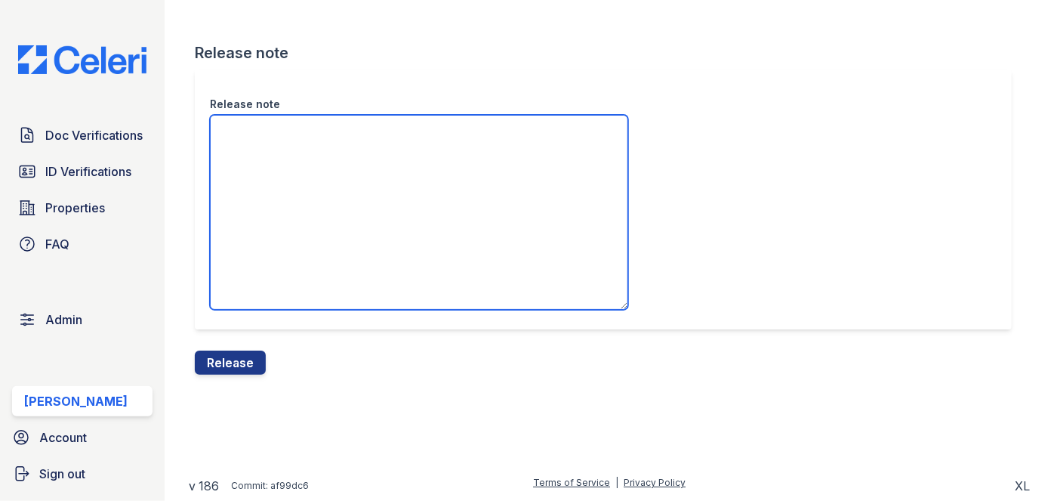
click at [308, 153] on textarea "Release note" at bounding box center [419, 212] width 418 height 195
paste textarea "This document received a PASS"
type textarea "This document received a PASS."
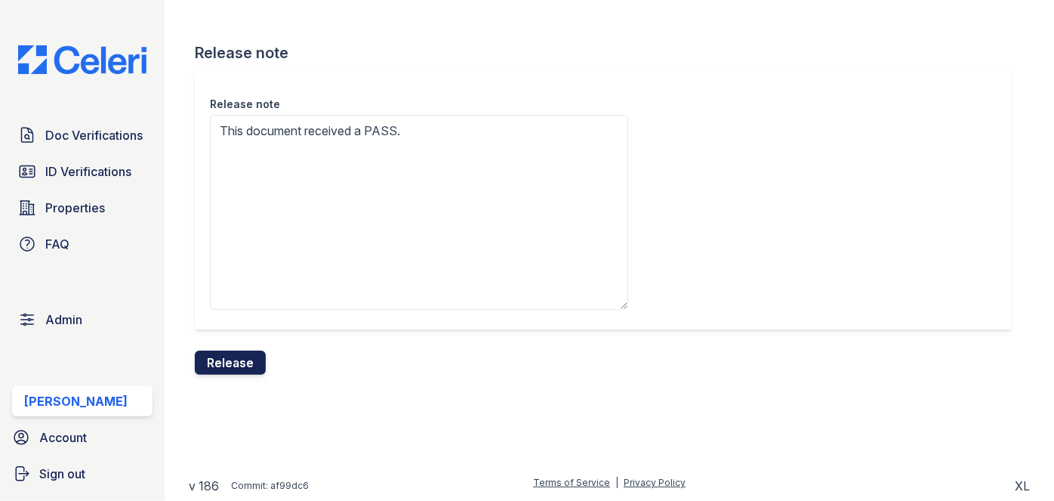
click at [249, 358] on button "Release" at bounding box center [230, 362] width 71 height 24
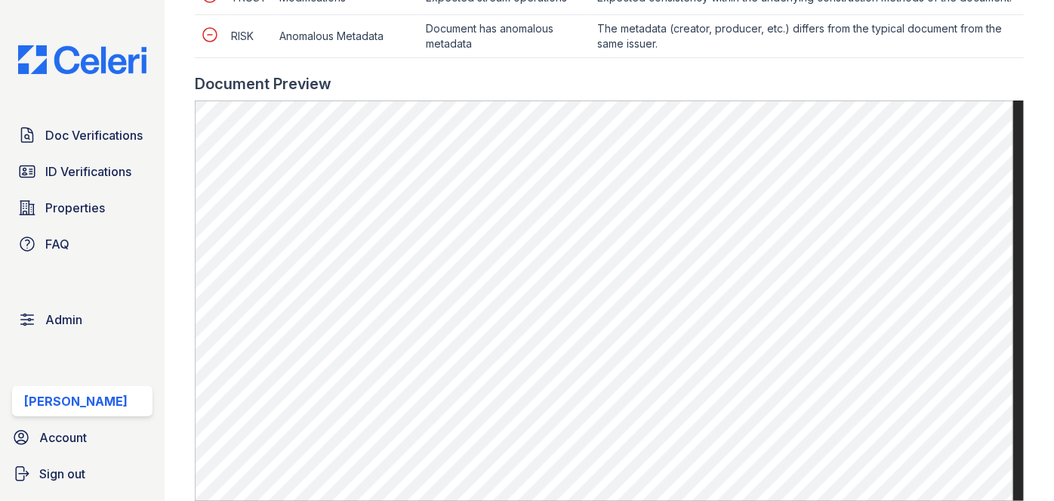
scroll to position [823, 0]
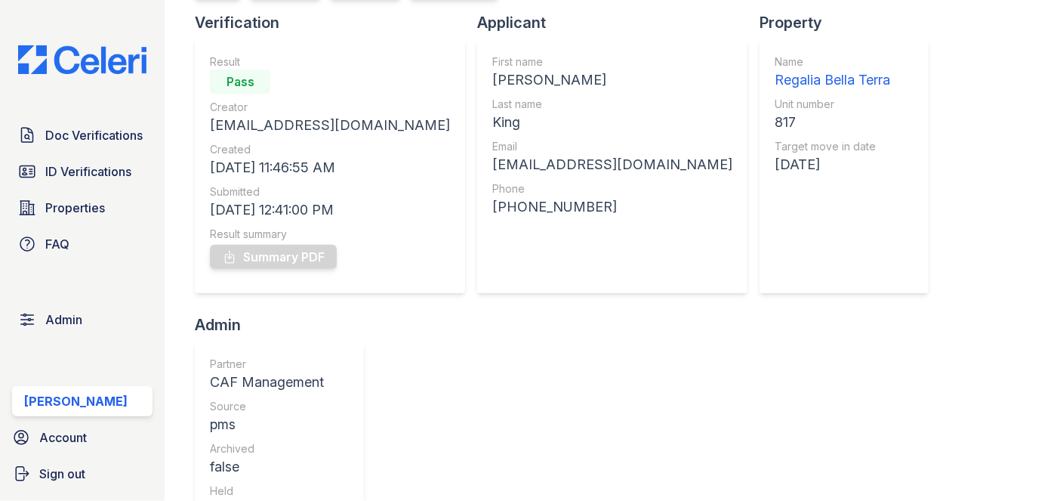
scroll to position [68, 0]
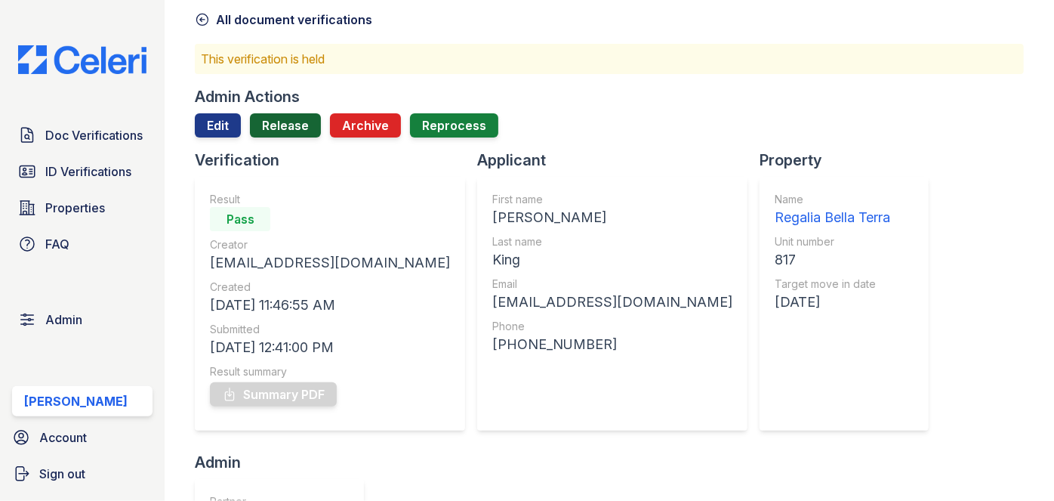
click at [292, 128] on link "Release" at bounding box center [285, 125] width 71 height 24
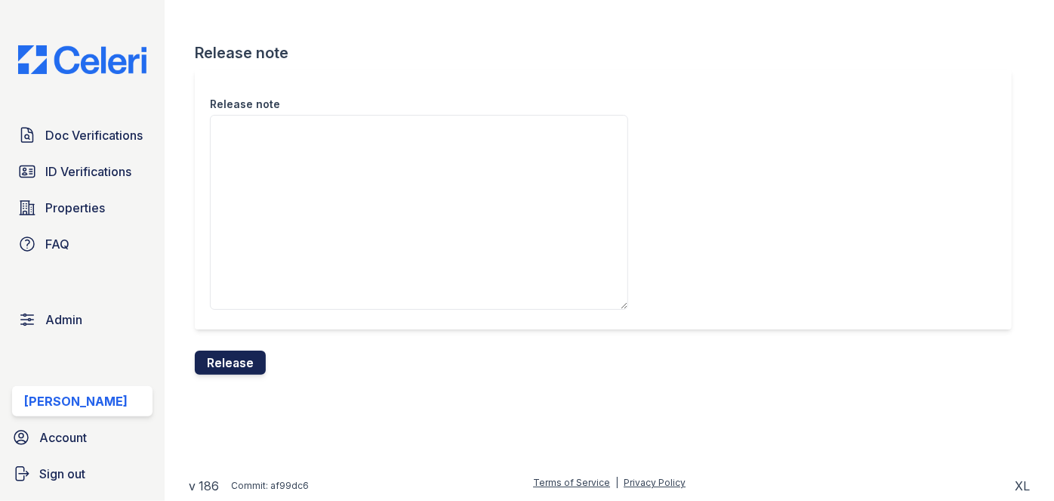
click at [229, 364] on button "Release" at bounding box center [230, 362] width 71 height 24
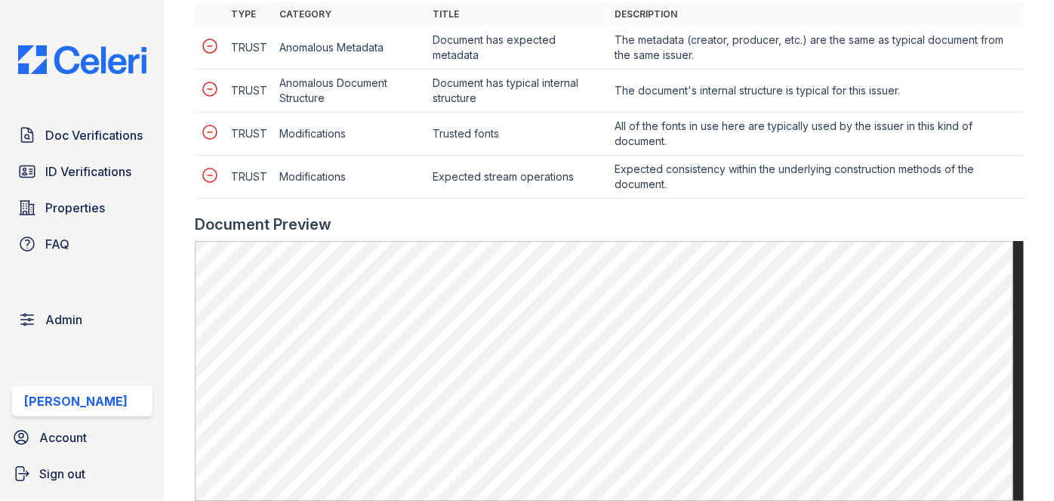
scroll to position [755, 0]
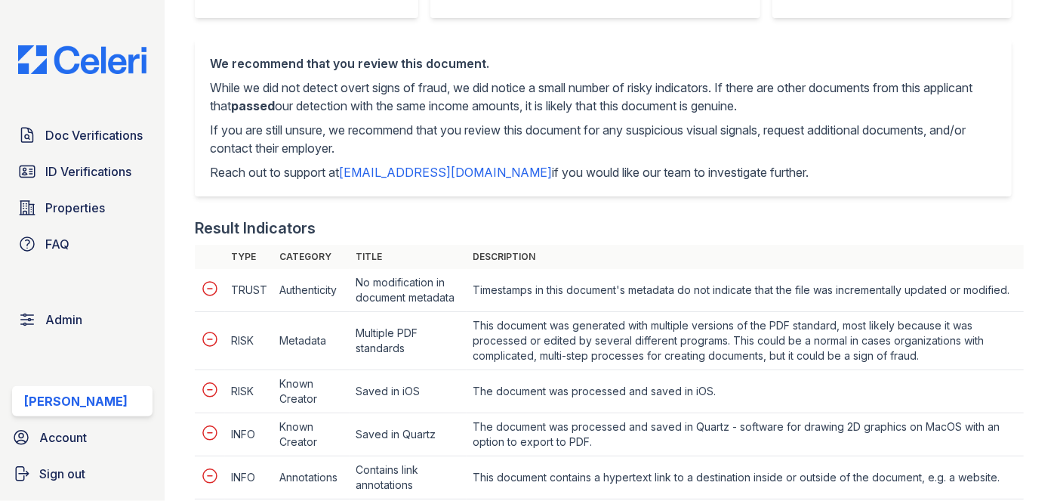
scroll to position [755, 0]
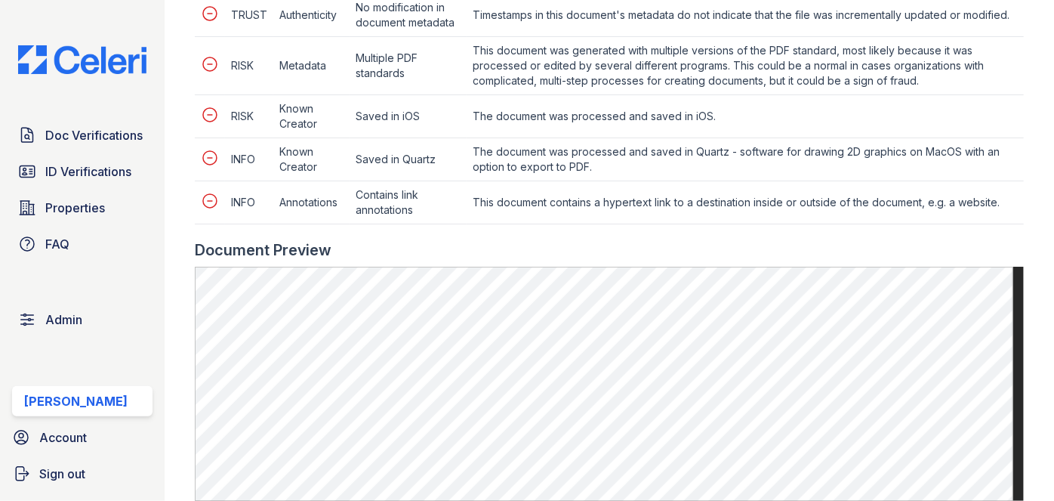
click at [85, 14] on div "Doc Verifications ID Verifications Properties FAQ Admin [PERSON_NAME] Account S…" at bounding box center [82, 250] width 165 height 501
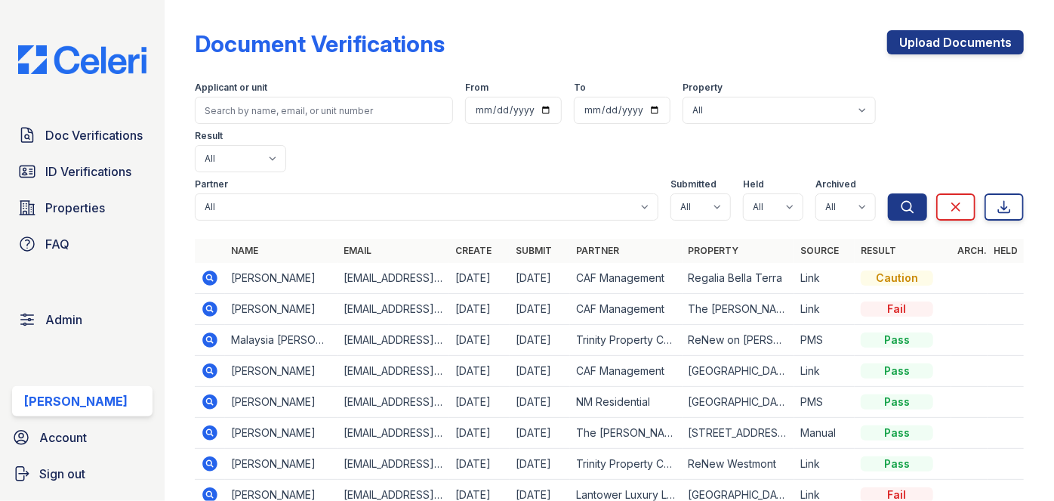
click at [153, 9] on div "Doc Verifications ID Verifications Properties FAQ Admin [PERSON_NAME] Account S…" at bounding box center [82, 250] width 165 height 501
drag, startPoint x: 906, startPoint y: 44, endPoint x: 899, endPoint y: 42, distance: 7.7
click at [906, 43] on link "Upload Documents" at bounding box center [955, 42] width 137 height 24
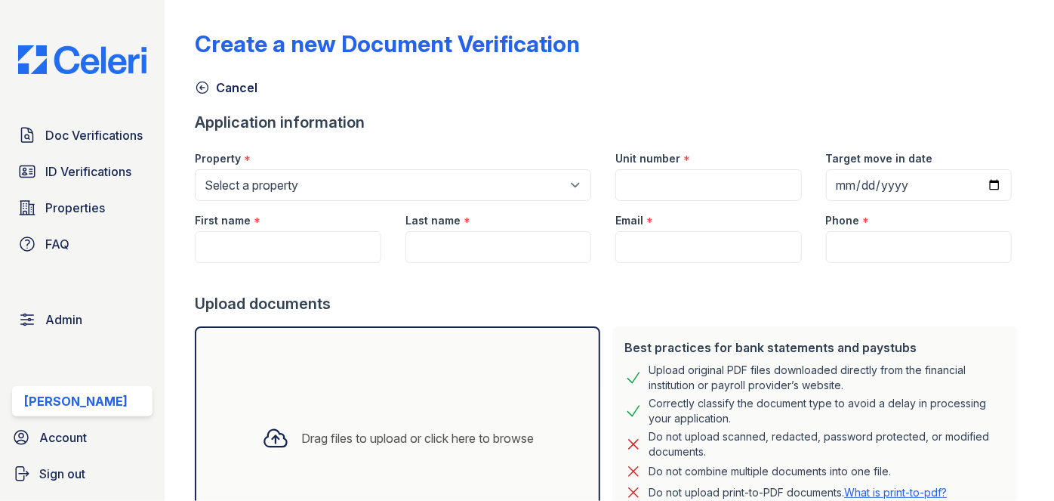
click at [204, 88] on icon at bounding box center [202, 87] width 11 height 11
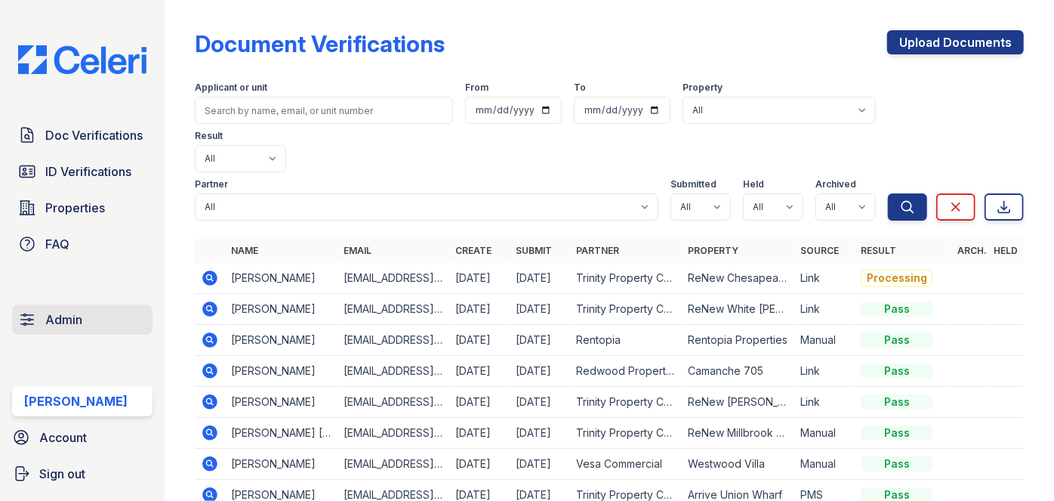
click at [59, 323] on span "Admin" at bounding box center [63, 319] width 37 height 18
